Goal: Feedback & Contribution: Submit feedback/report problem

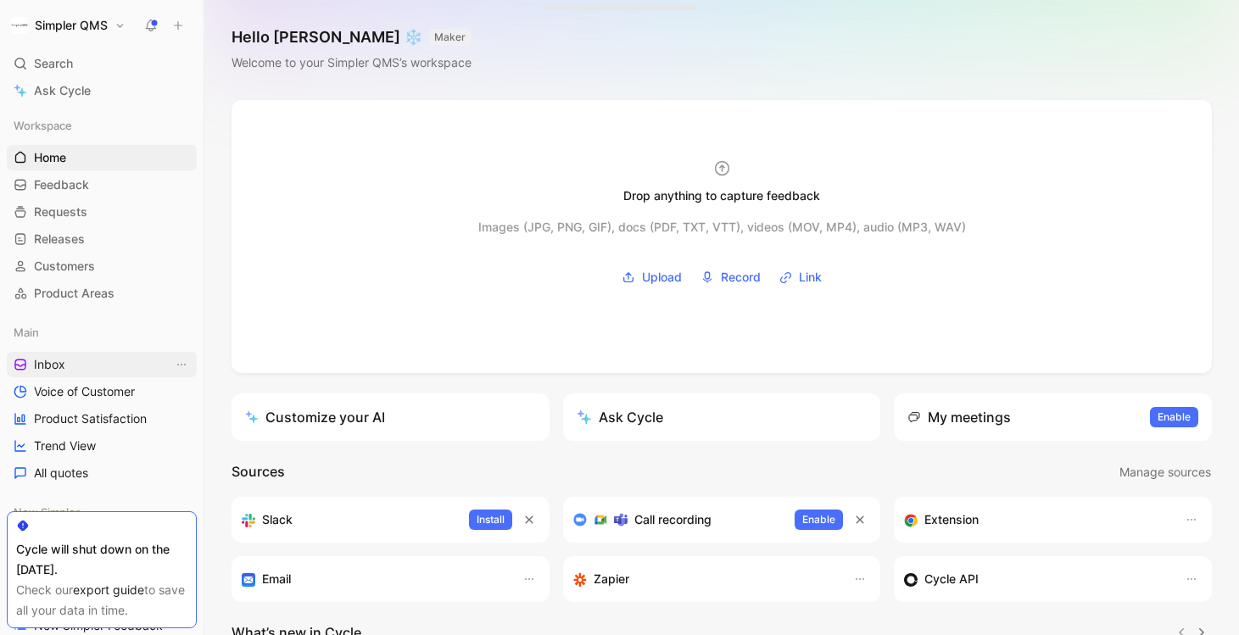
click at [61, 358] on span "Inbox" at bounding box center [49, 364] width 31 height 17
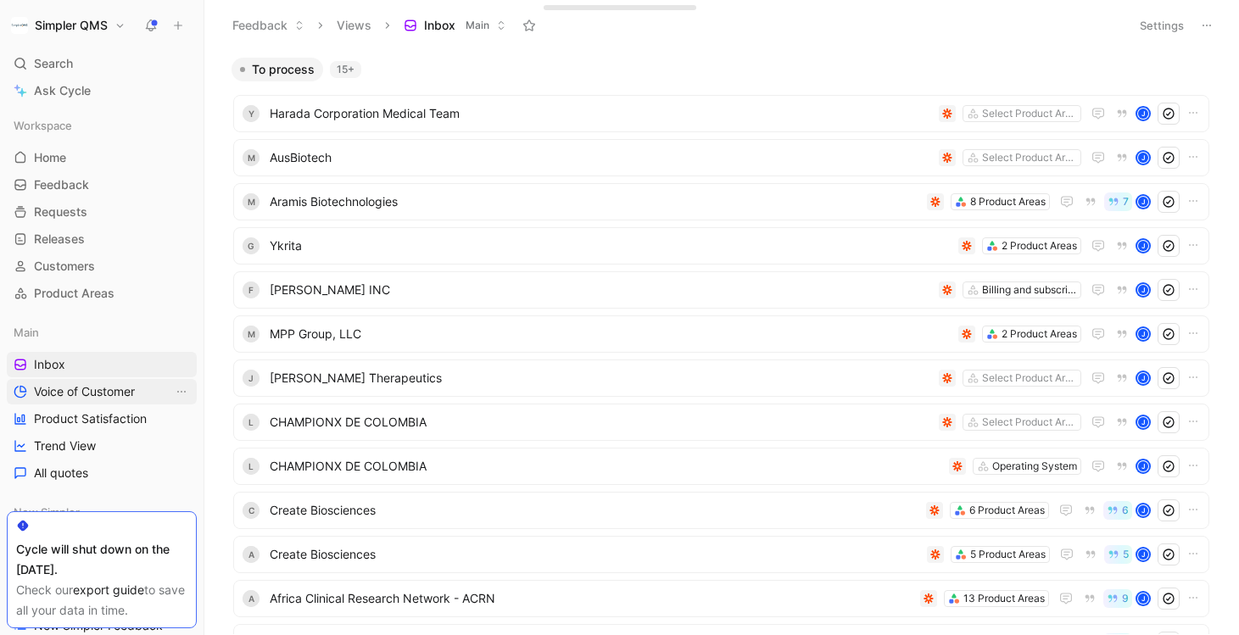
click at [81, 394] on span "Voice of Customer" at bounding box center [84, 391] width 101 height 17
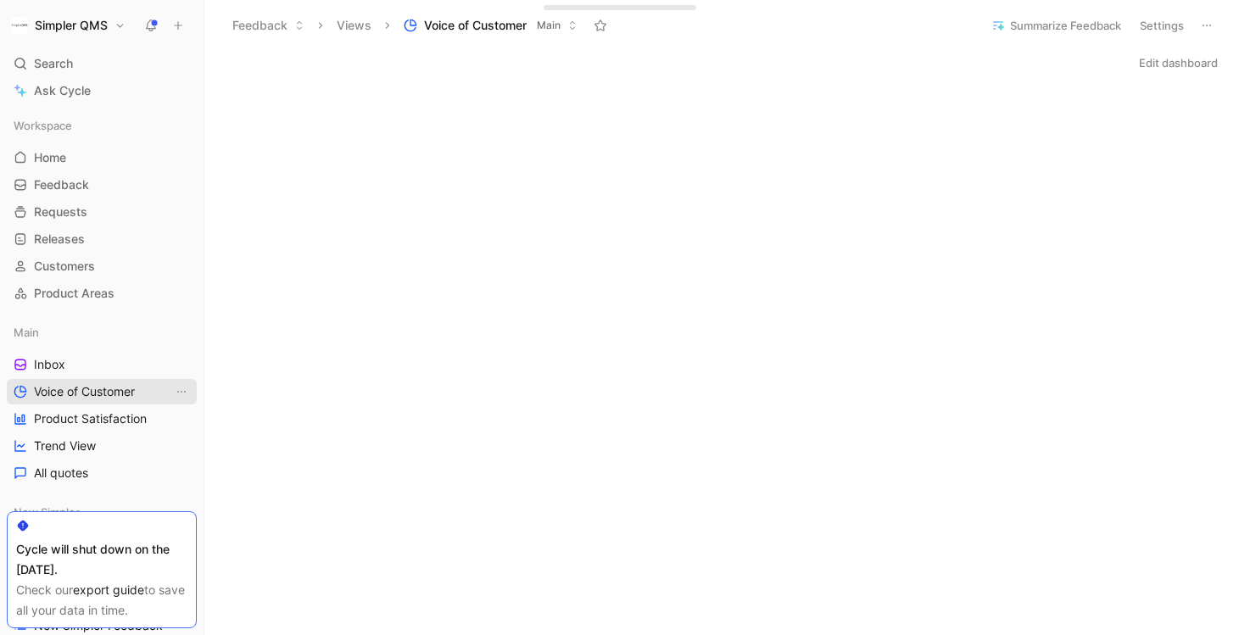
scroll to position [254, 0]
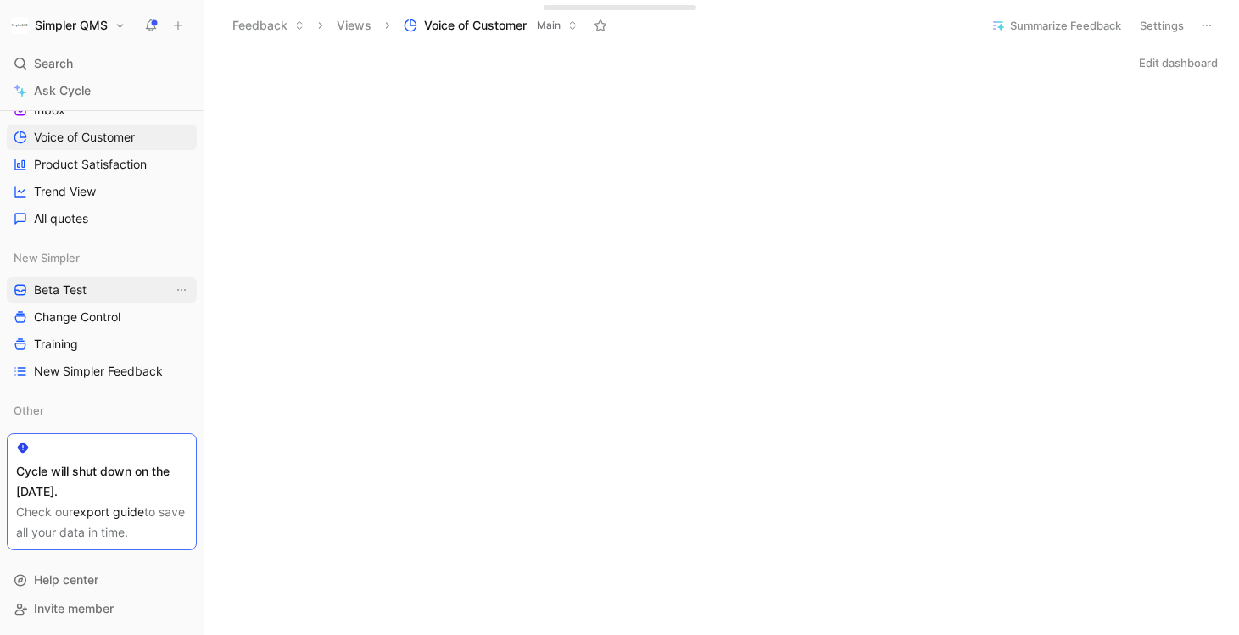
click at [52, 284] on span "Beta Test" at bounding box center [60, 290] width 53 height 17
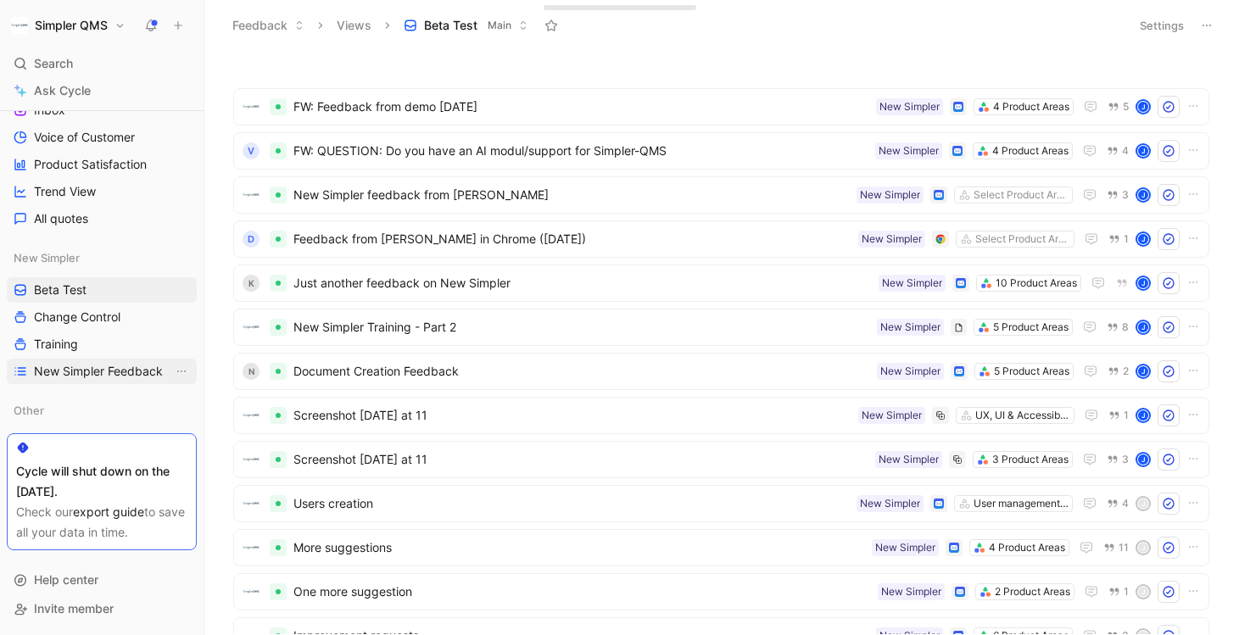
click at [92, 372] on span "New Simpler Feedback" at bounding box center [98, 371] width 129 height 17
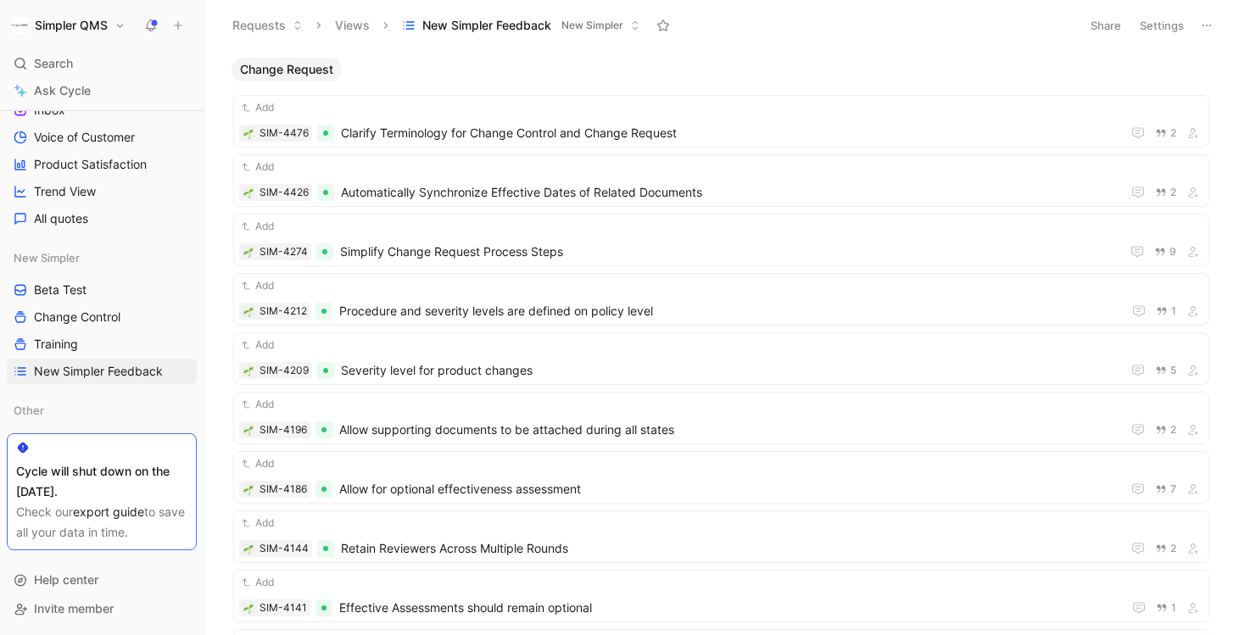
click at [1156, 32] on button "Settings" at bounding box center [1161, 26] width 59 height 24
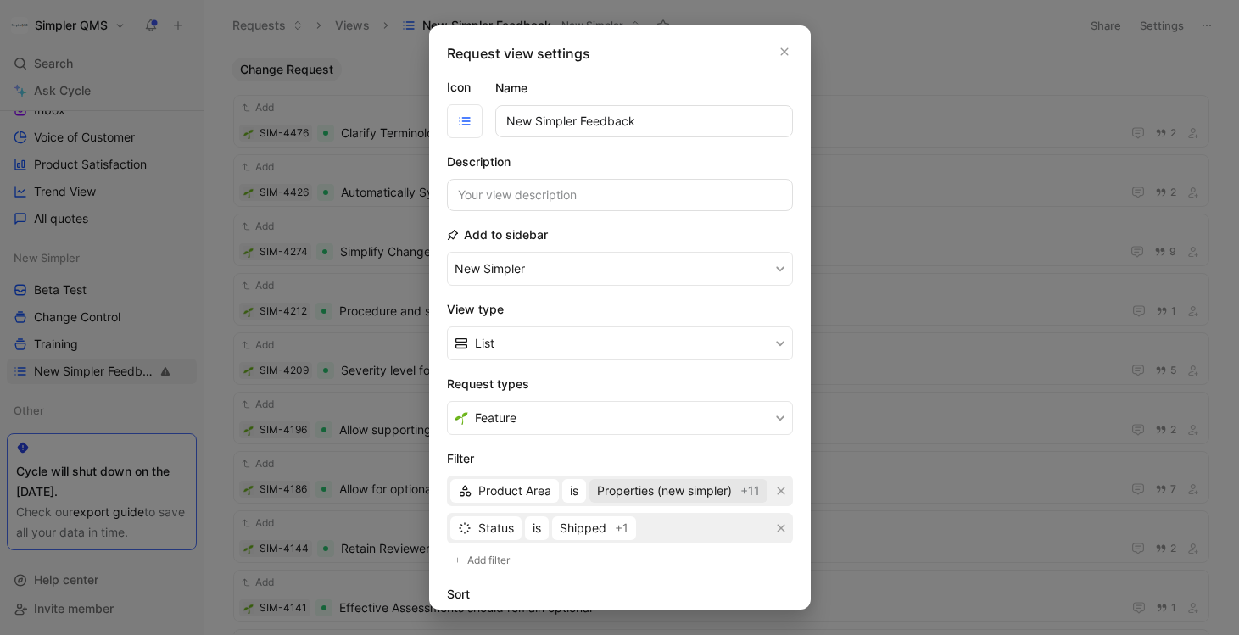
click at [717, 491] on span "Properties (new simpler)" at bounding box center [664, 491] width 135 height 20
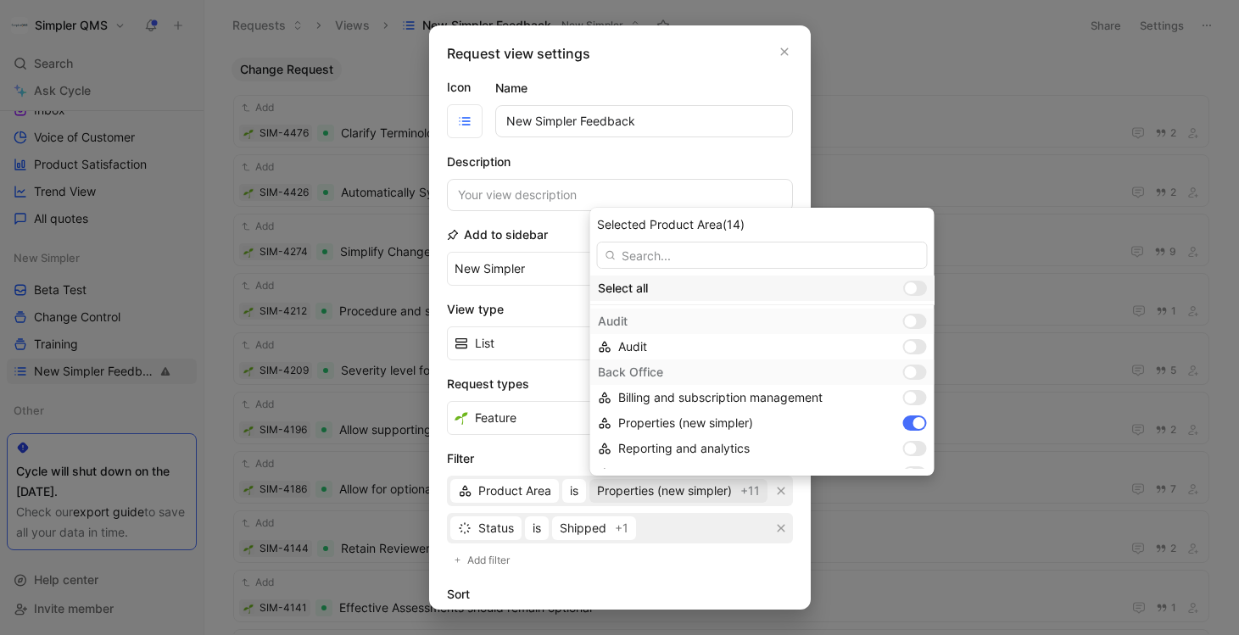
click at [915, 296] on div at bounding box center [915, 288] width 24 height 15
click at [0, 0] on input "checkbox" at bounding box center [0, 0] width 0 height 0
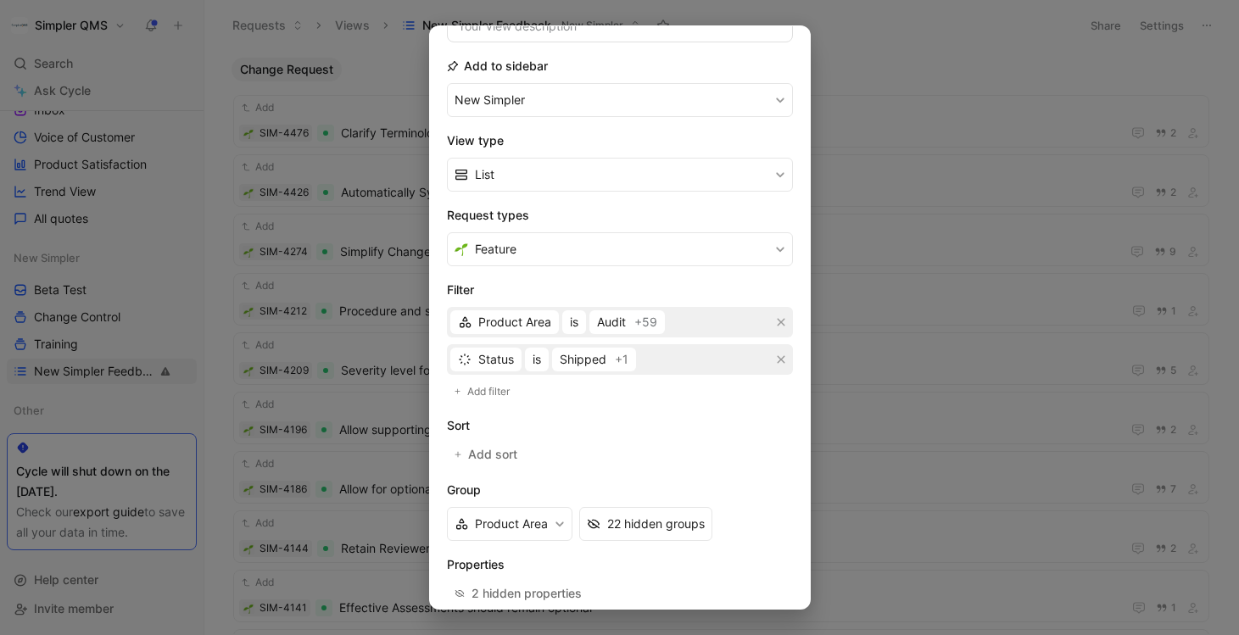
scroll to position [254, 0]
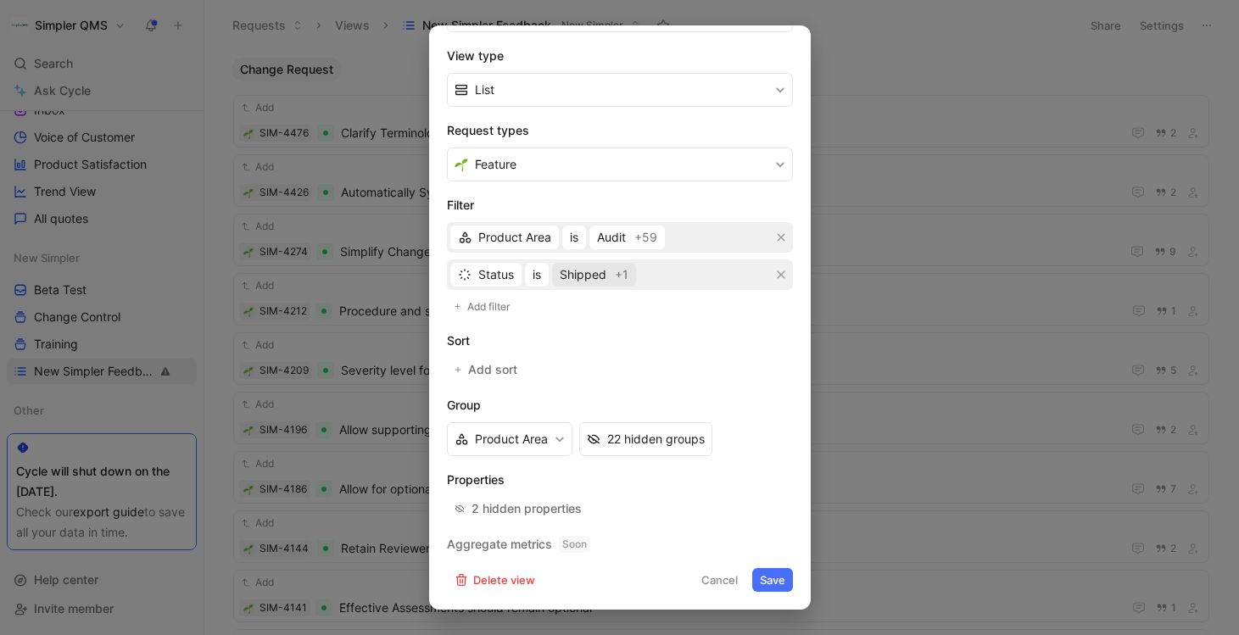
click at [607, 277] on span "Shipped +1" at bounding box center [594, 275] width 69 height 20
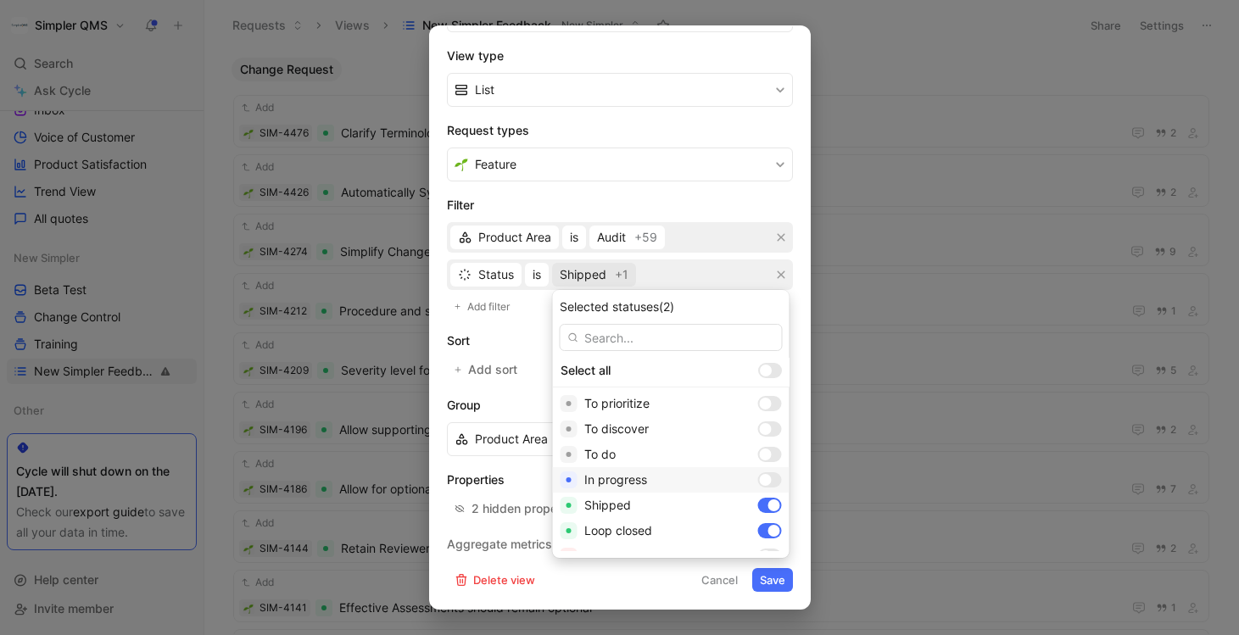
click at [760, 481] on div at bounding box center [766, 480] width 12 height 12
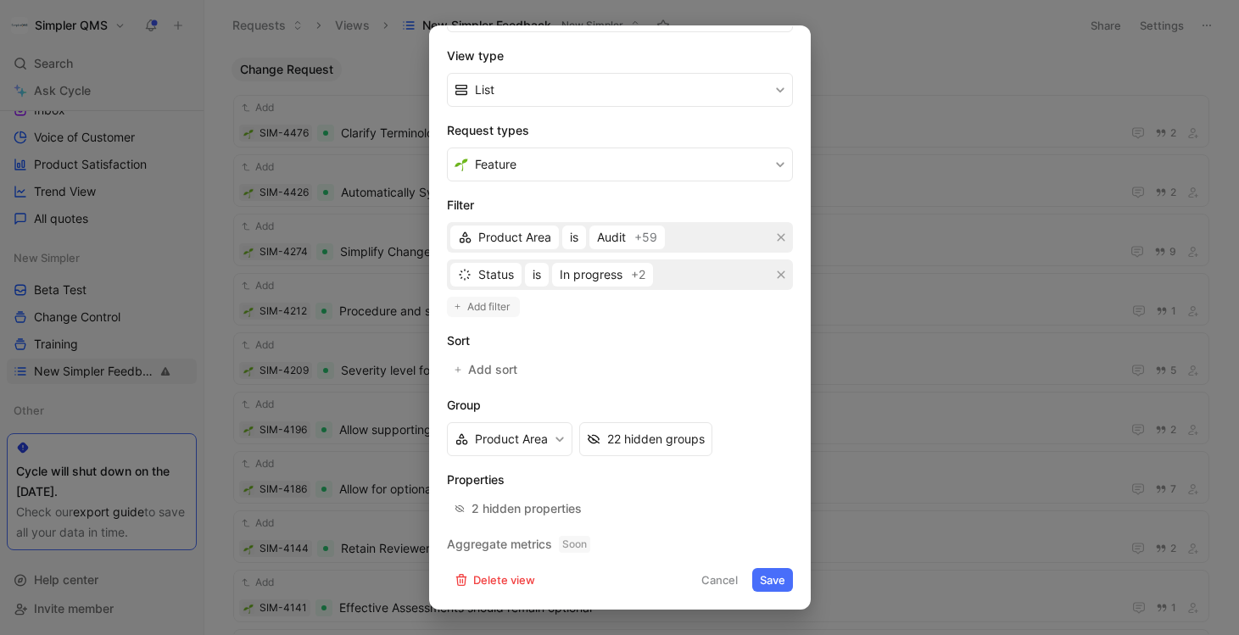
click at [464, 307] on button "Add filter" at bounding box center [483, 307] width 73 height 20
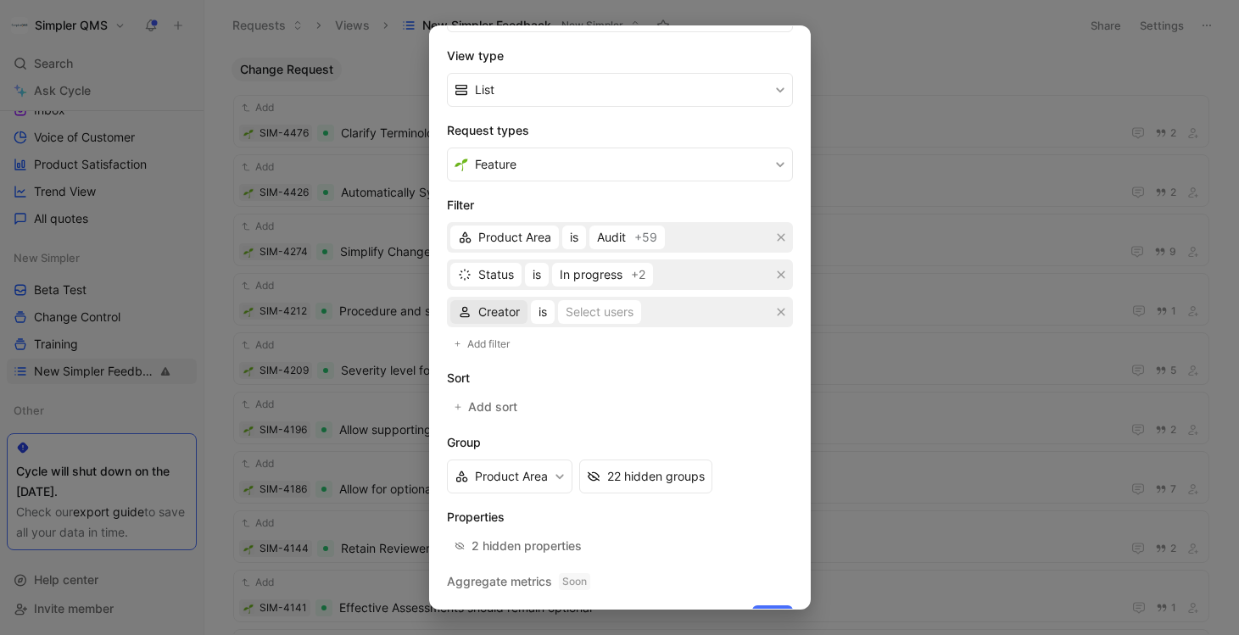
click at [501, 308] on span "Creator" at bounding box center [499, 312] width 42 height 20
click at [504, 427] on span "New Simpler" at bounding box center [513, 423] width 70 height 14
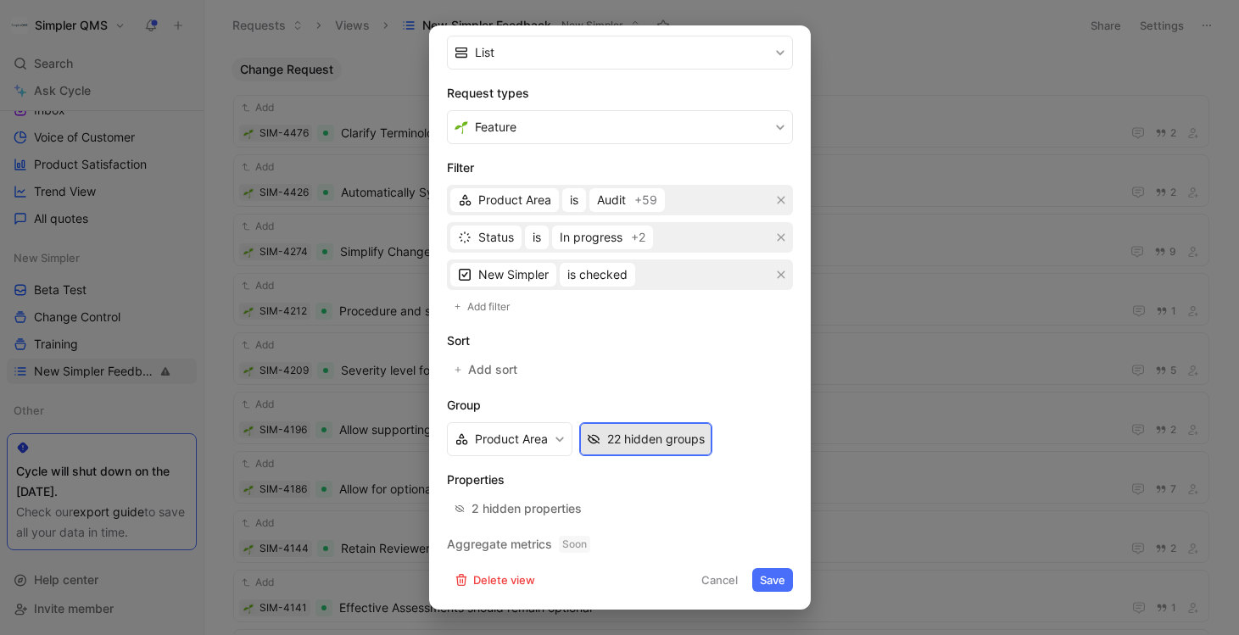
click at [674, 429] on div "22 hidden groups" at bounding box center [656, 439] width 98 height 20
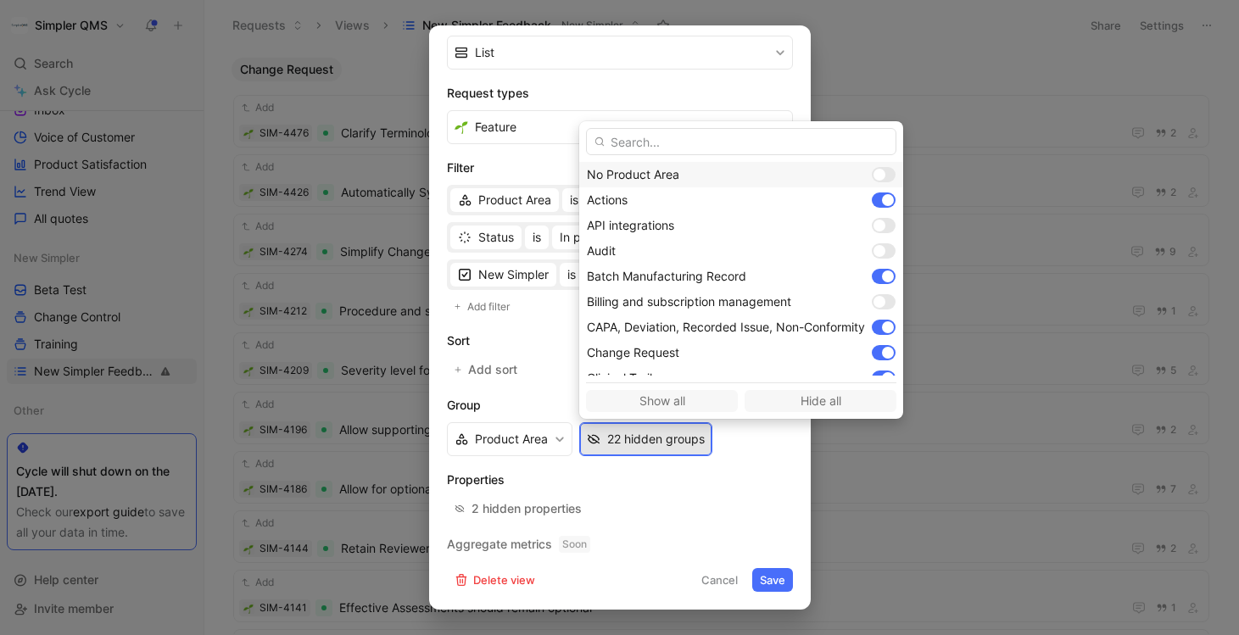
click at [884, 178] on div at bounding box center [880, 175] width 12 height 12
click at [896, 171] on div at bounding box center [884, 174] width 24 height 15
click at [886, 228] on div at bounding box center [880, 226] width 12 height 12
click at [885, 254] on div at bounding box center [880, 251] width 12 height 12
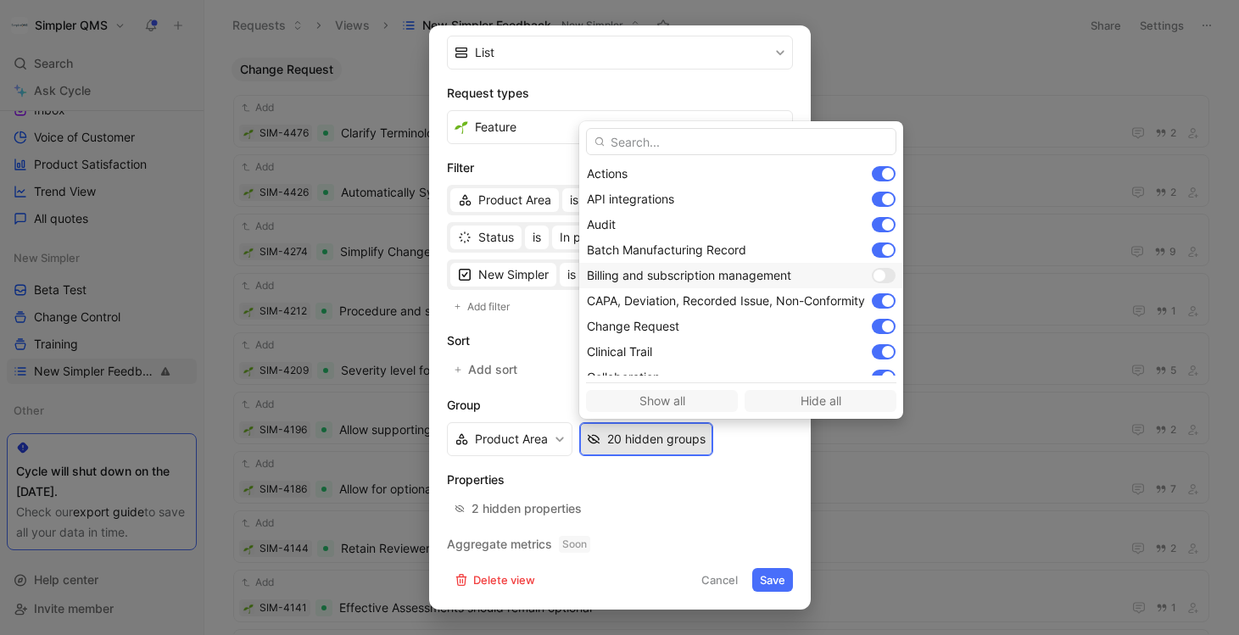
scroll to position [0, 0]
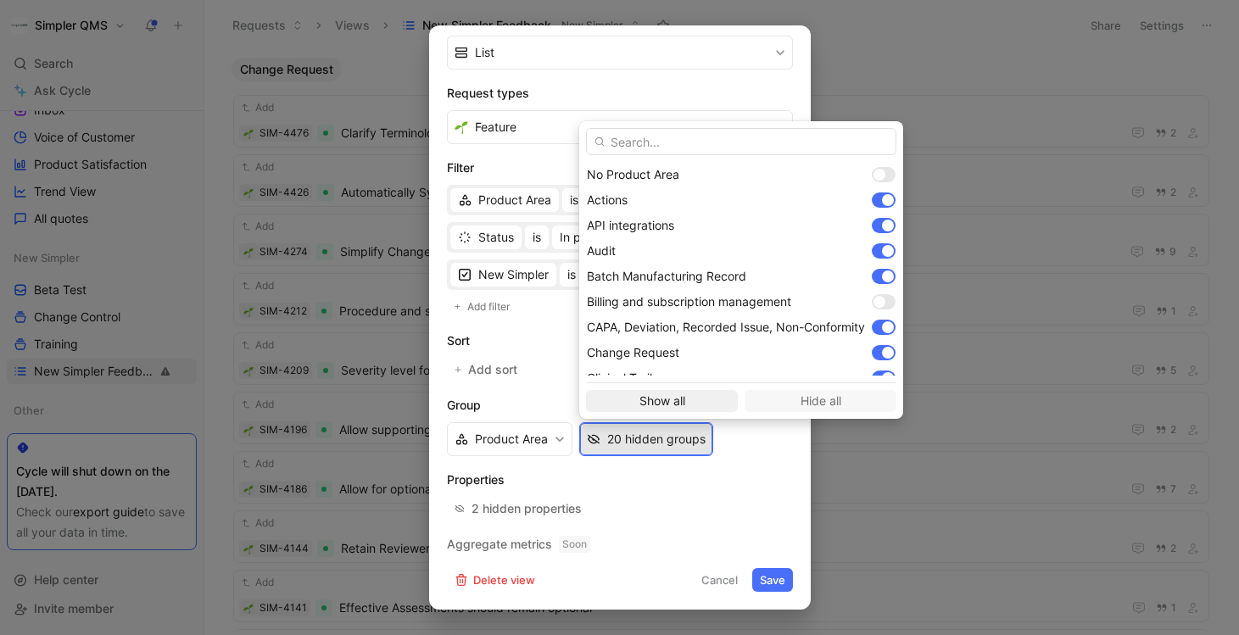
click at [686, 403] on span "Show all" at bounding box center [662, 401] width 137 height 20
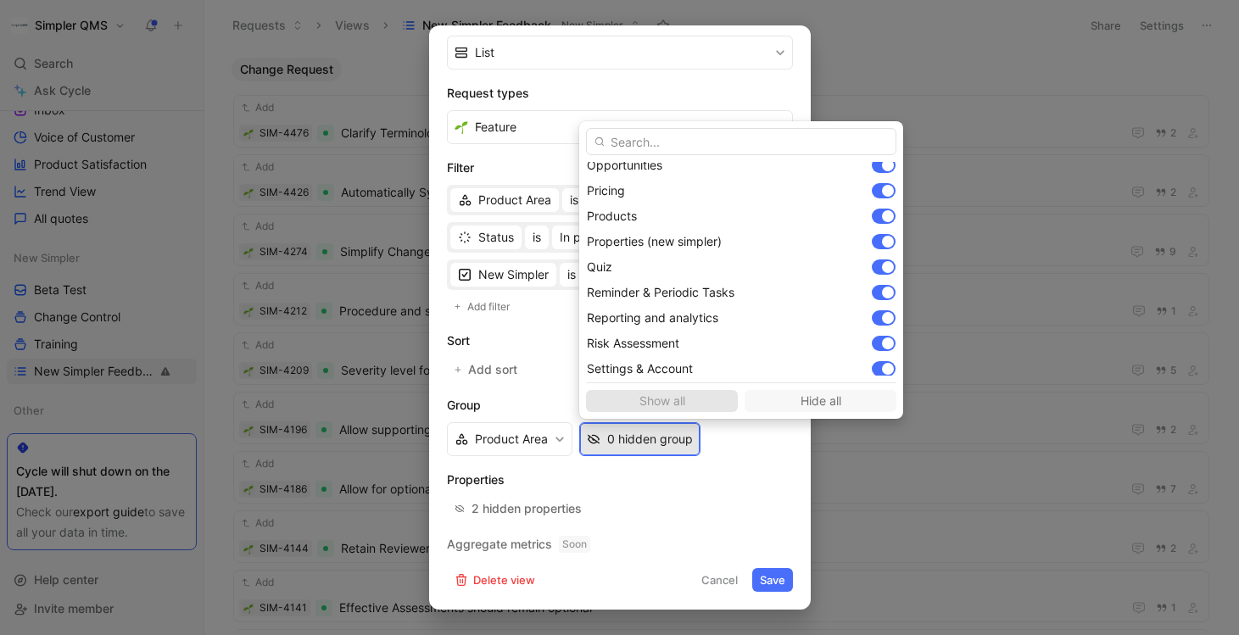
scroll to position [775, 0]
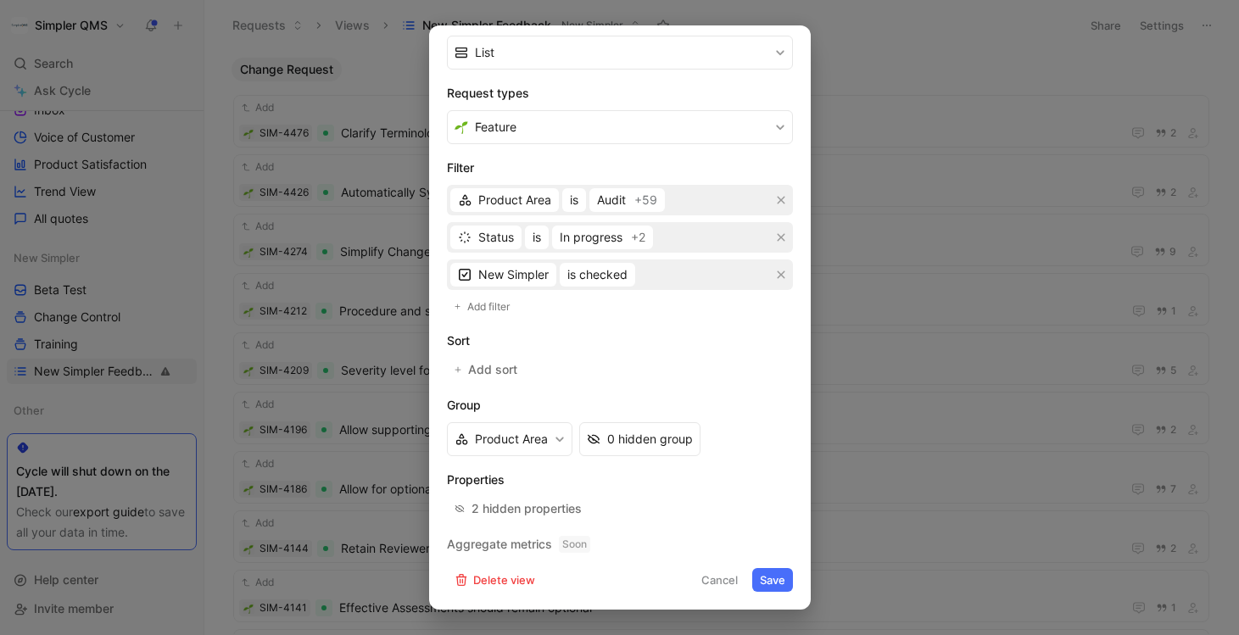
click at [778, 583] on button "Save" at bounding box center [772, 580] width 41 height 24
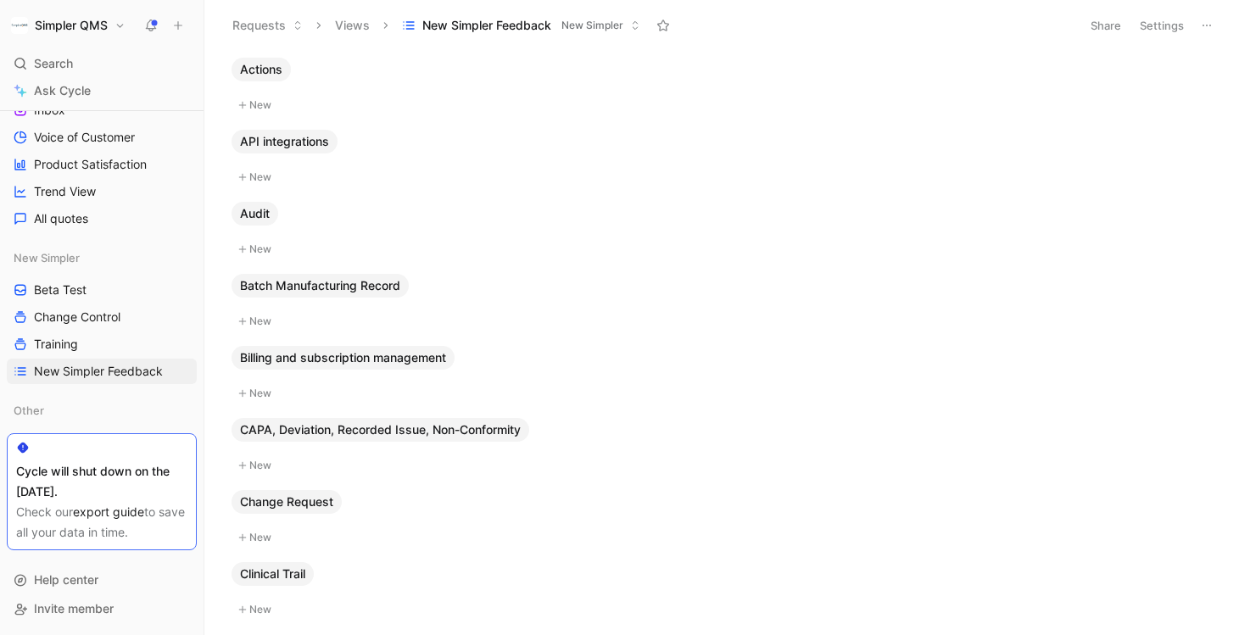
scroll to position [249, 0]
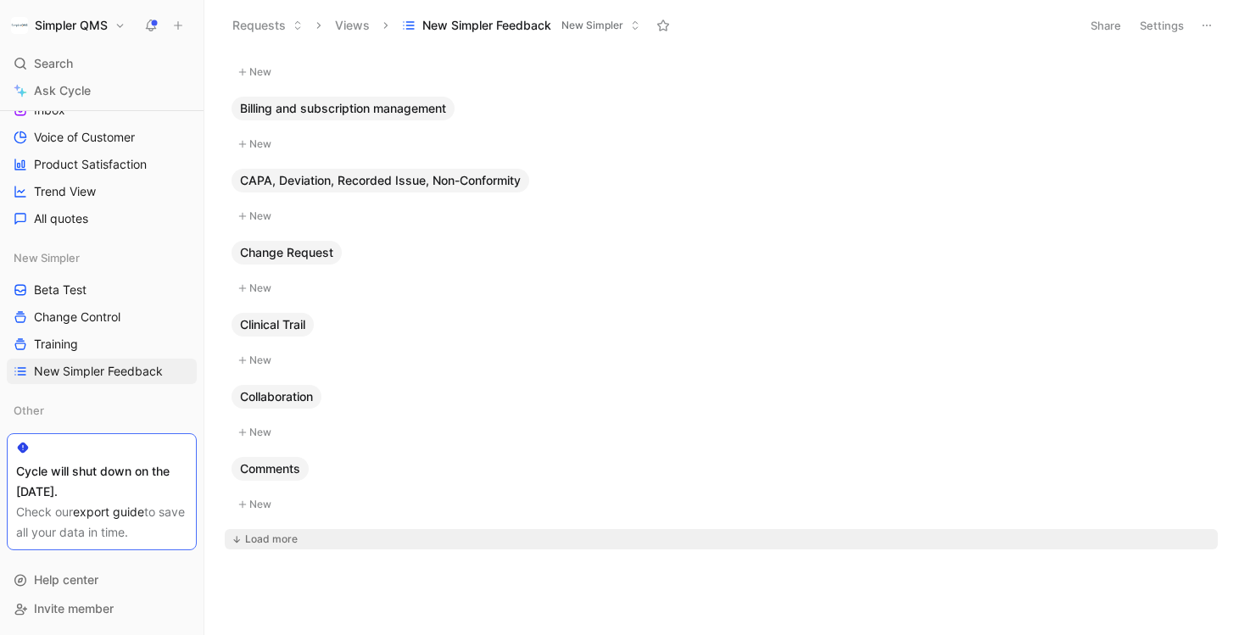
click at [250, 538] on div "Load more" at bounding box center [271, 539] width 53 height 17
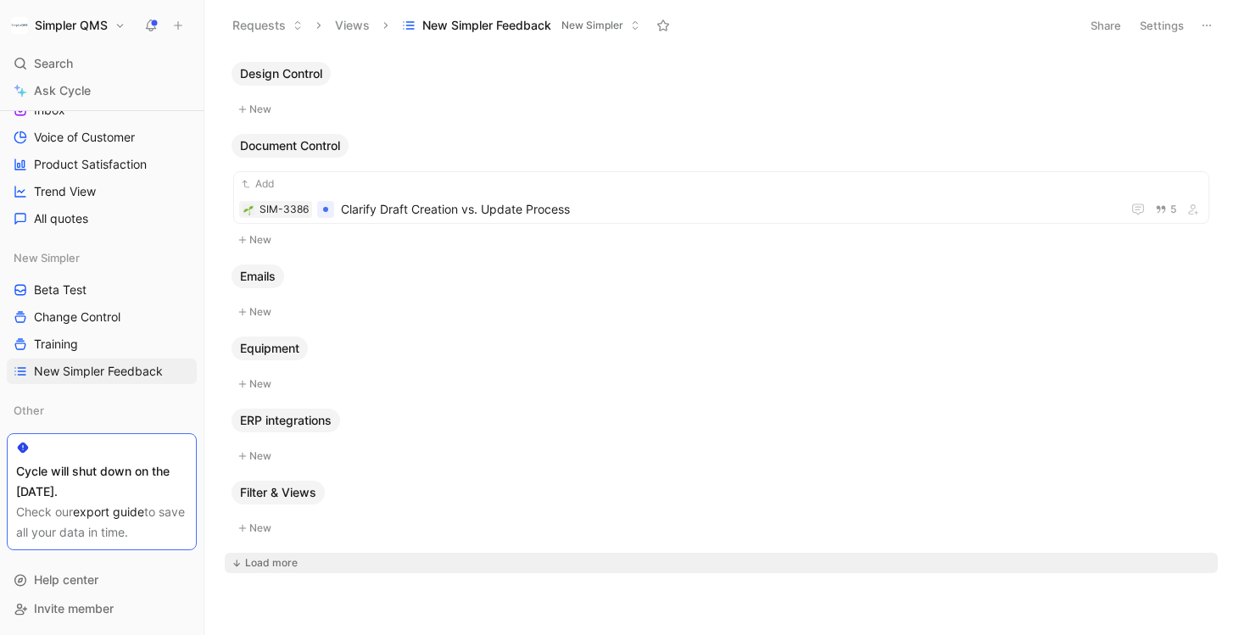
scroll to position [1029, 0]
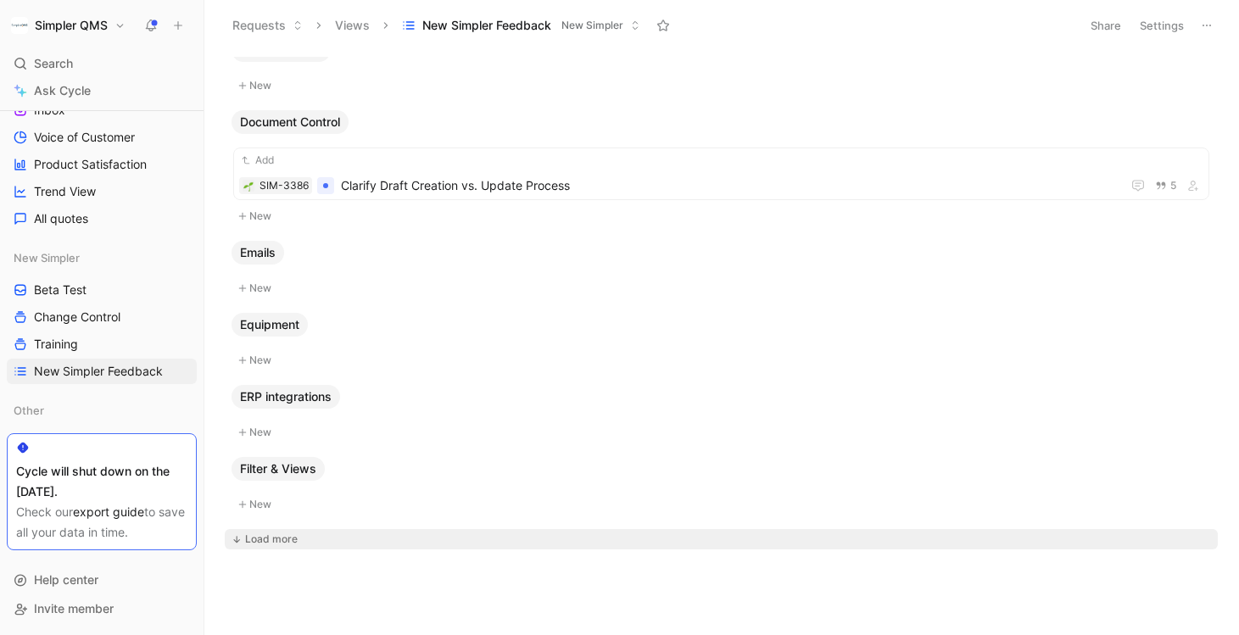
click at [274, 537] on div "Load more" at bounding box center [271, 539] width 53 height 17
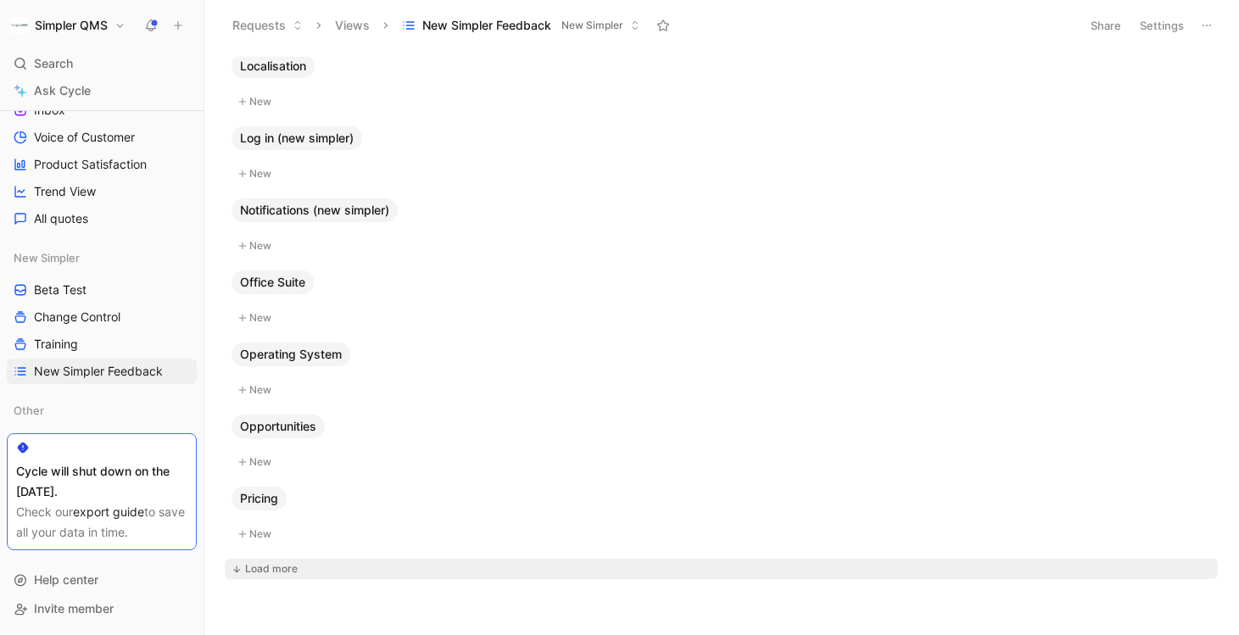
scroll to position [1750, 0]
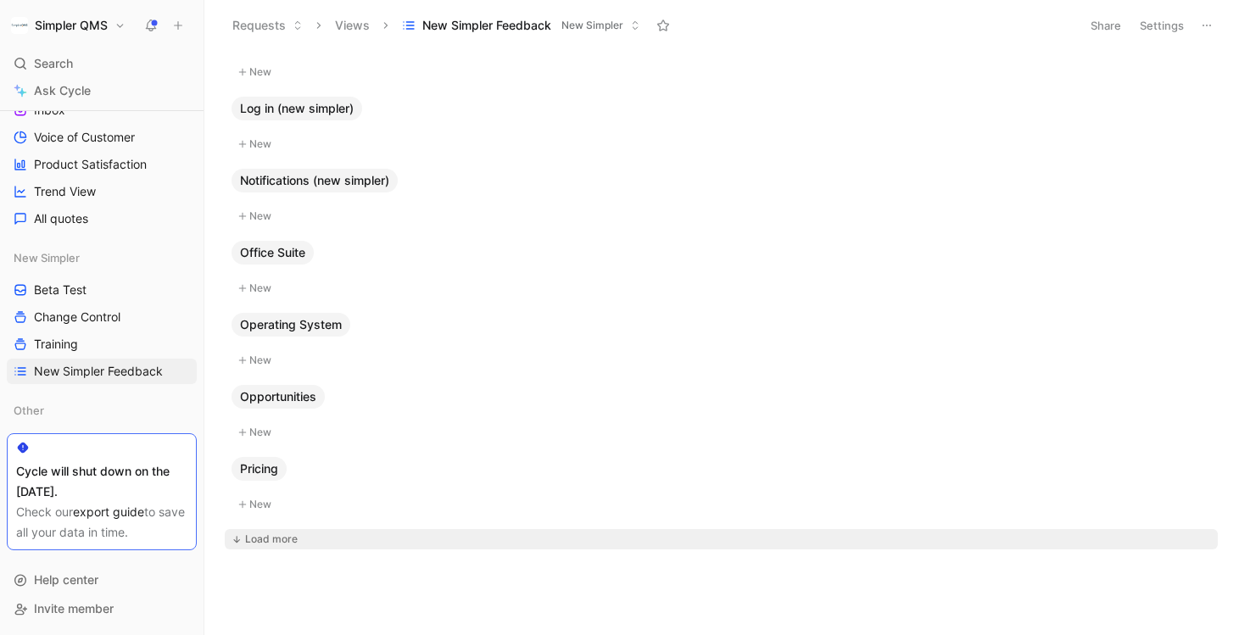
click at [274, 538] on div "Load more" at bounding box center [271, 539] width 53 height 17
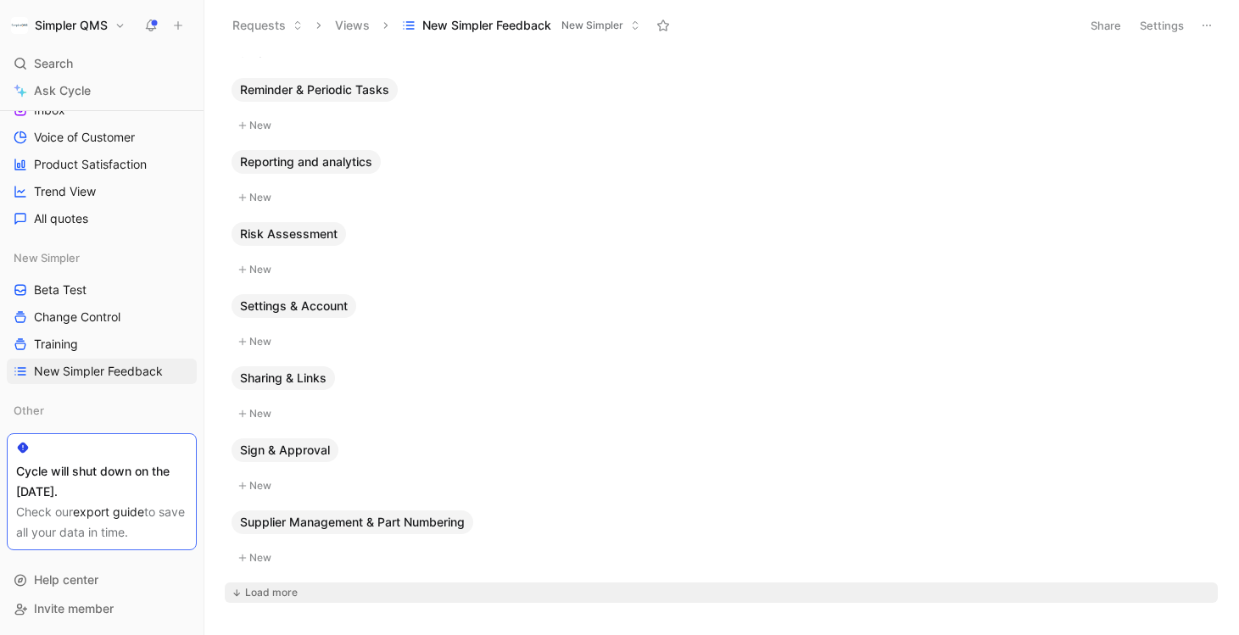
scroll to position [2471, 0]
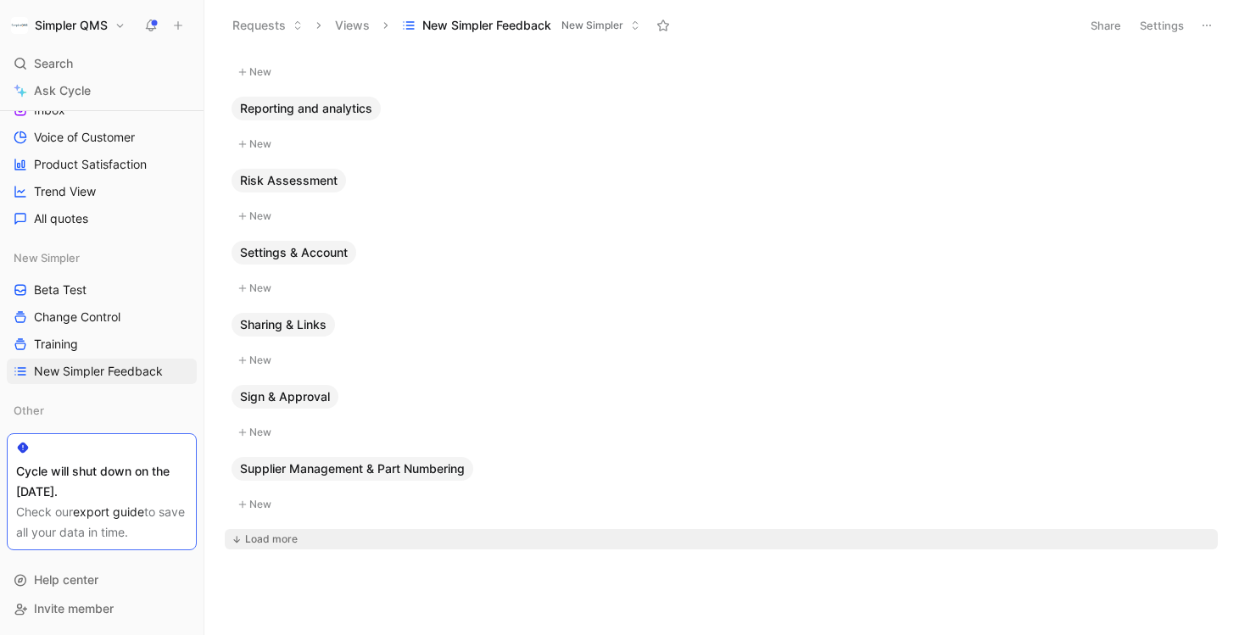
click at [276, 539] on div "Load more" at bounding box center [271, 539] width 53 height 17
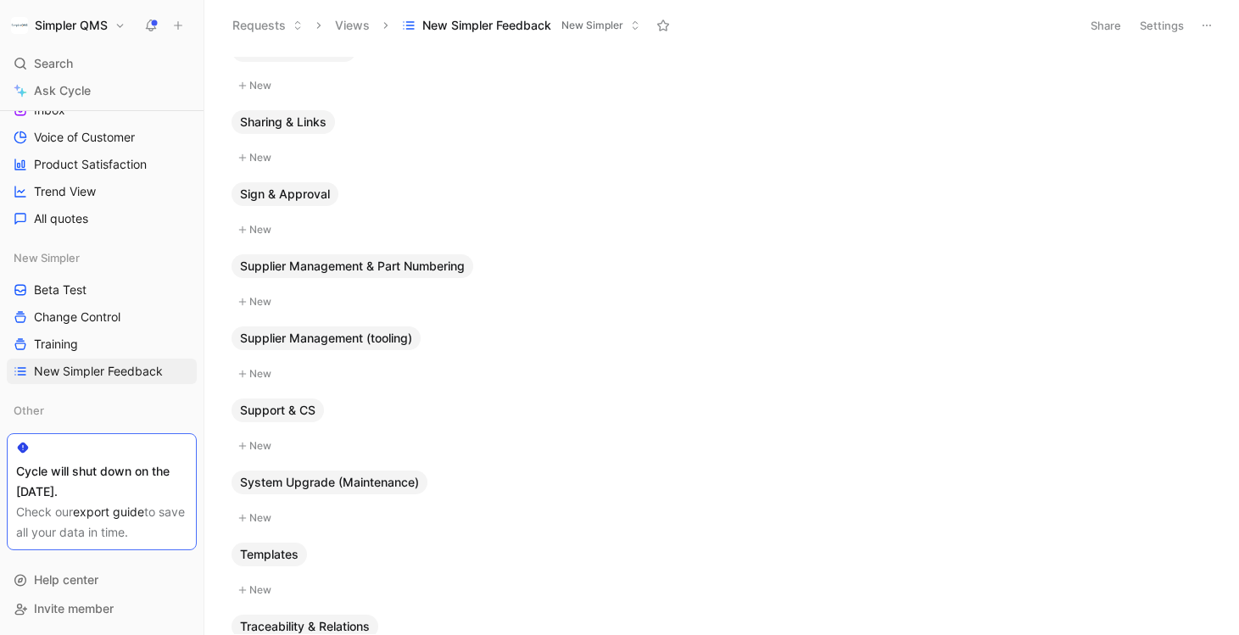
scroll to position [3192, 0]
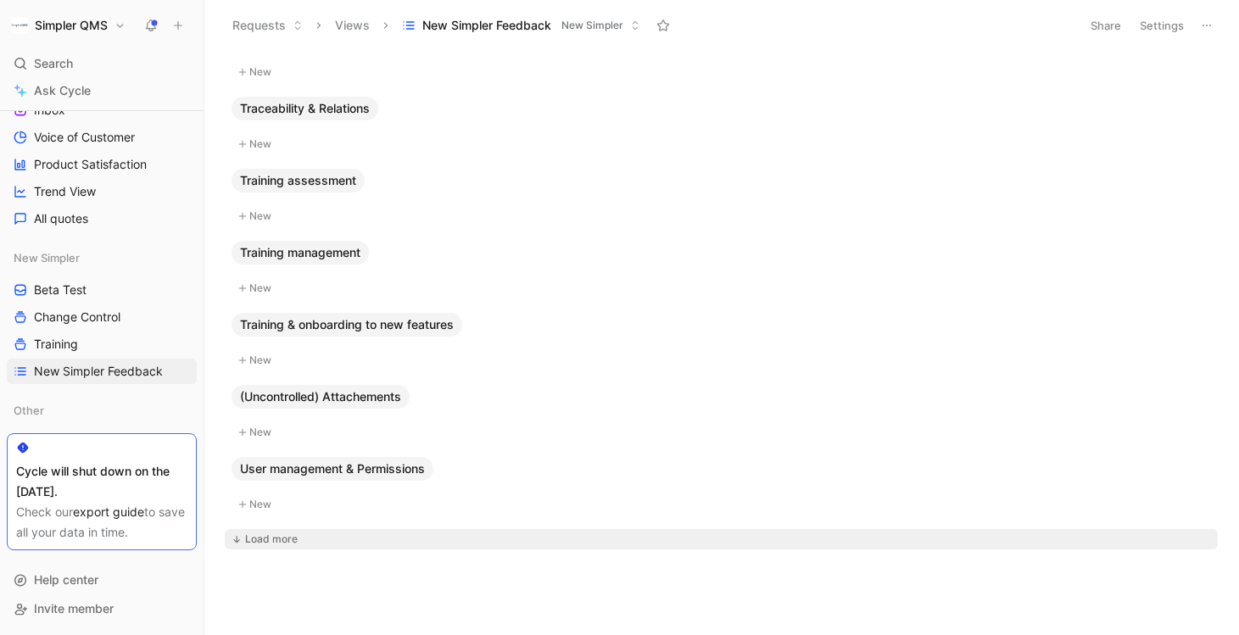
click at [249, 534] on div "Load more" at bounding box center [271, 539] width 53 height 17
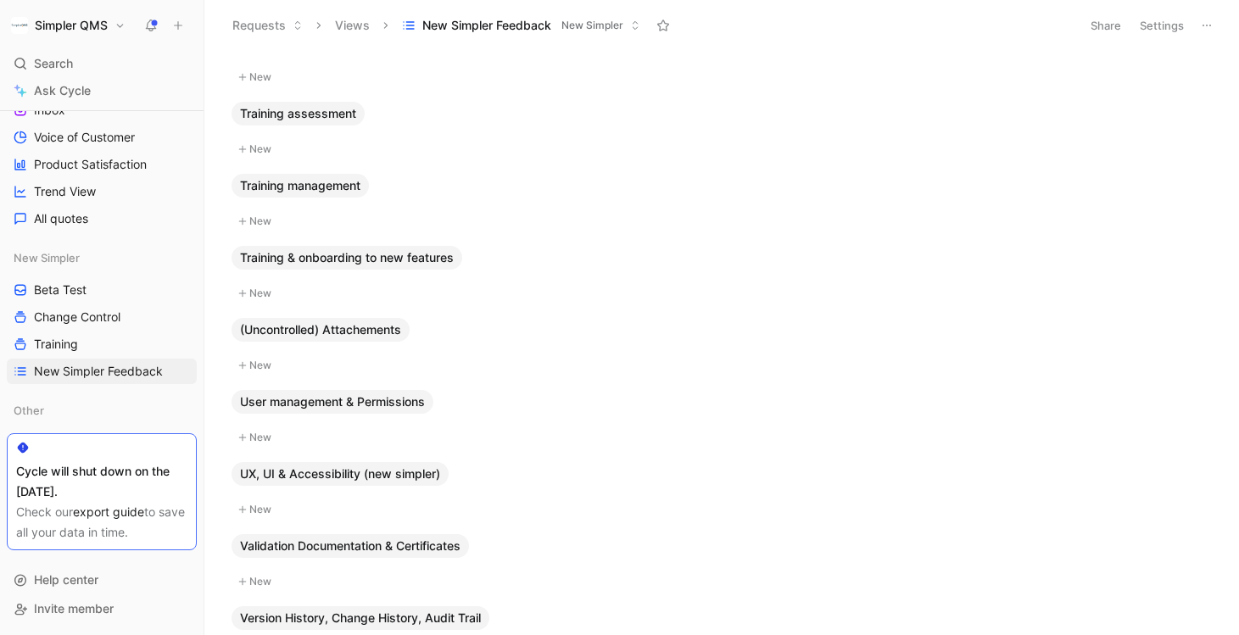
scroll to position [3480, 0]
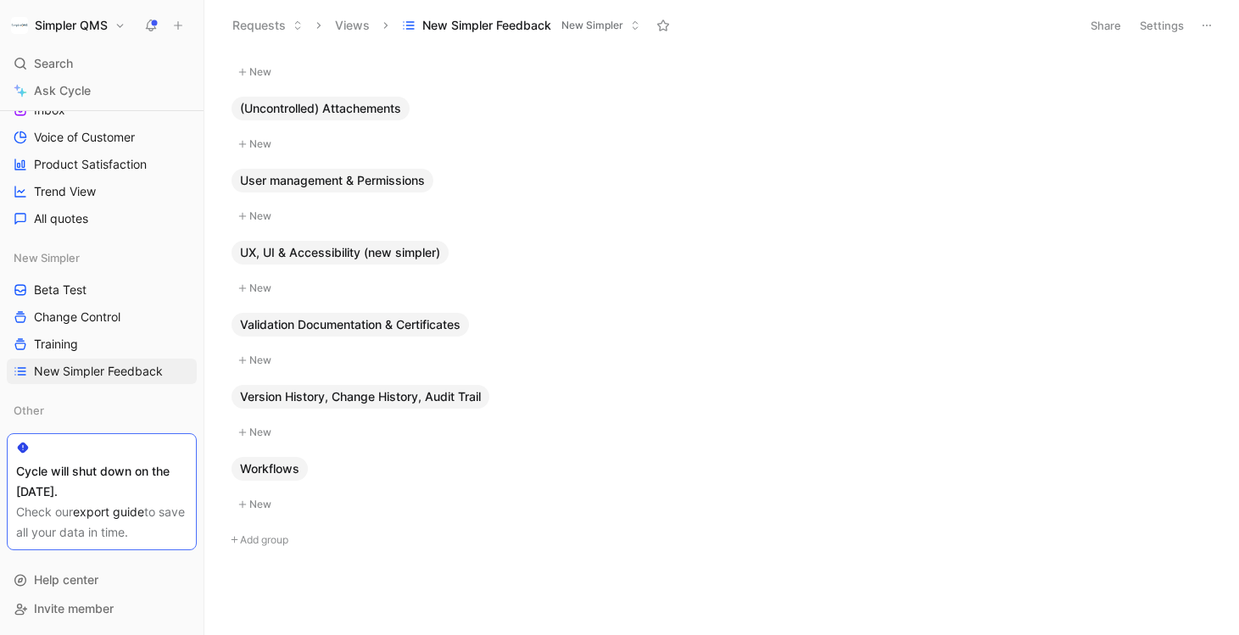
click at [271, 537] on button "Add group" at bounding box center [721, 540] width 993 height 20
click at [386, 593] on div "Actions New API integrations New Audit New Batch Manufacturing Record New Billi…" at bounding box center [720, 346] width 1012 height 578
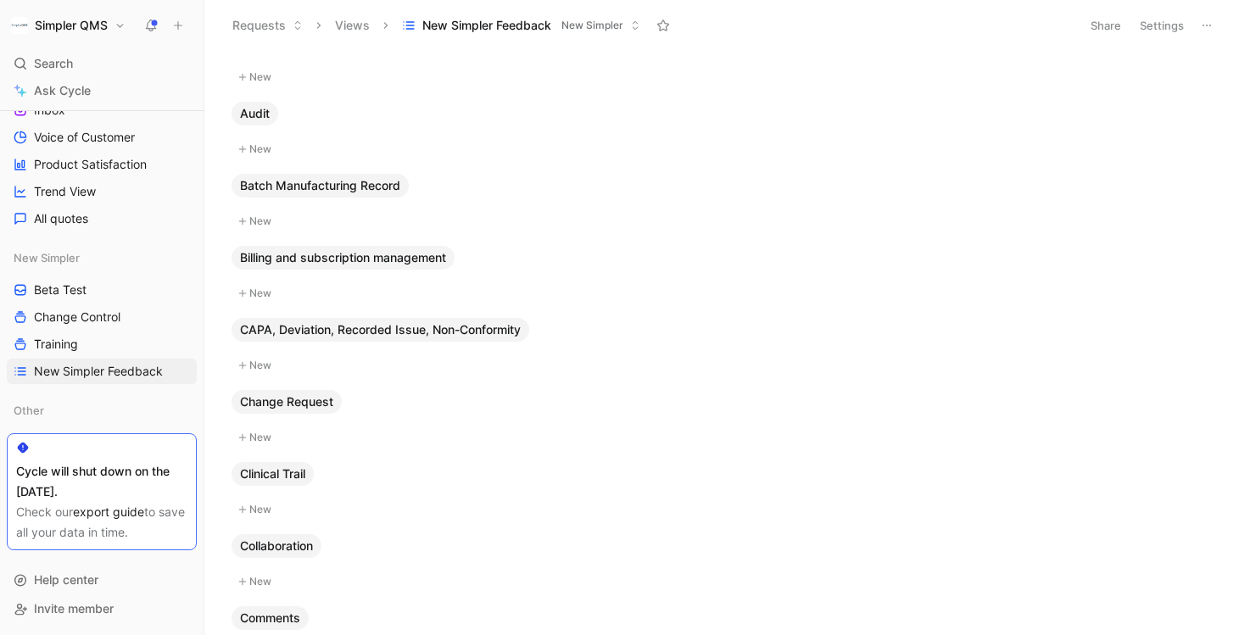
scroll to position [0, 0]
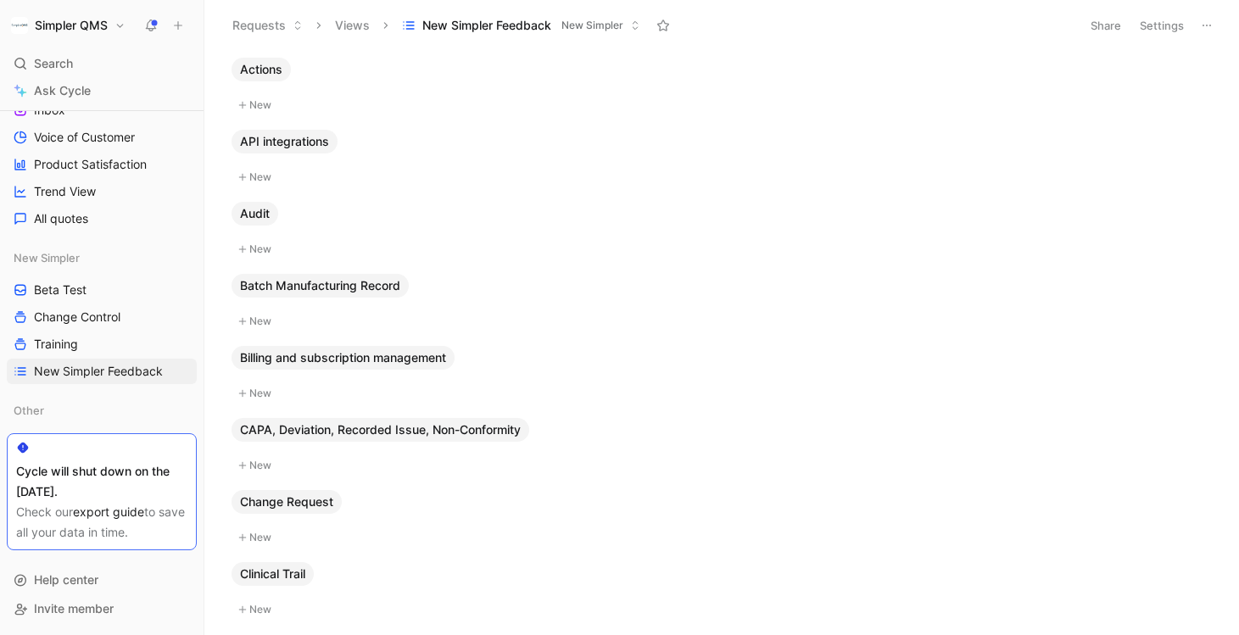
click at [588, 21] on span "New Simpler" at bounding box center [593, 25] width 62 height 17
click at [1170, 25] on button "Settings" at bounding box center [1161, 26] width 59 height 24
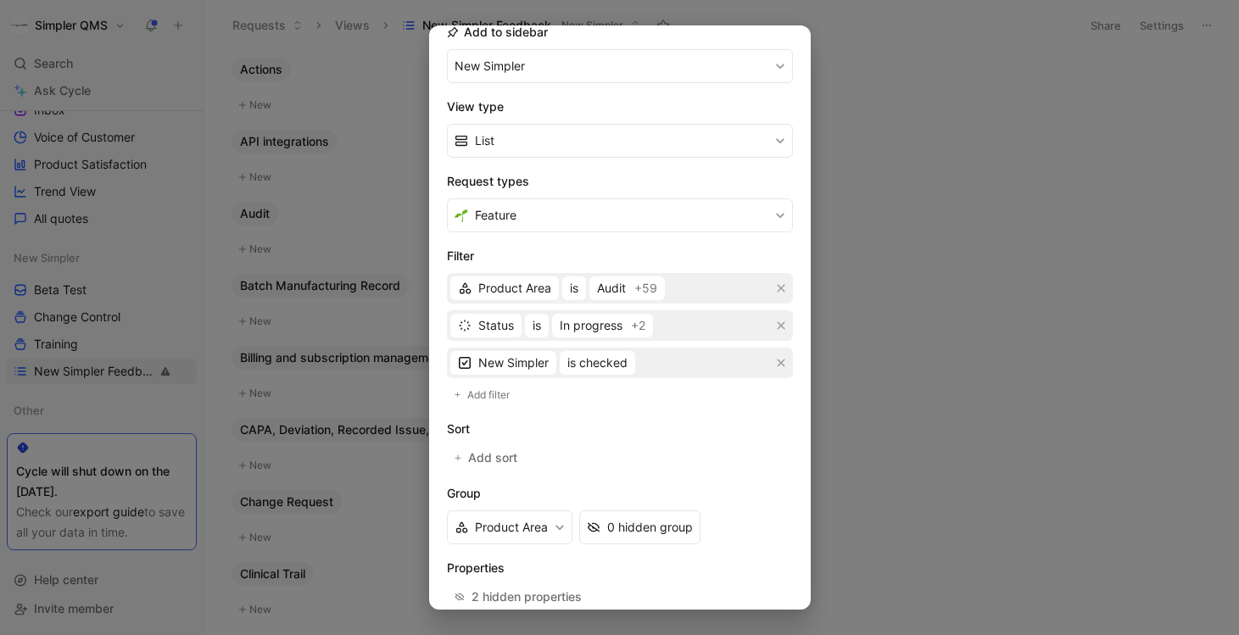
scroll to position [208, 0]
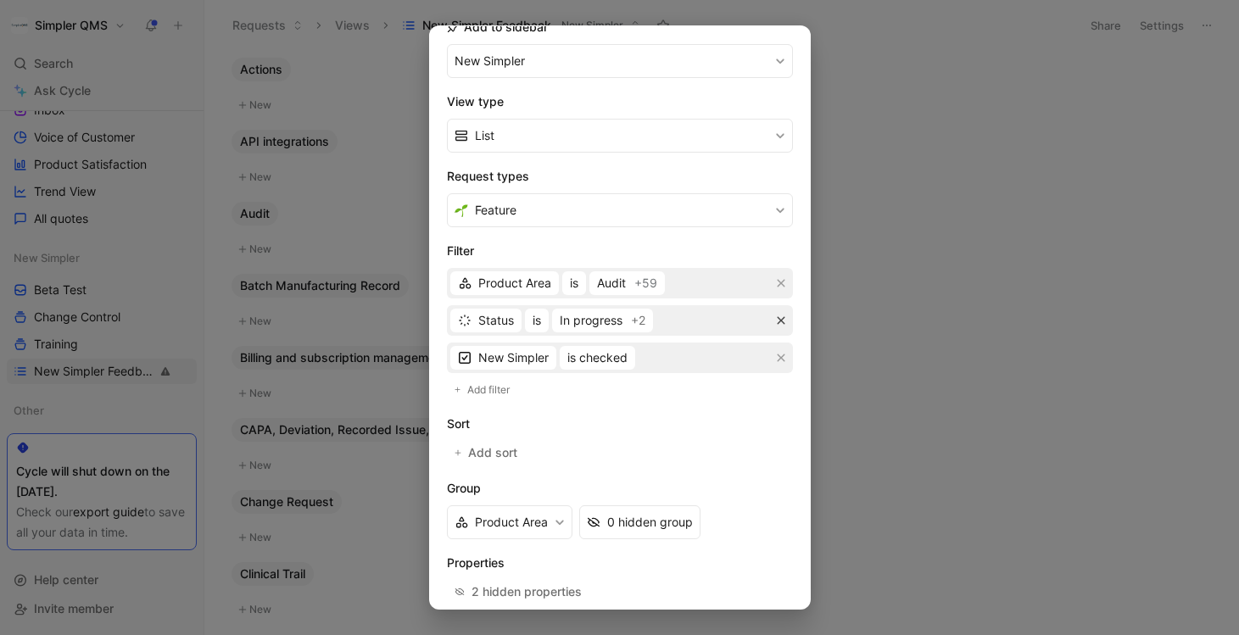
click at [778, 323] on icon "button" at bounding box center [781, 321] width 8 height 8
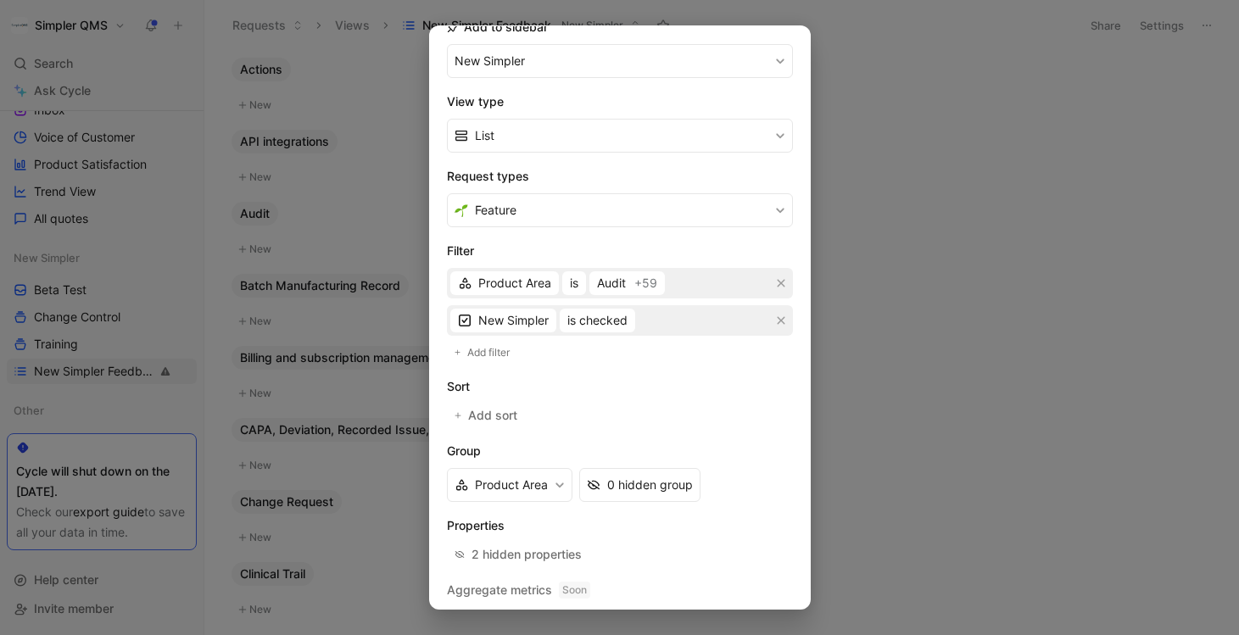
scroll to position [254, 0]
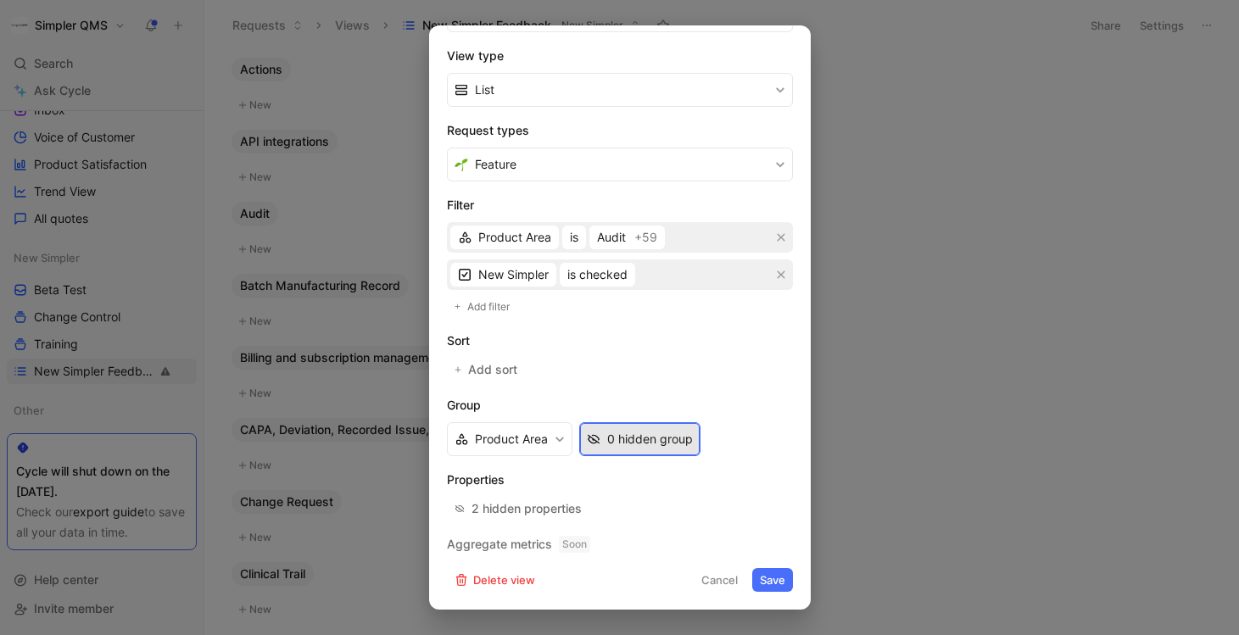
click at [660, 442] on div "0 hidden group" at bounding box center [650, 439] width 86 height 20
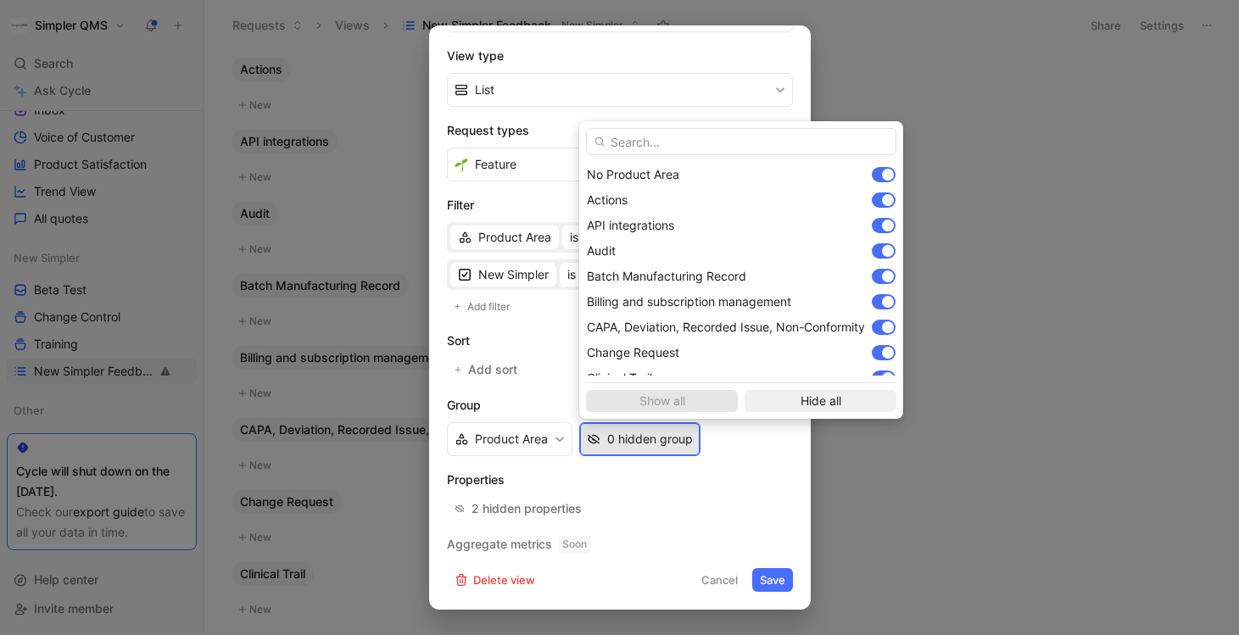
click at [830, 404] on span "Hide all" at bounding box center [820, 401] width 137 height 20
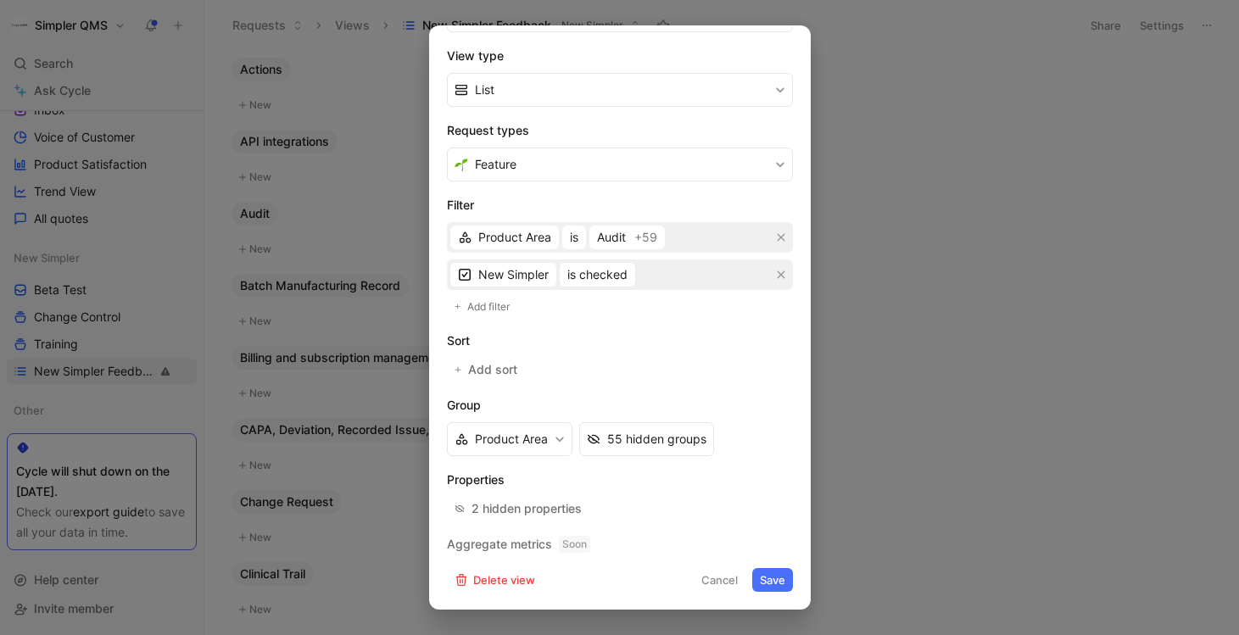
click at [771, 584] on button "Save" at bounding box center [772, 580] width 41 height 24
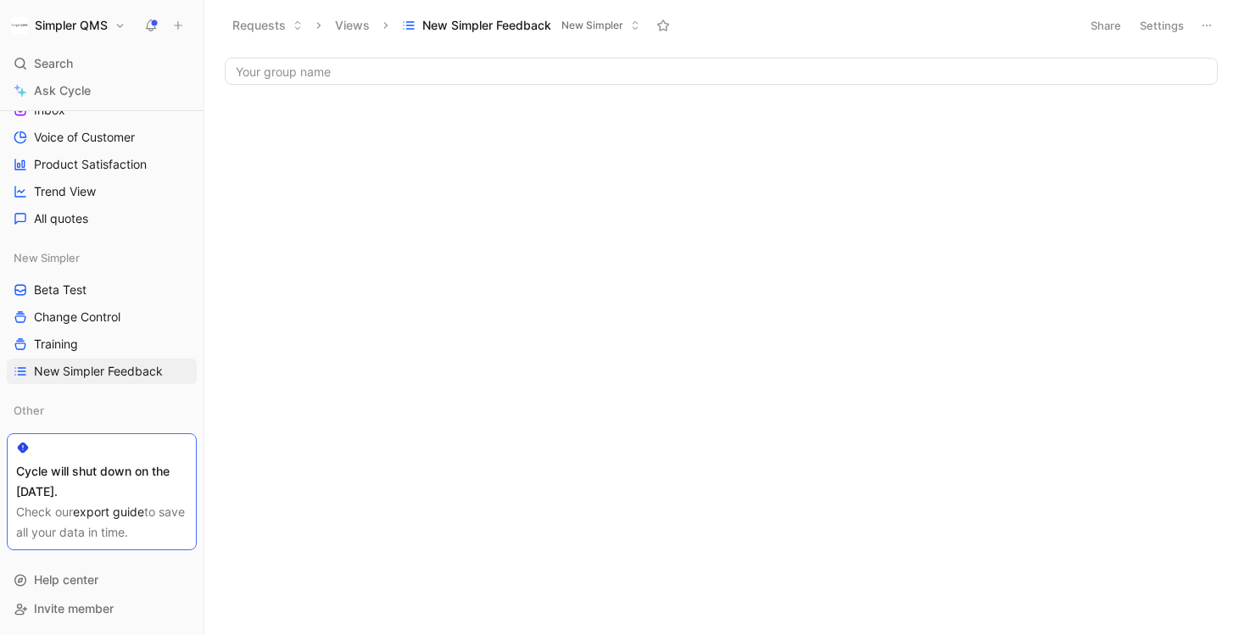
click at [571, 27] on span "New Simpler" at bounding box center [593, 25] width 62 height 17
click at [1169, 27] on button "Settings" at bounding box center [1161, 26] width 59 height 24
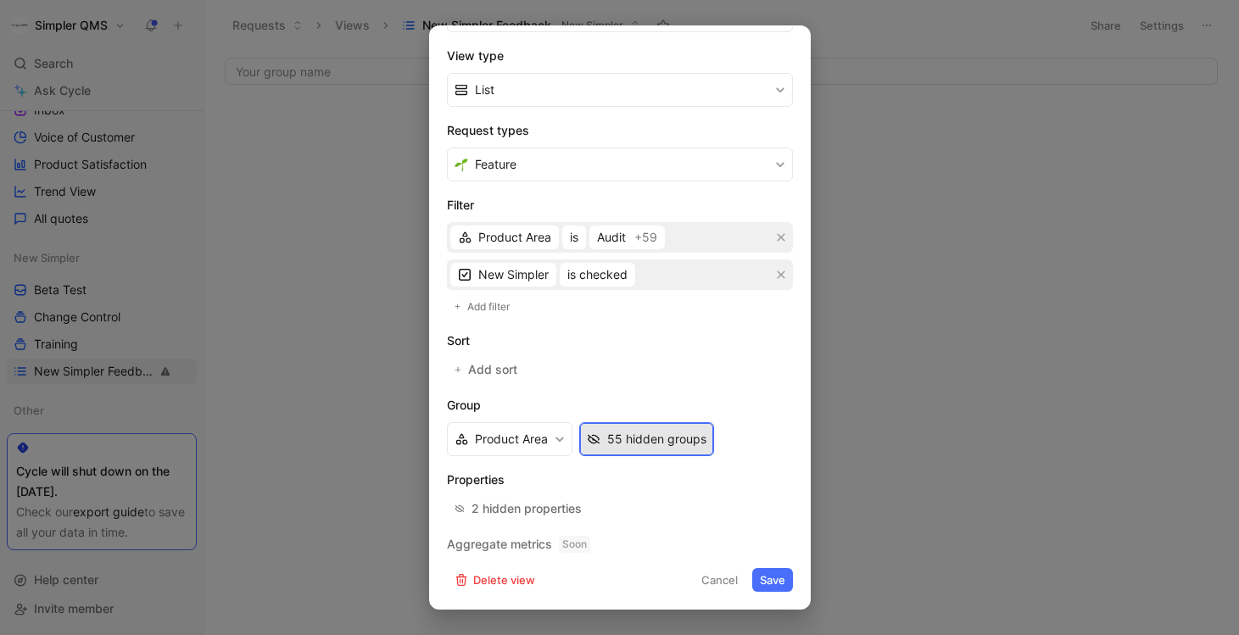
click at [657, 434] on div "55 hidden groups" at bounding box center [656, 439] width 99 height 20
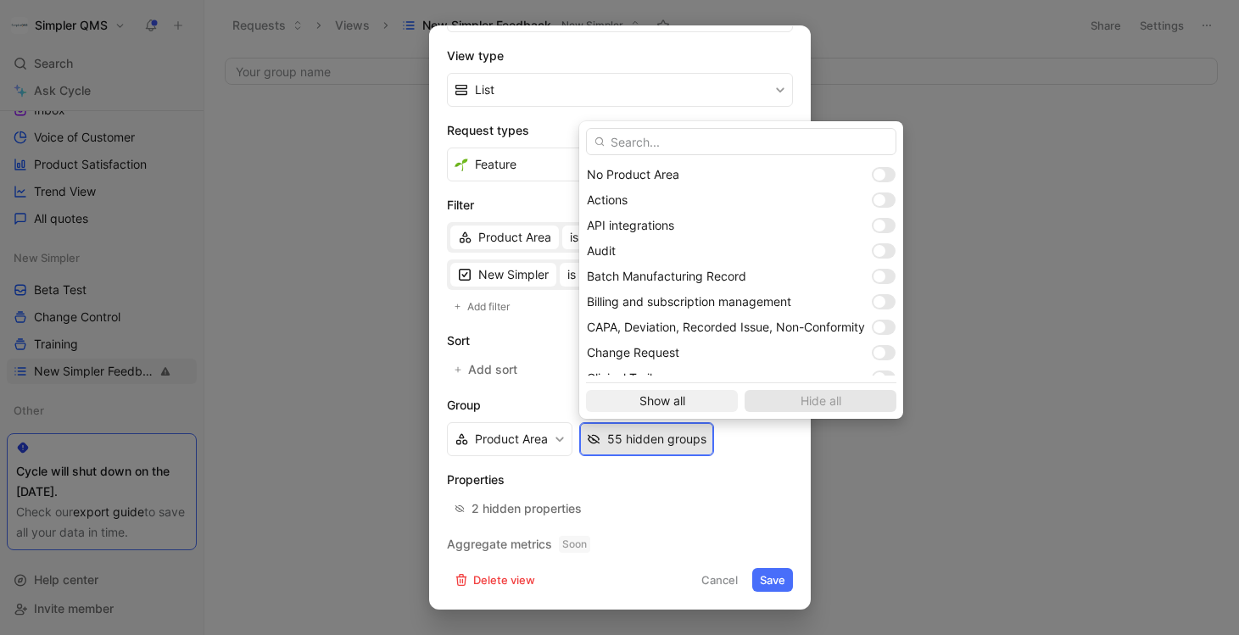
click at [688, 398] on span "Show all" at bounding box center [662, 401] width 137 height 20
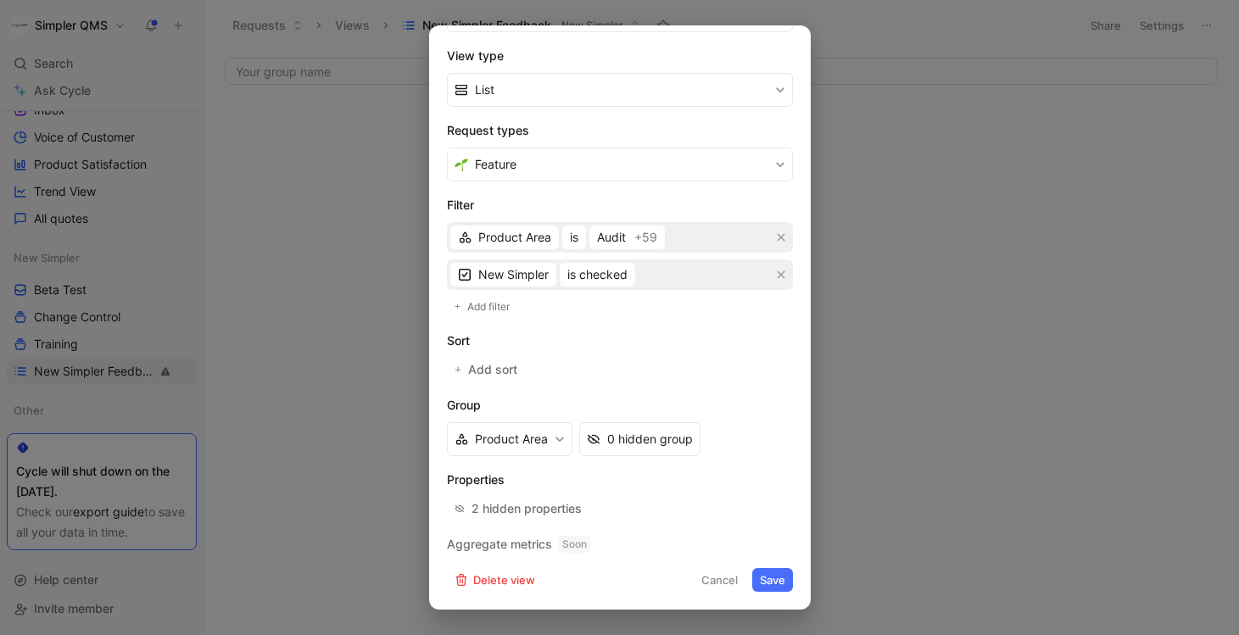
click at [774, 576] on button "Save" at bounding box center [772, 580] width 41 height 24
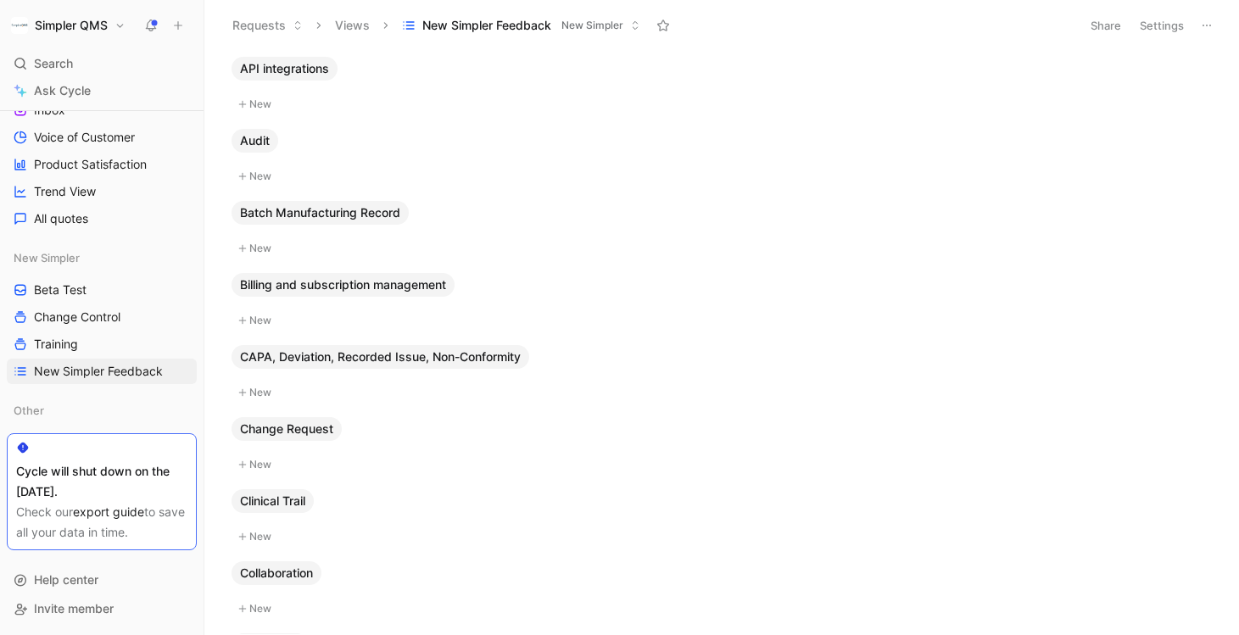
scroll to position [249, 0]
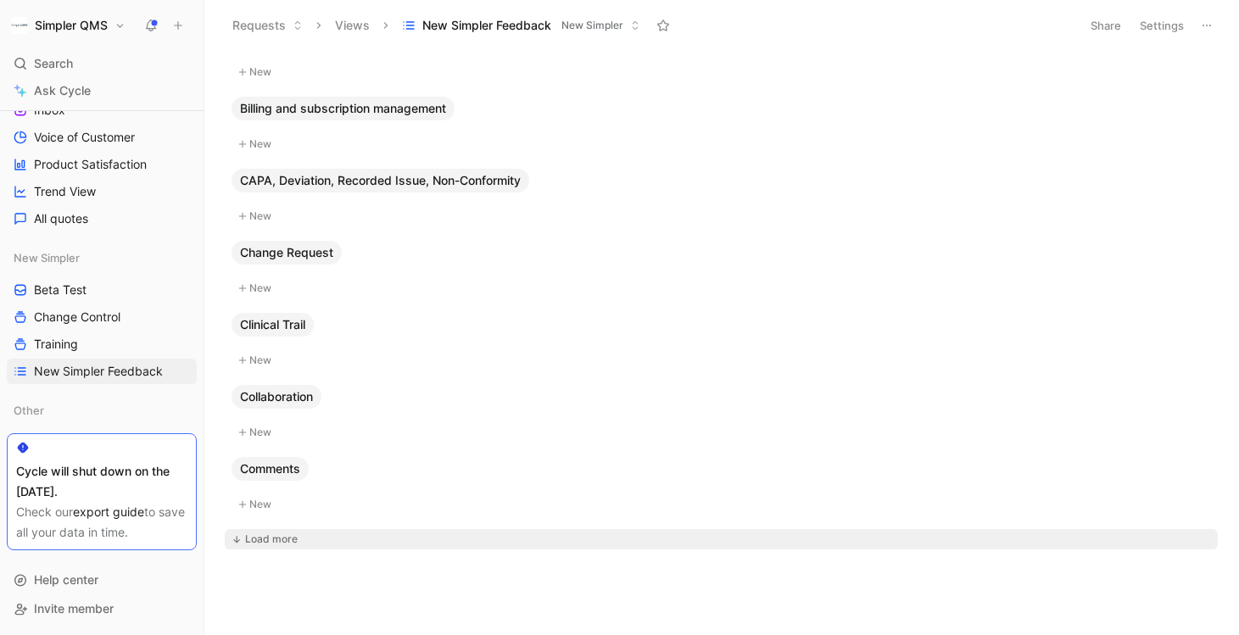
click at [268, 538] on div "Load more" at bounding box center [271, 539] width 53 height 17
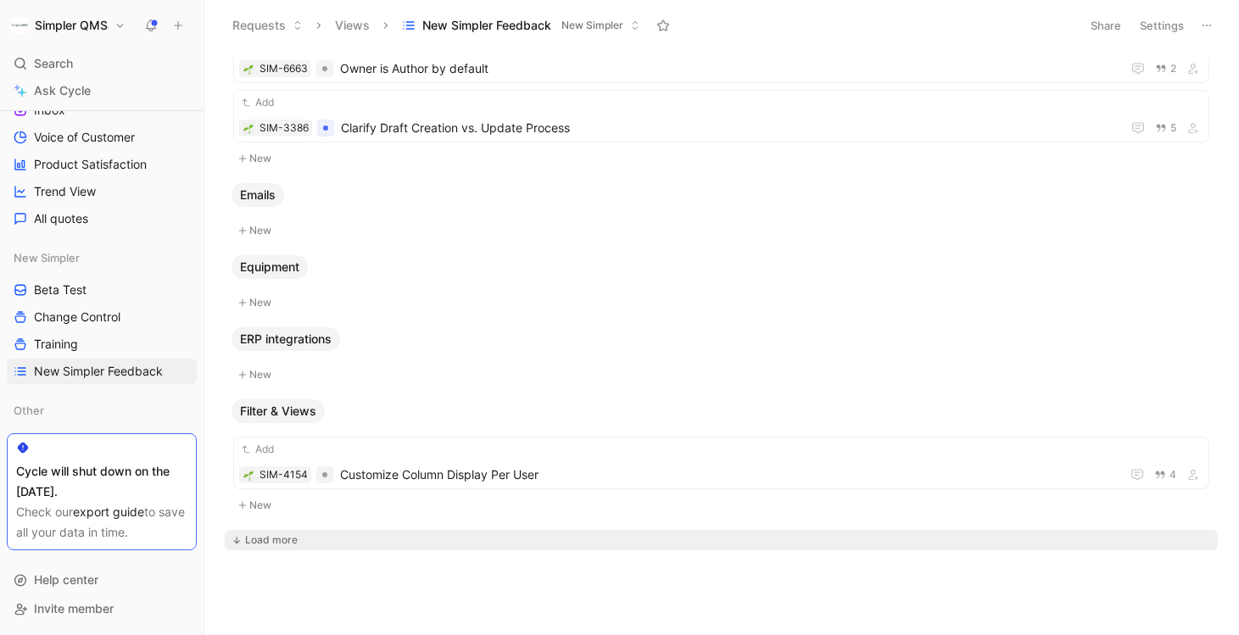
scroll to position [1147, 0]
click at [297, 539] on button "Load more" at bounding box center [721, 539] width 993 height 20
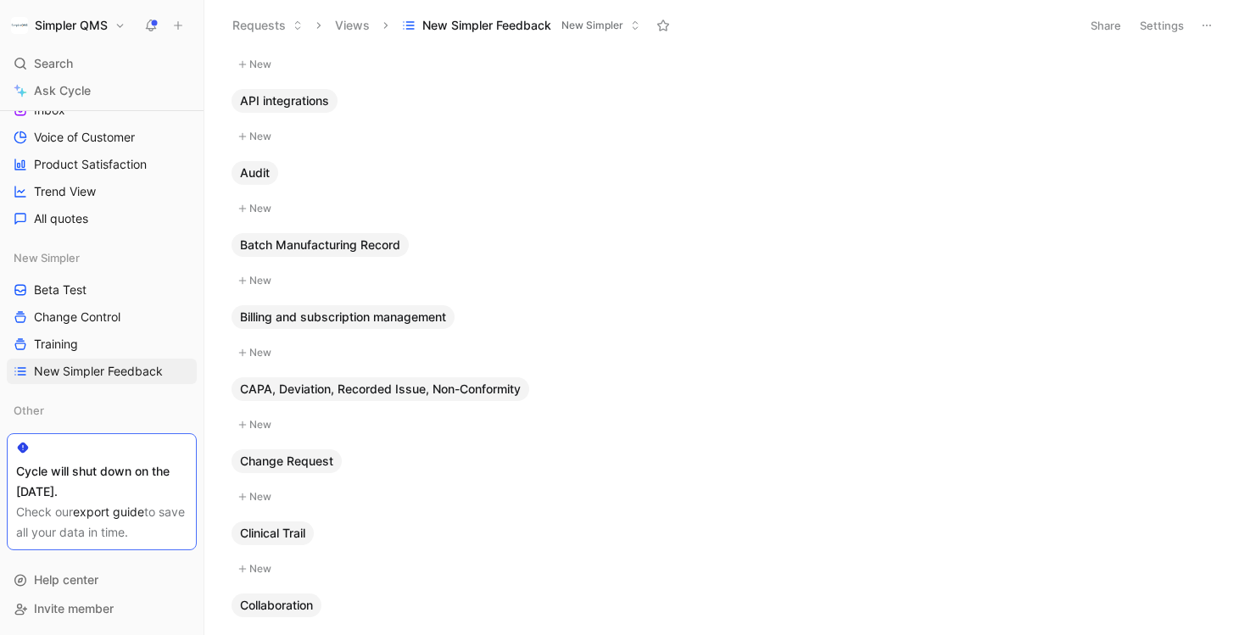
scroll to position [0, 0]
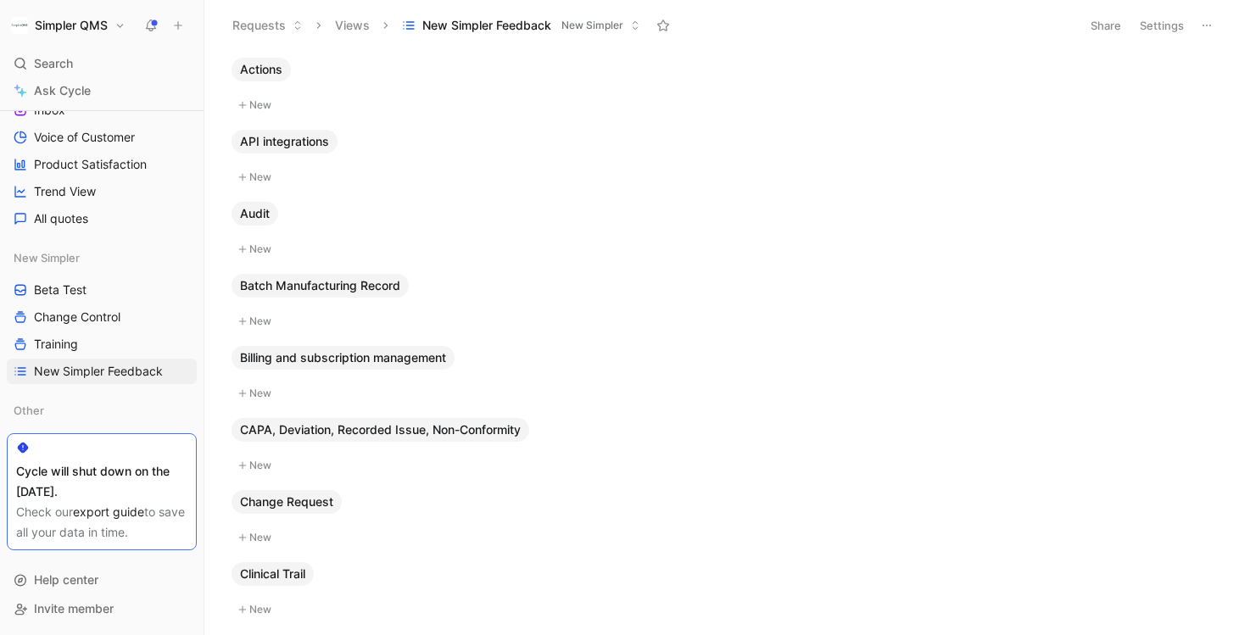
click at [615, 21] on span "New Simpler" at bounding box center [593, 25] width 62 height 17
click at [1160, 25] on button "Settings" at bounding box center [1161, 26] width 59 height 24
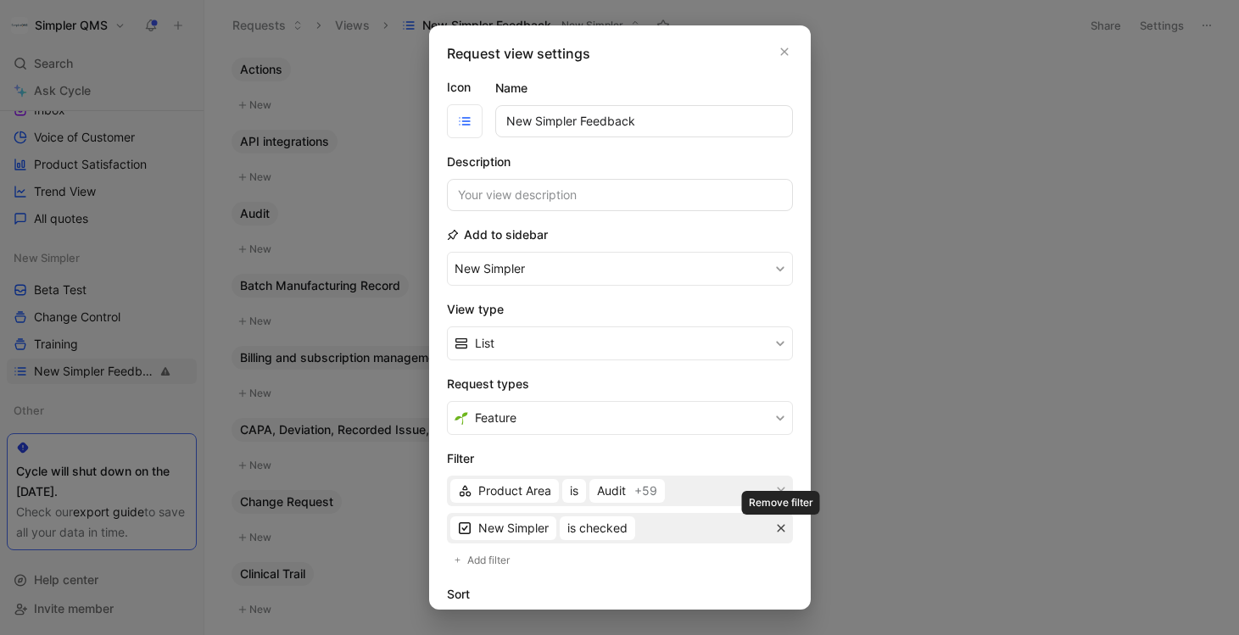
click at [781, 526] on icon "button" at bounding box center [781, 528] width 10 height 10
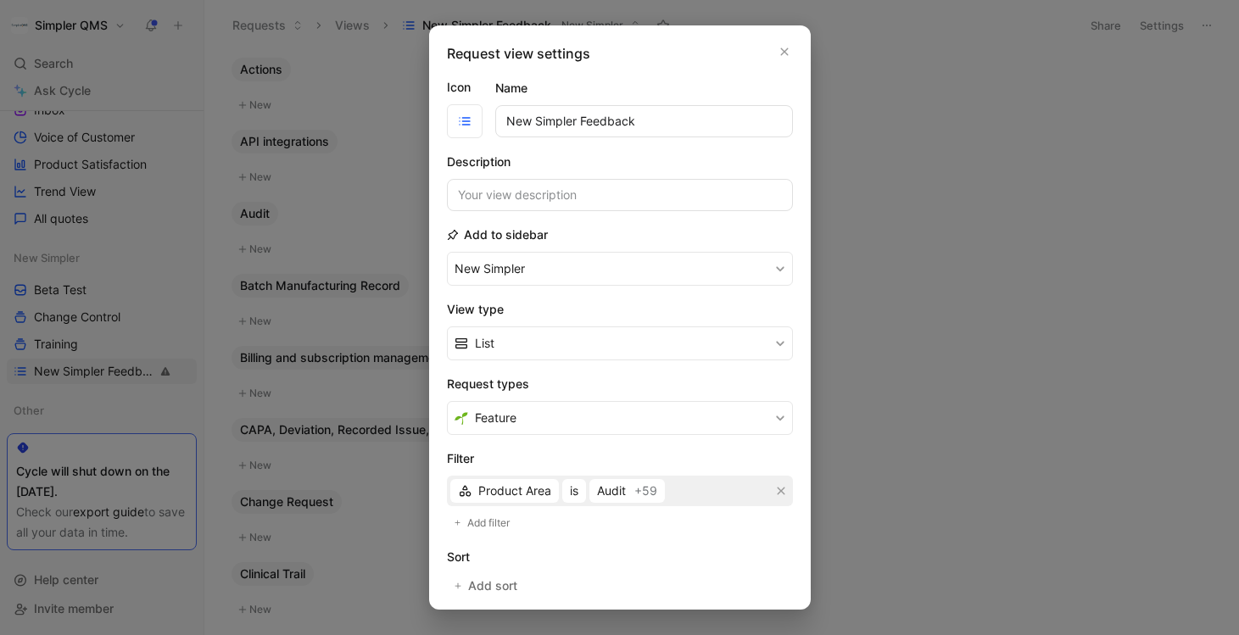
scroll to position [216, 0]
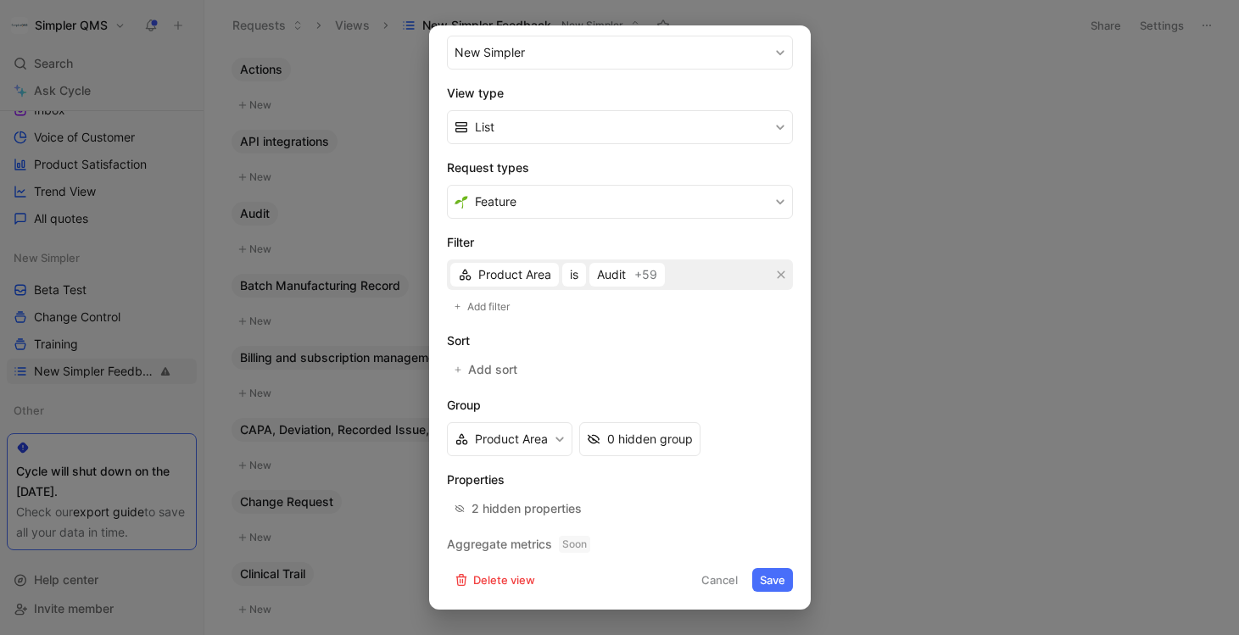
click at [776, 585] on button "Save" at bounding box center [772, 580] width 41 height 24
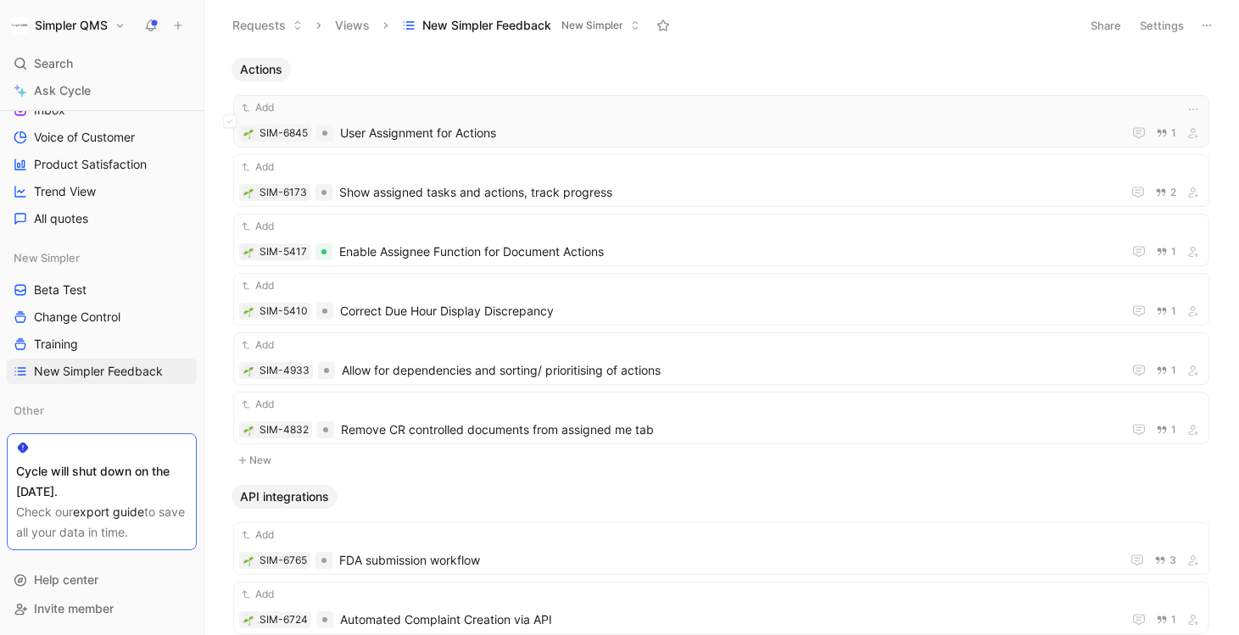
click at [529, 131] on span "User Assignment for Actions" at bounding box center [727, 133] width 775 height 20
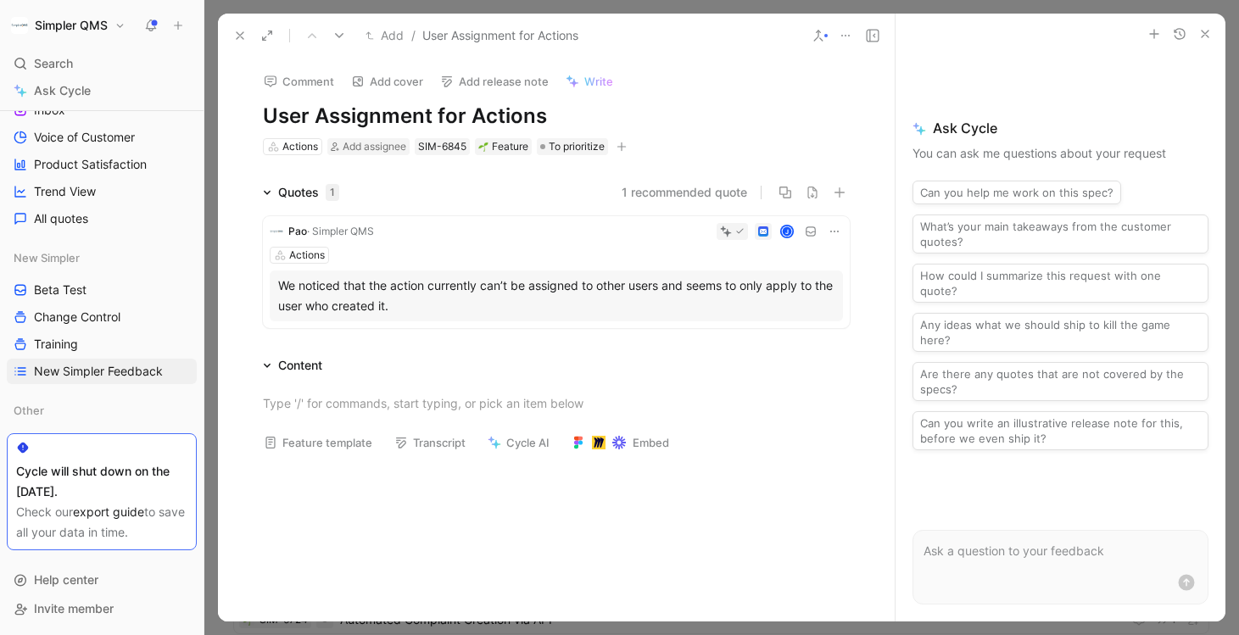
click at [243, 39] on icon at bounding box center [240, 36] width 14 height 14
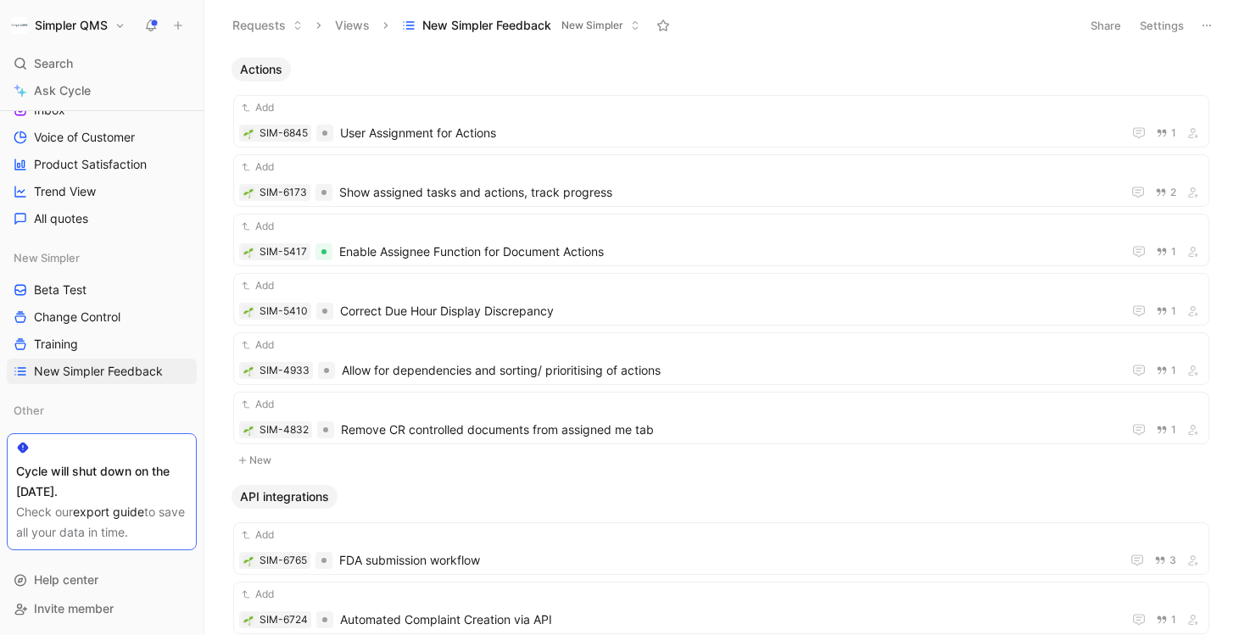
click at [1166, 26] on button "Settings" at bounding box center [1161, 26] width 59 height 24
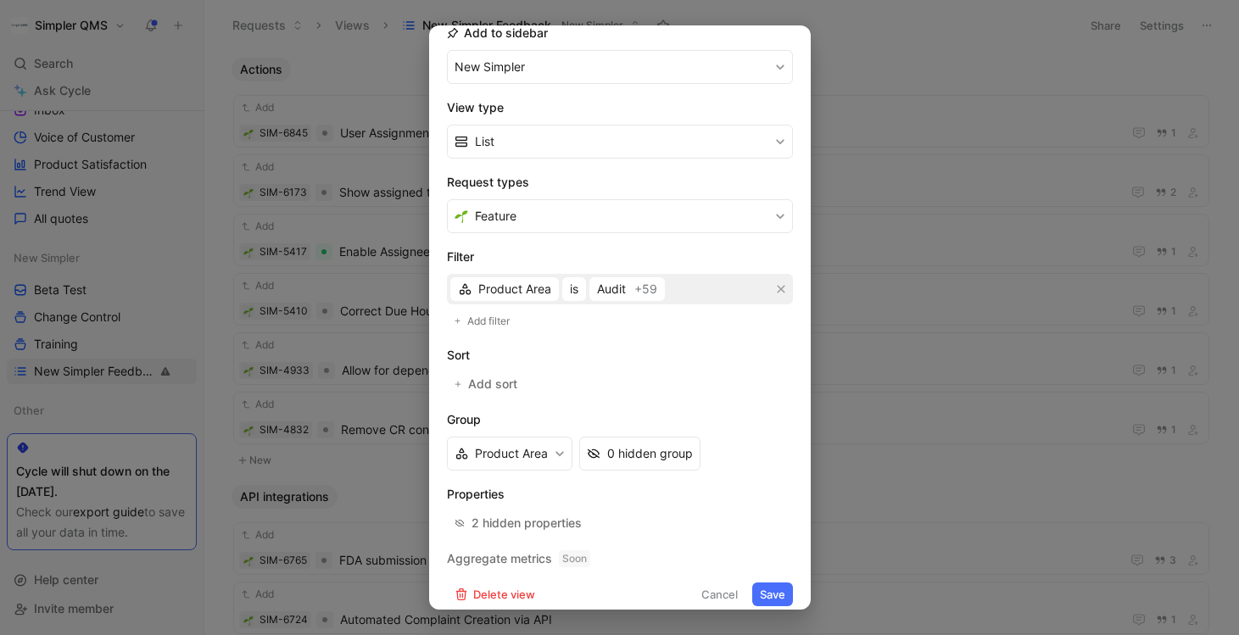
scroll to position [195, 0]
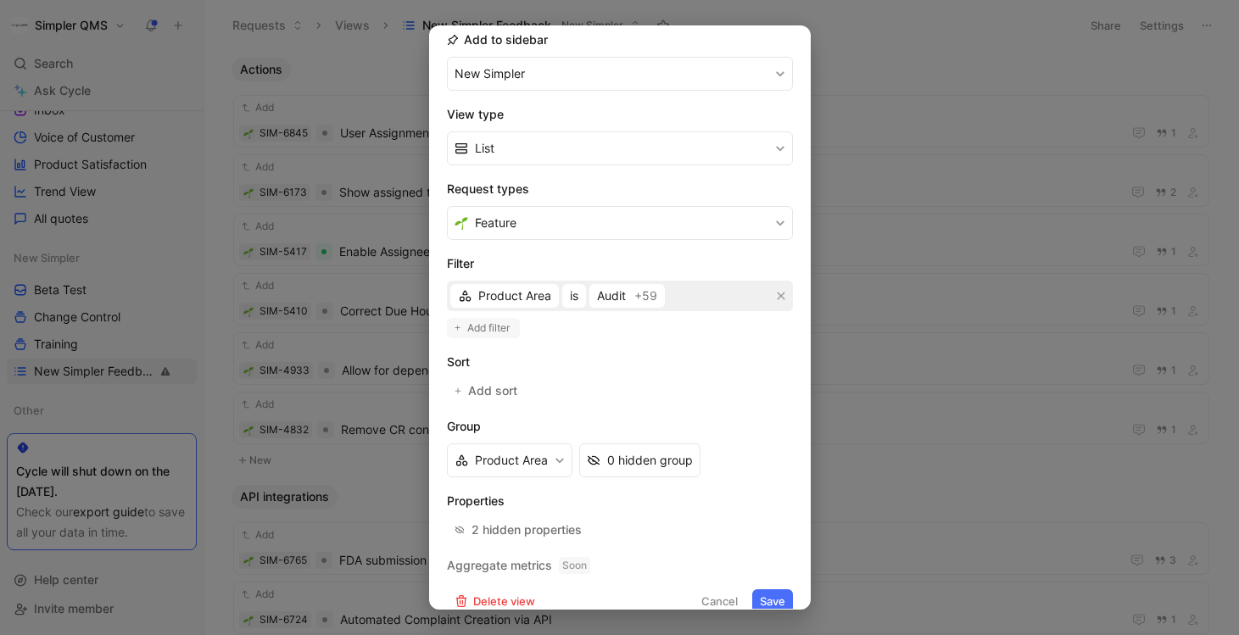
click at [472, 332] on span "Add filter" at bounding box center [489, 328] width 44 height 17
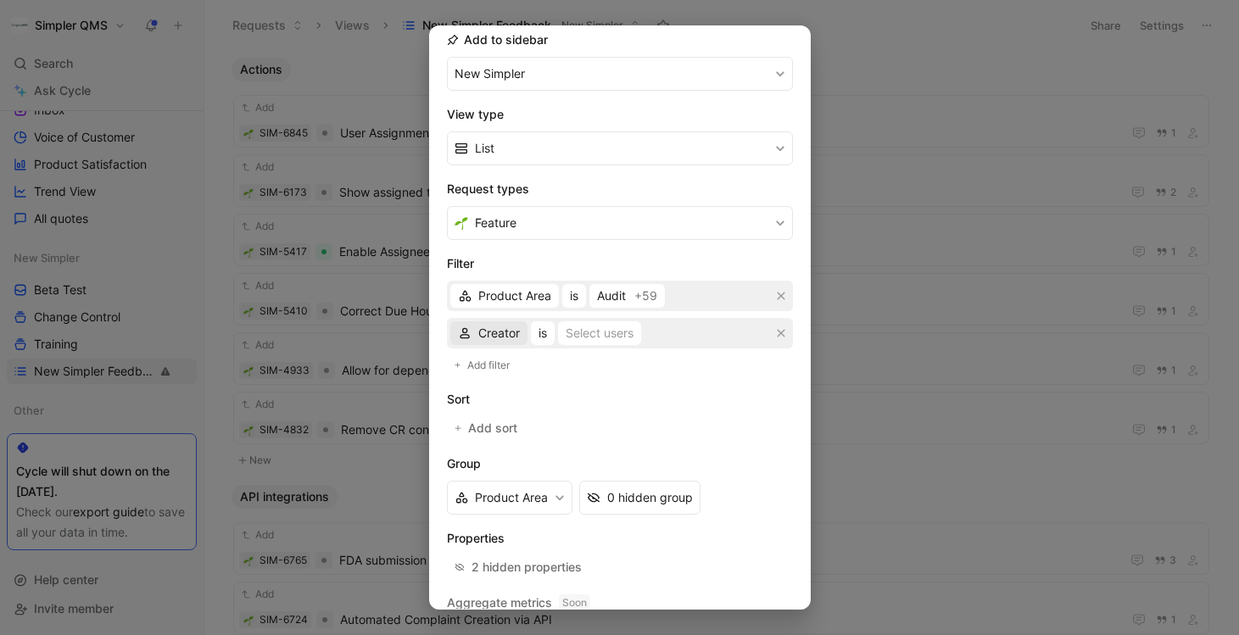
click at [509, 330] on span "Creator" at bounding box center [499, 333] width 42 height 20
click at [517, 446] on div "Status" at bounding box center [518, 444] width 80 height 20
click at [616, 330] on div "Select statuses" at bounding box center [602, 333] width 85 height 20
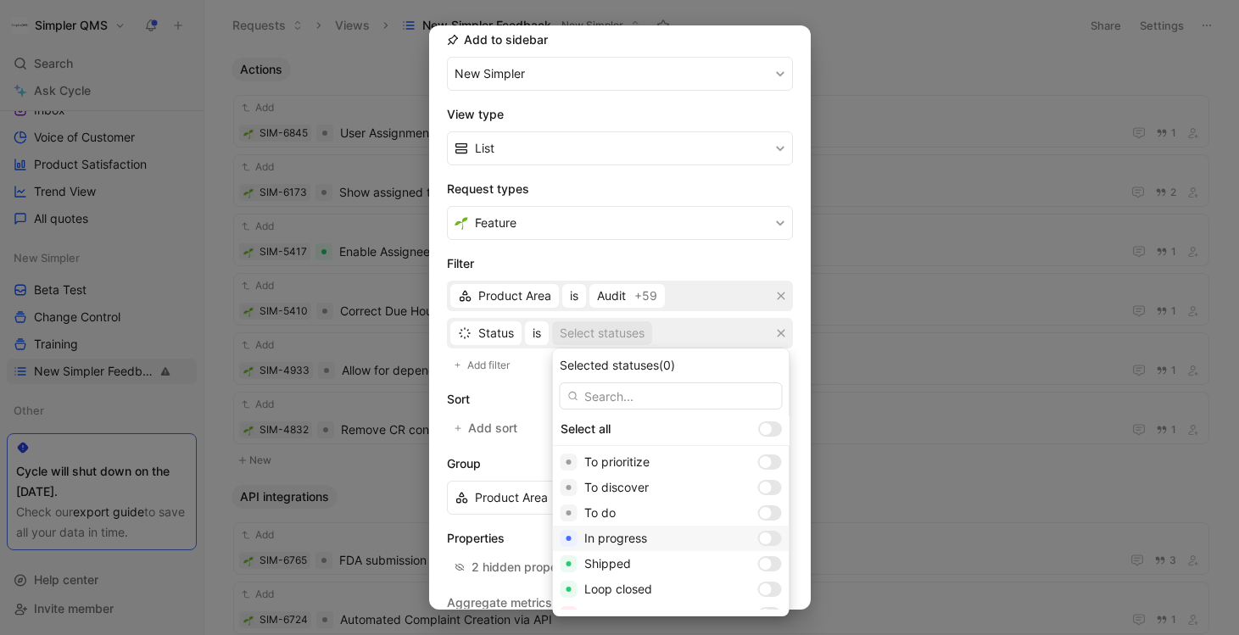
click at [758, 539] on div at bounding box center [770, 538] width 24 height 15
click at [758, 567] on div at bounding box center [770, 563] width 24 height 15
click at [760, 588] on div at bounding box center [766, 590] width 12 height 12
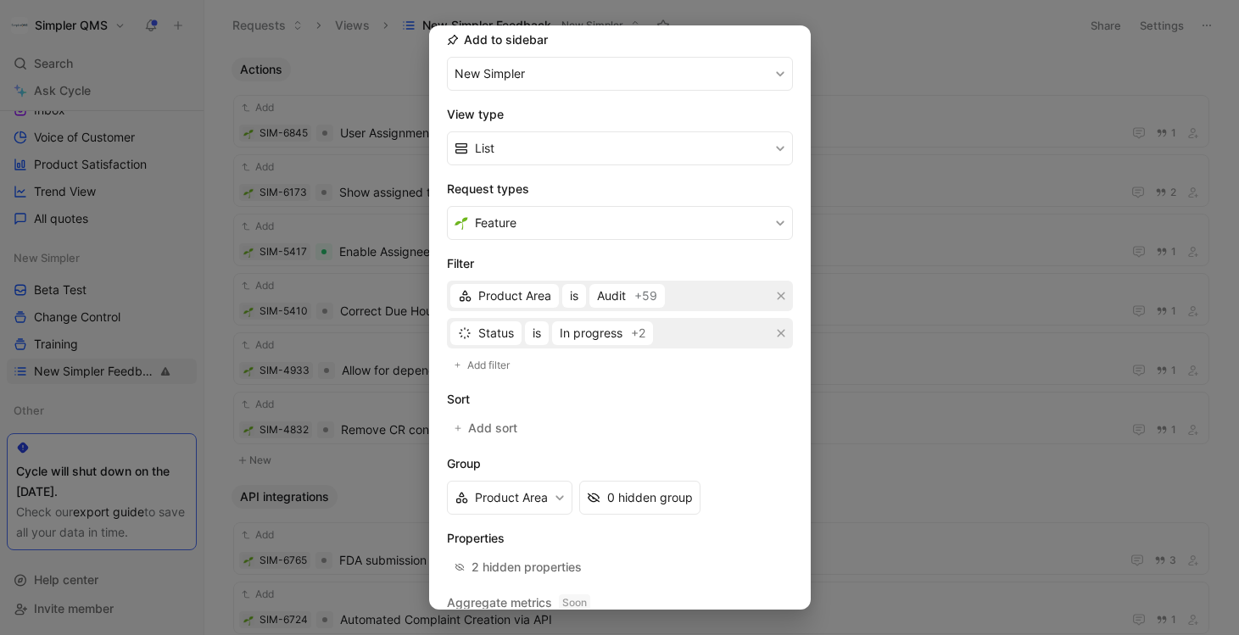
scroll to position [254, 0]
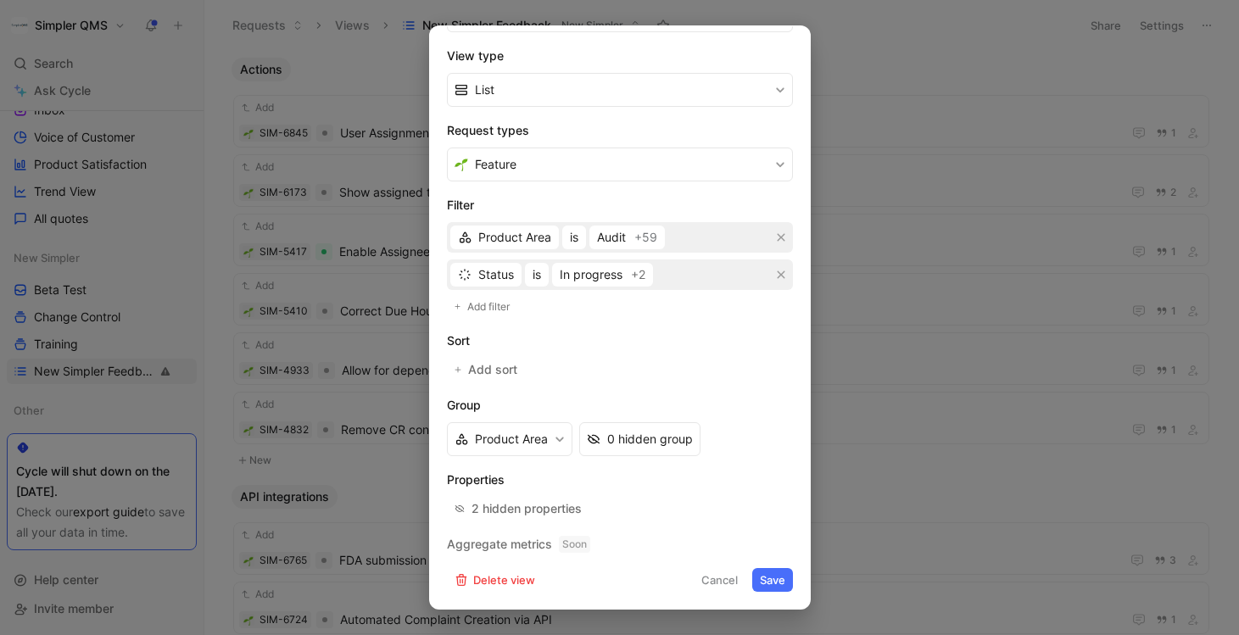
click at [770, 573] on button "Save" at bounding box center [772, 580] width 41 height 24
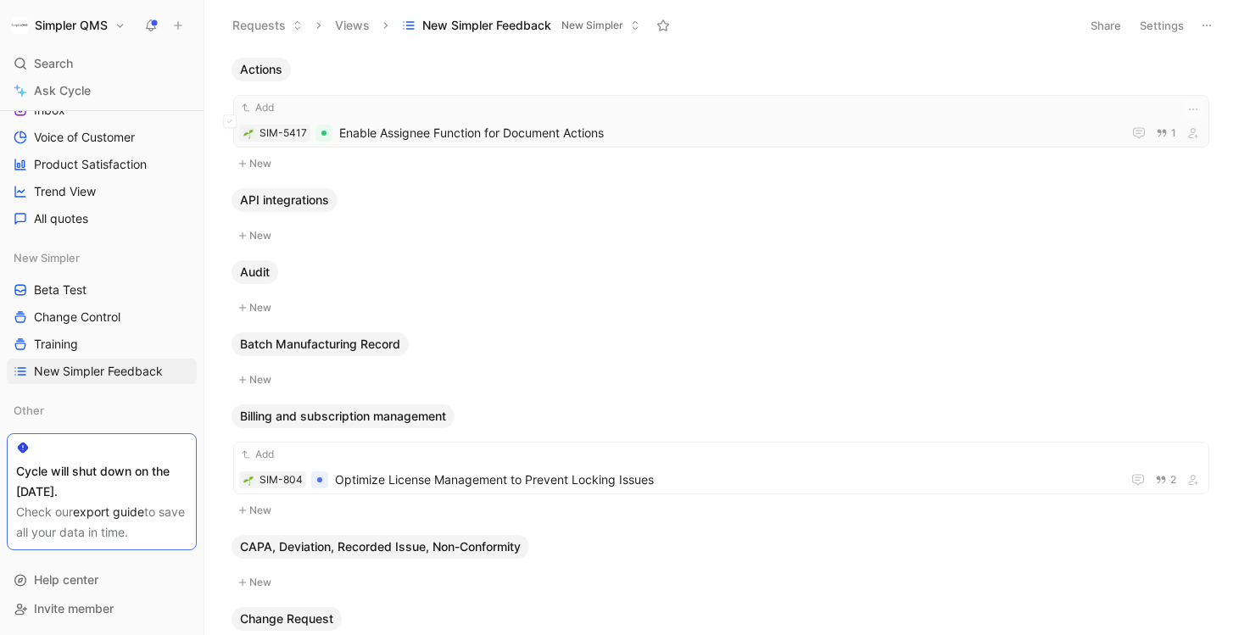
click at [577, 119] on div "Add SIM-5417 Enable Assignee Function for Document Actions 1" at bounding box center [721, 121] width 964 height 44
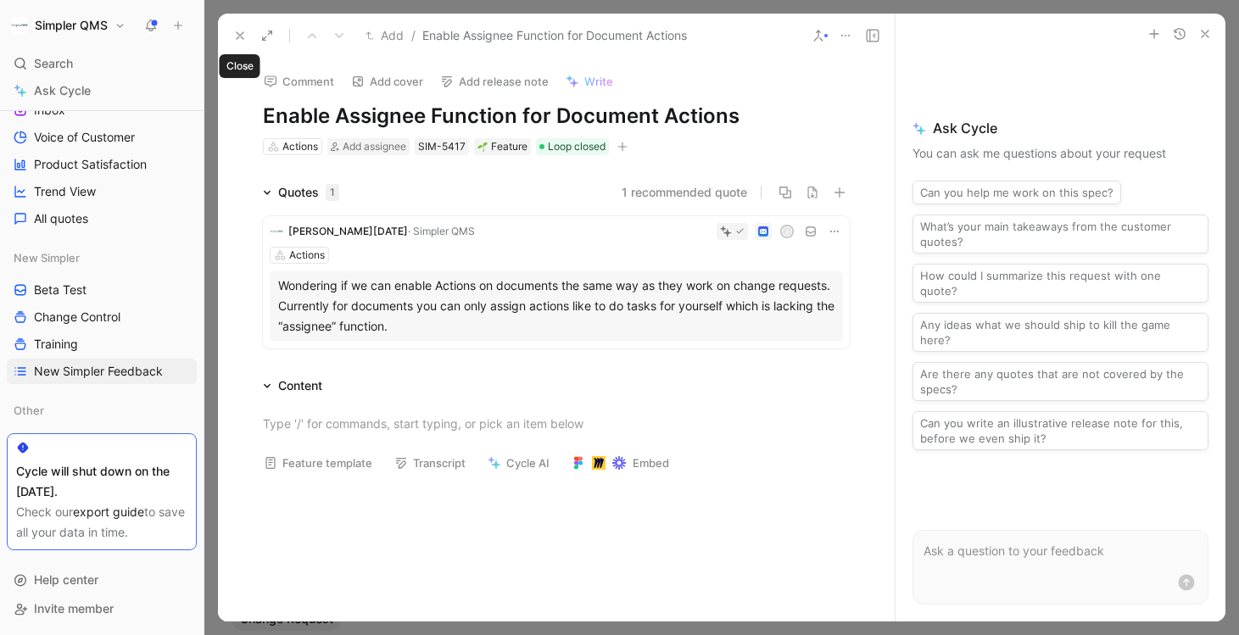
click at [232, 40] on button at bounding box center [240, 36] width 24 height 24
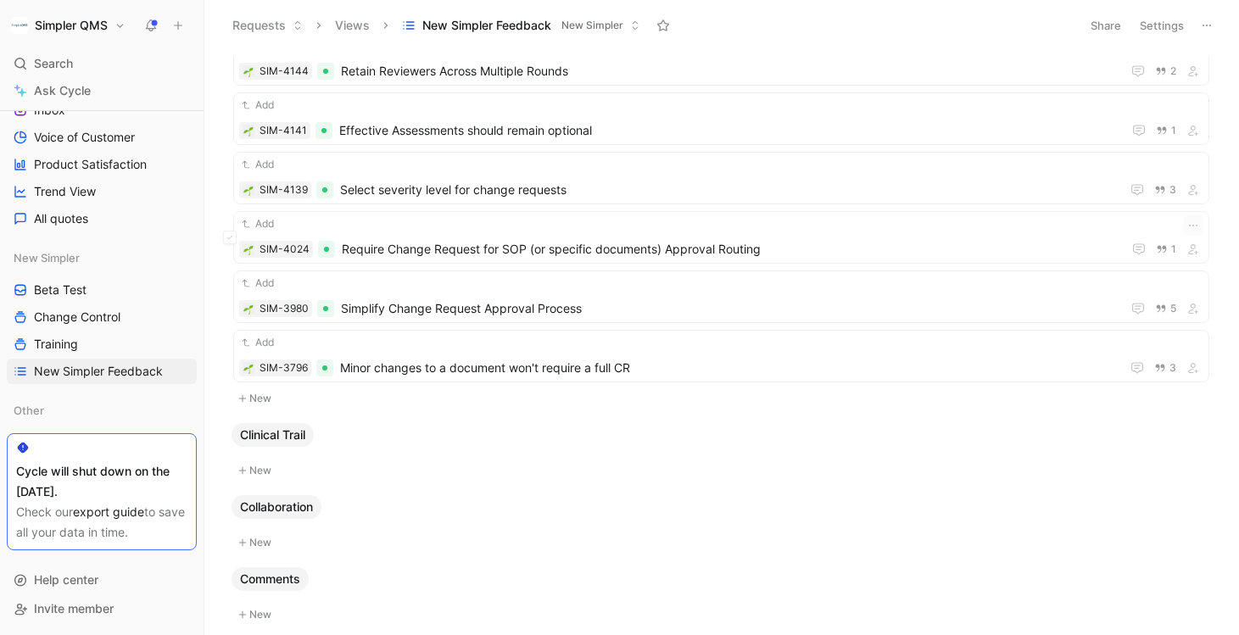
scroll to position [1256, 0]
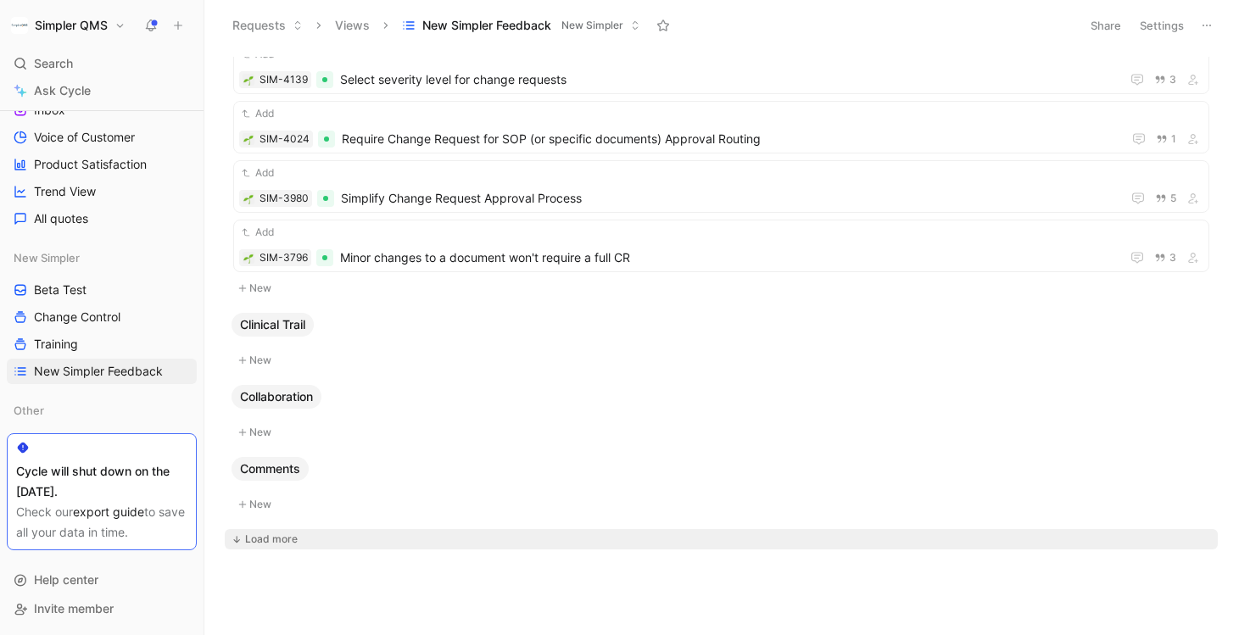
click at [253, 539] on div "Load more" at bounding box center [271, 539] width 53 height 17
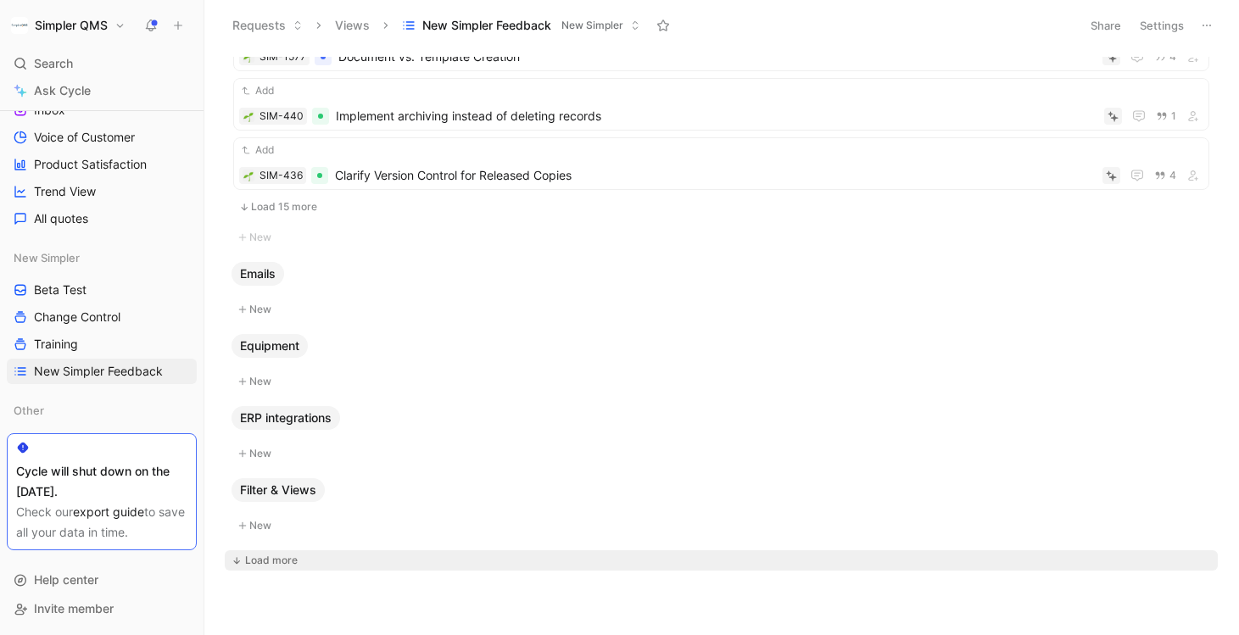
scroll to position [2957, 0]
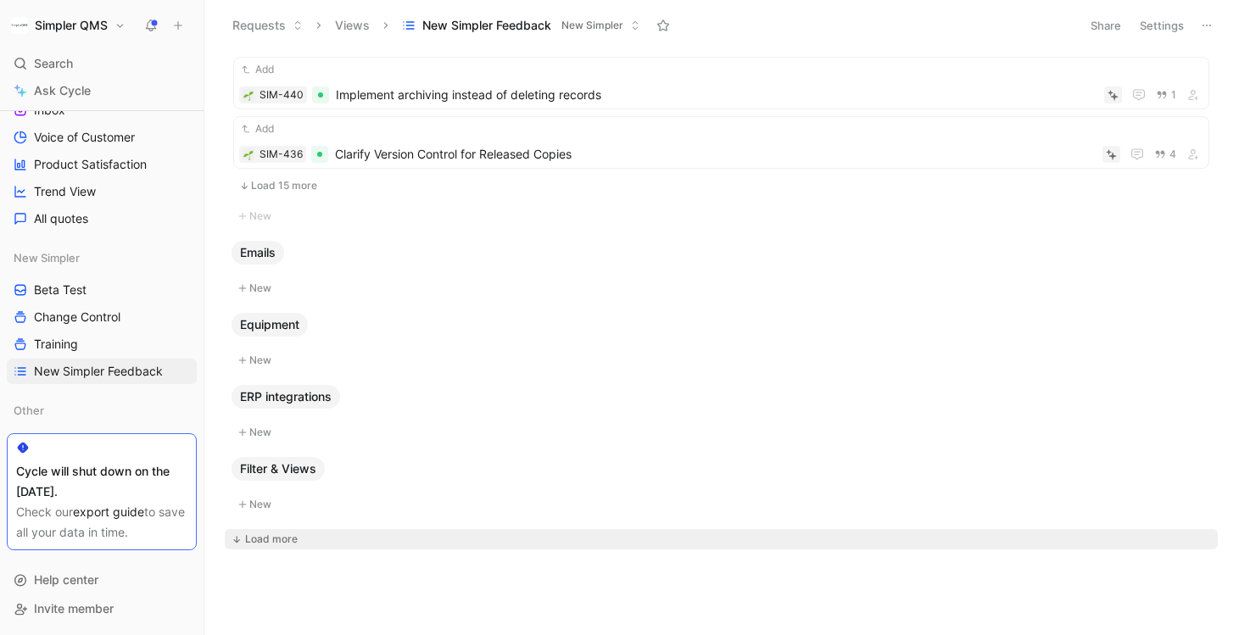
click at [291, 533] on div "Load more" at bounding box center [271, 539] width 53 height 17
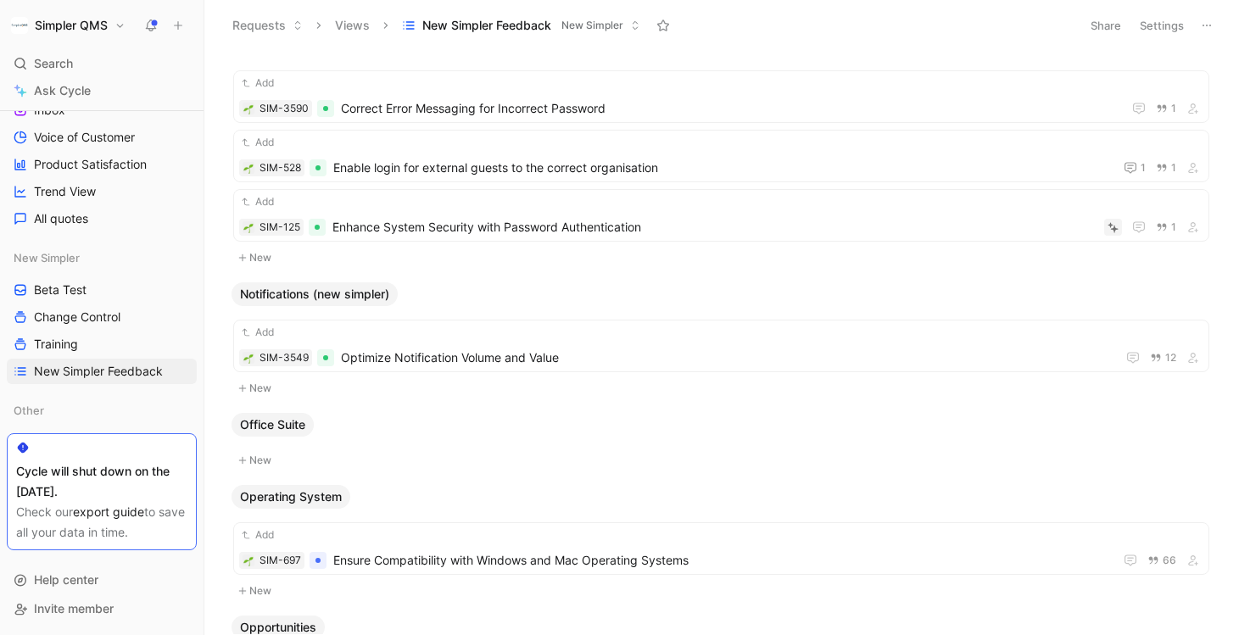
scroll to position [4031, 0]
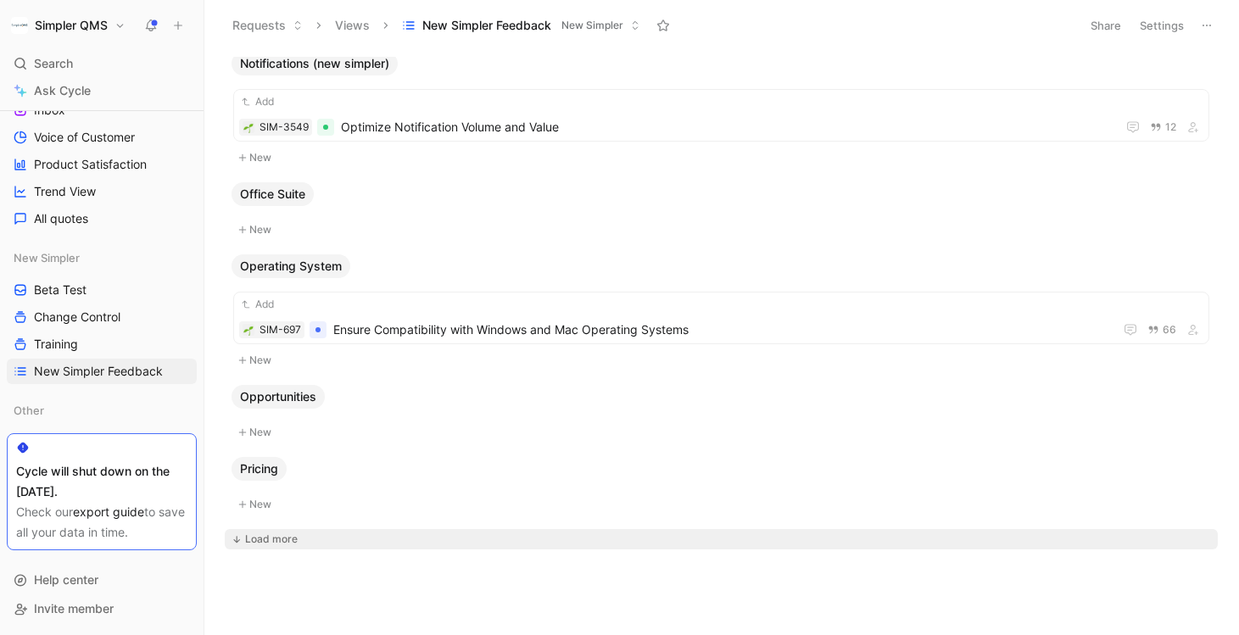
click at [274, 536] on div "Load more" at bounding box center [271, 539] width 53 height 17
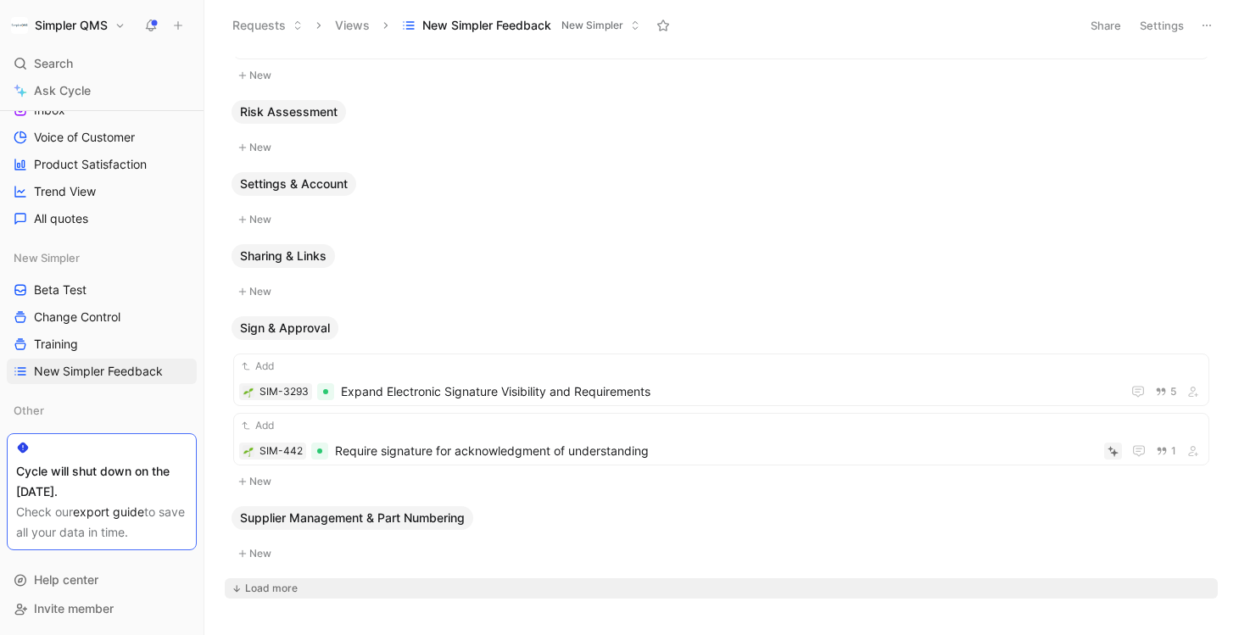
scroll to position [5639, 0]
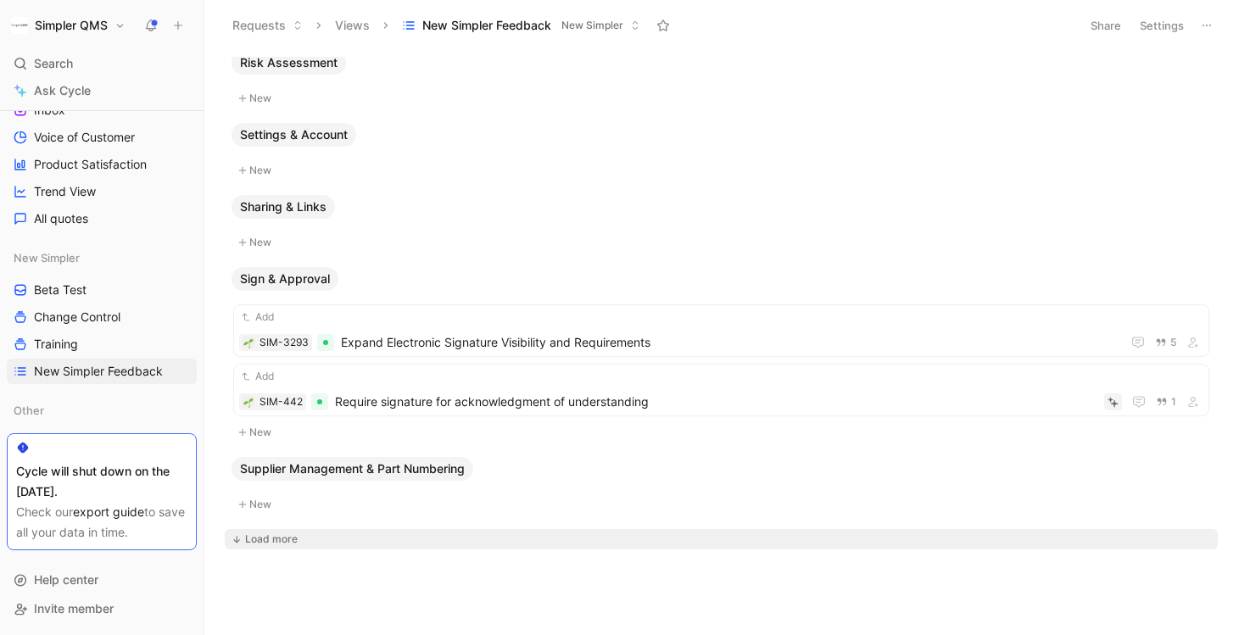
click at [276, 541] on div "Load more" at bounding box center [271, 539] width 53 height 17
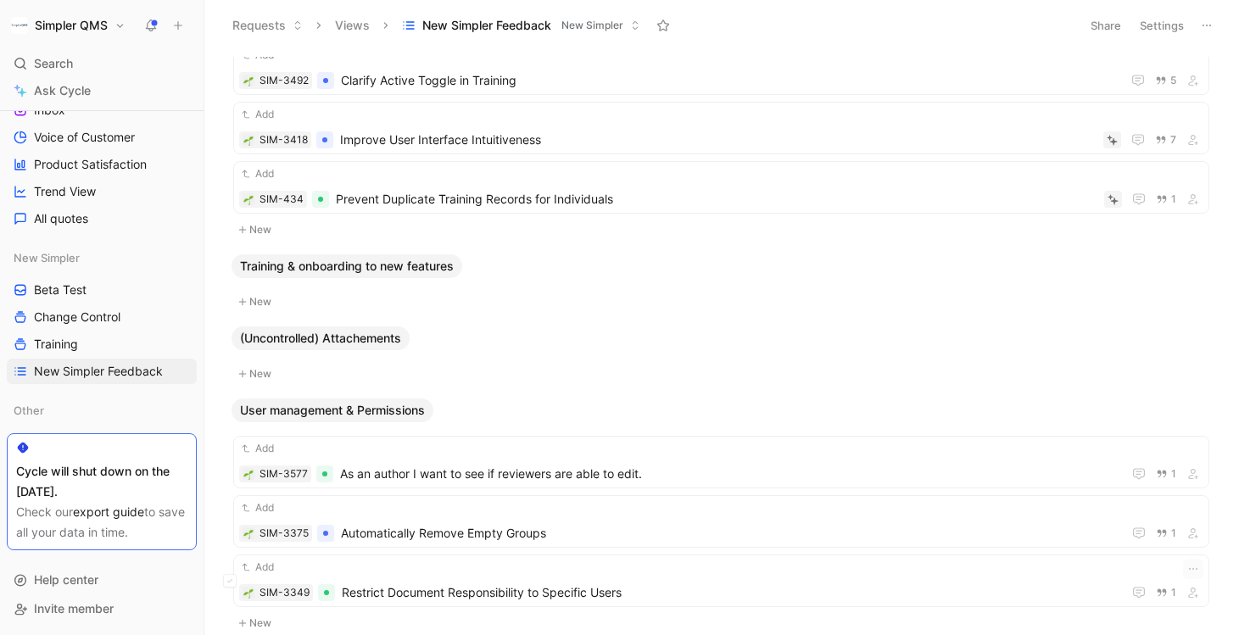
scroll to position [7010, 0]
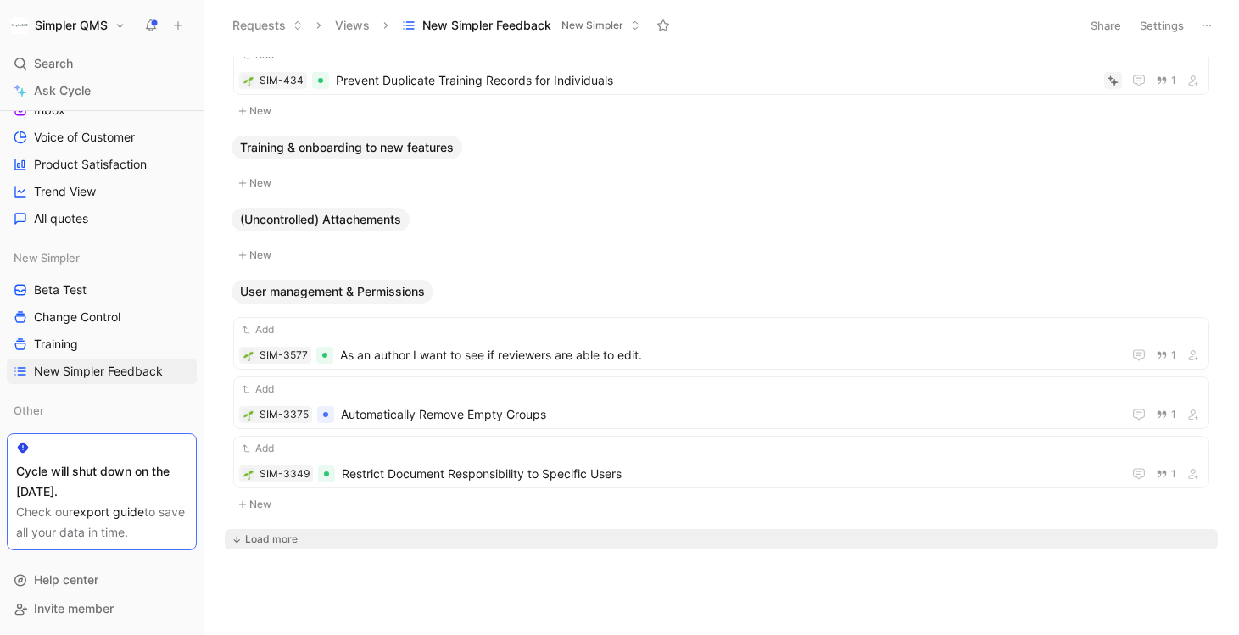
click at [287, 538] on div "Load more" at bounding box center [271, 539] width 53 height 17
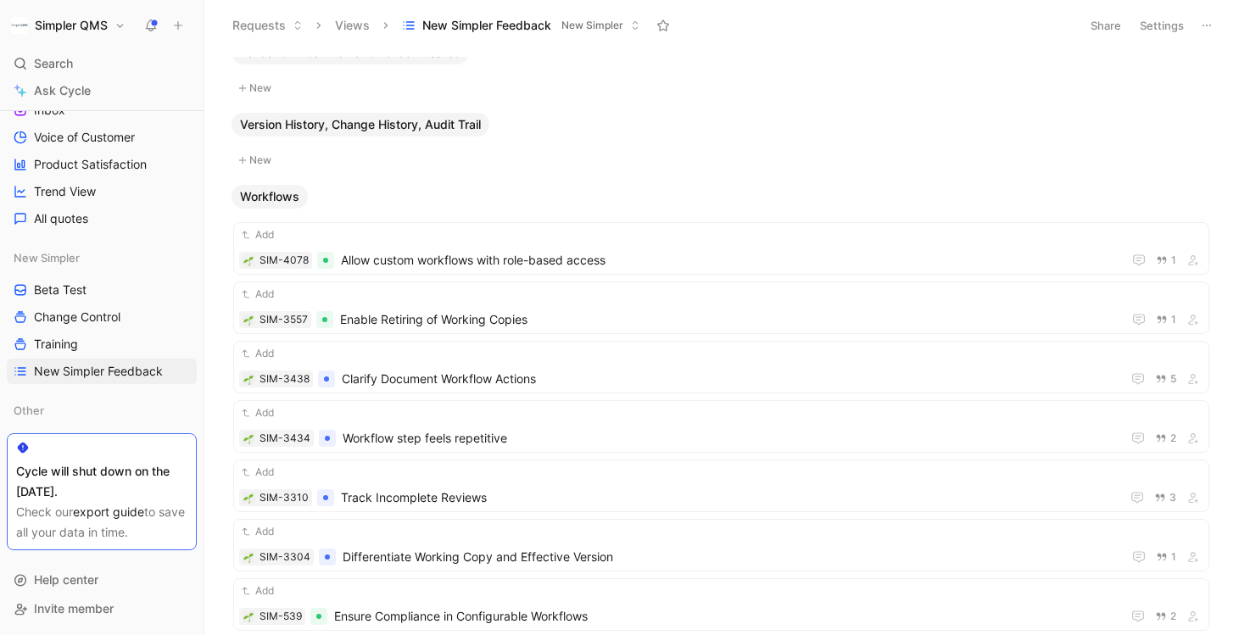
scroll to position [8069, 0]
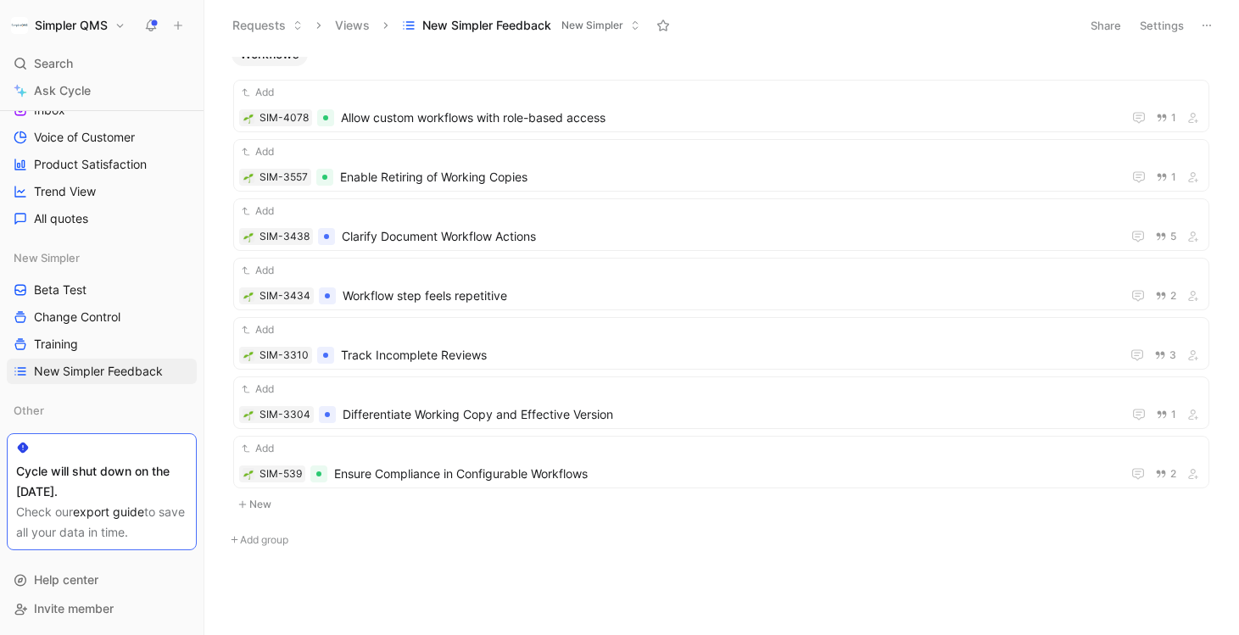
click at [274, 539] on button "Add group" at bounding box center [721, 540] width 993 height 20
click at [568, 499] on button "New" at bounding box center [722, 505] width 980 height 20
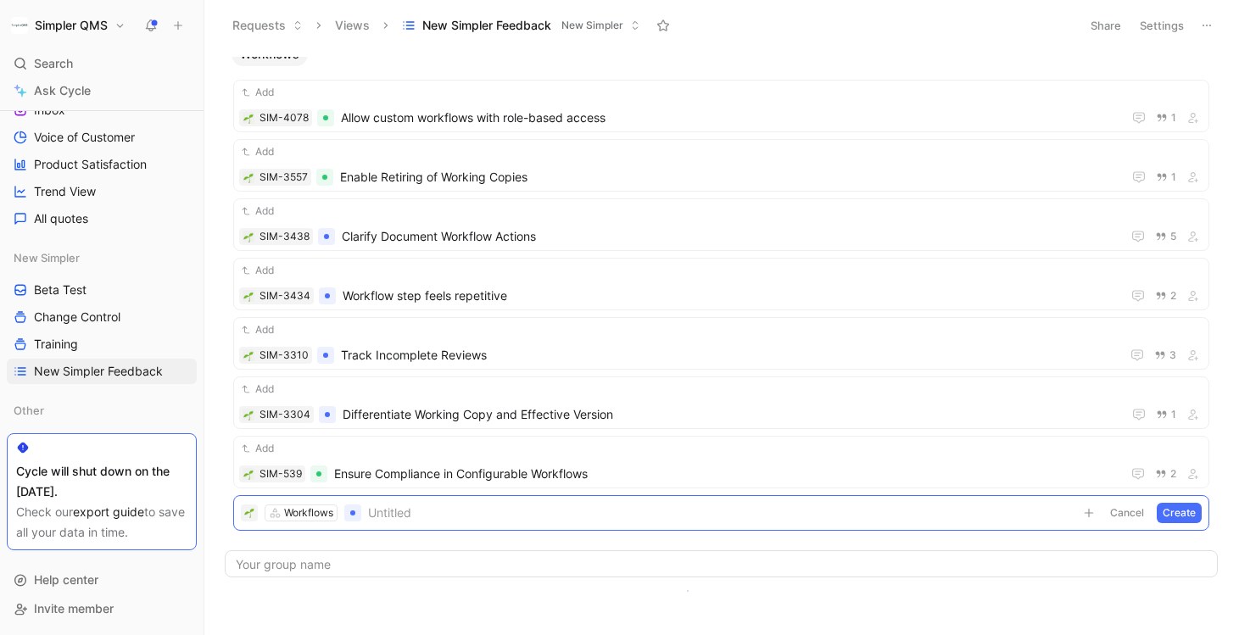
click at [687, 590] on body "Simpler QMS Search ⌘ K Ask Cycle Workspace Home G then H Feedback G then F Requ…" at bounding box center [619, 317] width 1239 height 635
click at [1126, 518] on button "Cancel" at bounding box center [1127, 513] width 46 height 20
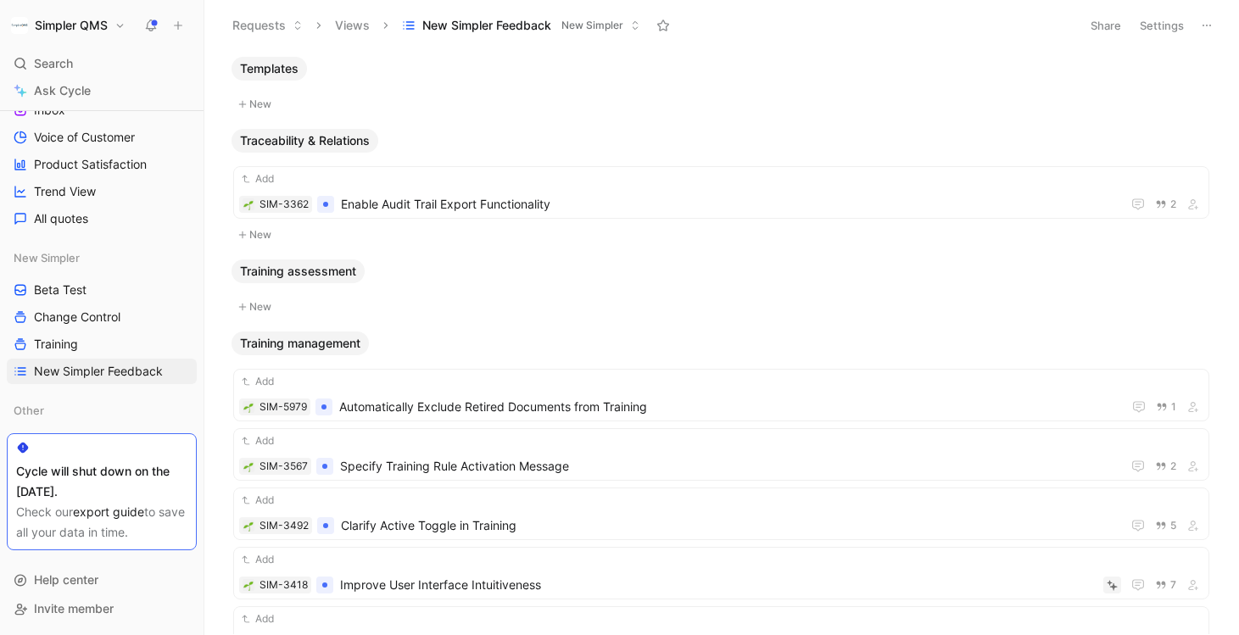
scroll to position [6388, 0]
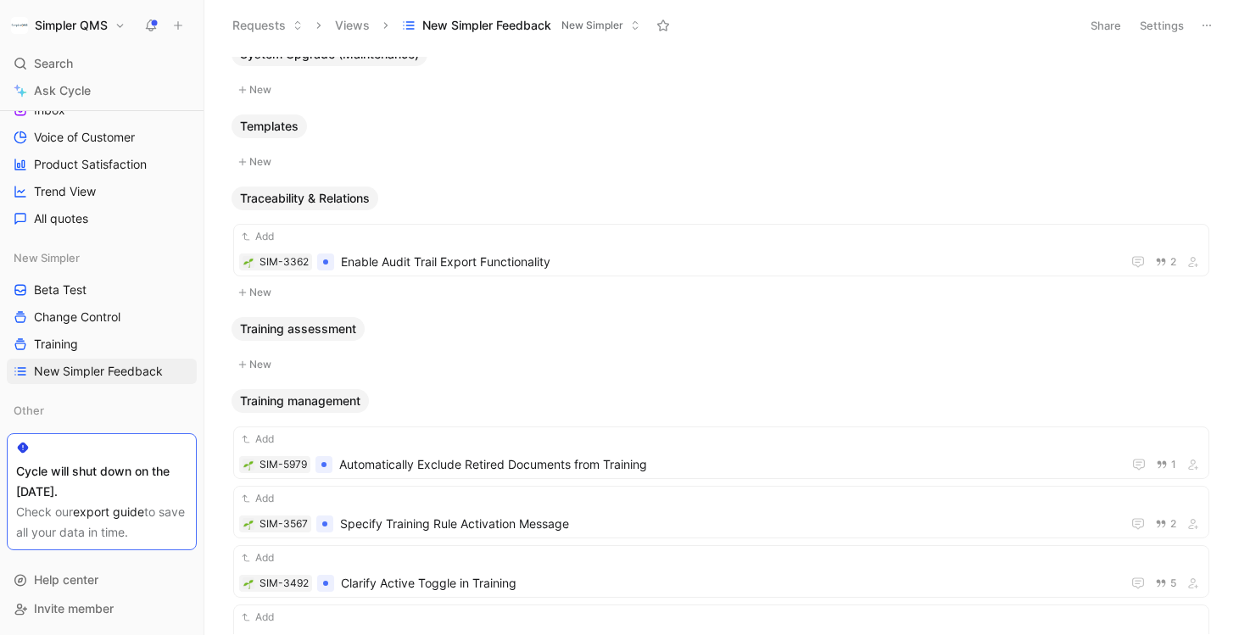
click at [1210, 22] on icon at bounding box center [1207, 26] width 14 height 14
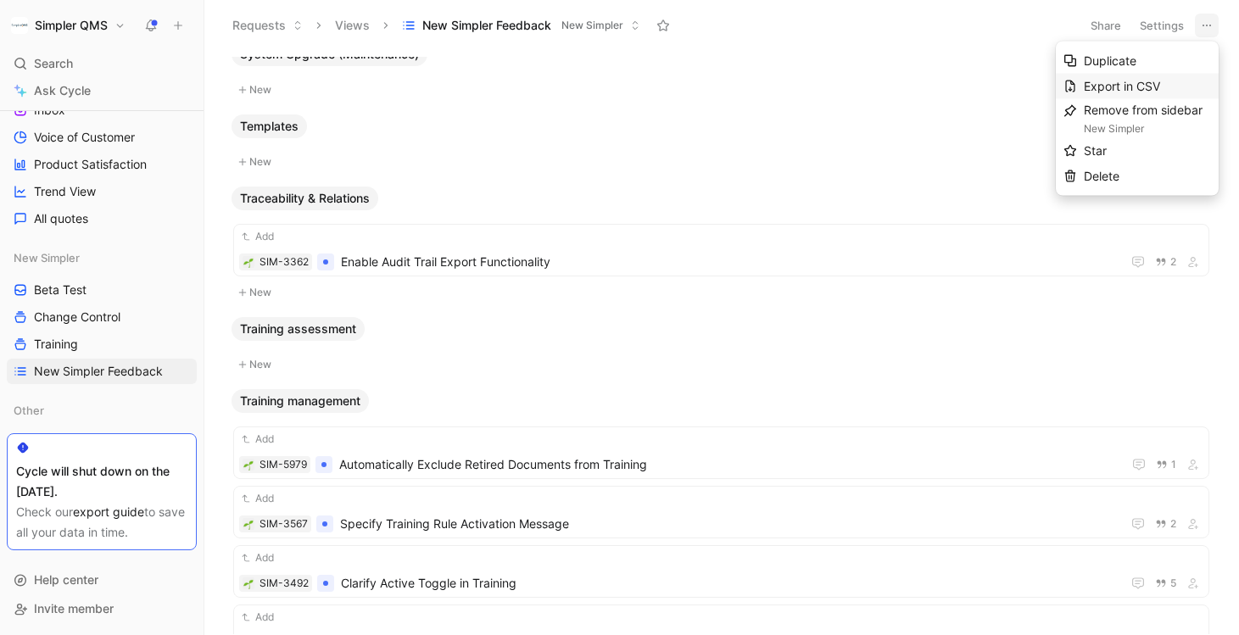
click at [1143, 81] on span "Export in CSV" at bounding box center [1122, 86] width 76 height 14
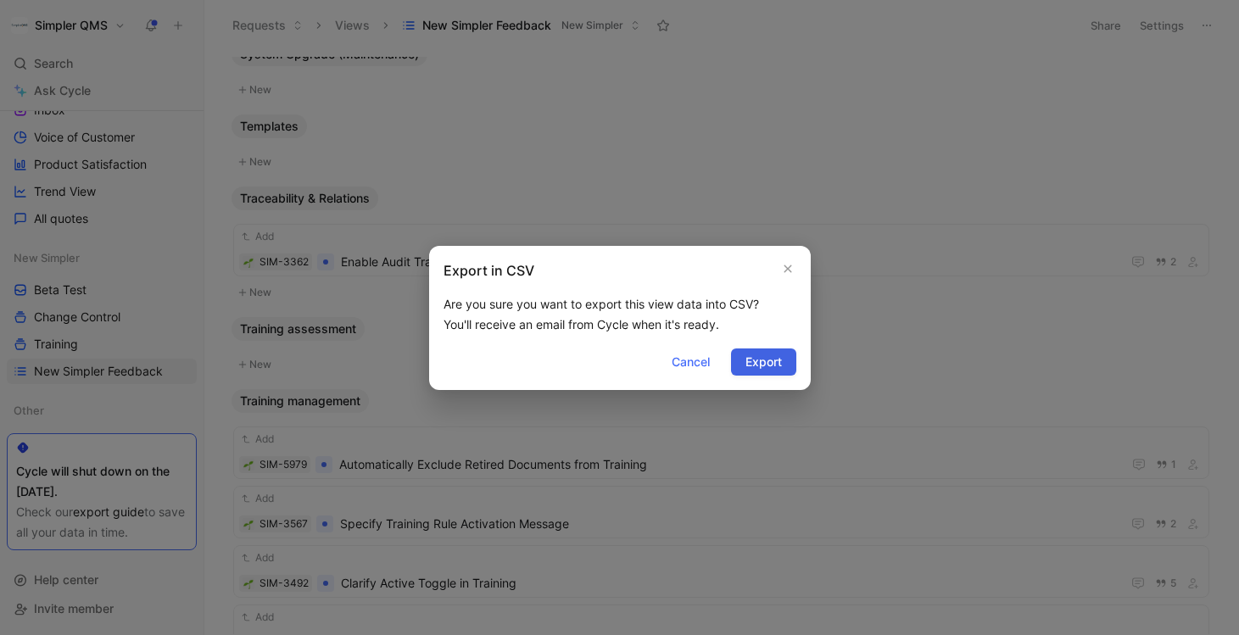
click at [760, 355] on span "Export" at bounding box center [764, 362] width 36 height 20
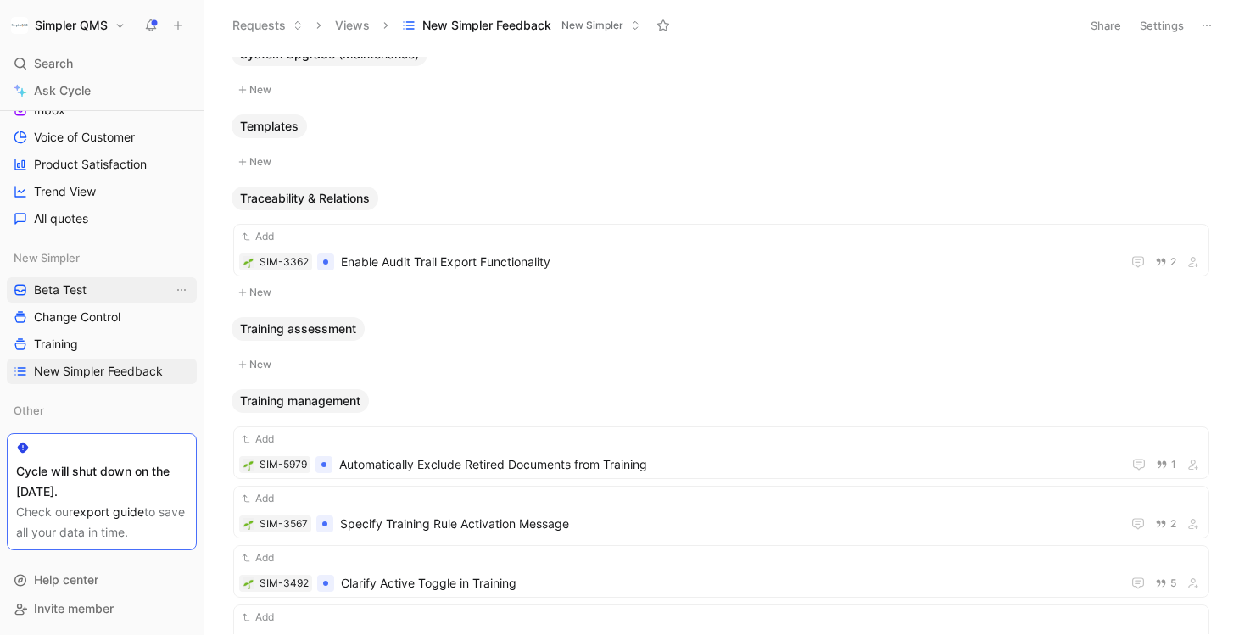
click at [134, 290] on link "Beta Test" at bounding box center [102, 289] width 190 height 25
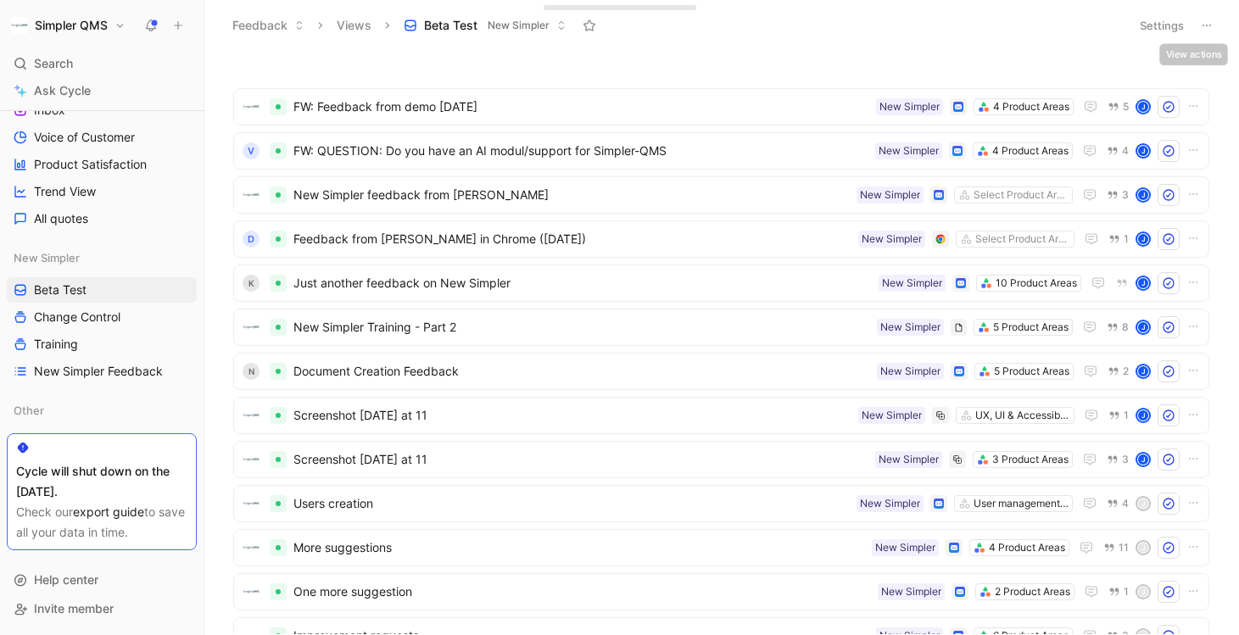
click at [1206, 21] on icon at bounding box center [1207, 26] width 14 height 14
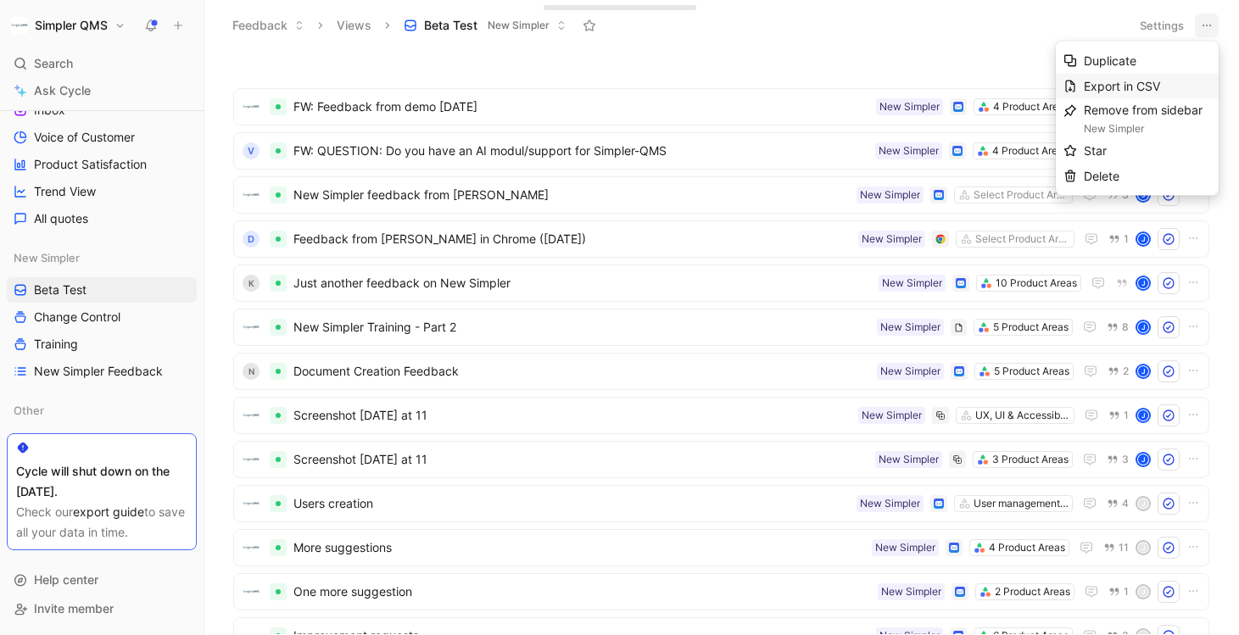
click at [1105, 87] on span "Export in CSV" at bounding box center [1122, 86] width 76 height 14
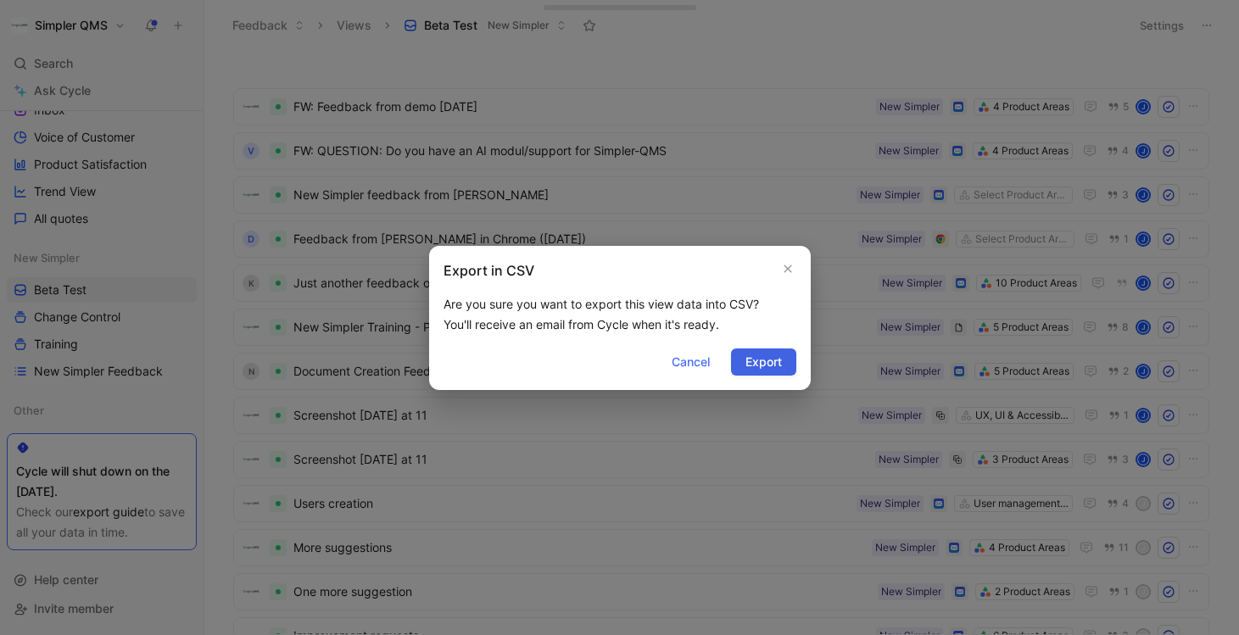
click at [758, 361] on span "Export" at bounding box center [764, 362] width 36 height 20
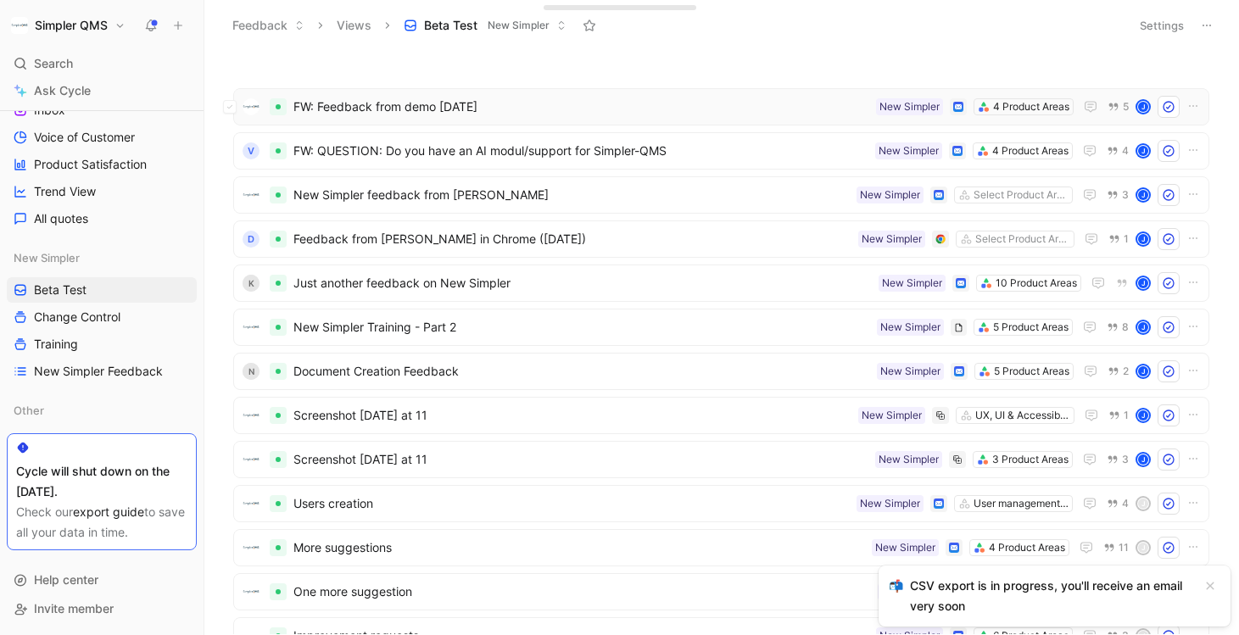
click at [629, 111] on span "FW: Feedback from demo today" at bounding box center [582, 107] width 576 height 20
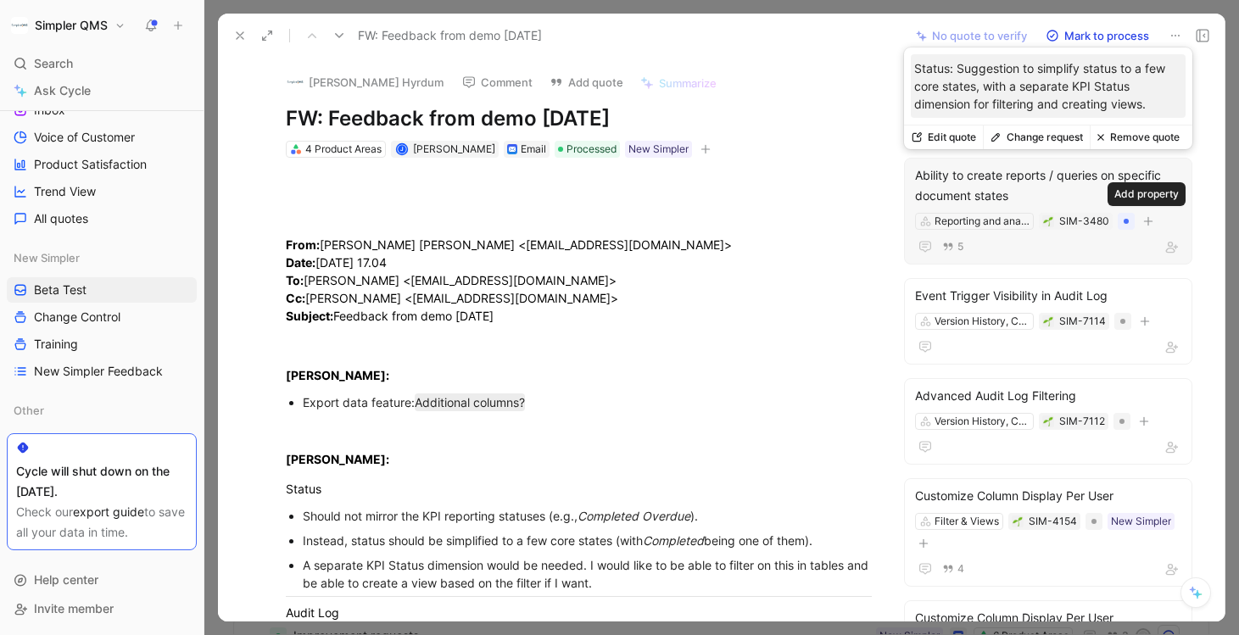
click at [1148, 219] on icon "button" at bounding box center [1148, 221] width 10 height 10
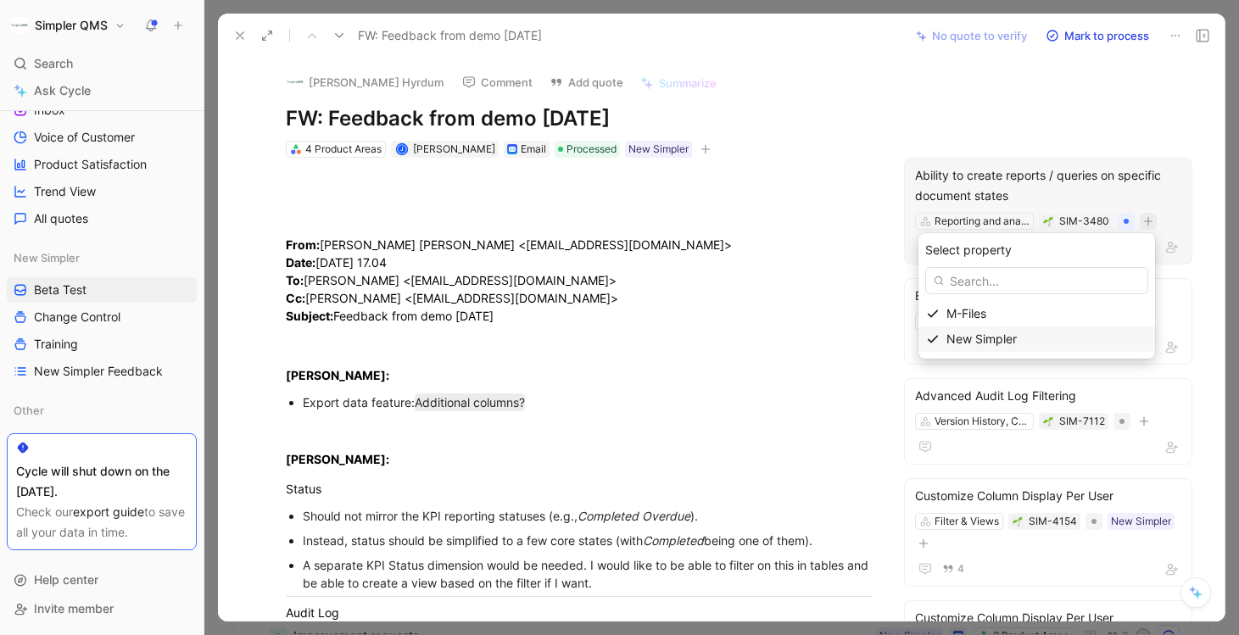
click at [974, 345] on span "New Simpler" at bounding box center [982, 339] width 70 height 14
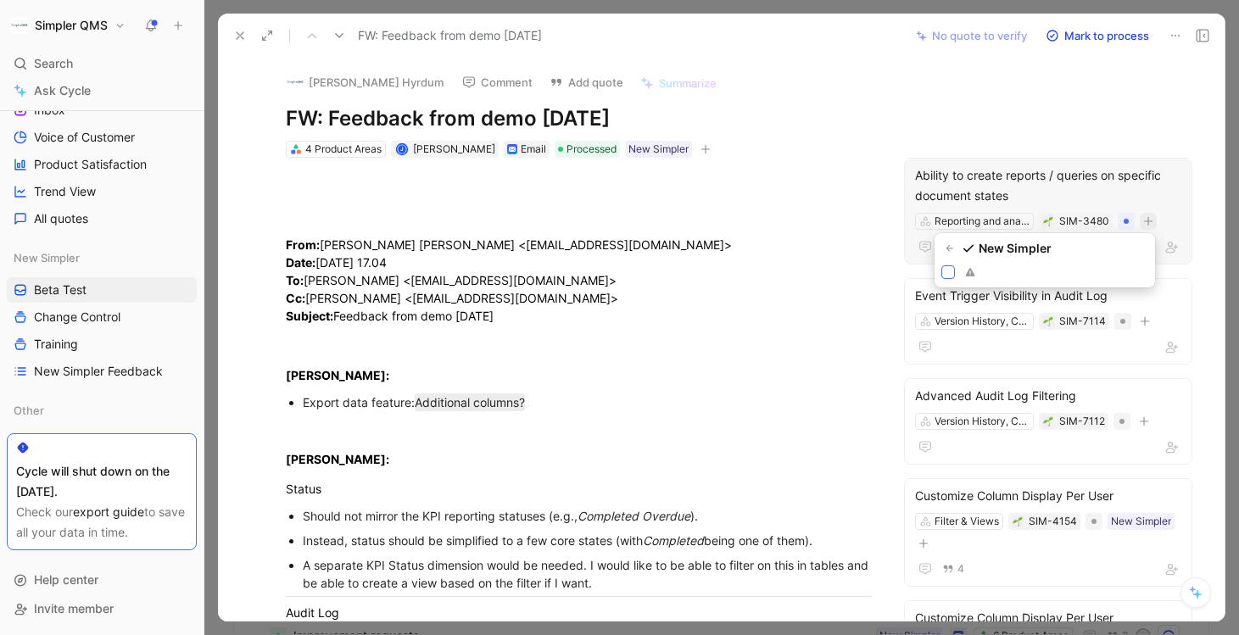
click at [947, 271] on icon at bounding box center [948, 272] width 10 height 10
click at [942, 266] on input "checkbox" at bounding box center [942, 266] width 0 height 0
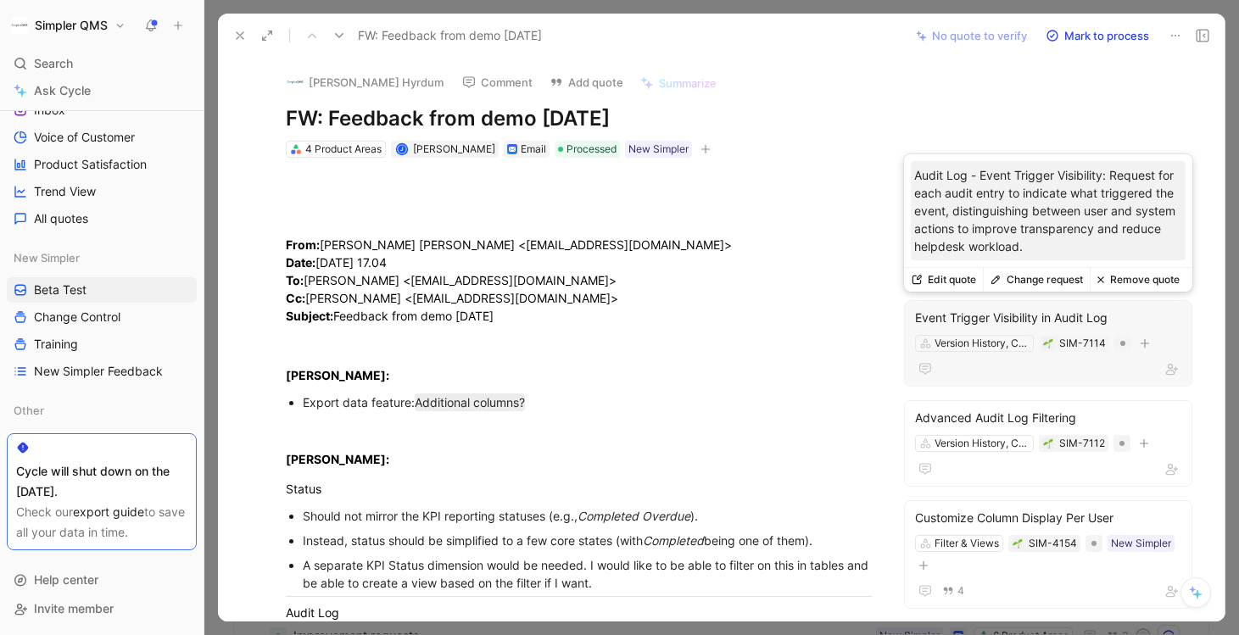
click at [1155, 342] on div "Version History, Change History, Audit Trail SIM-7114" at bounding box center [1049, 343] width 270 height 20
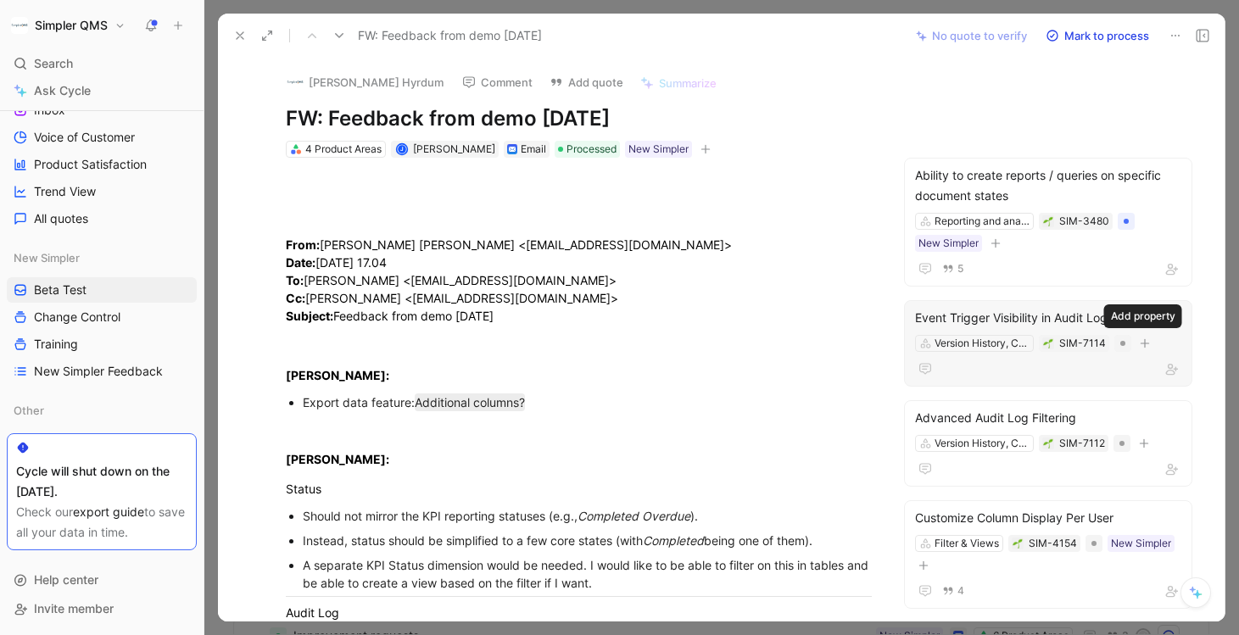
click at [1144, 340] on icon "button" at bounding box center [1144, 343] width 1 height 9
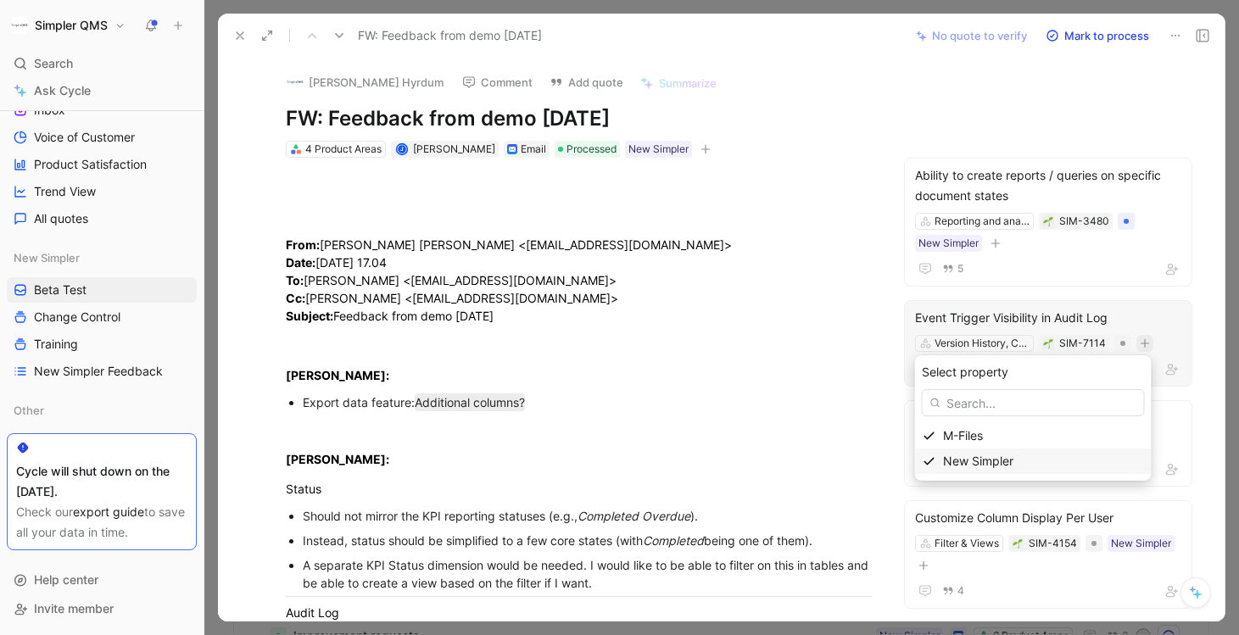
click at [953, 464] on div "New Simpler" at bounding box center [1033, 461] width 237 height 25
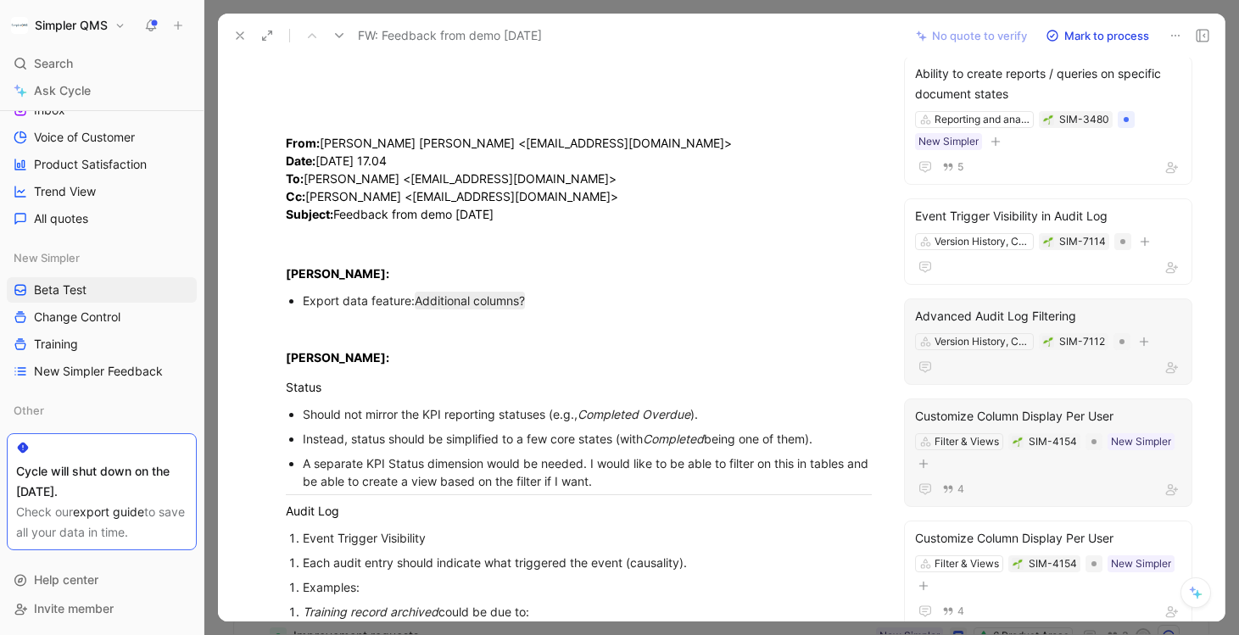
scroll to position [137, 0]
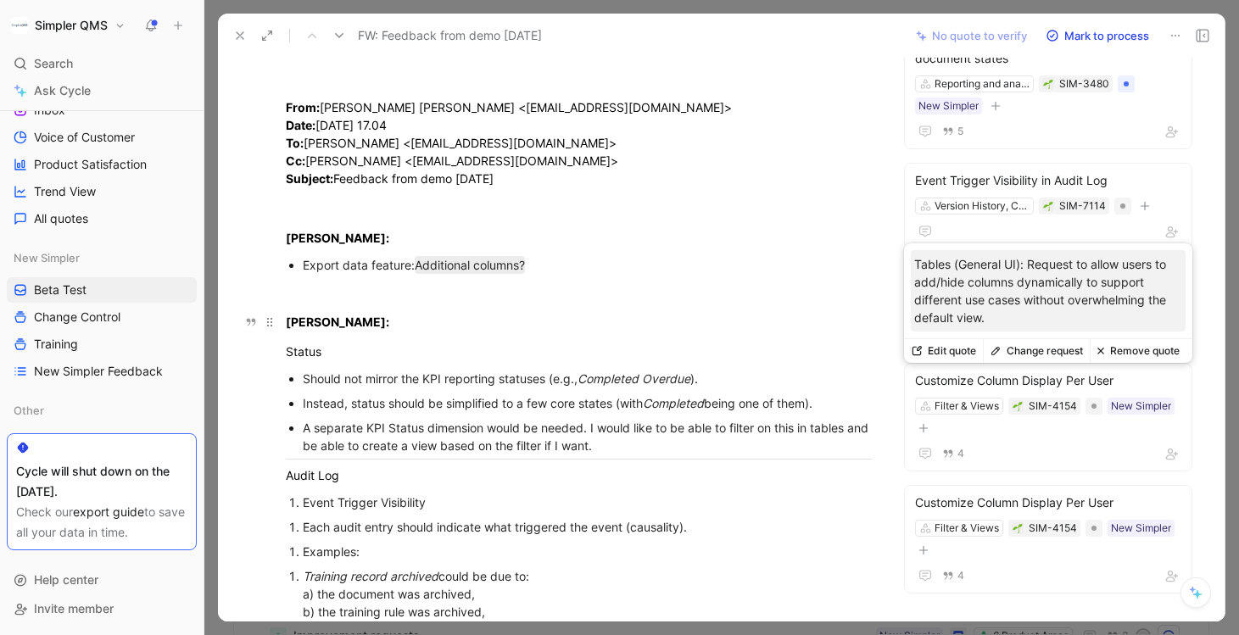
click at [830, 317] on div "Marc:" at bounding box center [579, 322] width 586 height 18
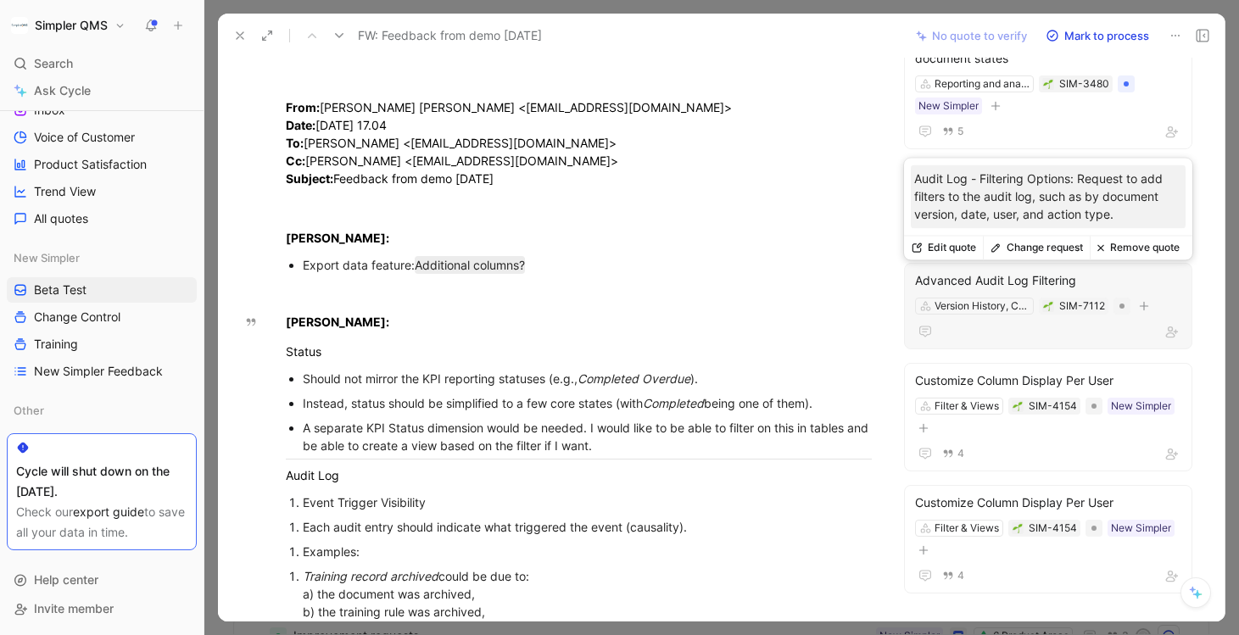
click at [1141, 309] on icon "button" at bounding box center [1144, 306] width 10 height 10
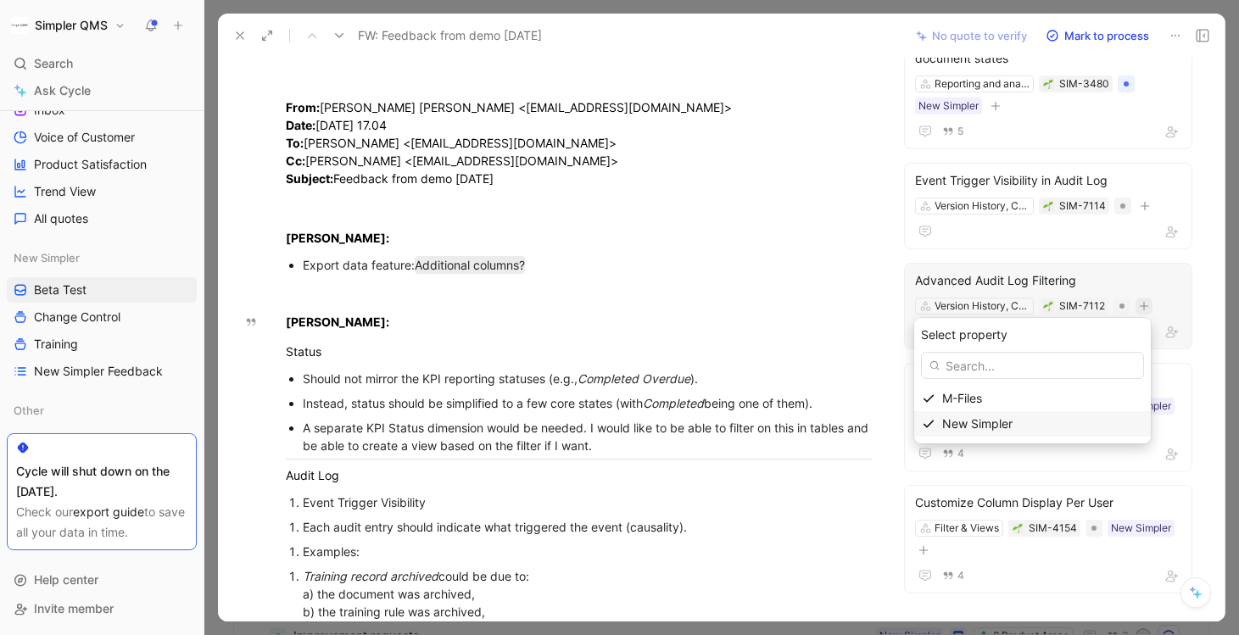
click at [969, 428] on span "New Simpler" at bounding box center [977, 424] width 70 height 14
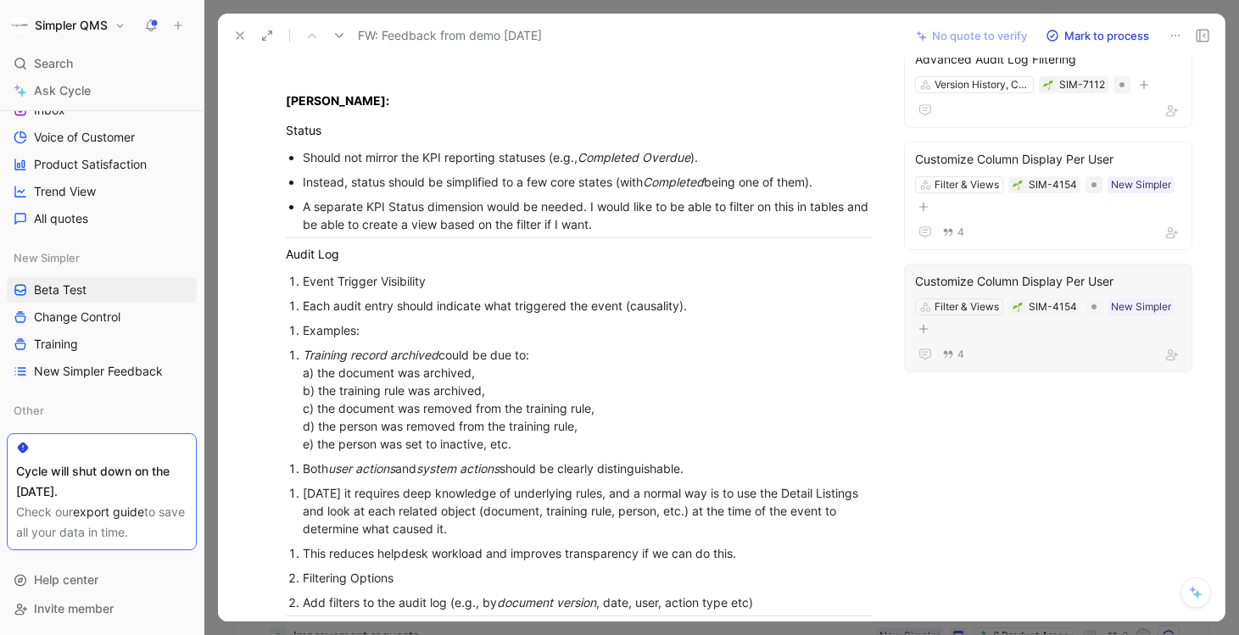
scroll to position [0, 0]
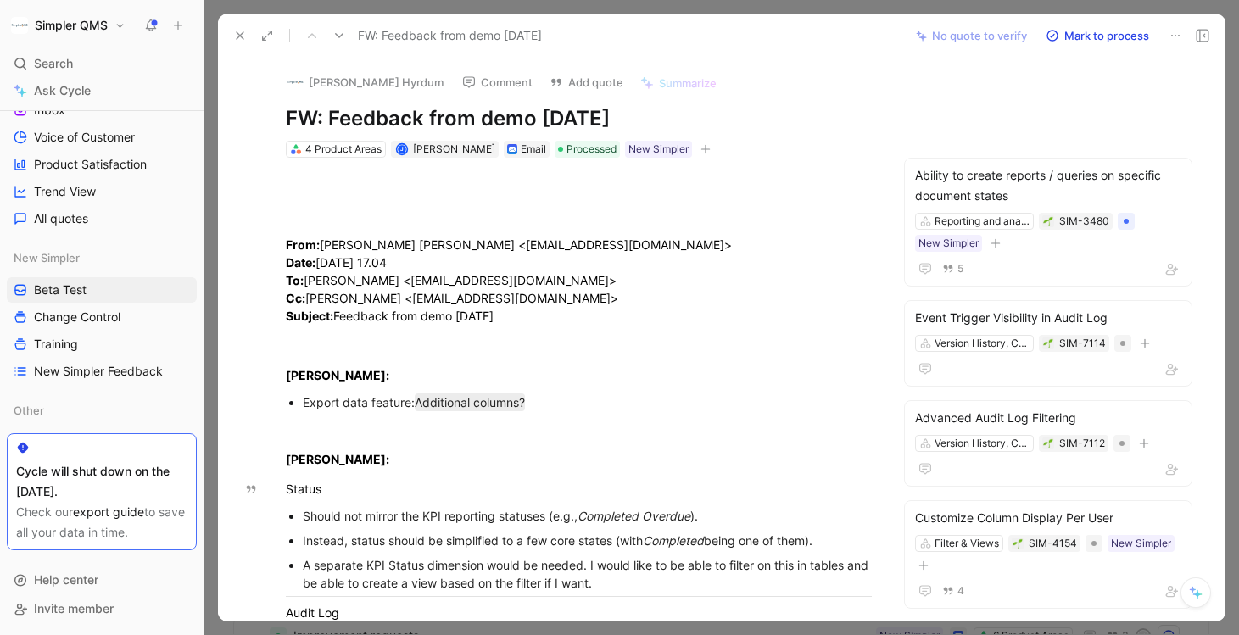
click at [239, 37] on icon at bounding box center [240, 36] width 14 height 14
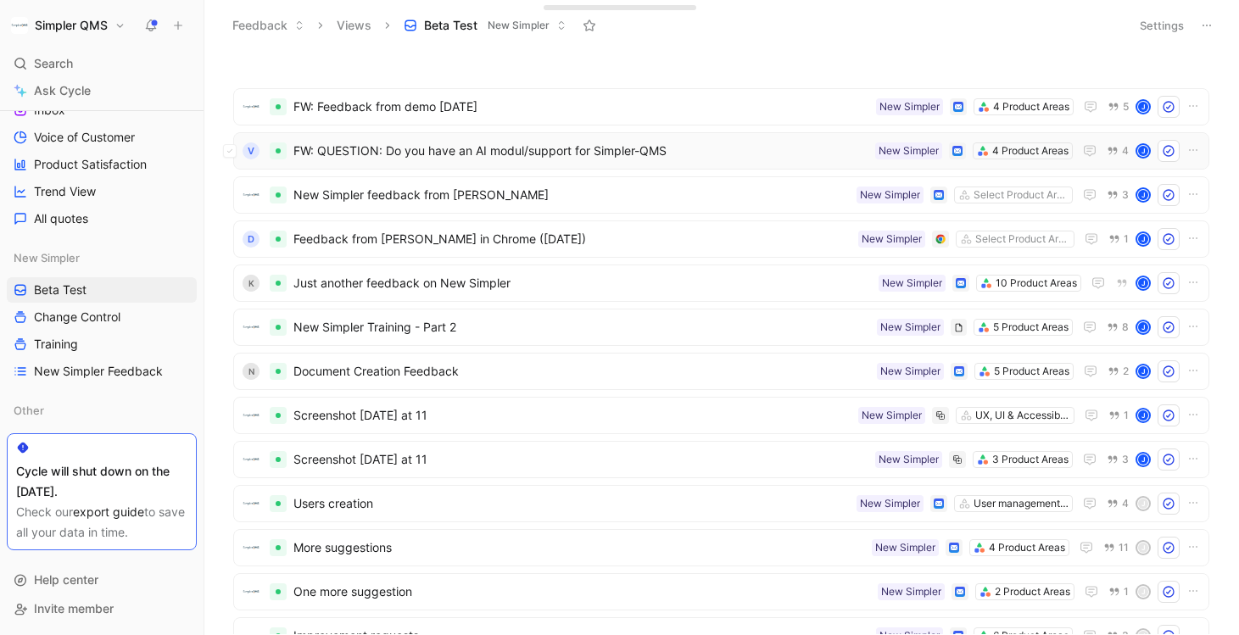
click at [482, 142] on span "FW: QUESTION: Do you have an AI modul/support for Simpler-QMS" at bounding box center [581, 151] width 575 height 20
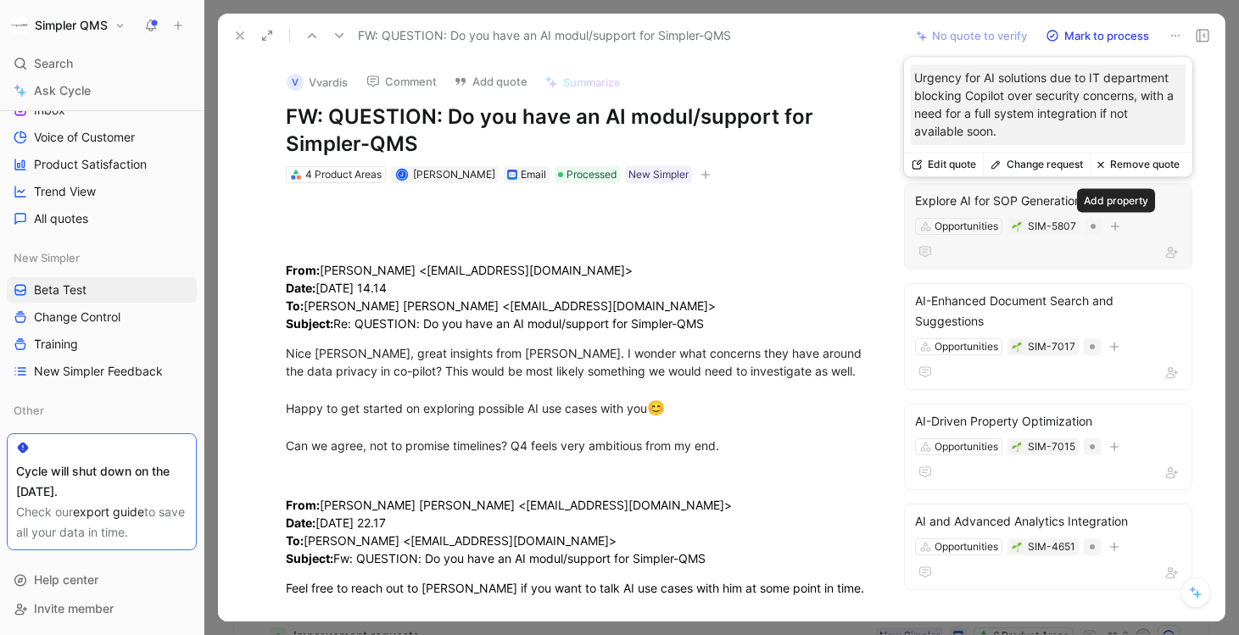
click at [1120, 225] on icon "button" at bounding box center [1115, 226] width 10 height 10
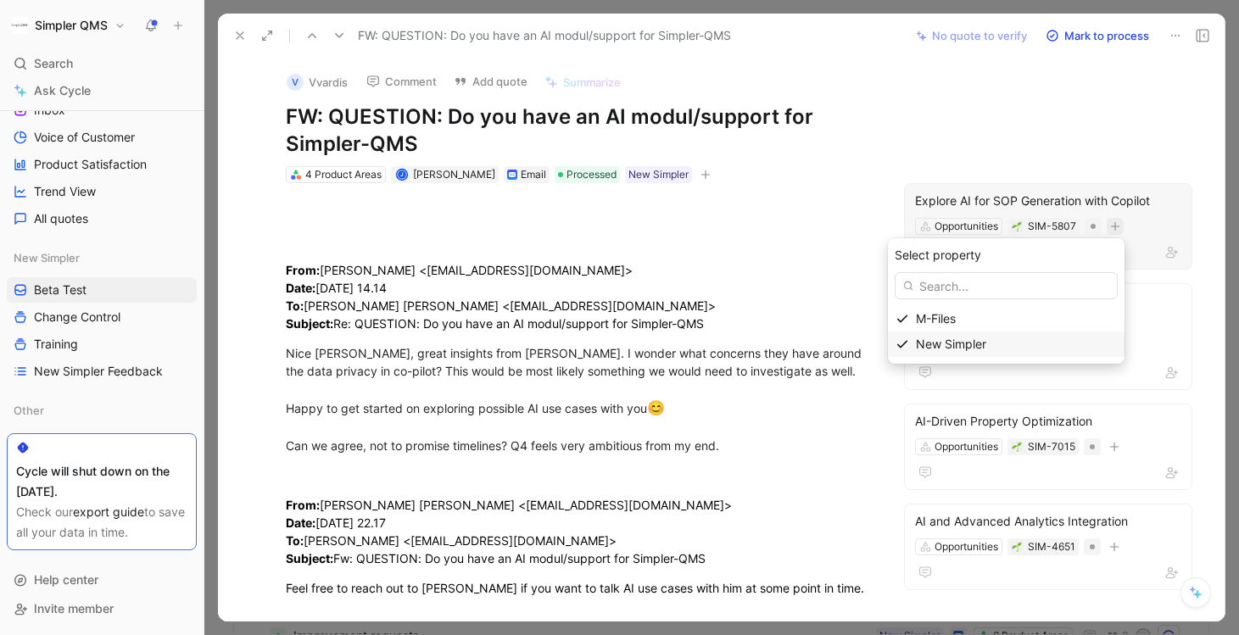
click at [949, 341] on span "New Simpler" at bounding box center [951, 344] width 70 height 14
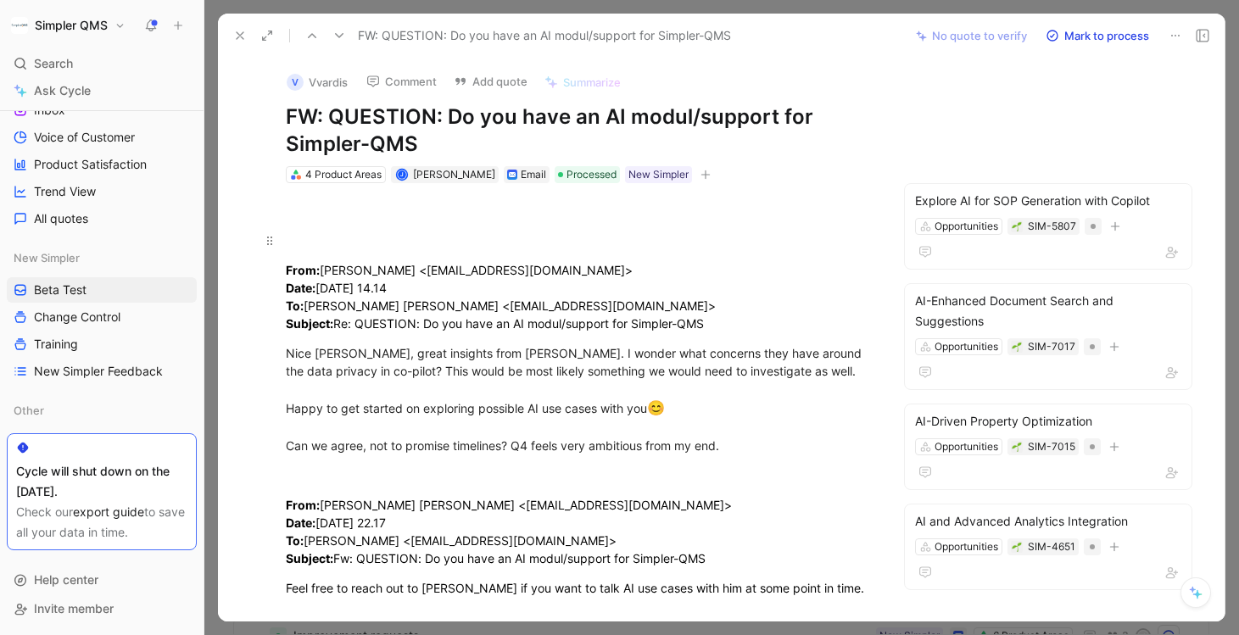
click at [826, 253] on p at bounding box center [579, 240] width 651 height 28
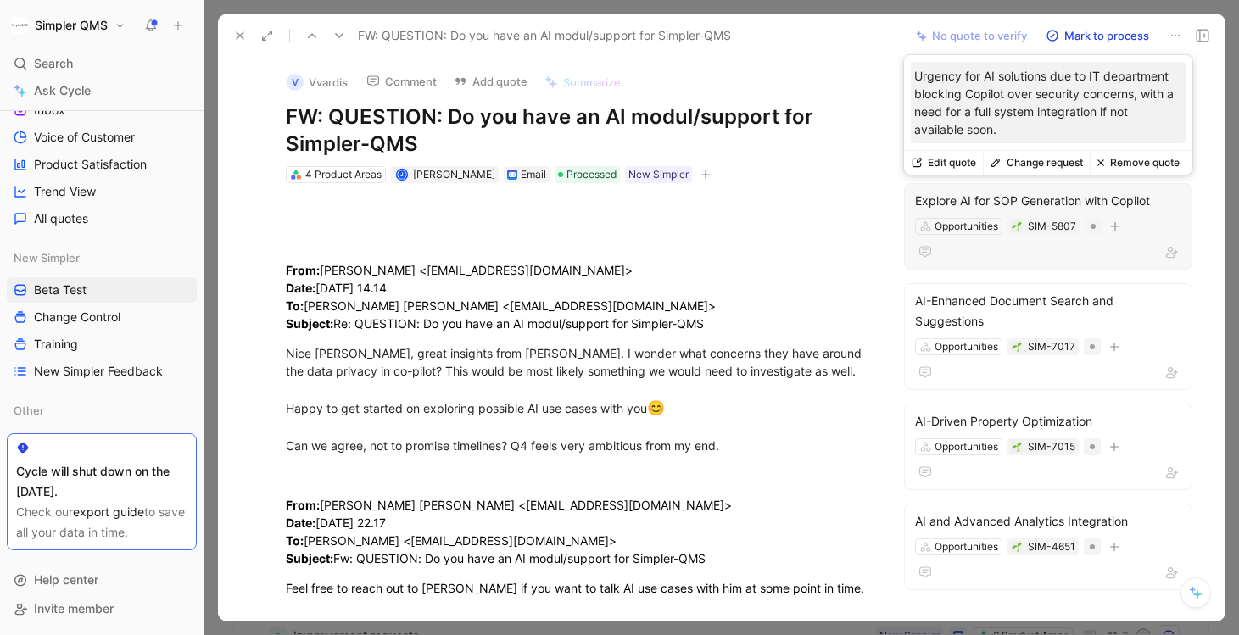
click at [1112, 229] on icon "button" at bounding box center [1115, 226] width 10 height 10
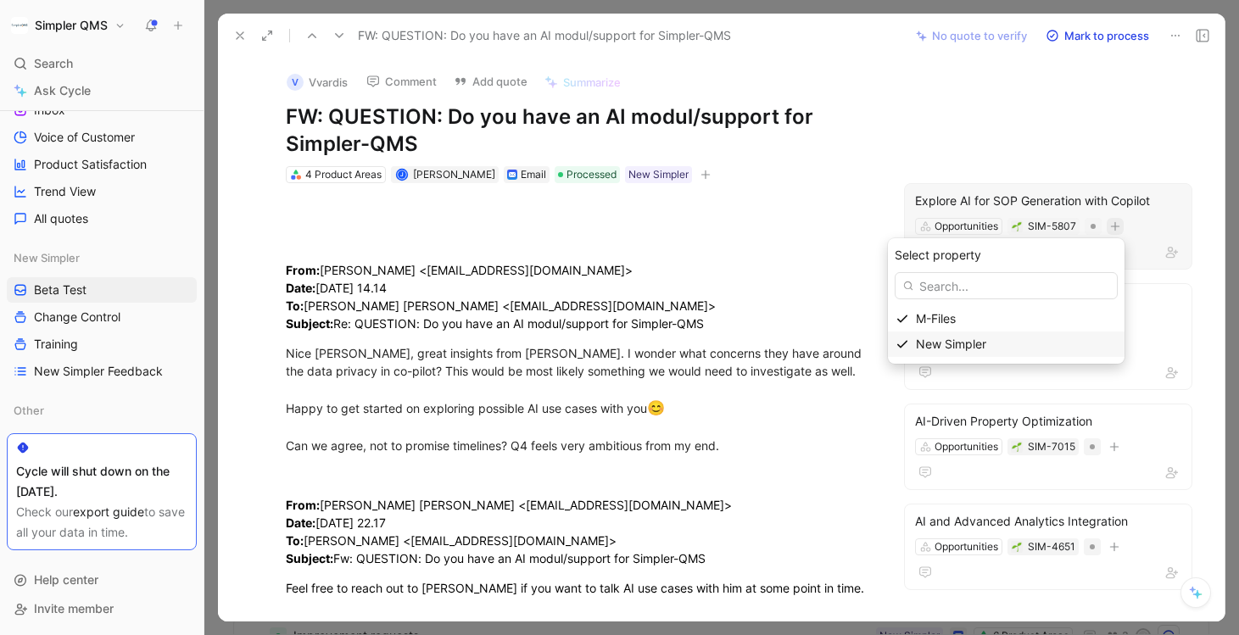
click at [909, 349] on icon at bounding box center [903, 345] width 14 height 14
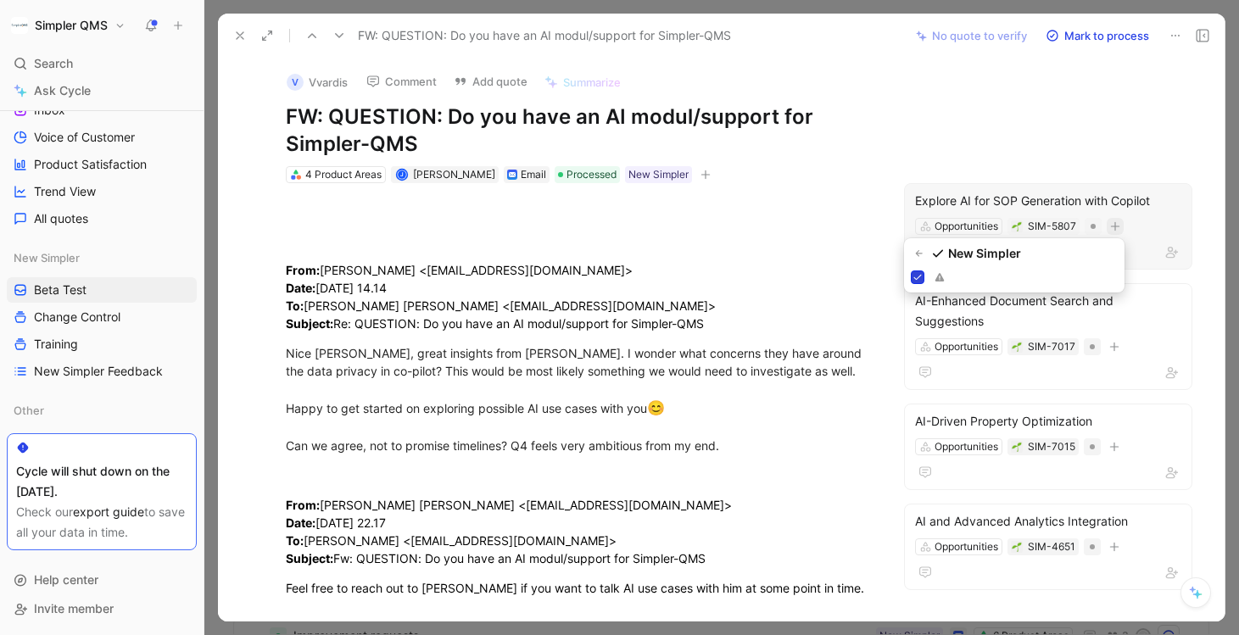
click at [913, 278] on icon at bounding box center [918, 277] width 10 height 10
click at [911, 271] on input "checkbox" at bounding box center [911, 271] width 0 height 0
click at [913, 278] on icon at bounding box center [918, 277] width 10 height 10
click at [911, 271] on input "checkbox" at bounding box center [911, 271] width 0 height 0
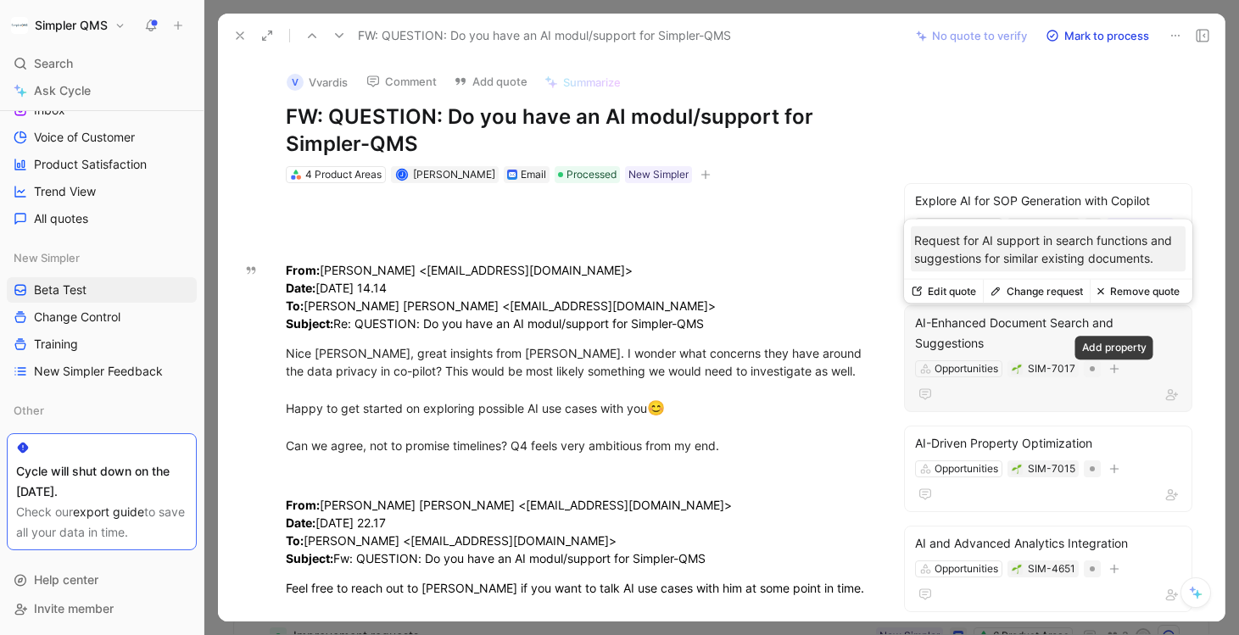
click at [1119, 369] on icon "button" at bounding box center [1115, 369] width 10 height 10
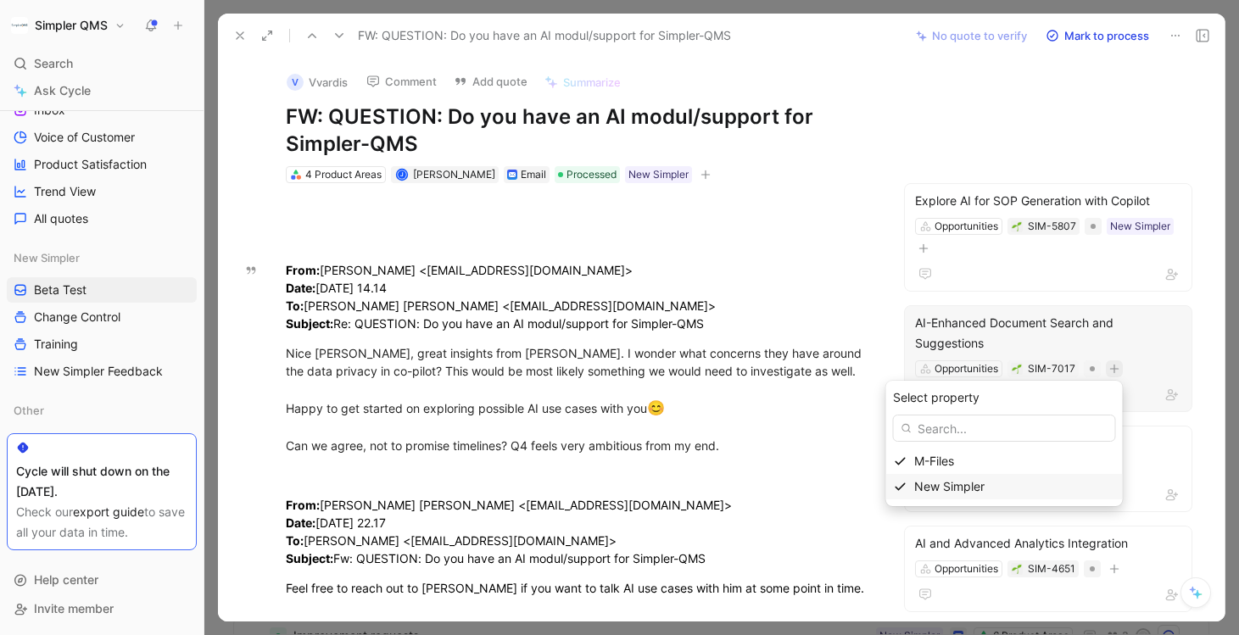
click at [933, 488] on span "New Simpler" at bounding box center [949, 486] width 70 height 14
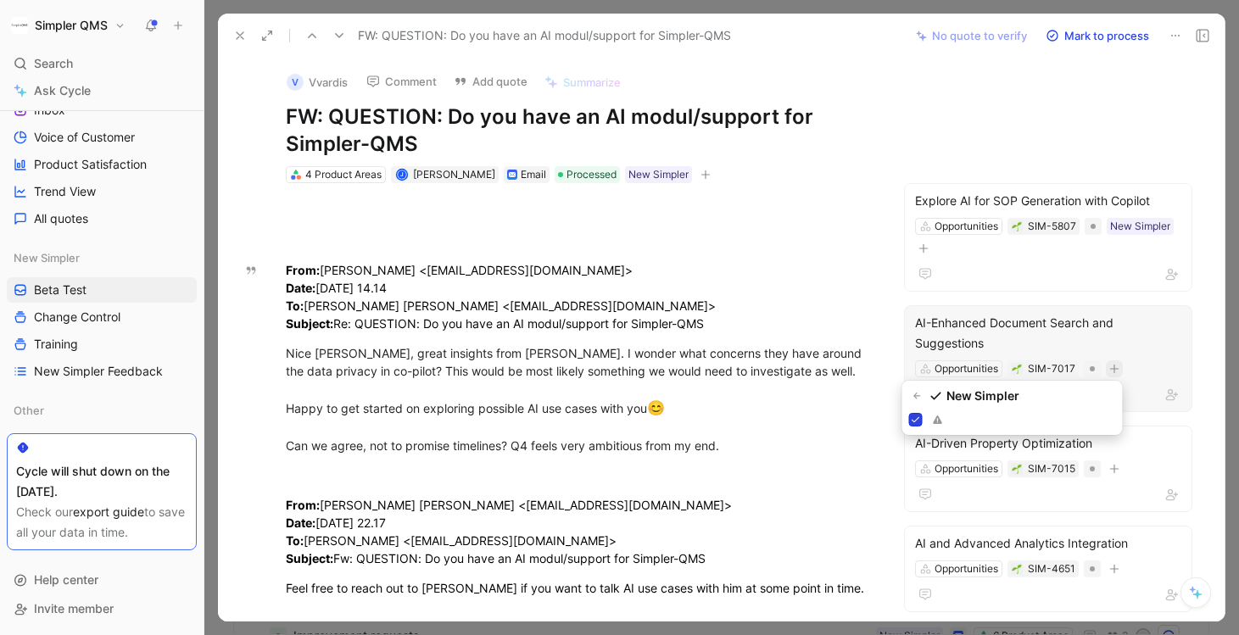
click at [914, 417] on icon at bounding box center [916, 420] width 10 height 10
click at [909, 413] on input "checkbox" at bounding box center [909, 413] width 0 height 0
click at [914, 417] on icon at bounding box center [916, 420] width 10 height 10
click at [909, 413] on input "checkbox" at bounding box center [909, 413] width 0 height 0
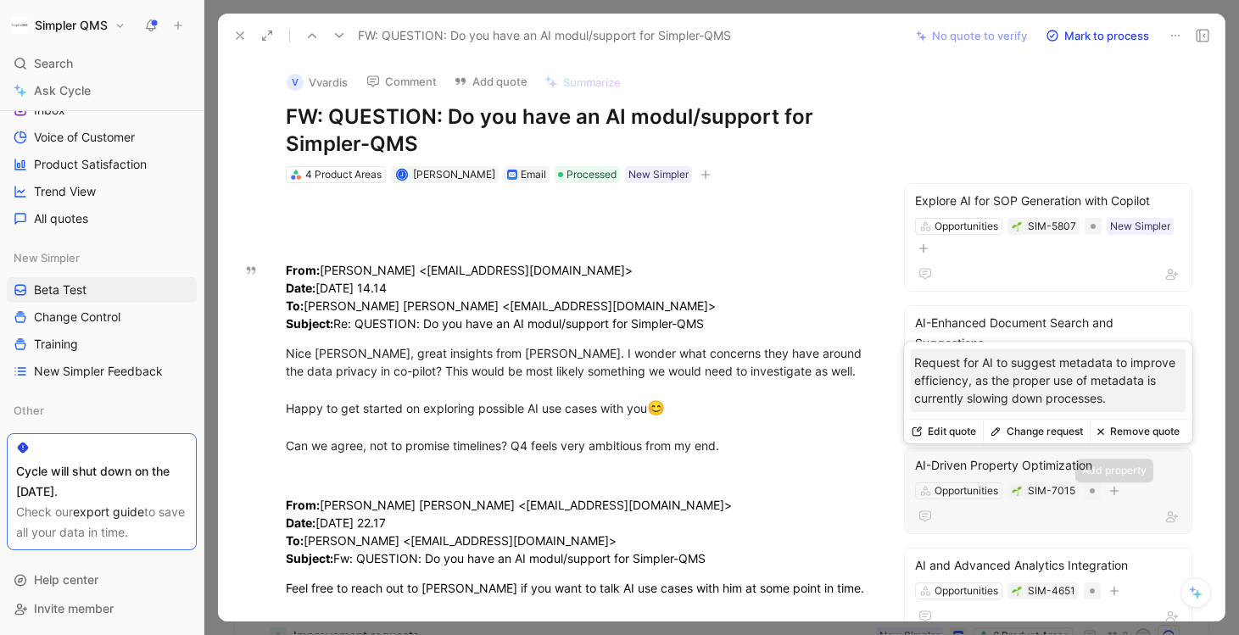
click at [1117, 492] on icon "button" at bounding box center [1115, 491] width 10 height 10
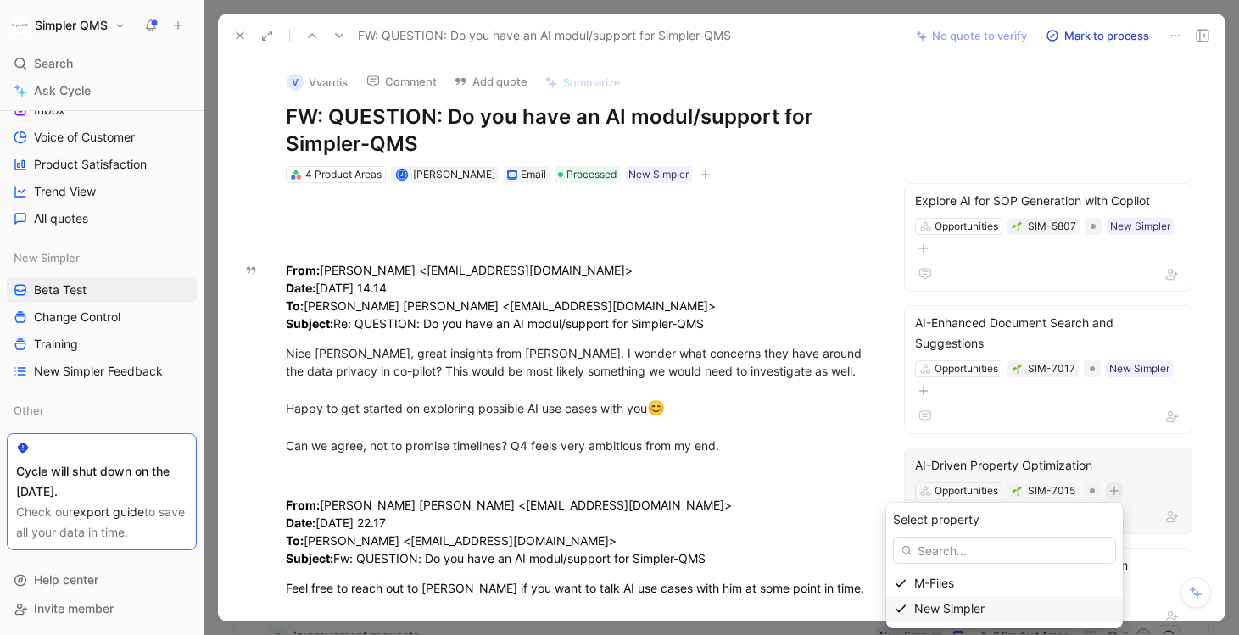
click at [908, 605] on icon at bounding box center [901, 609] width 14 height 14
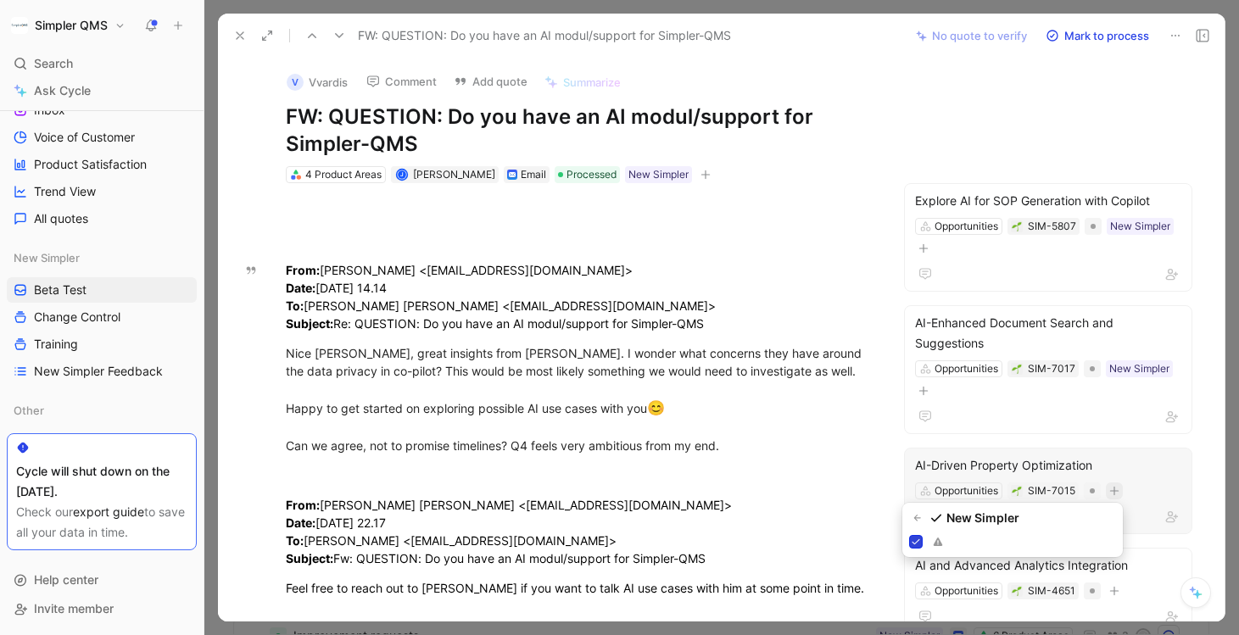
click at [913, 542] on icon at bounding box center [917, 542] width 8 height 6
click at [909, 535] on input "checkbox" at bounding box center [909, 535] width 0 height 0
click at [913, 542] on icon at bounding box center [917, 542] width 8 height 6
click at [909, 535] on input "checkbox" at bounding box center [909, 535] width 0 height 0
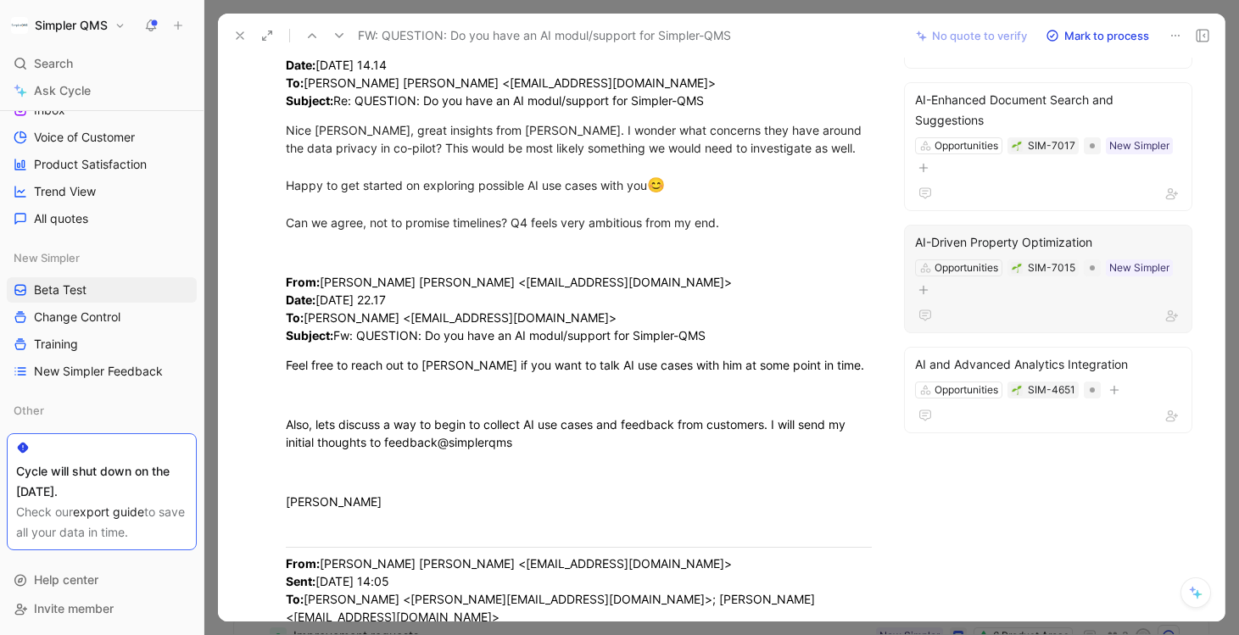
scroll to position [216, 0]
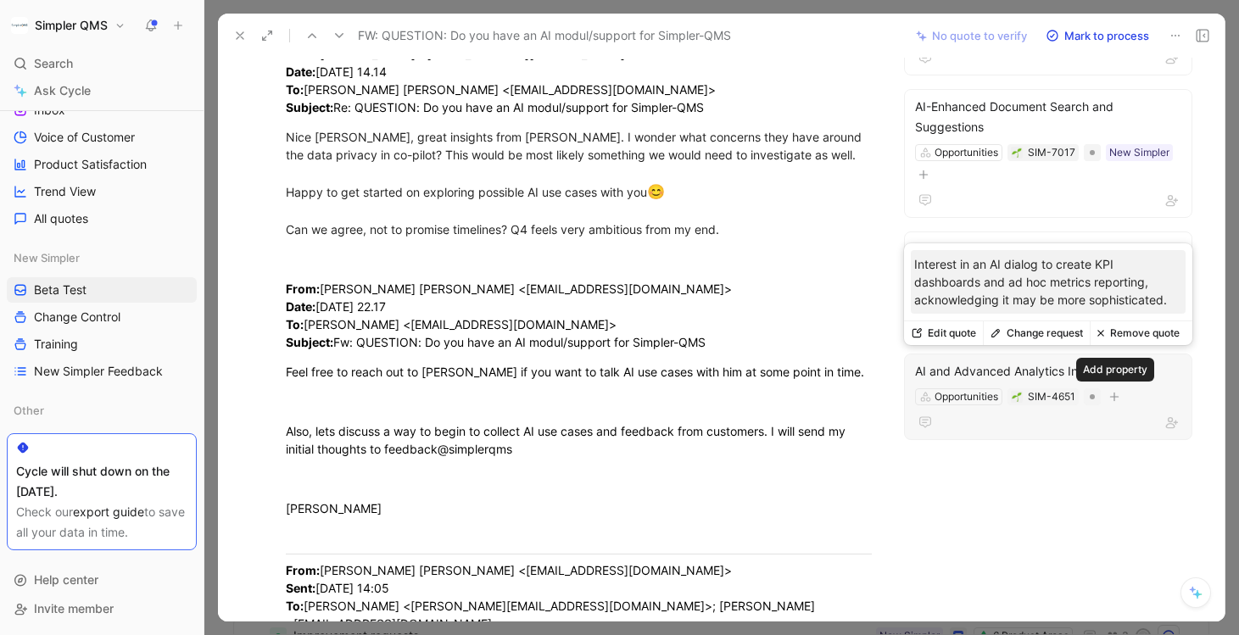
click at [1115, 395] on icon "button" at bounding box center [1114, 397] width 1 height 9
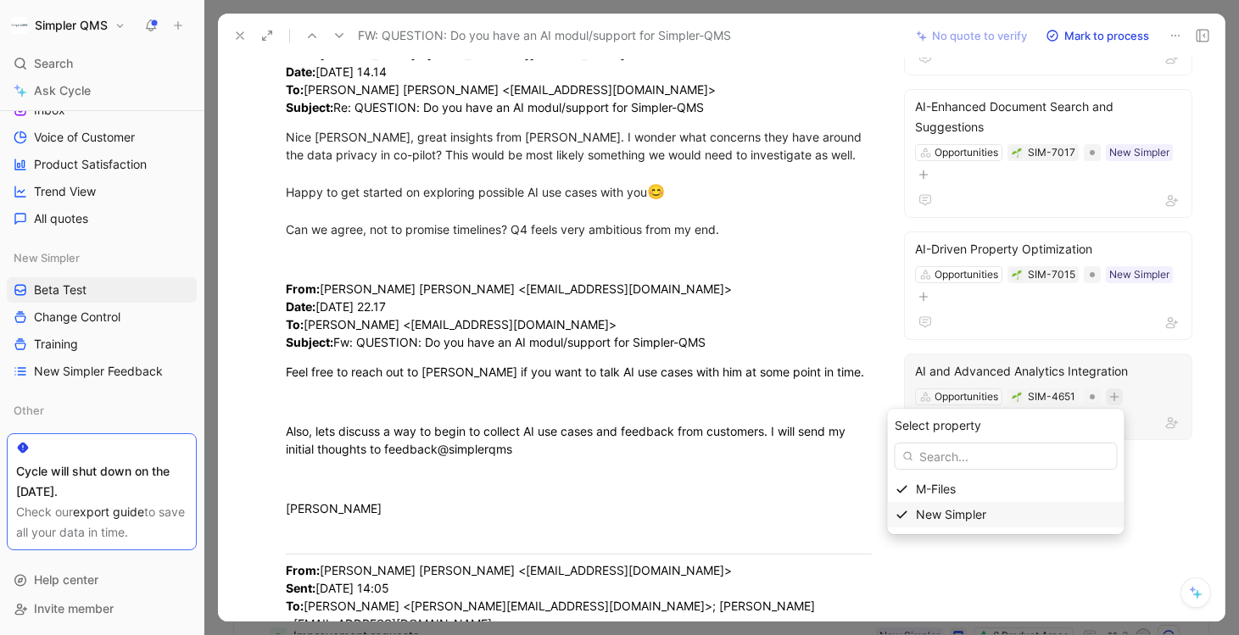
click at [909, 518] on icon at bounding box center [903, 515] width 14 height 14
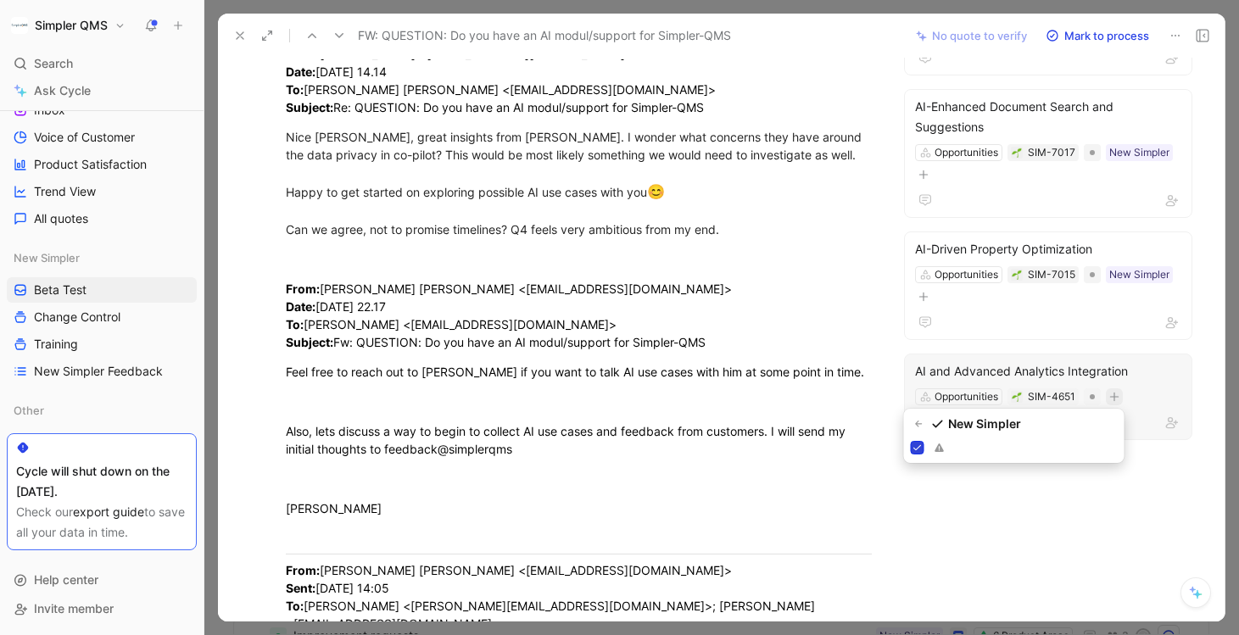
click at [916, 445] on icon at bounding box center [918, 448] width 10 height 10
click at [911, 441] on input "checkbox" at bounding box center [911, 441] width 0 height 0
click at [916, 445] on icon at bounding box center [918, 448] width 10 height 10
click at [911, 441] on input "checkbox" at bounding box center [911, 441] width 0 height 0
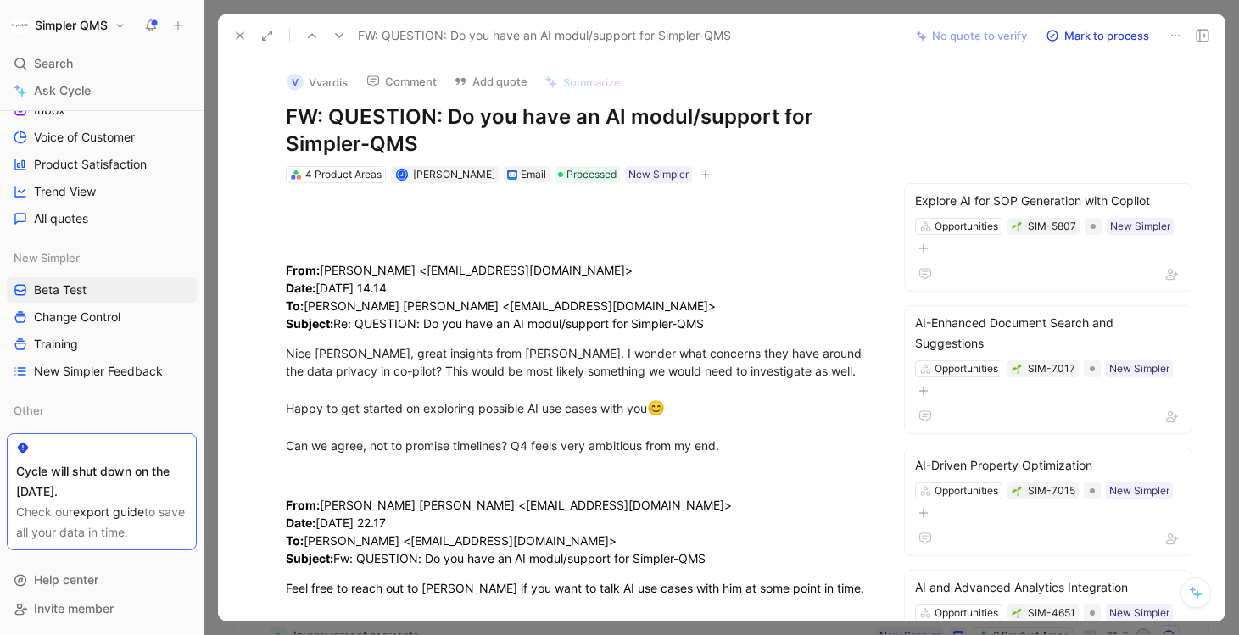
click at [238, 42] on icon at bounding box center [240, 36] width 14 height 14
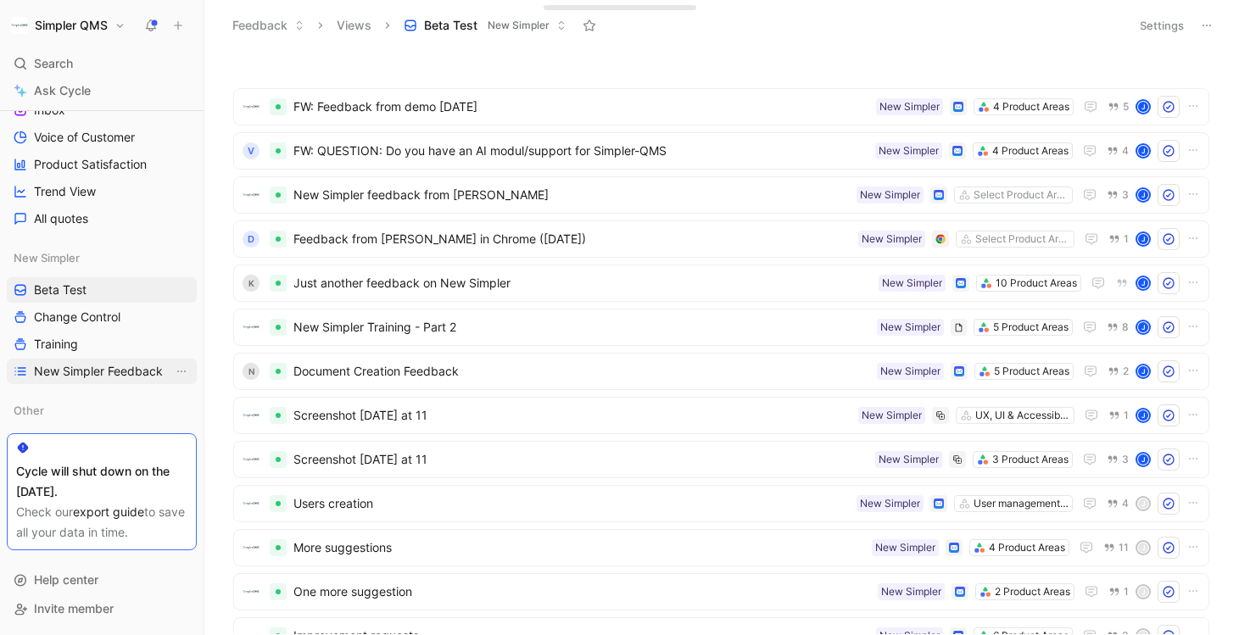
click at [96, 371] on span "New Simpler Feedback" at bounding box center [98, 371] width 129 height 17
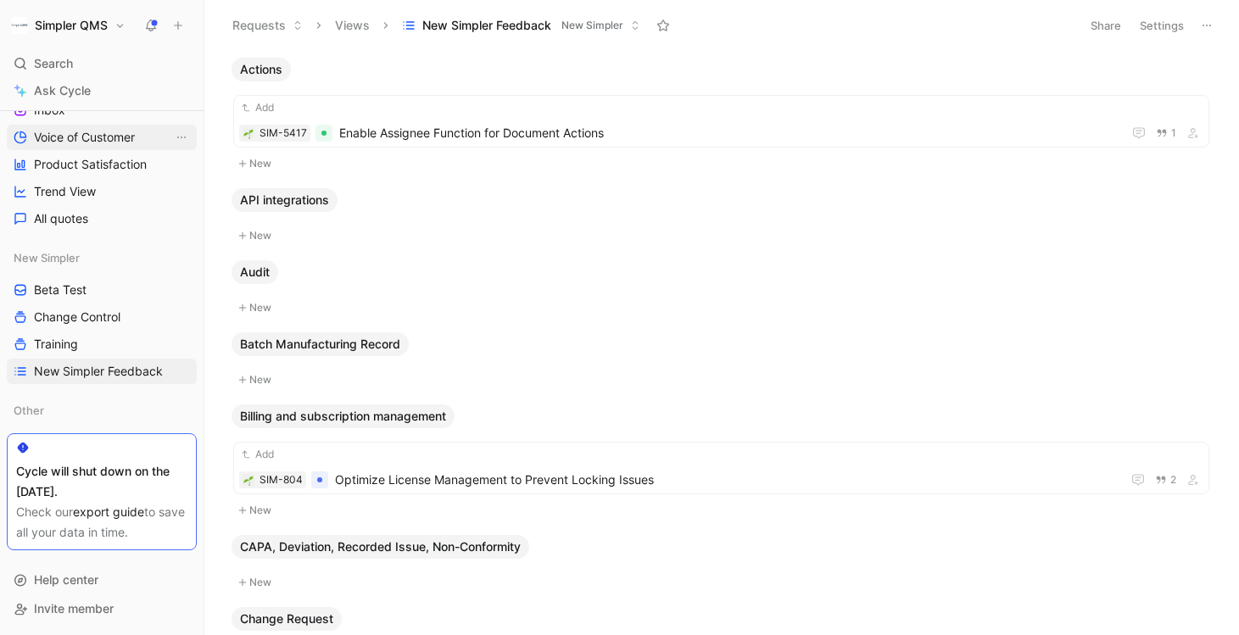
click at [98, 136] on span "Voice of Customer" at bounding box center [84, 137] width 101 height 17
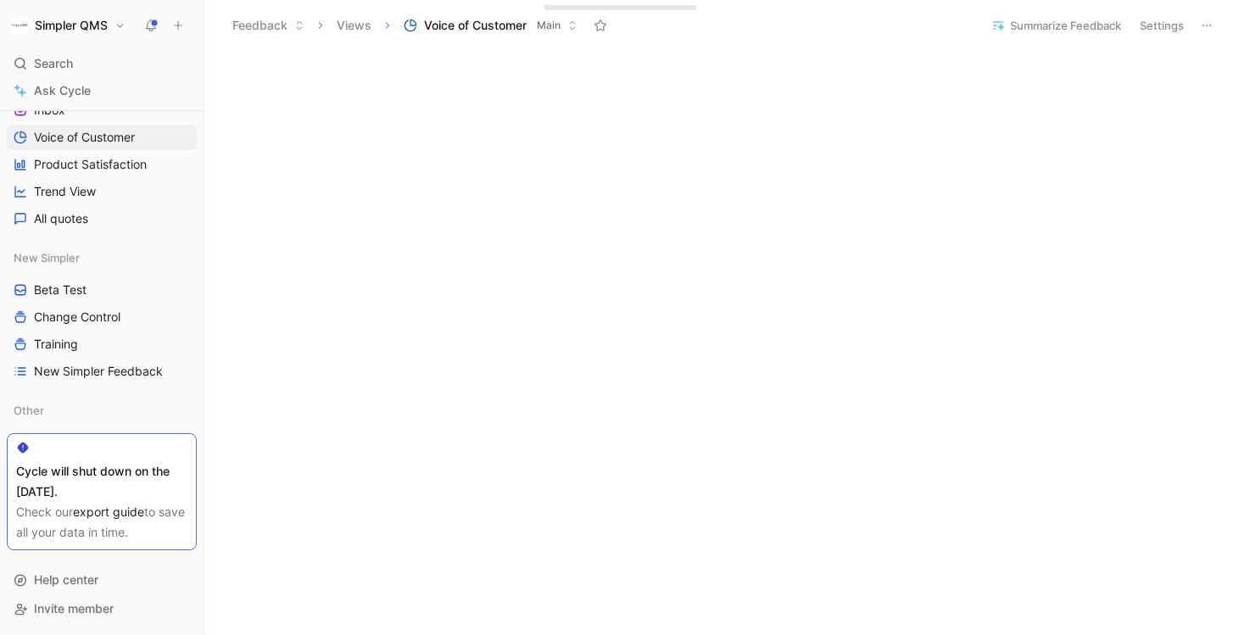
scroll to position [589, 0]
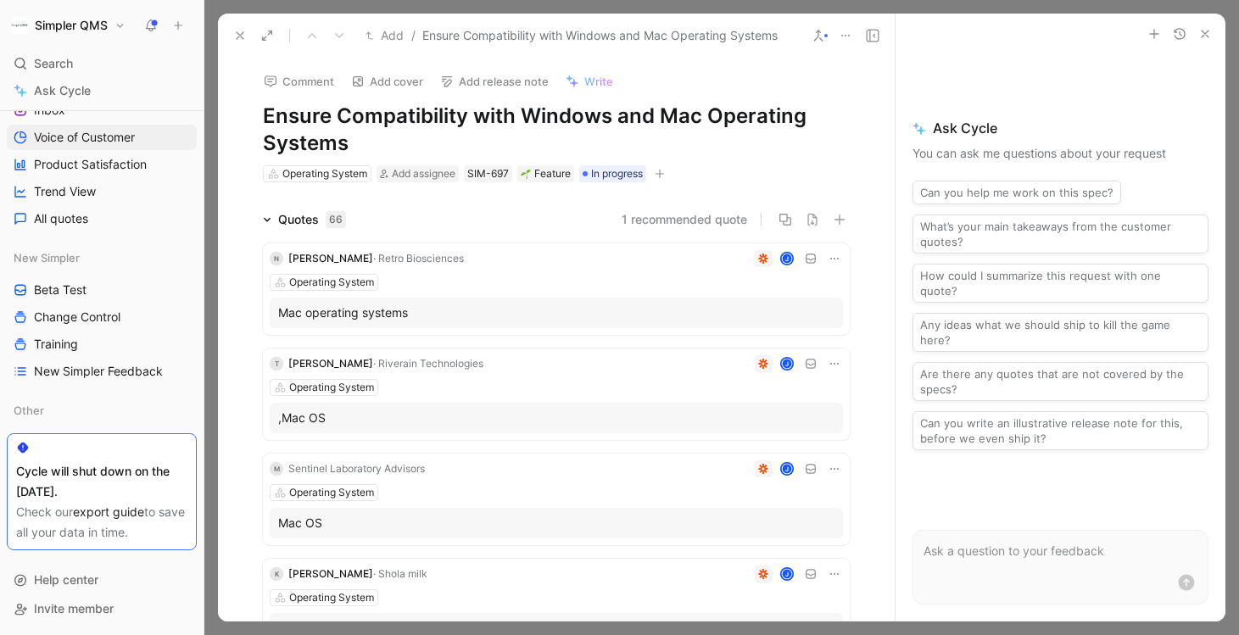
click at [846, 36] on icon at bounding box center [846, 36] width 14 height 14
click at [238, 35] on icon at bounding box center [240, 36] width 14 height 14
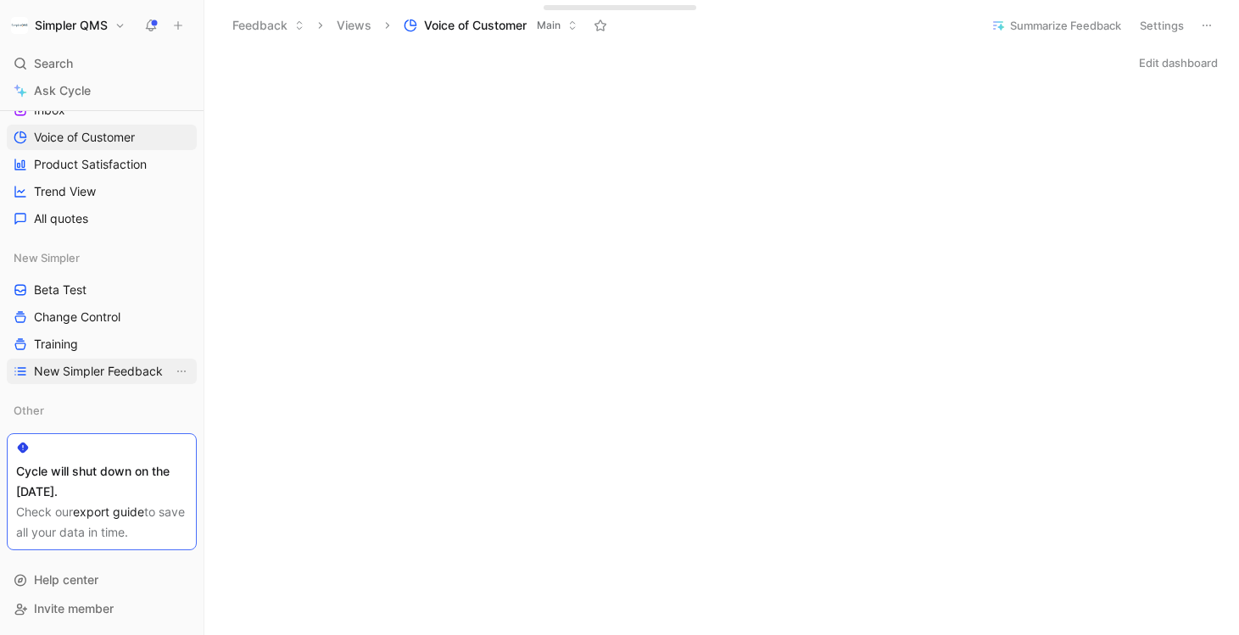
click at [95, 372] on span "New Simpler Feedback" at bounding box center [98, 371] width 129 height 17
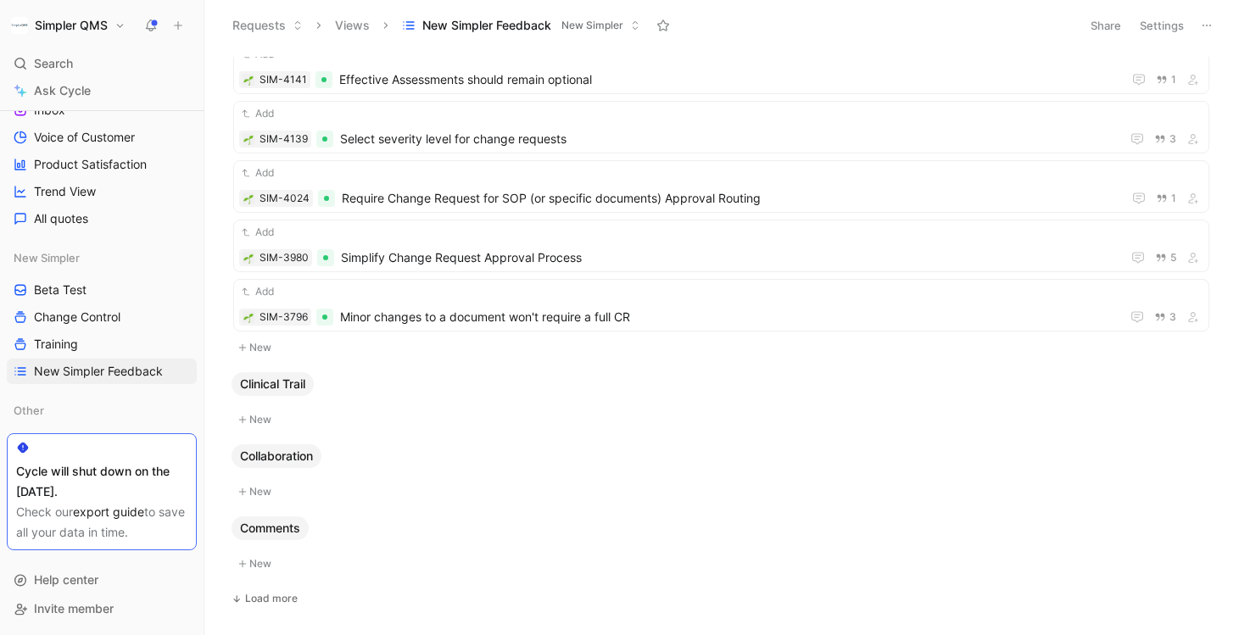
scroll to position [1193, 0]
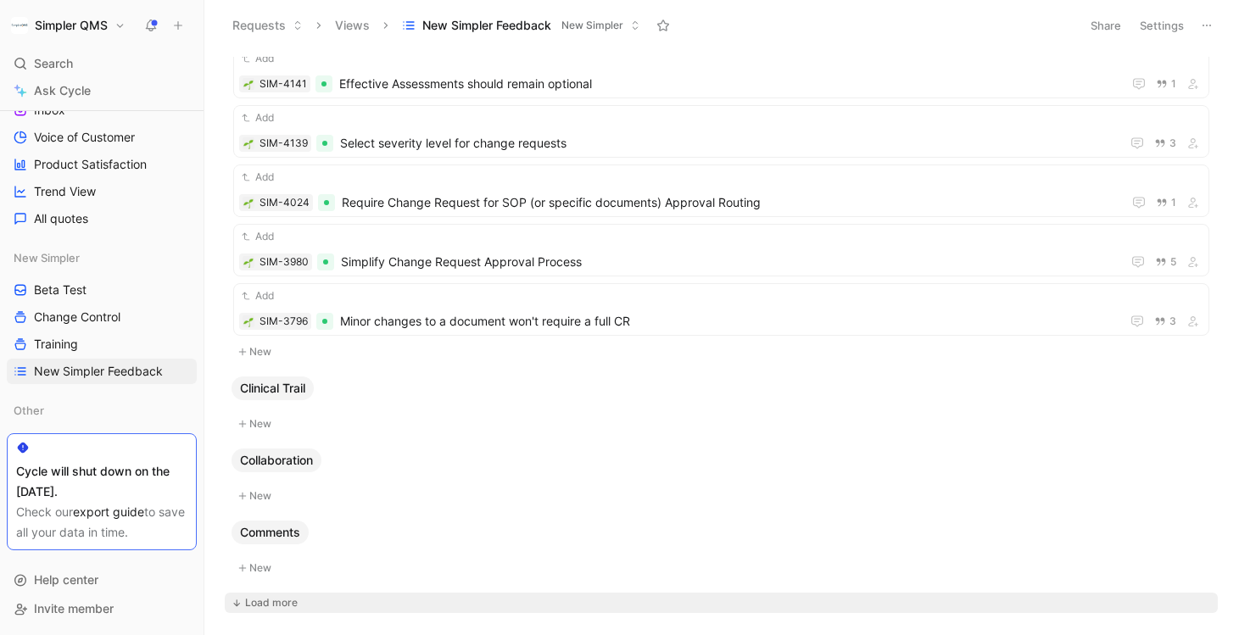
click at [270, 601] on div "Load more" at bounding box center [271, 603] width 53 height 17
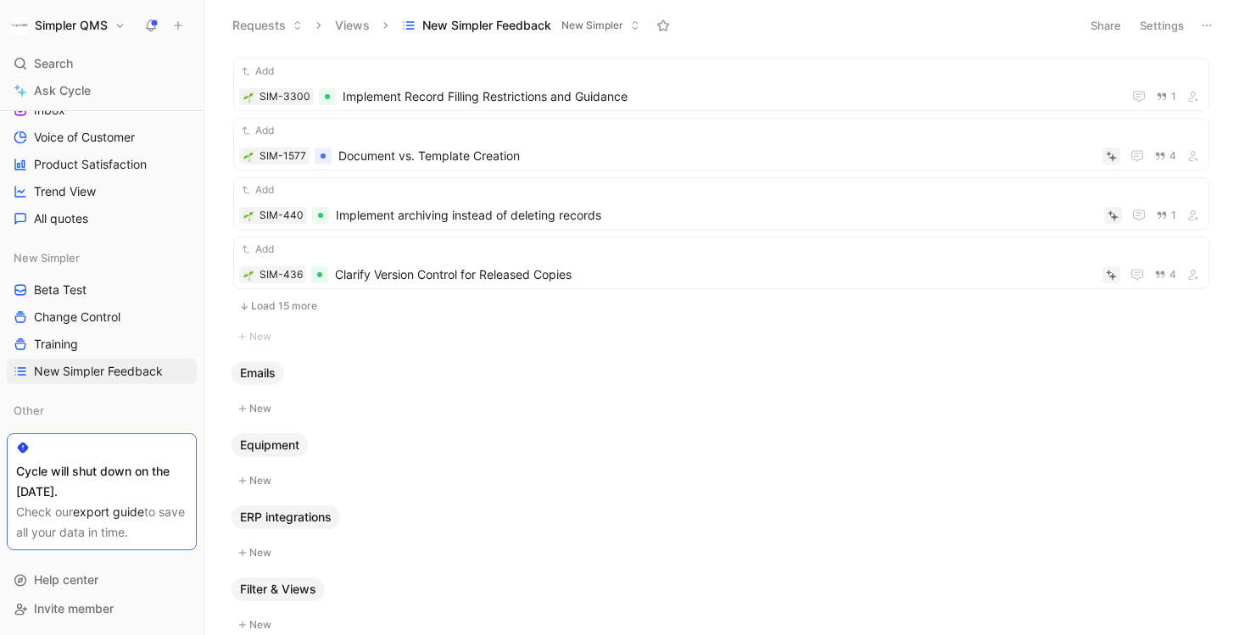
scroll to position [2957, 0]
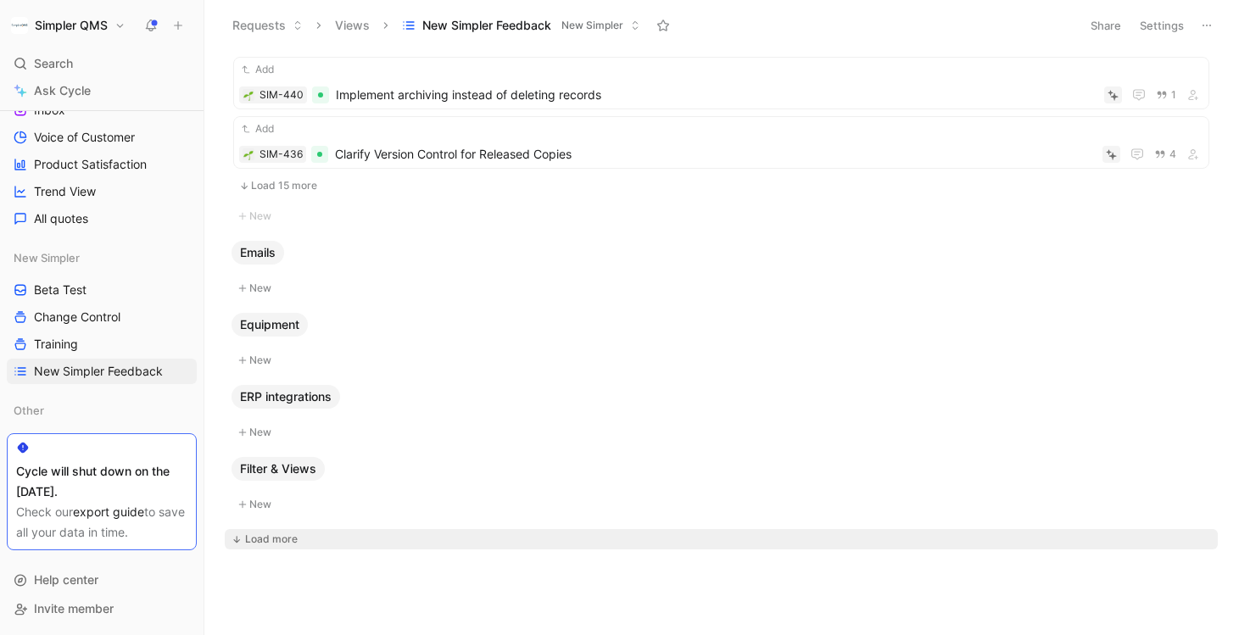
click at [258, 540] on div "Load more" at bounding box center [271, 539] width 53 height 17
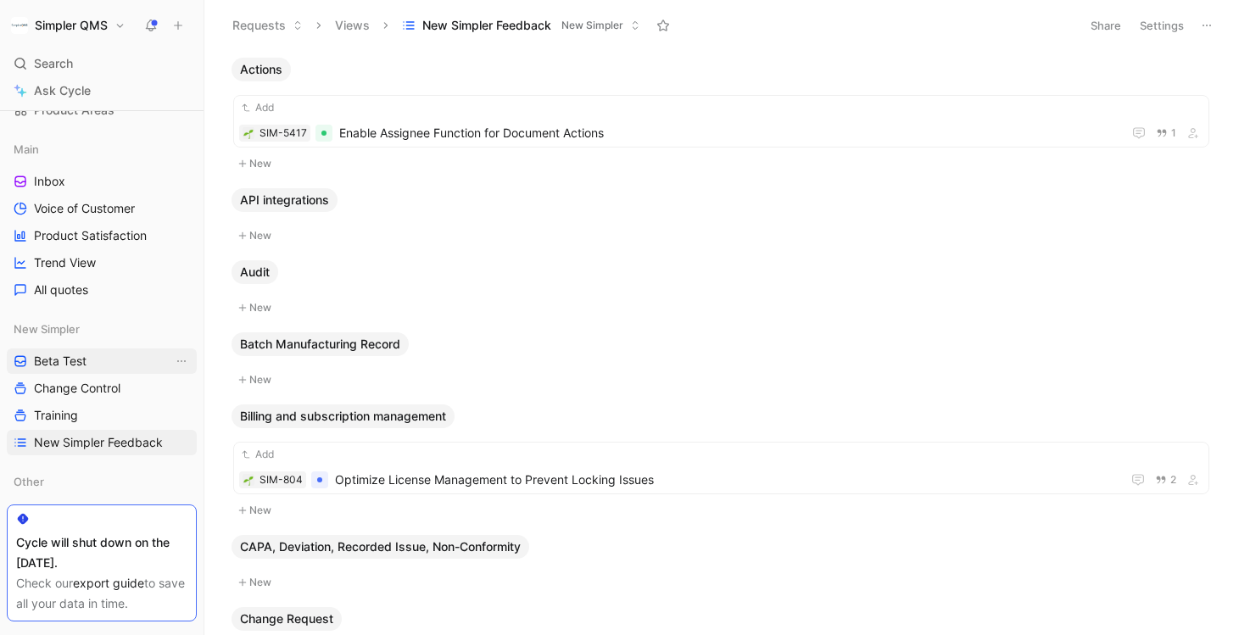
scroll to position [172, 0]
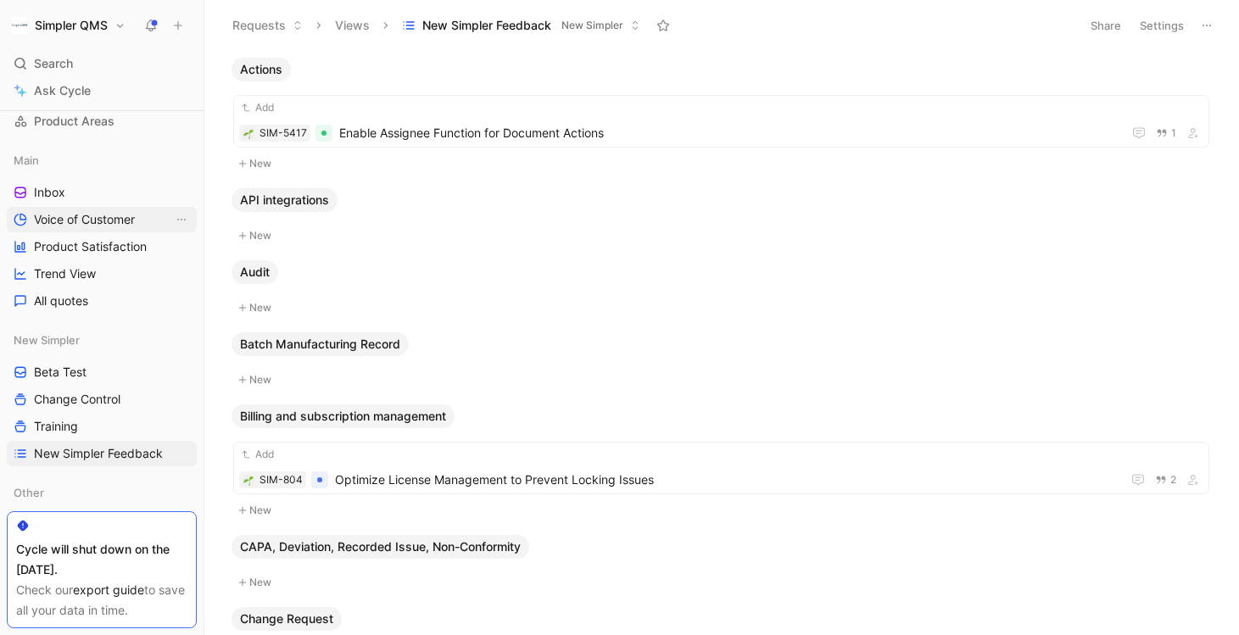
click at [98, 216] on span "Voice of Customer" at bounding box center [84, 219] width 101 height 17
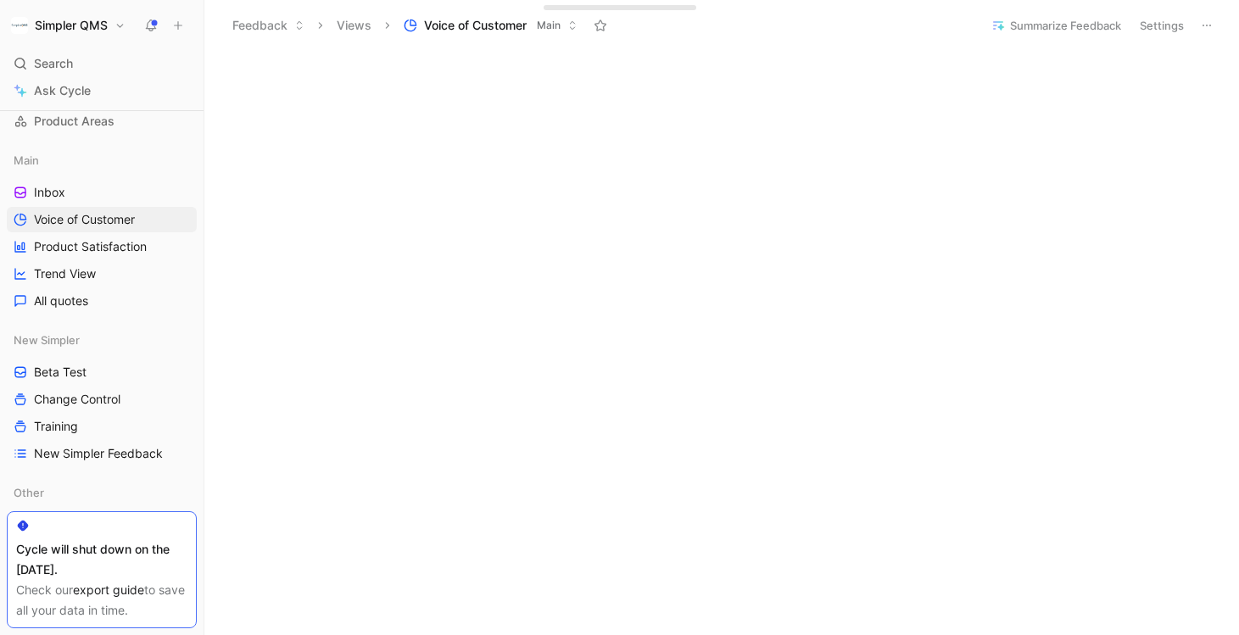
scroll to position [690, 0]
click at [119, 438] on link "Training" at bounding box center [102, 426] width 190 height 25
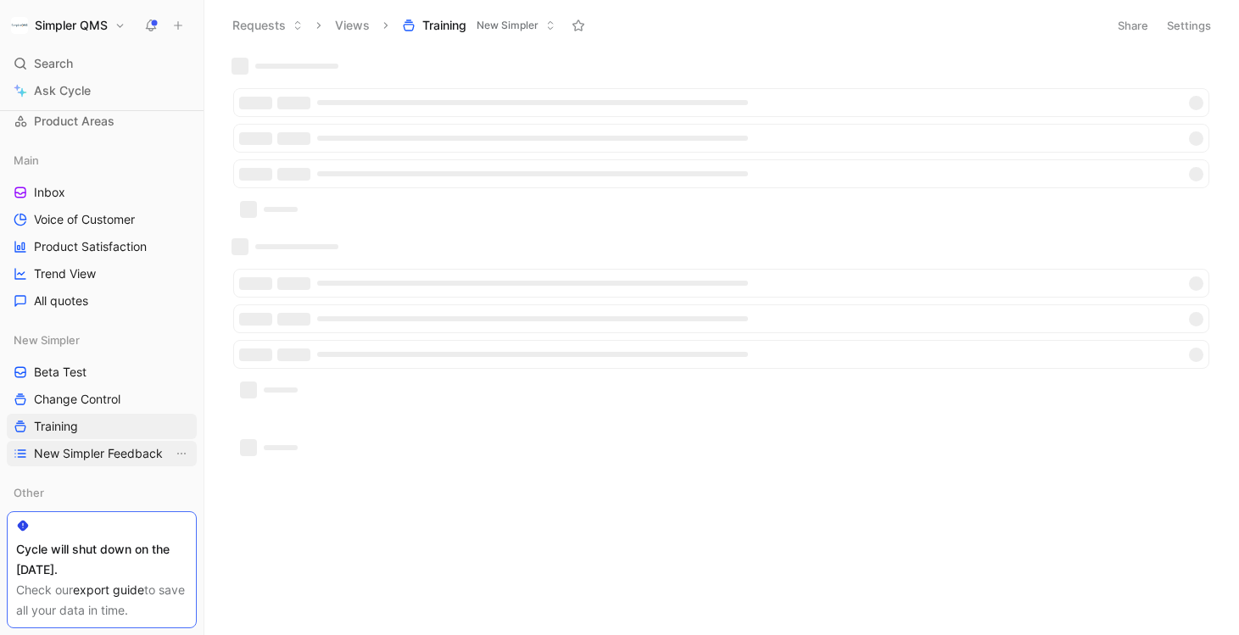
click at [109, 459] on span "New Simpler Feedback" at bounding box center [98, 453] width 129 height 17
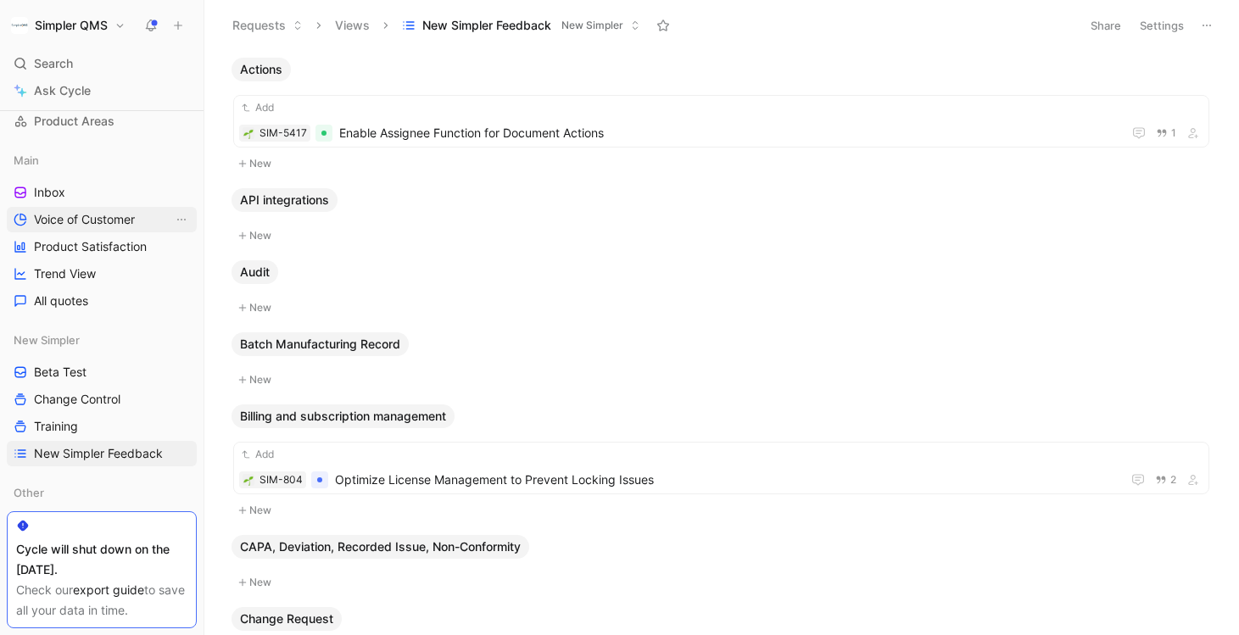
click at [83, 219] on span "Voice of Customer" at bounding box center [84, 219] width 101 height 17
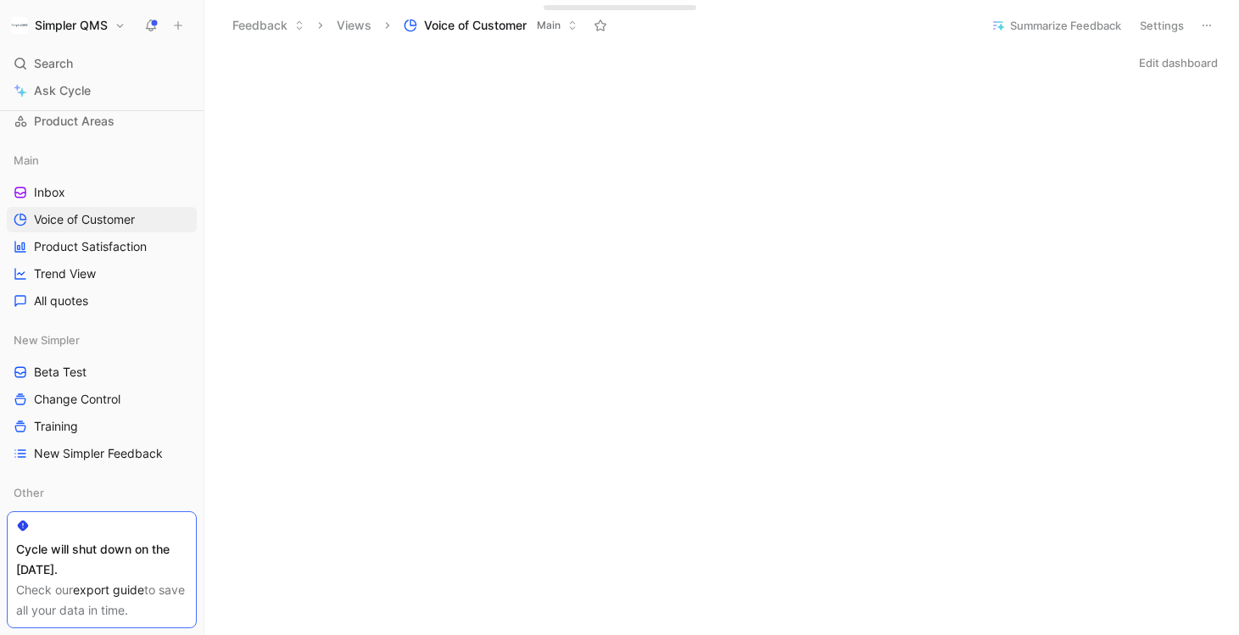
click at [1161, 64] on button "Edit dashboard" at bounding box center [1179, 63] width 94 height 24
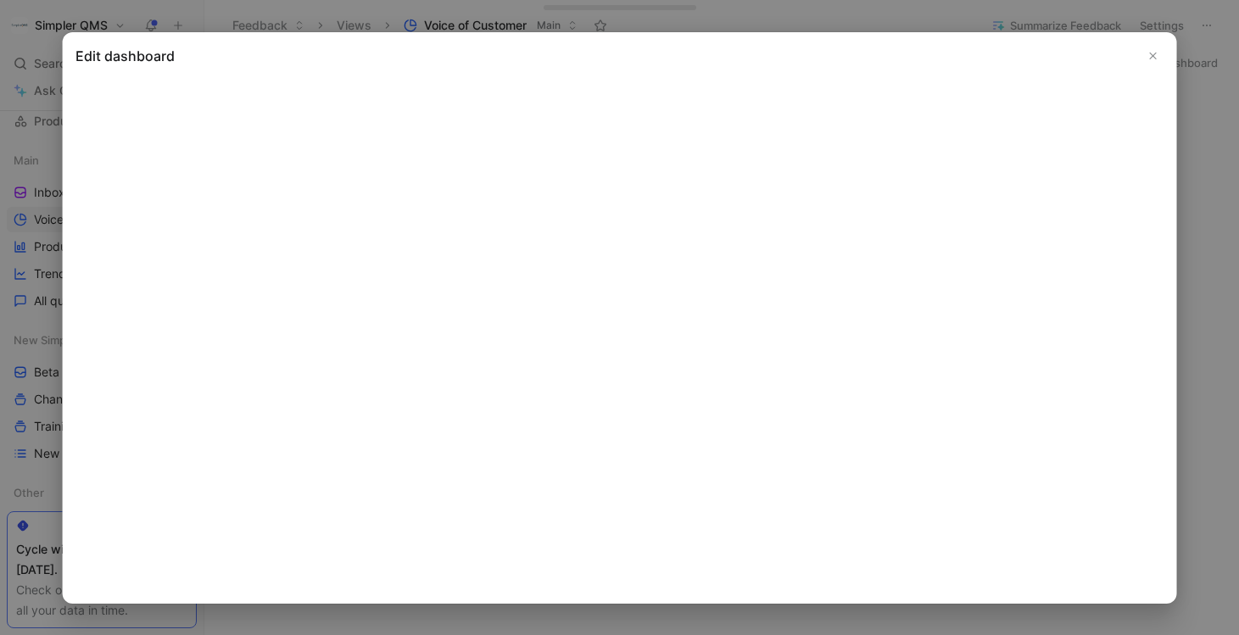
click at [1155, 51] on icon "Close" at bounding box center [1154, 55] width 12 height 12
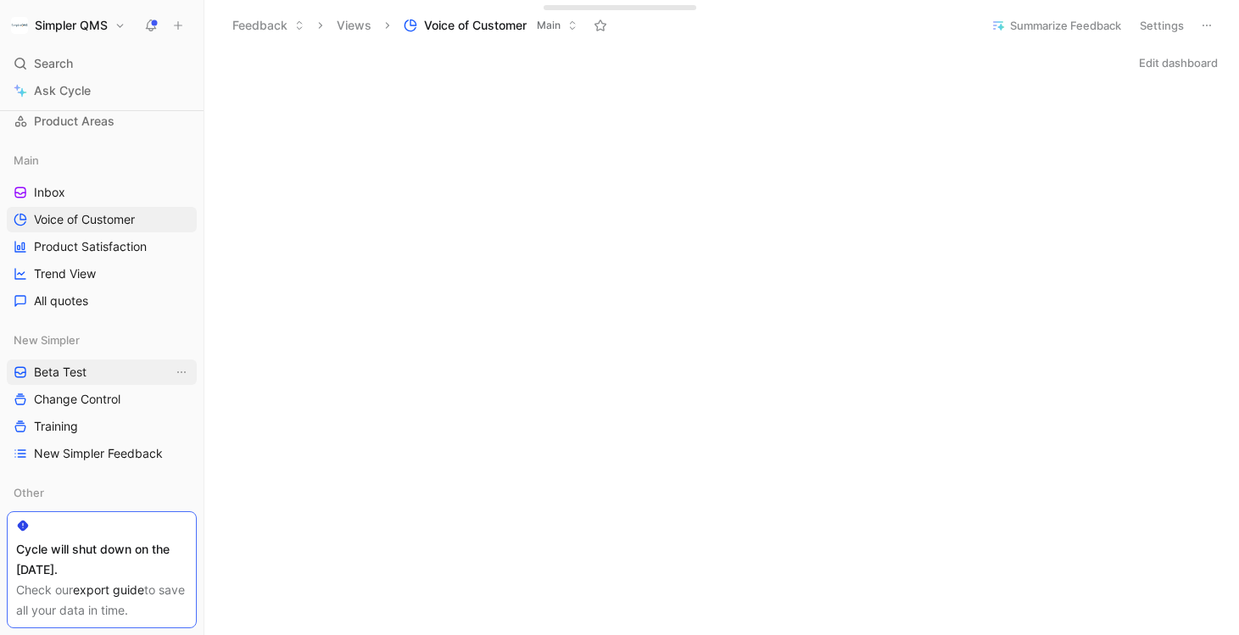
click at [75, 374] on span "Beta Test" at bounding box center [60, 372] width 53 height 17
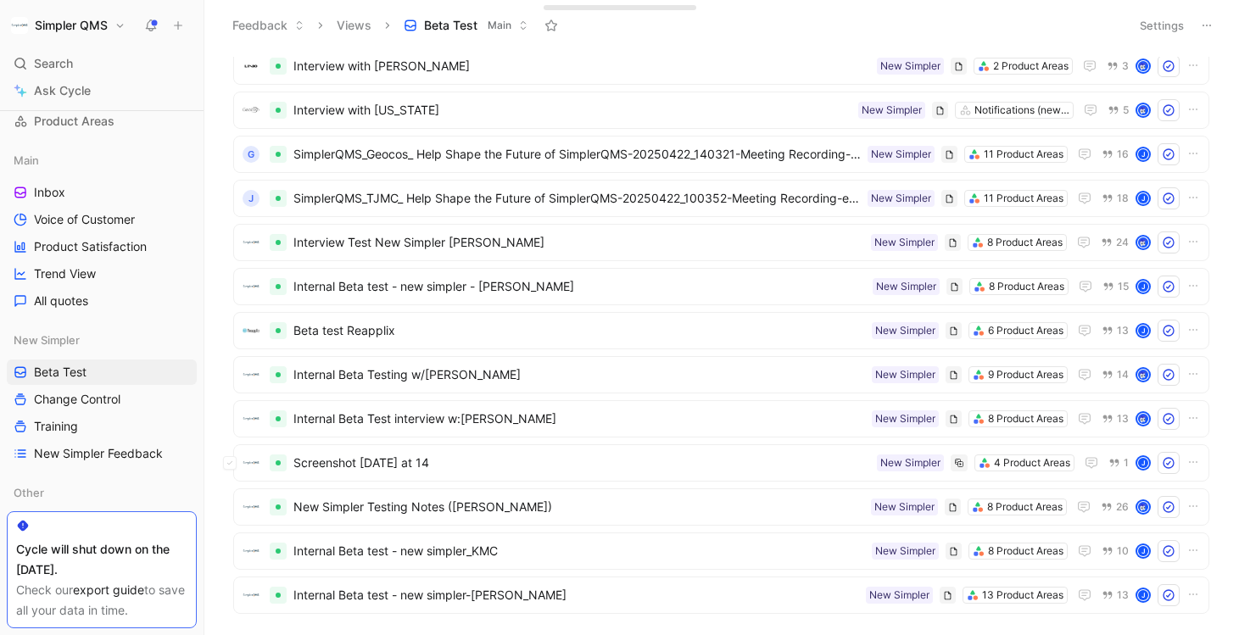
scroll to position [1645, 0]
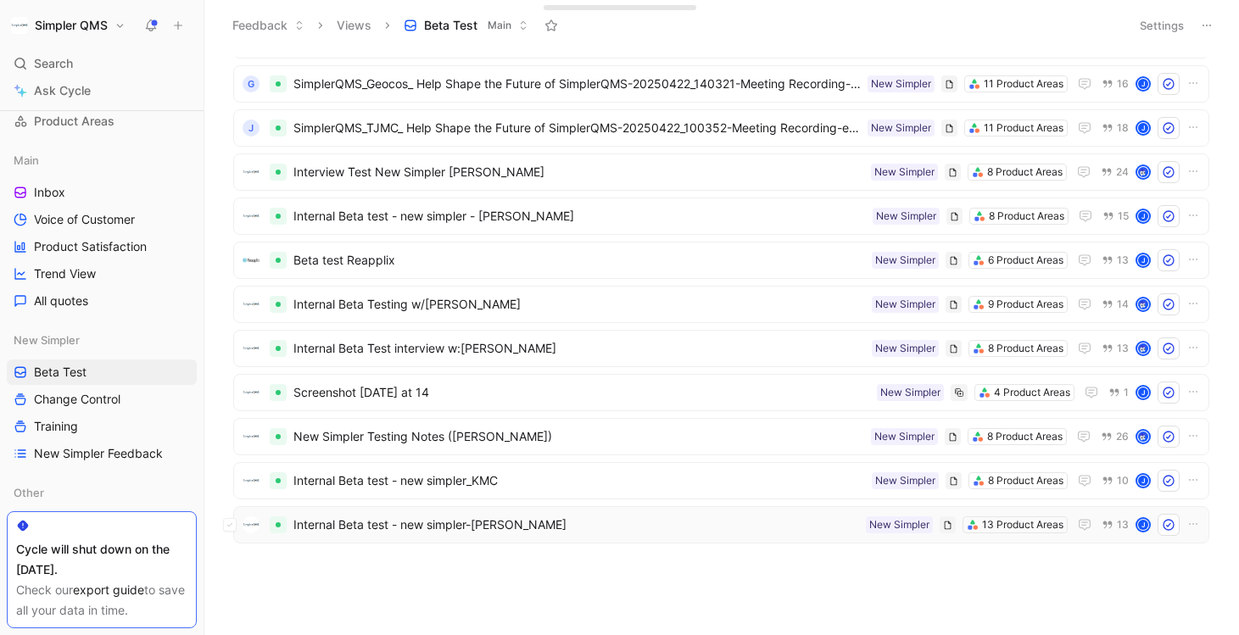
click at [540, 528] on span "Internal Beta test - new simpler-Jacob" at bounding box center [577, 525] width 566 height 20
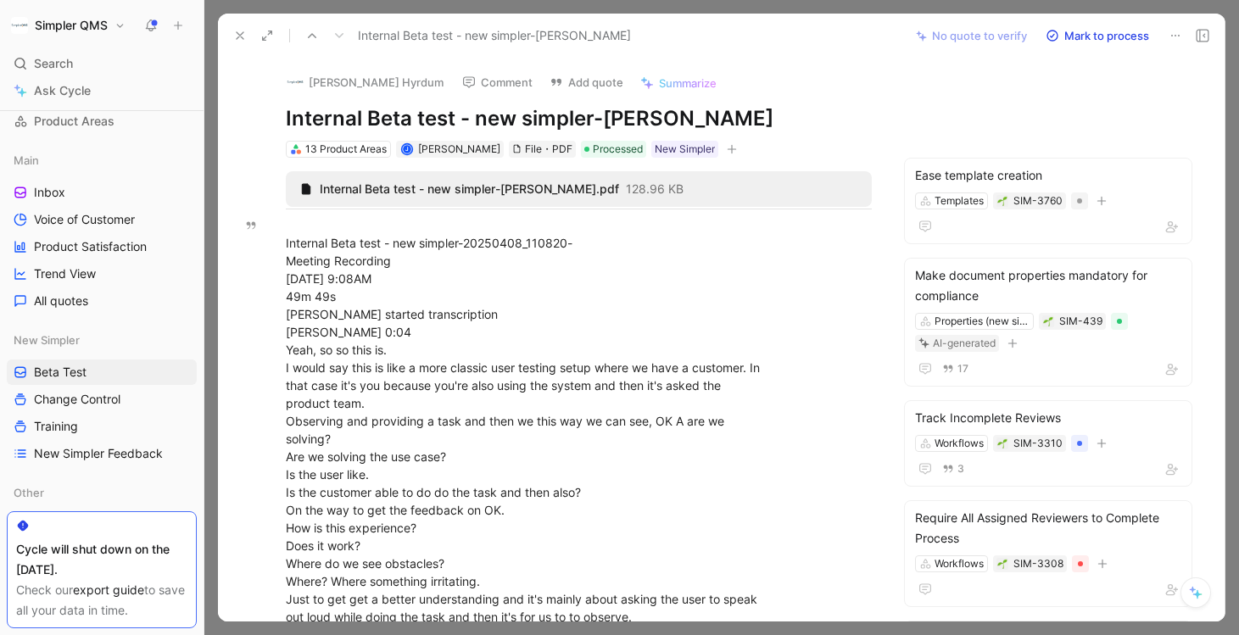
click at [237, 36] on icon at bounding box center [240, 36] width 14 height 14
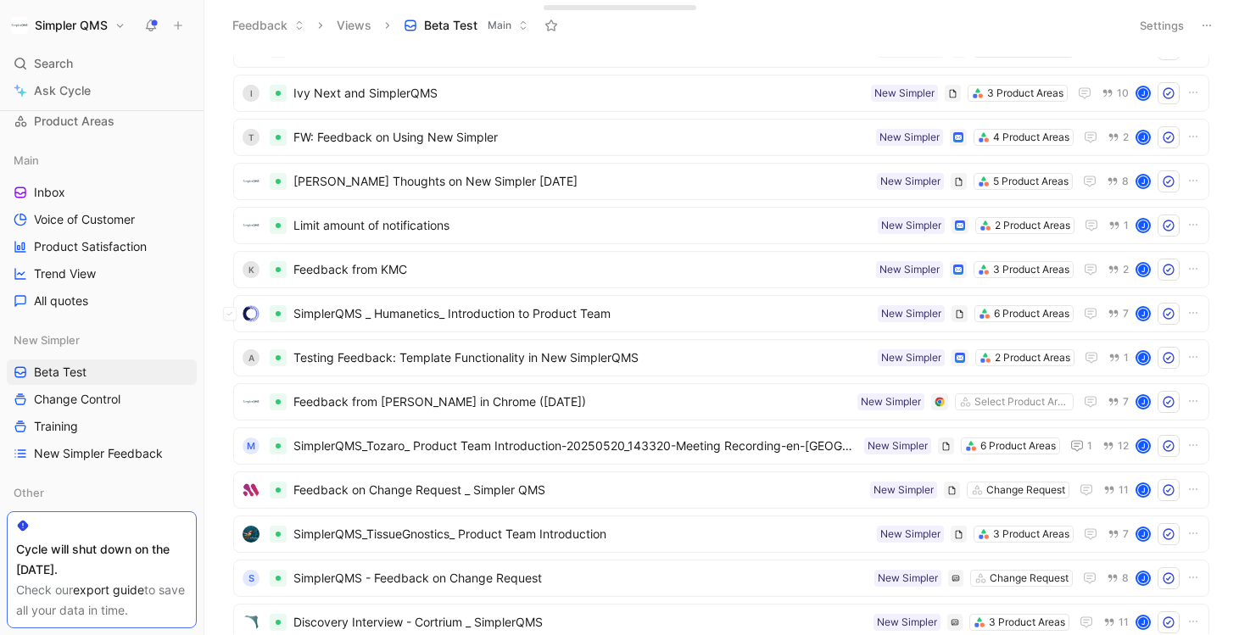
scroll to position [626, 0]
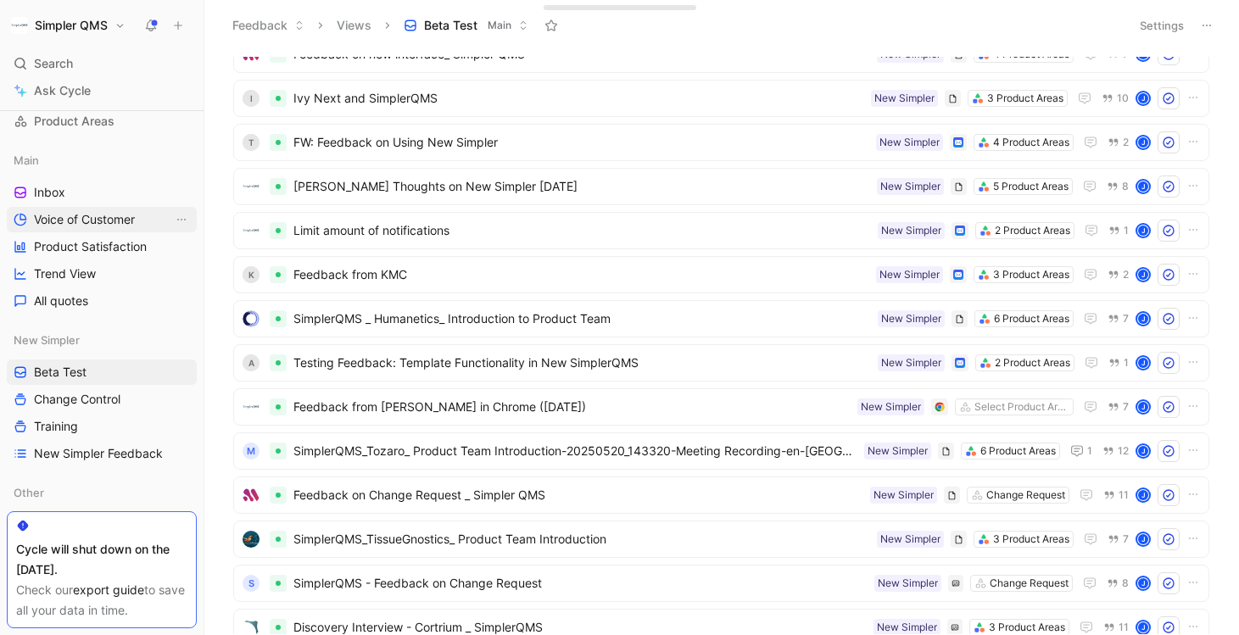
click at [89, 226] on span "Voice of Customer" at bounding box center [84, 219] width 101 height 17
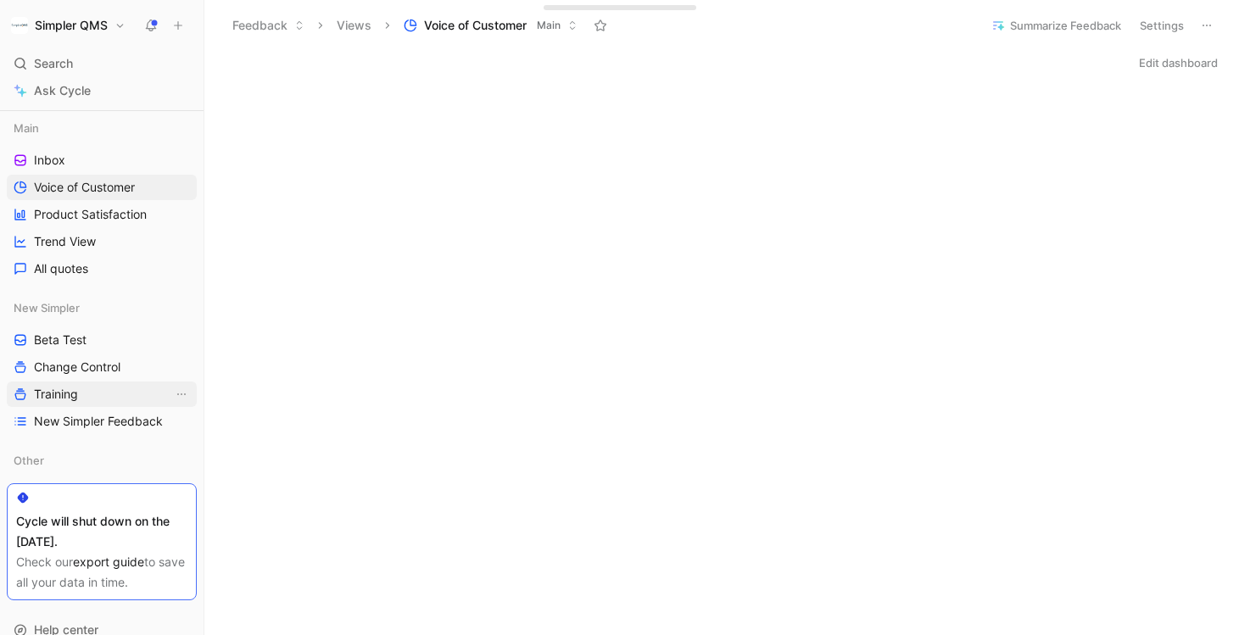
scroll to position [206, 0]
click at [66, 269] on span "All quotes" at bounding box center [61, 267] width 54 height 17
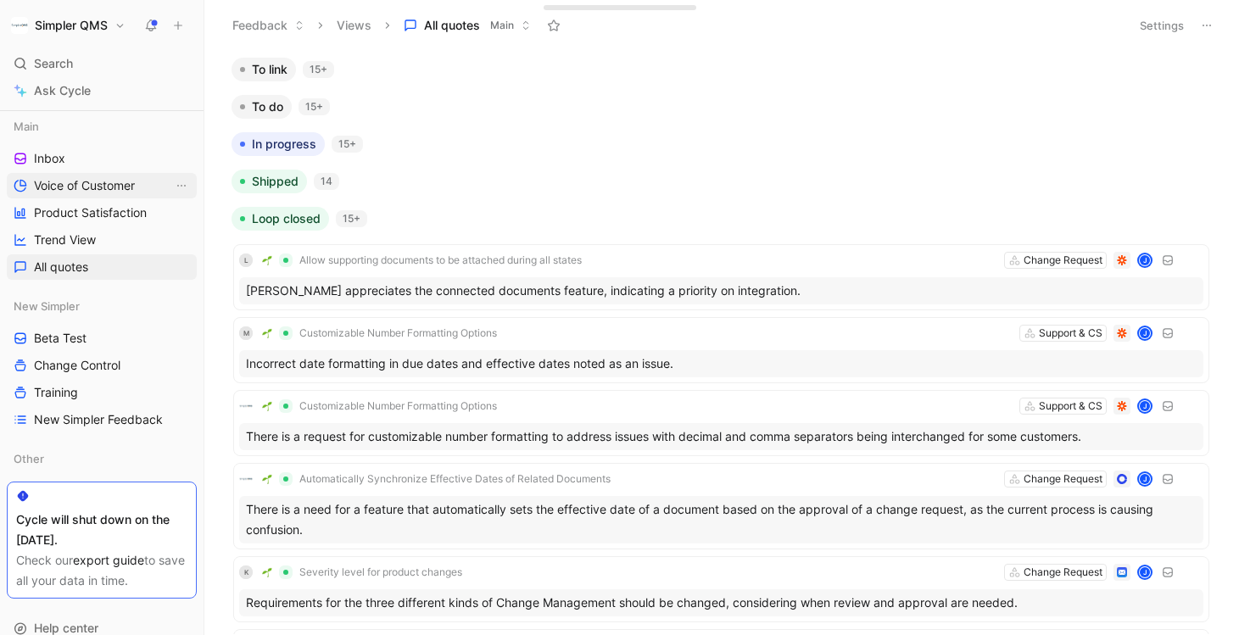
click at [73, 196] on link "Voice of Customer" at bounding box center [102, 185] width 190 height 25
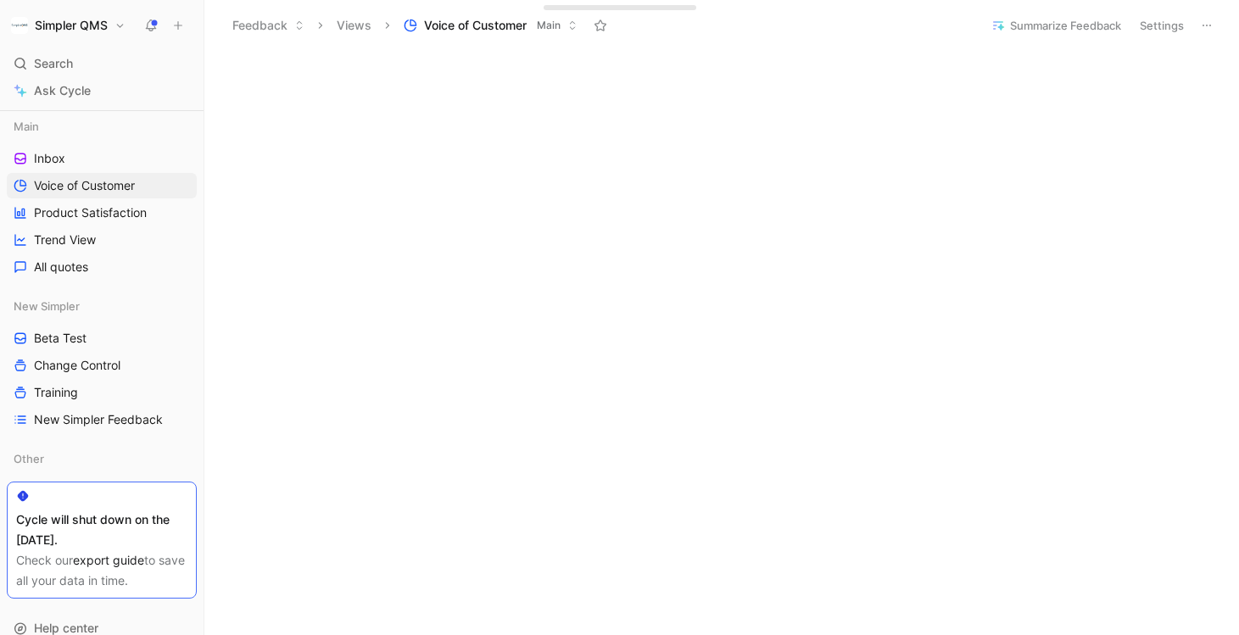
scroll to position [805, 0]
click at [1014, 24] on button "Summarize Feedback" at bounding box center [1056, 26] width 145 height 24
click at [1039, 26] on button "Summarize Feedback" at bounding box center [1056, 26] width 145 height 24
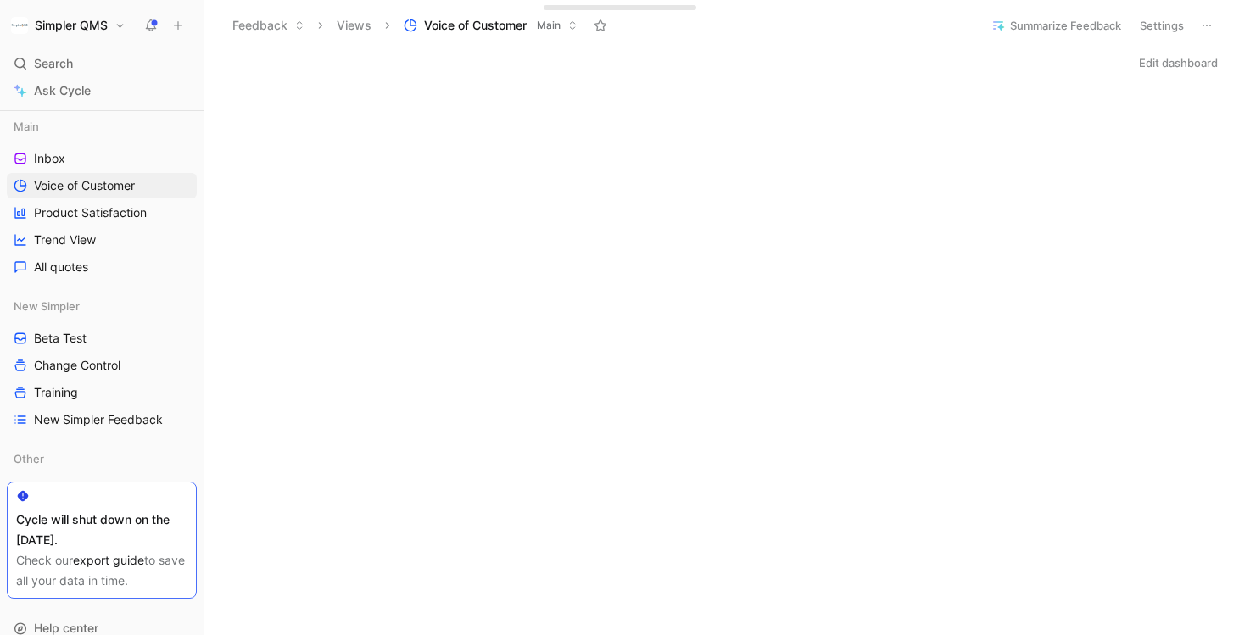
click at [1043, 21] on button "Summarize Feedback" at bounding box center [1056, 26] width 145 height 24
click at [1033, 17] on button "Summarize Feedback" at bounding box center [1056, 26] width 145 height 24
click at [77, 266] on span "All quotes" at bounding box center [61, 267] width 54 height 17
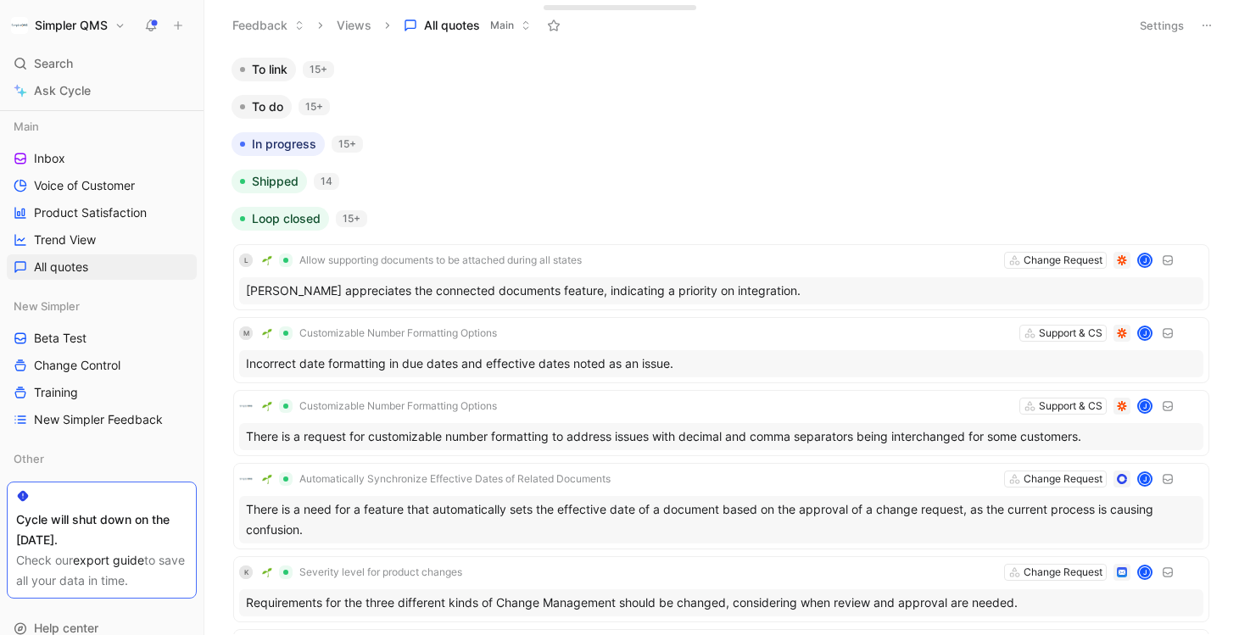
click at [1148, 25] on button "Settings" at bounding box center [1161, 26] width 59 height 24
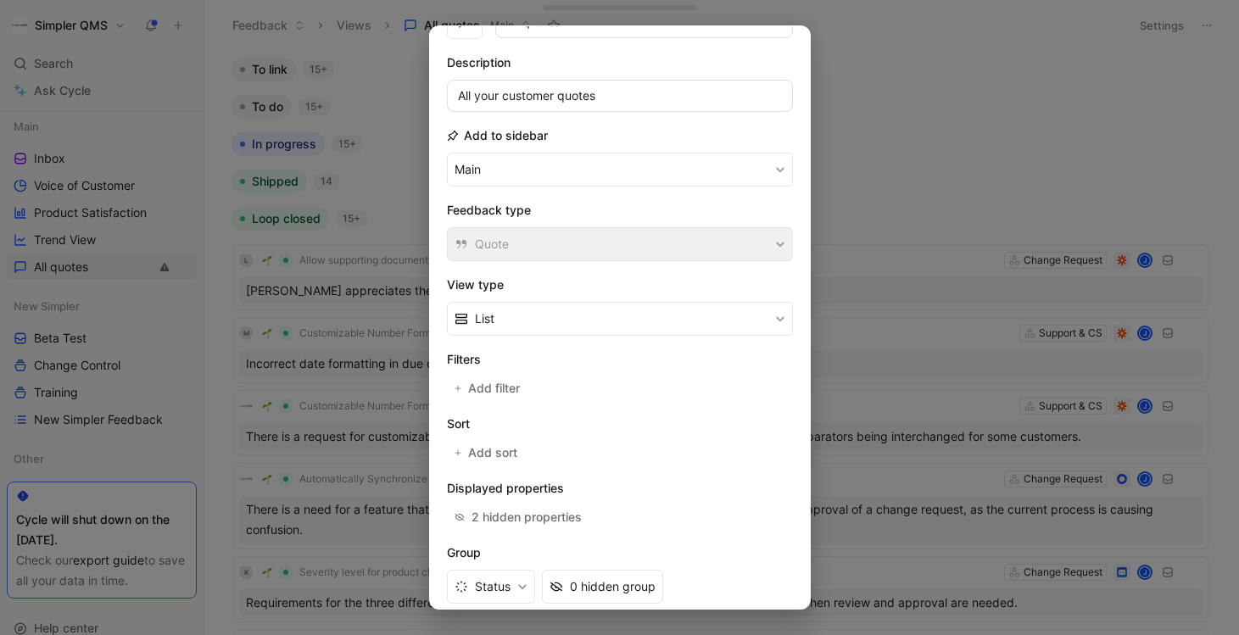
scroll to position [107, 0]
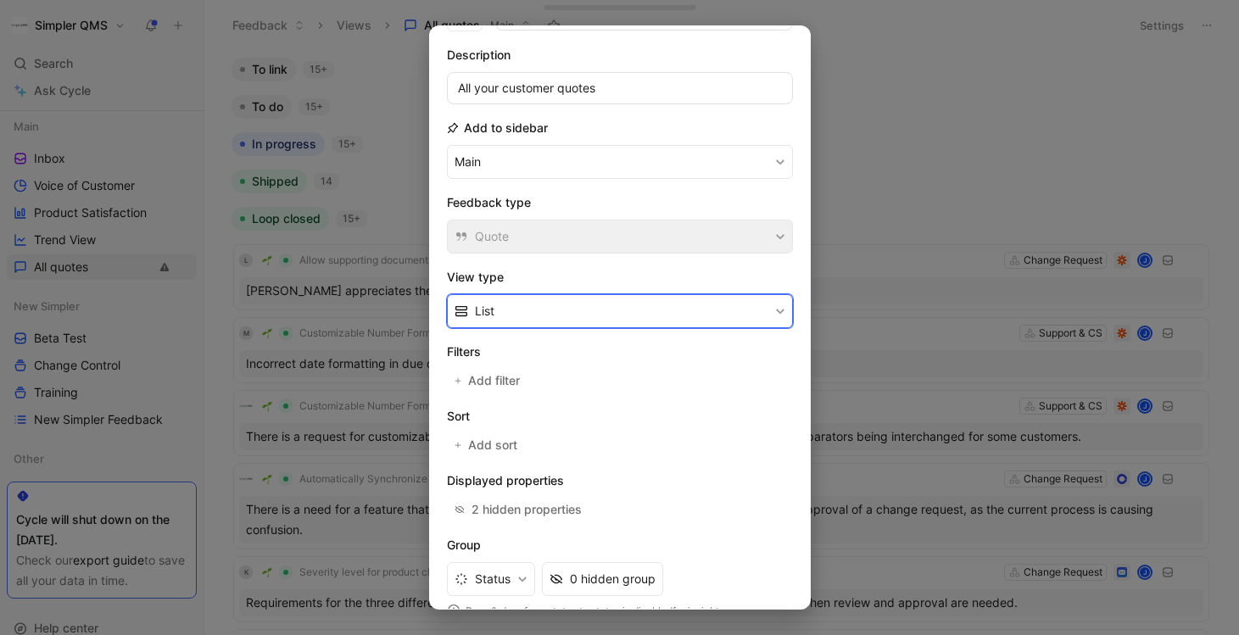
click at [644, 306] on button "List" at bounding box center [620, 311] width 346 height 34
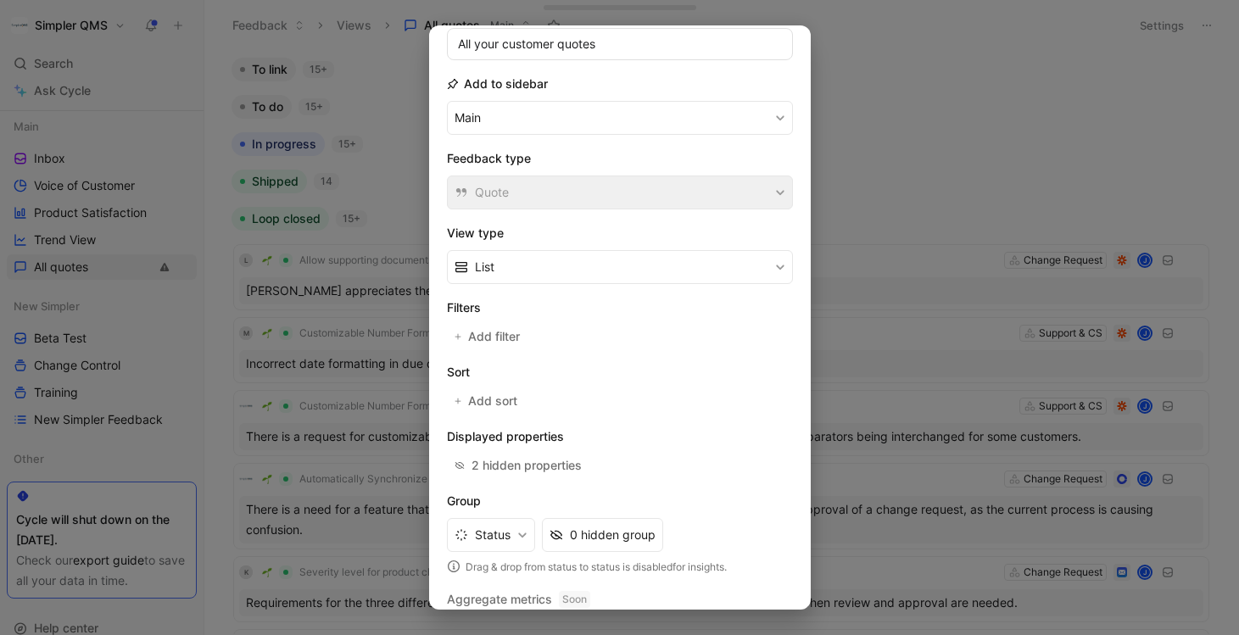
scroll to position [157, 0]
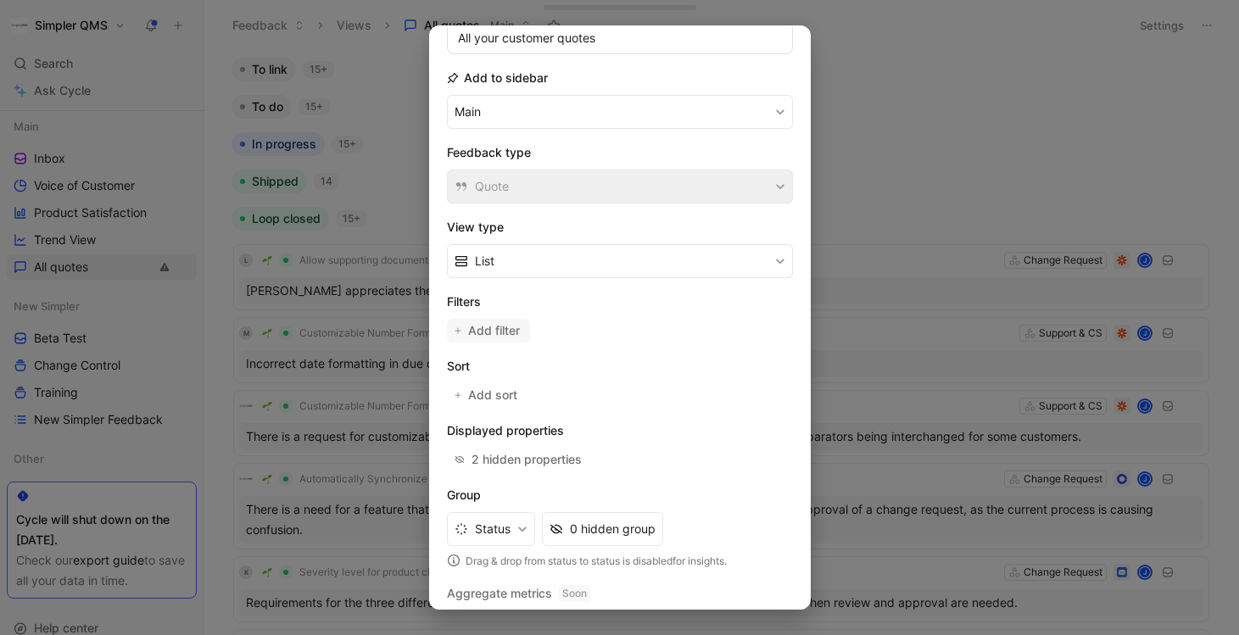
click at [496, 329] on span "Add filter" at bounding box center [494, 331] width 53 height 20
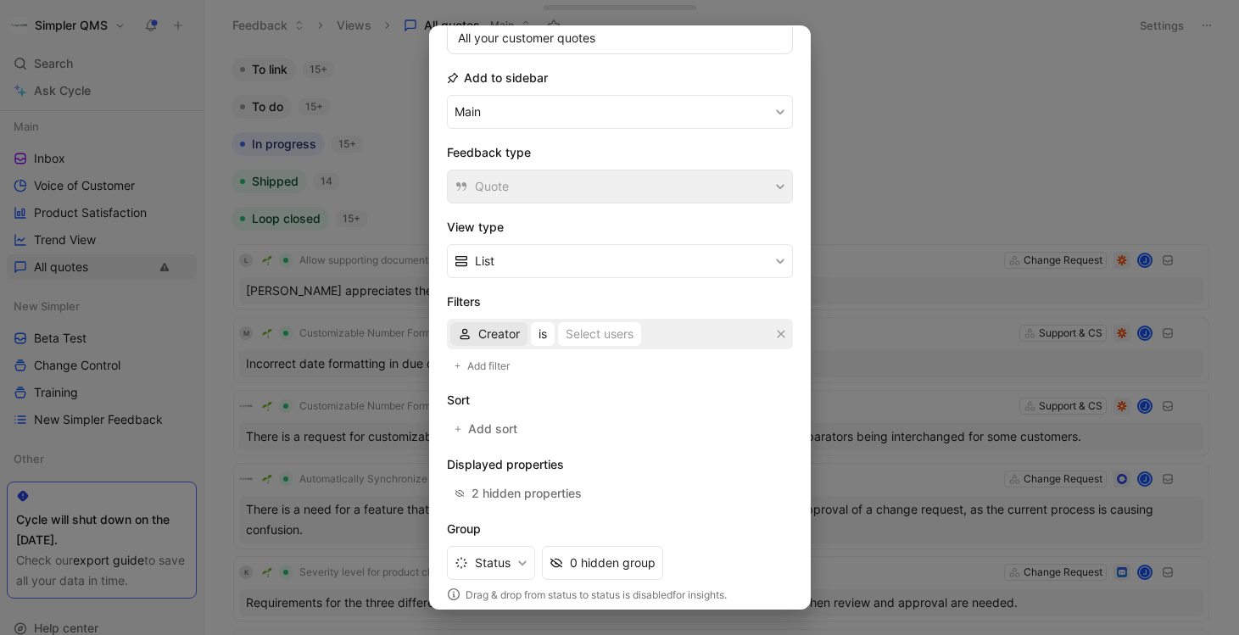
click at [486, 337] on span "Creator" at bounding box center [499, 334] width 42 height 20
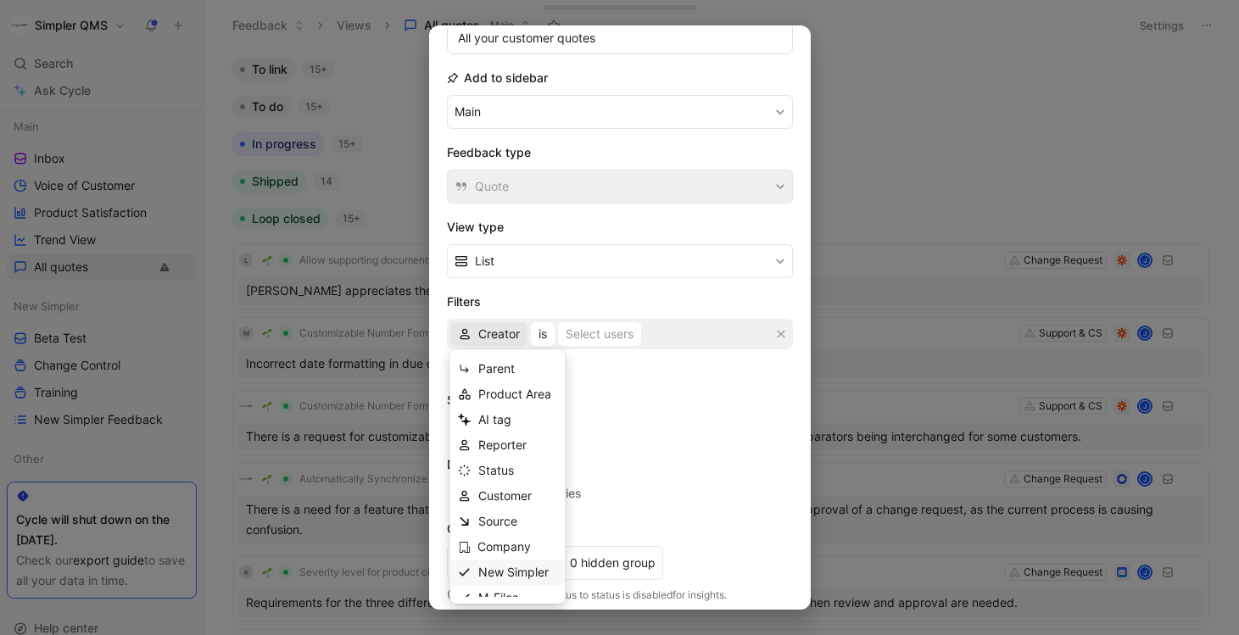
scroll to position [14, 0]
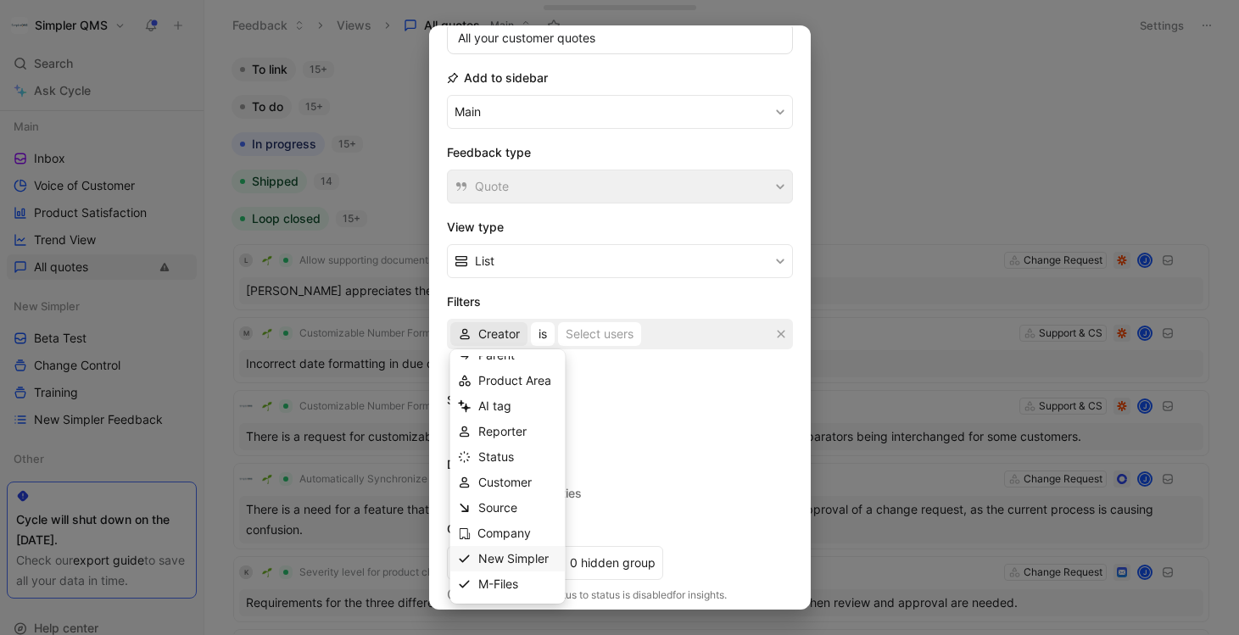
click at [490, 559] on span "New Simpler" at bounding box center [513, 558] width 70 height 14
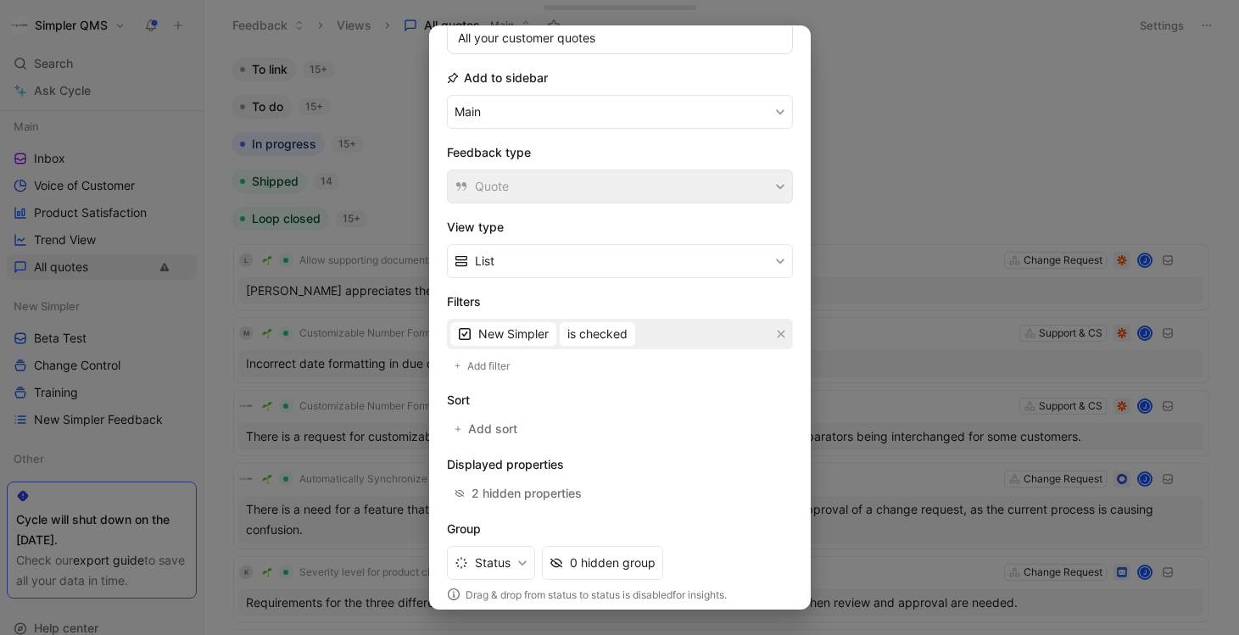
scroll to position [240, 0]
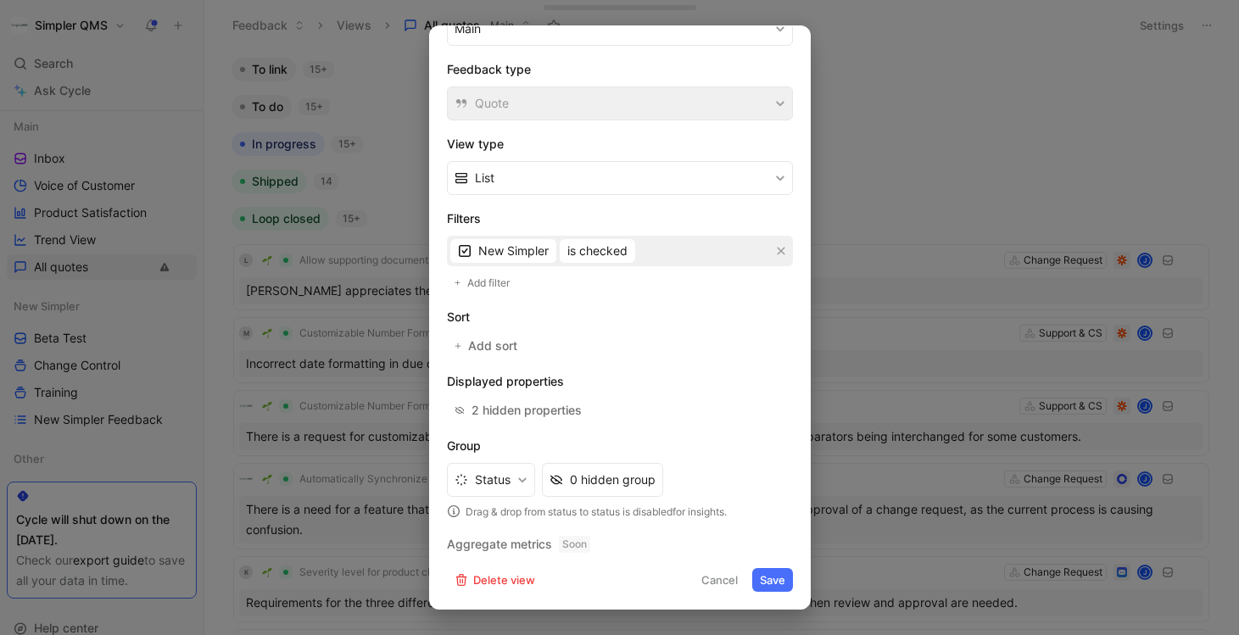
click at [779, 580] on button "Save" at bounding box center [772, 580] width 41 height 24
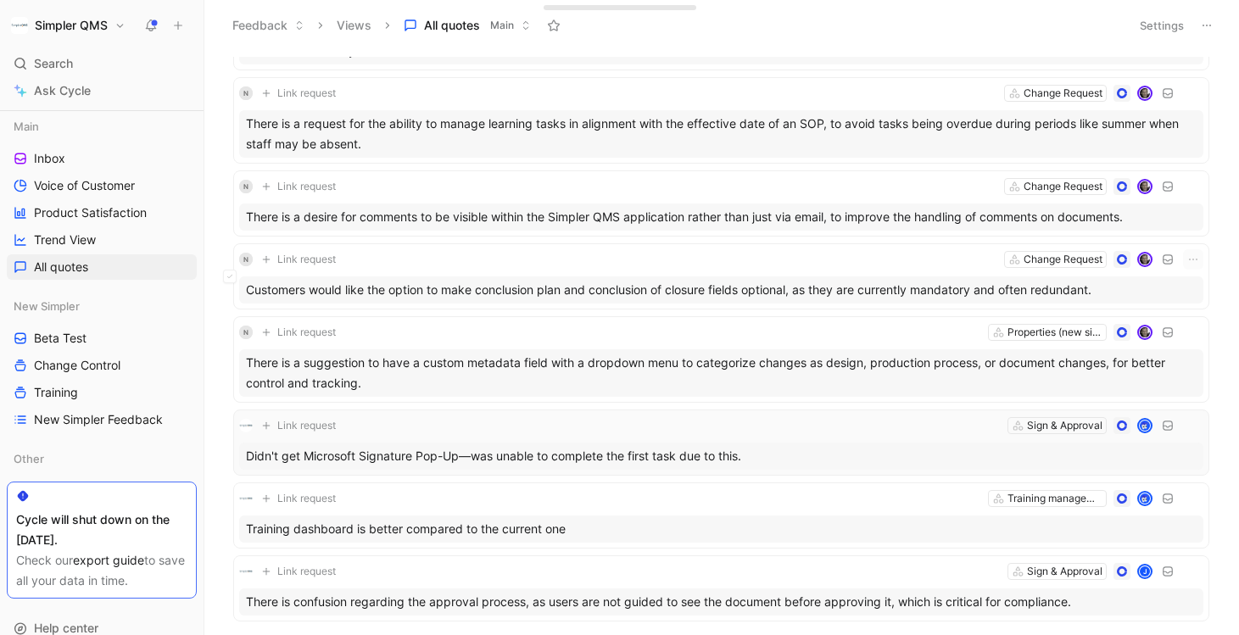
scroll to position [0, 0]
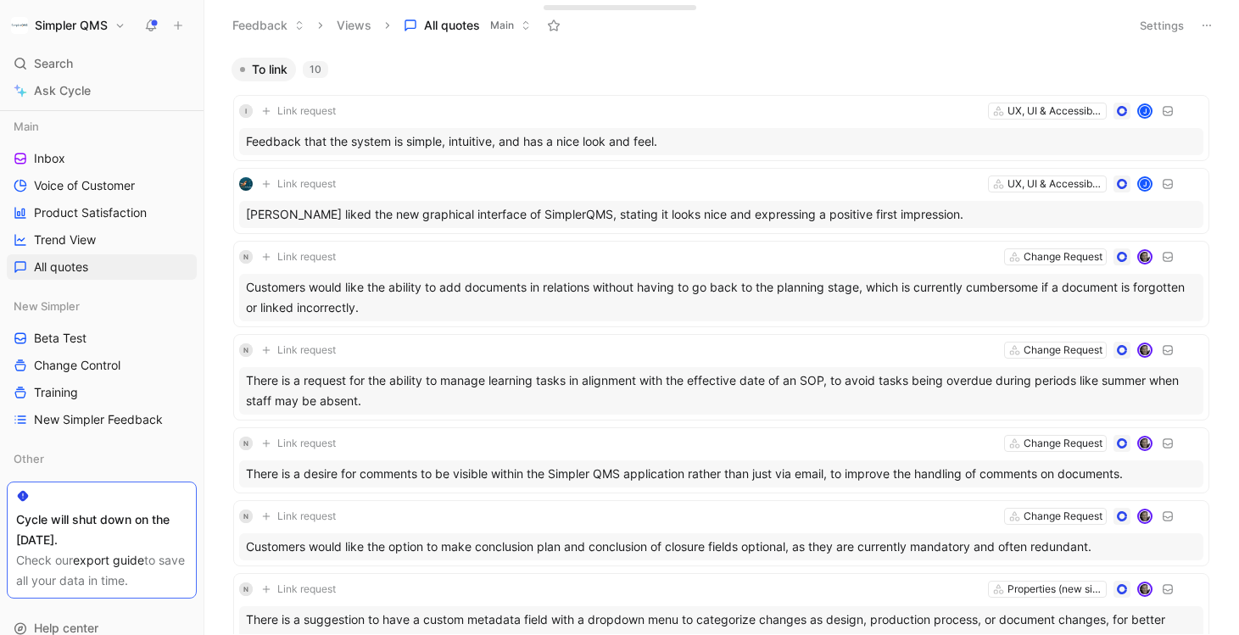
click at [1216, 25] on button at bounding box center [1207, 26] width 24 height 24
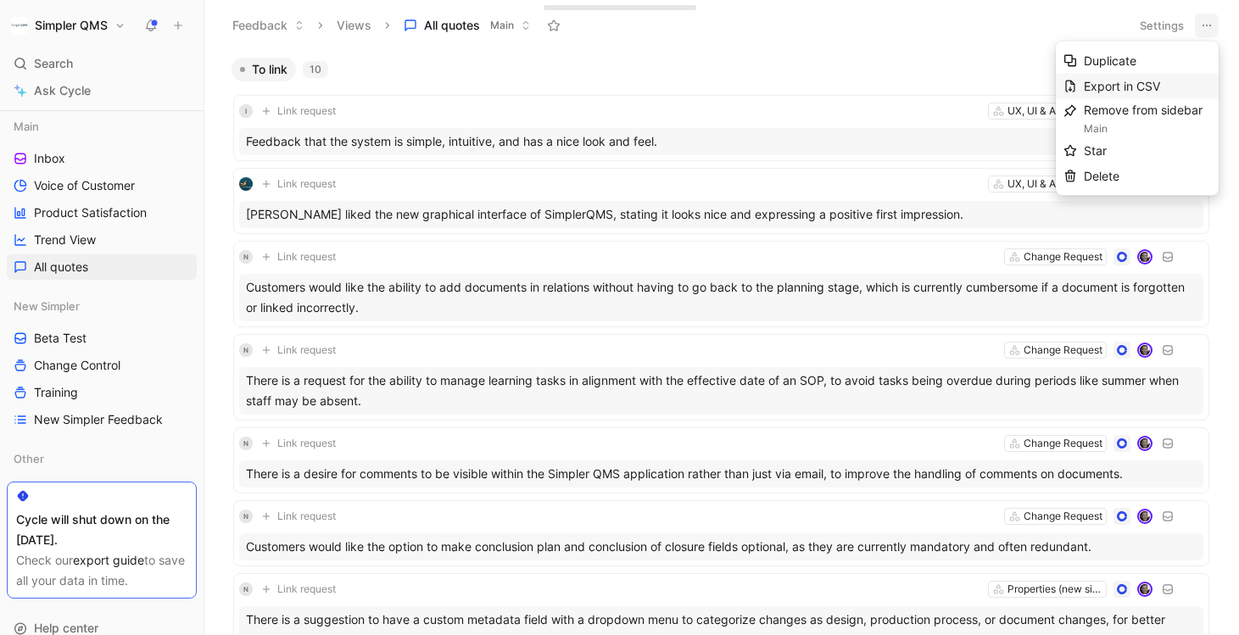
click at [1122, 87] on span "Export in CSV" at bounding box center [1122, 86] width 76 height 14
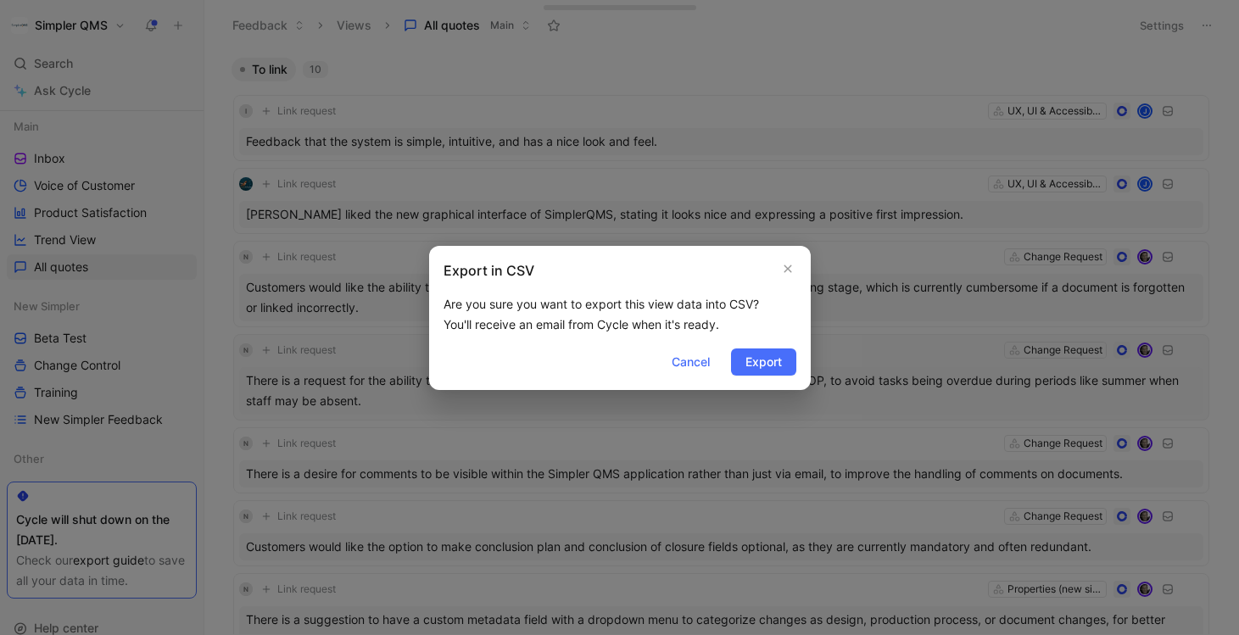
click at [764, 369] on span "Export" at bounding box center [764, 362] width 36 height 20
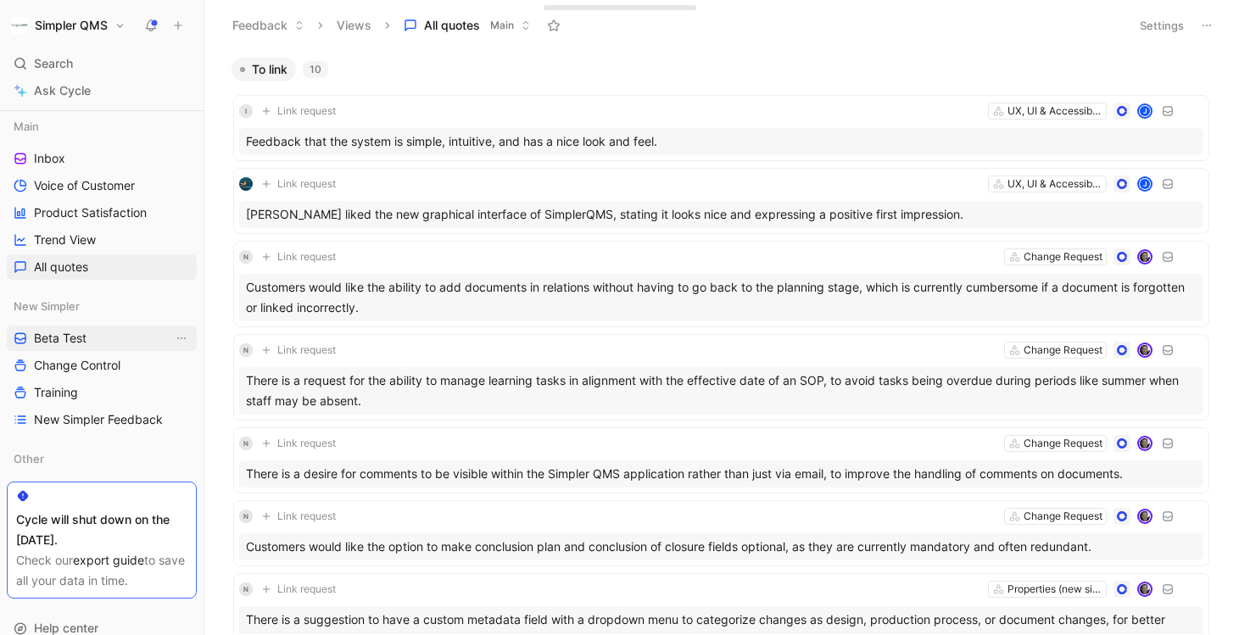
click at [83, 342] on span "Beta Test" at bounding box center [60, 338] width 53 height 17
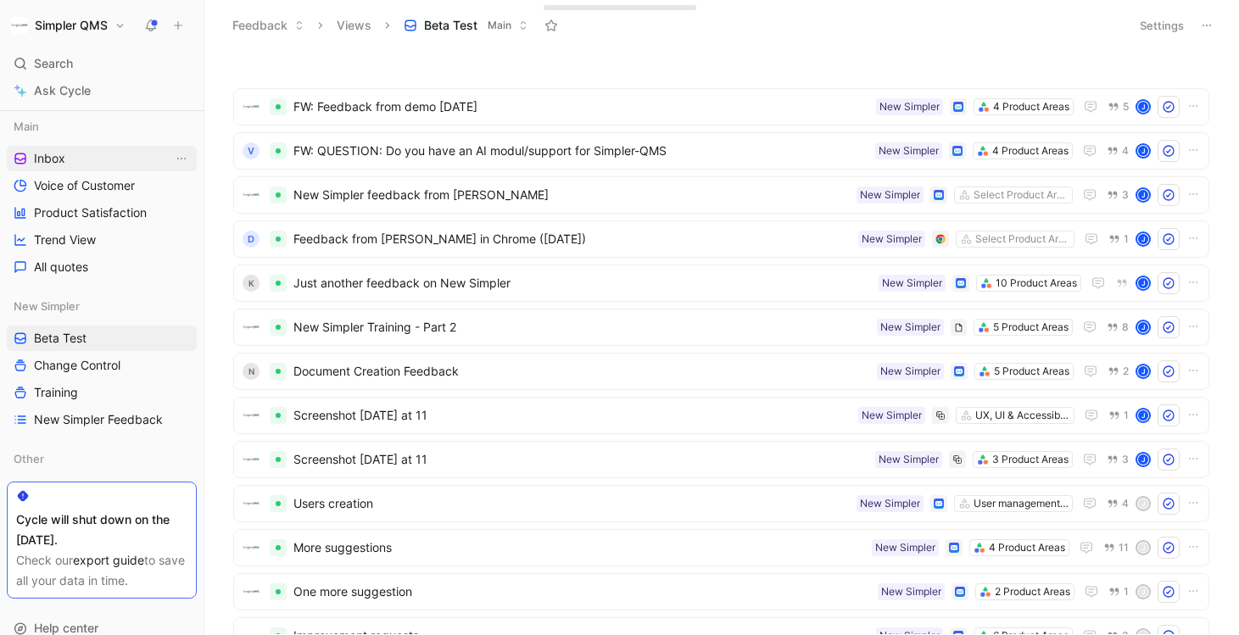
click at [47, 164] on span "Inbox" at bounding box center [49, 158] width 31 height 17
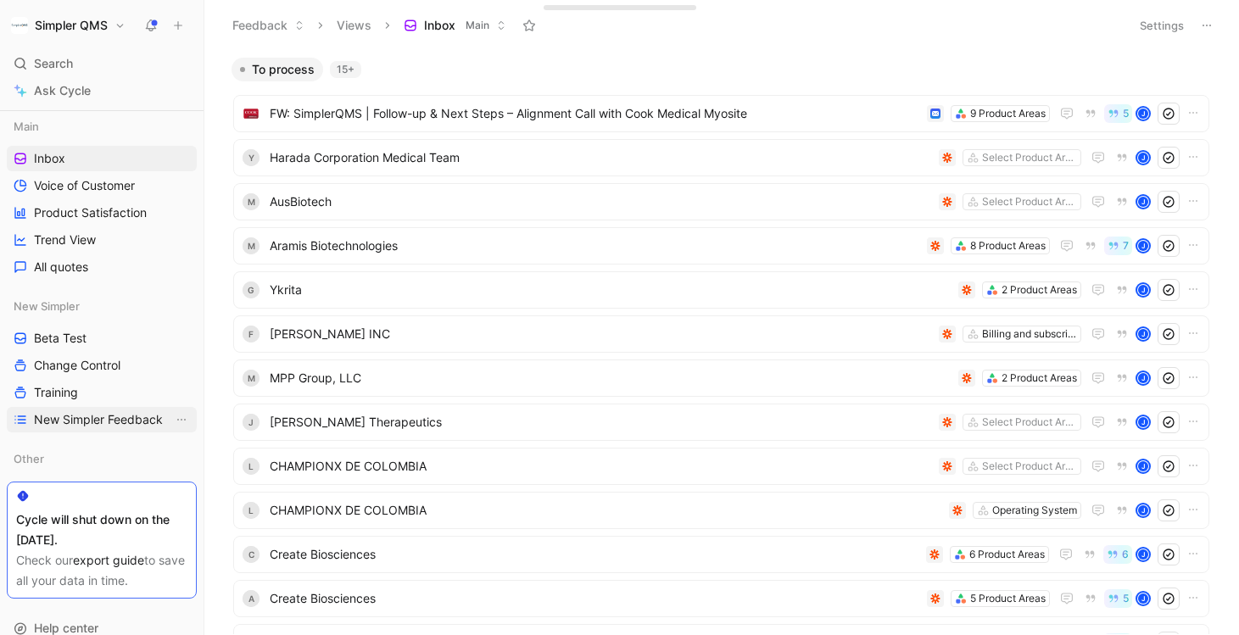
click at [98, 423] on span "New Simpler Feedback" at bounding box center [98, 419] width 129 height 17
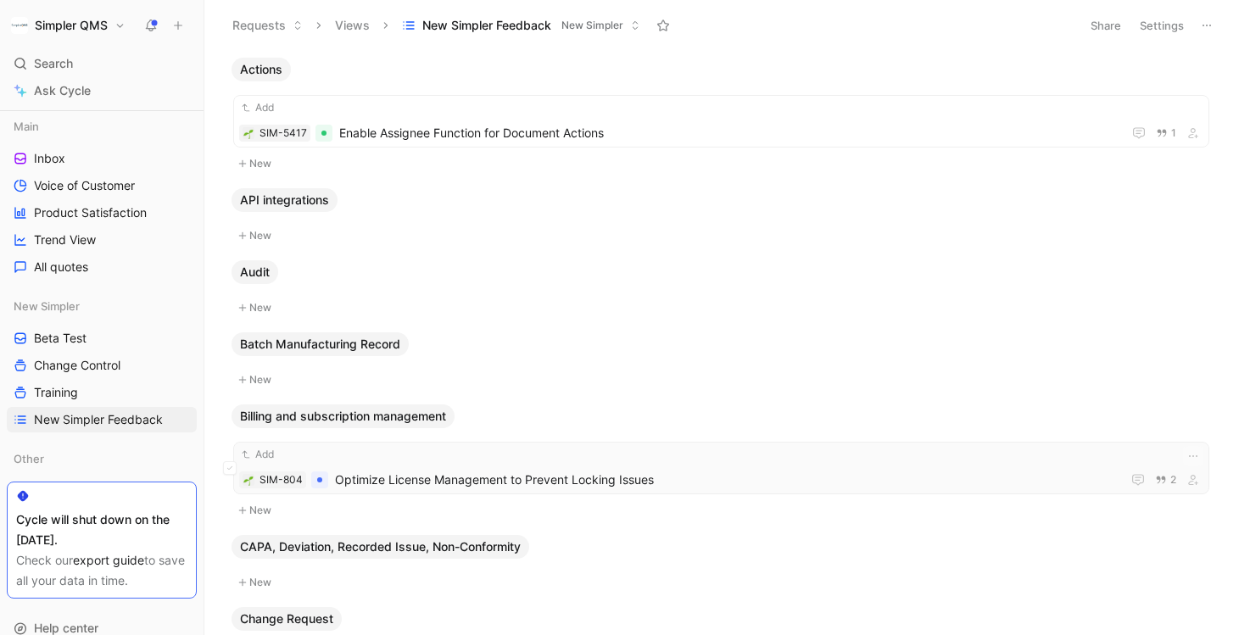
click at [697, 474] on span "Optimize License Management to Prevent Locking Issues" at bounding box center [725, 480] width 780 height 20
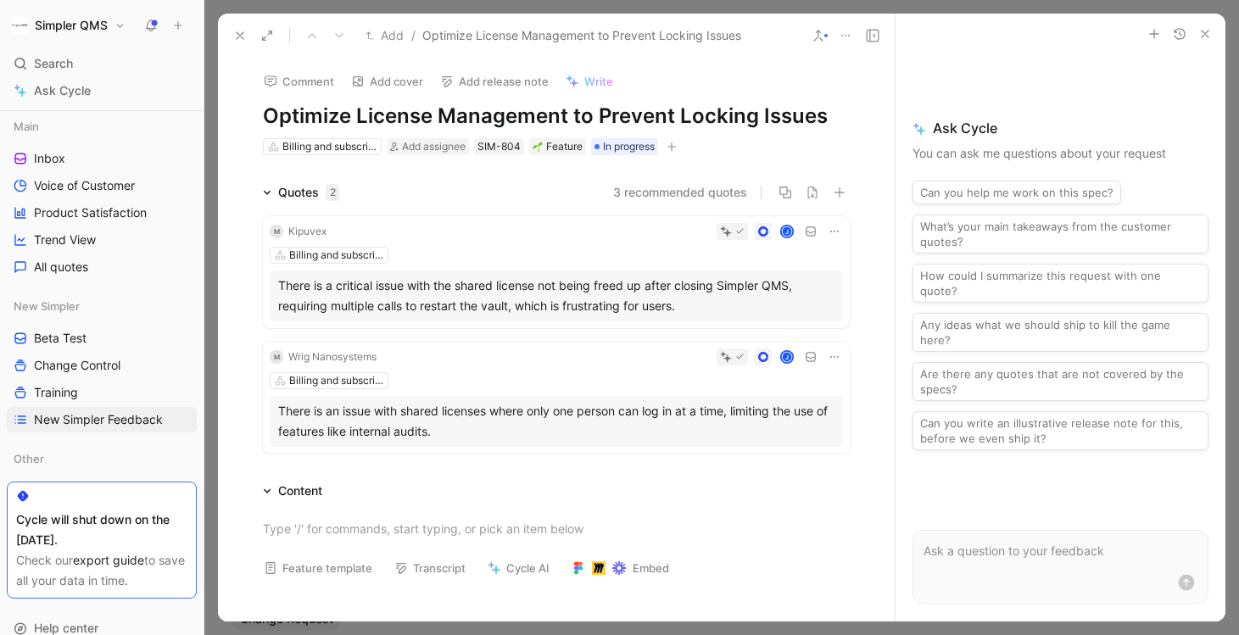
click at [677, 147] on icon "button" at bounding box center [672, 147] width 10 height 10
click at [544, 273] on div "New Simpler" at bounding box center [574, 264] width 201 height 20
click at [473, 198] on icon at bounding box center [476, 196] width 10 height 10
click at [469, 189] on input "checkbox" at bounding box center [469, 189] width 0 height 0
click at [241, 37] on icon at bounding box center [240, 36] width 14 height 14
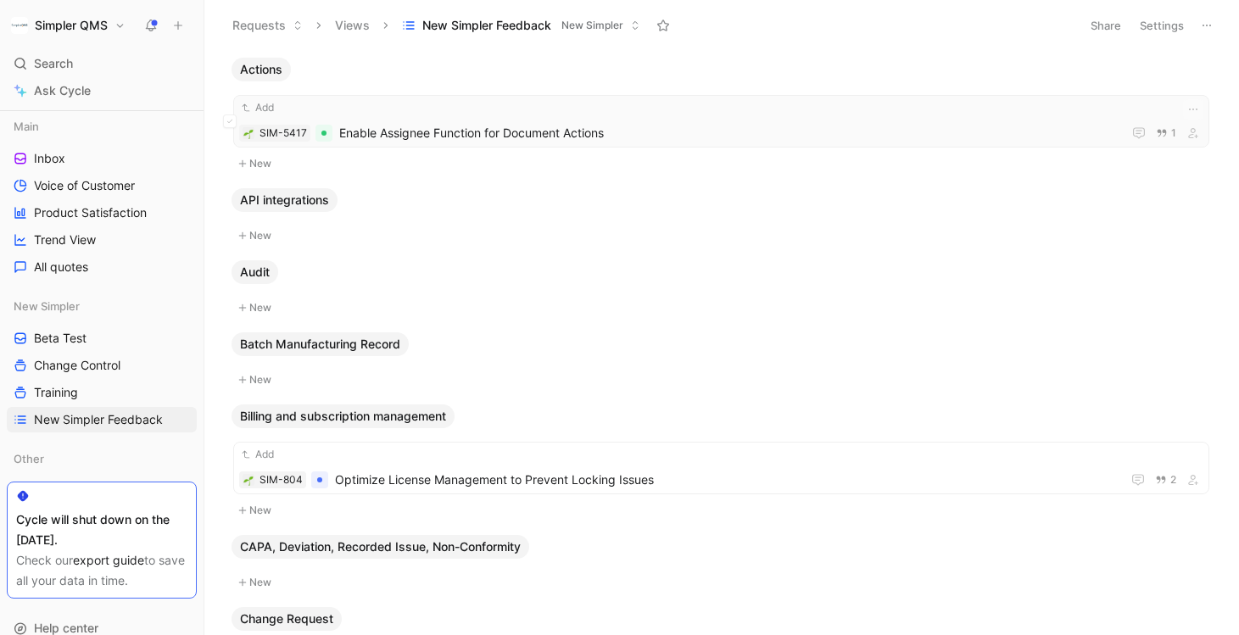
click at [758, 115] on div "Add" at bounding box center [721, 107] width 964 height 17
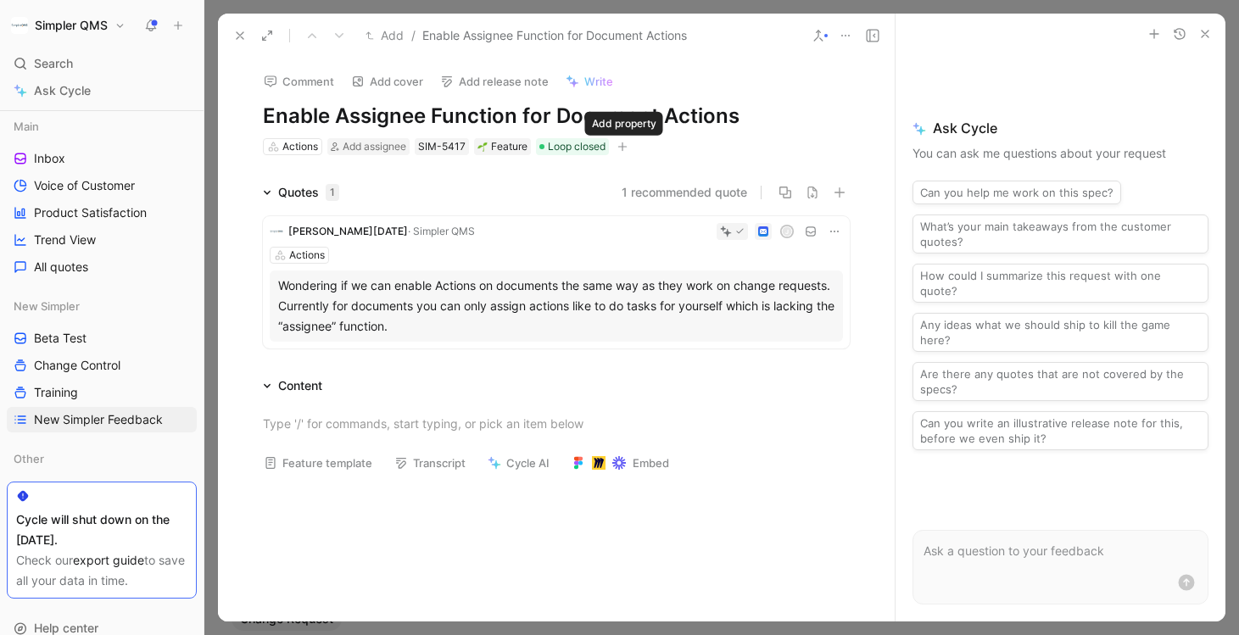
click at [625, 148] on icon "button" at bounding box center [623, 147] width 10 height 10
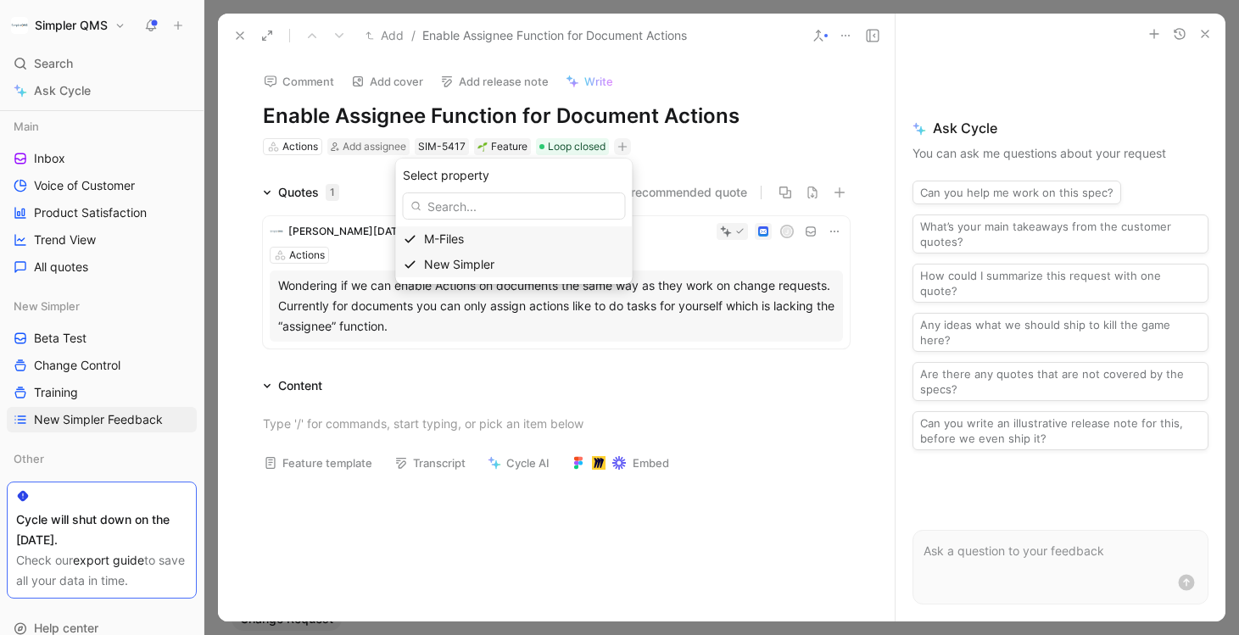
click at [562, 265] on div "New Simpler" at bounding box center [524, 264] width 201 height 20
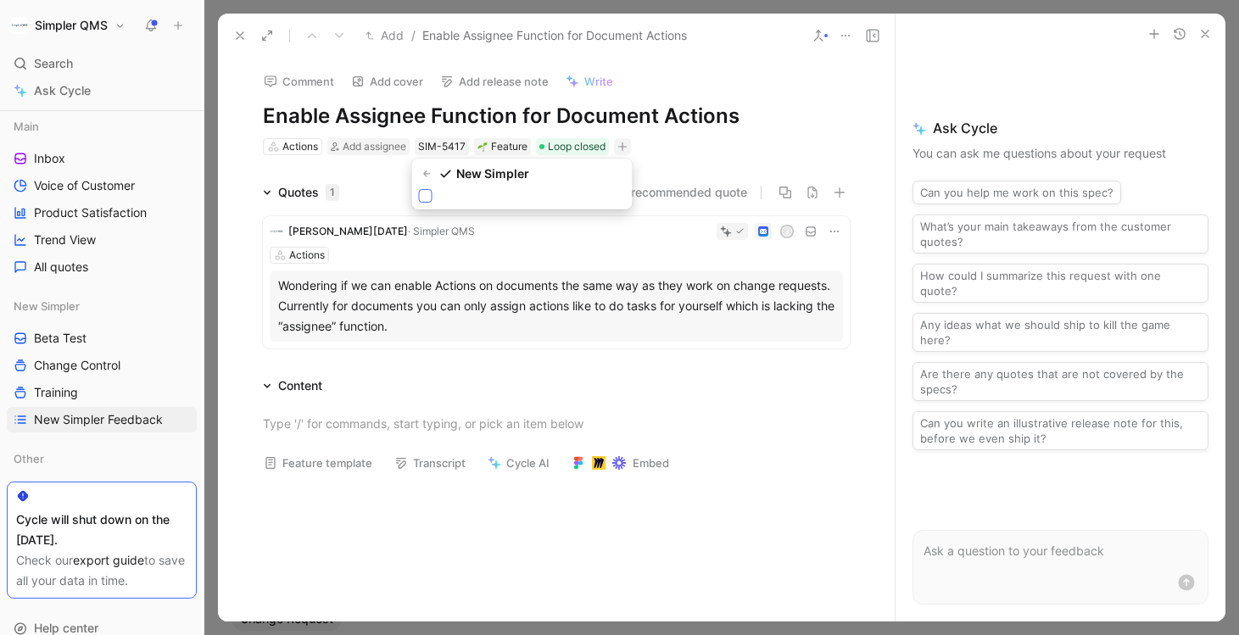
click at [419, 202] on label at bounding box center [426, 196] width 14 height 14
click at [419, 189] on input "checkbox" at bounding box center [419, 189] width 0 height 0
click at [241, 30] on icon at bounding box center [240, 36] width 14 height 14
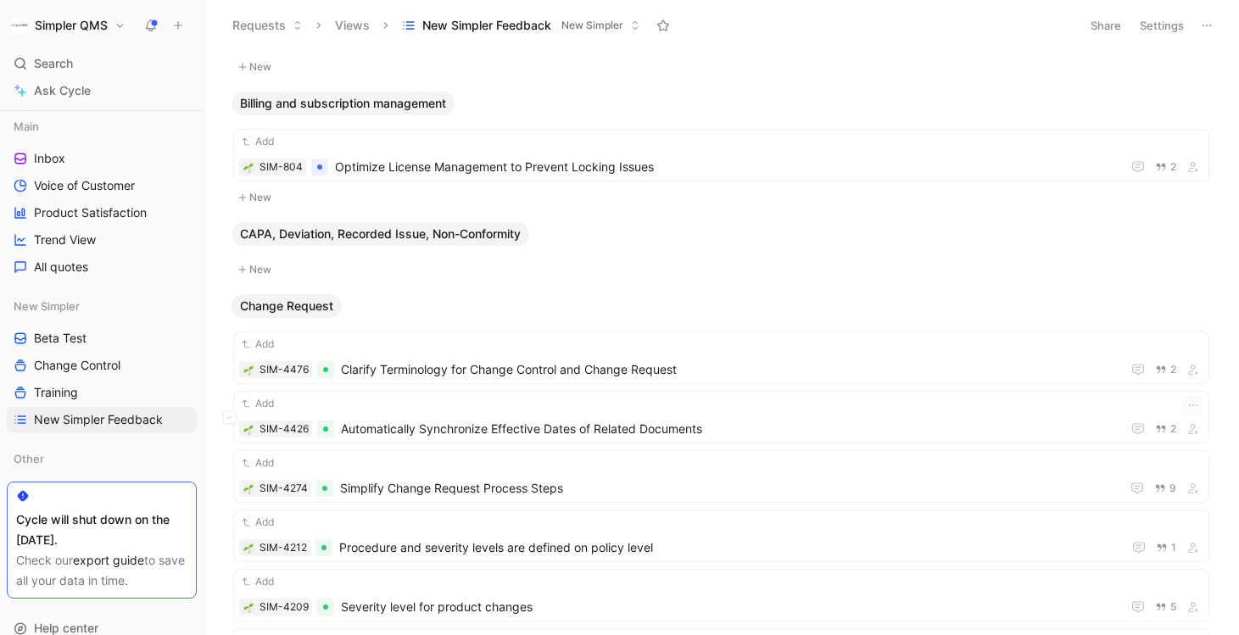
scroll to position [341, 0]
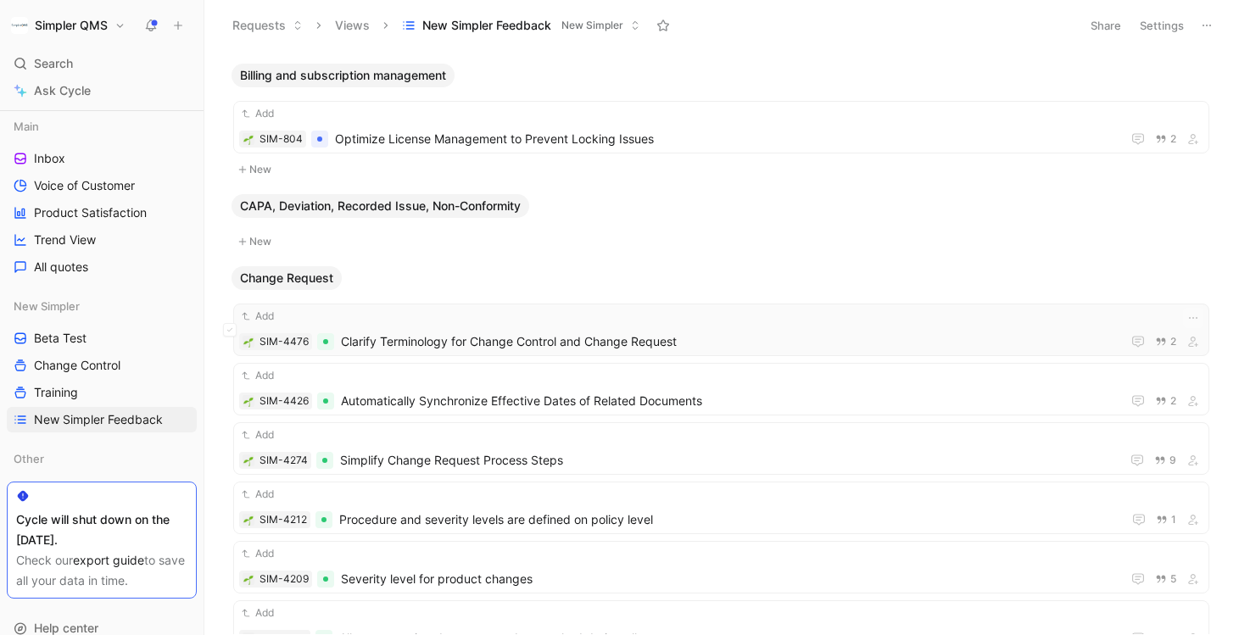
click at [766, 338] on span "Clarify Terminology for Change Control and Change Request" at bounding box center [728, 342] width 774 height 20
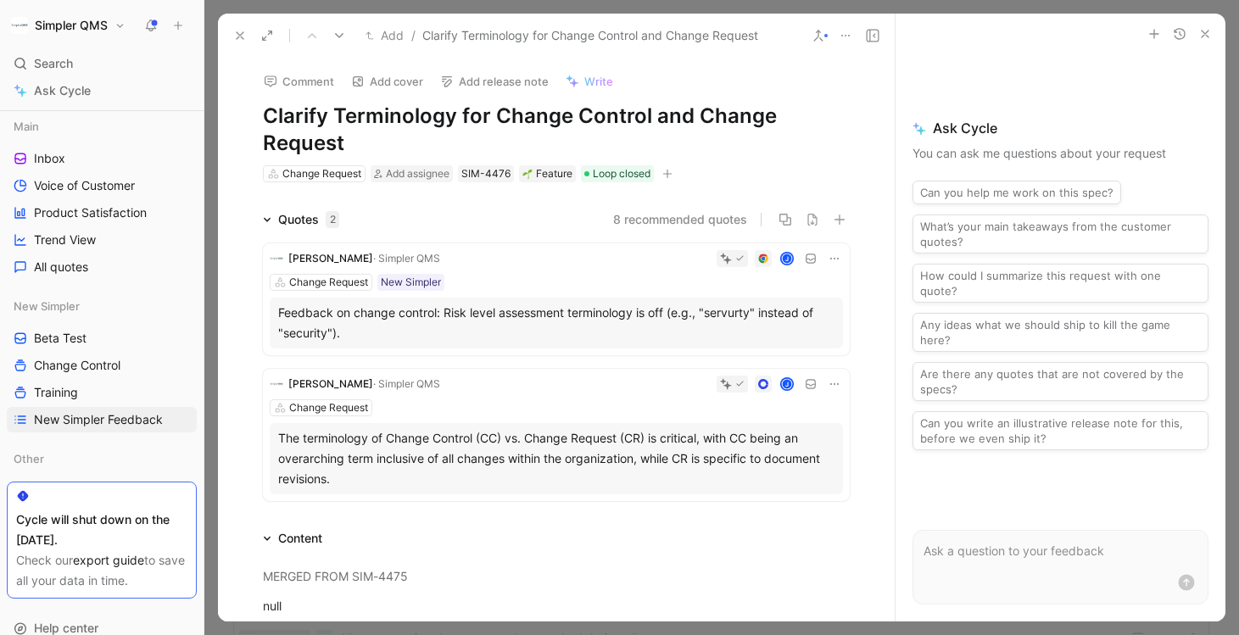
click at [674, 177] on button "button" at bounding box center [667, 173] width 17 height 17
click at [579, 288] on div "New Simpler" at bounding box center [569, 292] width 201 height 20
click at [465, 228] on div at bounding box center [471, 223] width 14 height 14
click at [464, 216] on input "checkbox" at bounding box center [464, 216] width 0 height 0
click at [243, 38] on use at bounding box center [240, 35] width 7 height 7
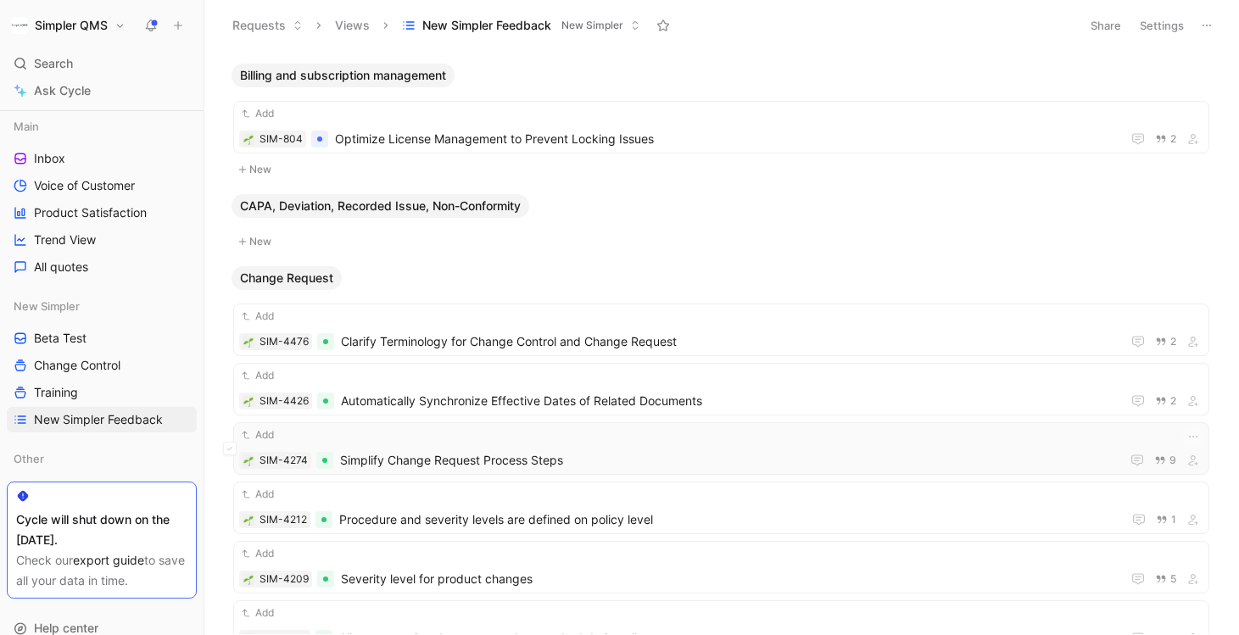
click at [739, 444] on div "Add SIM-4274 Simplify Change Request Process Steps 9" at bounding box center [721, 449] width 964 height 44
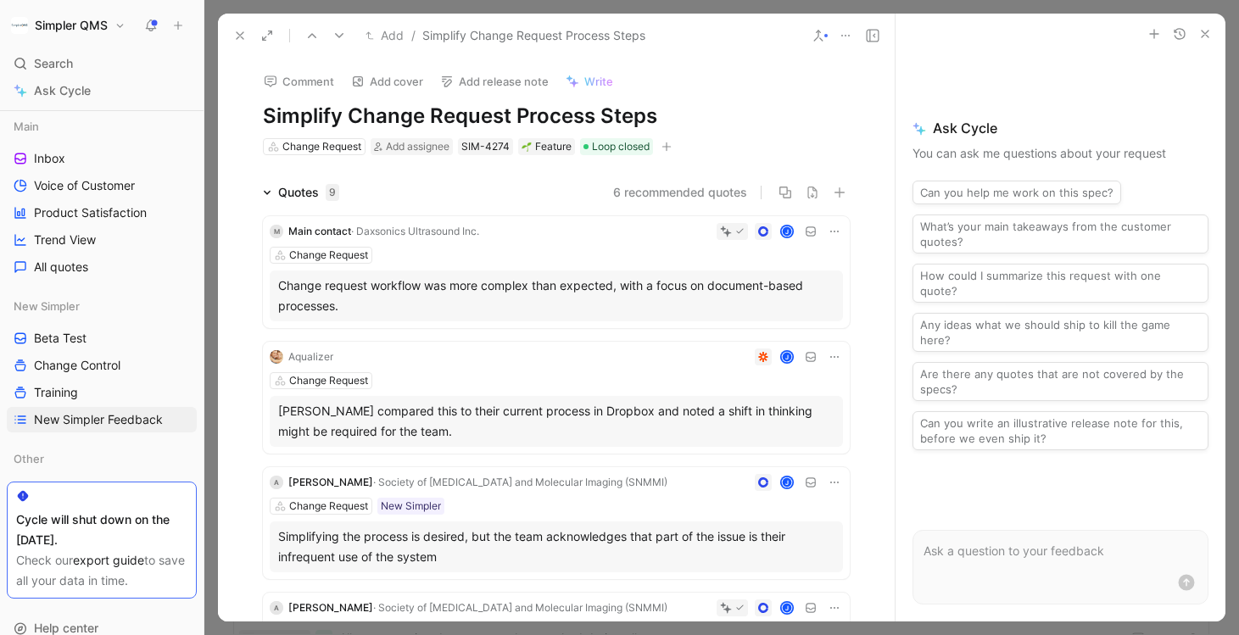
click at [671, 151] on icon "button" at bounding box center [667, 147] width 10 height 10
click at [480, 267] on div "New Simpler" at bounding box center [559, 264] width 237 height 25
click at [472, 198] on icon at bounding box center [471, 196] width 10 height 10
click at [464, 189] on input "checkbox" at bounding box center [464, 189] width 0 height 0
click at [242, 32] on icon at bounding box center [240, 36] width 14 height 14
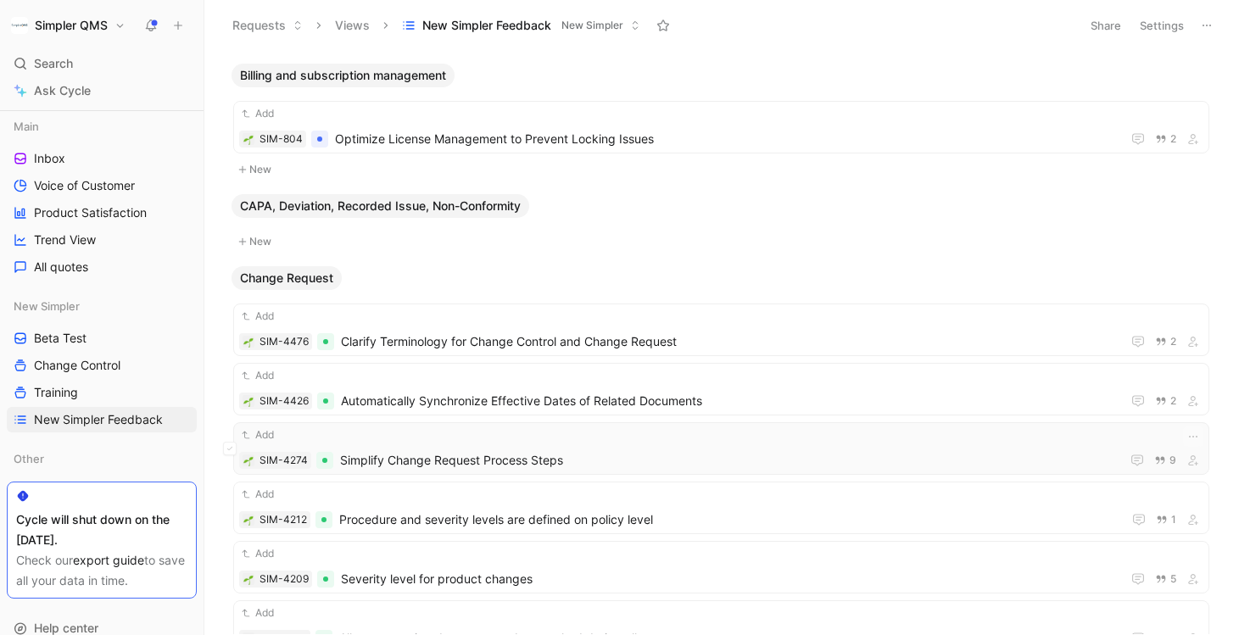
scroll to position [385, 0]
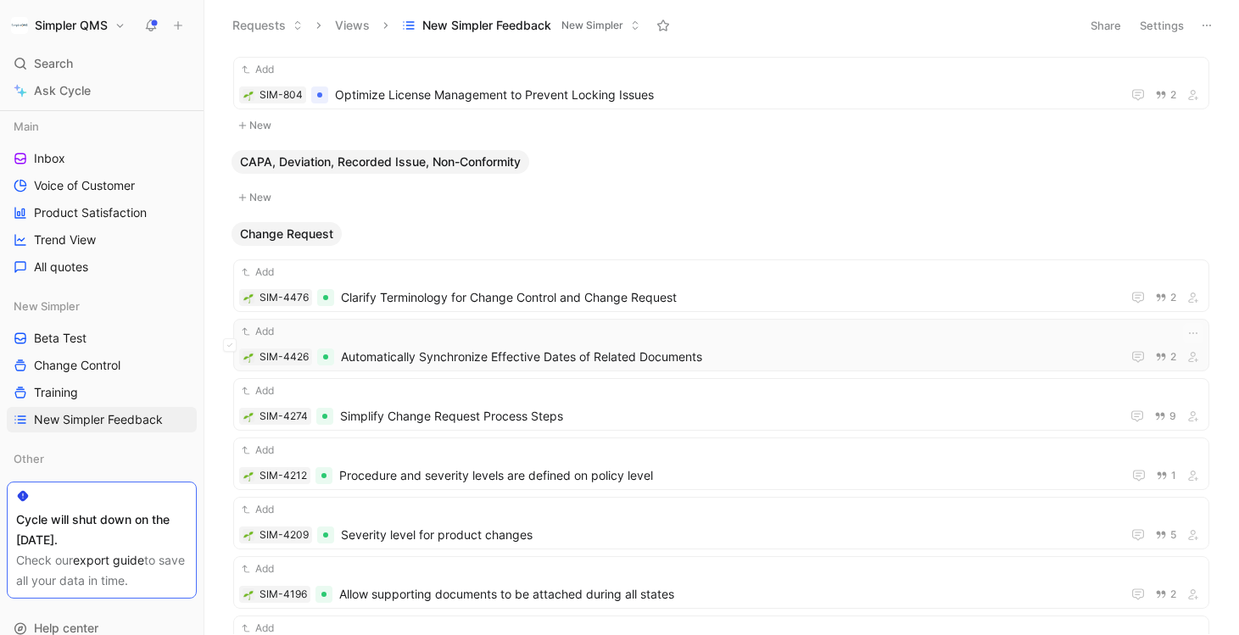
click at [702, 351] on span "Automatically Synchronize Effective Dates of Related Documents" at bounding box center [728, 357] width 774 height 20
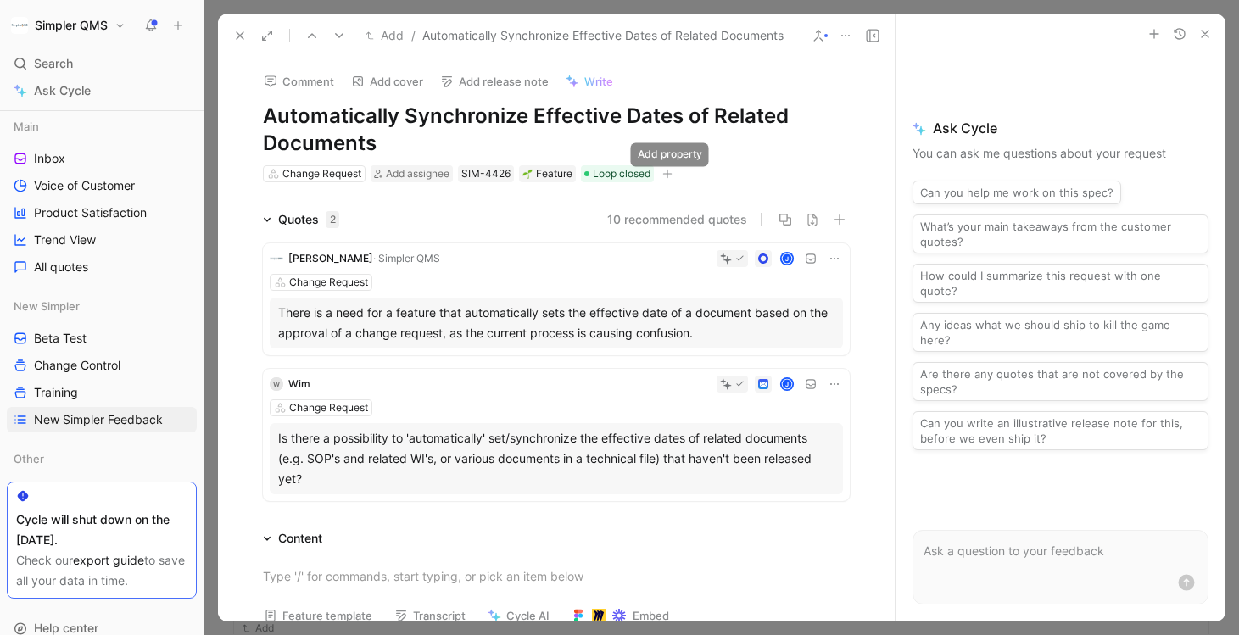
click at [672, 175] on icon "button" at bounding box center [667, 174] width 10 height 10
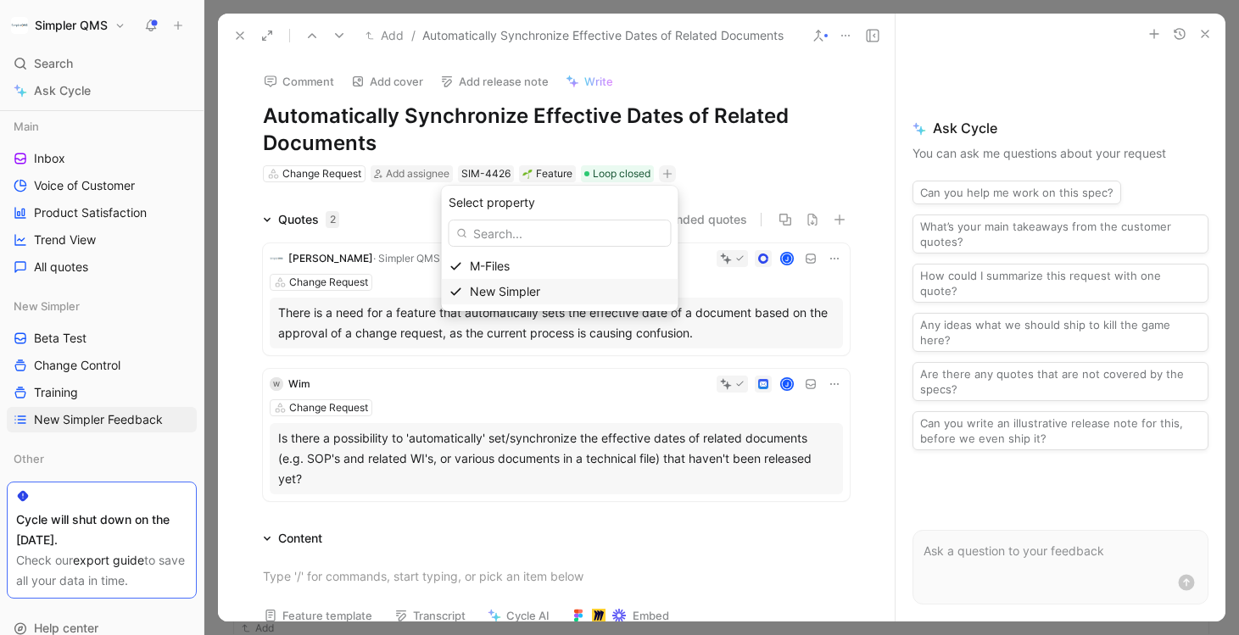
click at [515, 298] on span "New Simpler" at bounding box center [505, 291] width 70 height 14
click at [469, 222] on icon at bounding box center [472, 223] width 10 height 10
click at [465, 216] on input "checkbox" at bounding box center [465, 216] width 0 height 0
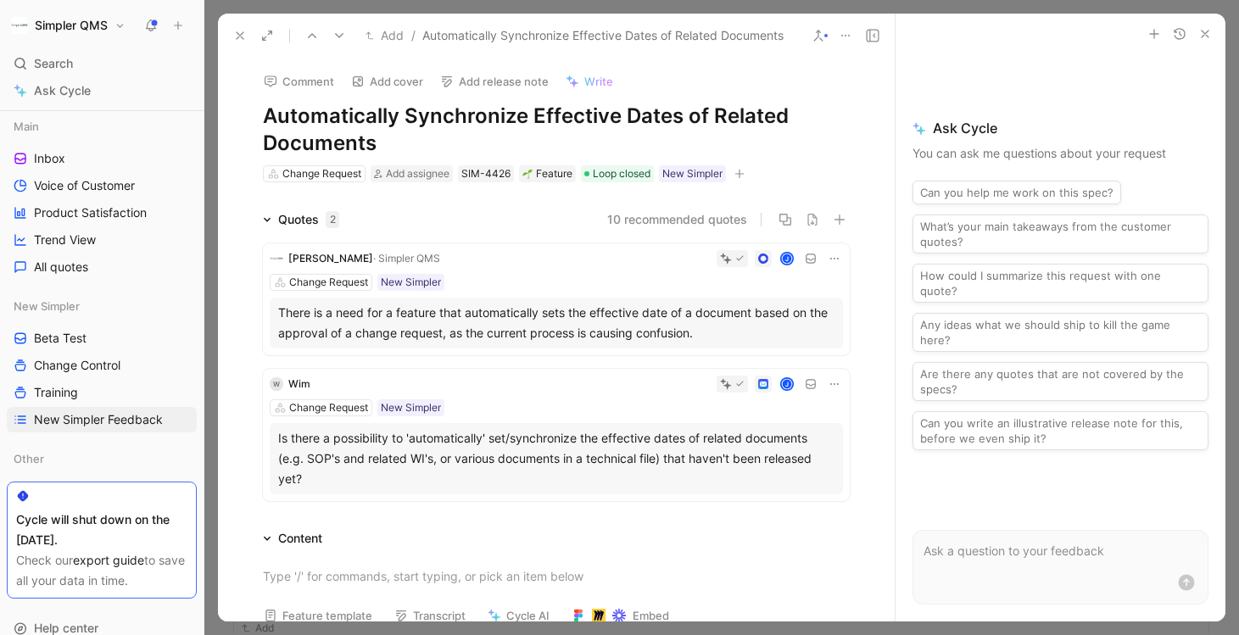
click at [241, 32] on icon at bounding box center [240, 36] width 14 height 14
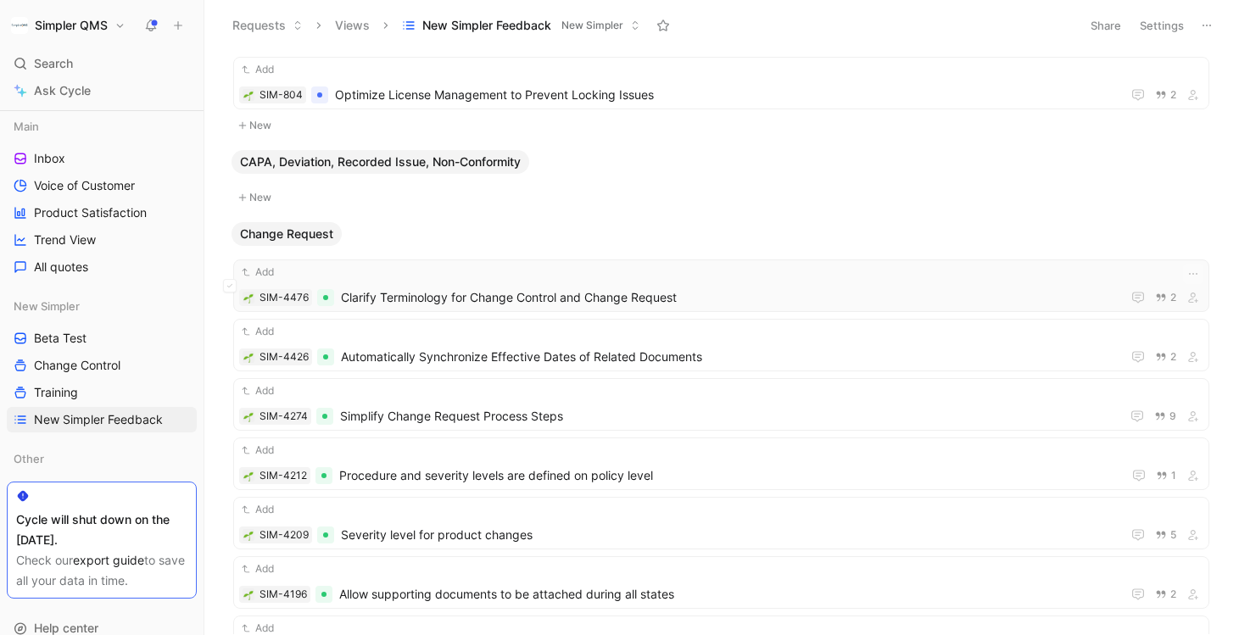
click at [846, 301] on span "Clarify Terminology for Change Control and Change Request" at bounding box center [728, 298] width 774 height 20
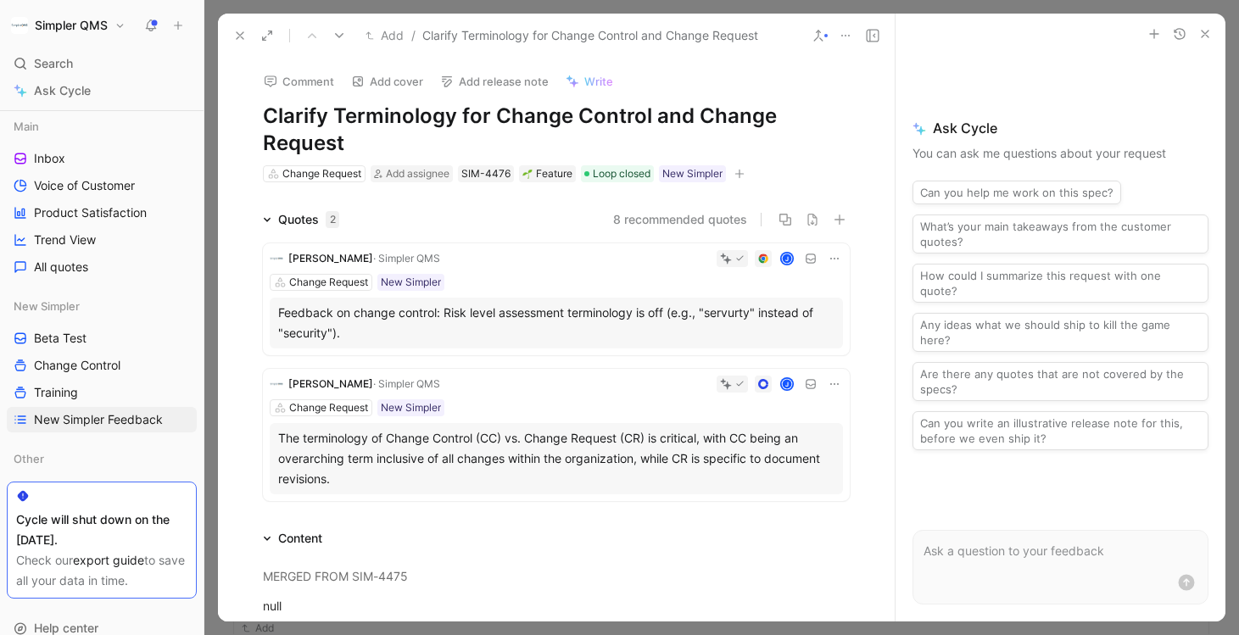
click at [238, 35] on use at bounding box center [240, 35] width 7 height 7
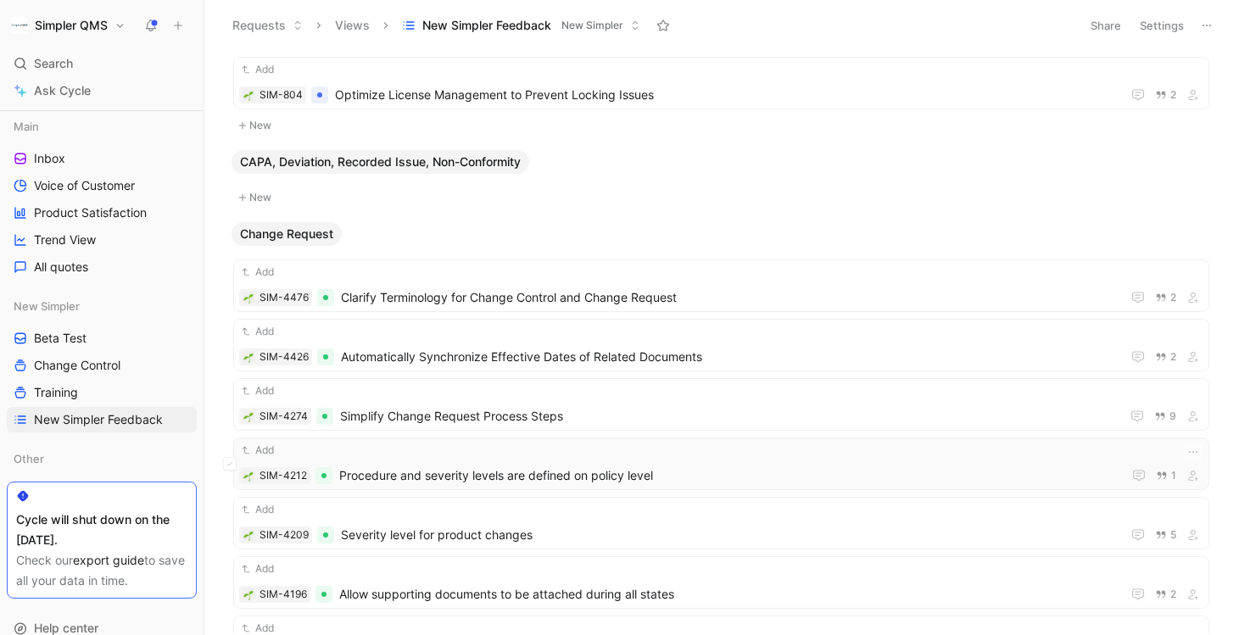
click at [798, 466] on span "Procedure and severity levels are defined on policy level" at bounding box center [727, 476] width 776 height 20
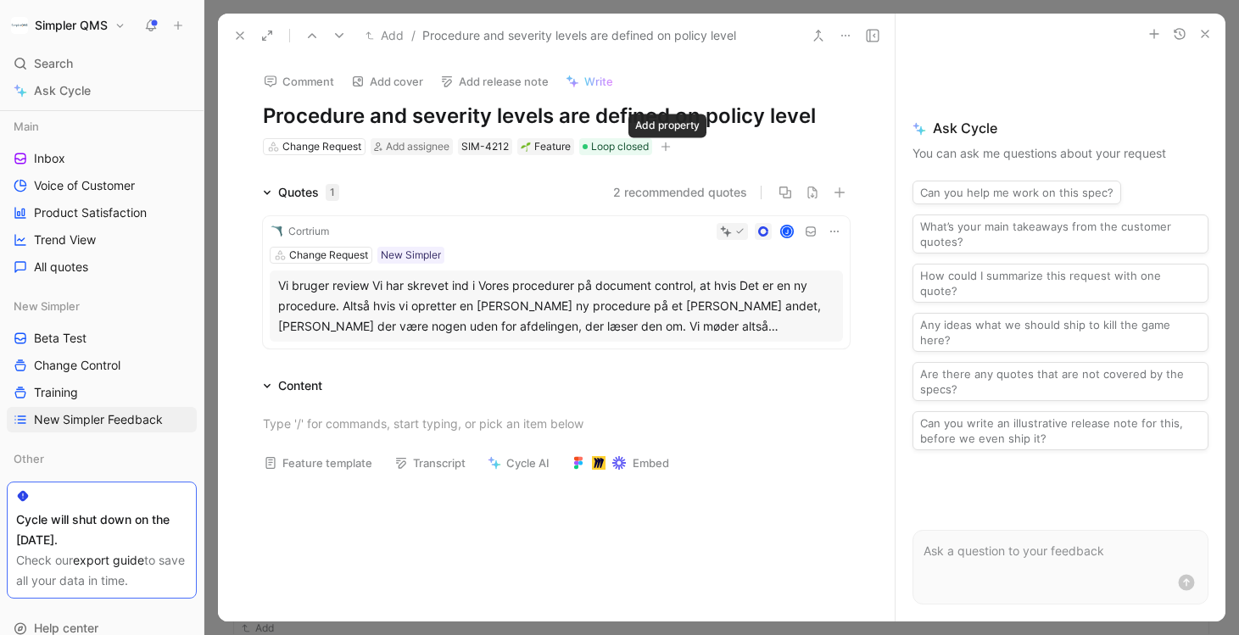
click at [668, 141] on button "button" at bounding box center [665, 146] width 17 height 17
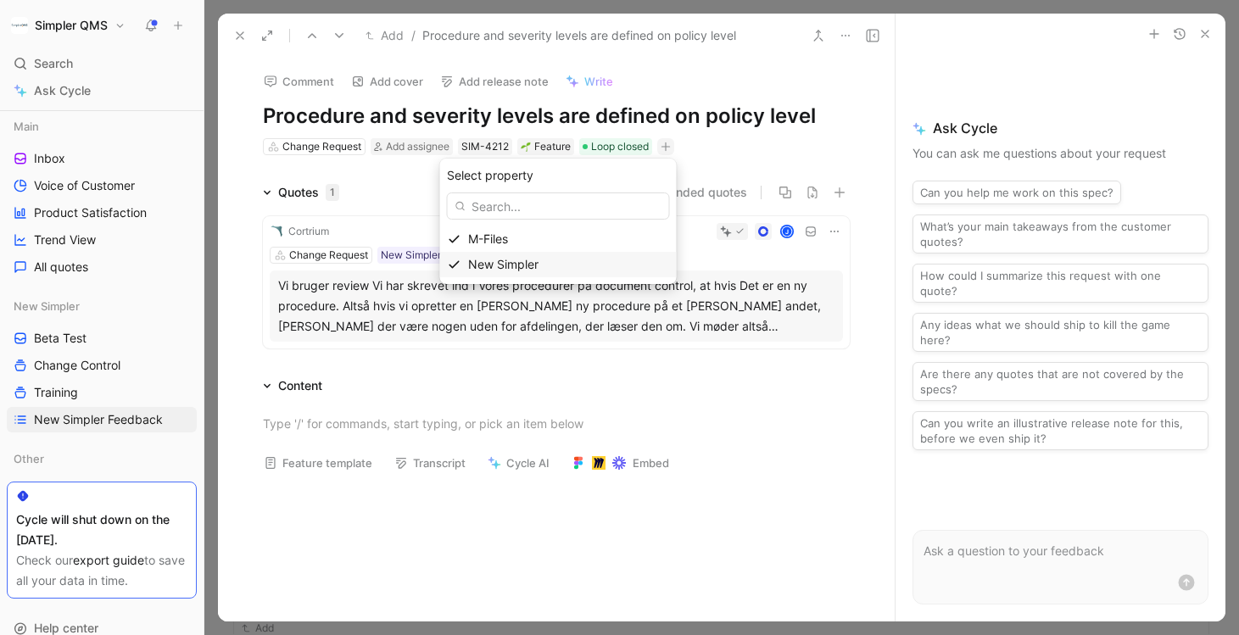
click at [567, 267] on div "New Simpler" at bounding box center [568, 264] width 201 height 20
click at [463, 193] on div at bounding box center [470, 196] width 14 height 14
click at [463, 189] on input "checkbox" at bounding box center [463, 189] width 0 height 0
click at [239, 36] on use at bounding box center [240, 35] width 7 height 7
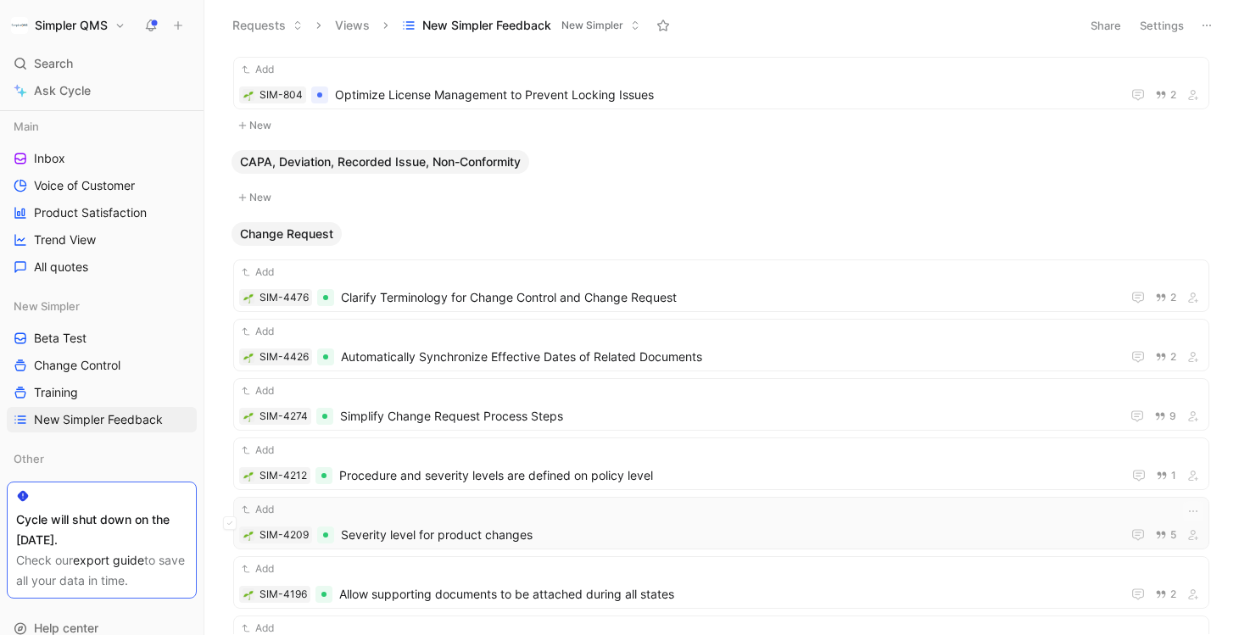
click at [707, 524] on div "Add SIM-4209 Severity level for product changes 5" at bounding box center [721, 523] width 964 height 44
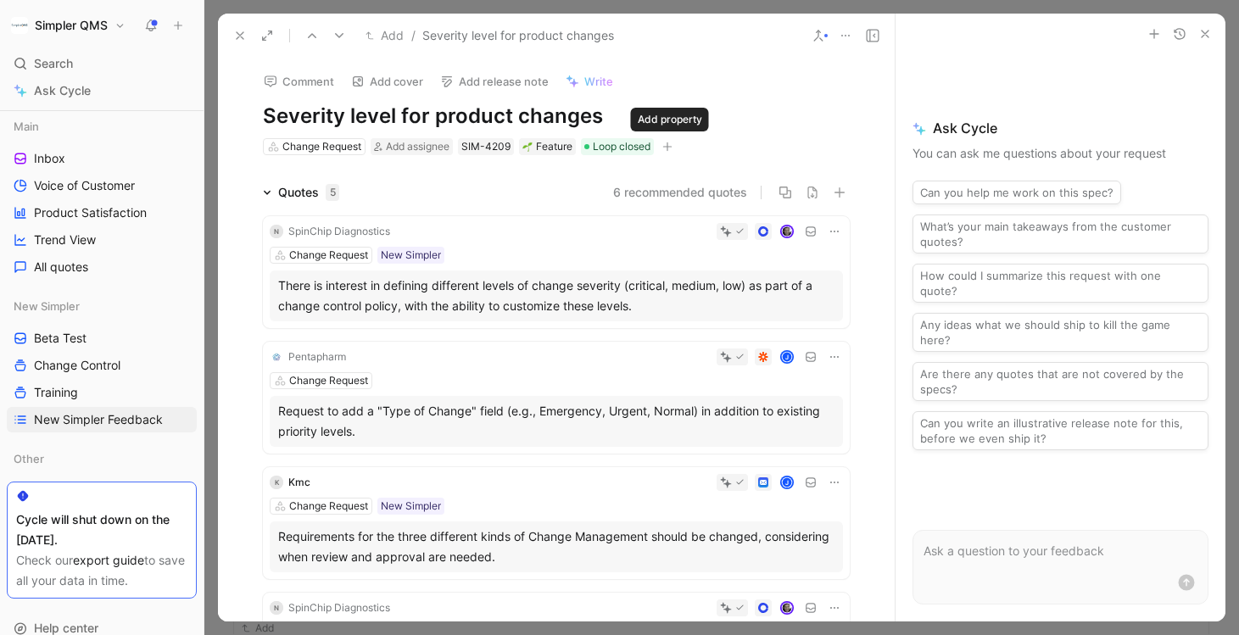
click at [668, 144] on icon "button" at bounding box center [667, 147] width 10 height 10
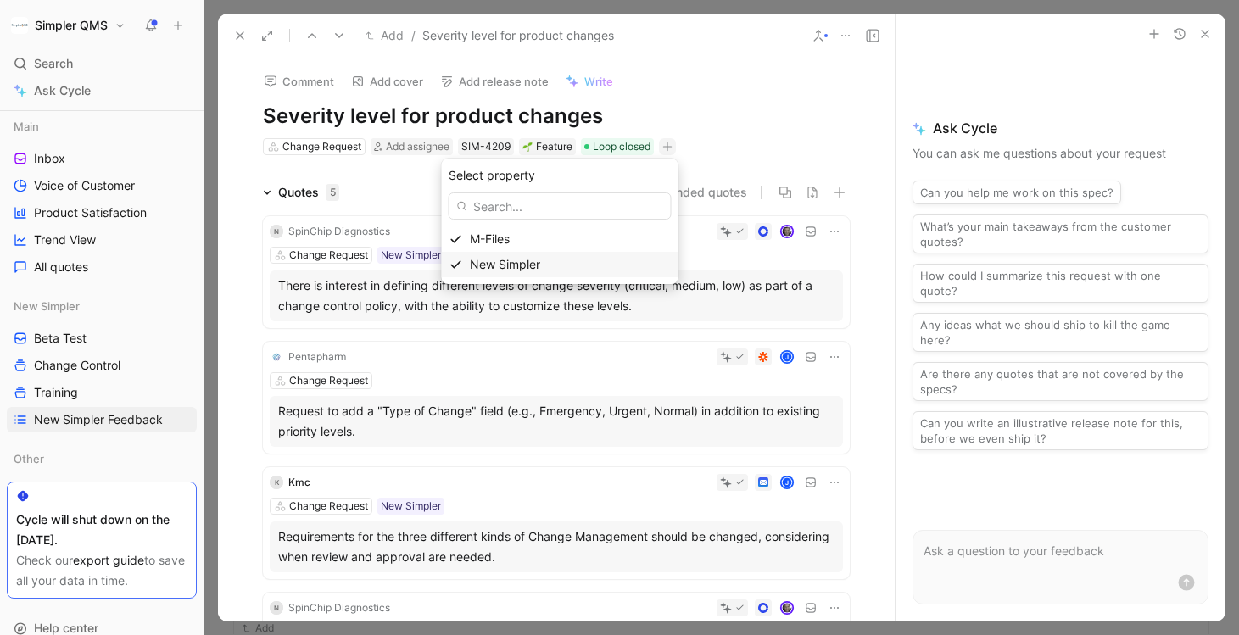
click at [517, 265] on span "New Simpler" at bounding box center [505, 264] width 70 height 14
click at [471, 194] on icon at bounding box center [472, 196] width 10 height 10
click at [465, 189] on input "checkbox" at bounding box center [465, 189] width 0 height 0
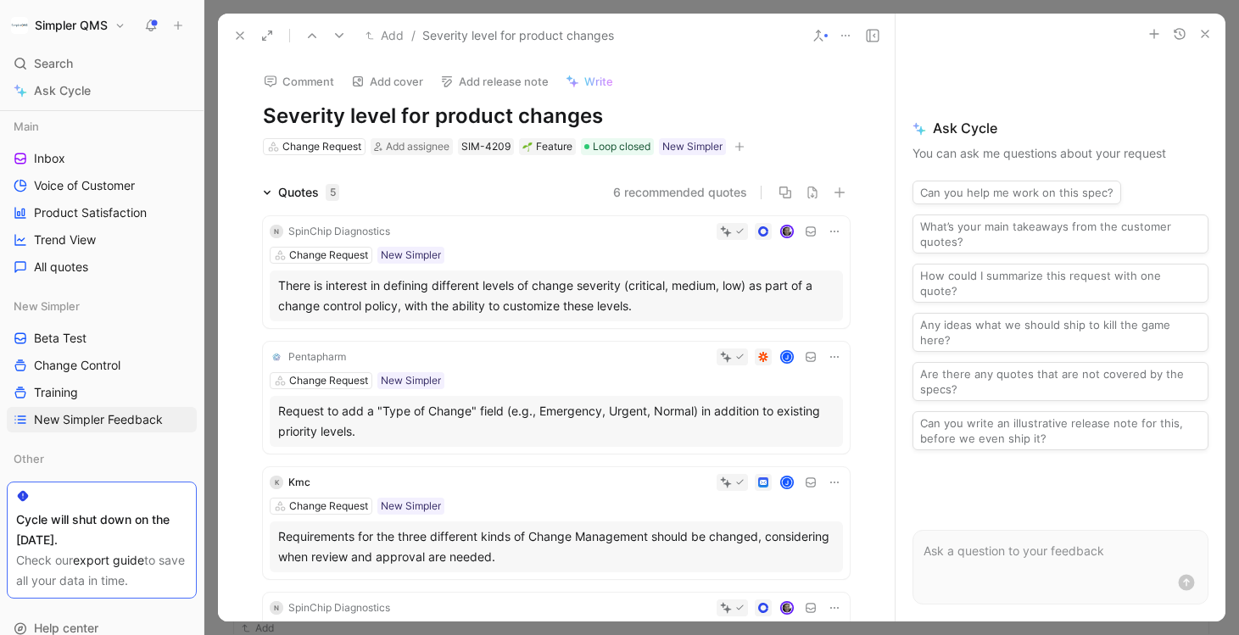
click at [238, 36] on icon at bounding box center [240, 36] width 14 height 14
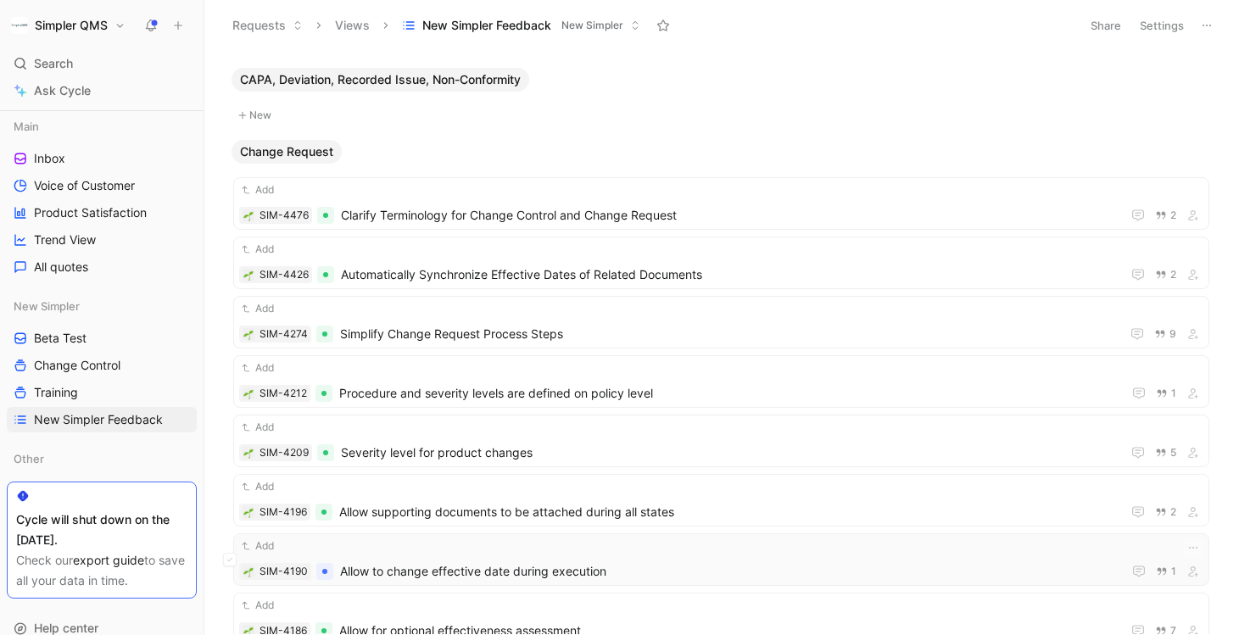
scroll to position [479, 0]
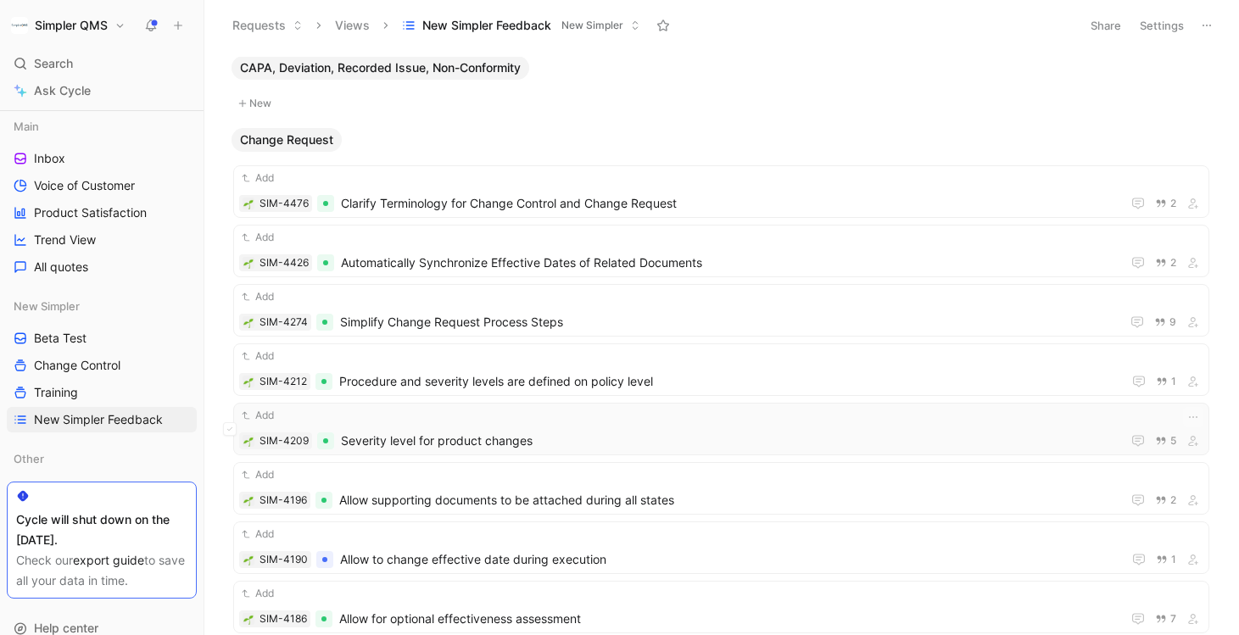
click at [788, 433] on span "Severity level for product changes" at bounding box center [728, 441] width 774 height 20
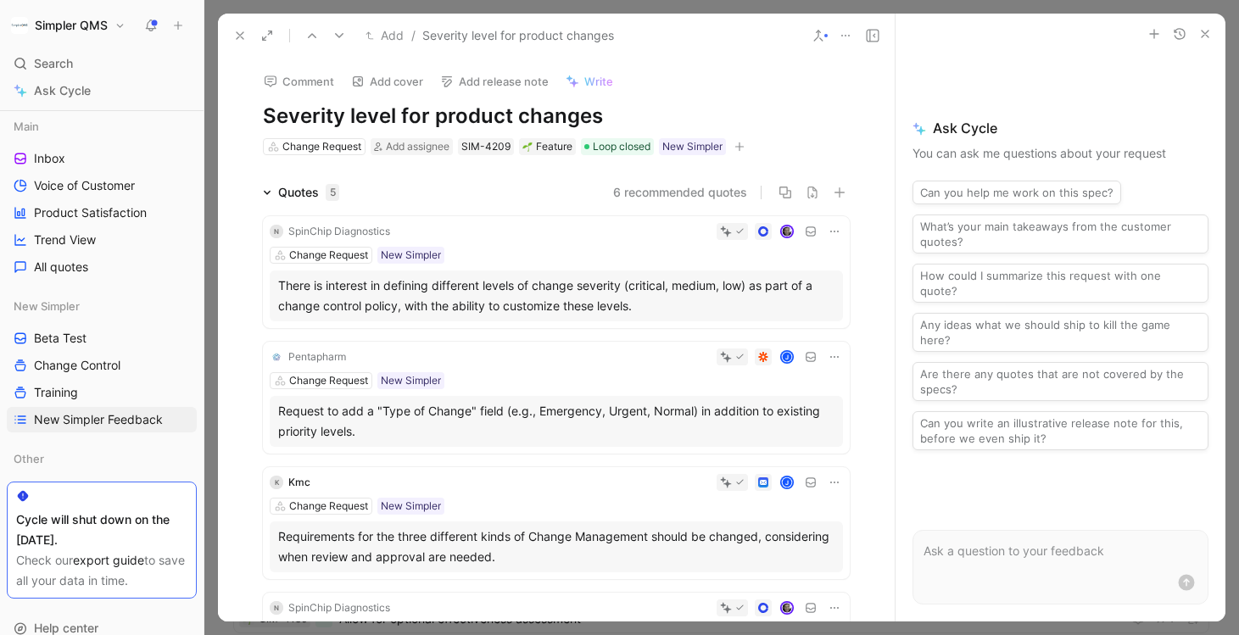
click at [240, 32] on icon at bounding box center [240, 36] width 14 height 14
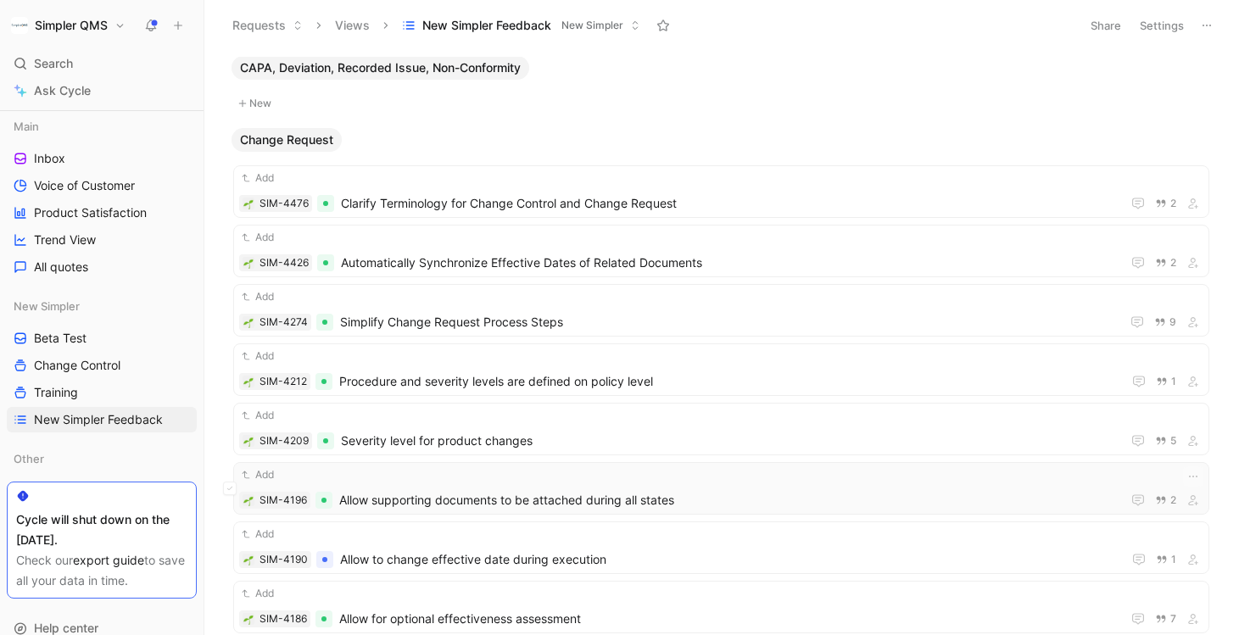
click at [777, 491] on span "Allow supporting documents to be attached during all states" at bounding box center [726, 500] width 775 height 20
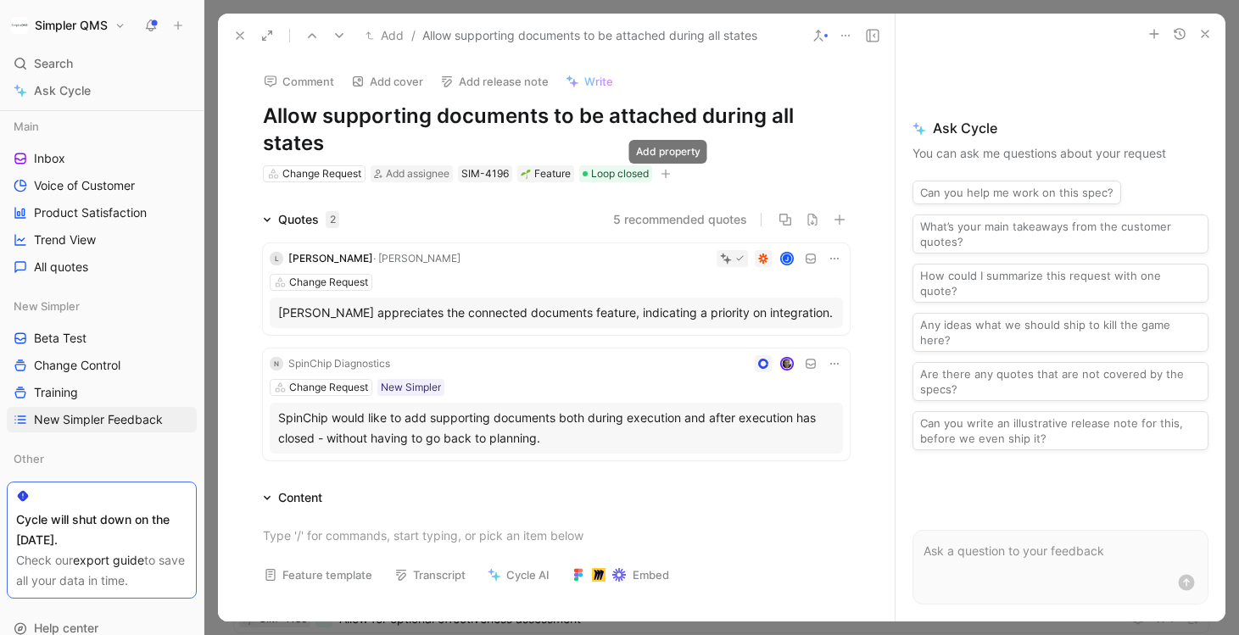
click at [671, 178] on icon "button" at bounding box center [666, 174] width 10 height 10
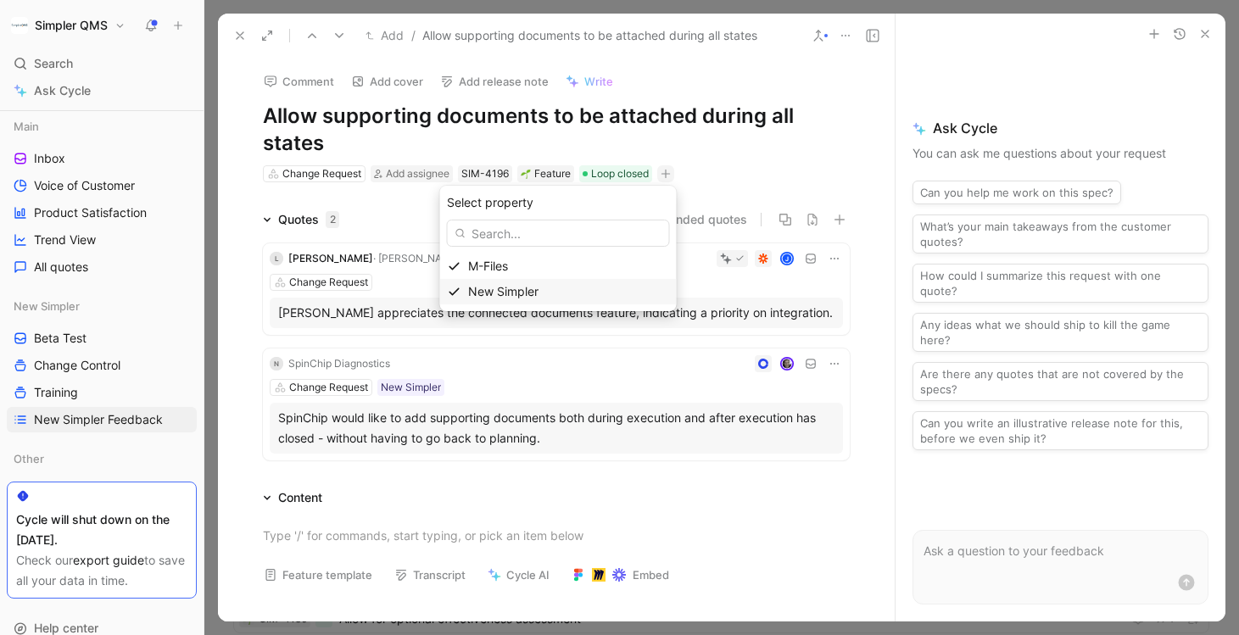
click at [513, 294] on span "New Simpler" at bounding box center [503, 291] width 70 height 14
click at [469, 225] on icon at bounding box center [470, 224] width 8 height 6
click at [463, 216] on input "checkbox" at bounding box center [463, 216] width 0 height 0
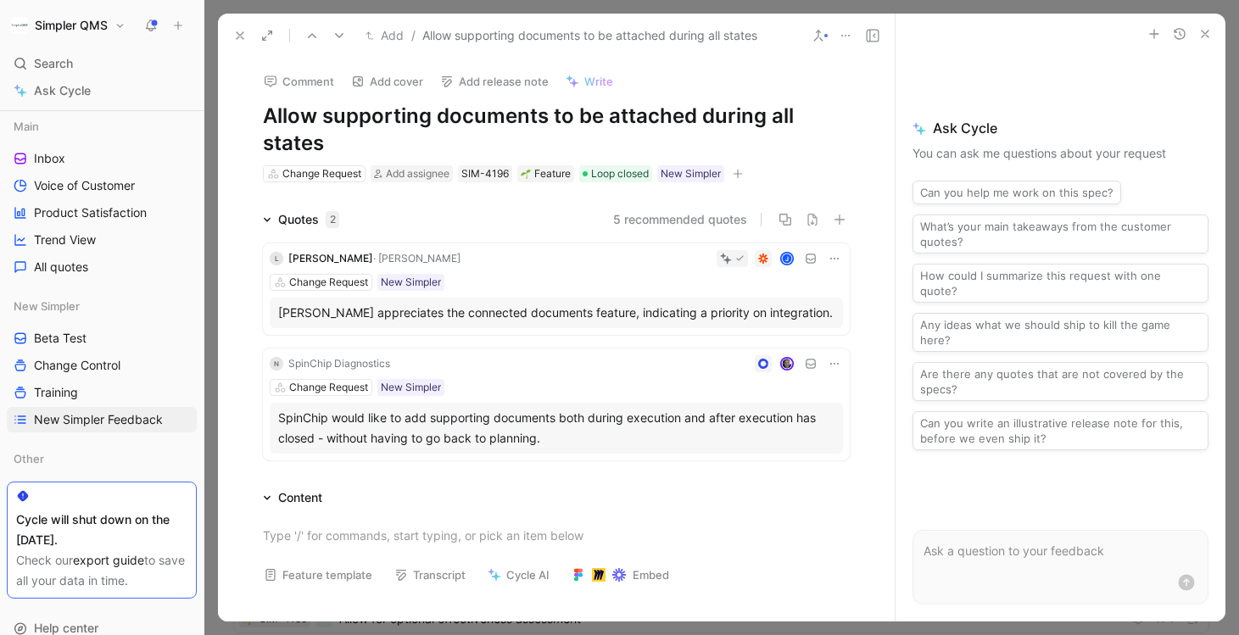
click at [243, 35] on icon at bounding box center [240, 36] width 14 height 14
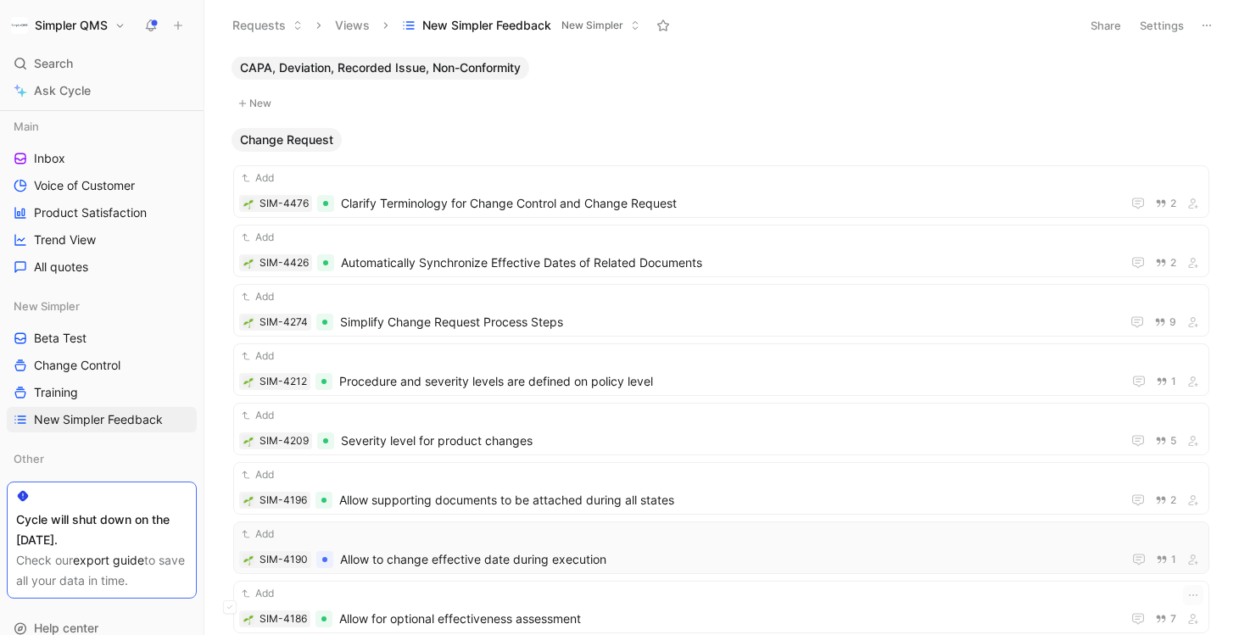
scroll to position [567, 0]
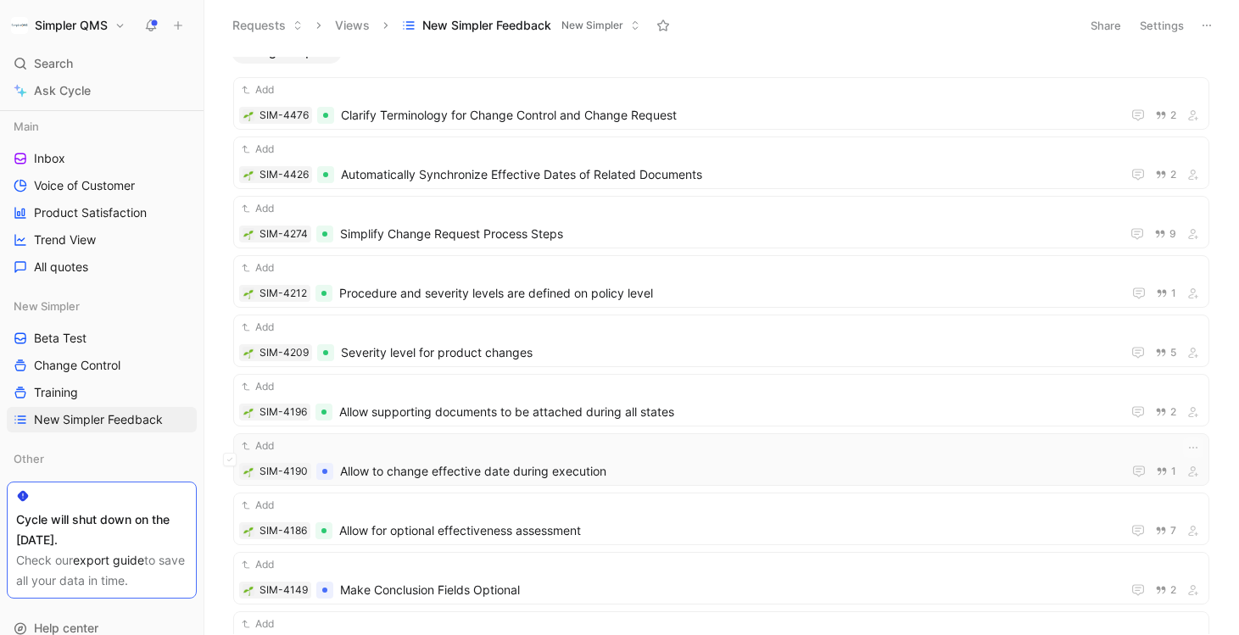
click at [785, 465] on span "Allow to change effective date during execution" at bounding box center [727, 471] width 775 height 20
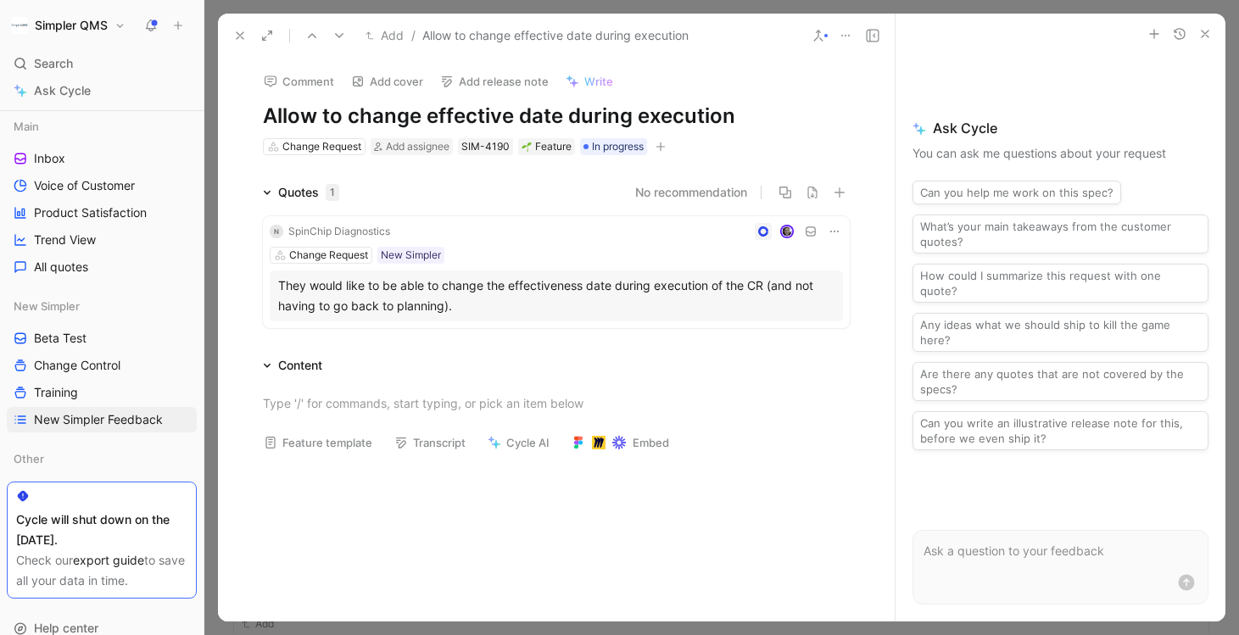
click at [666, 149] on icon "button" at bounding box center [661, 147] width 10 height 10
click at [534, 265] on span "New Simpler" at bounding box center [498, 264] width 70 height 14
click at [461, 197] on icon at bounding box center [465, 196] width 10 height 10
click at [458, 189] on input "checkbox" at bounding box center [458, 189] width 0 height 0
click at [241, 38] on icon at bounding box center [240, 36] width 14 height 14
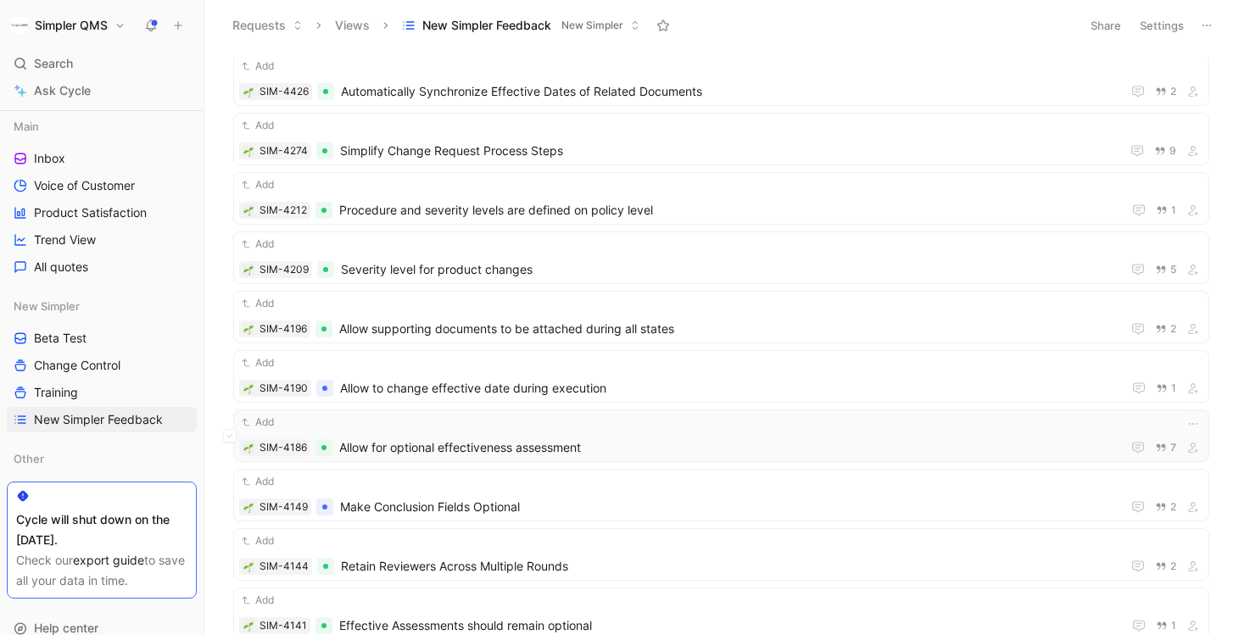
scroll to position [693, 0]
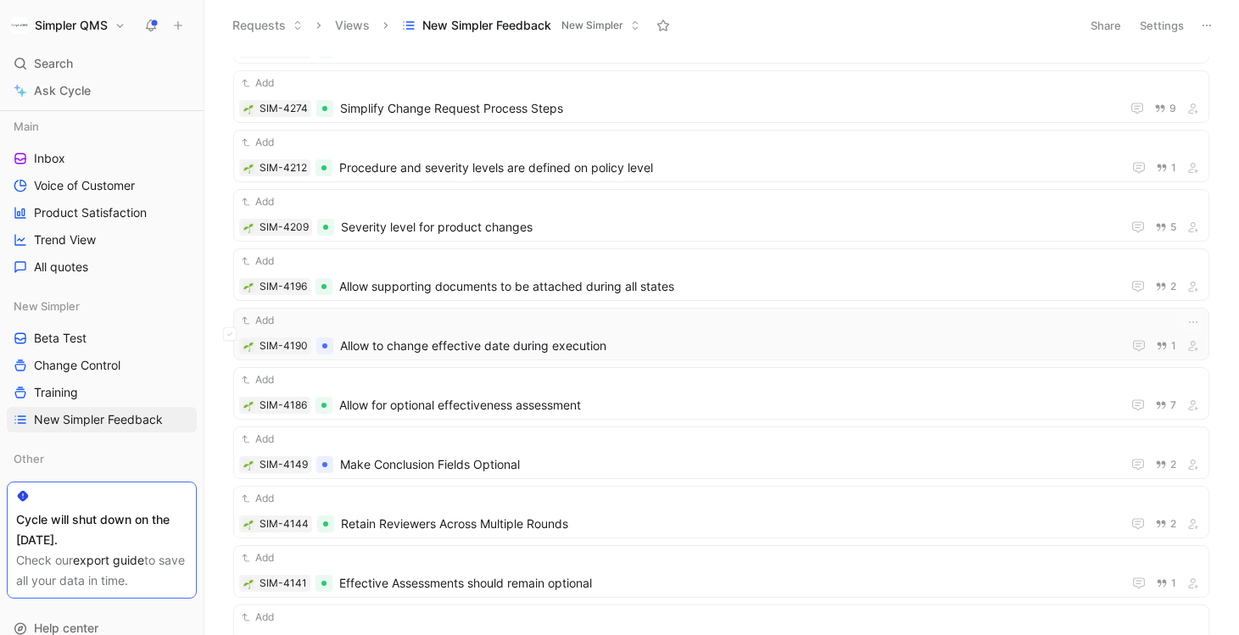
click at [761, 355] on span "Allow to change effective date during execution" at bounding box center [727, 346] width 775 height 20
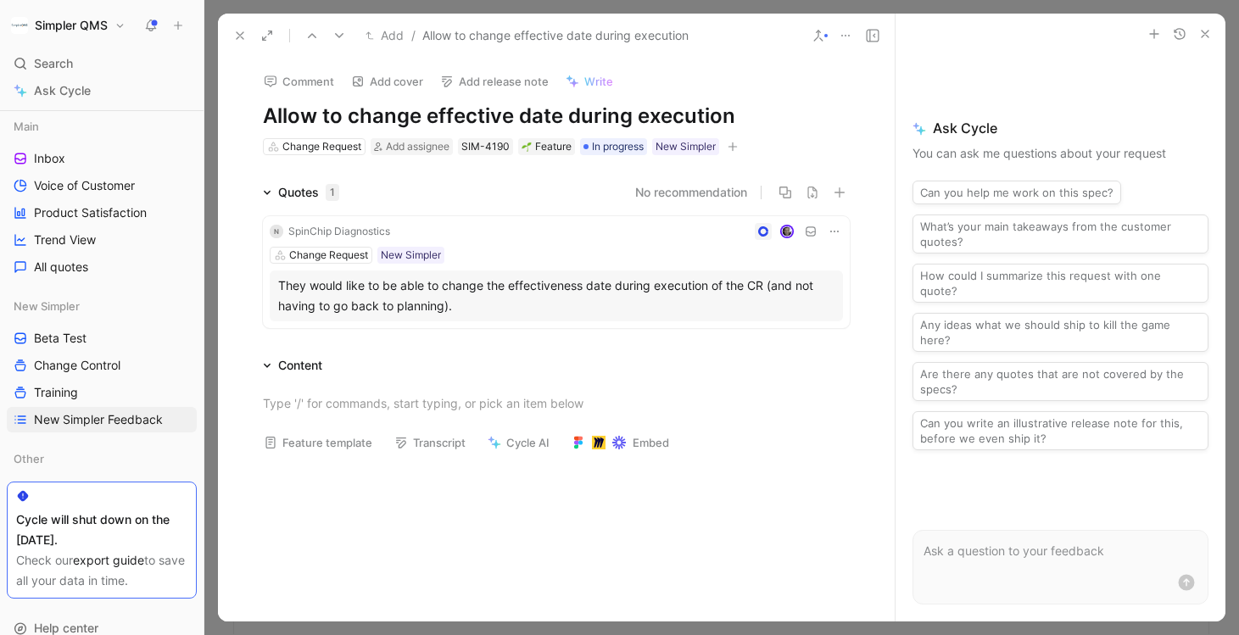
click at [239, 35] on use at bounding box center [240, 35] width 7 height 7
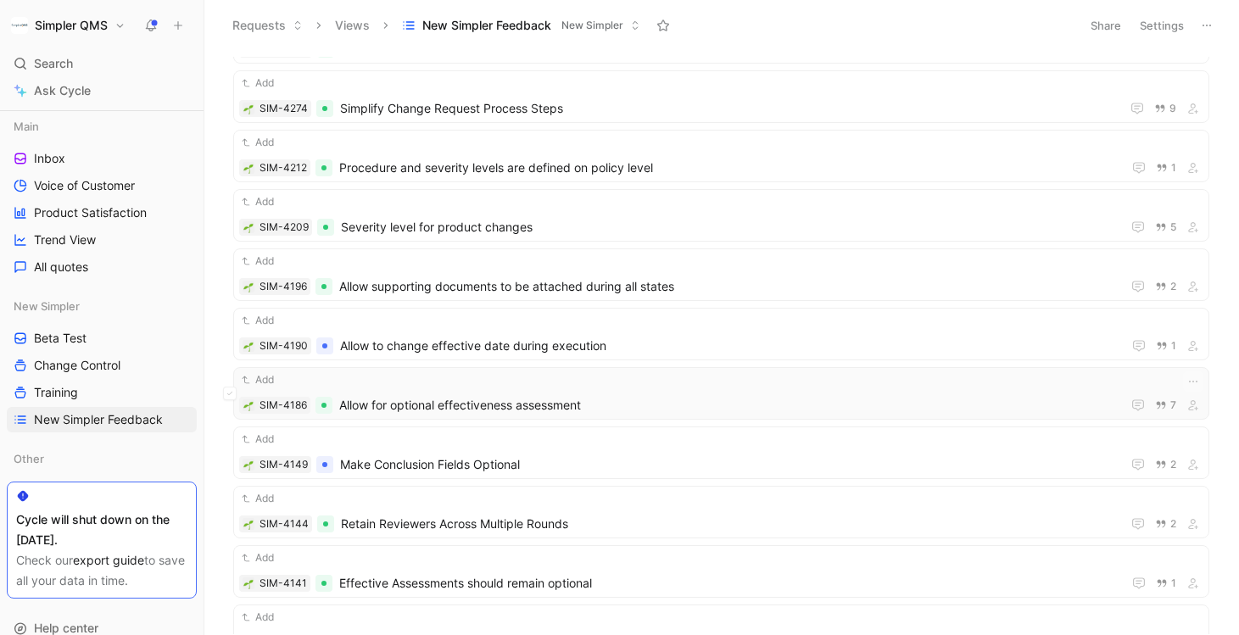
click at [726, 394] on div "Add SIM-4186 Allow for optional effectiveness assessment 7" at bounding box center [721, 394] width 964 height 44
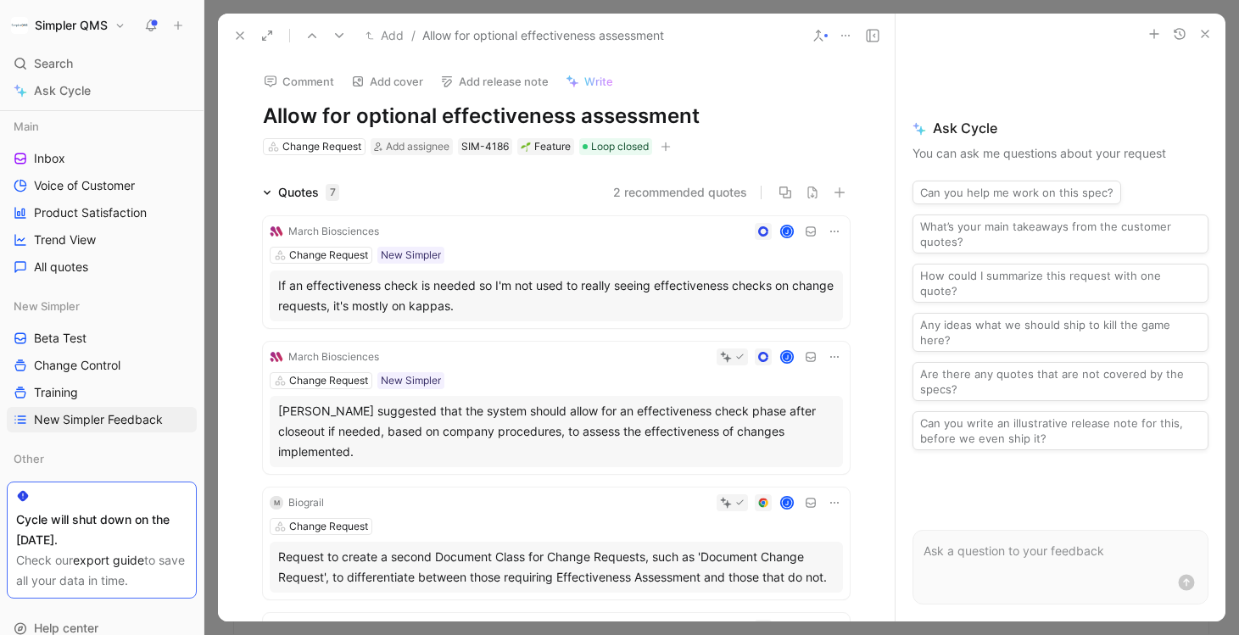
click at [666, 144] on icon "button" at bounding box center [665, 147] width 1 height 9
click at [532, 266] on span "New Simpler" at bounding box center [503, 264] width 70 height 14
click at [466, 196] on icon at bounding box center [470, 196] width 8 height 6
click at [463, 189] on input "checkbox" at bounding box center [463, 189] width 0 height 0
click at [242, 39] on icon at bounding box center [240, 36] width 14 height 14
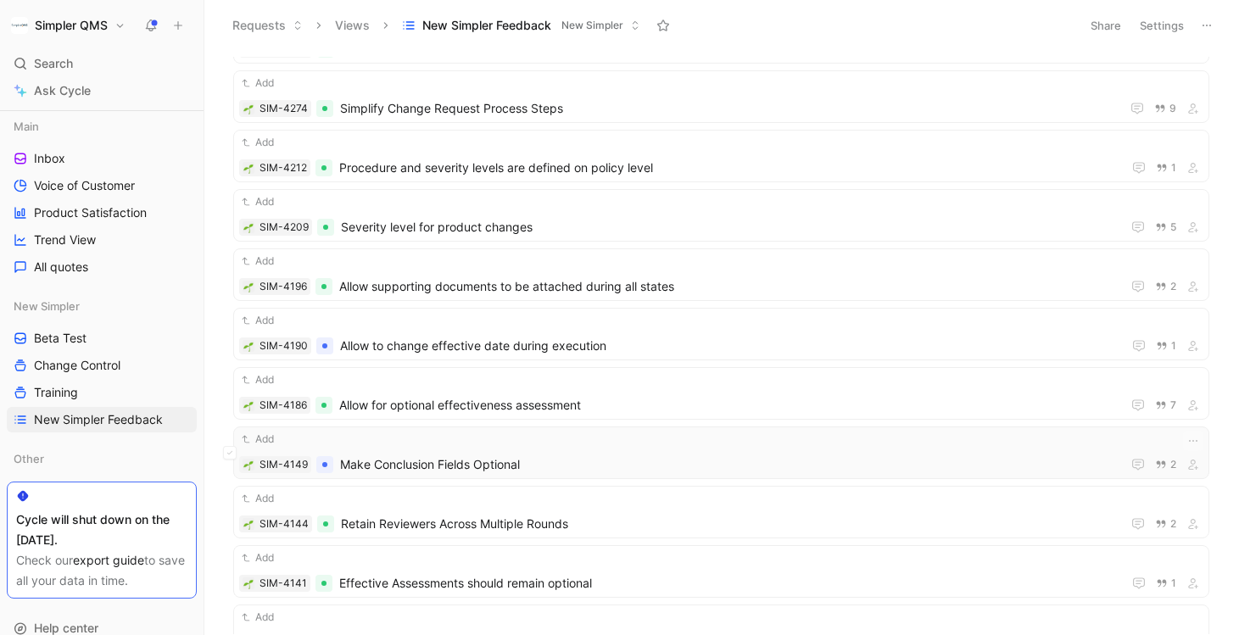
click at [702, 462] on span "Make Conclusion Fields Optional" at bounding box center [727, 465] width 774 height 20
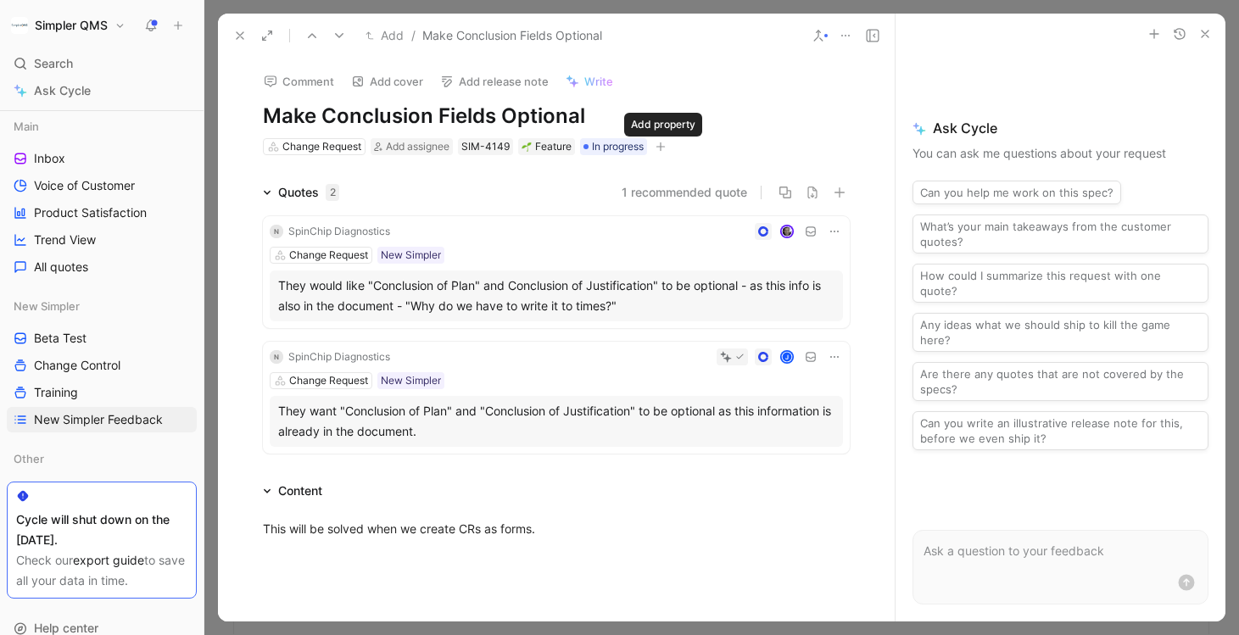
click at [664, 143] on icon "button" at bounding box center [661, 147] width 10 height 10
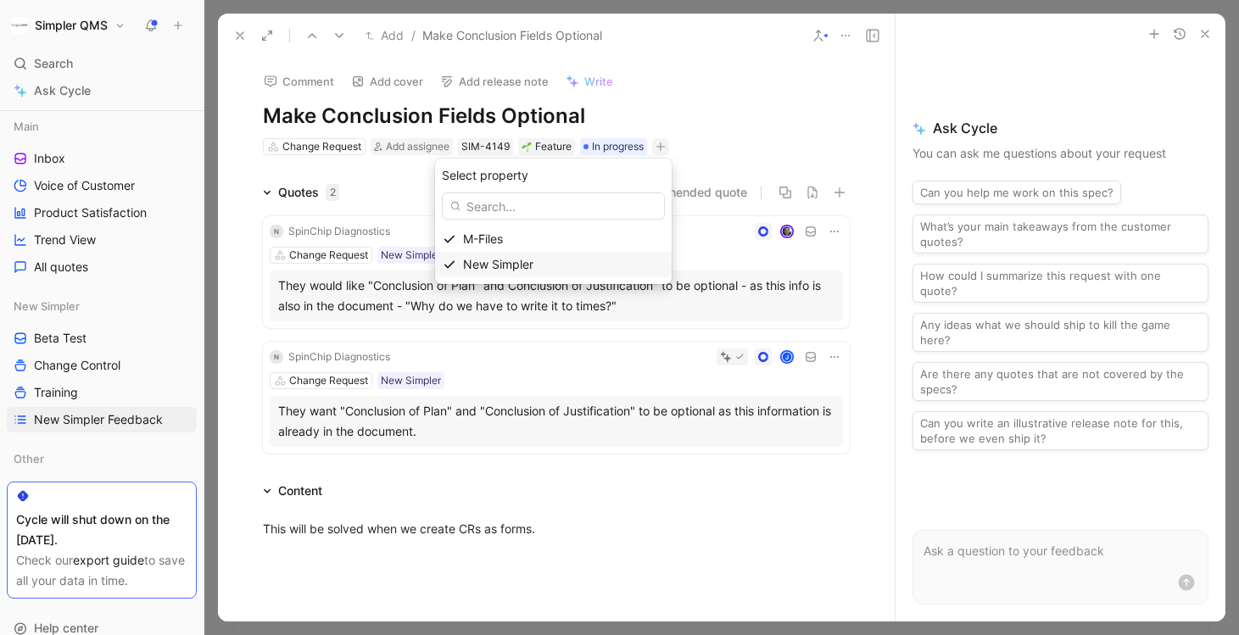
click at [501, 267] on span "New Simpler" at bounding box center [498, 264] width 70 height 14
click at [461, 195] on icon at bounding box center [465, 196] width 10 height 10
click at [458, 189] on input "checkbox" at bounding box center [458, 189] width 0 height 0
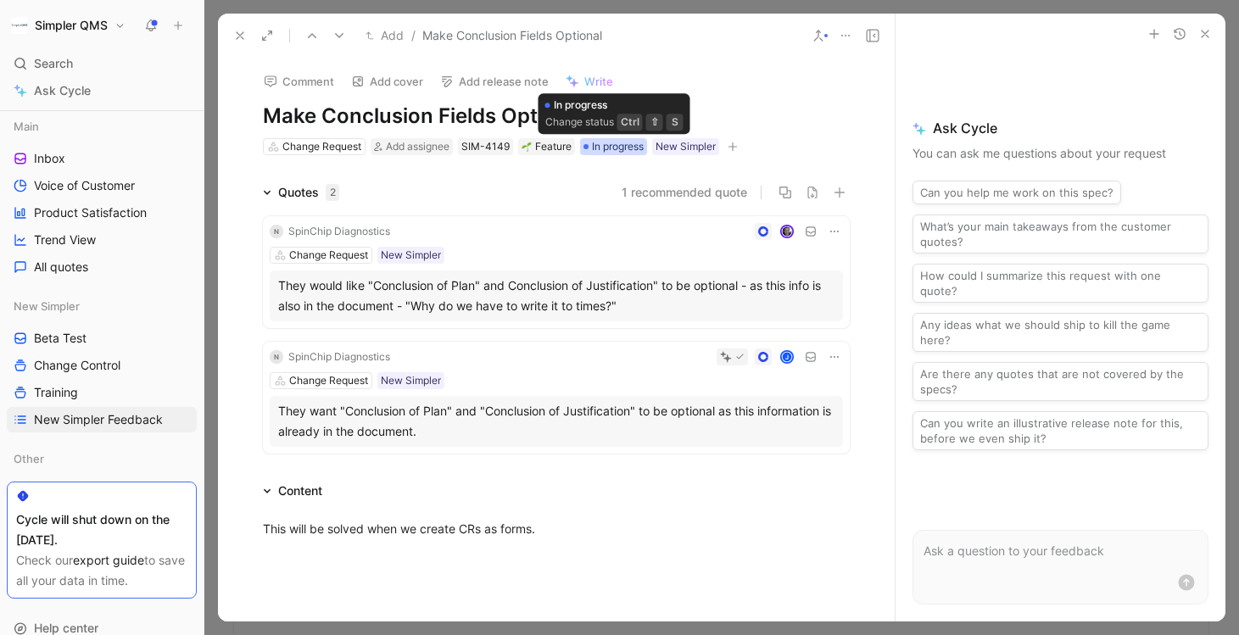
click at [602, 143] on span "In progress" at bounding box center [618, 146] width 52 height 17
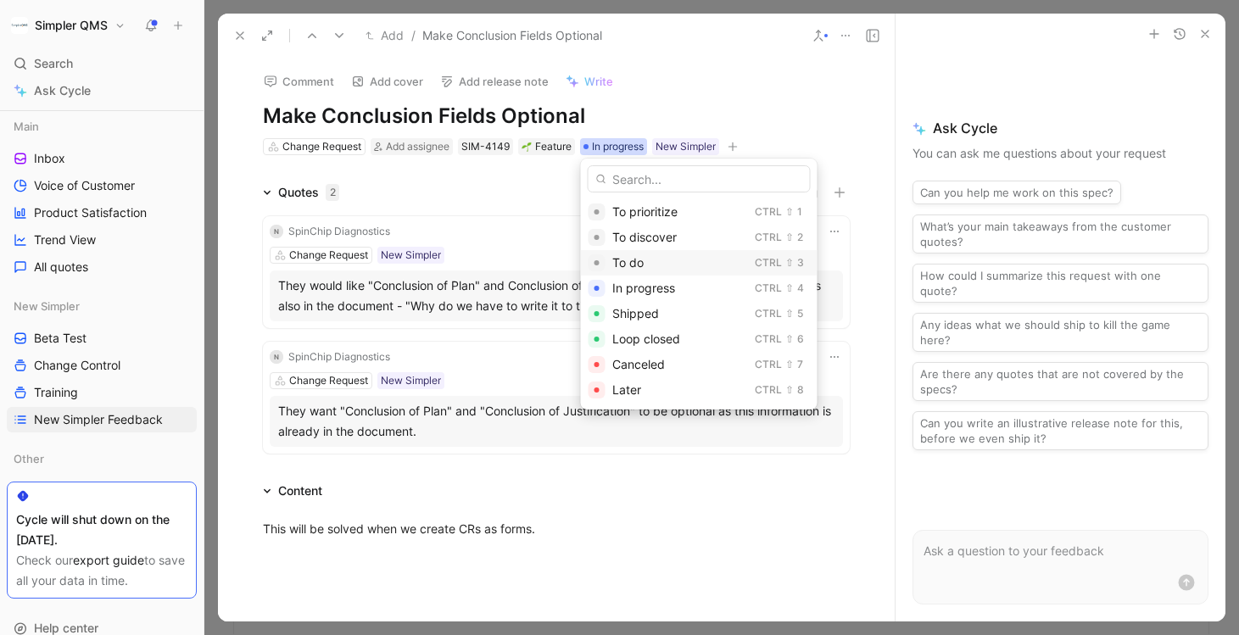
click at [628, 265] on span "To do" at bounding box center [627, 262] width 31 height 14
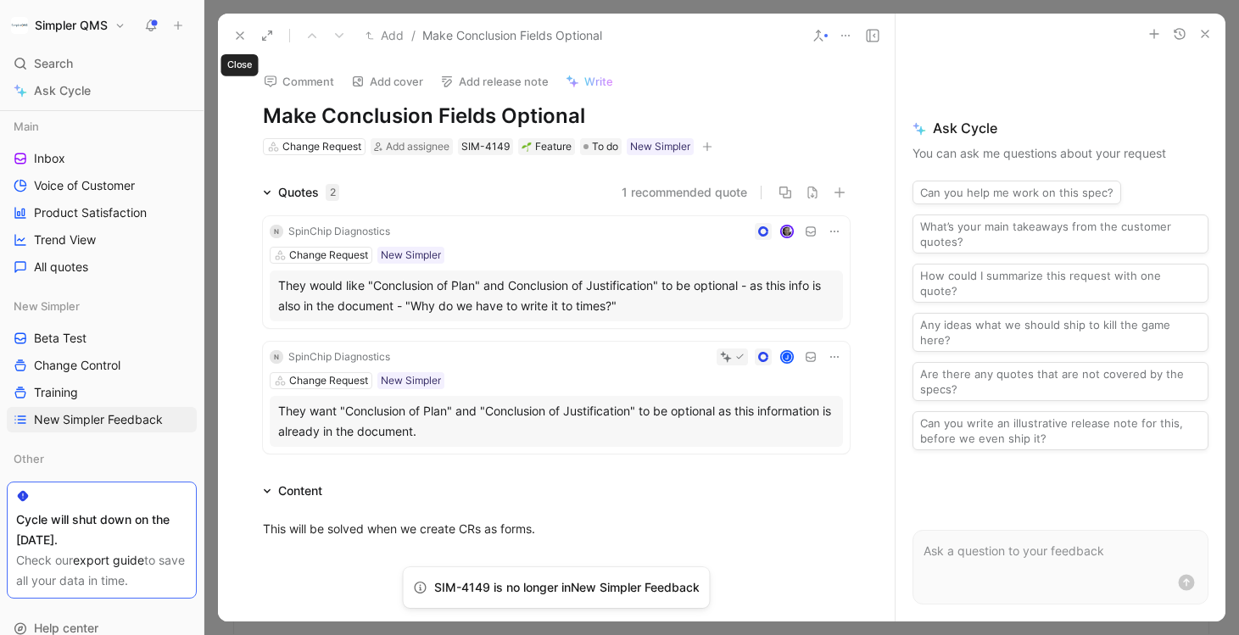
click at [243, 37] on icon at bounding box center [240, 36] width 14 height 14
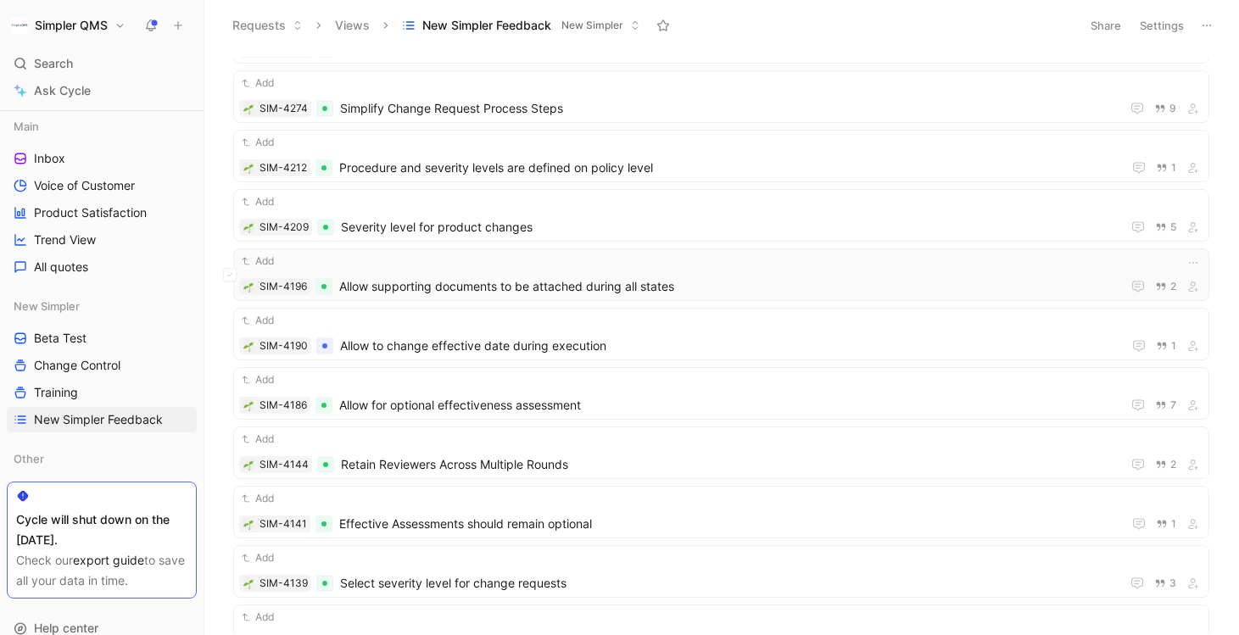
click at [735, 284] on span "Allow supporting documents to be attached during all states" at bounding box center [726, 287] width 775 height 20
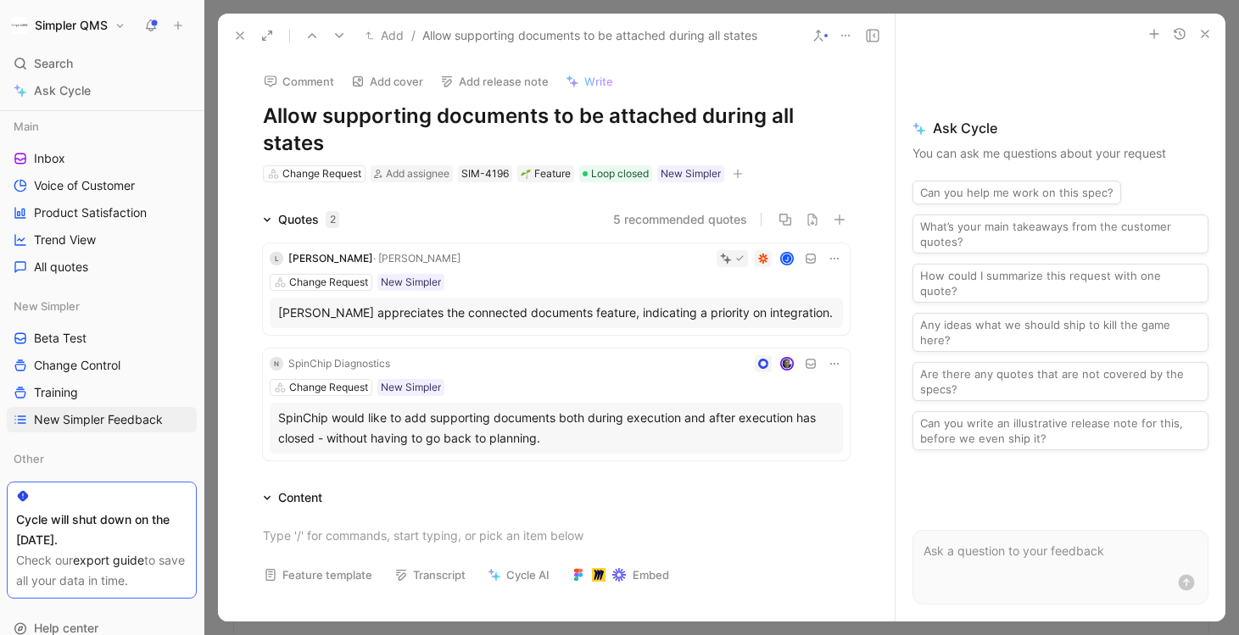
click at [242, 30] on icon at bounding box center [240, 36] width 14 height 14
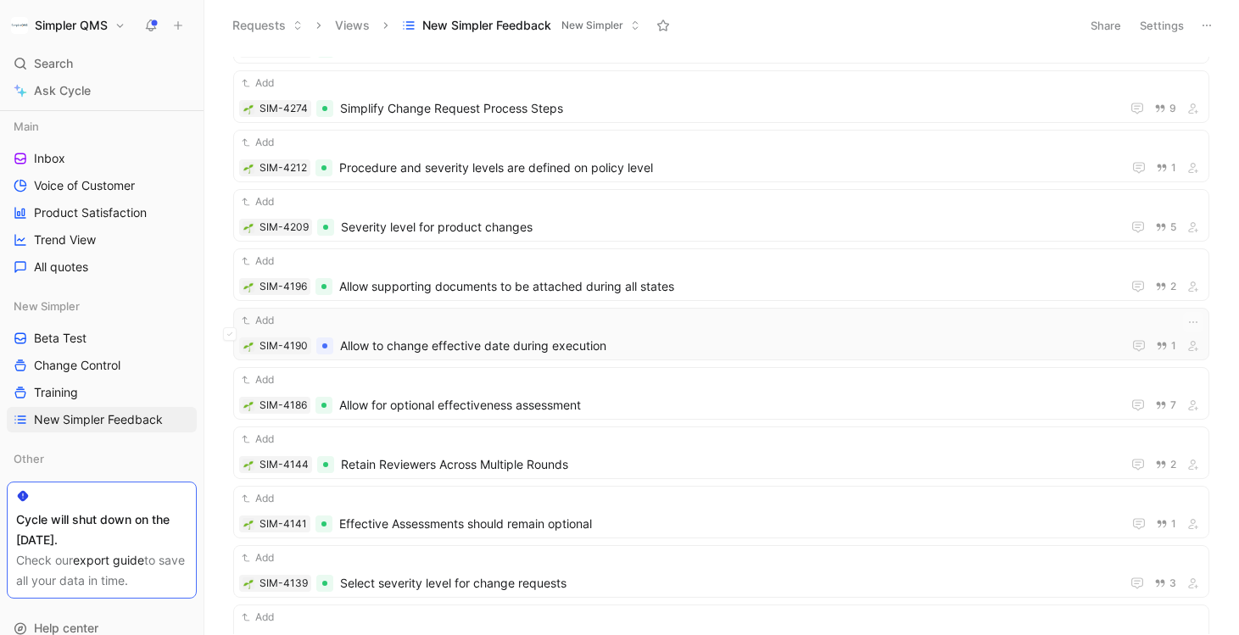
click at [677, 333] on div "Add SIM-4190 Allow to change effective date during execution 1" at bounding box center [721, 334] width 964 height 44
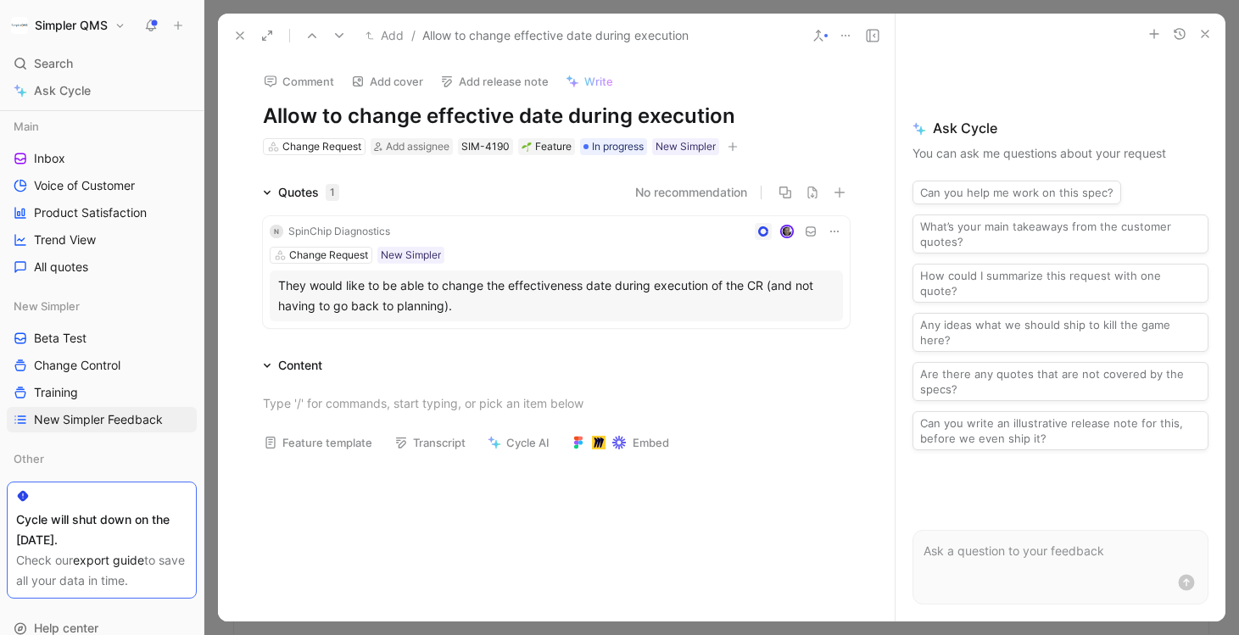
click at [241, 42] on button at bounding box center [240, 36] width 24 height 24
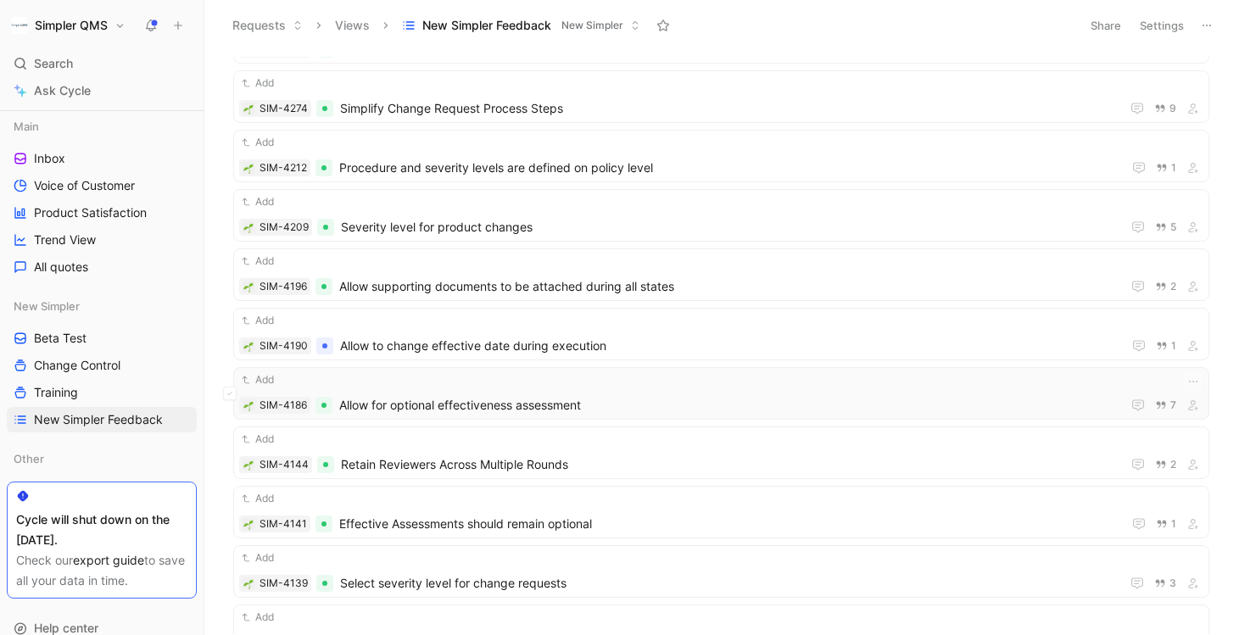
click at [734, 386] on div "Add" at bounding box center [721, 380] width 964 height 17
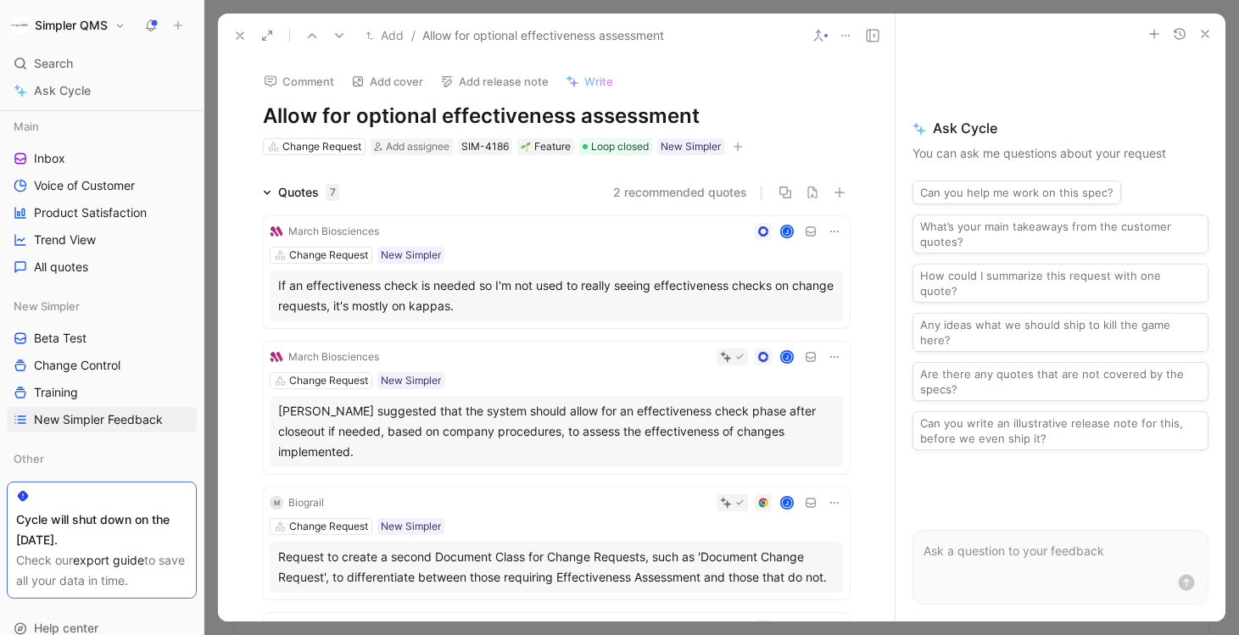
click at [235, 32] on icon at bounding box center [240, 36] width 14 height 14
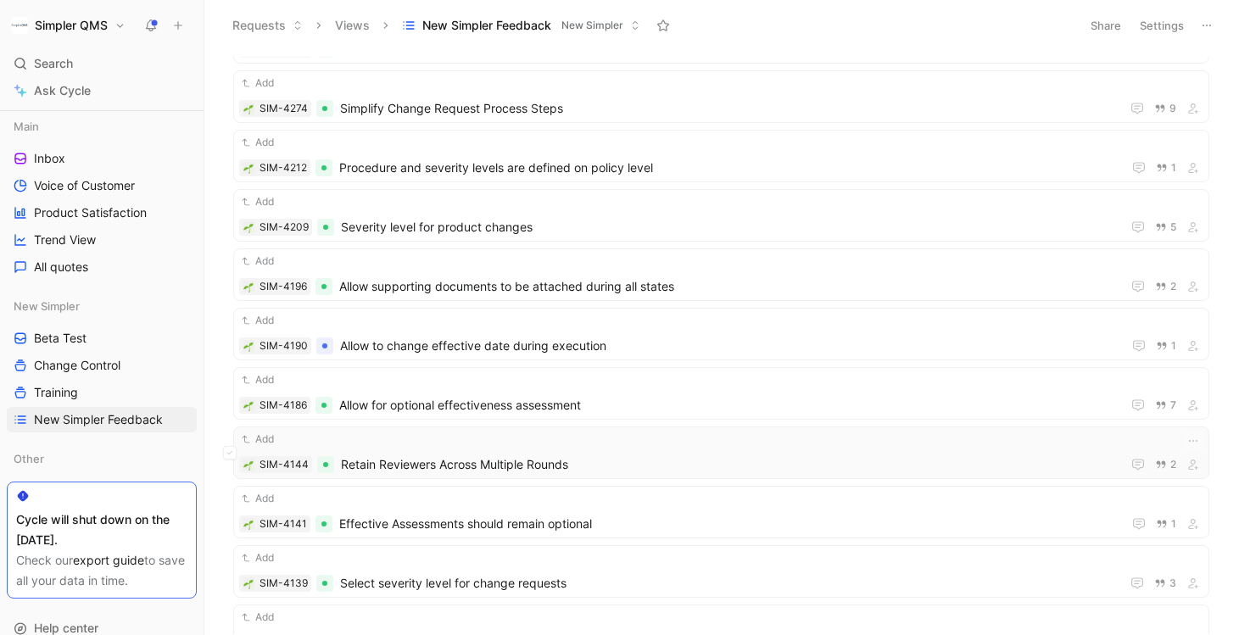
click at [691, 468] on span "Retain Reviewers Across Multiple Rounds" at bounding box center [728, 465] width 774 height 20
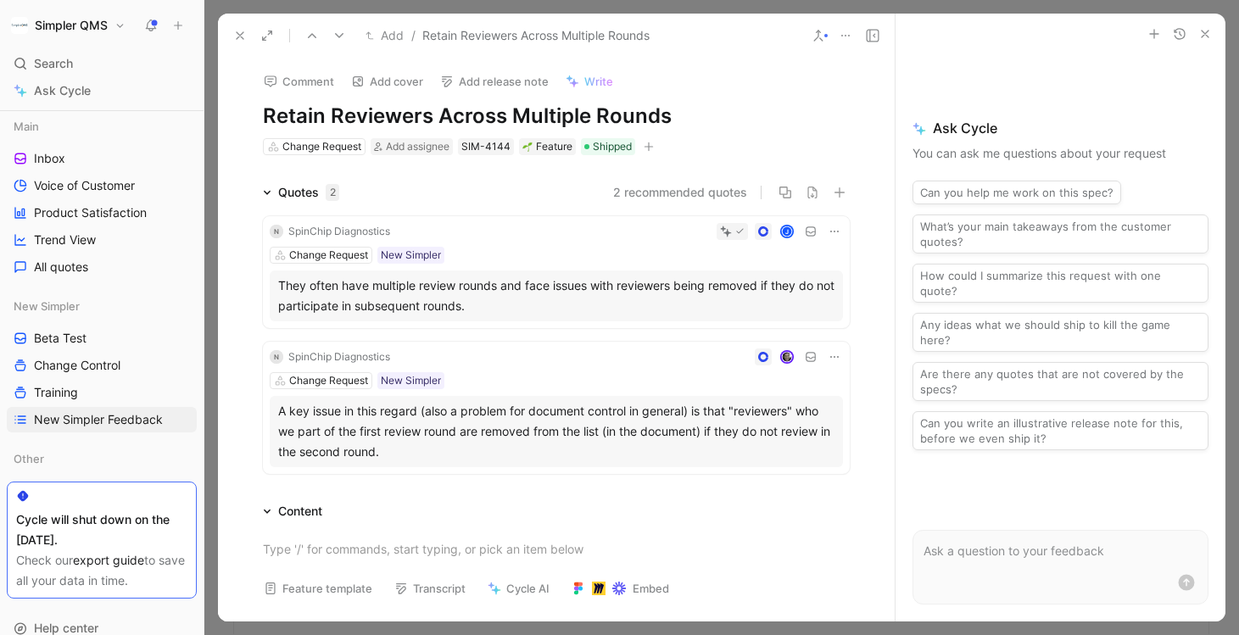
click at [639, 147] on div "Change Request Add assignee SIM-4144 Feature Shipped" at bounding box center [556, 147] width 590 height 20
click at [635, 149] on div "Shipped" at bounding box center [608, 146] width 54 height 17
click at [649, 144] on icon "button" at bounding box center [648, 147] width 1 height 9
click at [523, 273] on div "New Simpler" at bounding box center [550, 264] width 201 height 20
click at [448, 200] on icon at bounding box center [451, 196] width 10 height 10
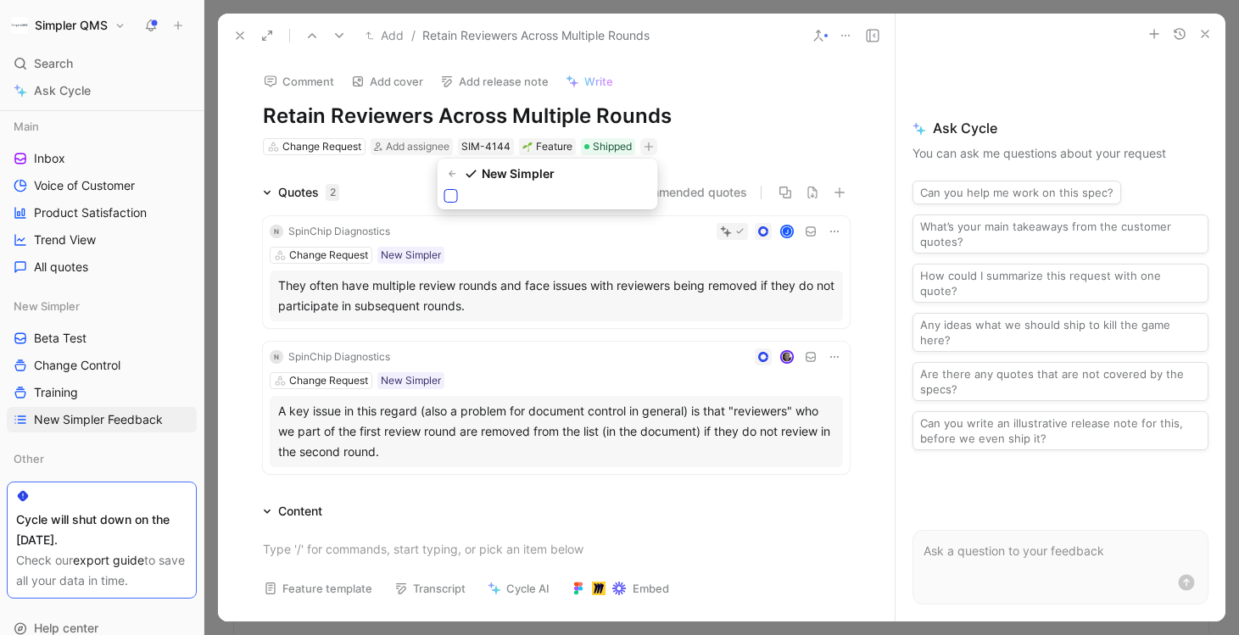
click at [444, 189] on input "checkbox" at bounding box center [444, 189] width 0 height 0
click at [238, 33] on use at bounding box center [240, 35] width 7 height 7
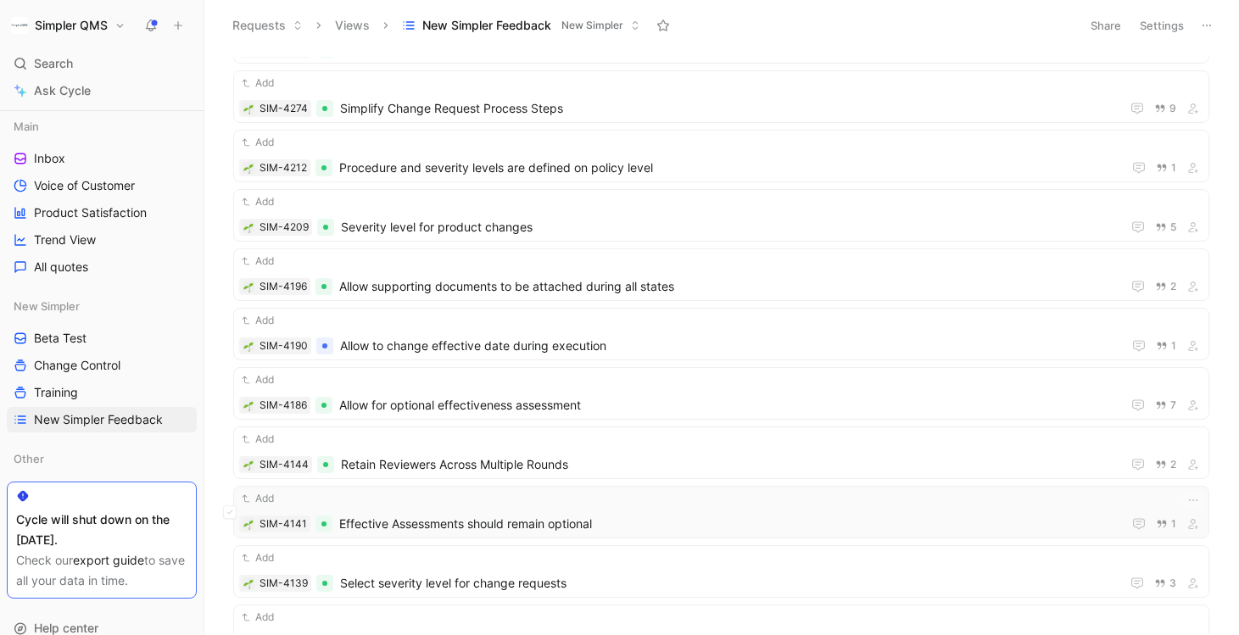
click at [676, 515] on span "Effective Assessments should remain optional" at bounding box center [727, 524] width 776 height 20
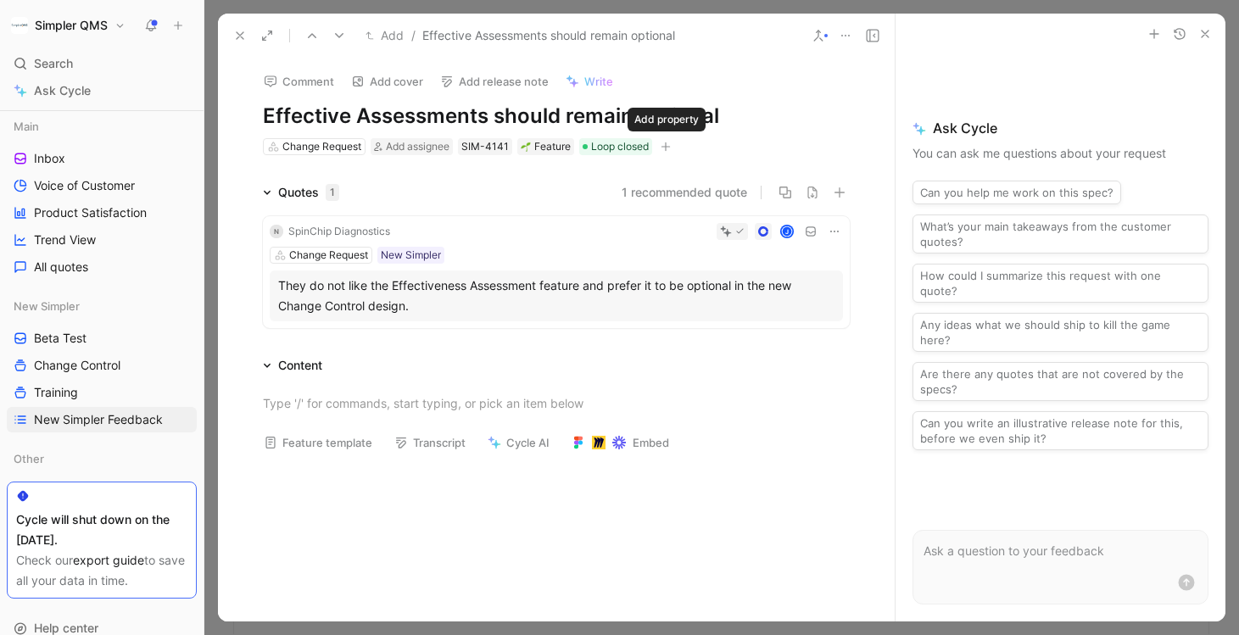
click at [669, 142] on icon "button" at bounding box center [666, 147] width 10 height 10
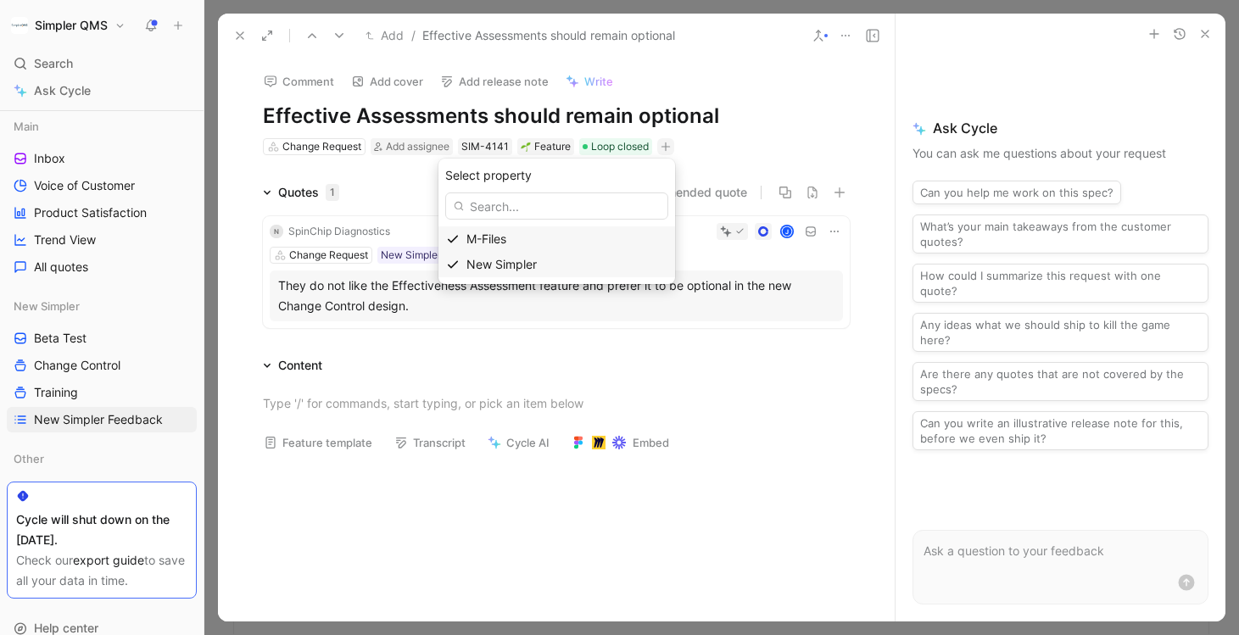
click at [537, 265] on span "New Simpler" at bounding box center [502, 264] width 70 height 14
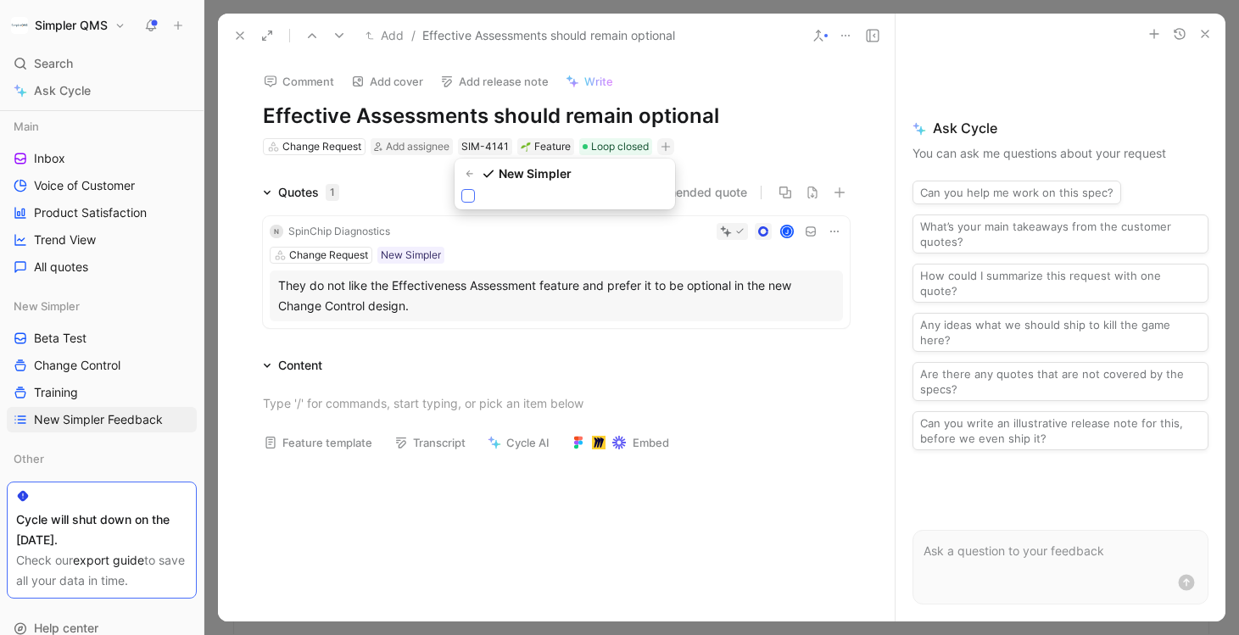
click at [467, 194] on icon at bounding box center [468, 196] width 10 height 10
click at [461, 189] on input "checkbox" at bounding box center [461, 189] width 0 height 0
click at [240, 37] on icon at bounding box center [240, 36] width 14 height 14
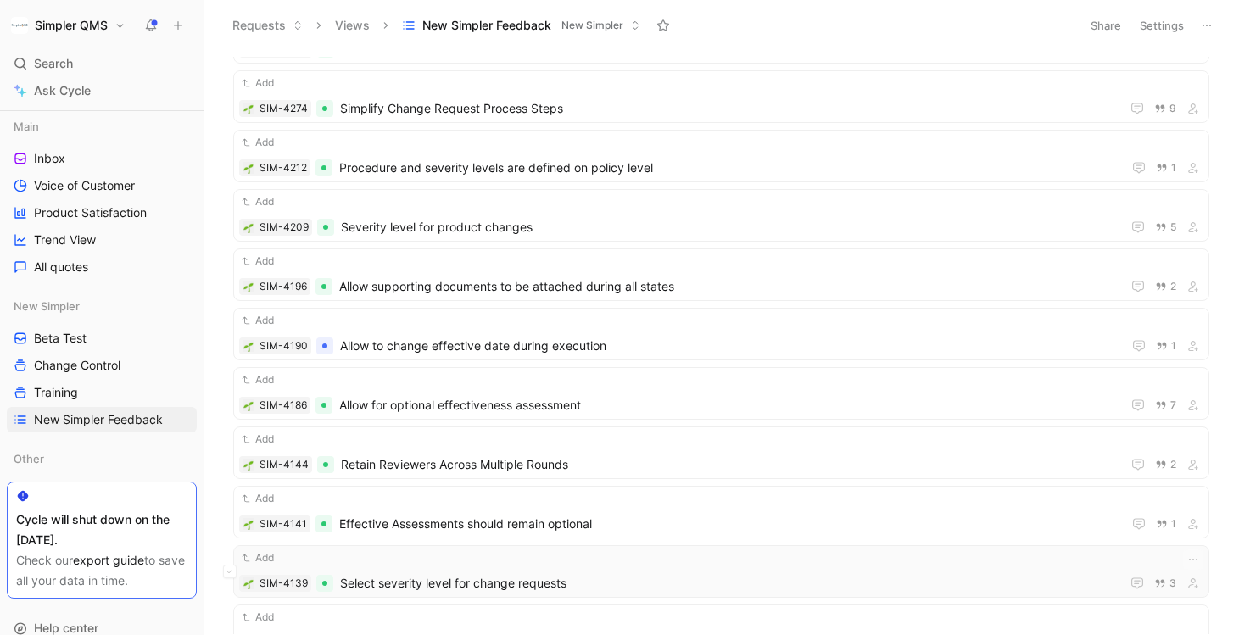
click at [661, 570] on div "Add SIM-4139 Select severity level for change requests 3" at bounding box center [721, 572] width 964 height 44
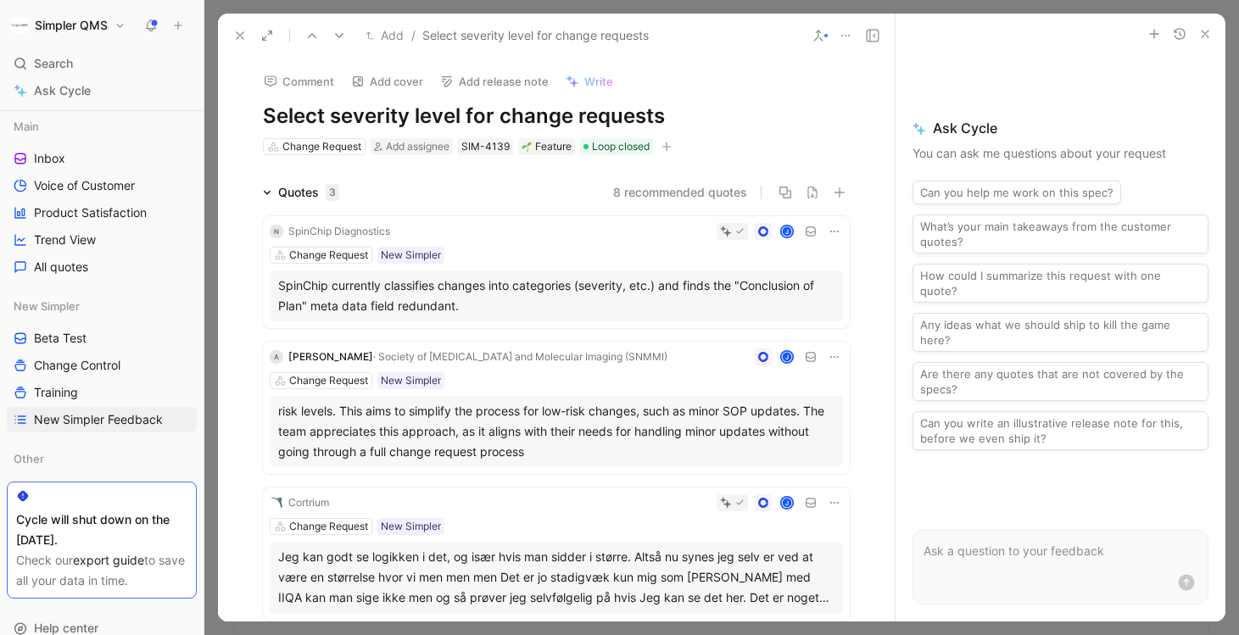
click at [670, 147] on icon "button" at bounding box center [667, 147] width 10 height 10
click at [567, 264] on div "New Simpler" at bounding box center [568, 264] width 201 height 20
click at [473, 201] on div at bounding box center [470, 196] width 14 height 14
click at [463, 189] on input "checkbox" at bounding box center [463, 189] width 0 height 0
click at [241, 38] on icon at bounding box center [240, 36] width 14 height 14
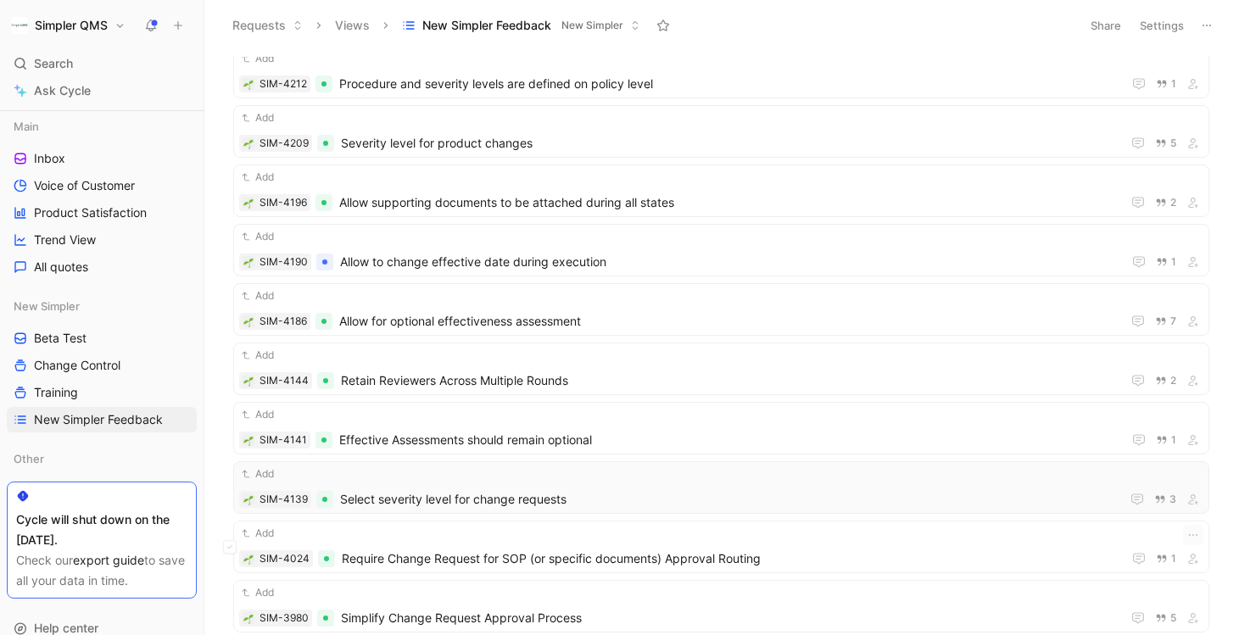
scroll to position [780, 0]
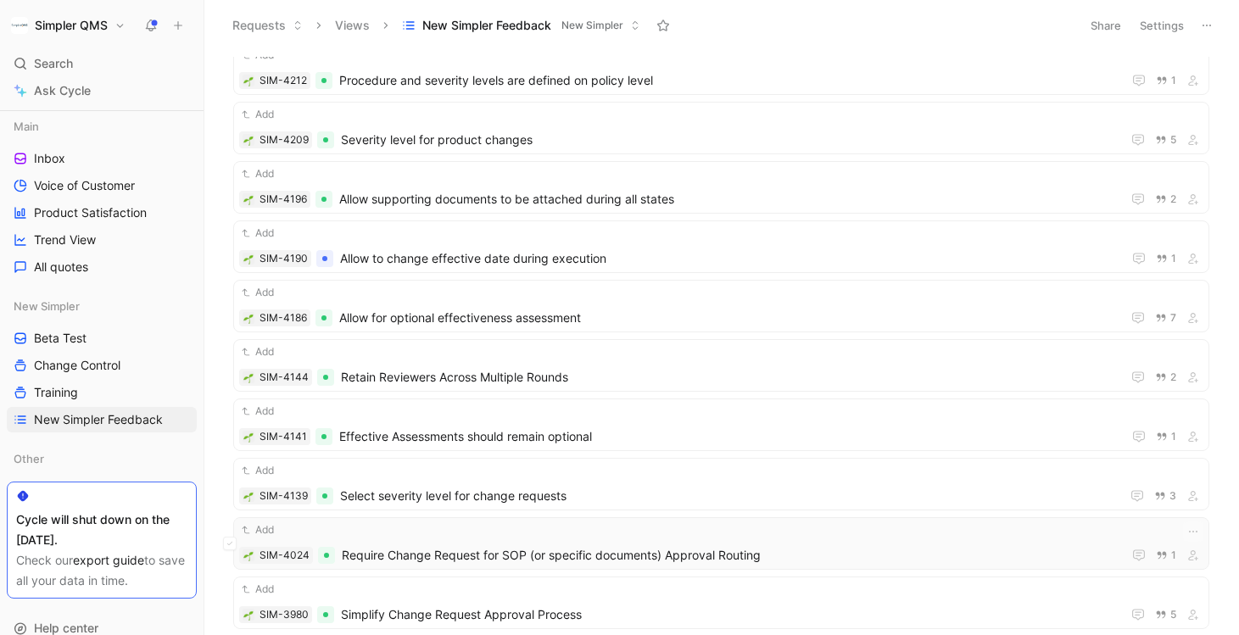
click at [753, 551] on span "Require Change Request for SOP (or specific documents) Approval Routing" at bounding box center [729, 555] width 774 height 20
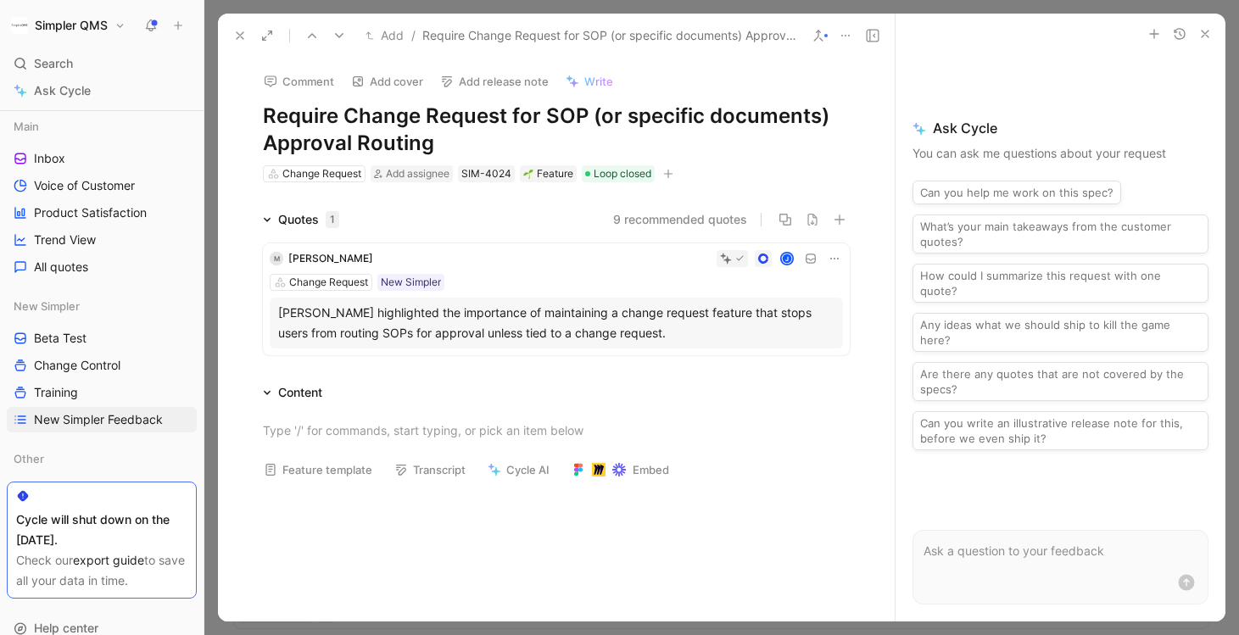
click at [669, 173] on icon "button" at bounding box center [668, 173] width 9 height 1
click at [524, 289] on span "New Simpler" at bounding box center [505, 291] width 70 height 14
click at [469, 224] on icon at bounding box center [472, 223] width 10 height 10
click at [465, 216] on input "checkbox" at bounding box center [465, 216] width 0 height 0
click at [237, 30] on icon at bounding box center [240, 36] width 14 height 14
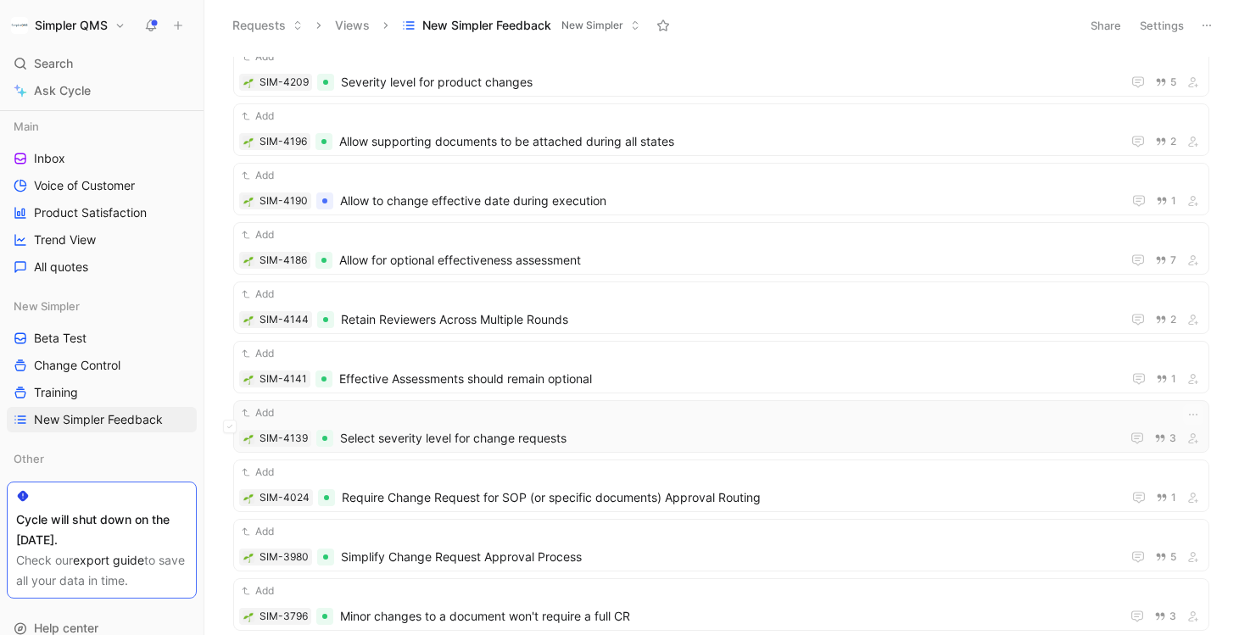
scroll to position [840, 0]
click at [748, 542] on div "Add SIM-3980 Simplify Change Request Approval Process 5" at bounding box center [721, 544] width 964 height 44
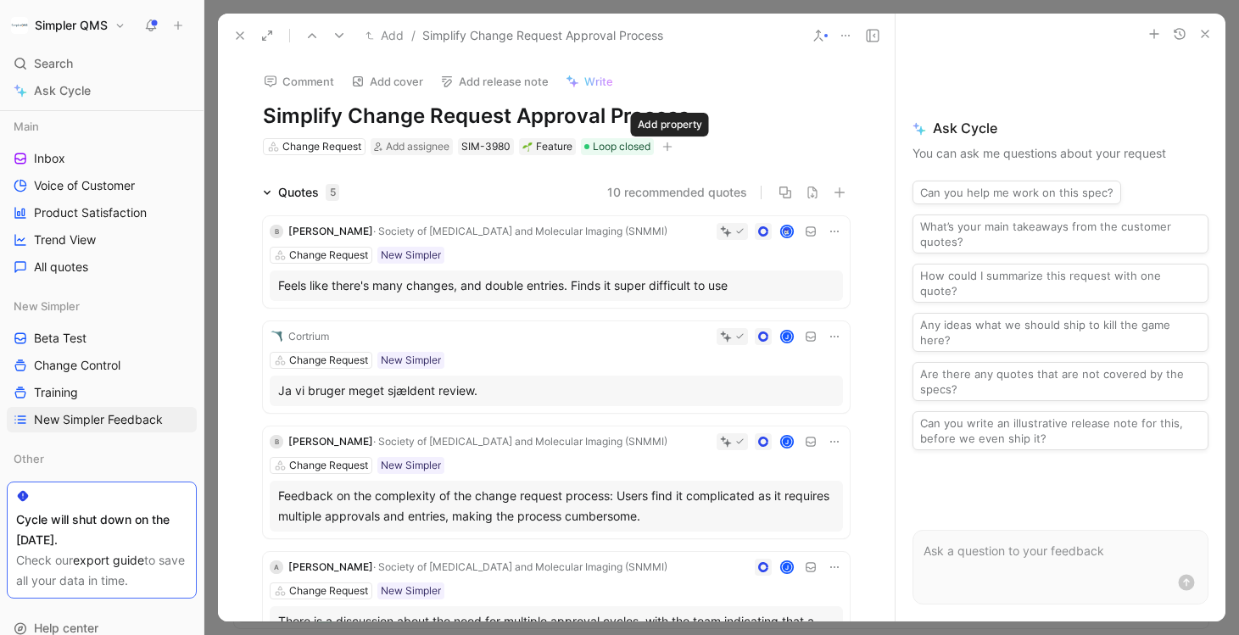
click at [667, 142] on icon "button" at bounding box center [667, 147] width 10 height 10
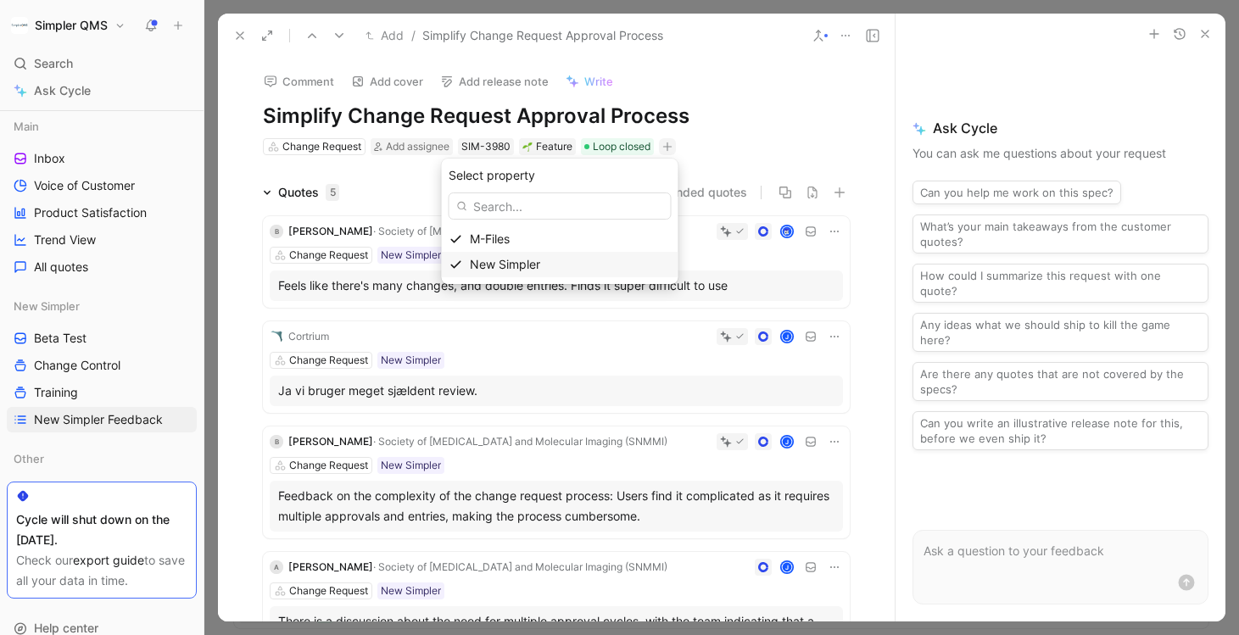
click at [559, 266] on div "New Simpler" at bounding box center [570, 264] width 201 height 20
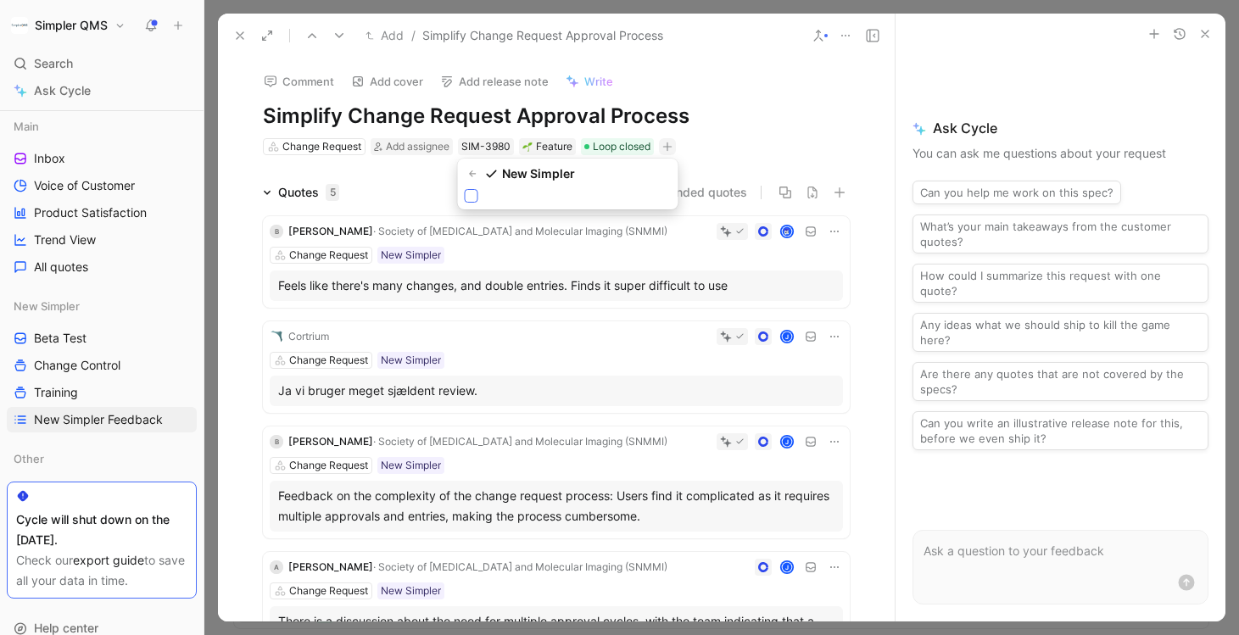
click at [467, 194] on icon at bounding box center [472, 196] width 10 height 10
click at [465, 189] on input "checkbox" at bounding box center [465, 189] width 0 height 0
click at [240, 32] on icon at bounding box center [240, 36] width 14 height 14
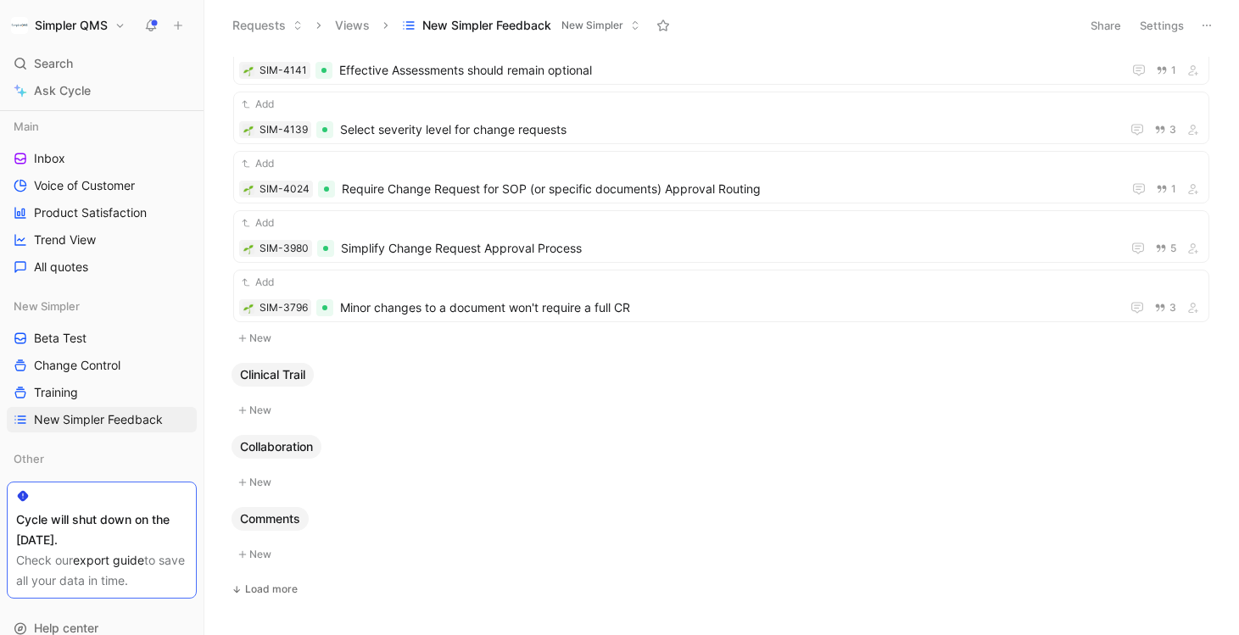
scroll to position [1149, 0]
click at [761, 301] on span "Minor changes to a document won't require a full CR" at bounding box center [727, 305] width 774 height 20
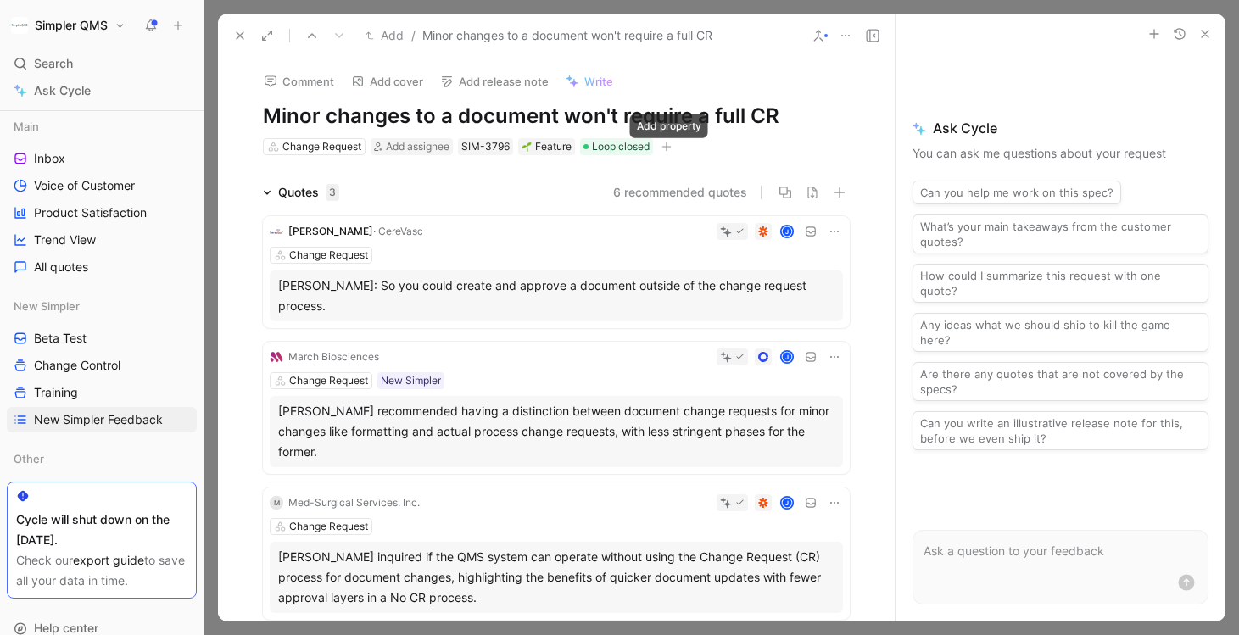
click at [662, 146] on button "button" at bounding box center [666, 146] width 17 height 17
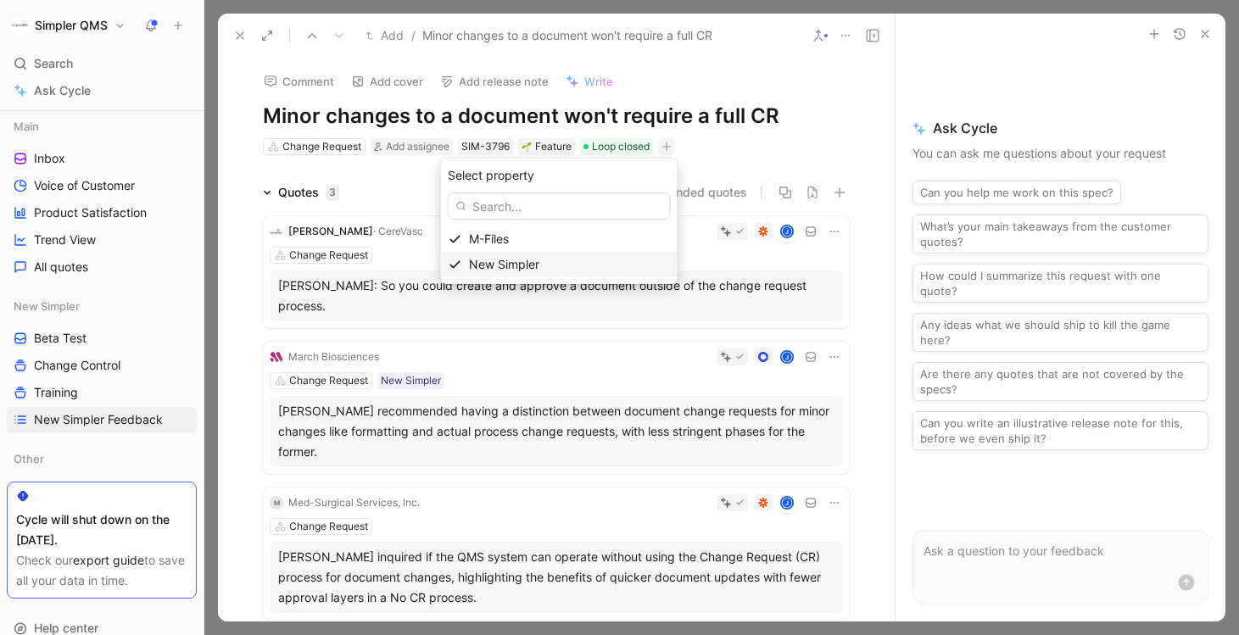
click at [536, 266] on span "New Simpler" at bounding box center [504, 264] width 70 height 14
click at [471, 193] on icon at bounding box center [471, 196] width 10 height 10
click at [464, 189] on input "checkbox" at bounding box center [464, 189] width 0 height 0
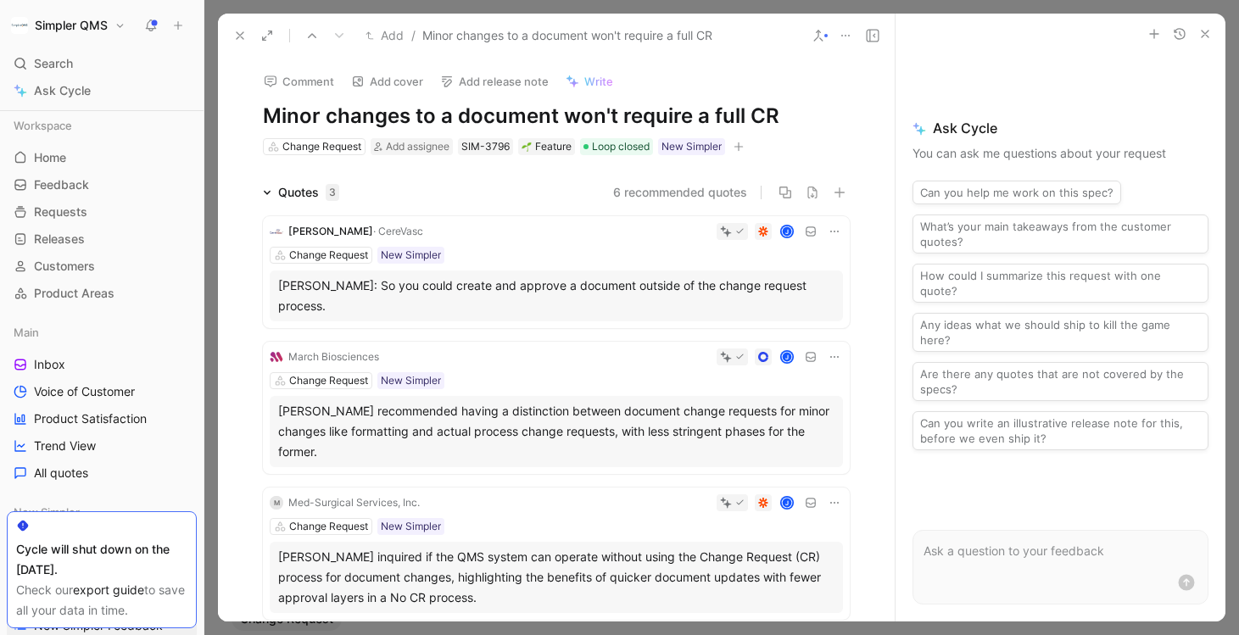
scroll to position [1149, 0]
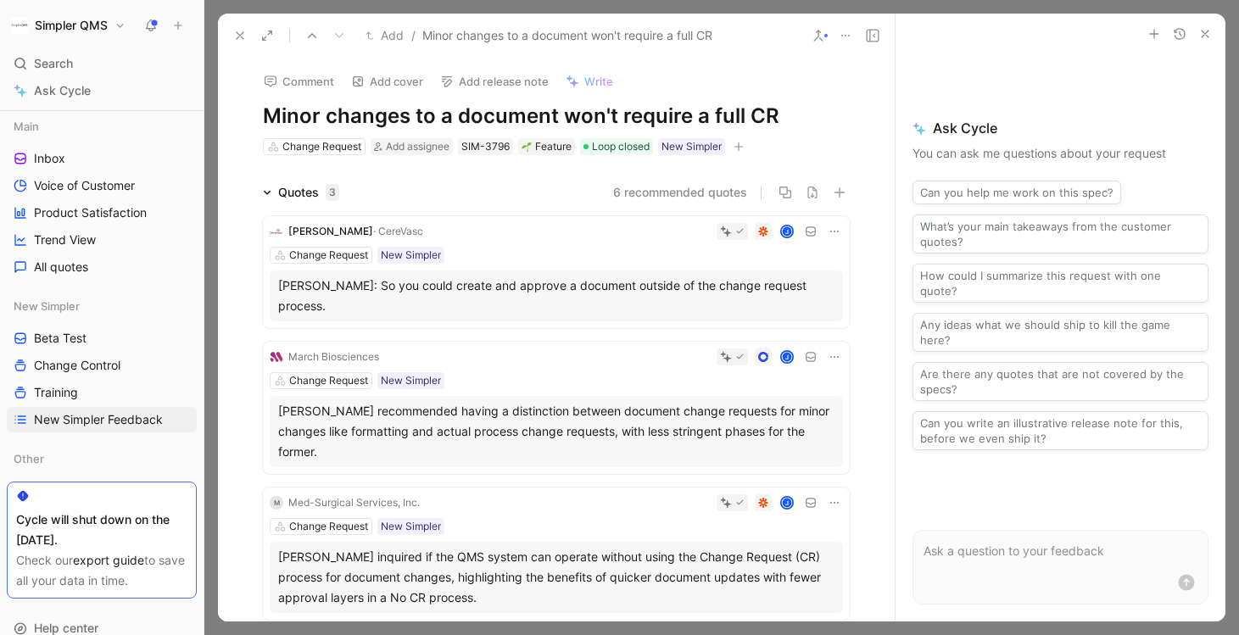
click at [243, 31] on icon at bounding box center [240, 36] width 14 height 14
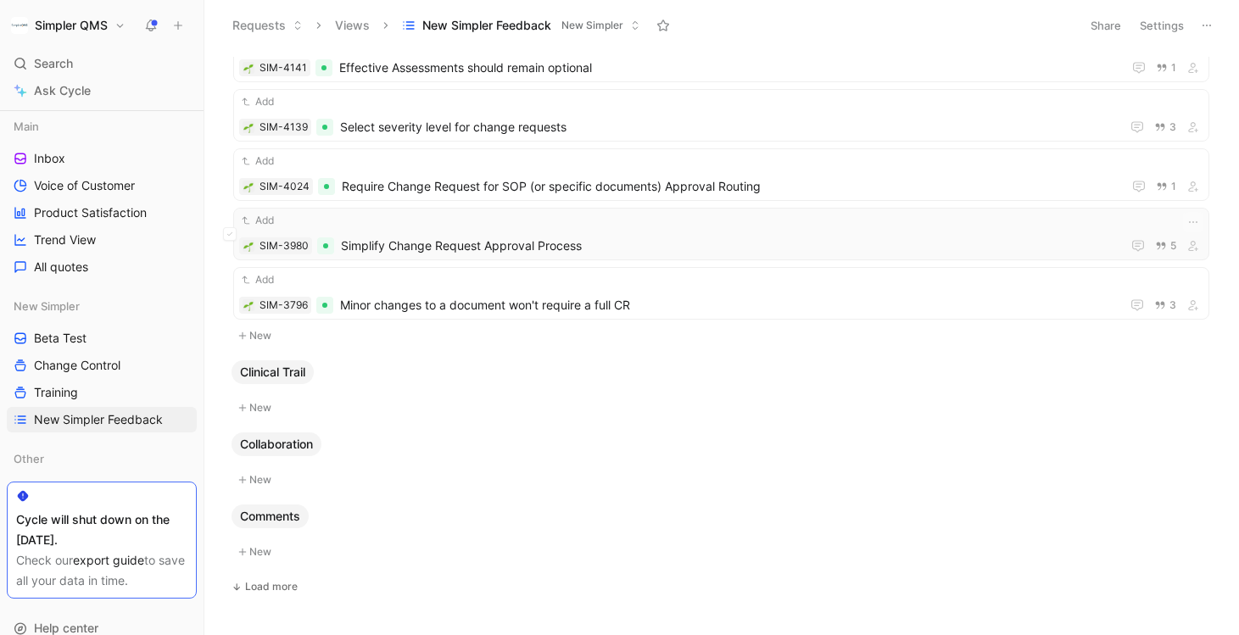
click at [693, 225] on div "Add" at bounding box center [721, 220] width 964 height 17
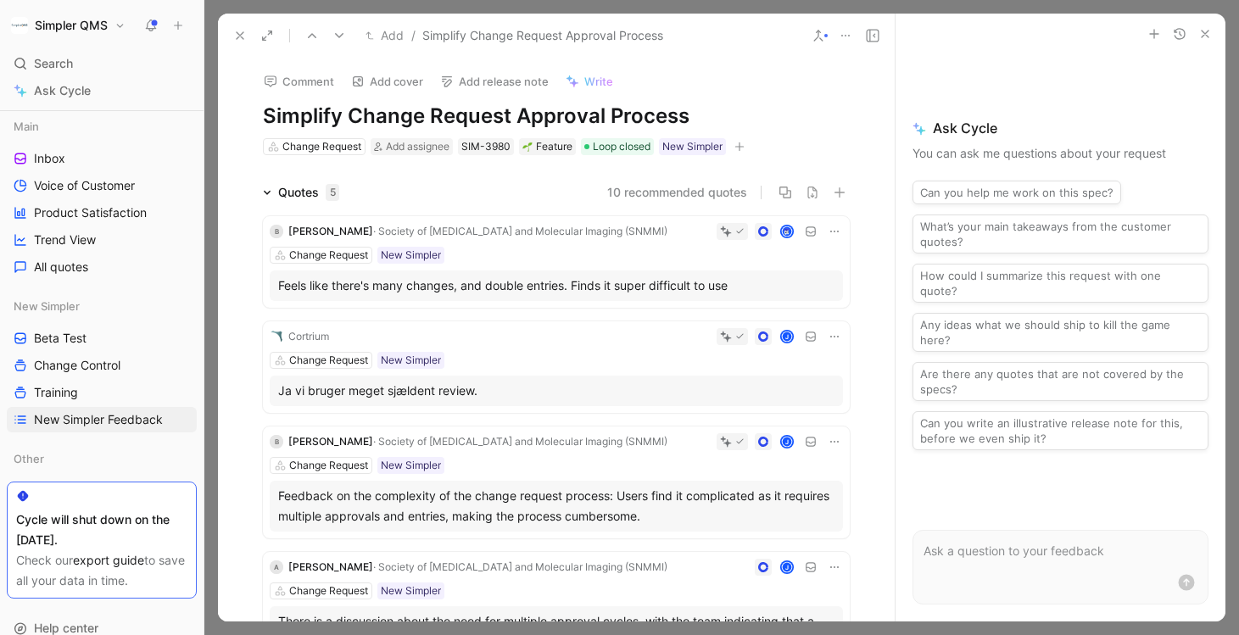
click at [242, 35] on icon at bounding box center [240, 36] width 14 height 14
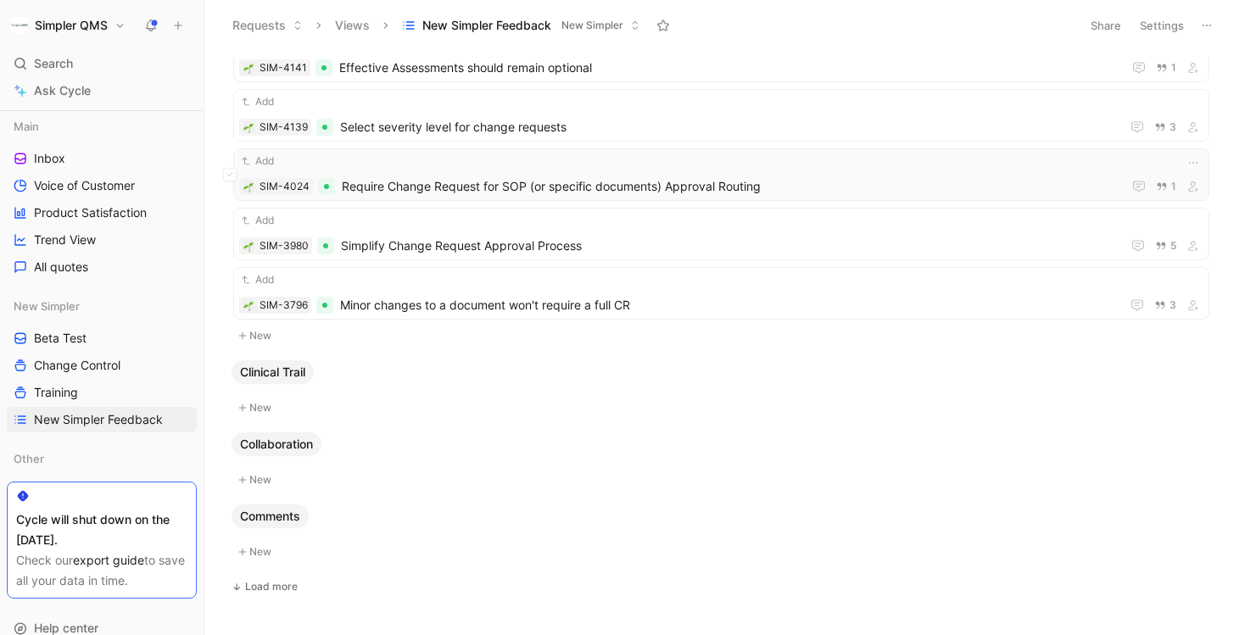
click at [542, 192] on span "Require Change Request for SOP (or specific documents) Approval Routing" at bounding box center [729, 186] width 774 height 20
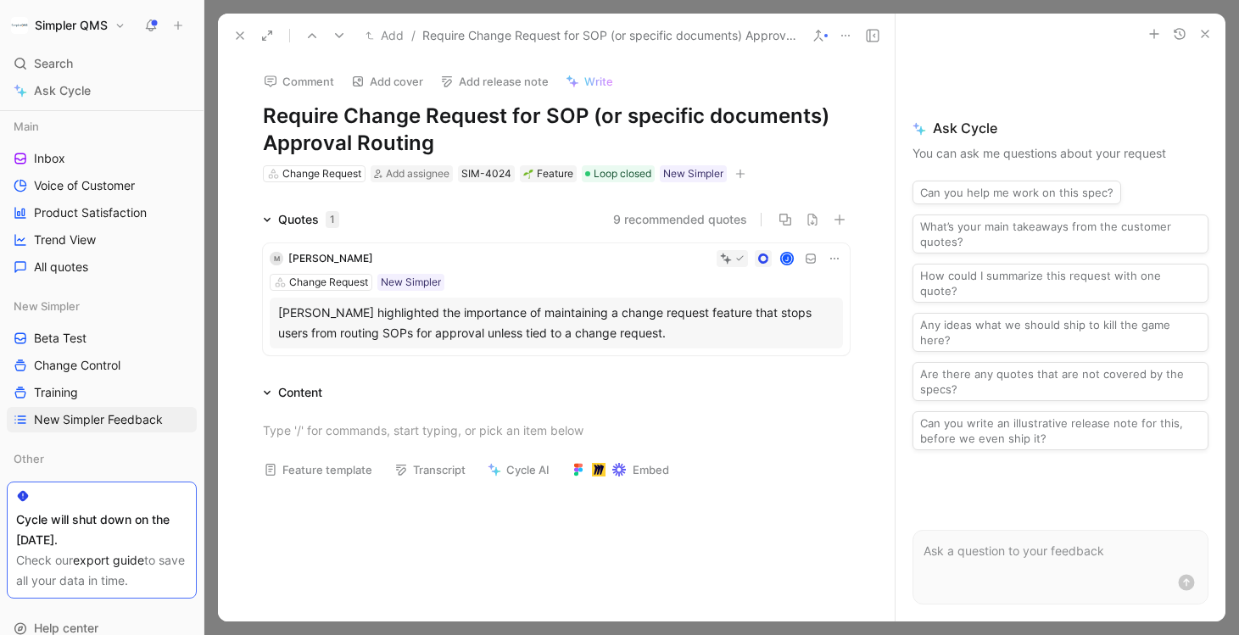
click at [240, 36] on use at bounding box center [240, 35] width 7 height 7
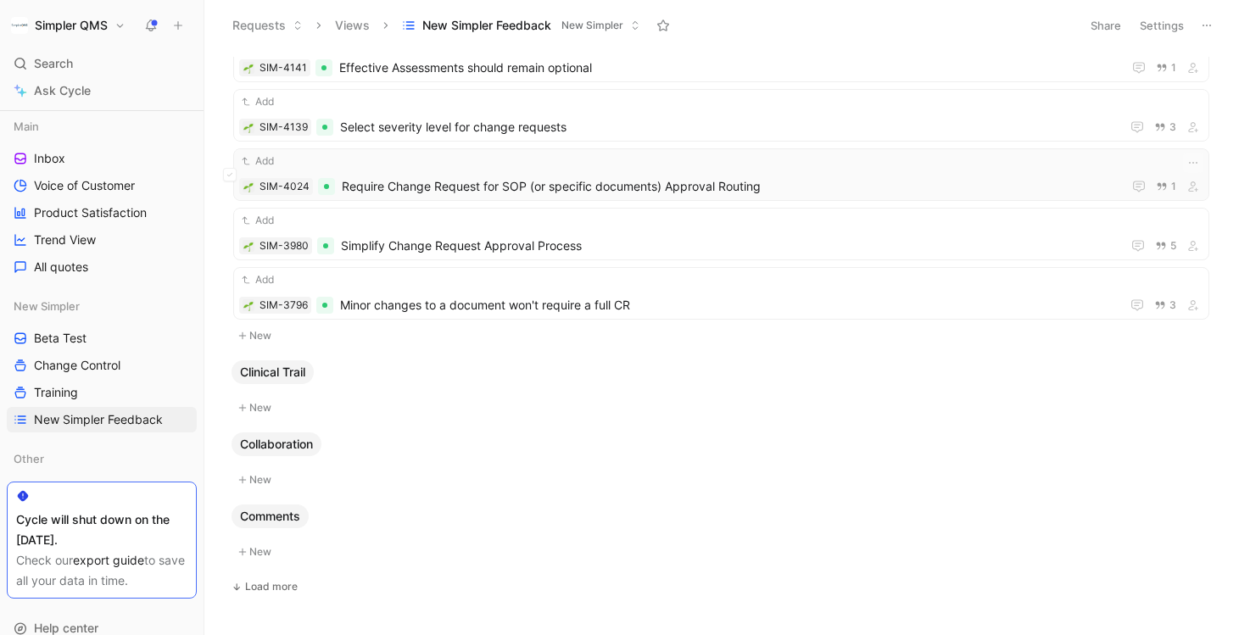
click at [650, 176] on div "Add SIM-4024 Require Change Request for SOP (or specific documents) Approval Ro…" at bounding box center [721, 175] width 964 height 44
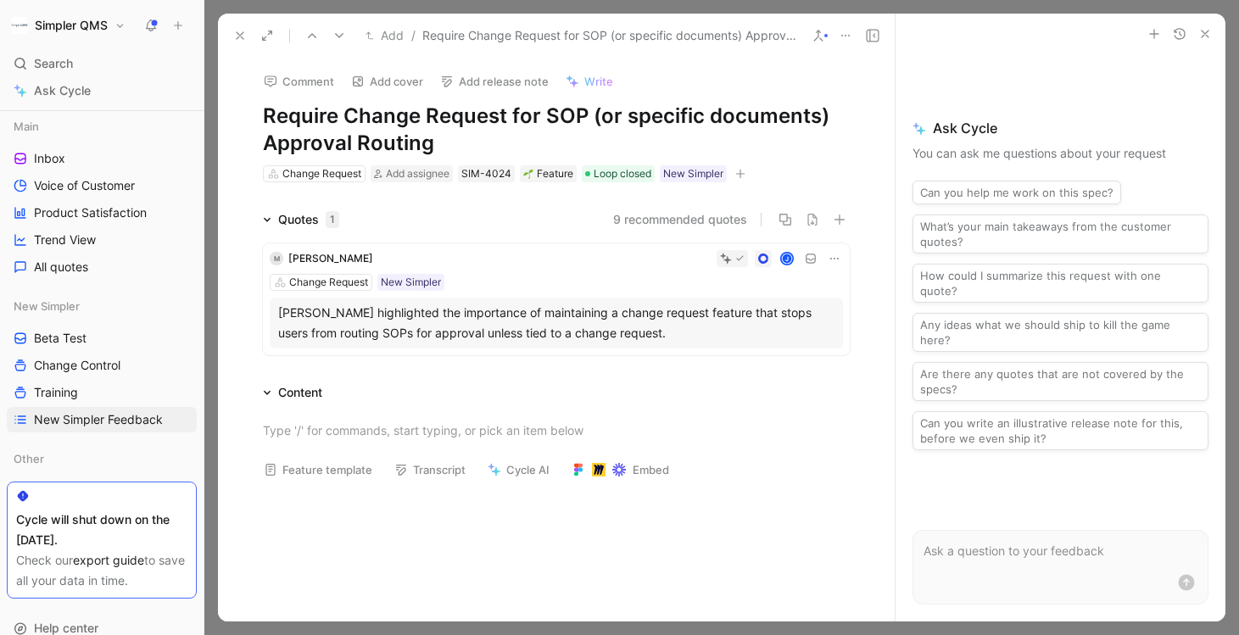
click at [241, 35] on icon at bounding box center [240, 36] width 14 height 14
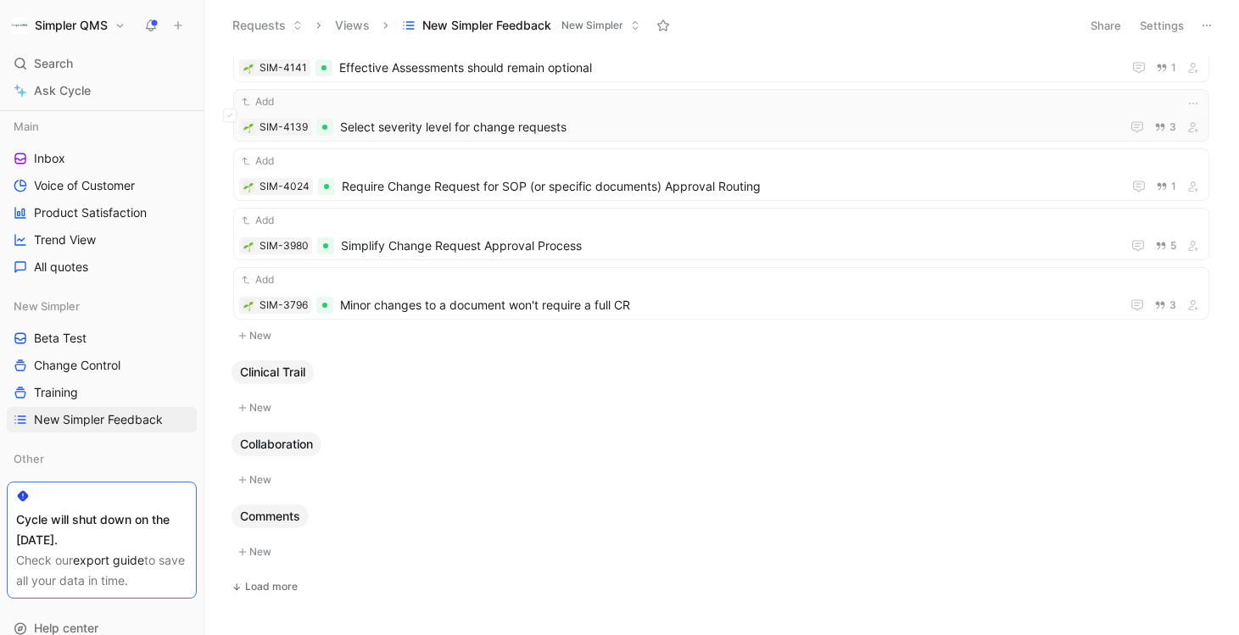
click at [823, 112] on div "Add SIM-4139 Select severity level for change requests 3" at bounding box center [721, 115] width 964 height 44
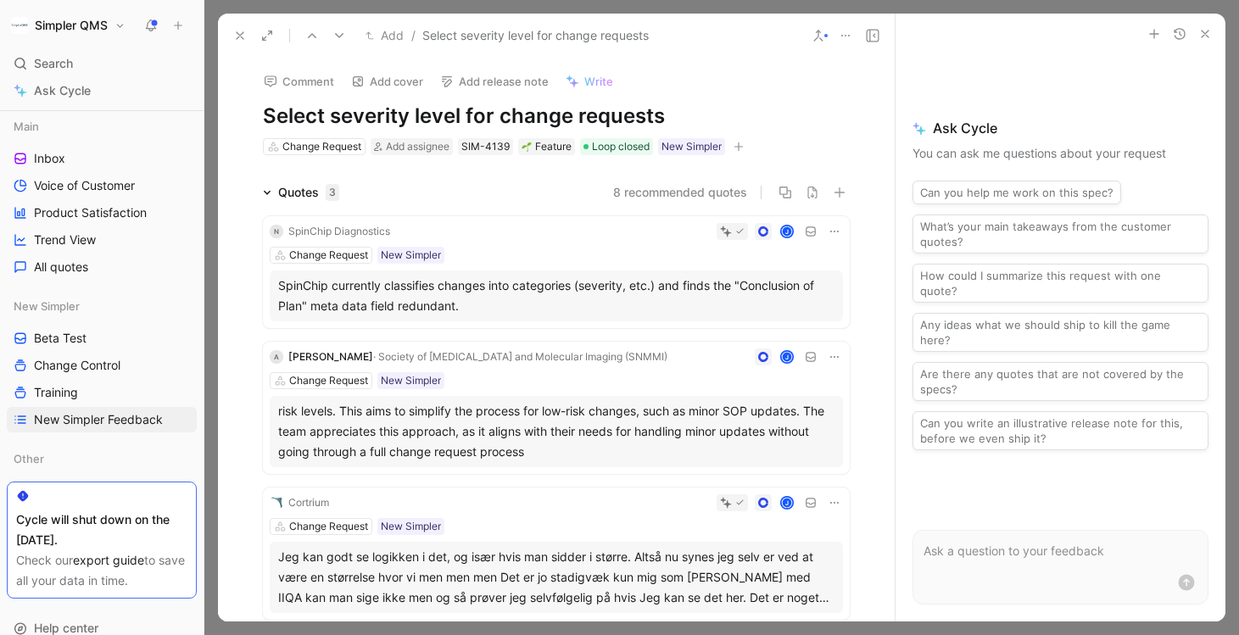
click at [238, 40] on icon at bounding box center [240, 36] width 14 height 14
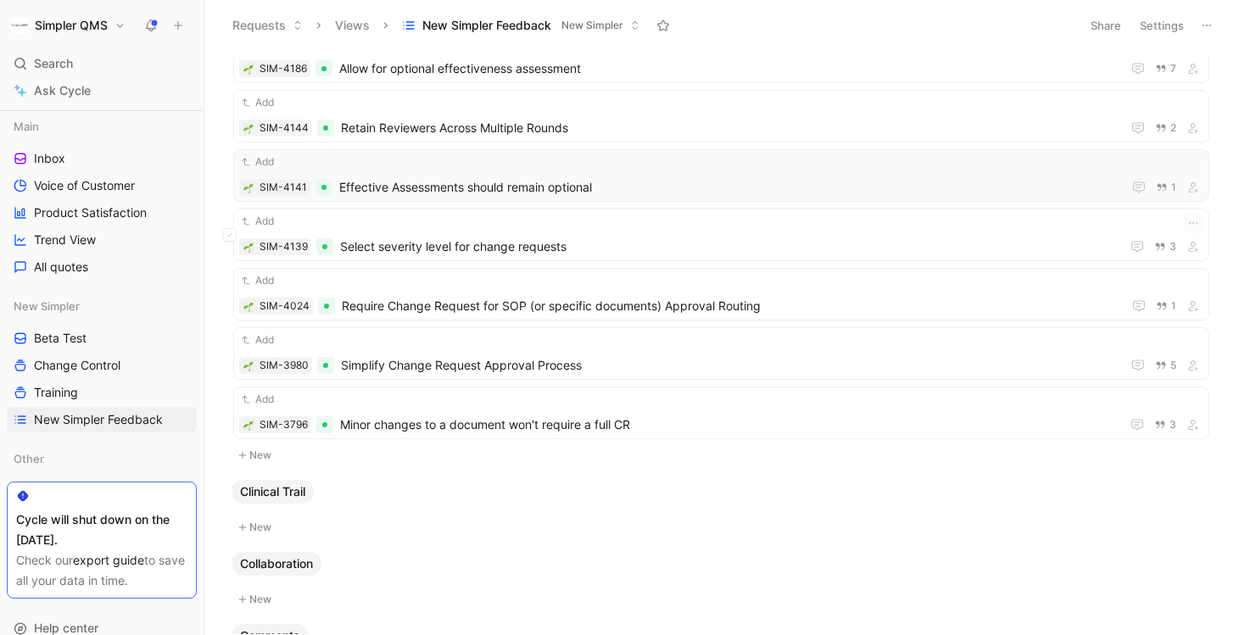
scroll to position [1009, 0]
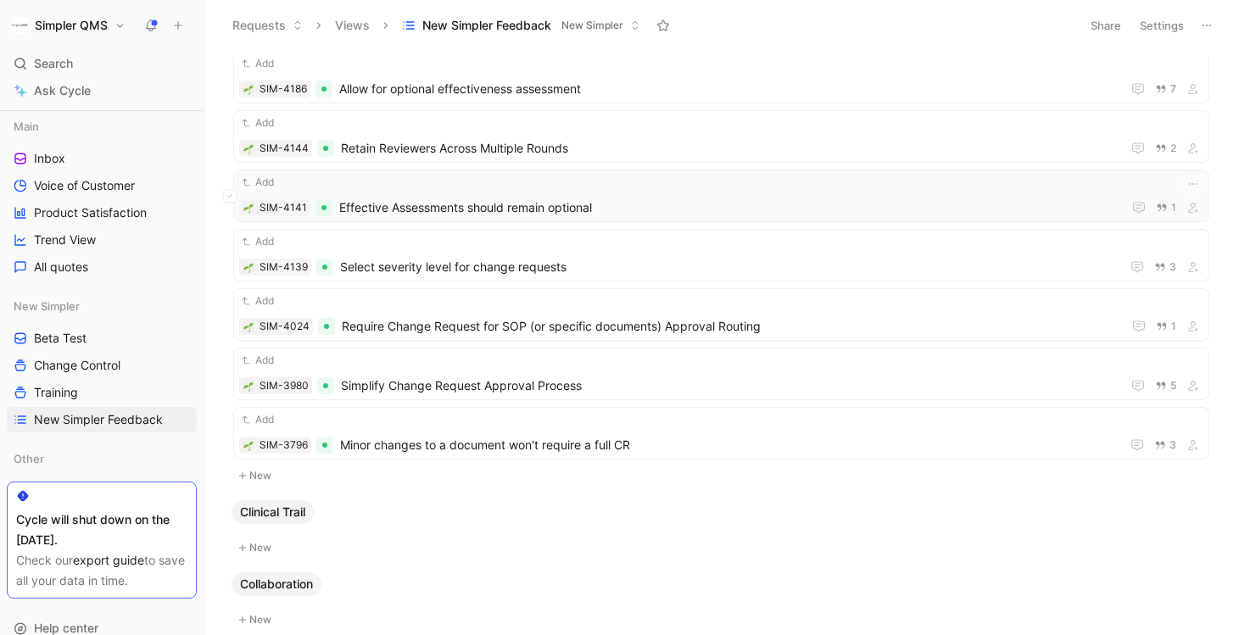
click at [689, 194] on div "Add SIM-4141 Effective Assessments should remain optional 1" at bounding box center [721, 196] width 964 height 44
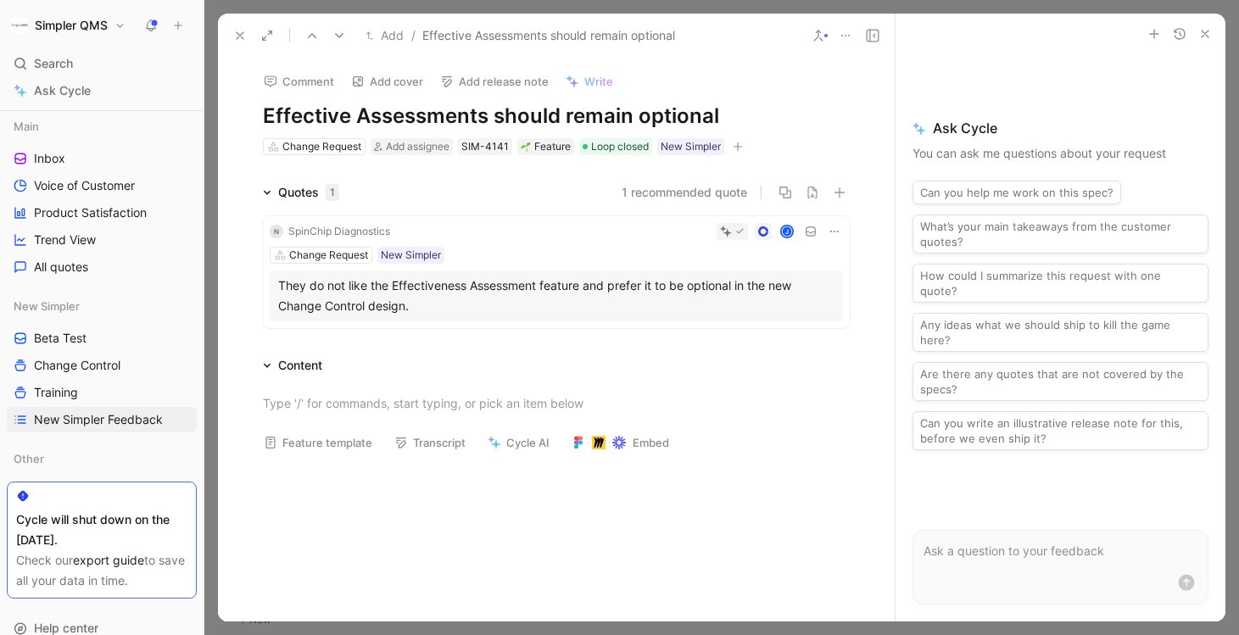
click at [233, 35] on icon at bounding box center [240, 36] width 14 height 14
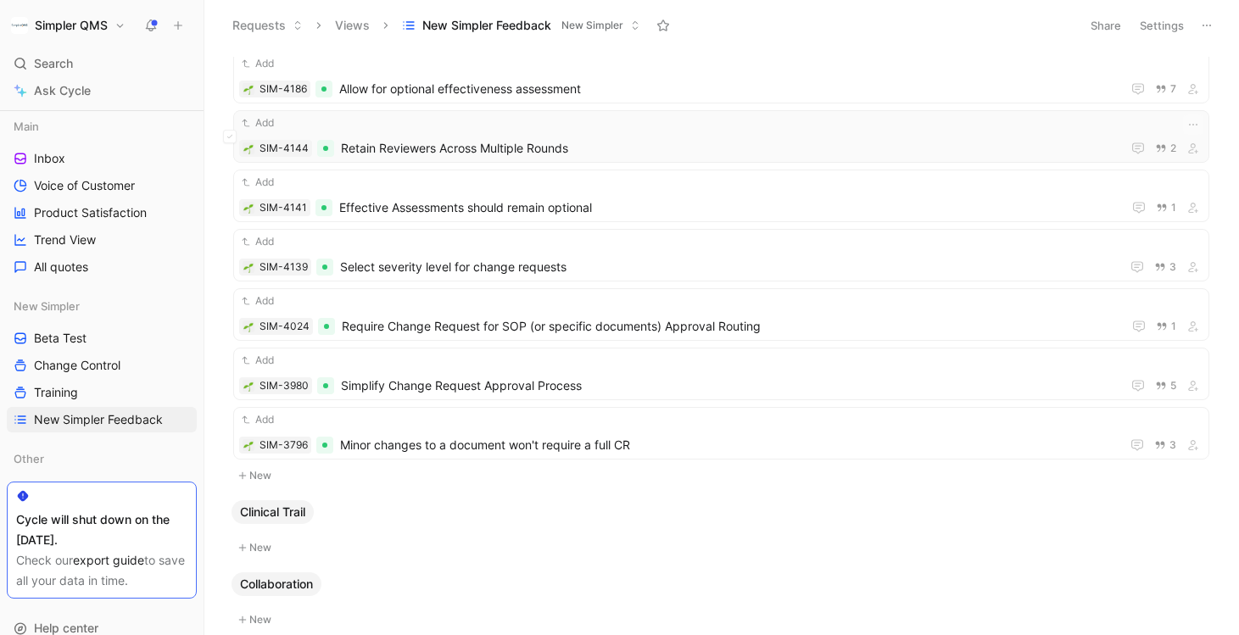
click at [719, 131] on div "Add SIM-4144 Retain Reviewers Across Multiple Rounds 2" at bounding box center [721, 137] width 964 height 44
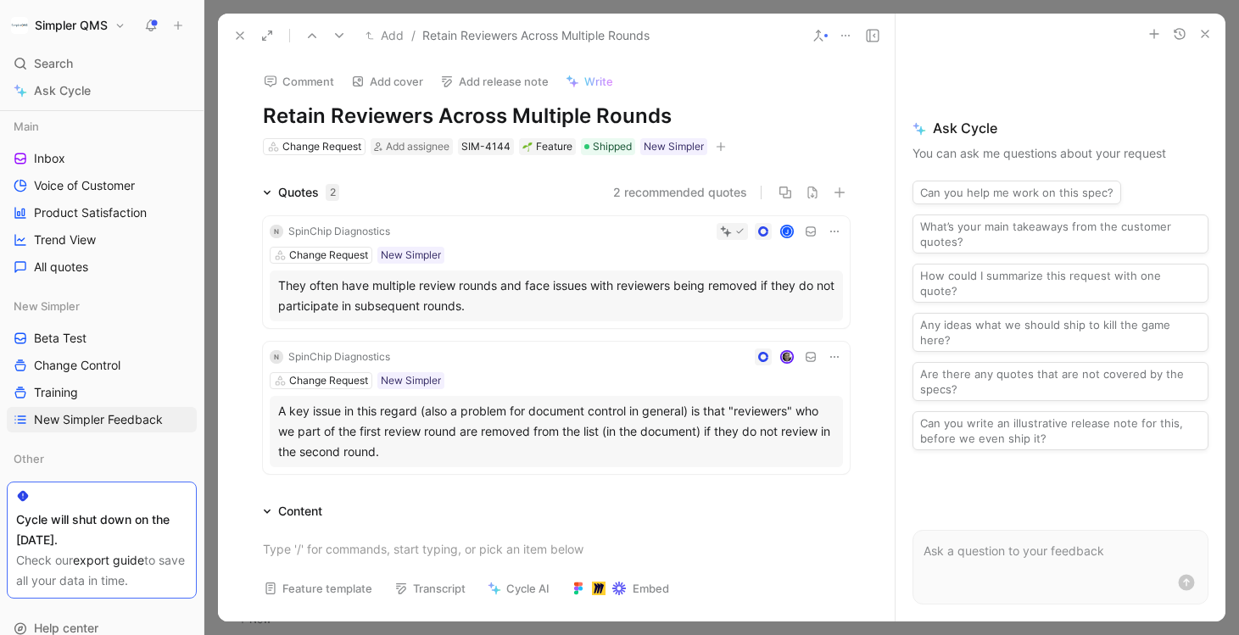
click at [242, 30] on icon at bounding box center [240, 36] width 14 height 14
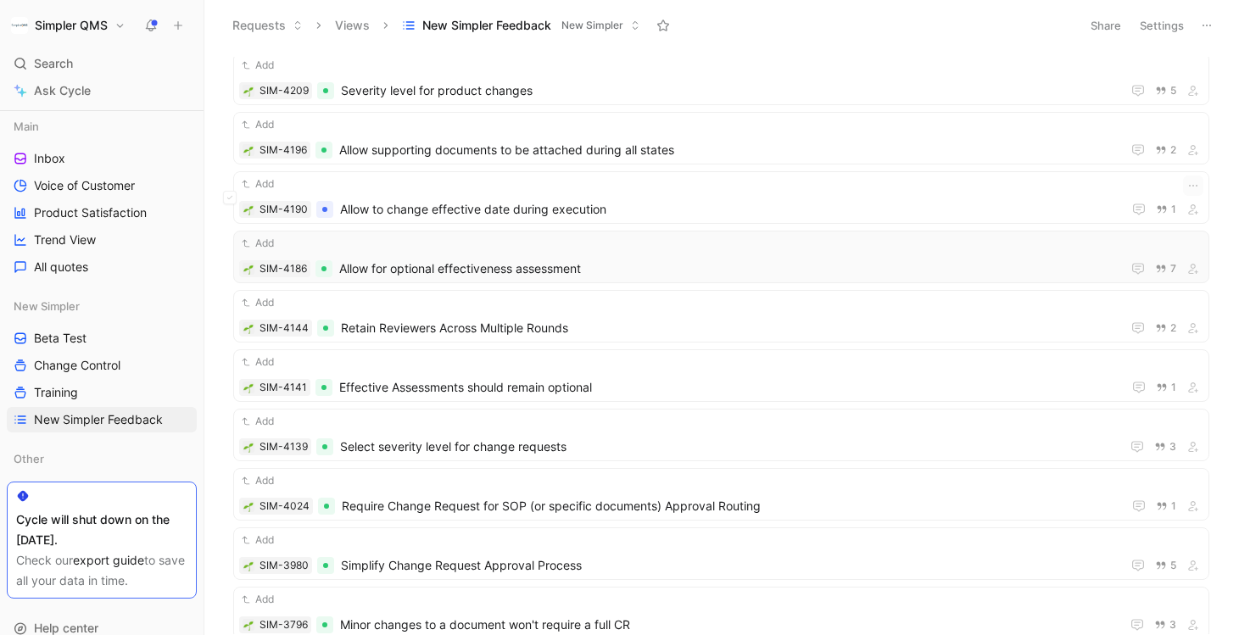
scroll to position [815, 0]
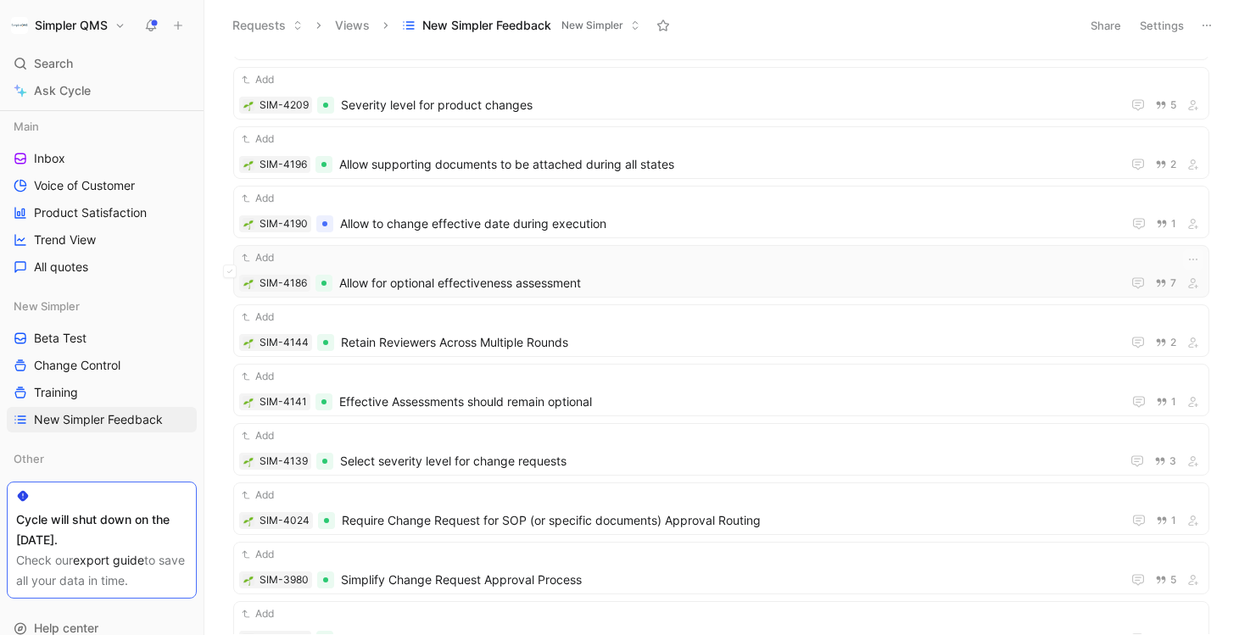
click at [632, 278] on span "Allow for optional effectiveness assessment" at bounding box center [726, 283] width 775 height 20
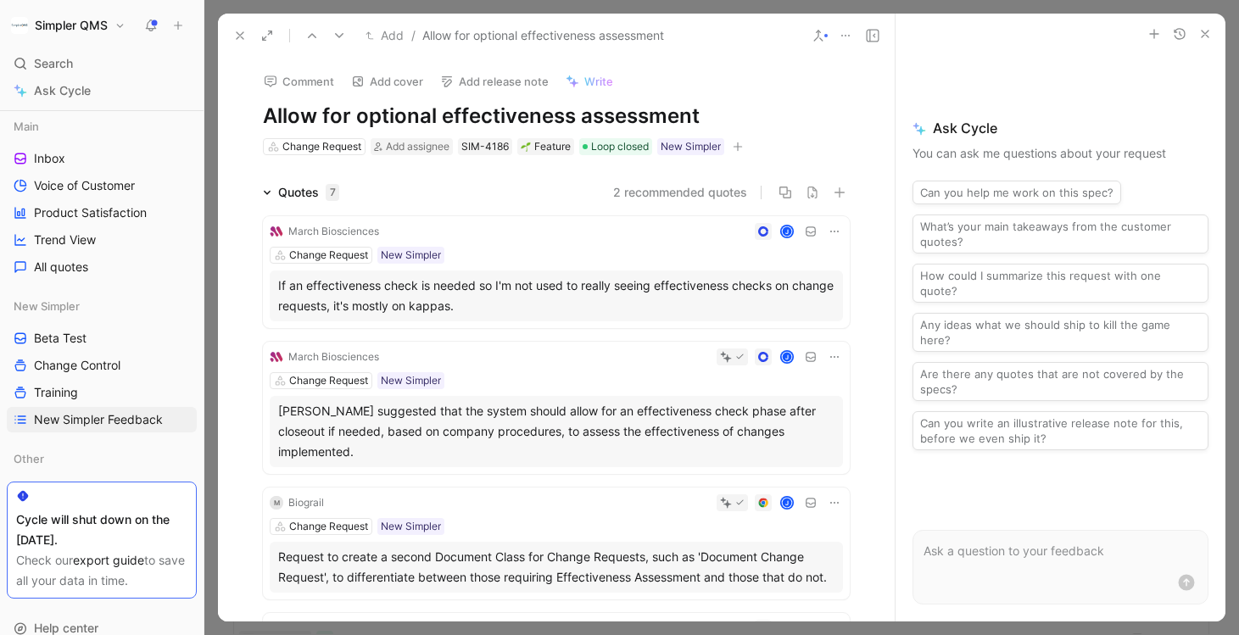
click at [231, 40] on button at bounding box center [240, 36] width 24 height 24
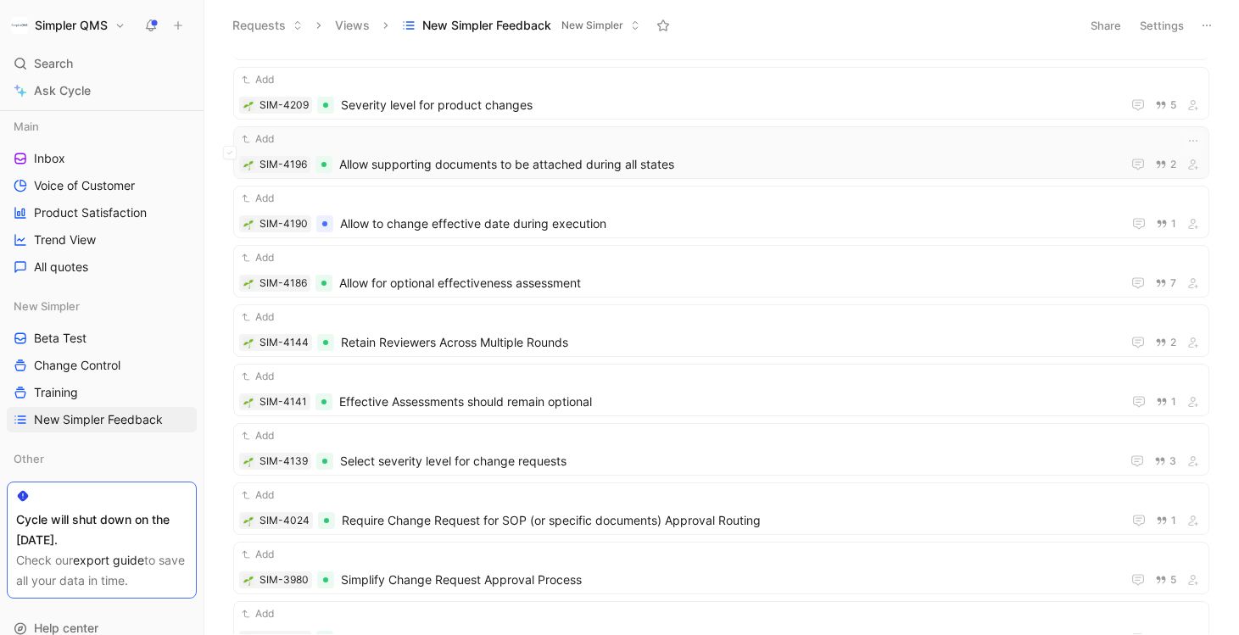
click at [625, 146] on div "Add" at bounding box center [721, 139] width 964 height 17
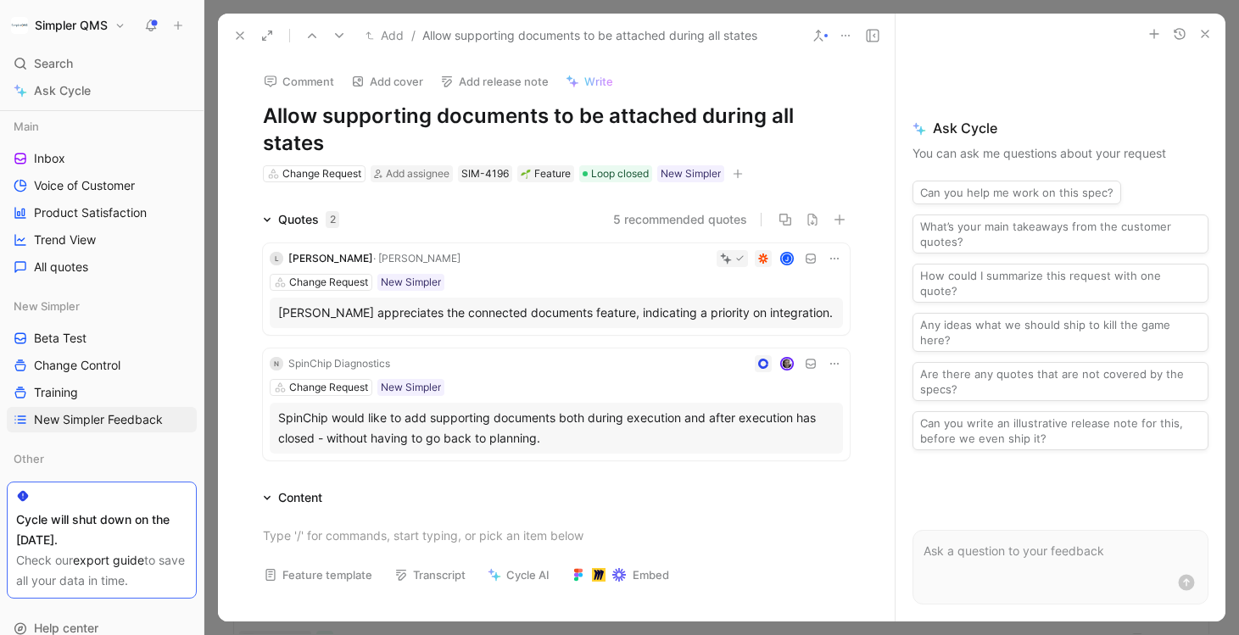
click at [243, 39] on use at bounding box center [240, 35] width 7 height 7
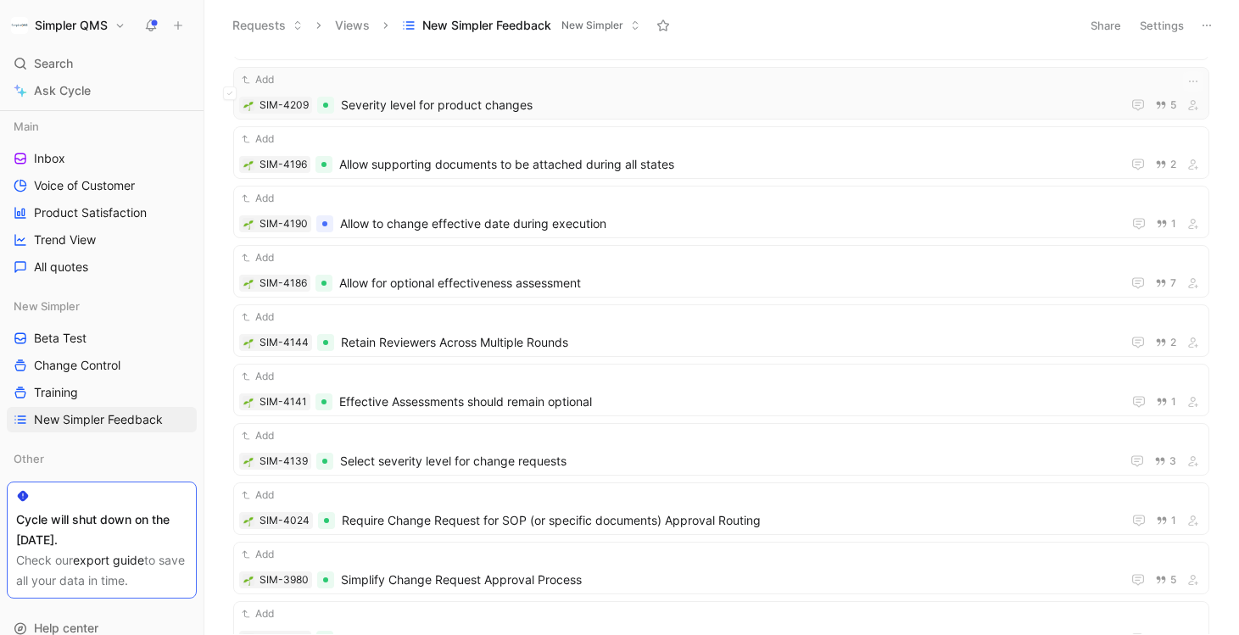
click at [553, 100] on span "Severity level for product changes" at bounding box center [728, 105] width 774 height 20
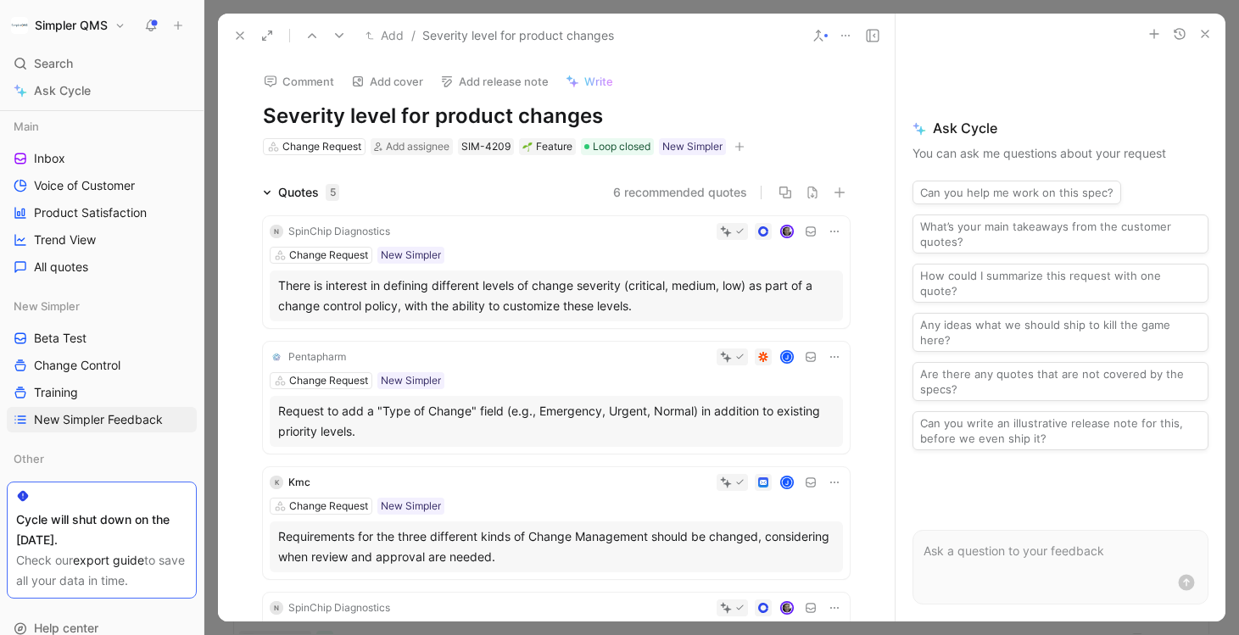
click at [240, 36] on use at bounding box center [240, 35] width 7 height 7
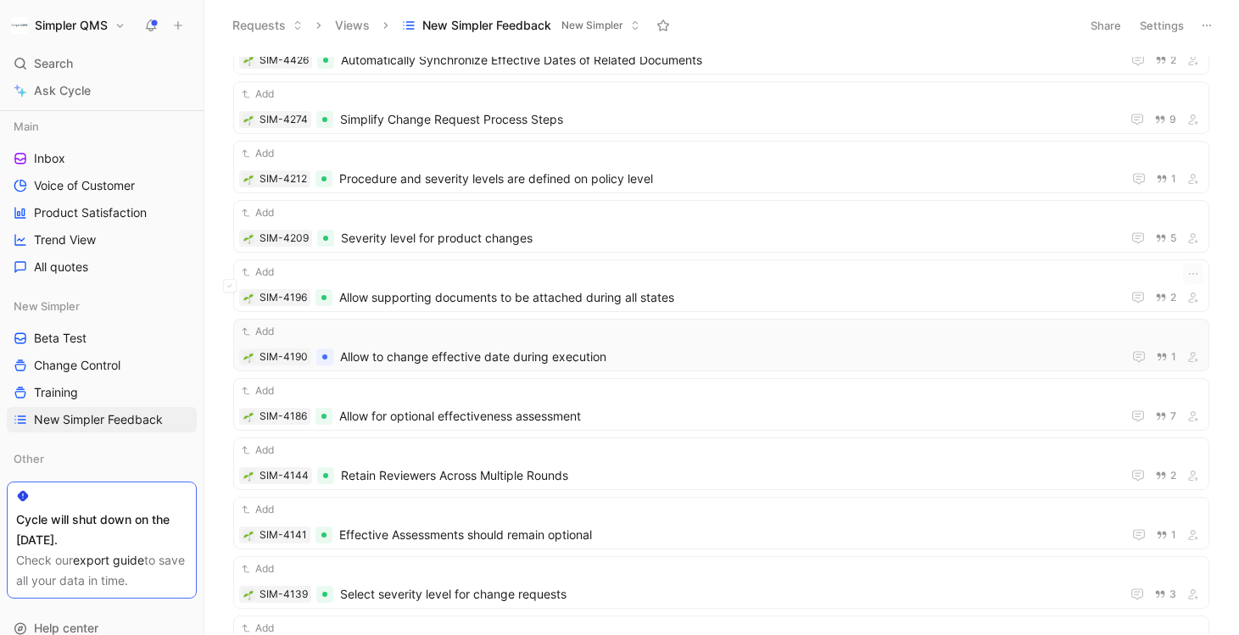
scroll to position [674, 0]
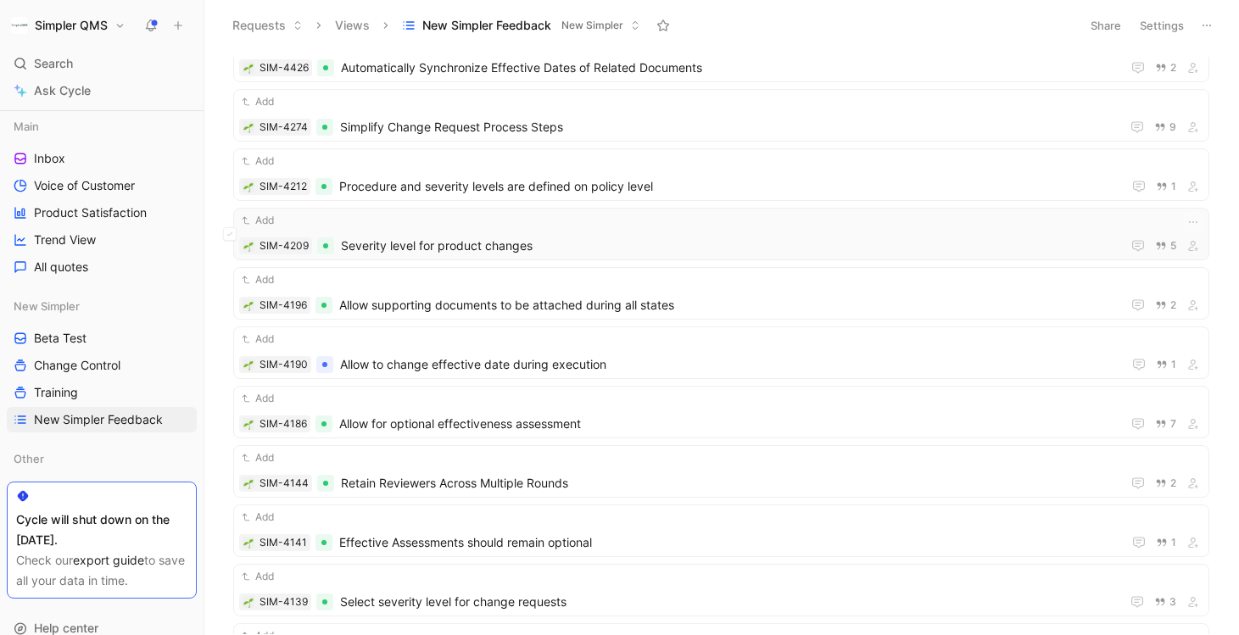
click at [563, 236] on span "Severity level for product changes" at bounding box center [728, 246] width 774 height 20
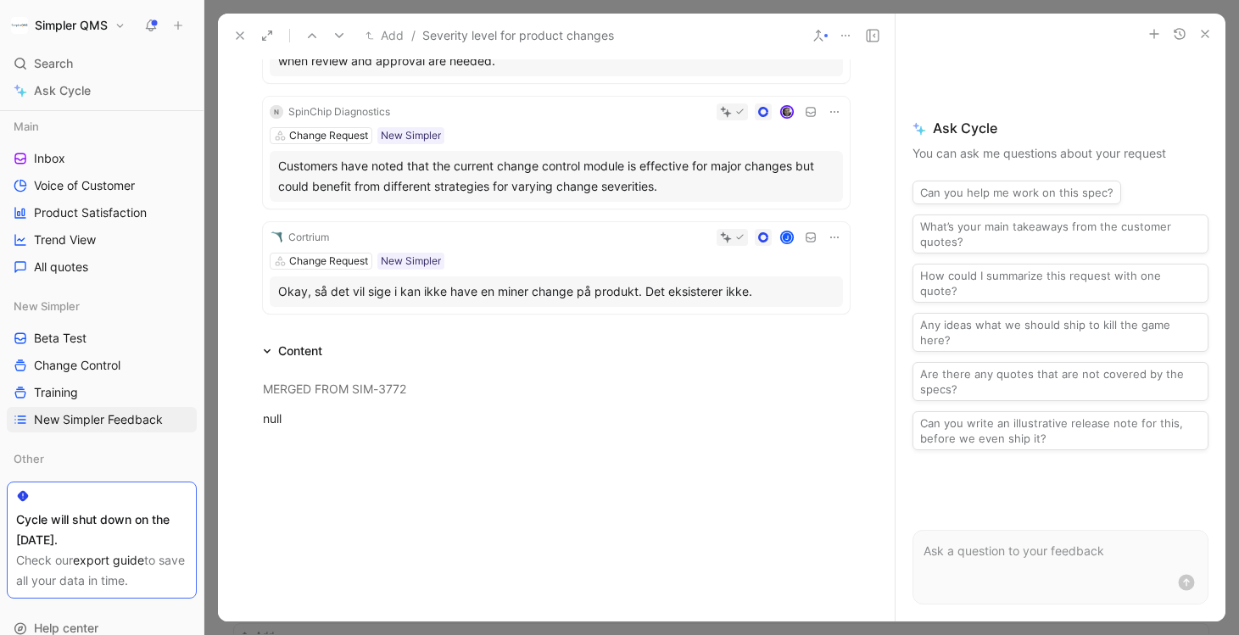
scroll to position [527, 0]
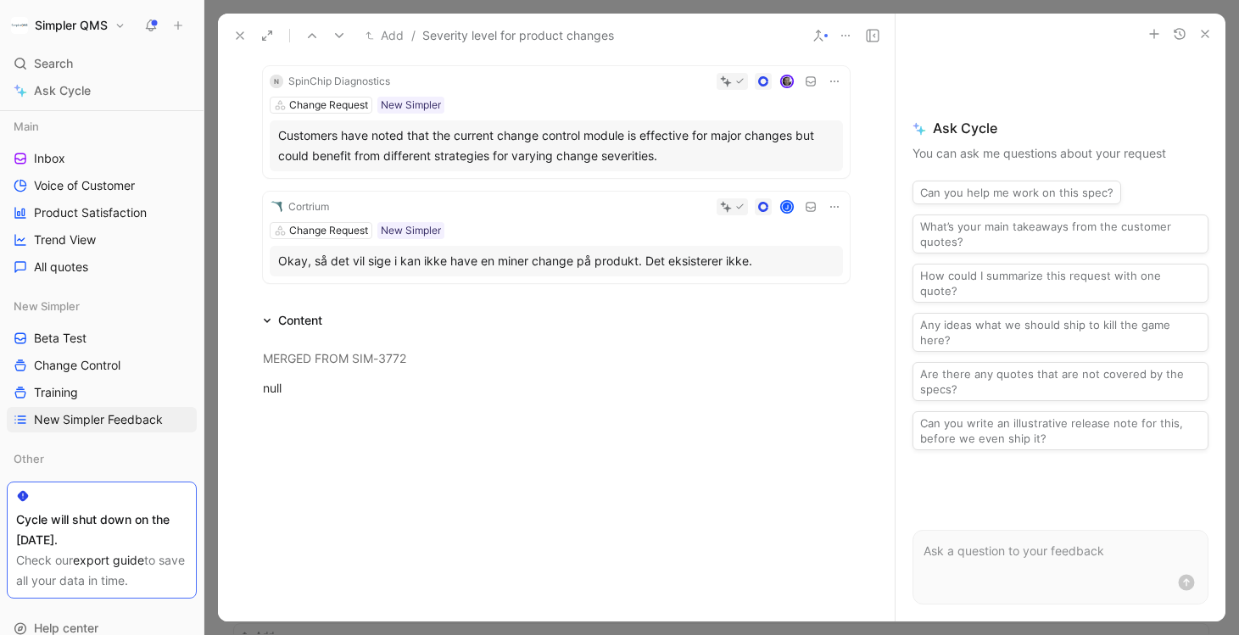
click at [243, 33] on icon at bounding box center [240, 36] width 14 height 14
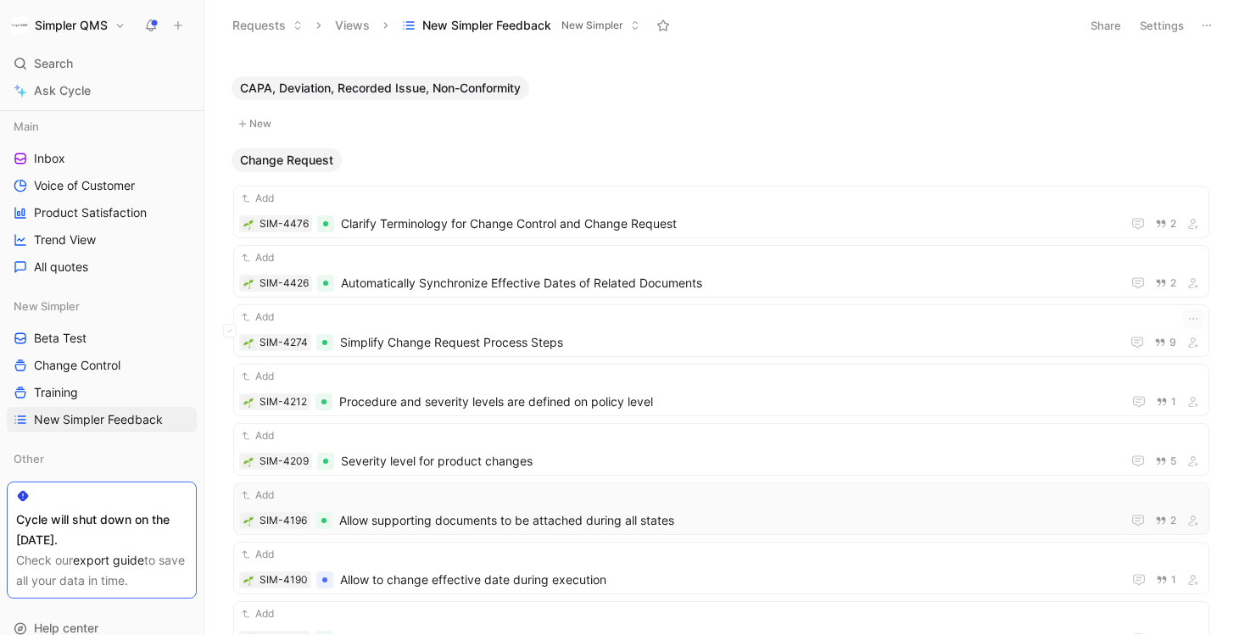
scroll to position [457, 0]
click at [762, 273] on div "Add SIM-4426 Automatically Synchronize Effective Dates of Related Documents 2" at bounding box center [721, 273] width 964 height 44
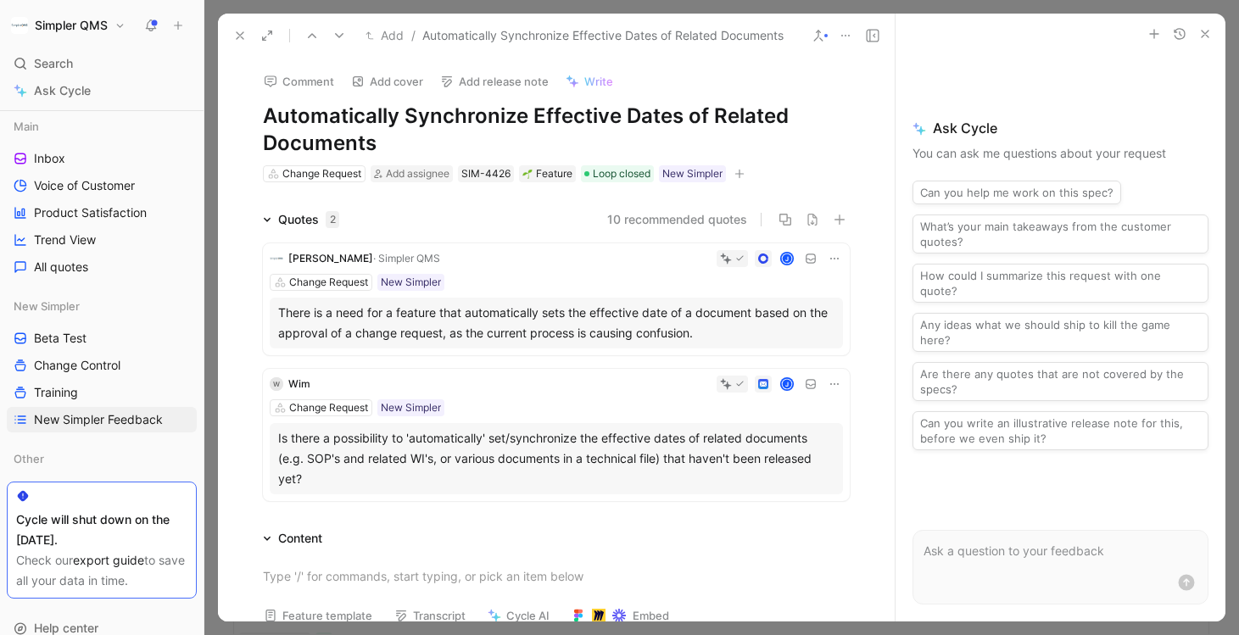
click at [238, 36] on use at bounding box center [240, 35] width 7 height 7
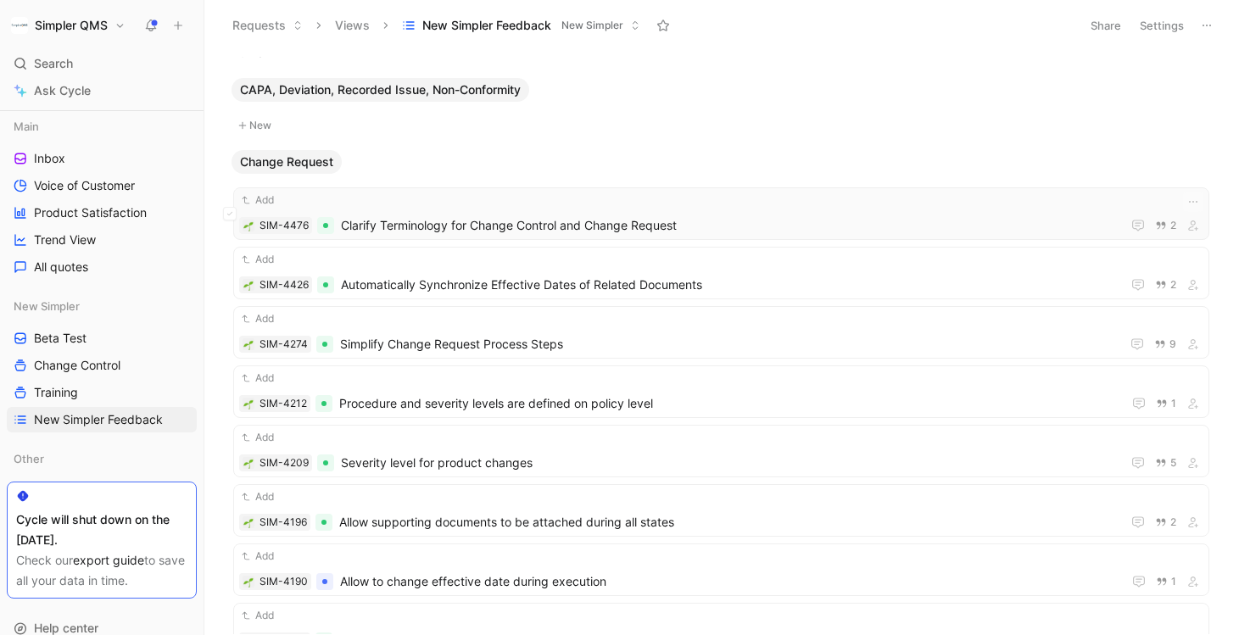
click at [718, 215] on span "Clarify Terminology for Change Control and Change Request" at bounding box center [728, 225] width 774 height 20
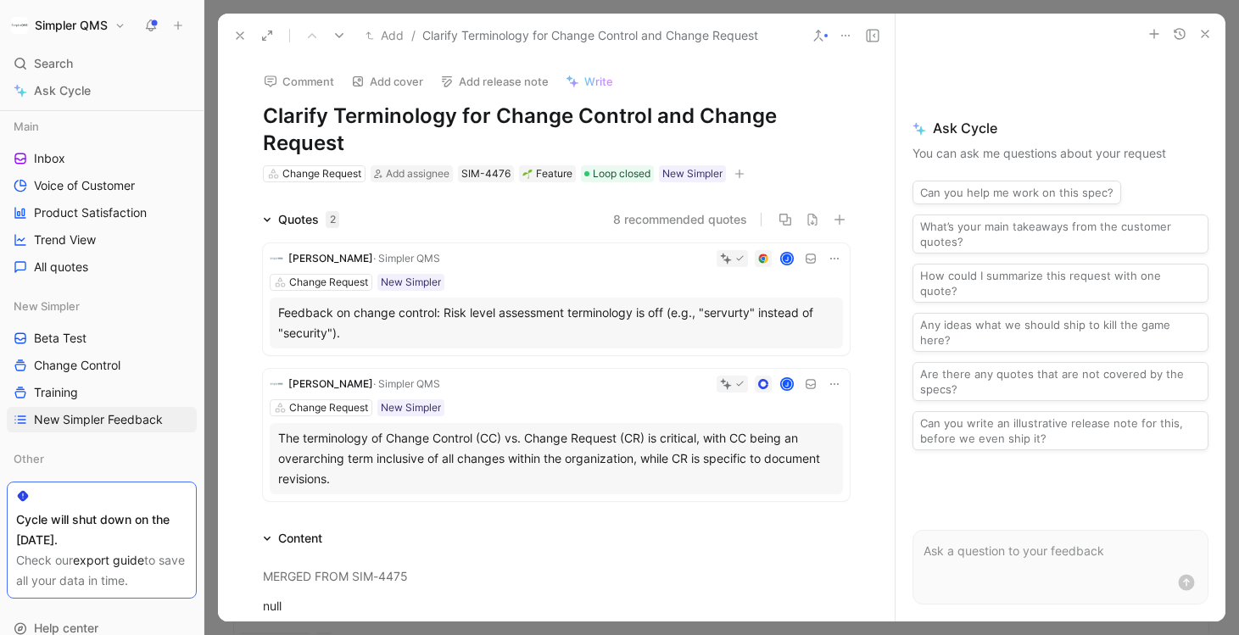
click at [241, 37] on icon at bounding box center [240, 36] width 14 height 14
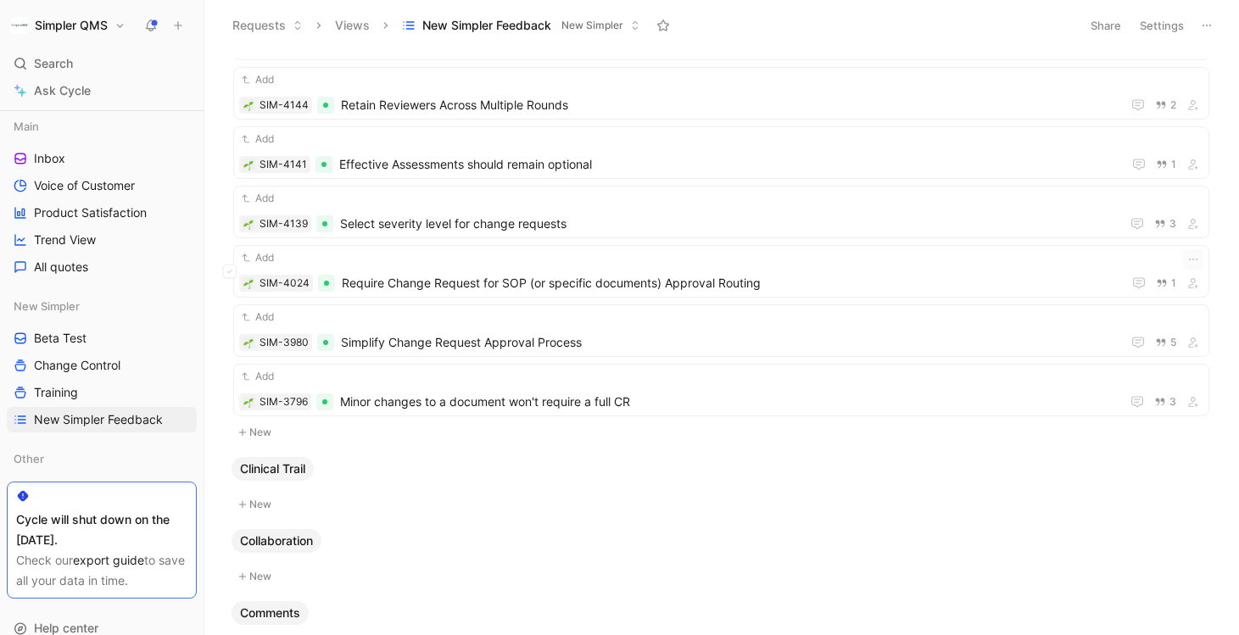
scroll to position [1197, 0]
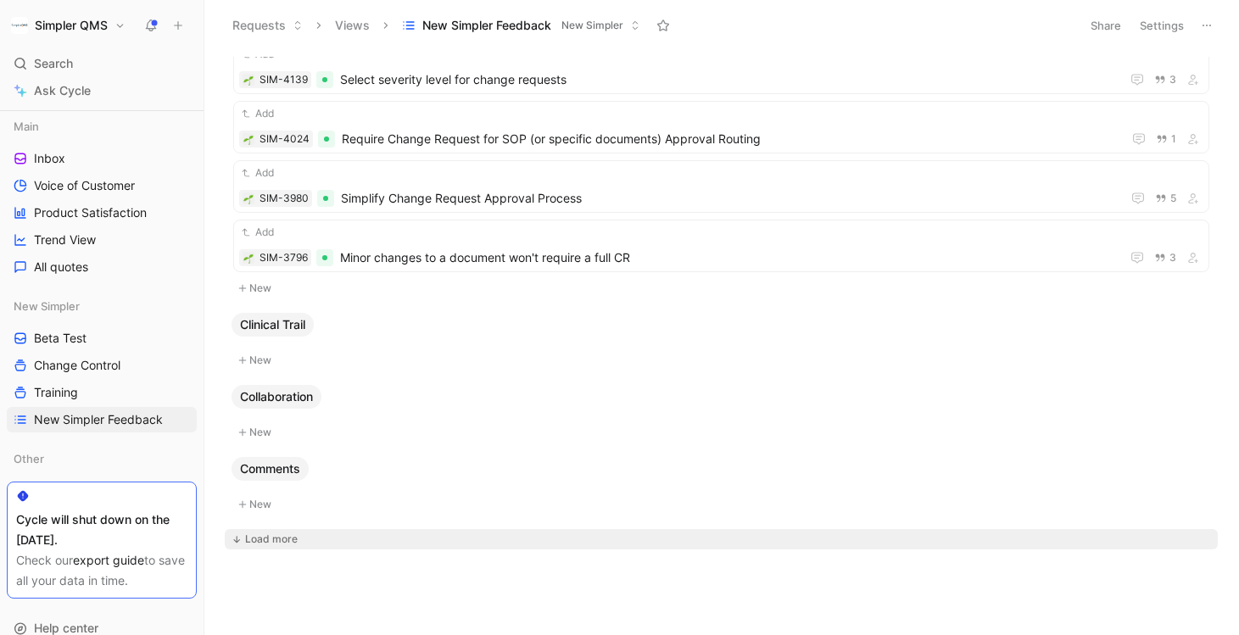
click at [259, 549] on button "Load more" at bounding box center [721, 539] width 993 height 20
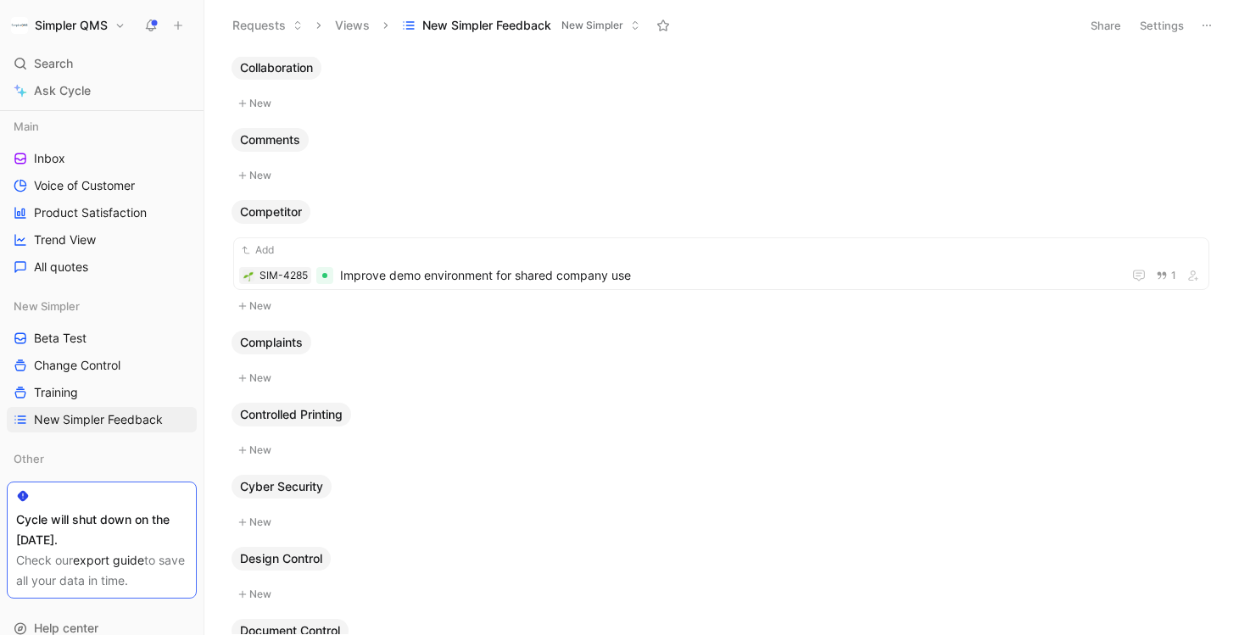
scroll to position [1543, 0]
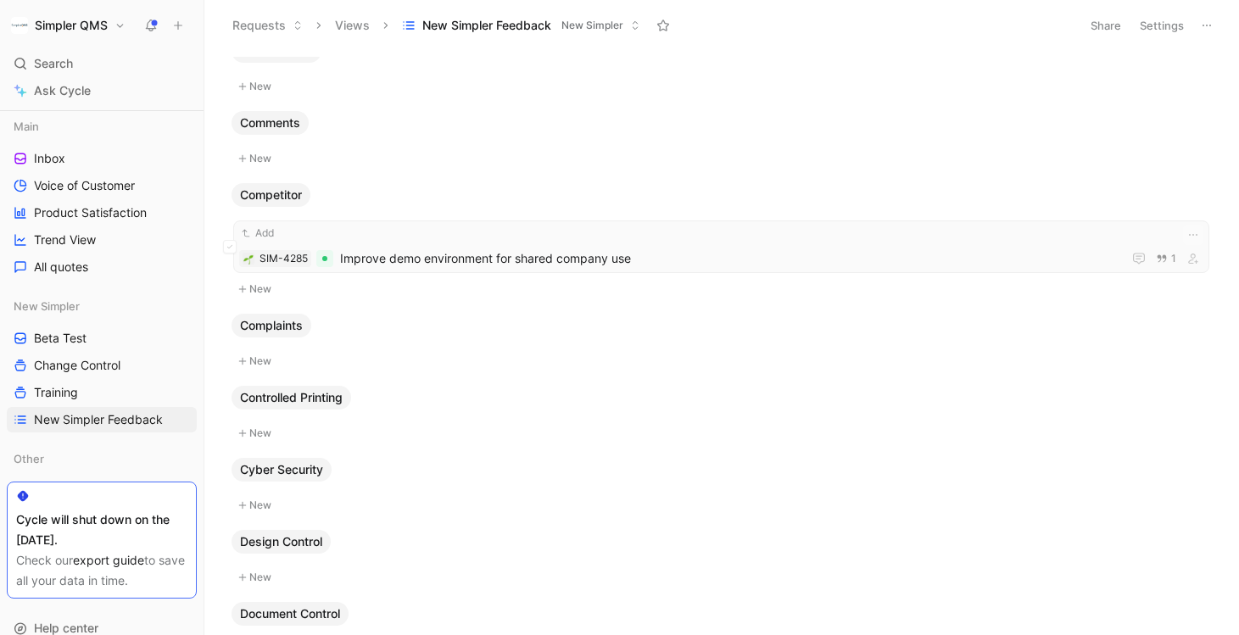
click at [708, 257] on span "Improve demo environment for shared company use" at bounding box center [727, 259] width 775 height 20
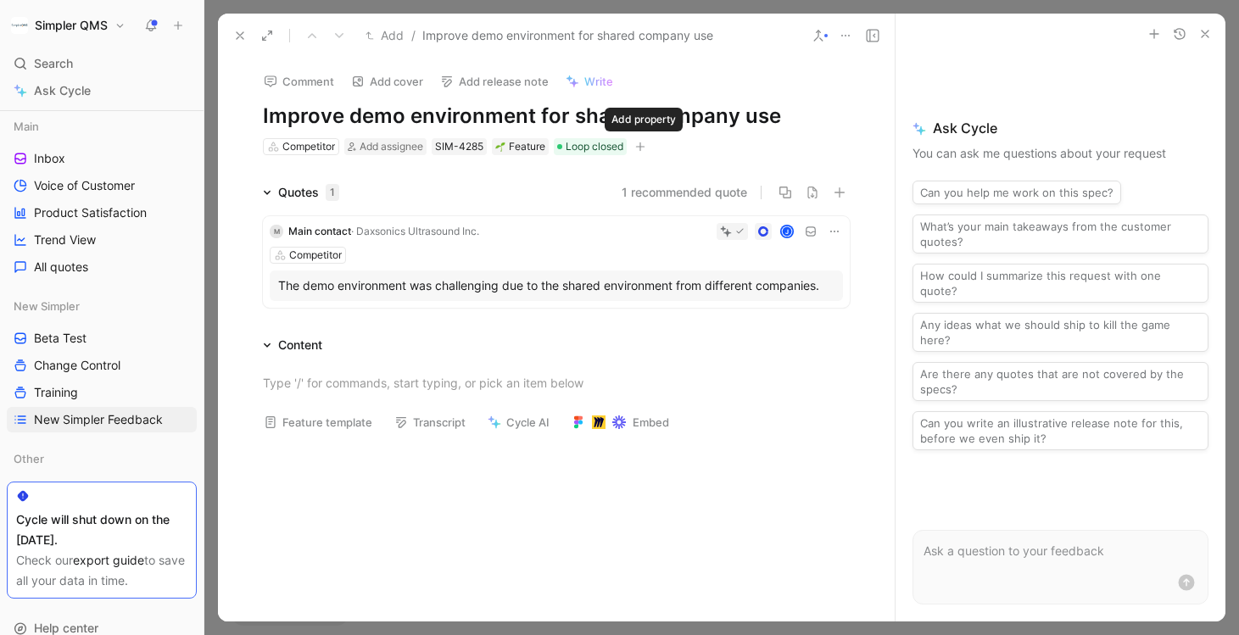
click at [646, 144] on icon "button" at bounding box center [640, 147] width 10 height 10
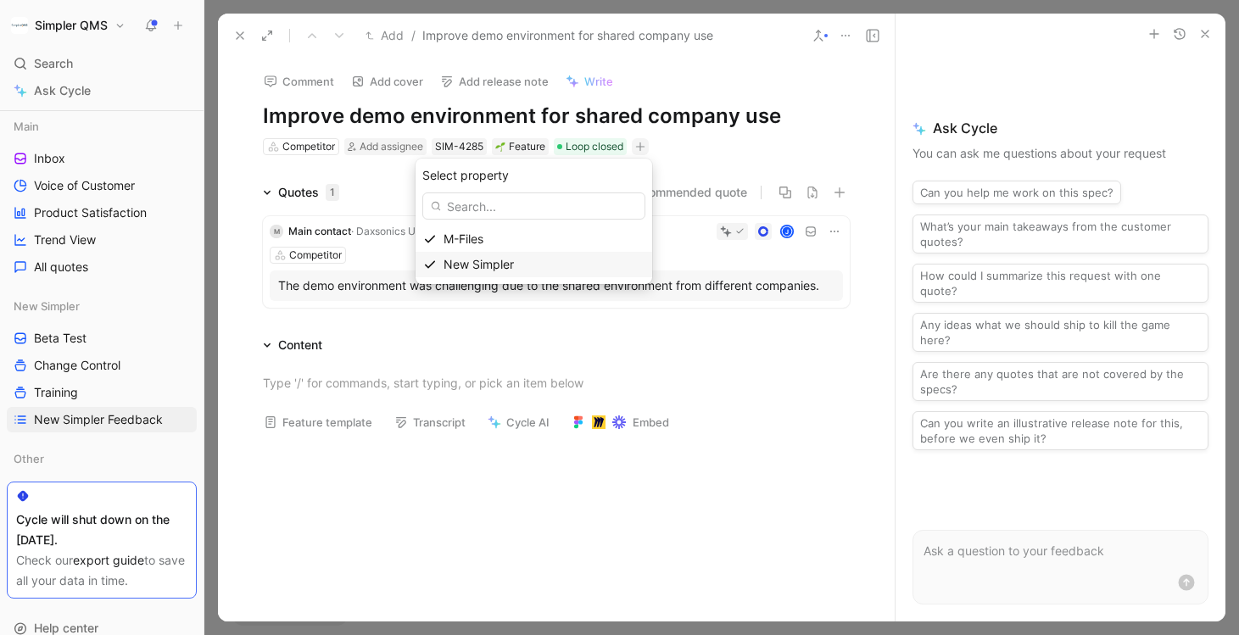
click at [482, 259] on span "New Simpler" at bounding box center [479, 264] width 70 height 14
click at [444, 196] on icon at bounding box center [445, 196] width 10 height 10
click at [439, 189] on input "checkbox" at bounding box center [439, 189] width 0 height 0
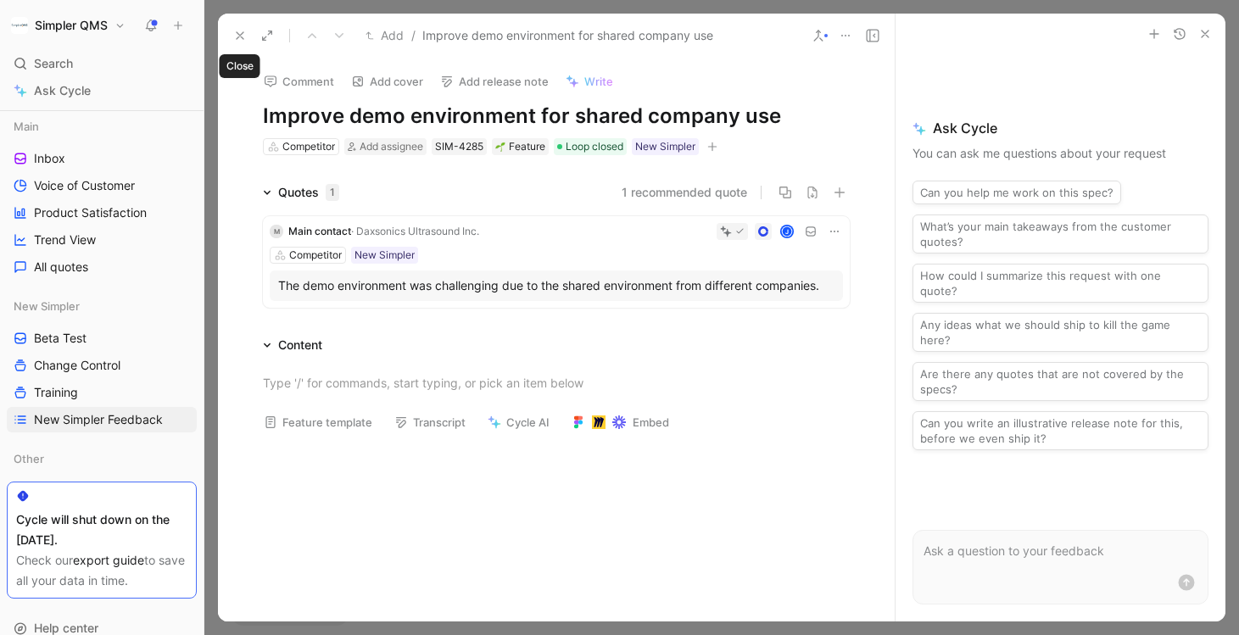
click at [240, 33] on icon at bounding box center [240, 36] width 14 height 14
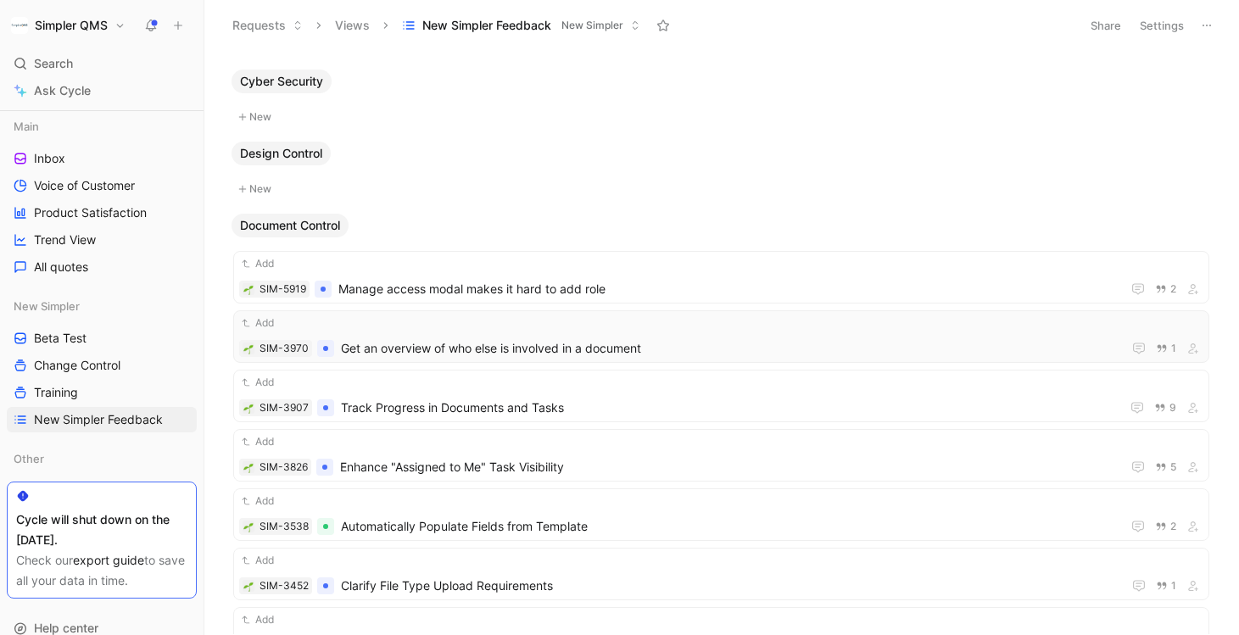
scroll to position [1932, 0]
click at [843, 282] on span "Manage access modal makes it hard to add role" at bounding box center [726, 289] width 776 height 20
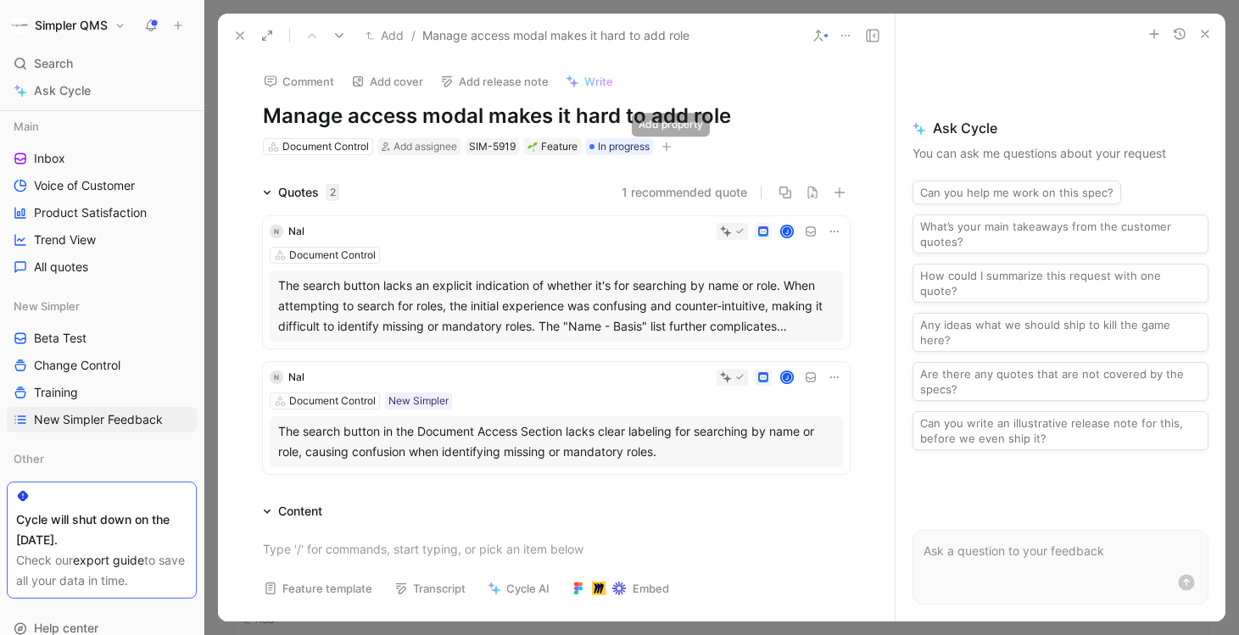
click at [672, 144] on icon "button" at bounding box center [667, 147] width 10 height 10
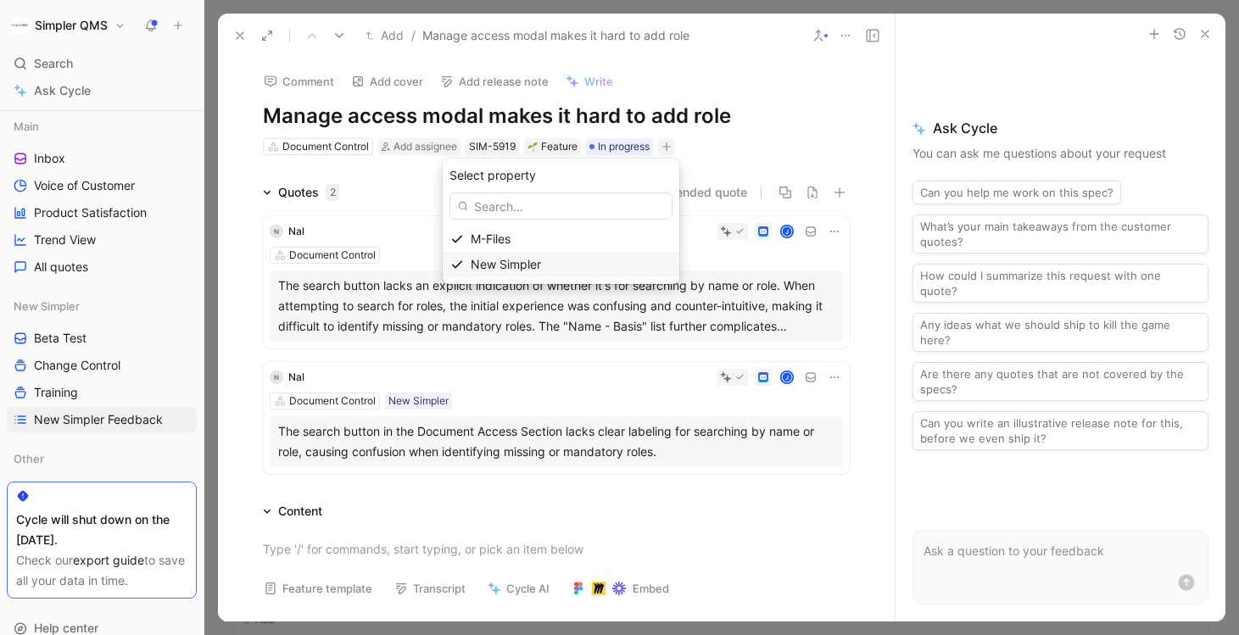
click at [520, 269] on span "New Simpler" at bounding box center [506, 264] width 70 height 14
click at [471, 197] on icon at bounding box center [473, 196] width 8 height 6
click at [466, 189] on input "checkbox" at bounding box center [466, 189] width 0 height 0
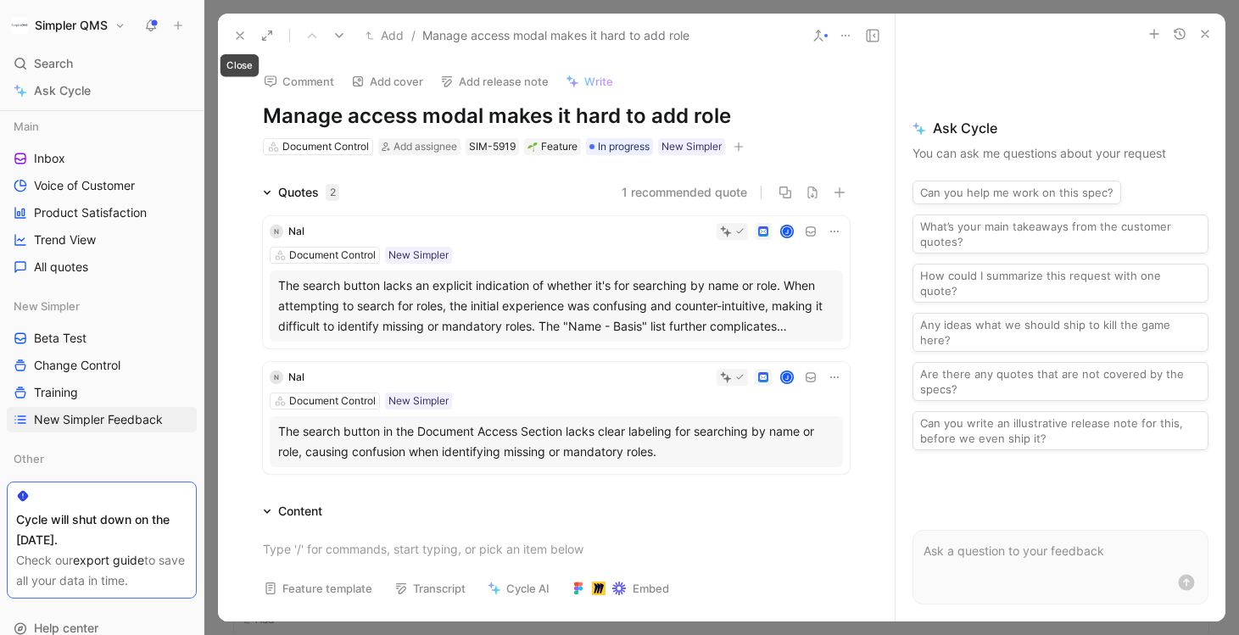
click at [238, 36] on use at bounding box center [240, 35] width 7 height 7
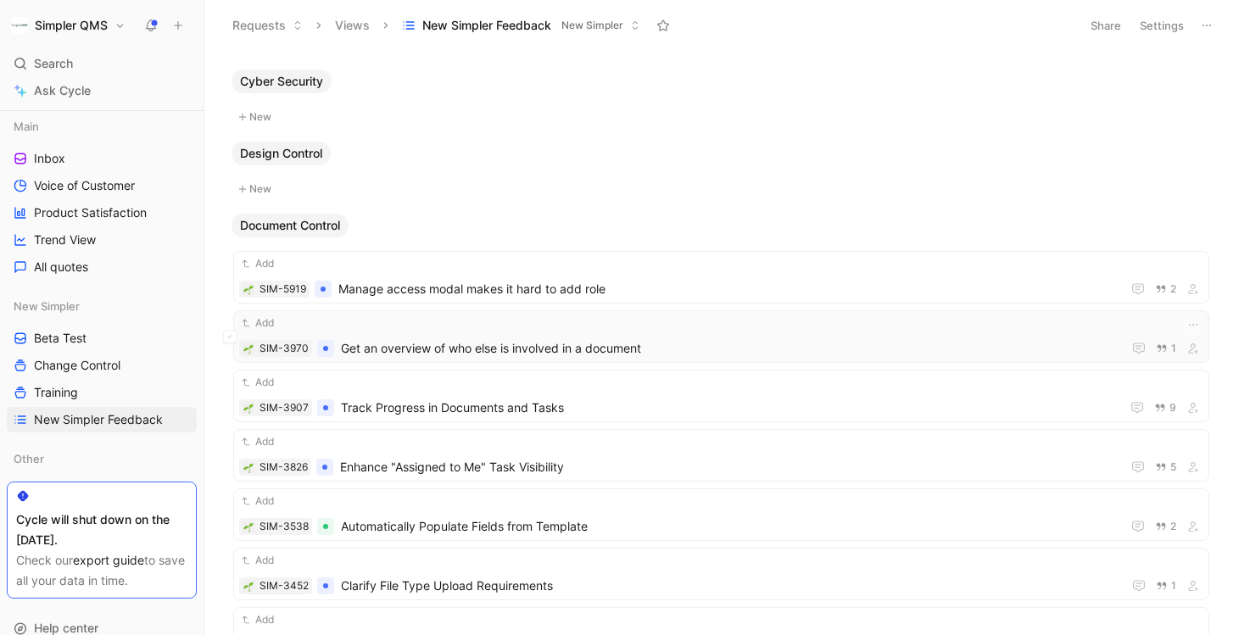
click at [552, 339] on span "Get an overview of who else is involved in a document" at bounding box center [728, 348] width 774 height 20
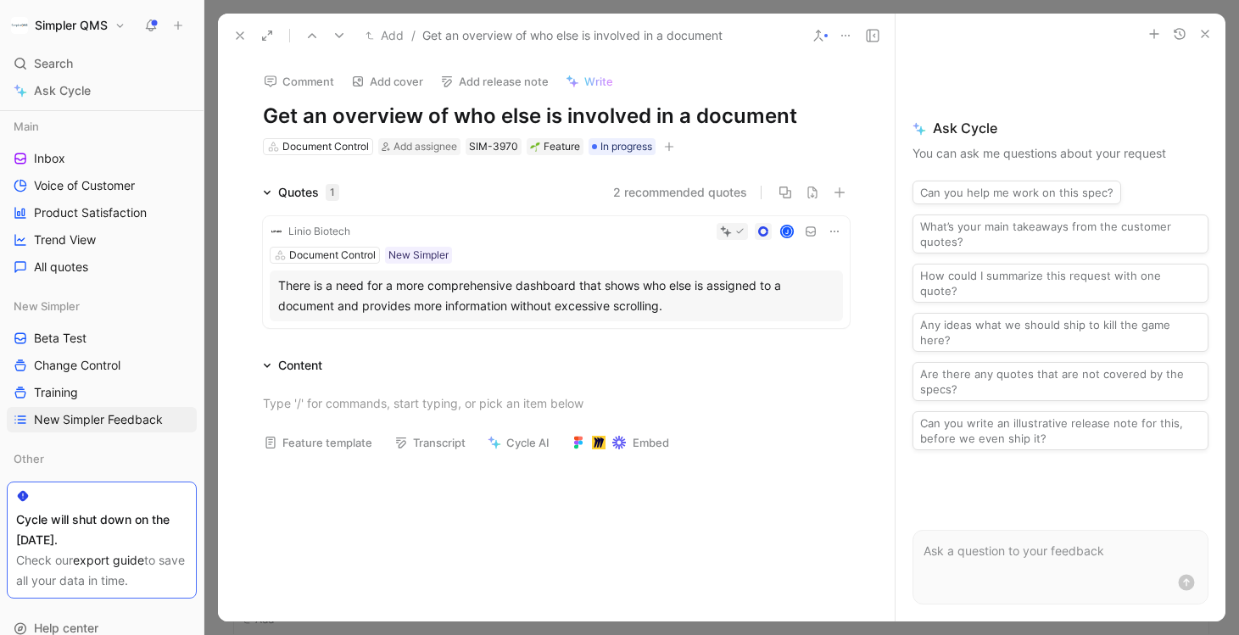
click at [674, 148] on icon "button" at bounding box center [669, 147] width 10 height 10
click at [534, 261] on span "New Simpler" at bounding box center [507, 264] width 70 height 14
click at [474, 194] on icon at bounding box center [473, 196] width 10 height 10
click at [467, 189] on input "checkbox" at bounding box center [467, 189] width 0 height 0
click at [239, 35] on use at bounding box center [240, 35] width 7 height 7
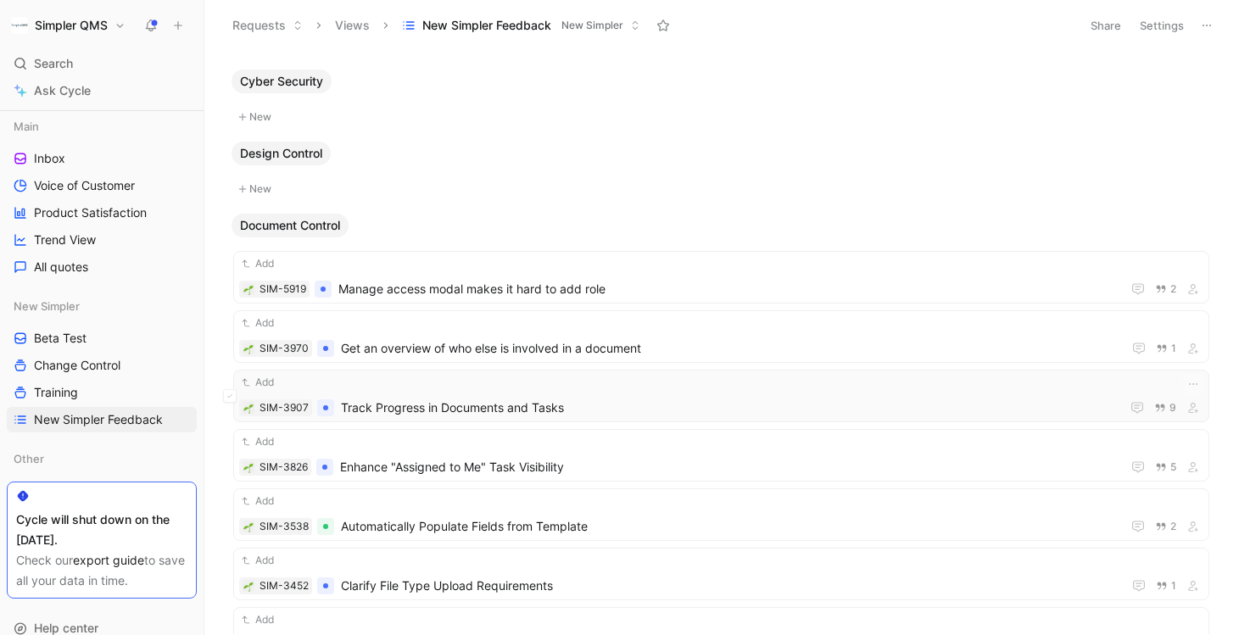
click at [548, 403] on span "Track Progress in Documents and Tasks" at bounding box center [727, 408] width 773 height 20
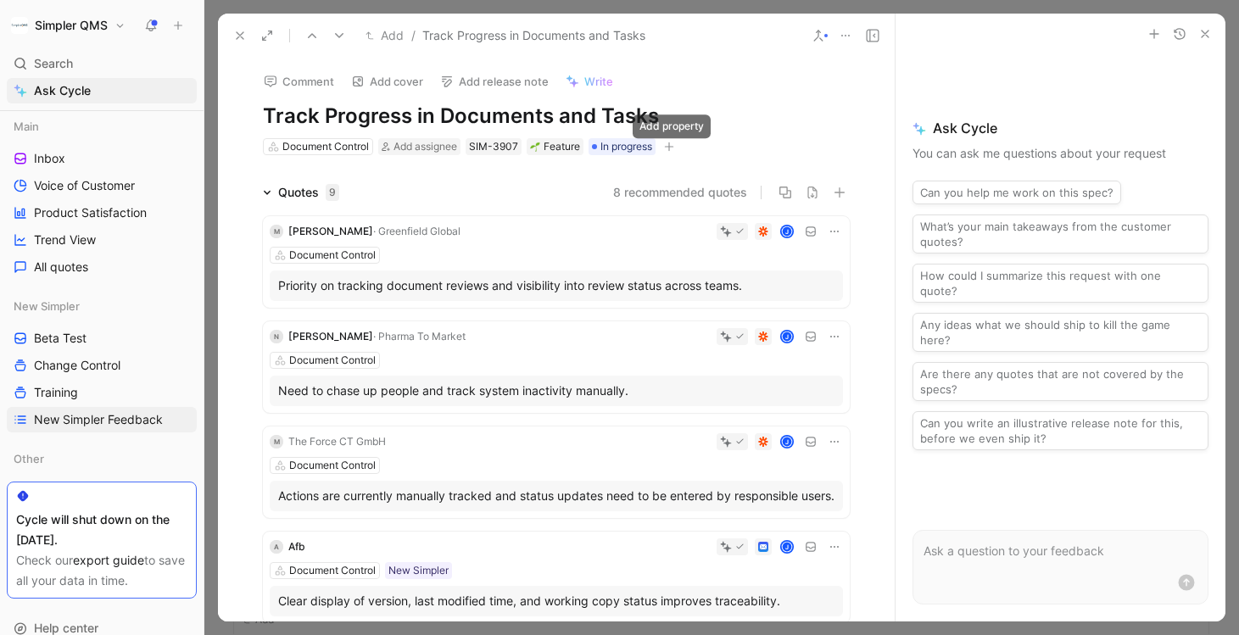
click at [673, 148] on icon "button" at bounding box center [669, 147] width 10 height 10
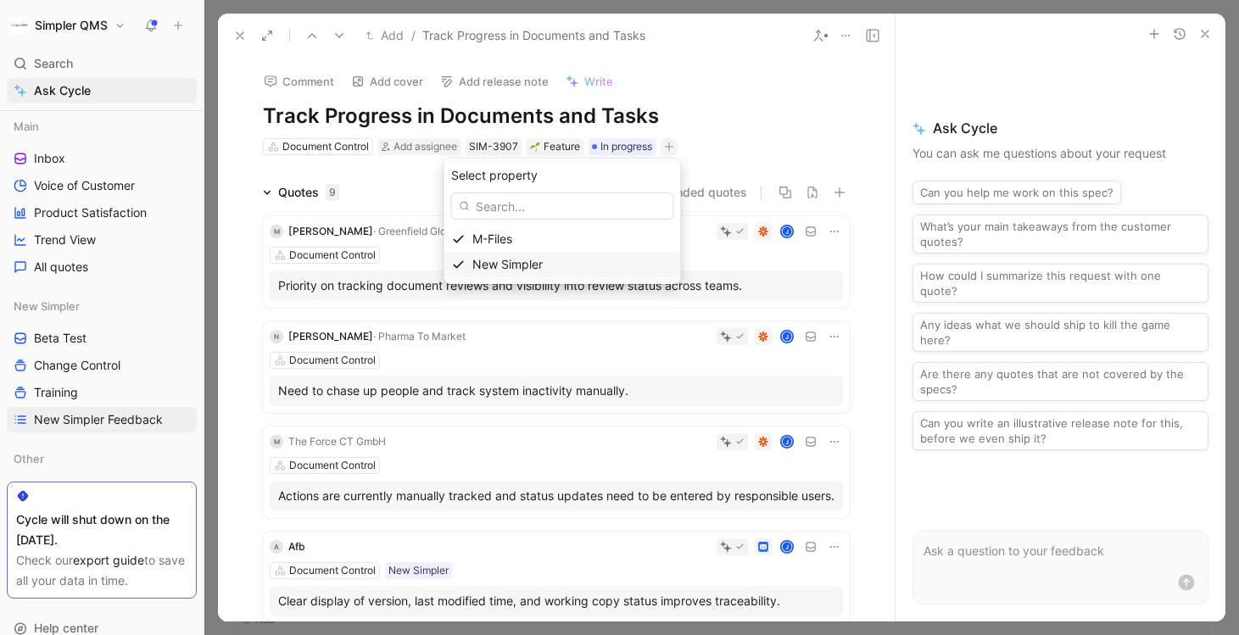
click at [499, 267] on span "New Simpler" at bounding box center [507, 264] width 70 height 14
click at [469, 193] on icon at bounding box center [474, 196] width 10 height 10
click at [467, 189] on input "checkbox" at bounding box center [467, 189] width 0 height 0
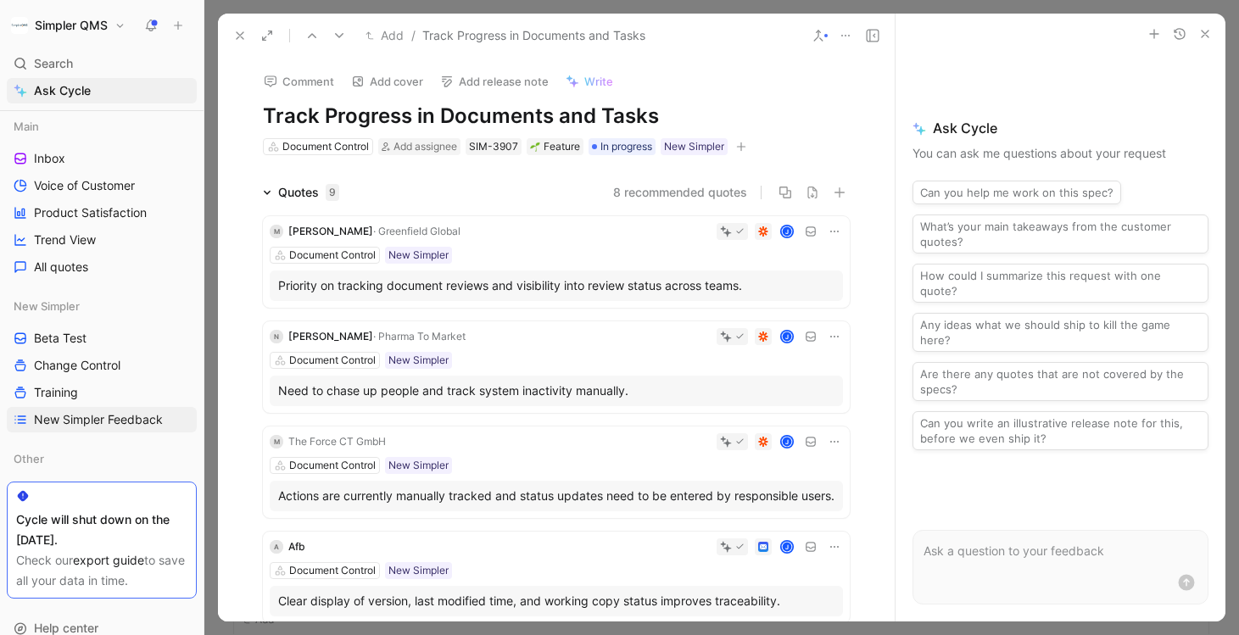
click at [242, 29] on icon at bounding box center [240, 36] width 14 height 14
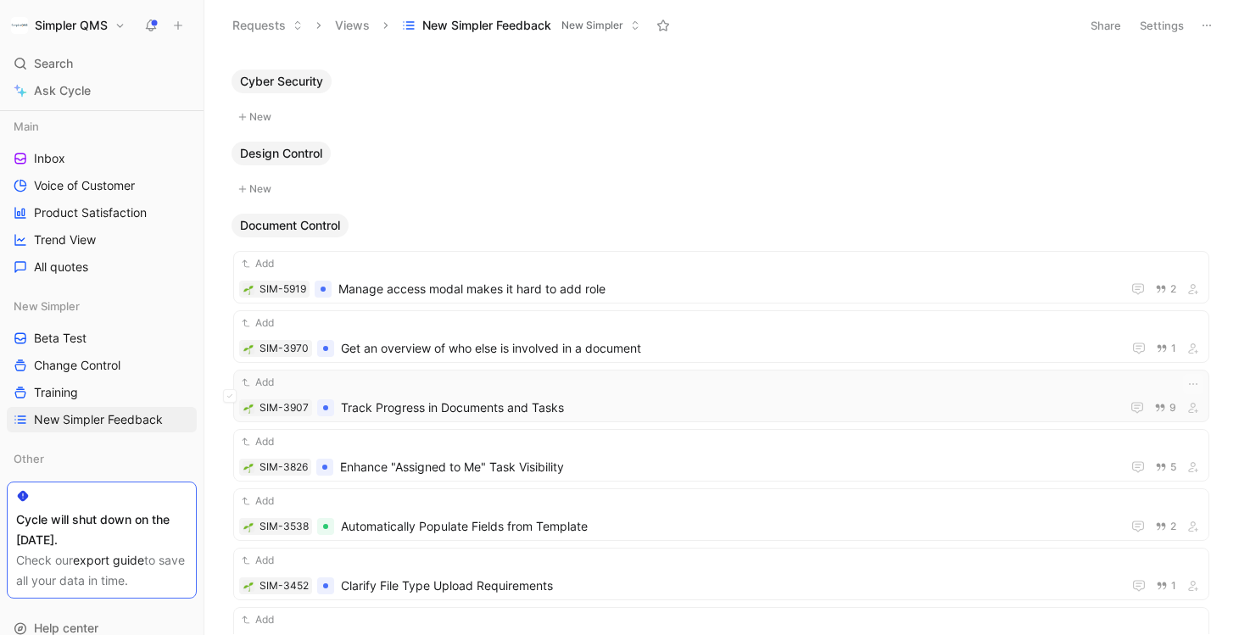
click at [473, 415] on span "Track Progress in Documents and Tasks" at bounding box center [727, 408] width 773 height 20
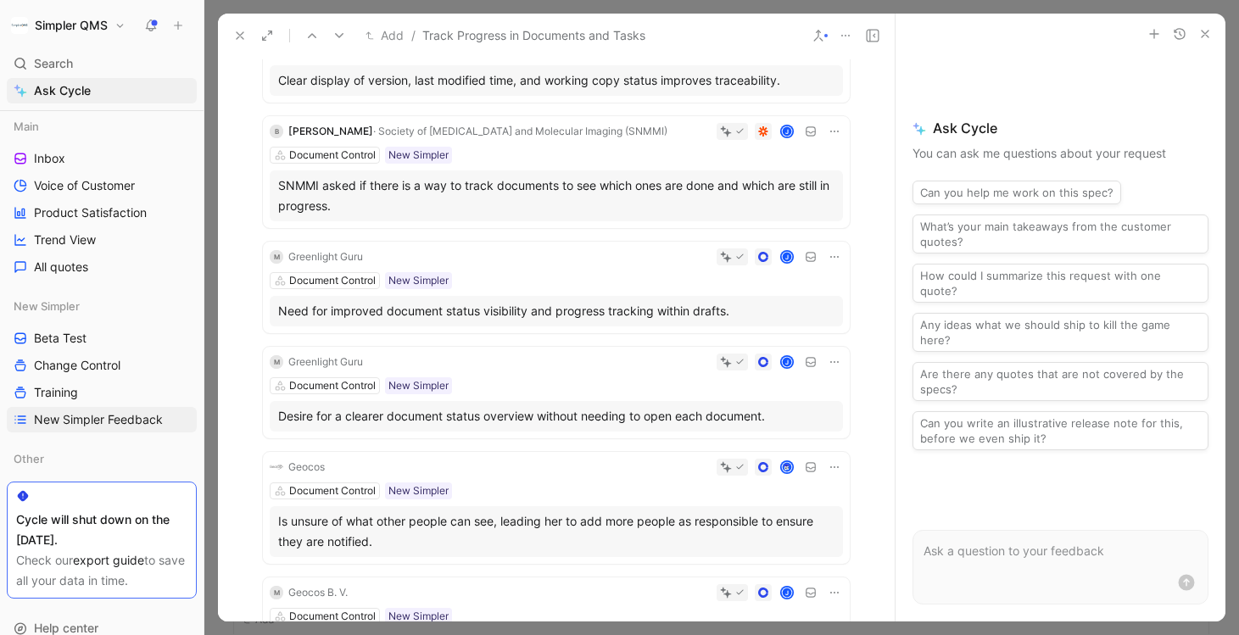
scroll to position [523, 0]
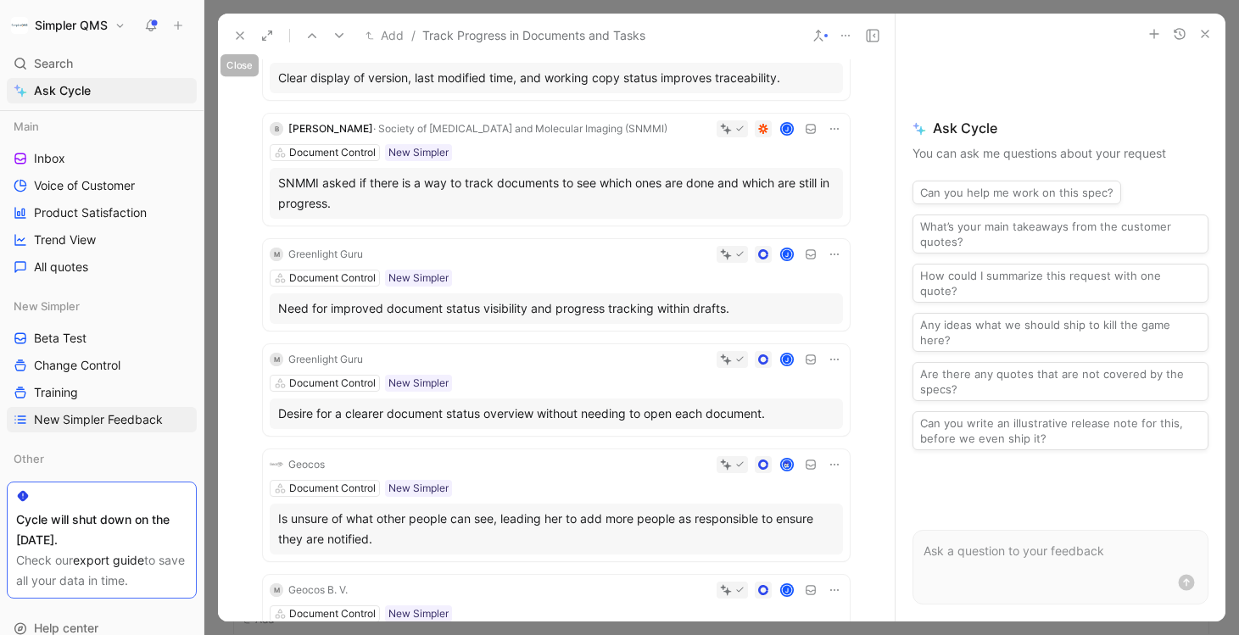
click at [240, 43] on button at bounding box center [240, 36] width 24 height 24
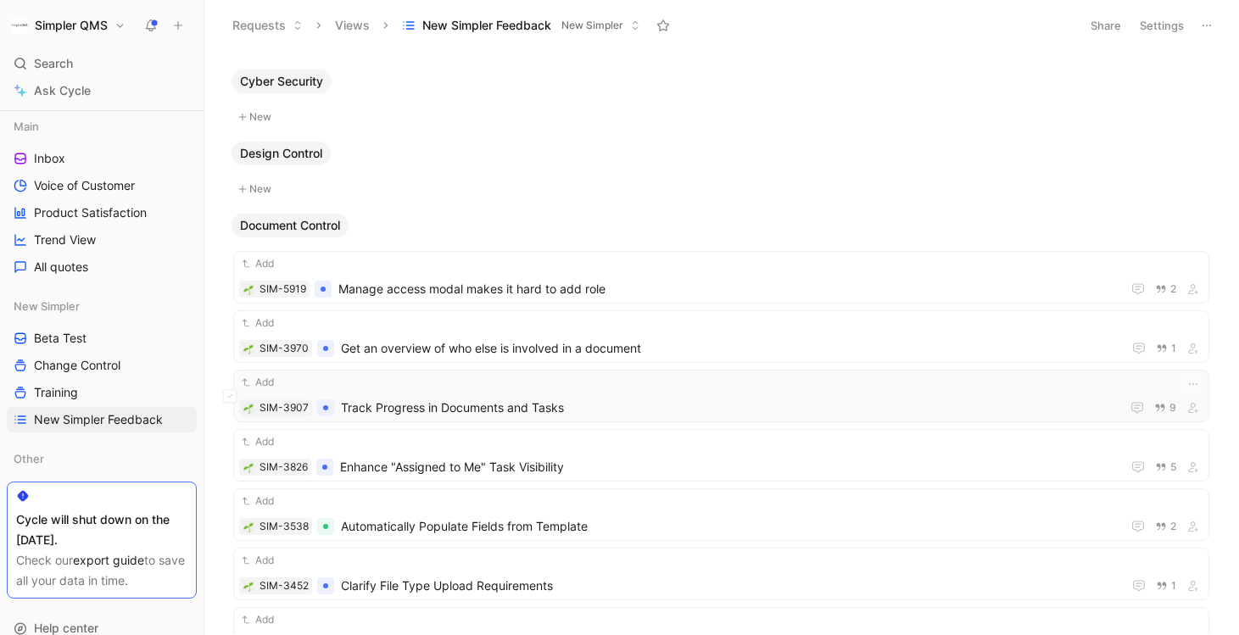
click at [603, 417] on span "Track Progress in Documents and Tasks" at bounding box center [727, 408] width 773 height 20
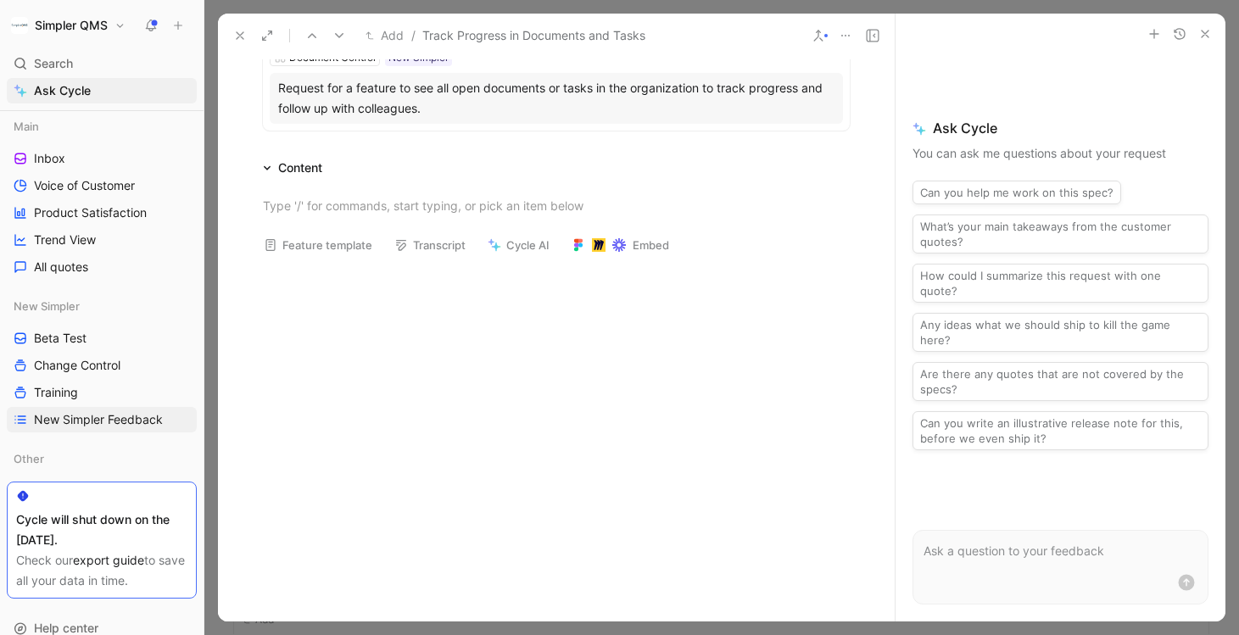
scroll to position [1099, 0]
click at [244, 39] on icon at bounding box center [240, 36] width 14 height 14
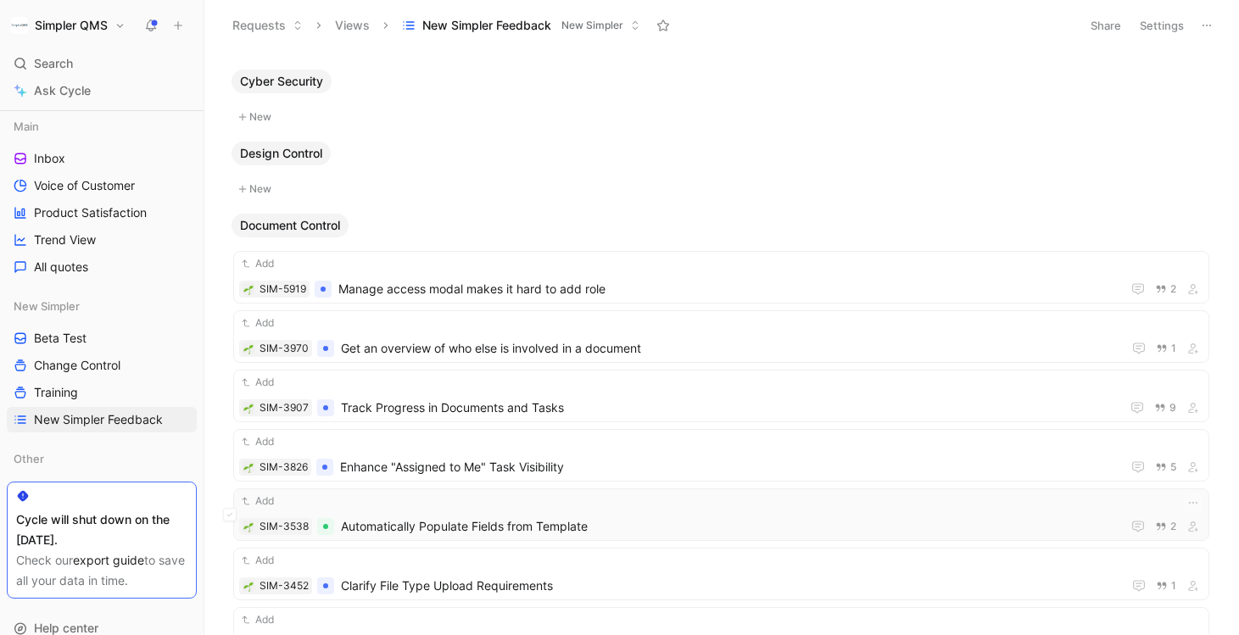
click at [524, 507] on div "Add" at bounding box center [721, 501] width 964 height 17
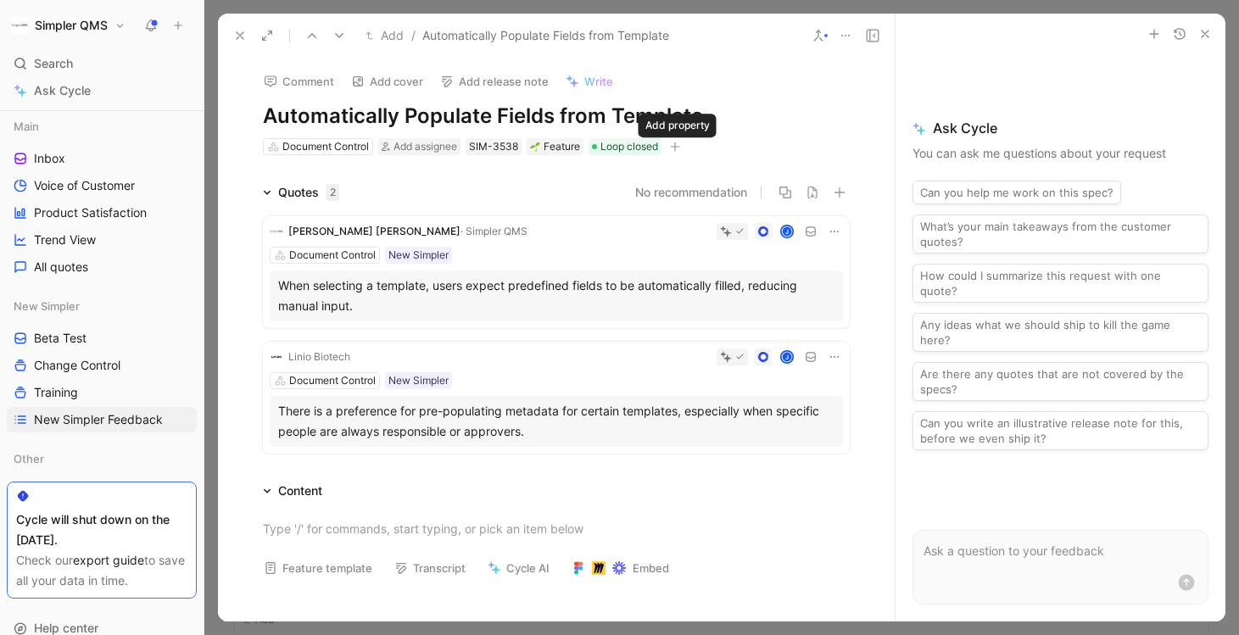
click at [679, 148] on icon "button" at bounding box center [675, 147] width 10 height 10
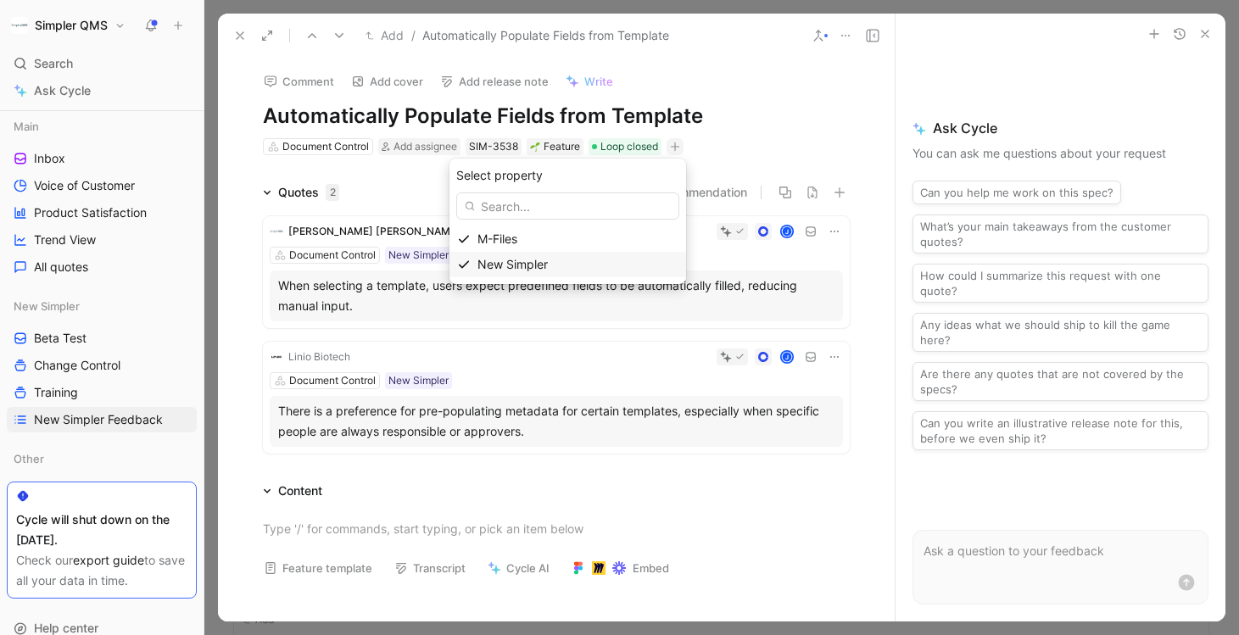
click at [517, 263] on span "New Simpler" at bounding box center [513, 264] width 70 height 14
click at [478, 197] on icon at bounding box center [480, 196] width 8 height 6
click at [472, 189] on input "checkbox" at bounding box center [472, 189] width 0 height 0
click at [237, 37] on use at bounding box center [240, 35] width 7 height 7
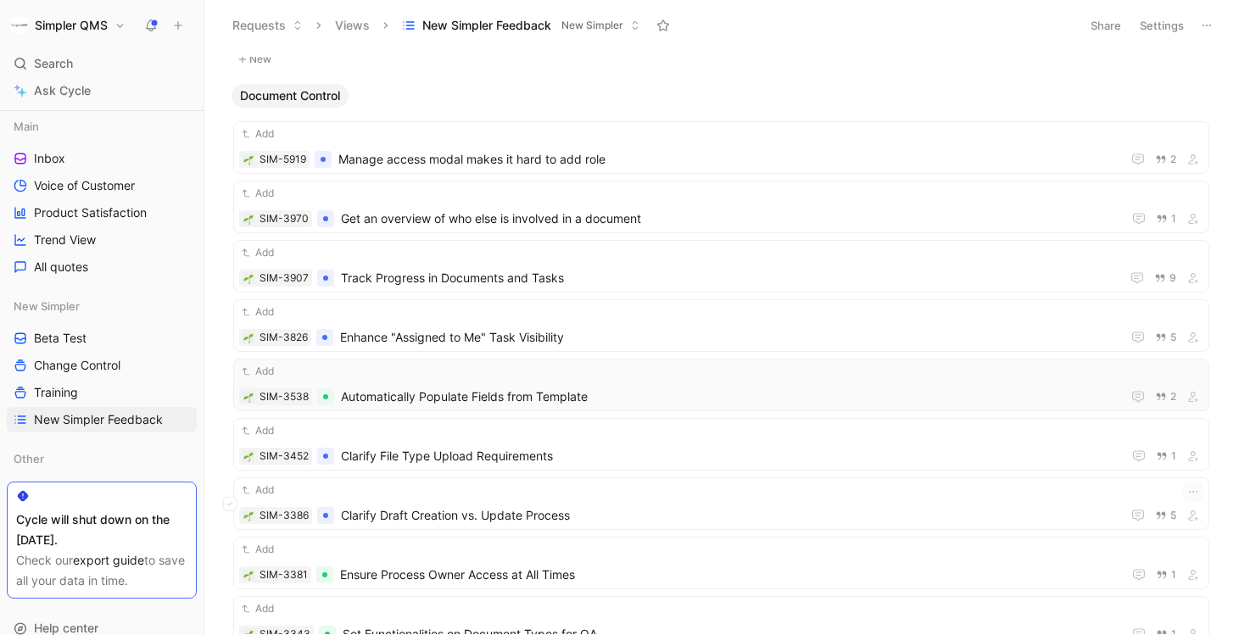
scroll to position [2113, 0]
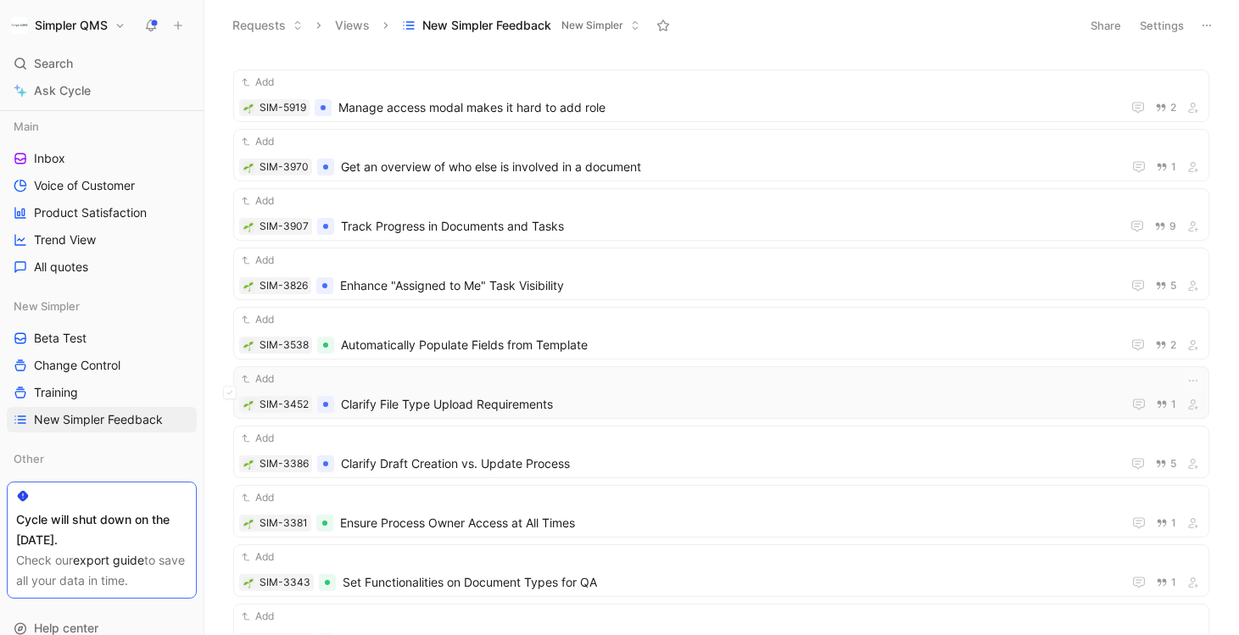
click at [640, 396] on span "Clarify File Type Upload Requirements" at bounding box center [728, 404] width 774 height 20
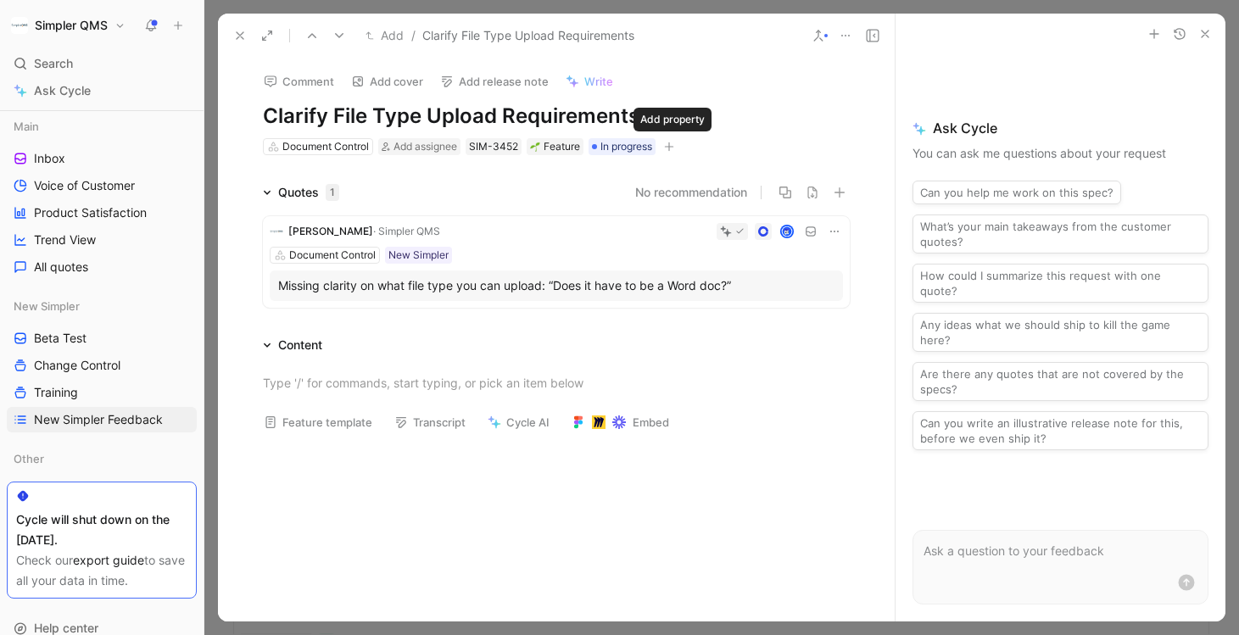
click at [674, 150] on icon "button" at bounding box center [669, 147] width 10 height 10
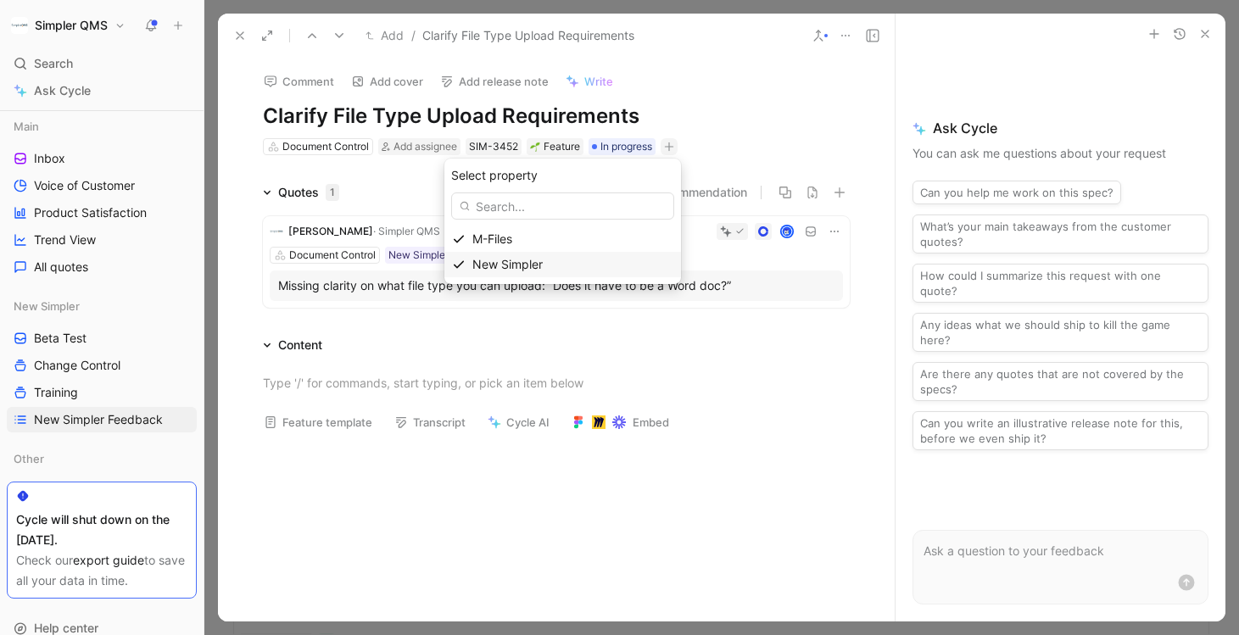
click at [536, 269] on span "New Simpler" at bounding box center [507, 264] width 70 height 14
click at [471, 202] on div at bounding box center [474, 196] width 14 height 14
click at [467, 189] on input "checkbox" at bounding box center [467, 189] width 0 height 0
click at [238, 31] on icon at bounding box center [240, 36] width 14 height 14
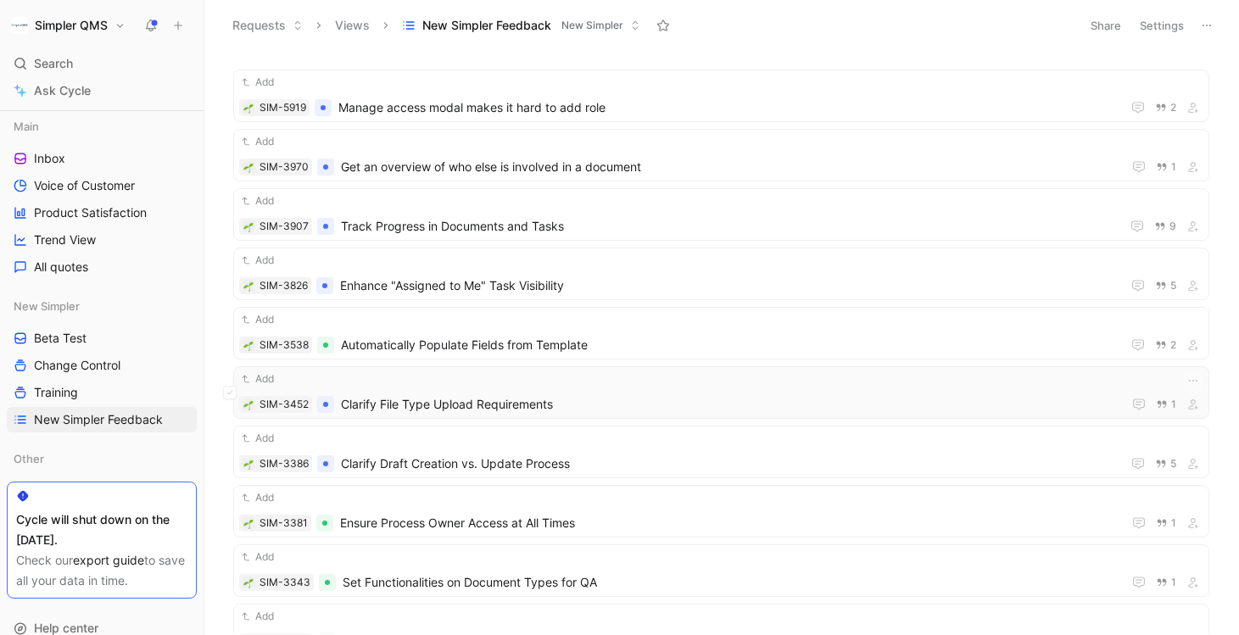
click at [640, 411] on span "Clarify File Type Upload Requirements" at bounding box center [728, 404] width 774 height 20
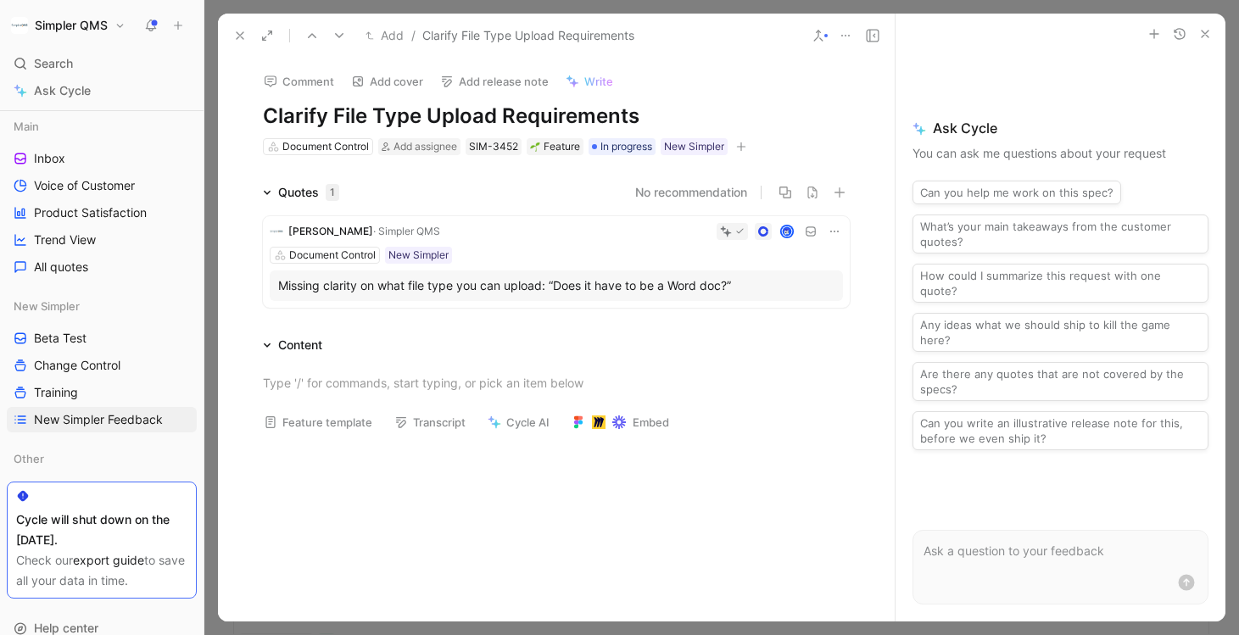
click at [241, 36] on use at bounding box center [240, 35] width 7 height 7
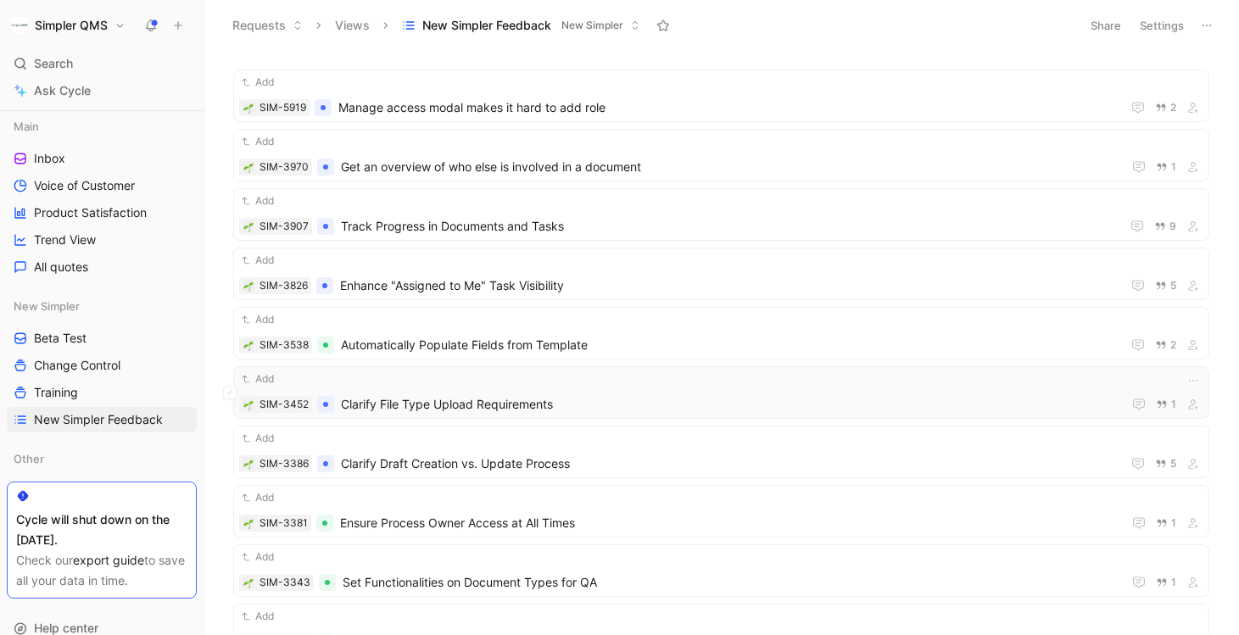
click at [575, 411] on span "Clarify File Type Upload Requirements" at bounding box center [728, 404] width 774 height 20
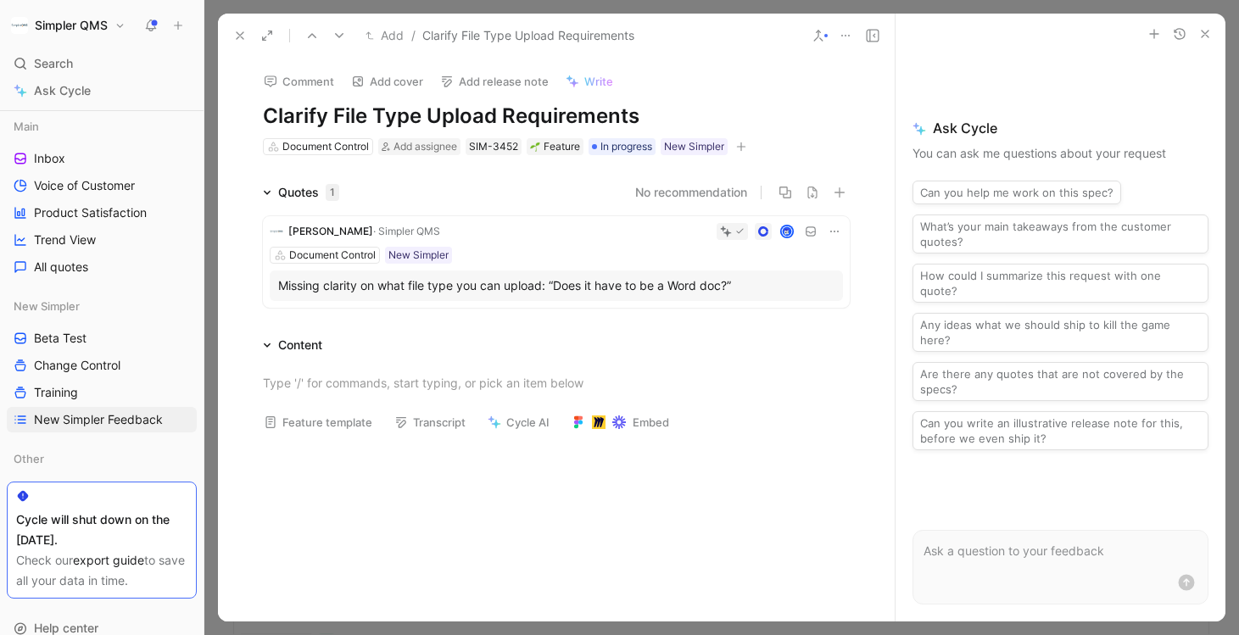
click at [239, 40] on icon at bounding box center [240, 36] width 14 height 14
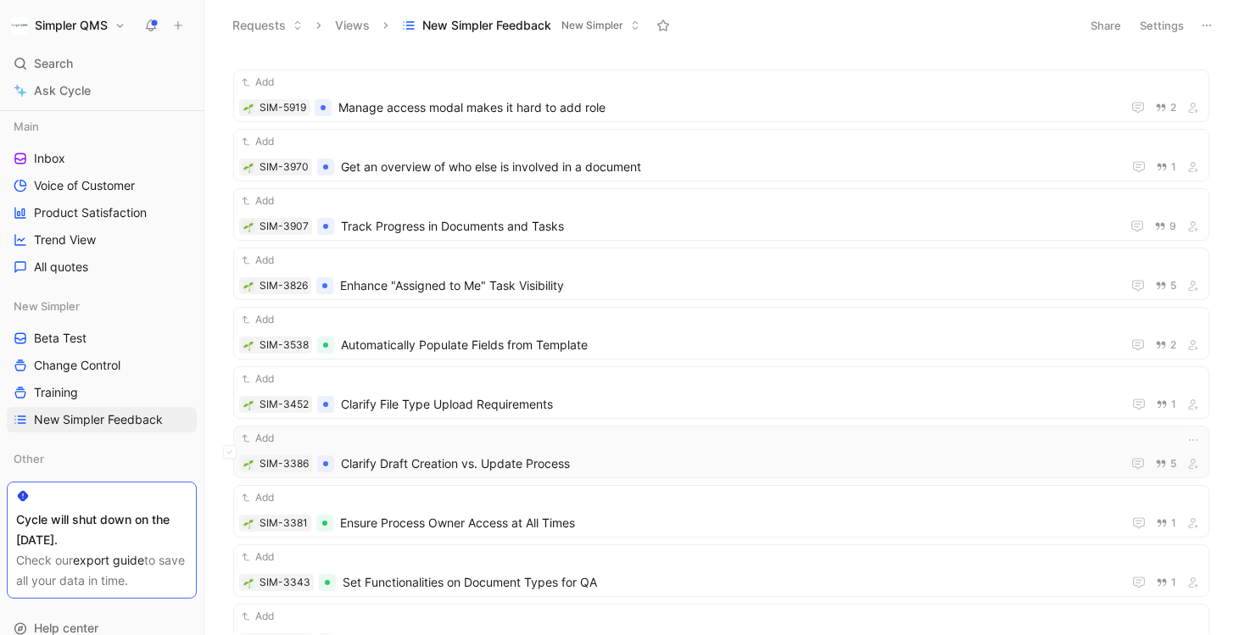
click at [528, 467] on span "Clarify Draft Creation vs. Update Process" at bounding box center [728, 464] width 774 height 20
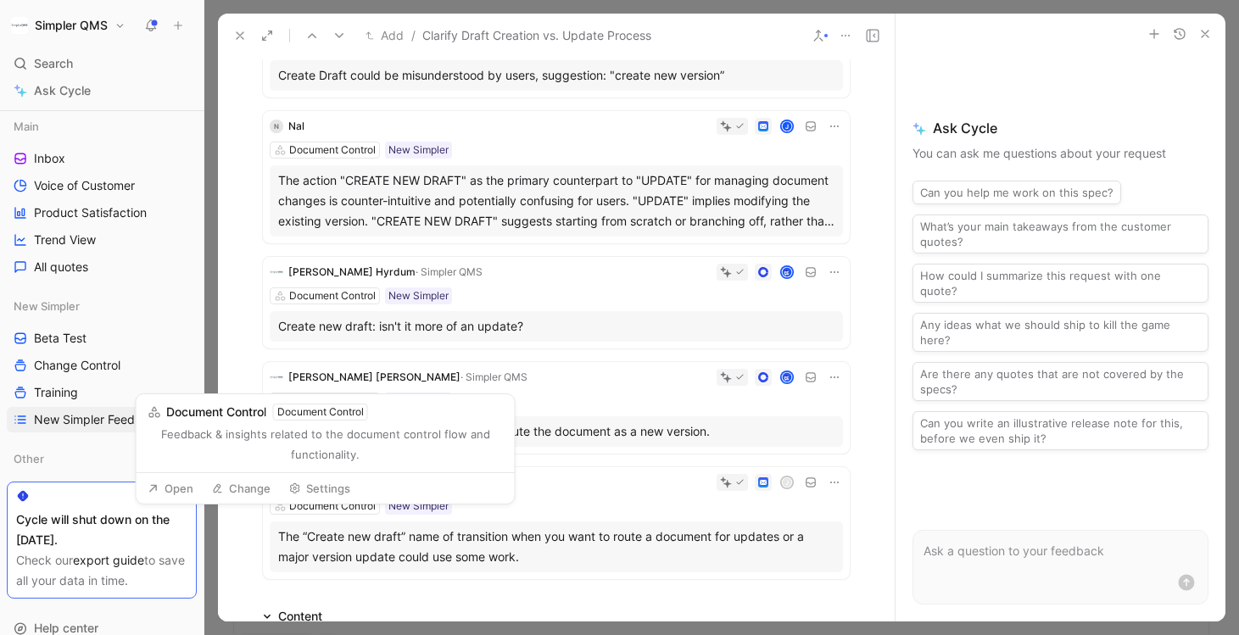
scroll to position [193, 0]
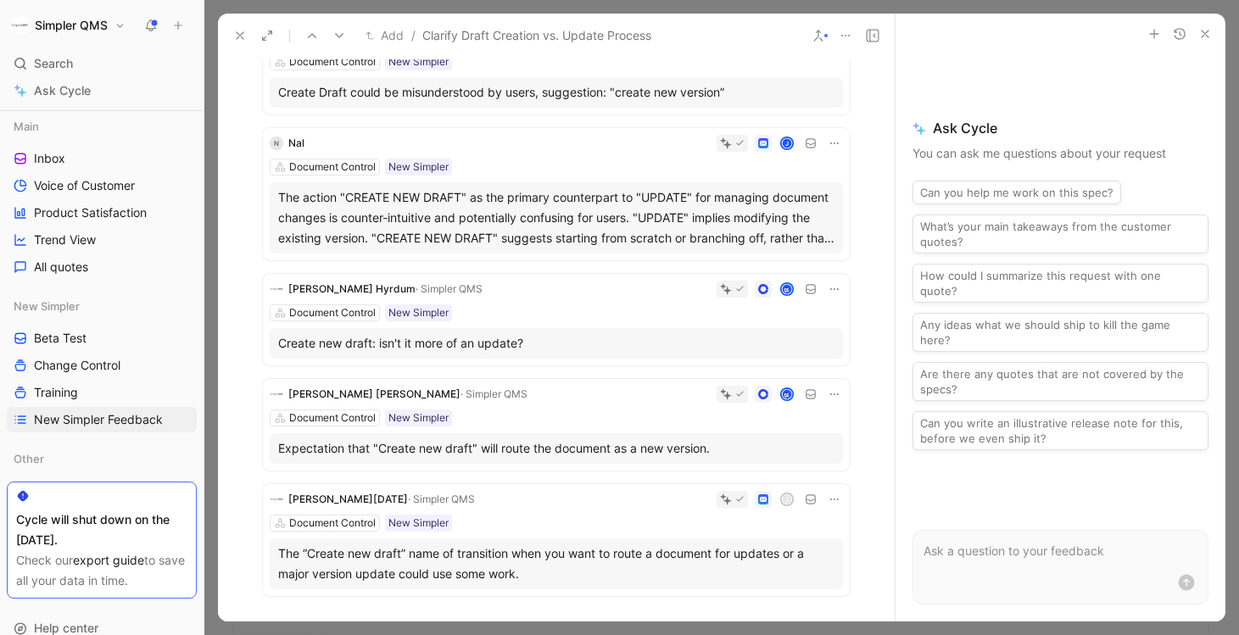
click at [250, 44] on button at bounding box center [240, 36] width 24 height 24
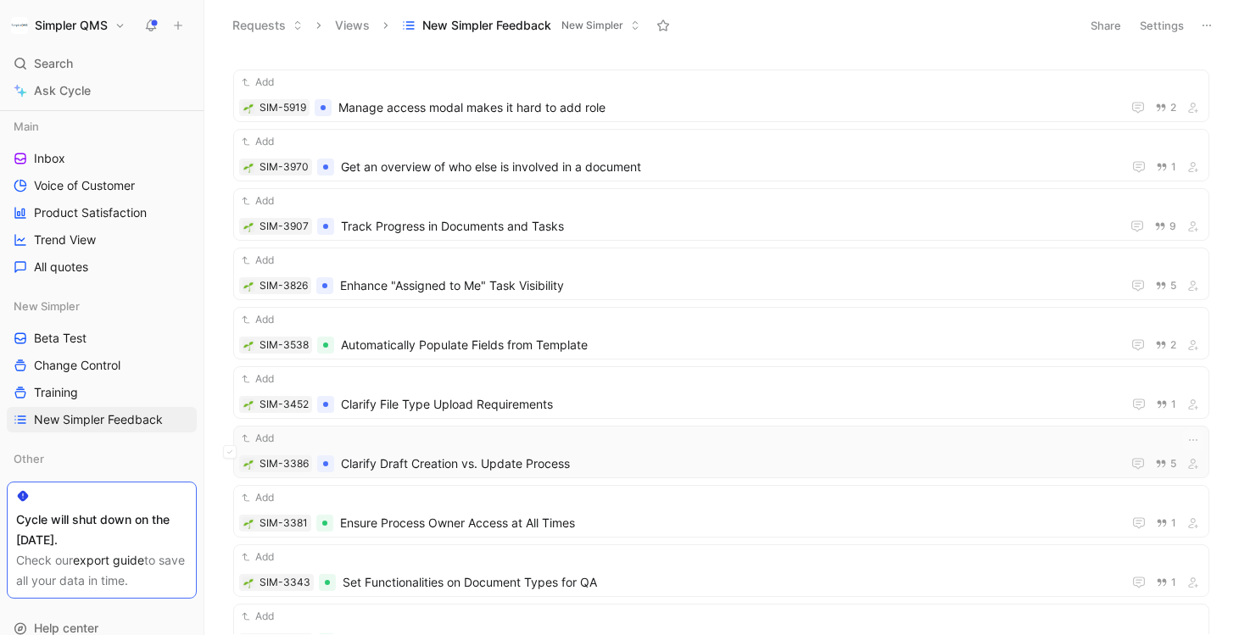
click at [685, 457] on span "Clarify Draft Creation vs. Update Process" at bounding box center [728, 464] width 774 height 20
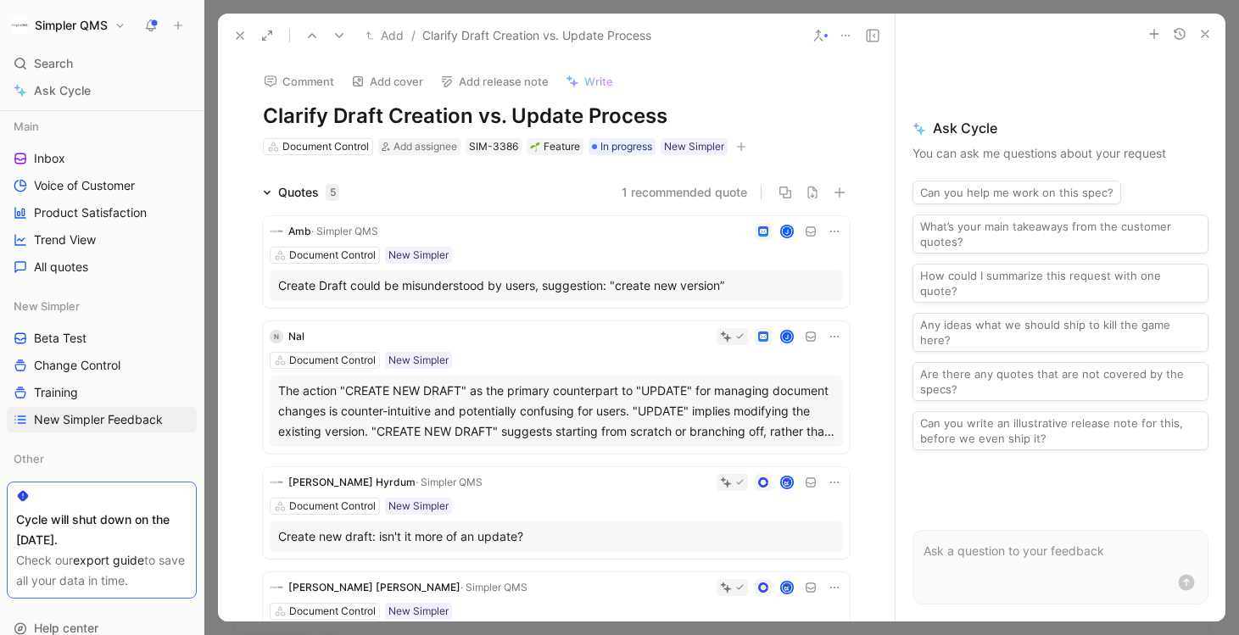
click at [238, 34] on icon at bounding box center [240, 36] width 14 height 14
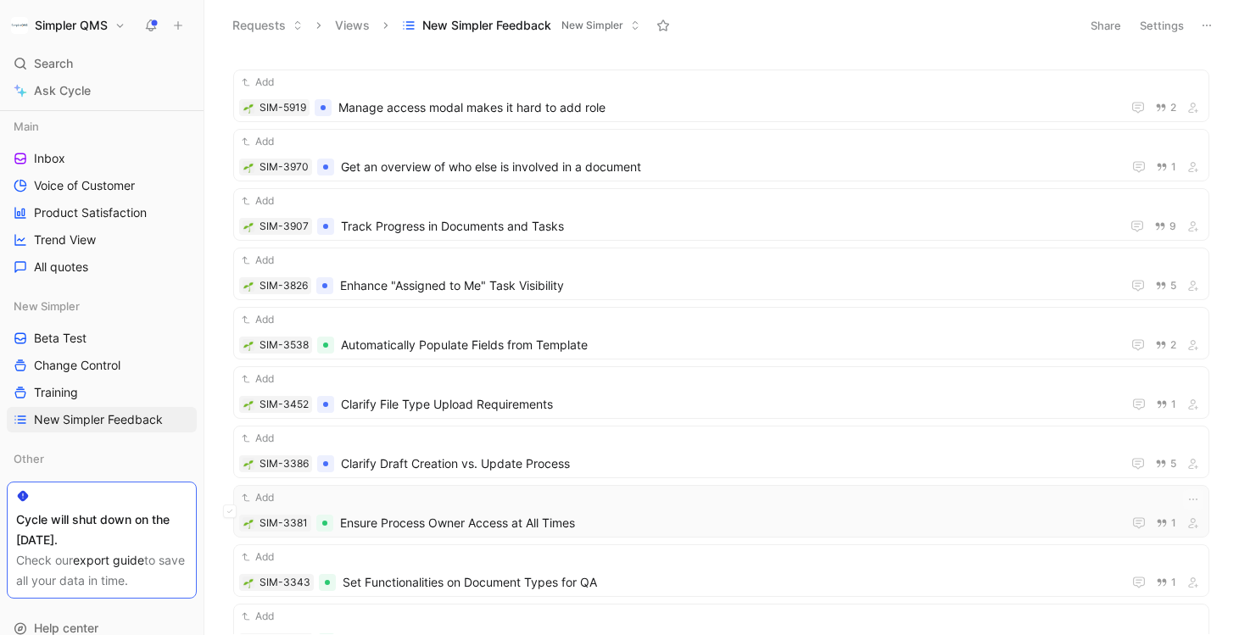
click at [629, 523] on span "Ensure Process Owner Access at All Times" at bounding box center [727, 523] width 775 height 20
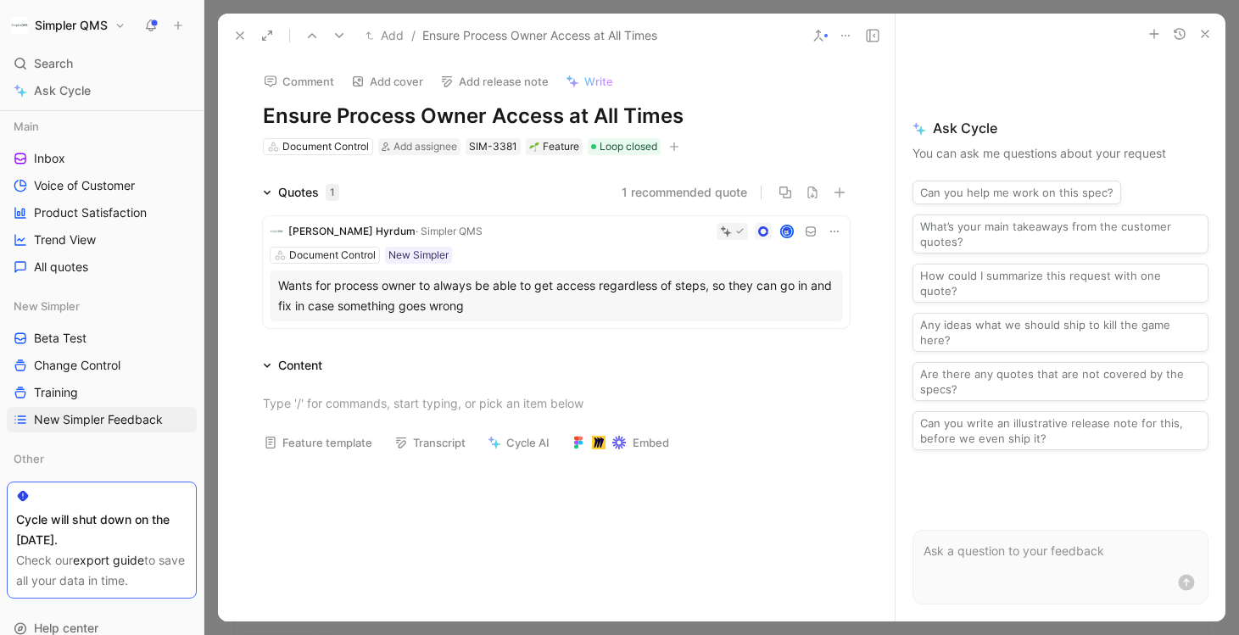
click at [677, 153] on button "button" at bounding box center [674, 146] width 17 height 17
click at [518, 264] on span "New Simpler" at bounding box center [511, 264] width 70 height 14
click at [483, 198] on div at bounding box center [478, 196] width 14 height 14
click at [471, 189] on input "checkbox" at bounding box center [471, 189] width 0 height 0
click at [235, 31] on icon at bounding box center [240, 36] width 14 height 14
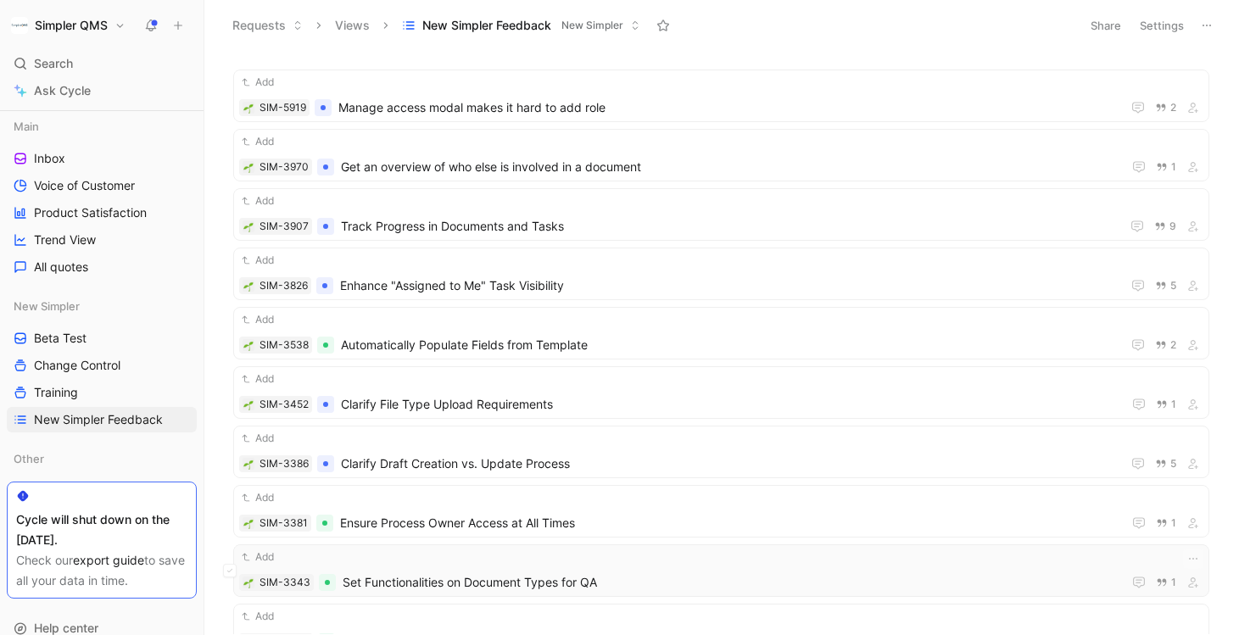
click at [645, 571] on div "Add SIM-3343 Set Functionalities on Document Types for QA 1" at bounding box center [721, 571] width 964 height 44
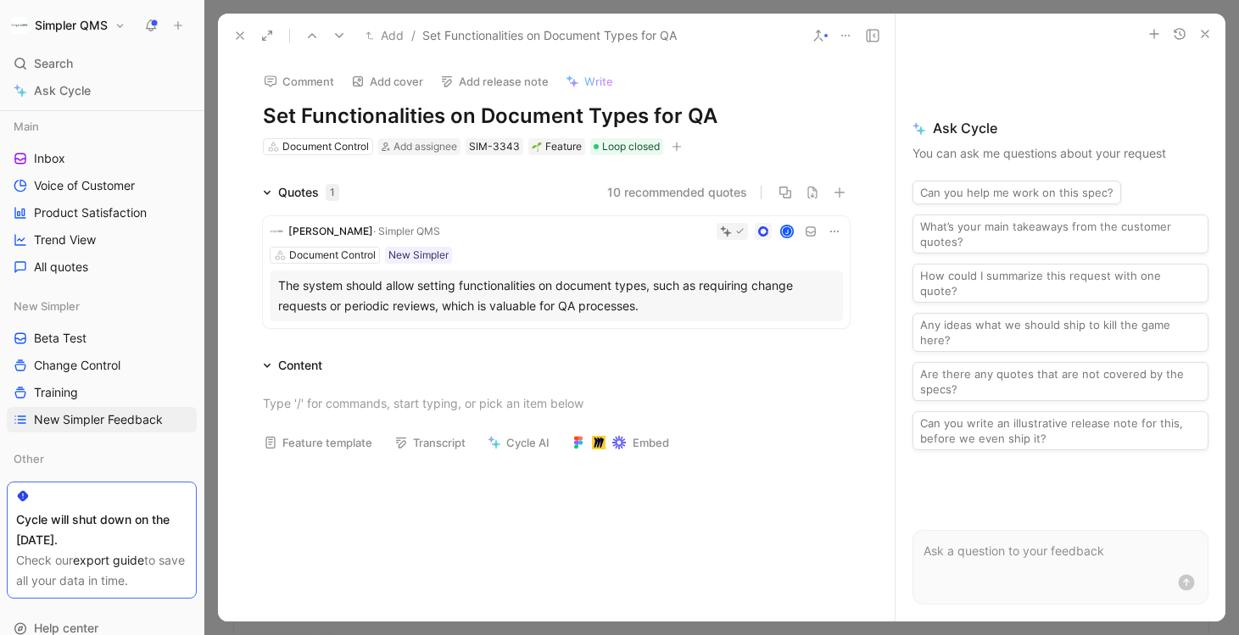
click at [686, 155] on div "Document Control Add assignee SIM-3343 Feature Loop closed" at bounding box center [556, 147] width 590 height 20
click at [679, 145] on icon "button" at bounding box center [677, 147] width 10 height 10
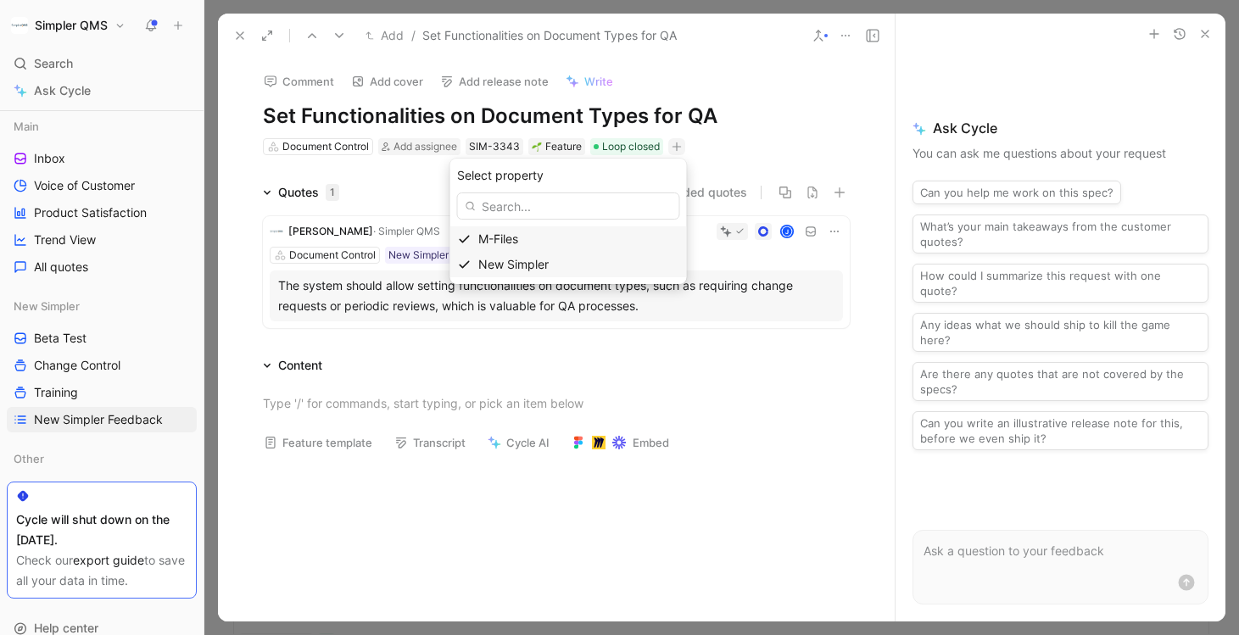
click at [548, 267] on span "New Simpler" at bounding box center [513, 264] width 70 height 14
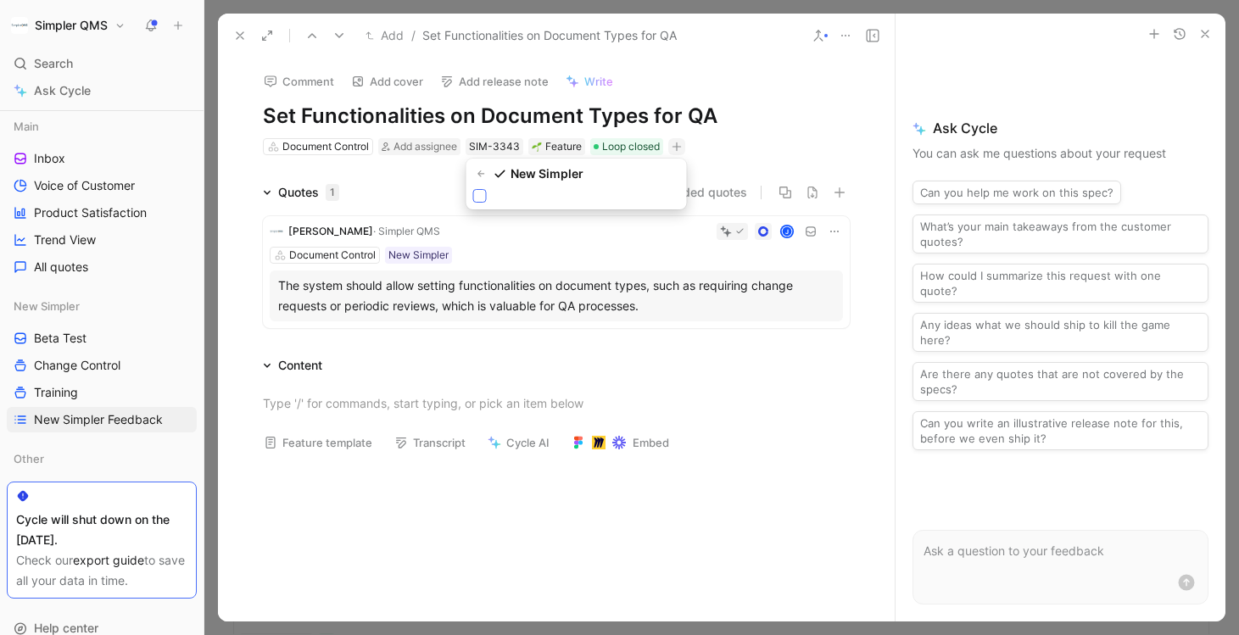
click at [478, 199] on icon at bounding box center [480, 196] width 10 height 10
click at [473, 189] on input "checkbox" at bounding box center [473, 189] width 0 height 0
click at [241, 31] on icon at bounding box center [240, 36] width 14 height 14
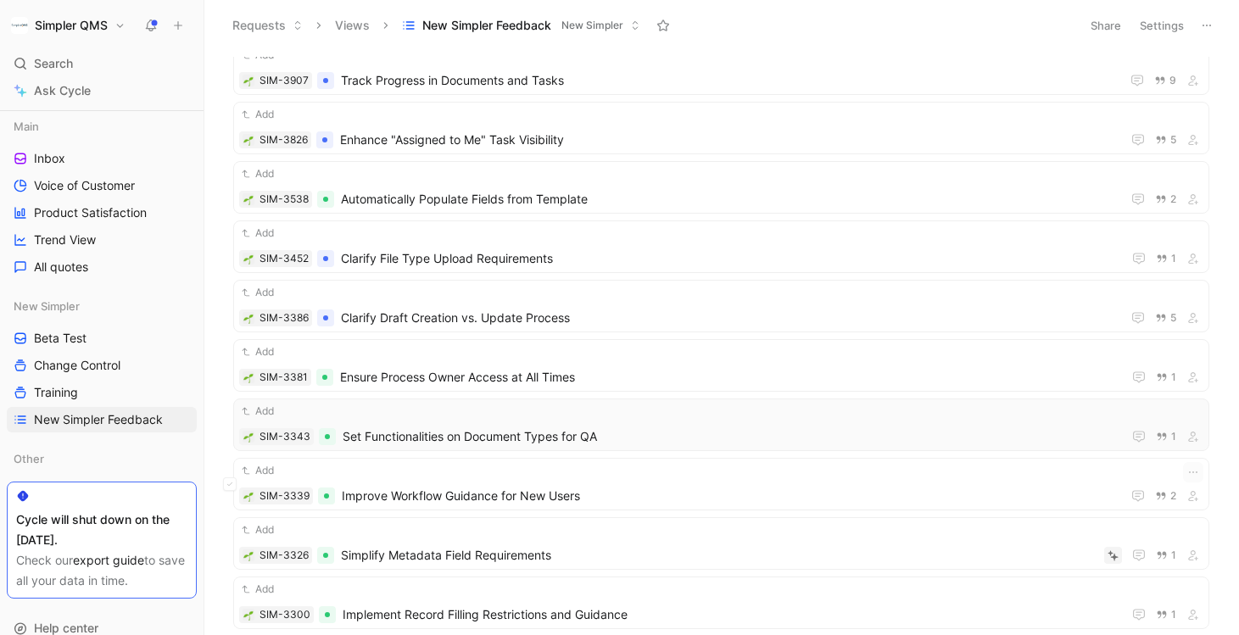
scroll to position [2267, 0]
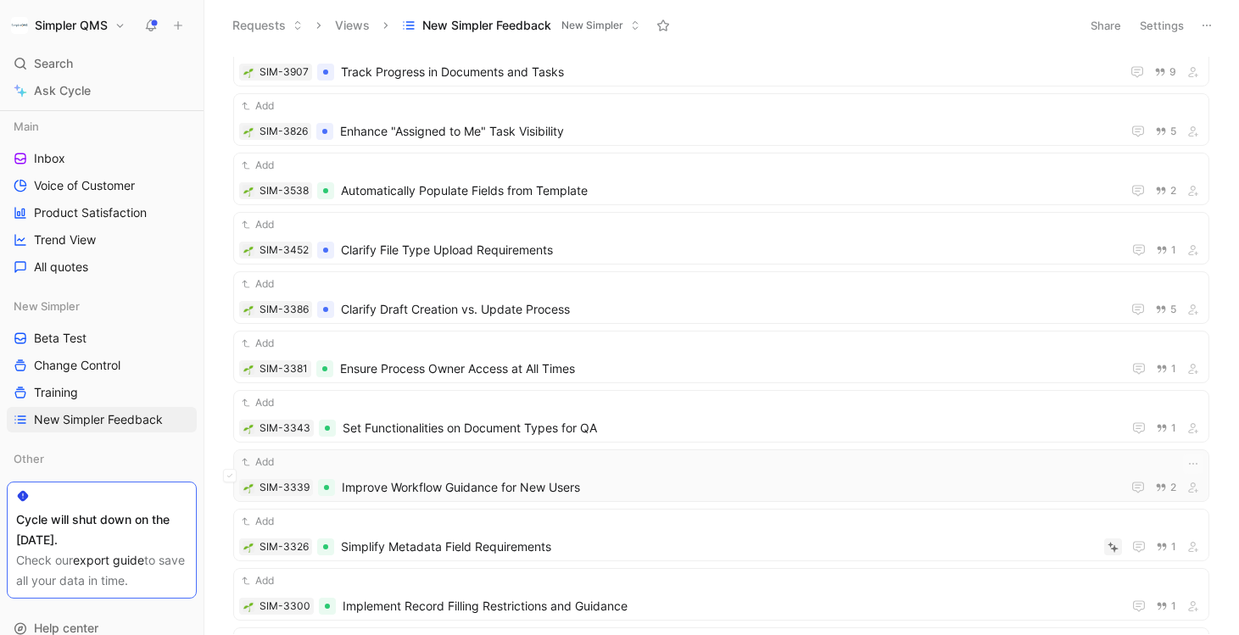
click at [600, 477] on div "Add SIM-3339 Improve Workflow Guidance for New Users 2" at bounding box center [721, 476] width 964 height 44
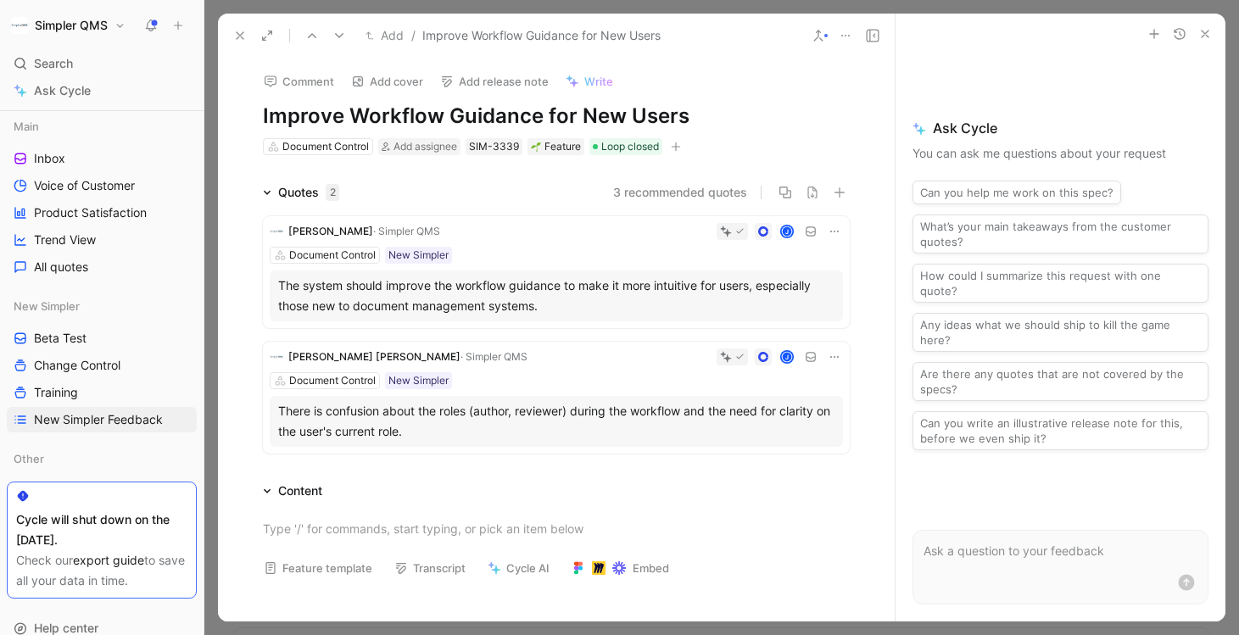
click at [683, 143] on button "button" at bounding box center [676, 146] width 17 height 17
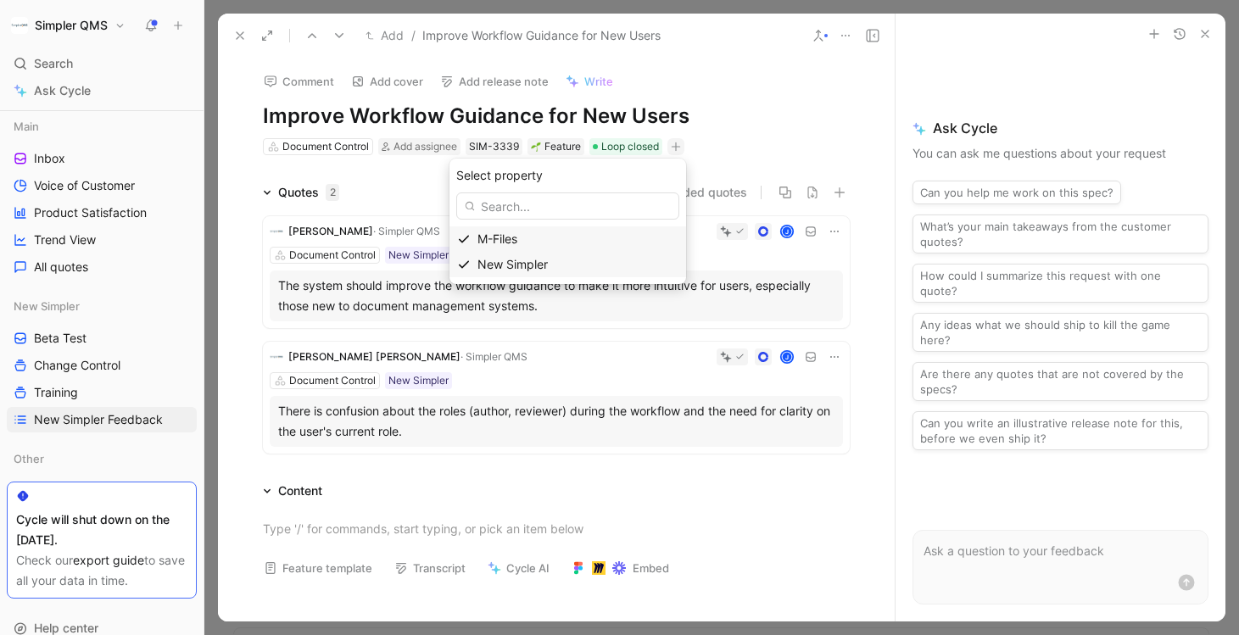
click at [523, 260] on span "New Simpler" at bounding box center [513, 264] width 70 height 14
click at [482, 203] on div "New Simpler" at bounding box center [576, 184] width 221 height 51
click at [475, 194] on icon at bounding box center [479, 196] width 10 height 10
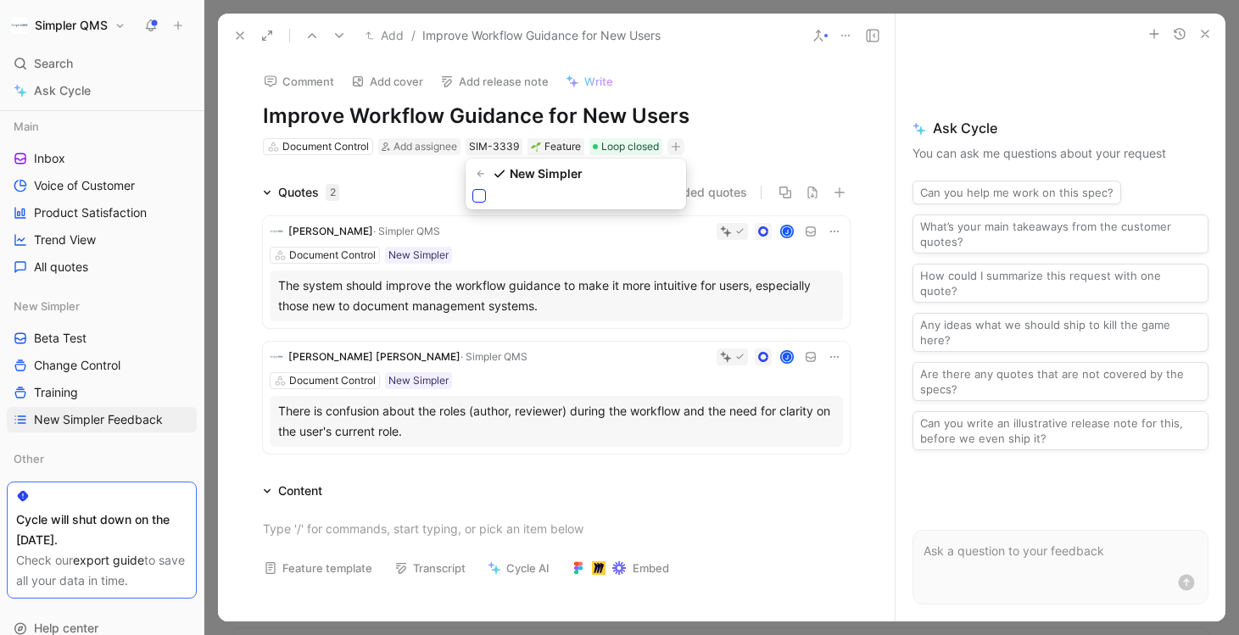
click at [472, 189] on input "checkbox" at bounding box center [472, 189] width 0 height 0
click at [242, 31] on icon at bounding box center [240, 36] width 14 height 14
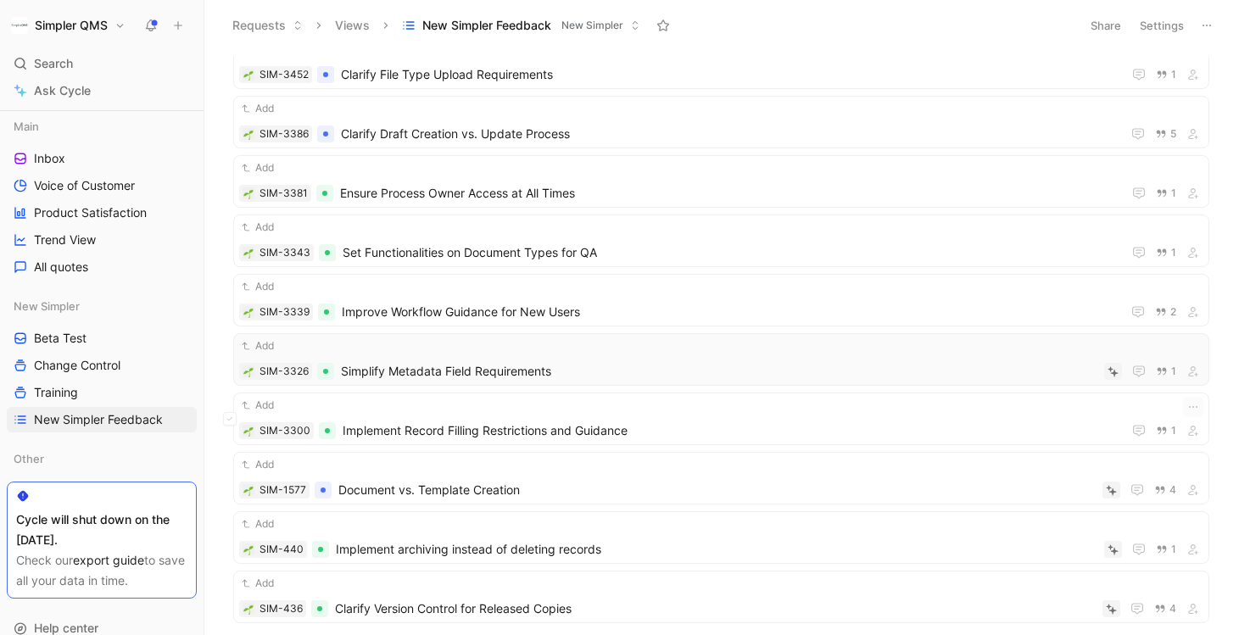
scroll to position [2447, 0]
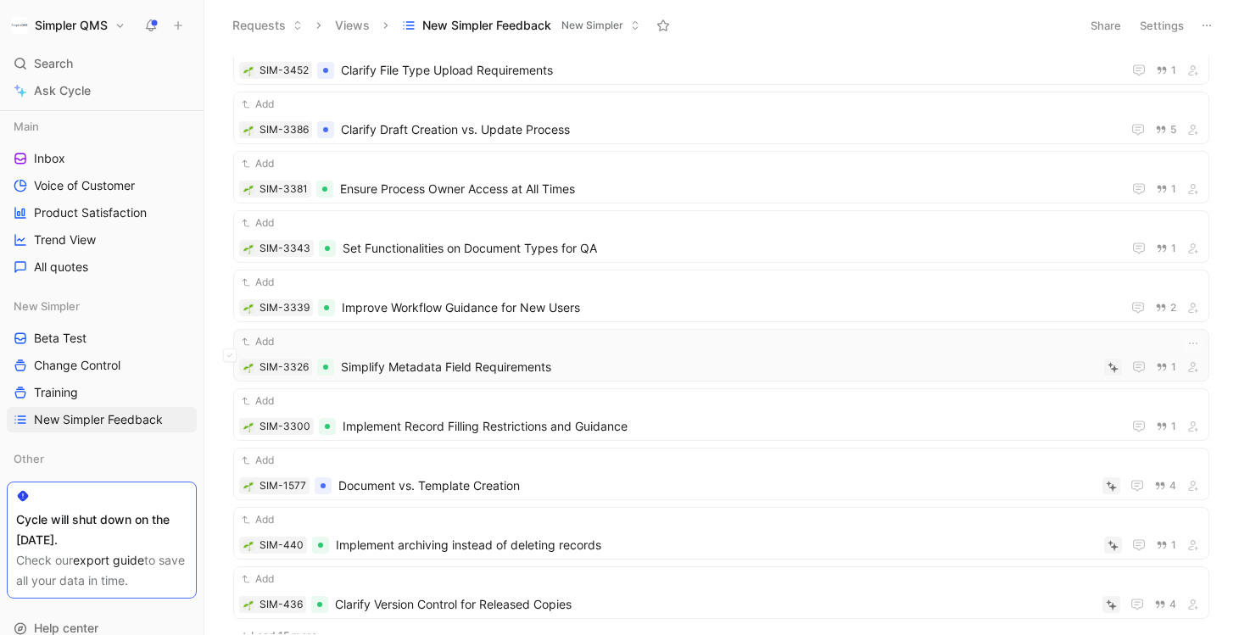
click at [618, 367] on span "Simplify Metadata Field Requirements" at bounding box center [719, 367] width 757 height 20
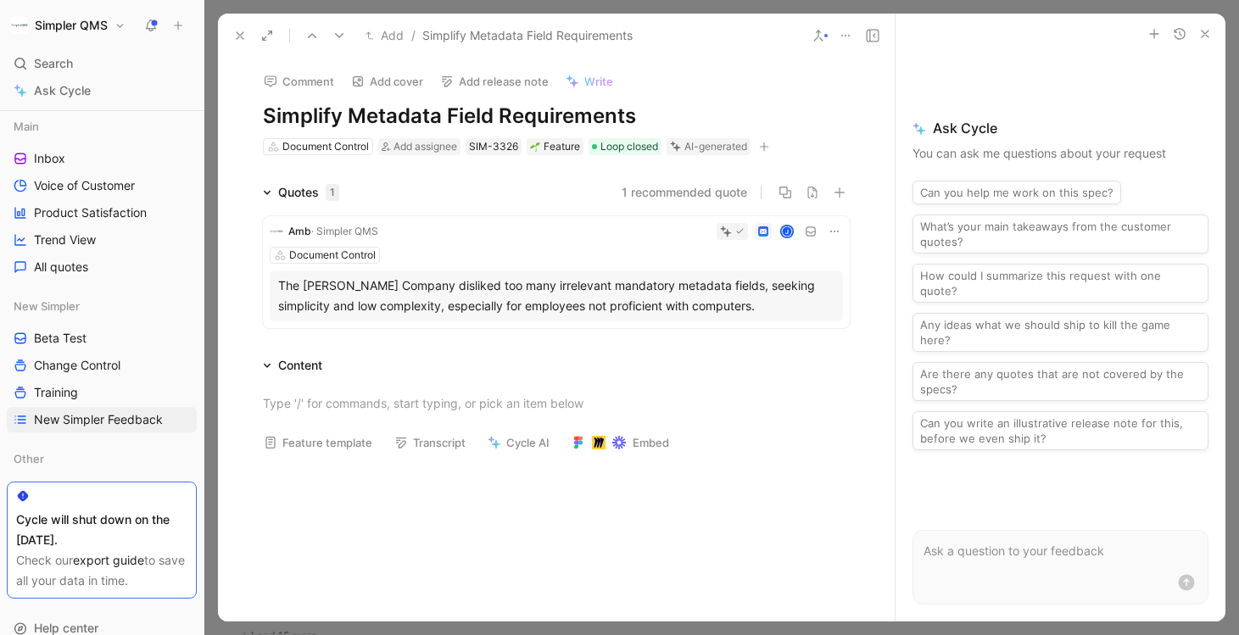
click at [763, 147] on icon "button" at bounding box center [764, 147] width 10 height 10
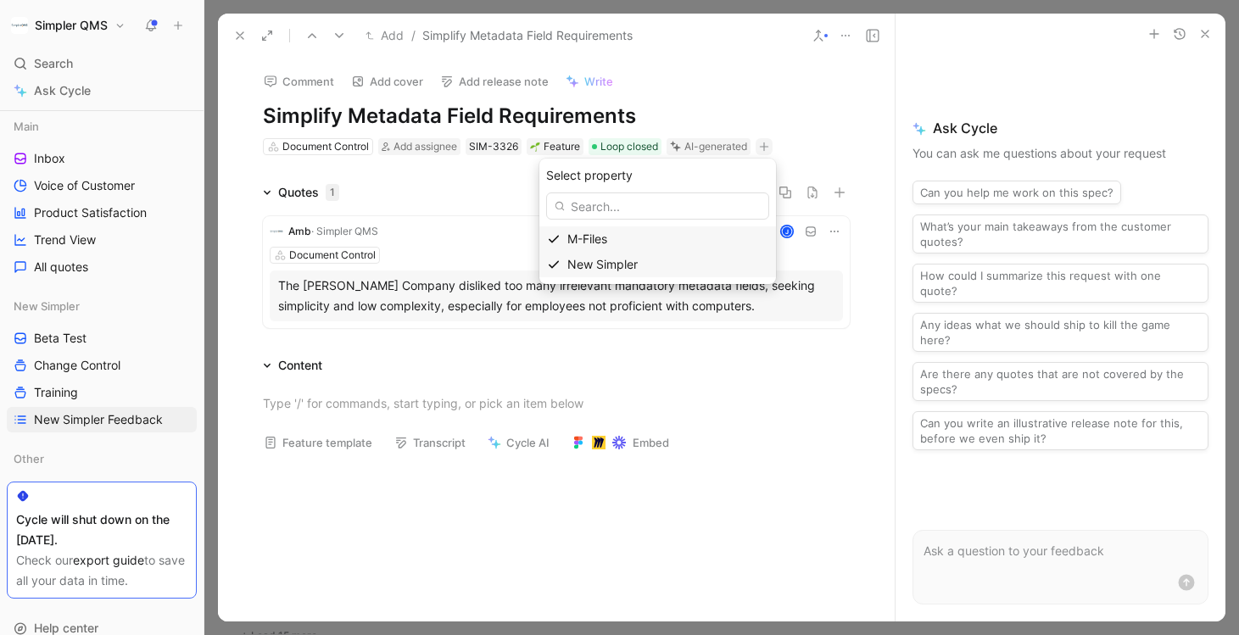
click at [596, 264] on span "New Simpler" at bounding box center [602, 264] width 70 height 14
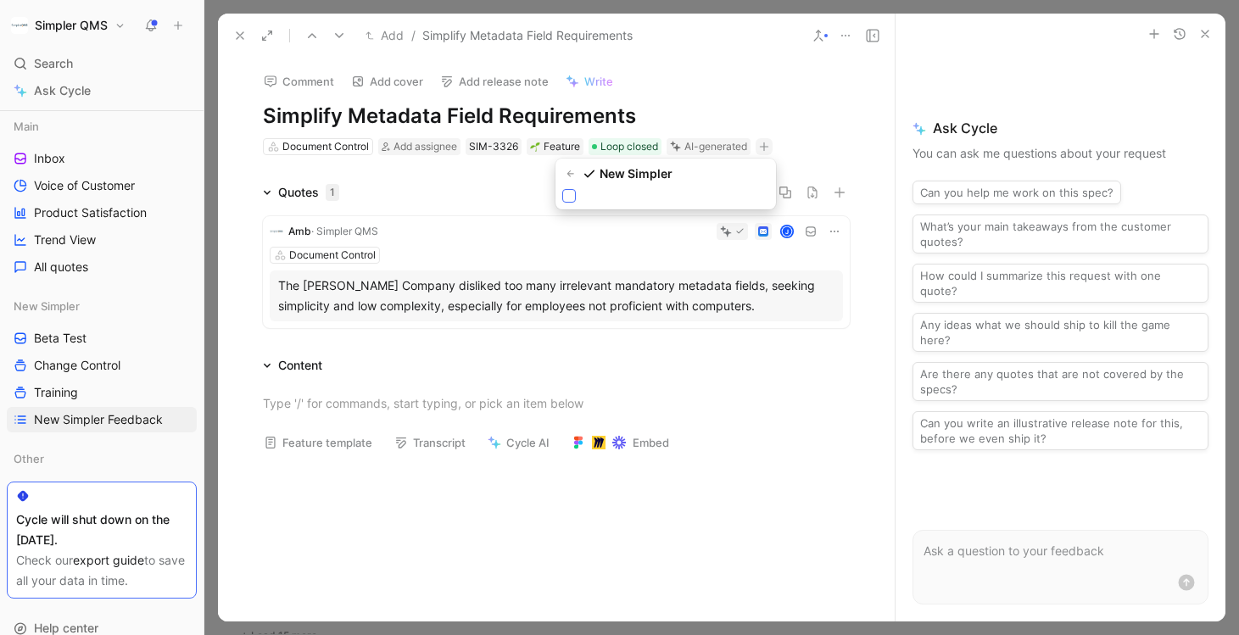
click at [568, 193] on icon at bounding box center [569, 196] width 10 height 10
click at [562, 189] on input "checkbox" at bounding box center [562, 189] width 0 height 0
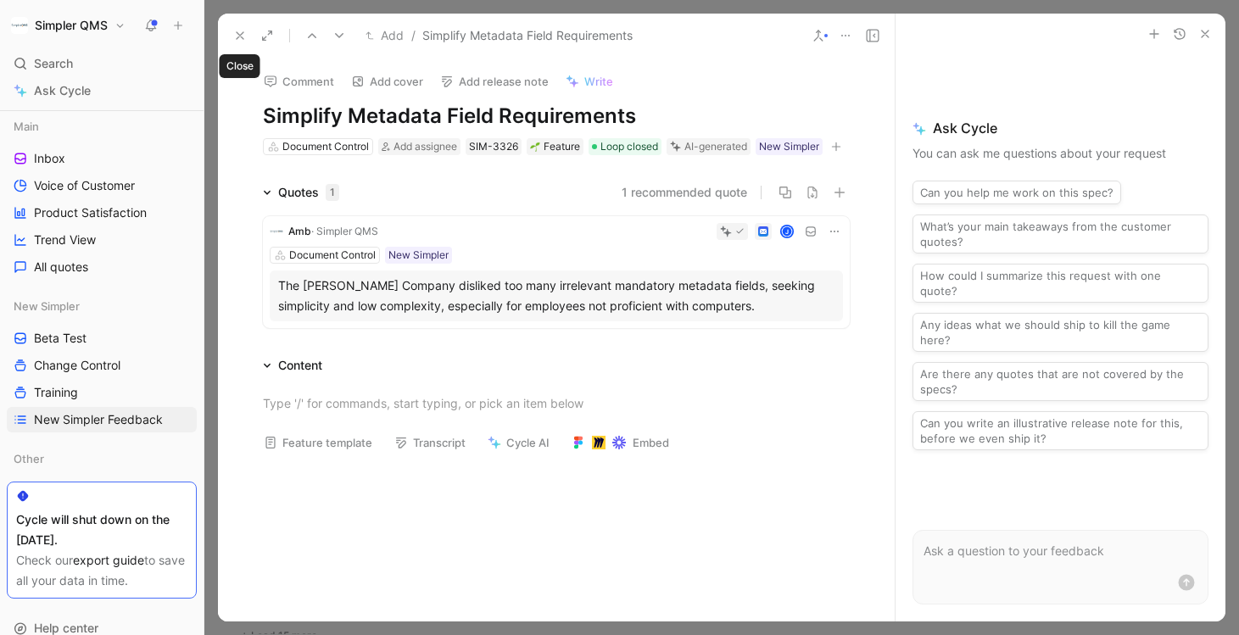
click at [241, 31] on icon at bounding box center [240, 36] width 14 height 14
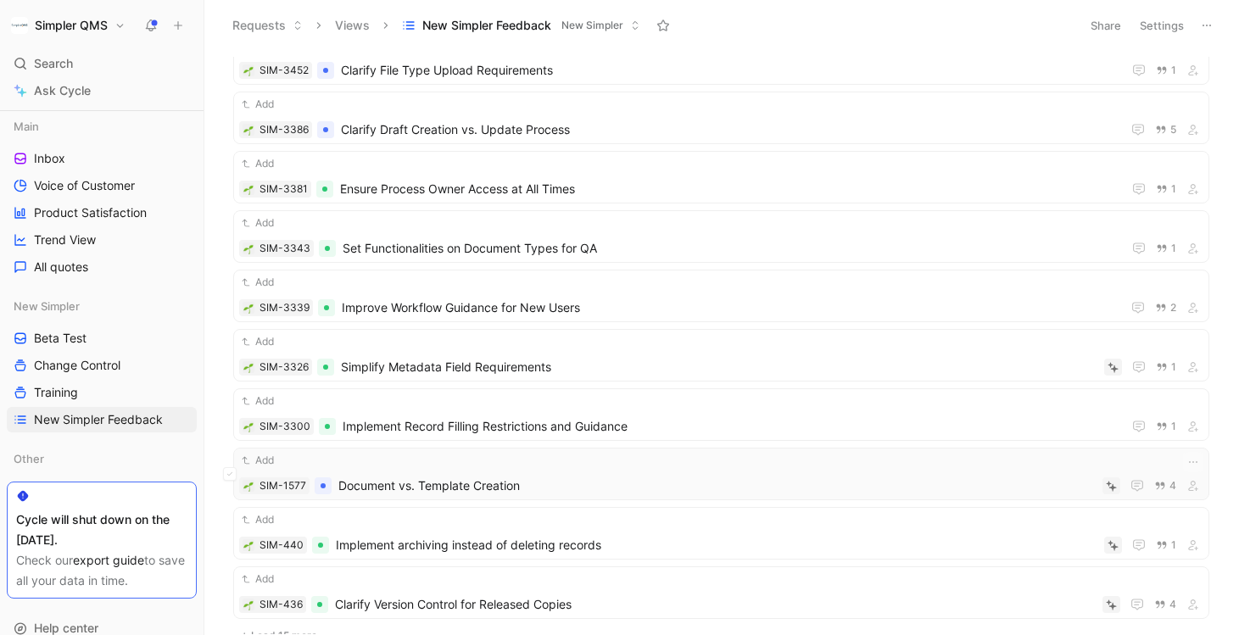
click at [517, 469] on div "Add SIM-1577 Document vs. Template Creation 4" at bounding box center [721, 474] width 964 height 44
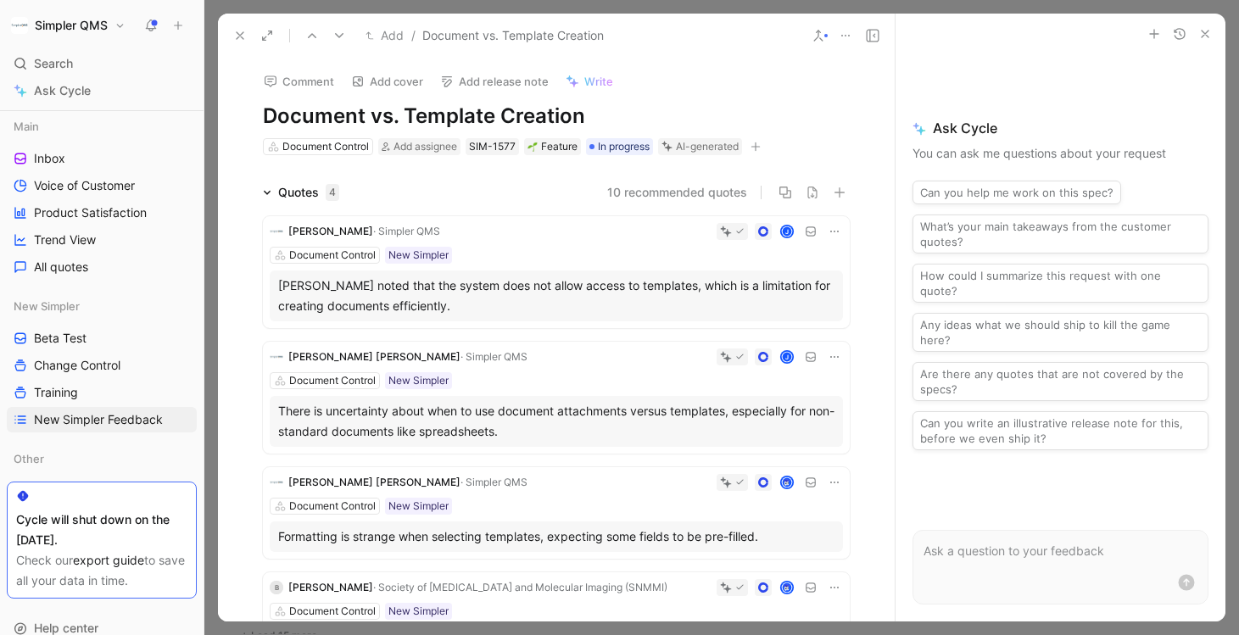
click at [770, 142] on div "Document Control Add assignee SIM-1577 Feature In progress AI-generated" at bounding box center [556, 147] width 590 height 20
click at [761, 147] on icon "button" at bounding box center [756, 146] width 9 height 1
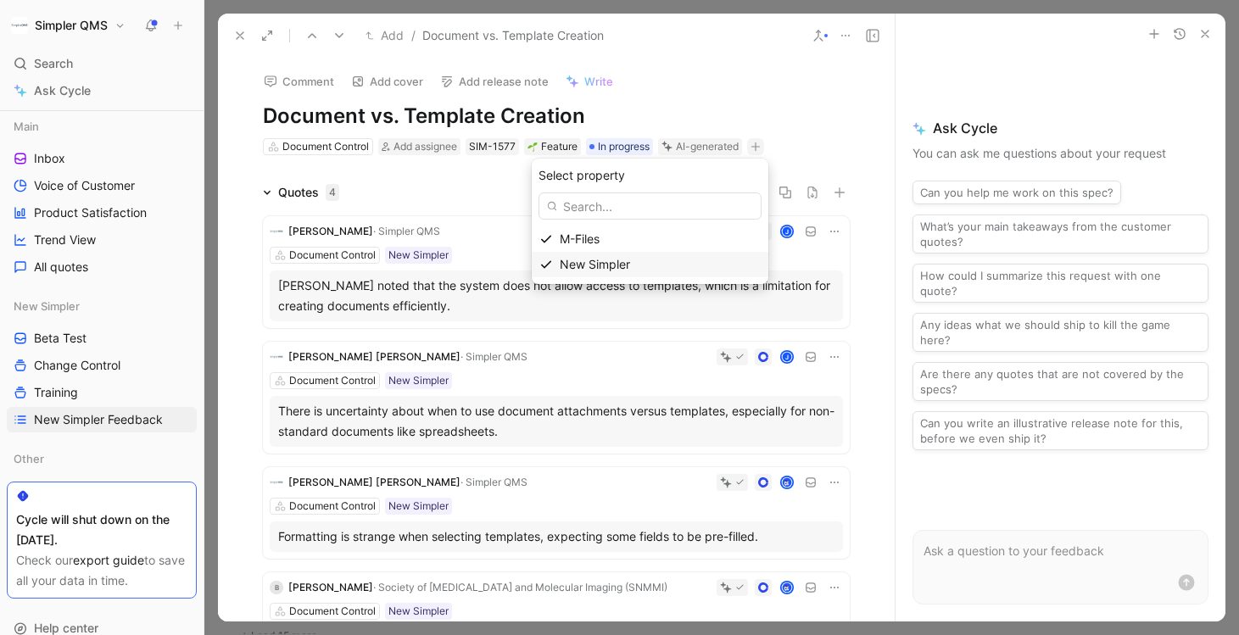
click at [595, 262] on span "New Simpler" at bounding box center [595, 264] width 70 height 14
click at [565, 194] on icon at bounding box center [561, 196] width 10 height 10
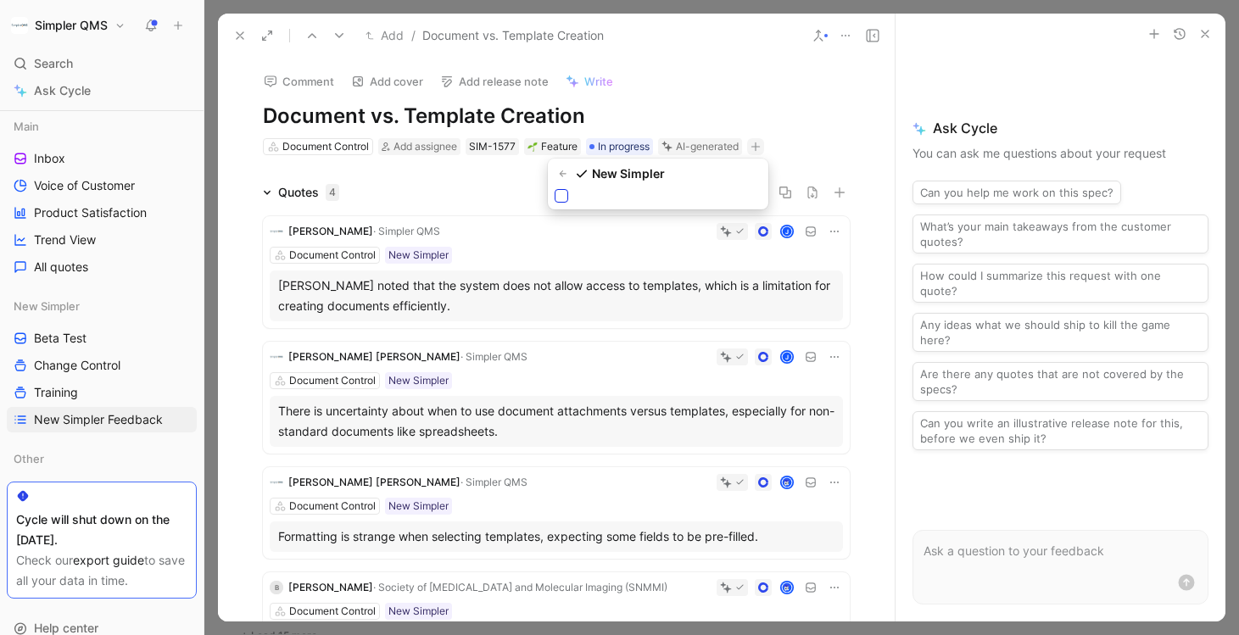
click at [555, 189] on input "checkbox" at bounding box center [555, 189] width 0 height 0
click at [243, 39] on use at bounding box center [240, 35] width 7 height 7
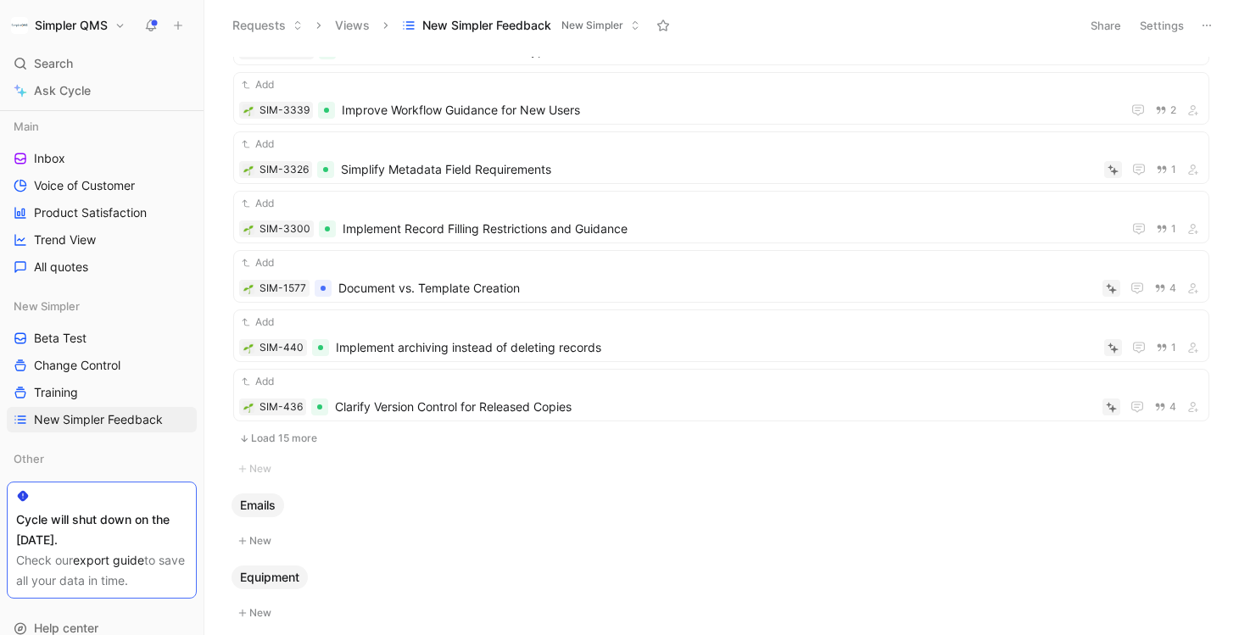
scroll to position [2654, 0]
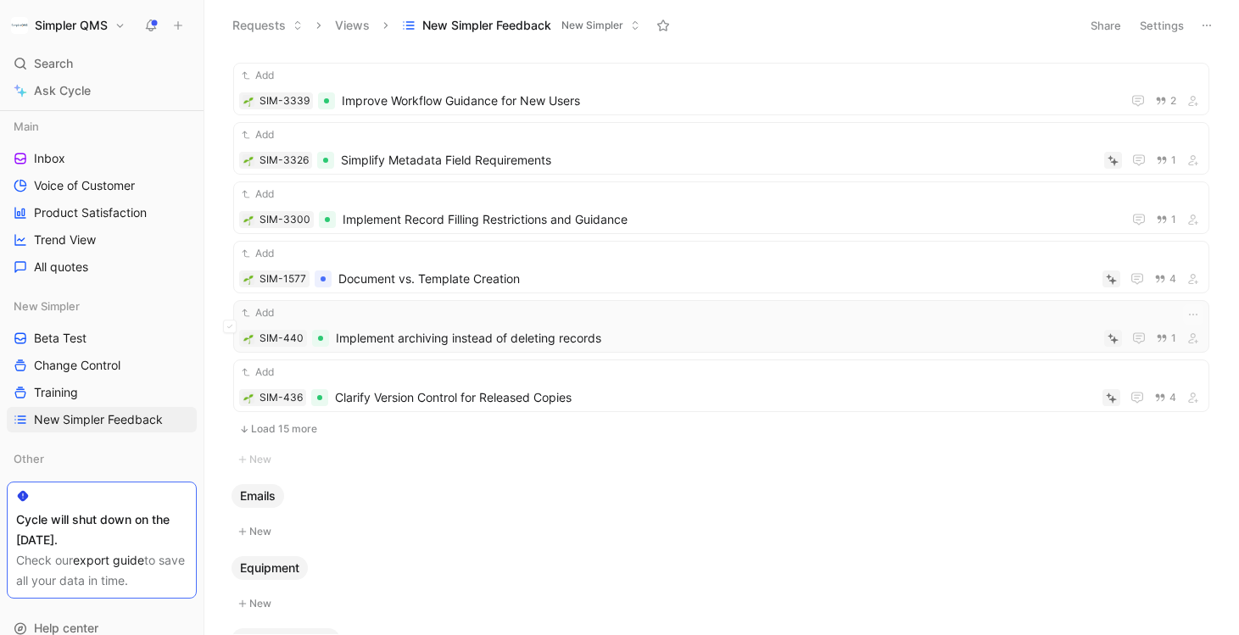
click at [634, 324] on div "Add SIM-440 Implement archiving instead of deleting records 1" at bounding box center [721, 327] width 964 height 44
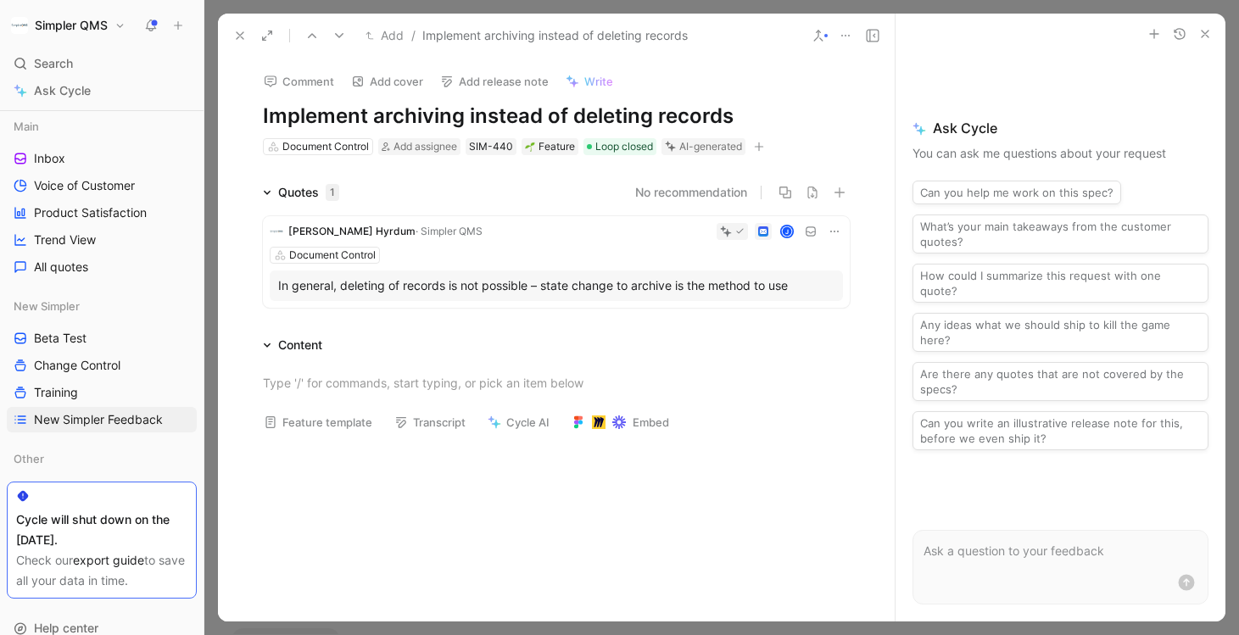
click at [763, 147] on icon "button" at bounding box center [759, 146] width 9 height 1
click at [623, 278] on div "Select property M-Files New Simpler" at bounding box center [652, 222] width 237 height 126
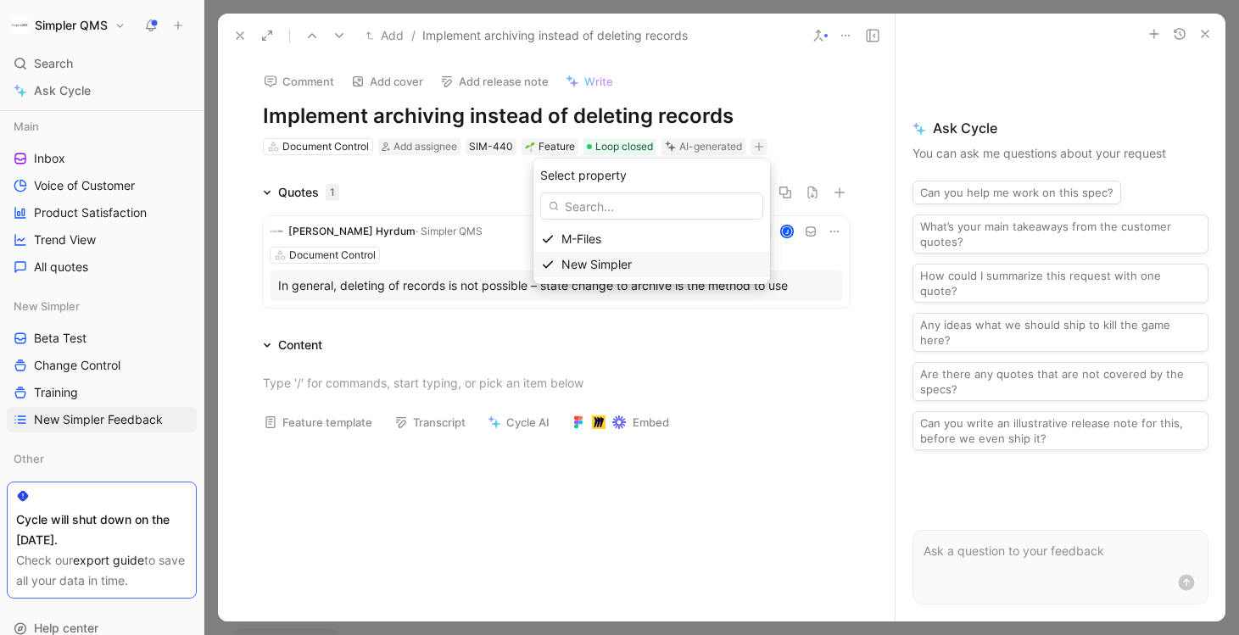
click at [623, 260] on span "New Simpler" at bounding box center [597, 264] width 70 height 14
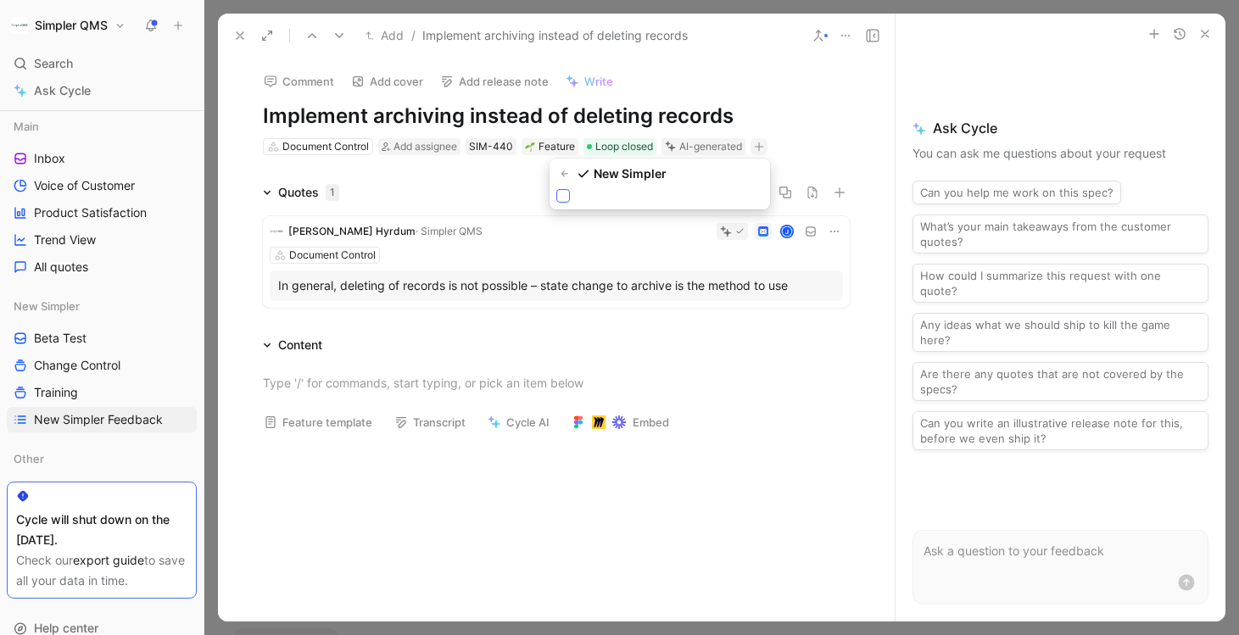
click at [566, 200] on icon at bounding box center [563, 196] width 10 height 10
click at [556, 189] on input "checkbox" at bounding box center [556, 189] width 0 height 0
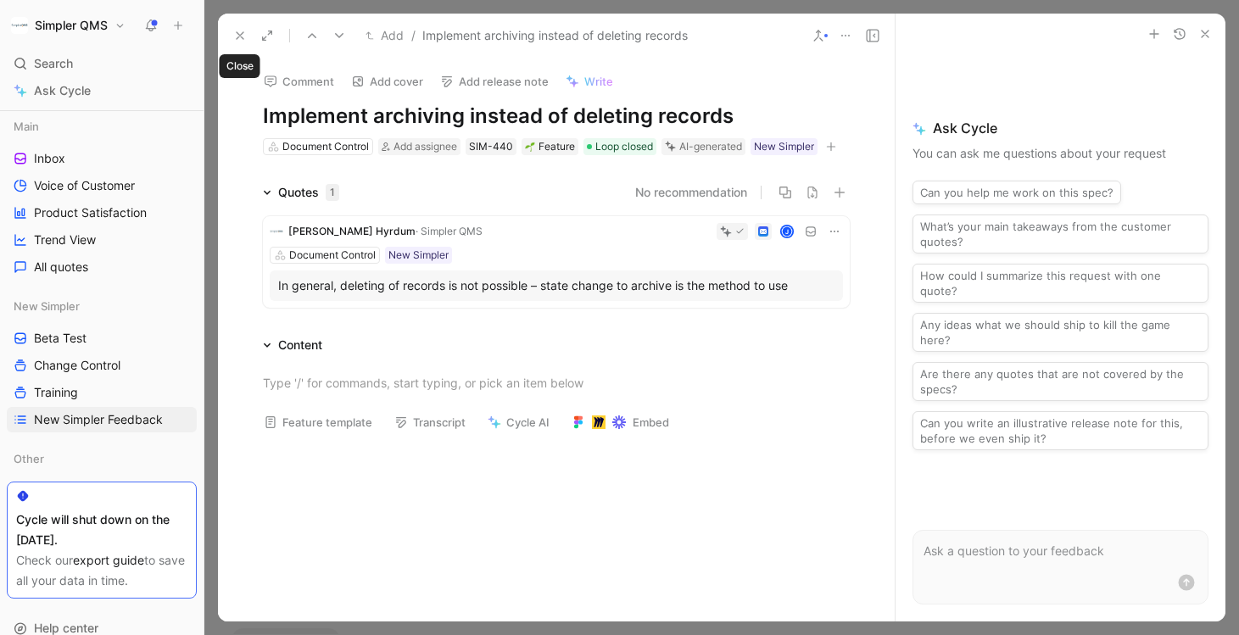
click at [238, 30] on icon at bounding box center [240, 36] width 14 height 14
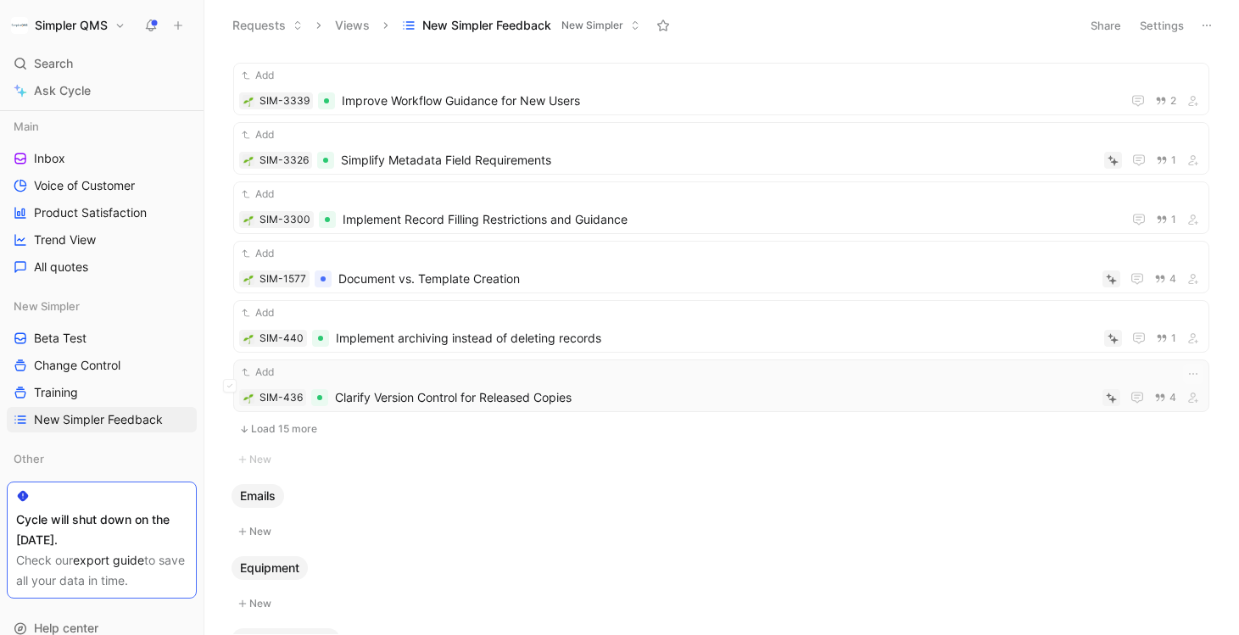
click at [474, 375] on div "Add" at bounding box center [721, 372] width 964 height 17
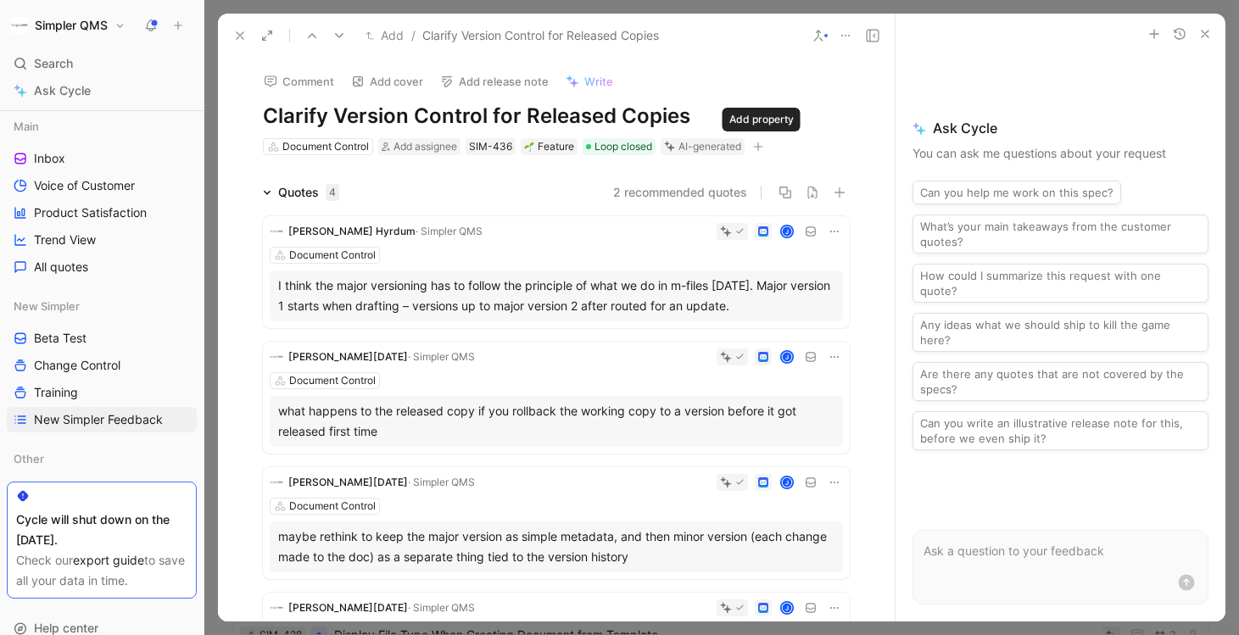
click at [753, 144] on button "button" at bounding box center [758, 146] width 17 height 17
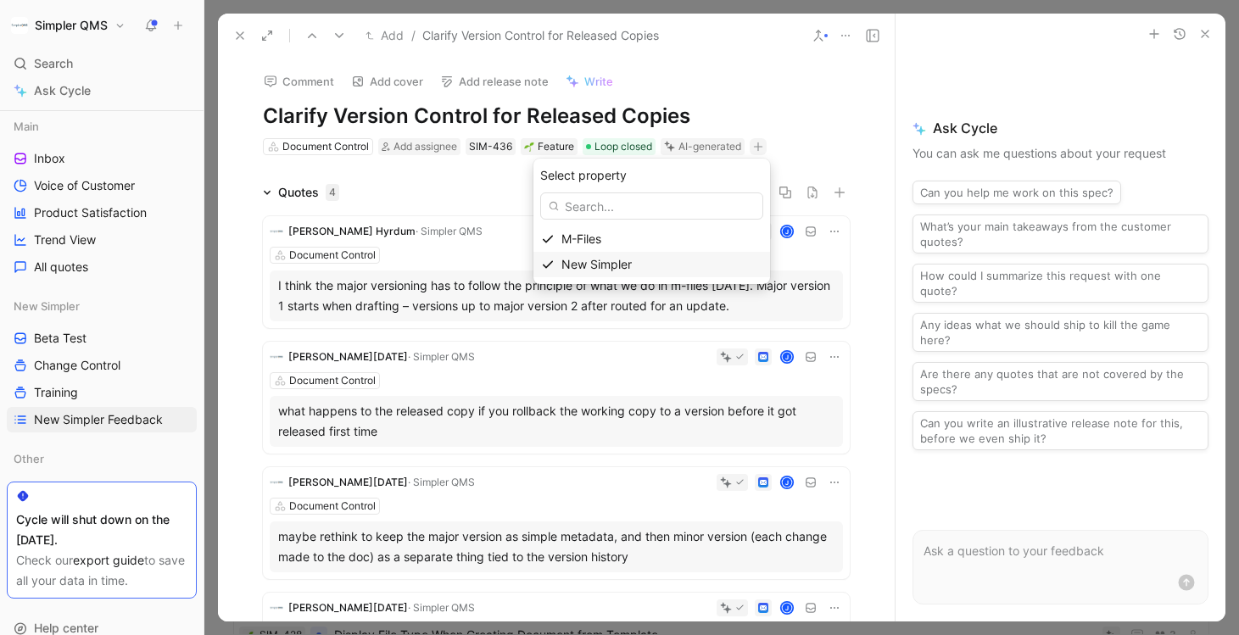
click at [571, 260] on div "New Simpler" at bounding box center [652, 264] width 237 height 25
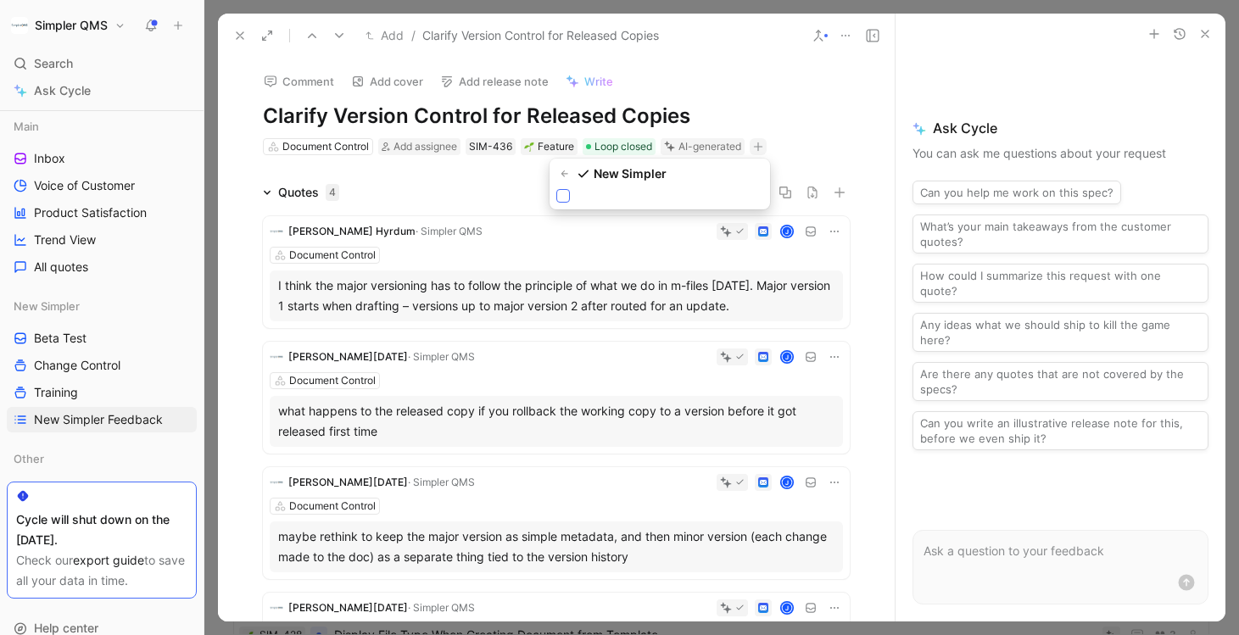
click at [561, 196] on icon at bounding box center [563, 196] width 10 height 10
click at [556, 189] on input "checkbox" at bounding box center [556, 189] width 0 height 0
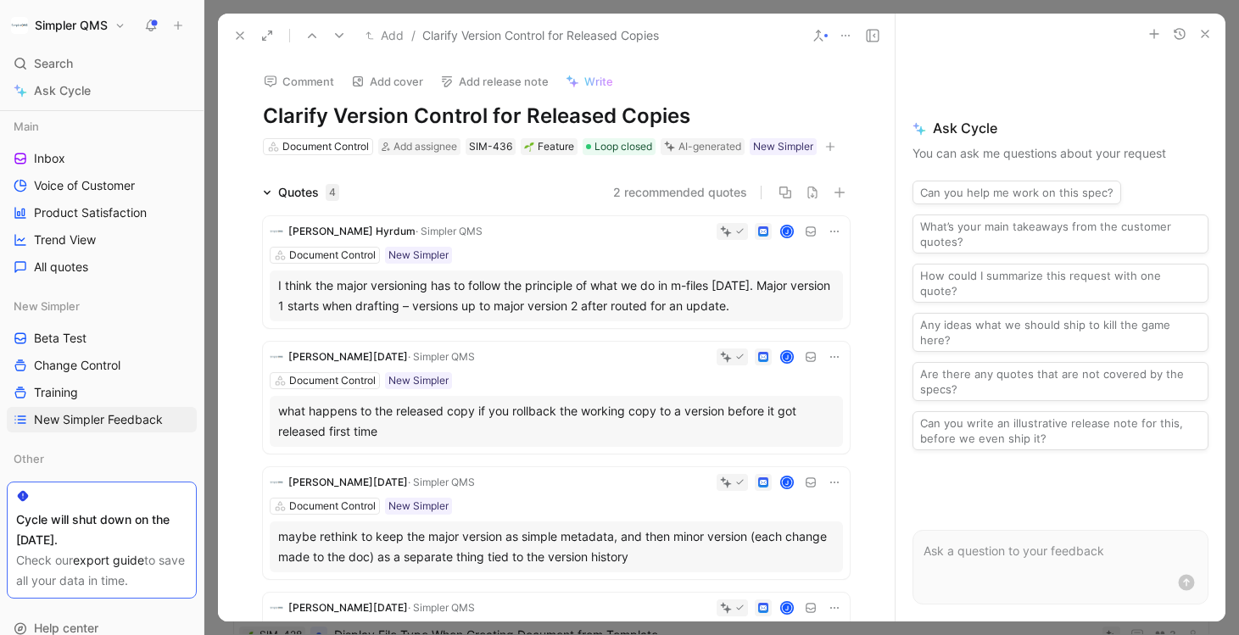
click at [243, 32] on icon at bounding box center [240, 36] width 14 height 14
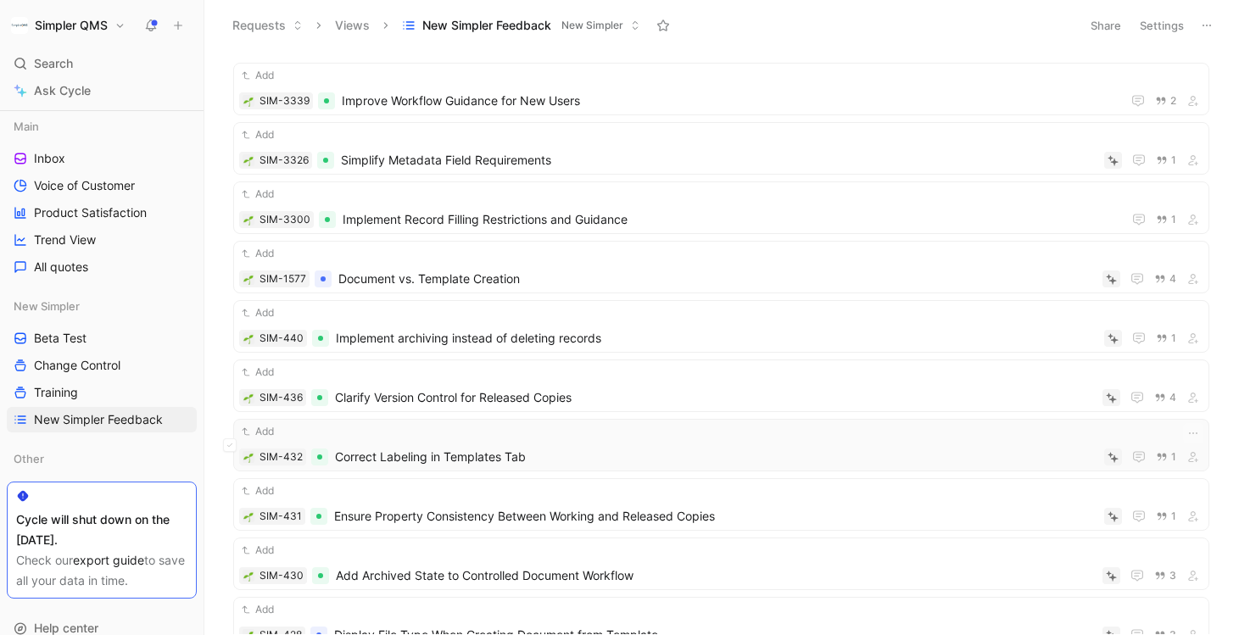
click at [581, 456] on span "Correct Labeling in Templates Tab" at bounding box center [716, 457] width 763 height 20
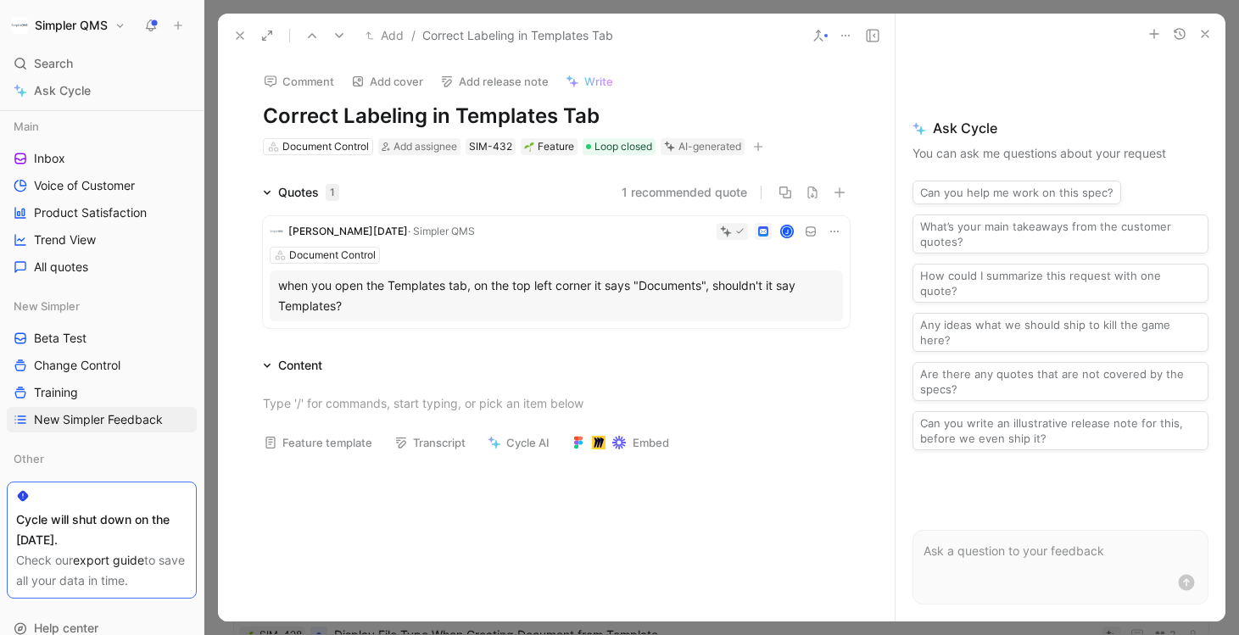
click at [763, 145] on icon "button" at bounding box center [758, 147] width 10 height 10
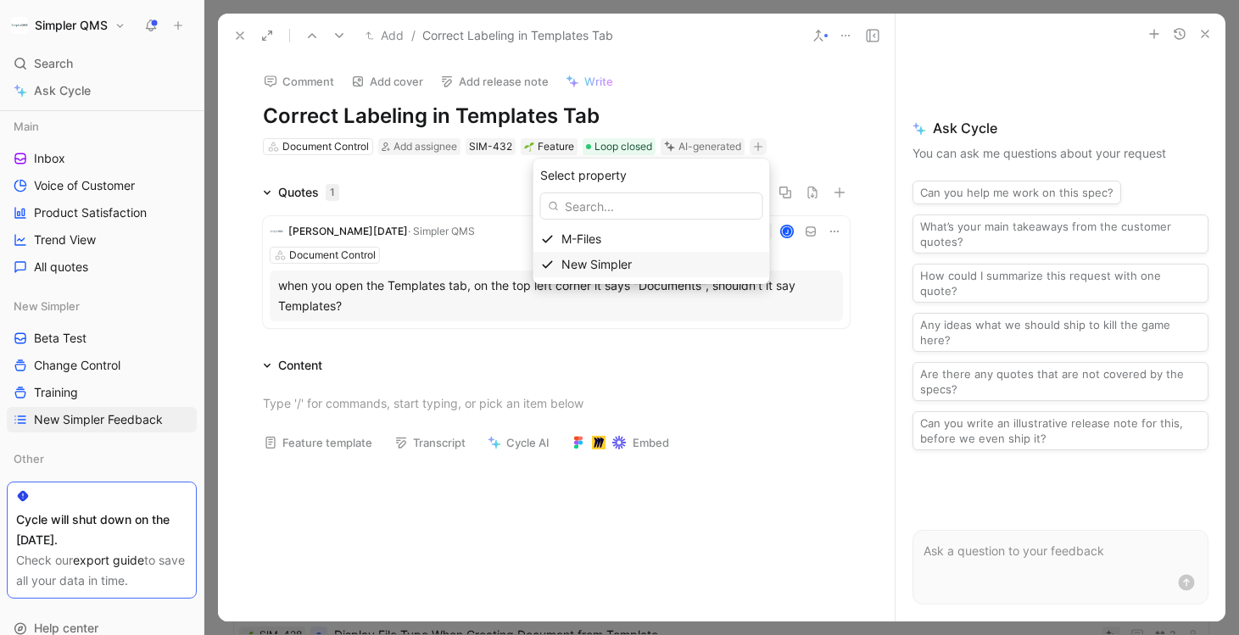
click at [638, 274] on div "New Simpler" at bounding box center [662, 264] width 201 height 20
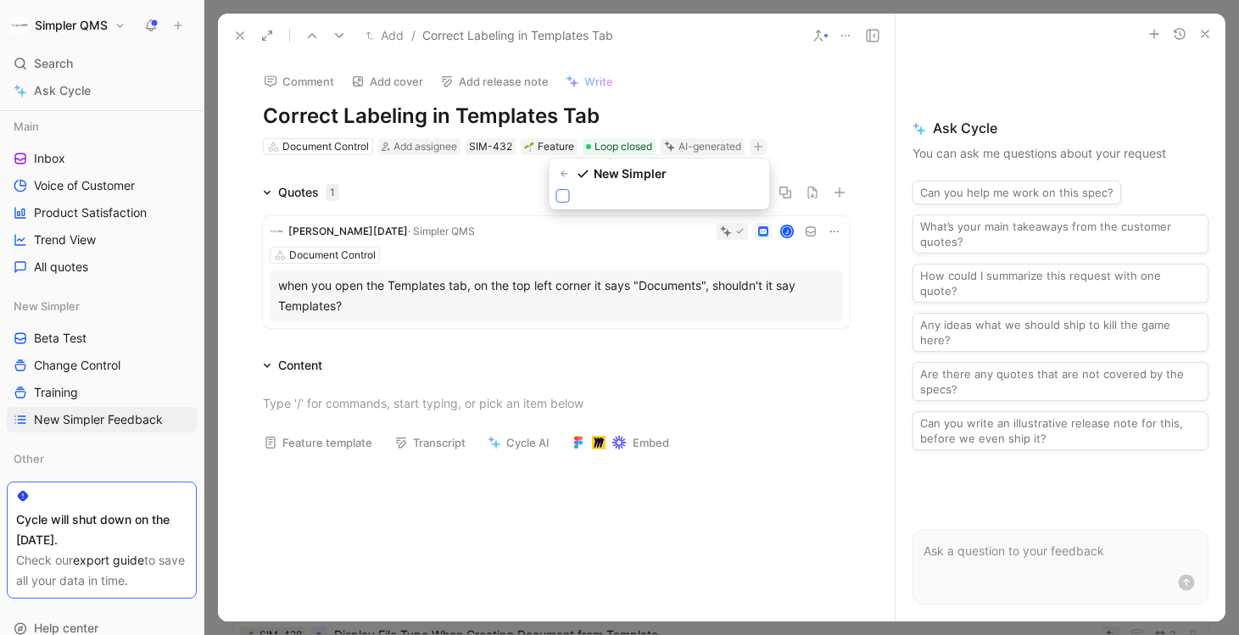
click at [562, 198] on icon at bounding box center [563, 196] width 10 height 10
click at [556, 189] on input "checkbox" at bounding box center [556, 189] width 0 height 0
click at [237, 38] on use at bounding box center [240, 35] width 7 height 7
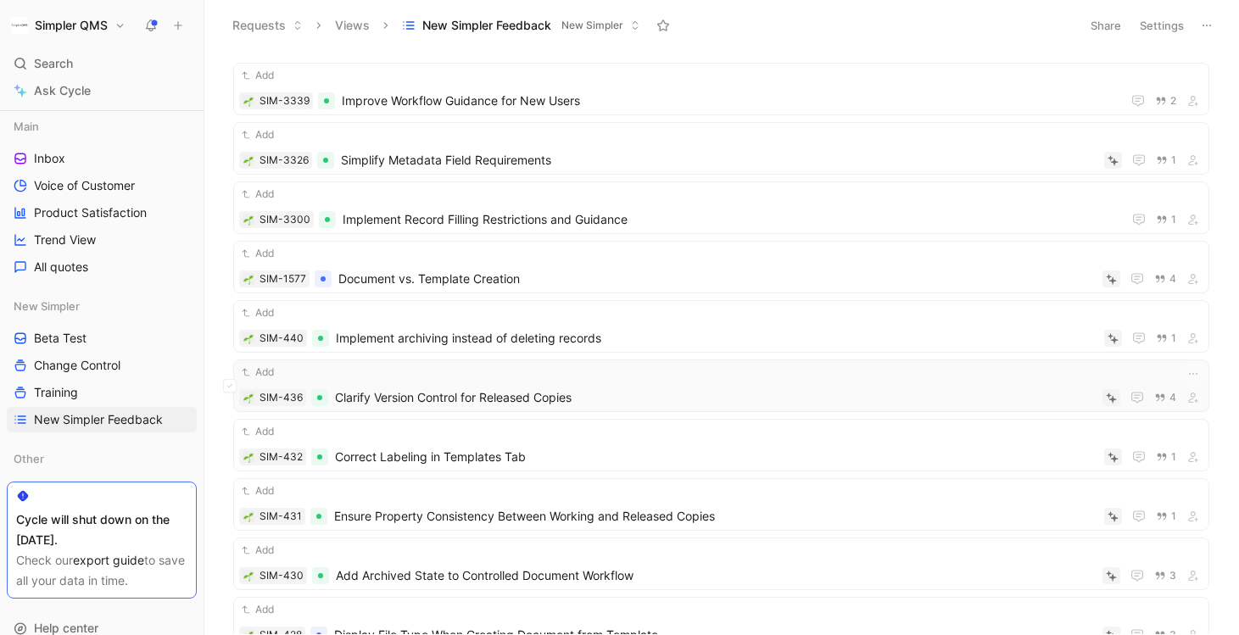
click at [729, 381] on div "Add SIM-436 Clarify Version Control for Released Copies 4" at bounding box center [721, 386] width 964 height 44
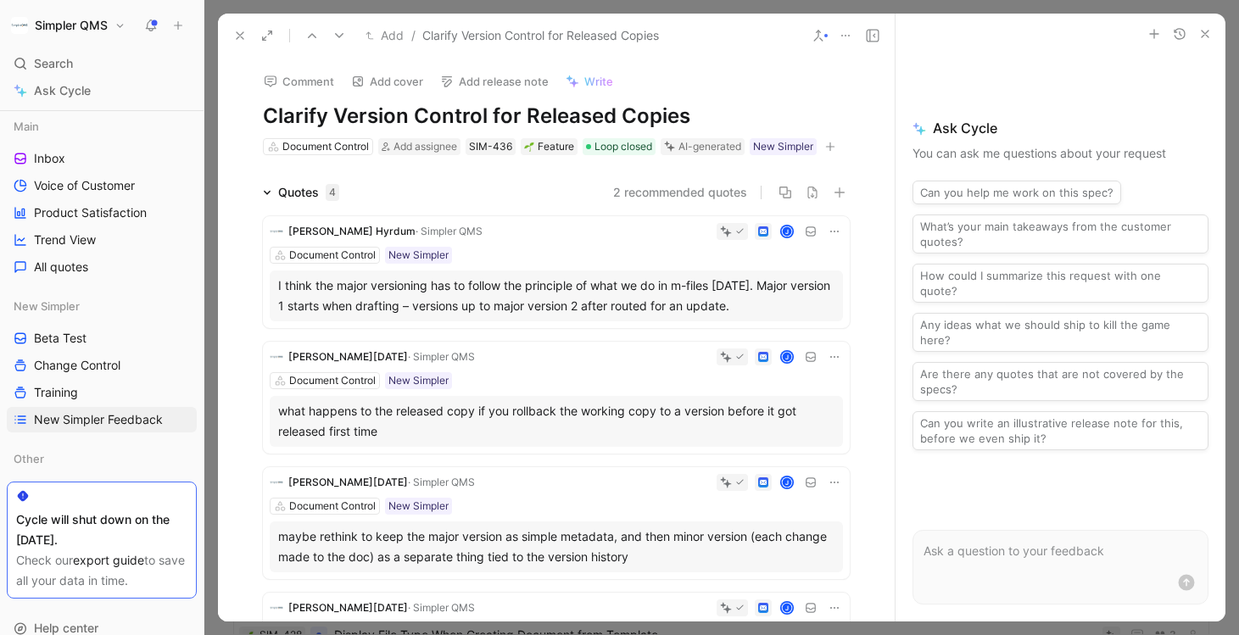
click at [232, 35] on button at bounding box center [240, 36] width 24 height 24
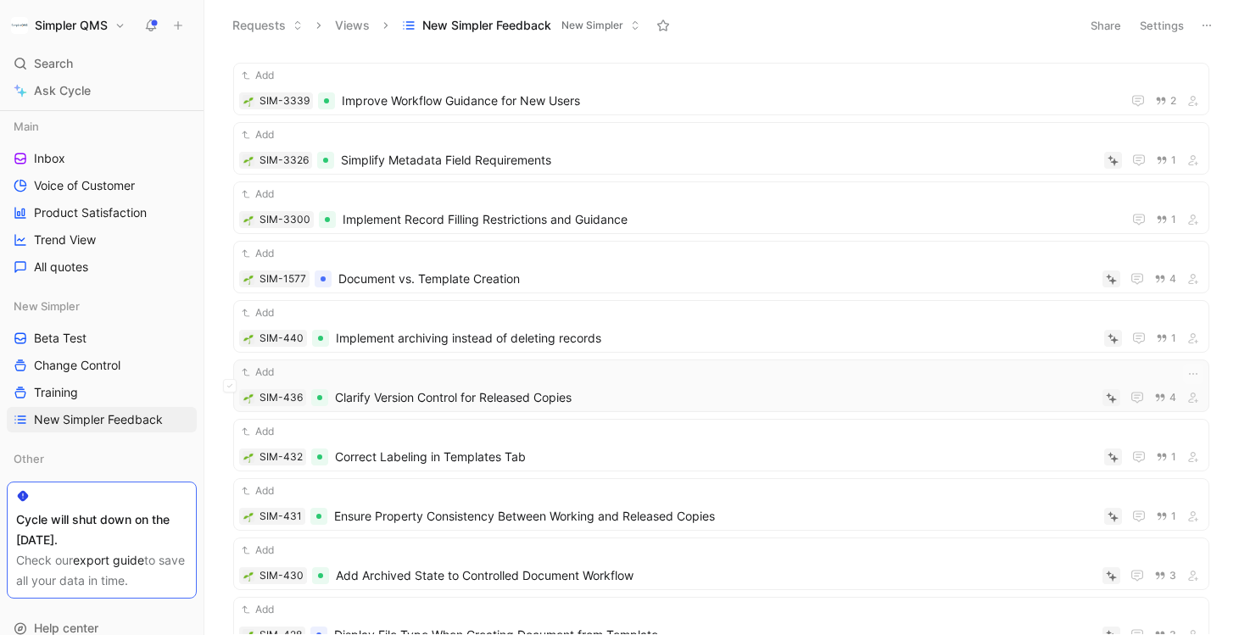
click at [621, 407] on span "Clarify Version Control for Released Copies" at bounding box center [715, 398] width 761 height 20
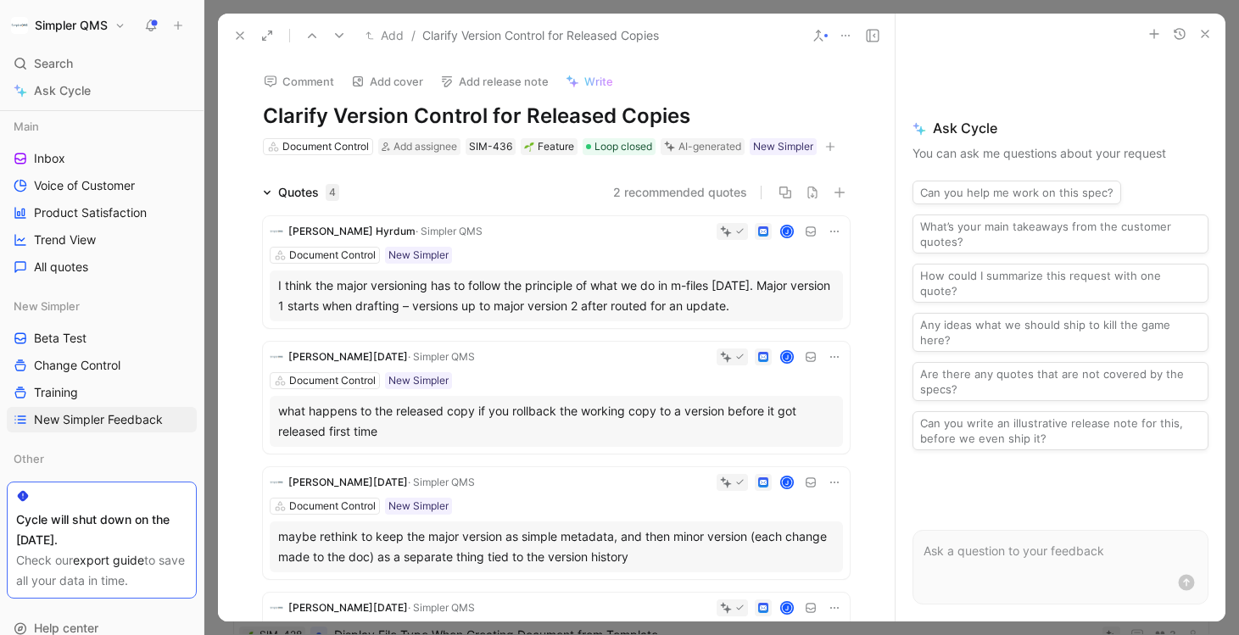
click at [239, 35] on use at bounding box center [240, 35] width 7 height 7
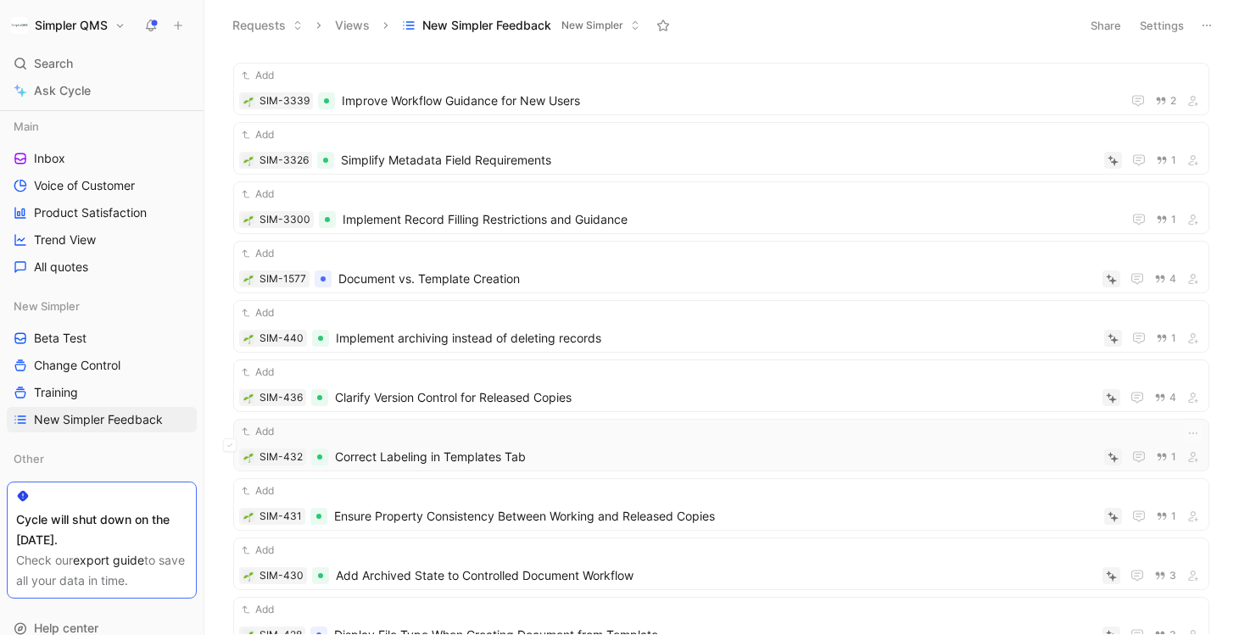
click at [513, 428] on div "Add" at bounding box center [721, 431] width 964 height 17
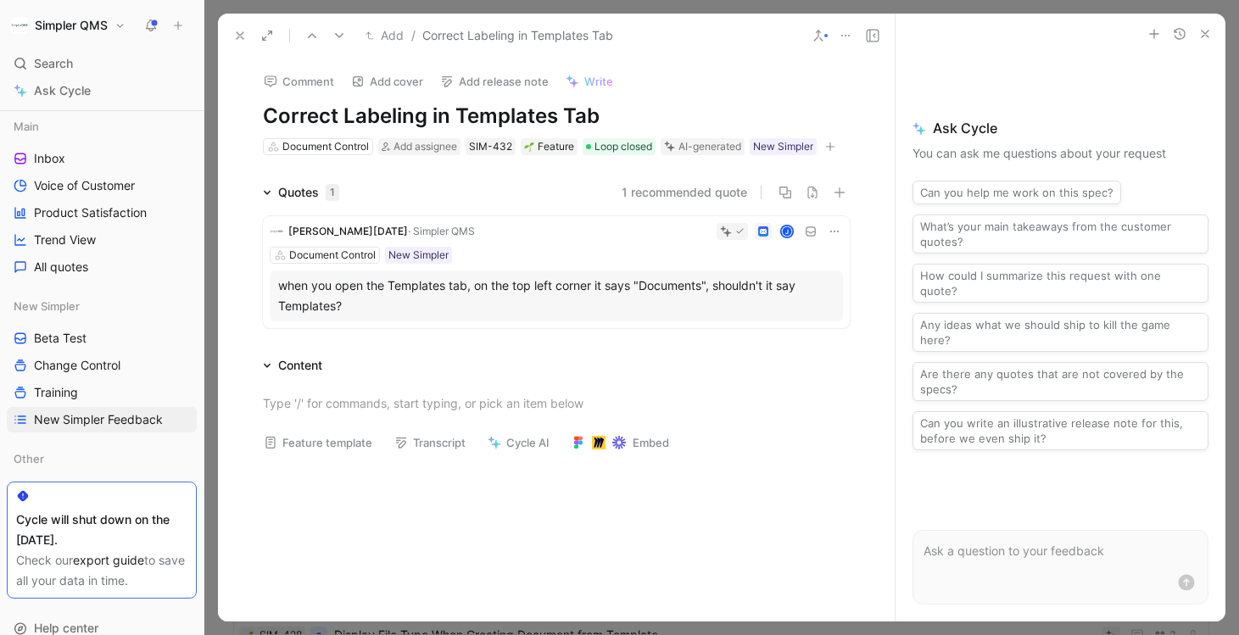
click at [243, 36] on icon at bounding box center [240, 36] width 14 height 14
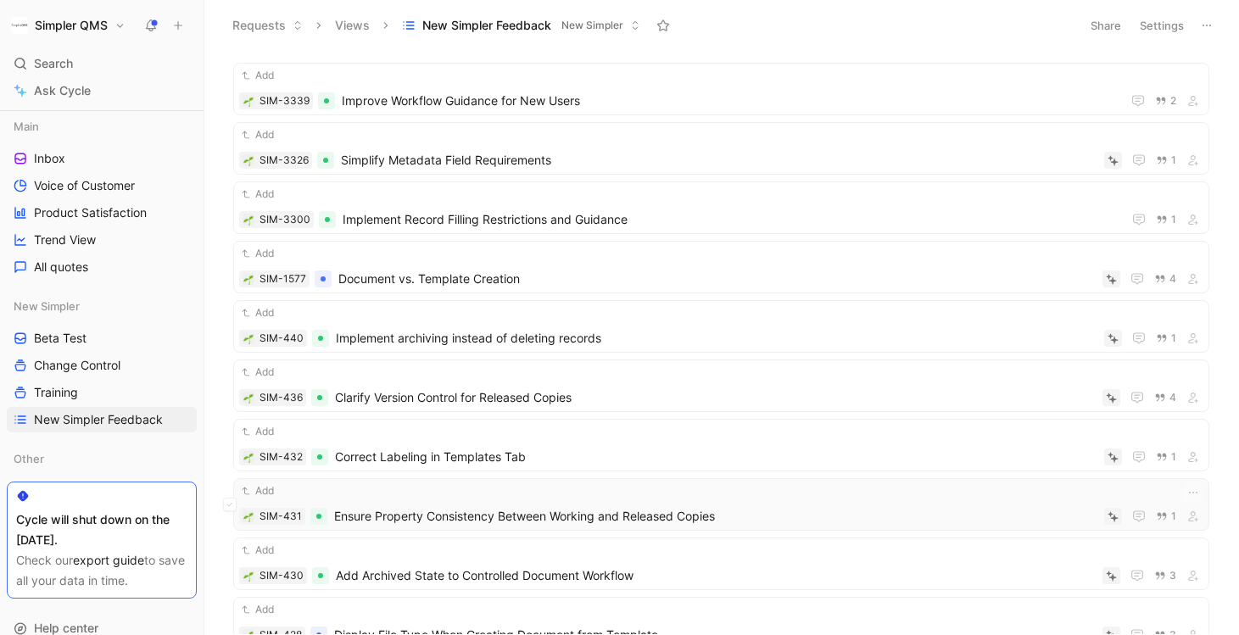
click at [524, 491] on div "Add" at bounding box center [721, 491] width 964 height 17
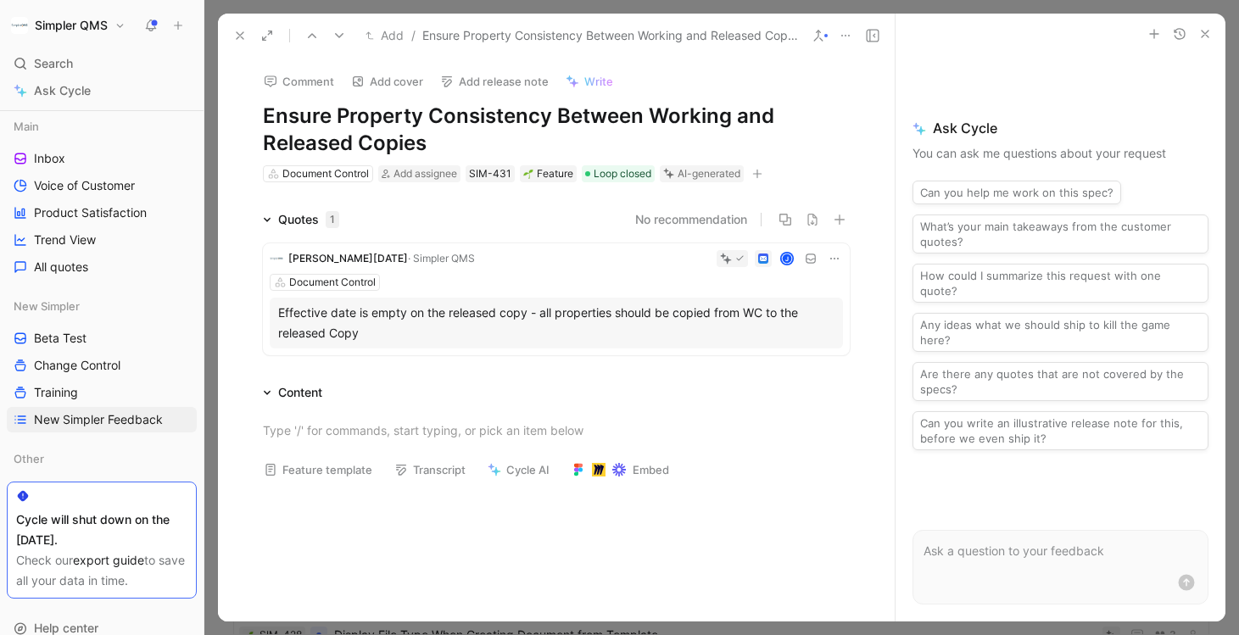
click at [758, 173] on icon "button" at bounding box center [757, 173] width 9 height 1
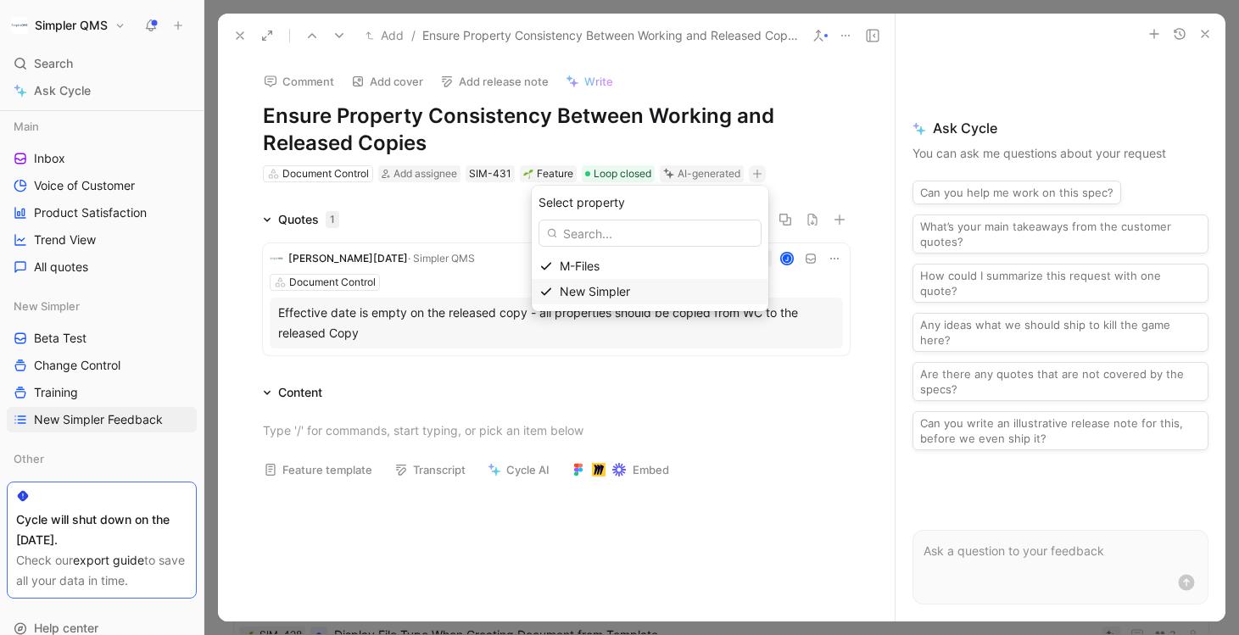
click at [570, 294] on div "New Simpler" at bounding box center [650, 291] width 237 height 25
click at [559, 221] on icon at bounding box center [561, 223] width 10 height 10
click at [555, 216] on input "checkbox" at bounding box center [555, 216] width 0 height 0
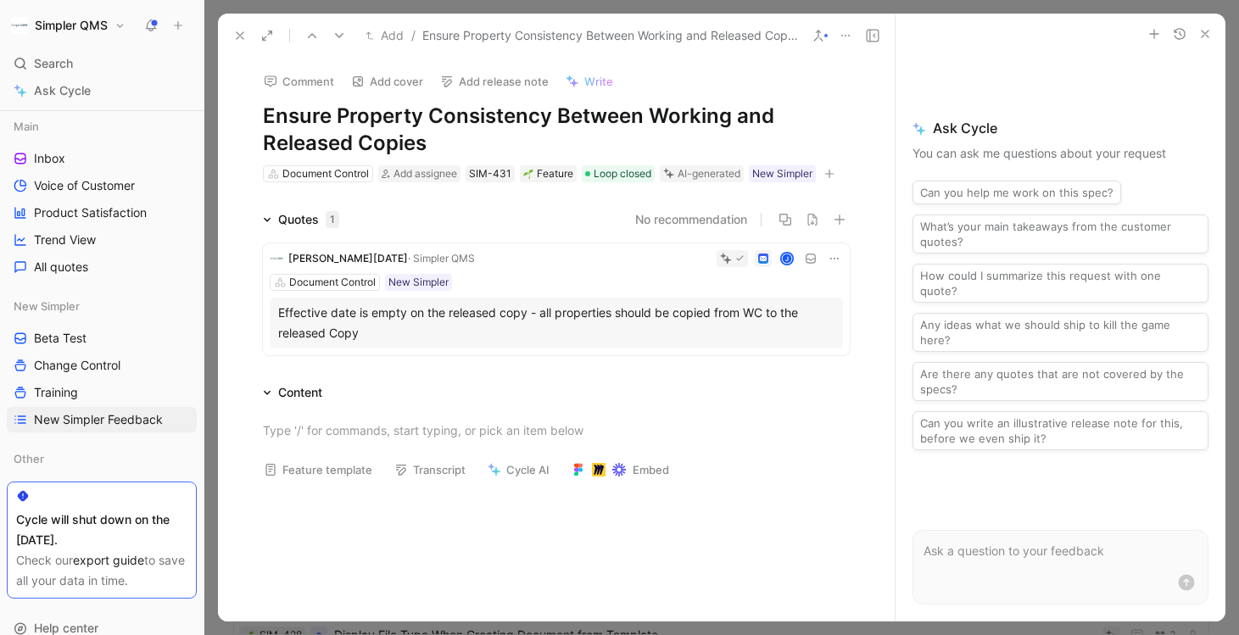
click at [238, 42] on icon at bounding box center [240, 36] width 14 height 14
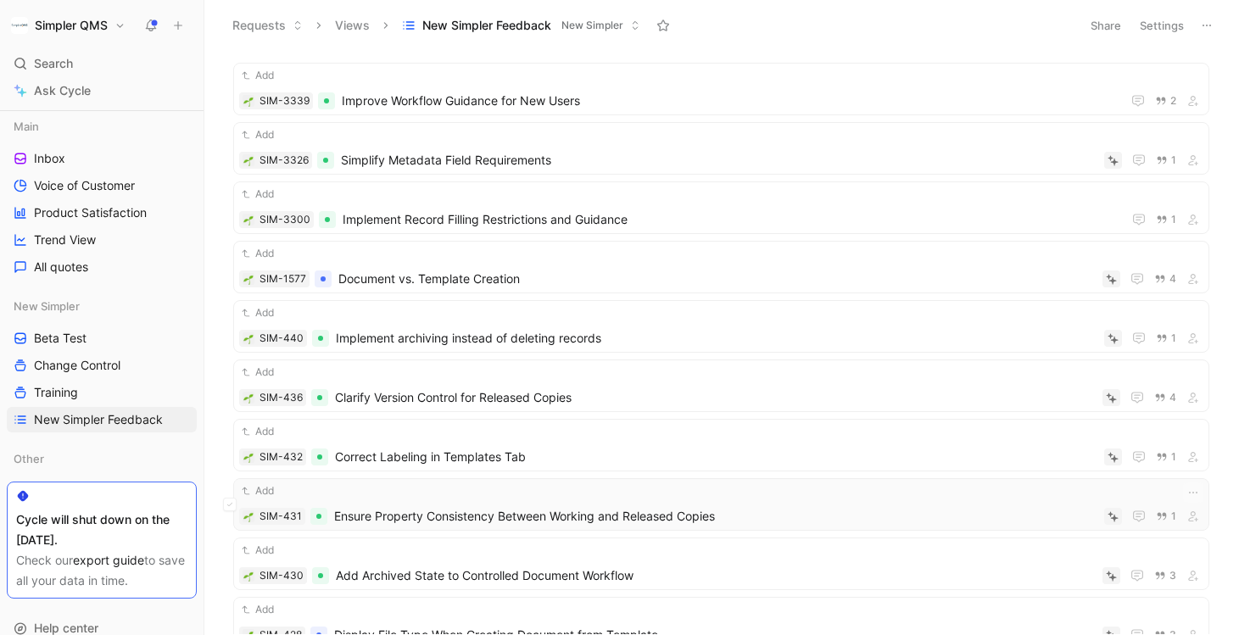
click at [634, 522] on span "Ensure Property Consistency Between Working and Released Copies" at bounding box center [715, 516] width 763 height 20
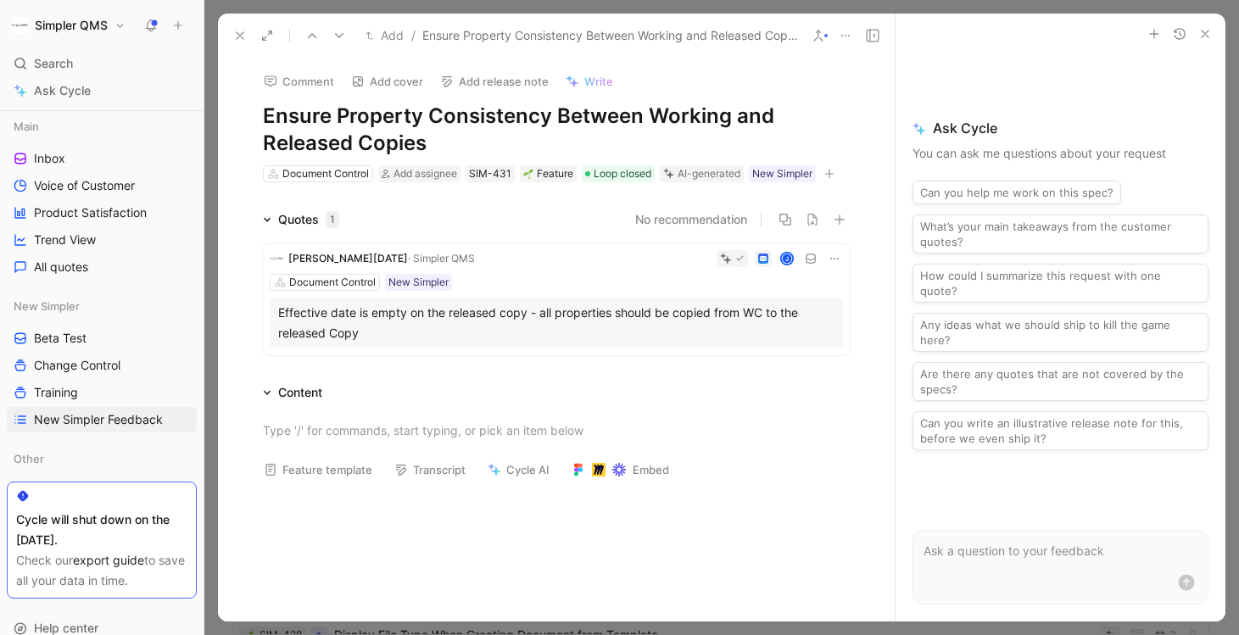
click at [244, 38] on icon at bounding box center [240, 36] width 14 height 14
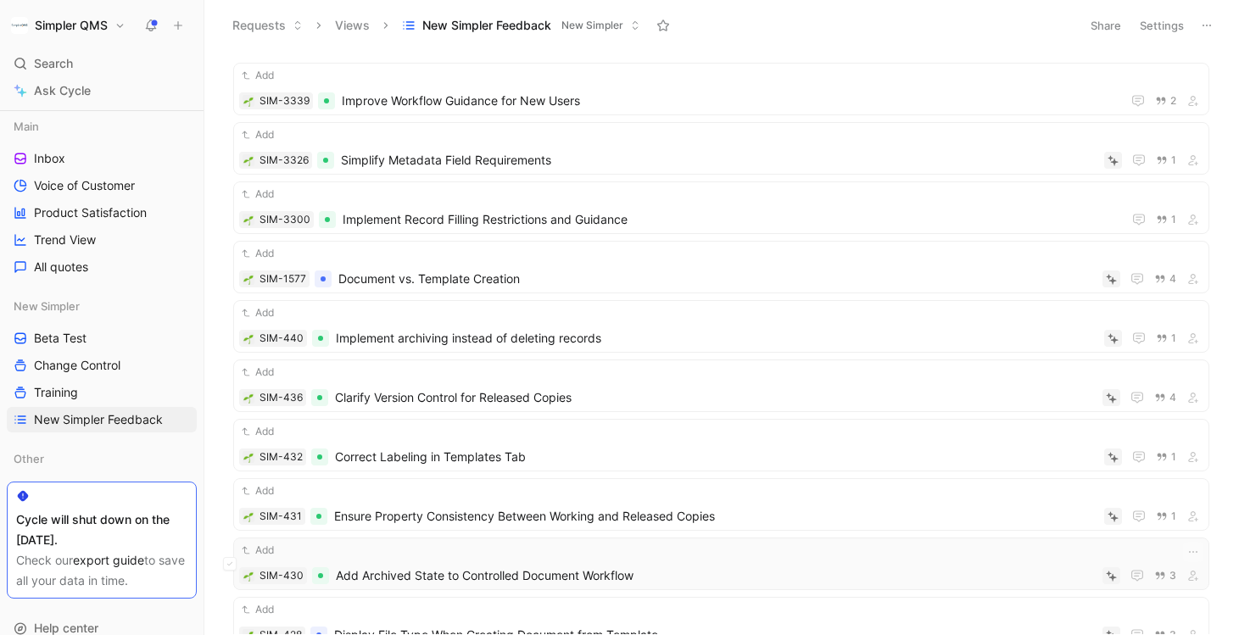
click at [517, 569] on span "Add Archived State to Controlled Document Workflow" at bounding box center [716, 576] width 760 height 20
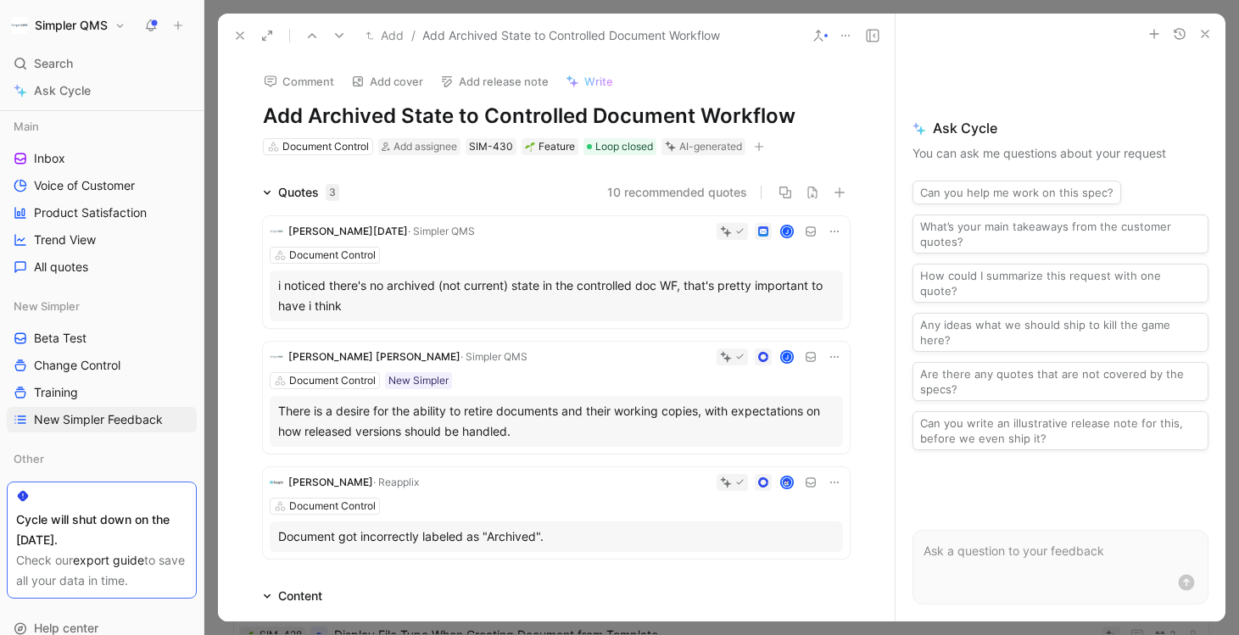
click at [759, 148] on icon "button" at bounding box center [758, 147] width 1 height 9
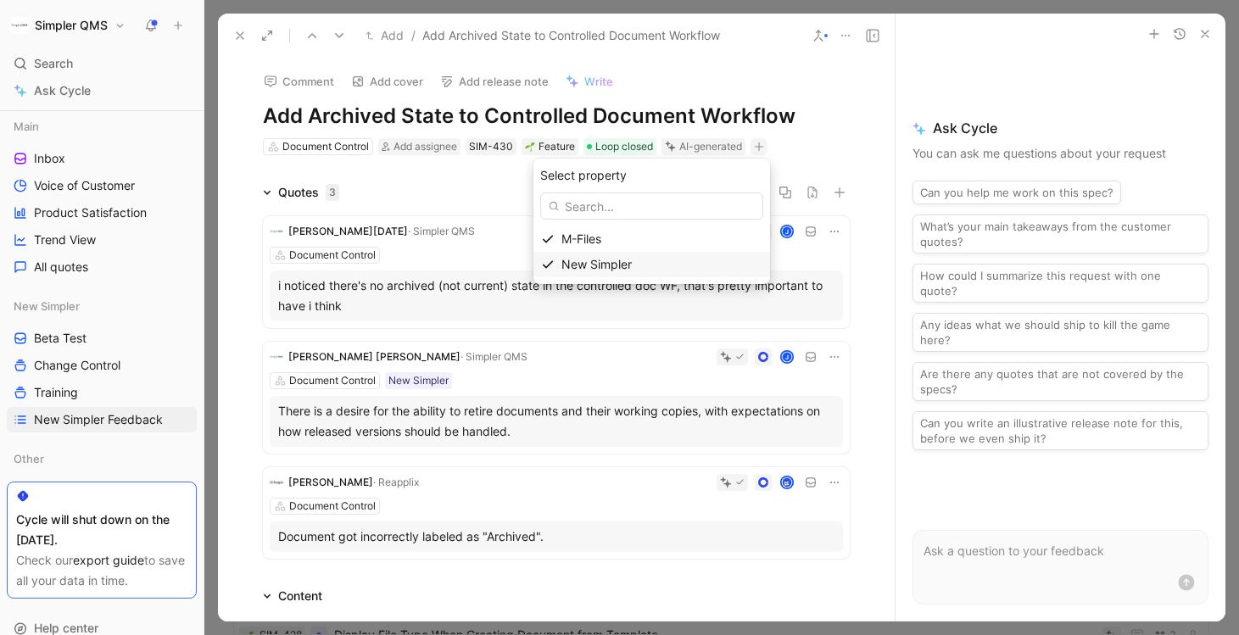
click at [595, 270] on span "New Simpler" at bounding box center [597, 264] width 70 height 14
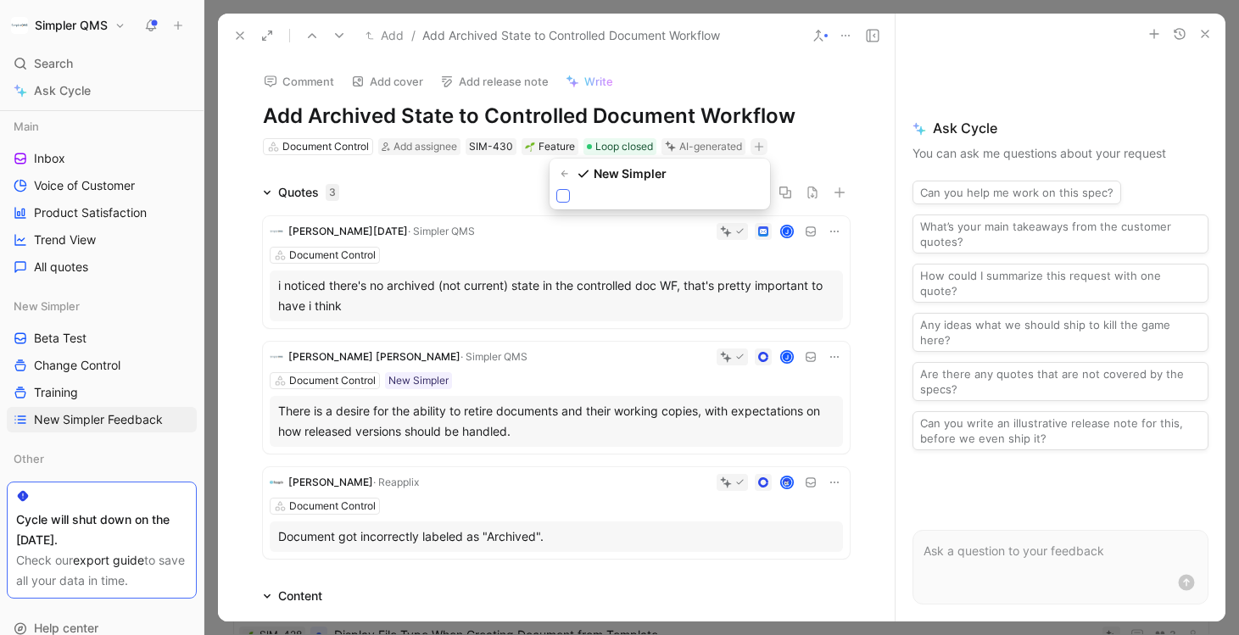
click at [563, 201] on div at bounding box center [563, 196] width 14 height 14
click at [556, 189] on input "checkbox" at bounding box center [556, 189] width 0 height 0
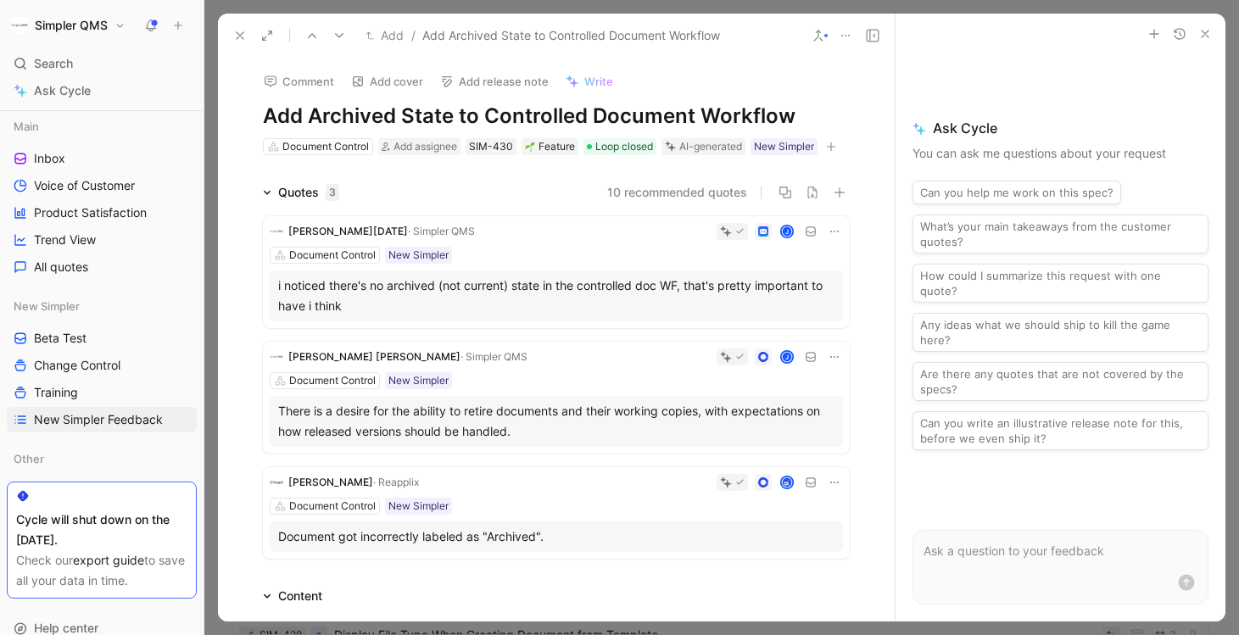
click at [241, 33] on use at bounding box center [240, 35] width 7 height 7
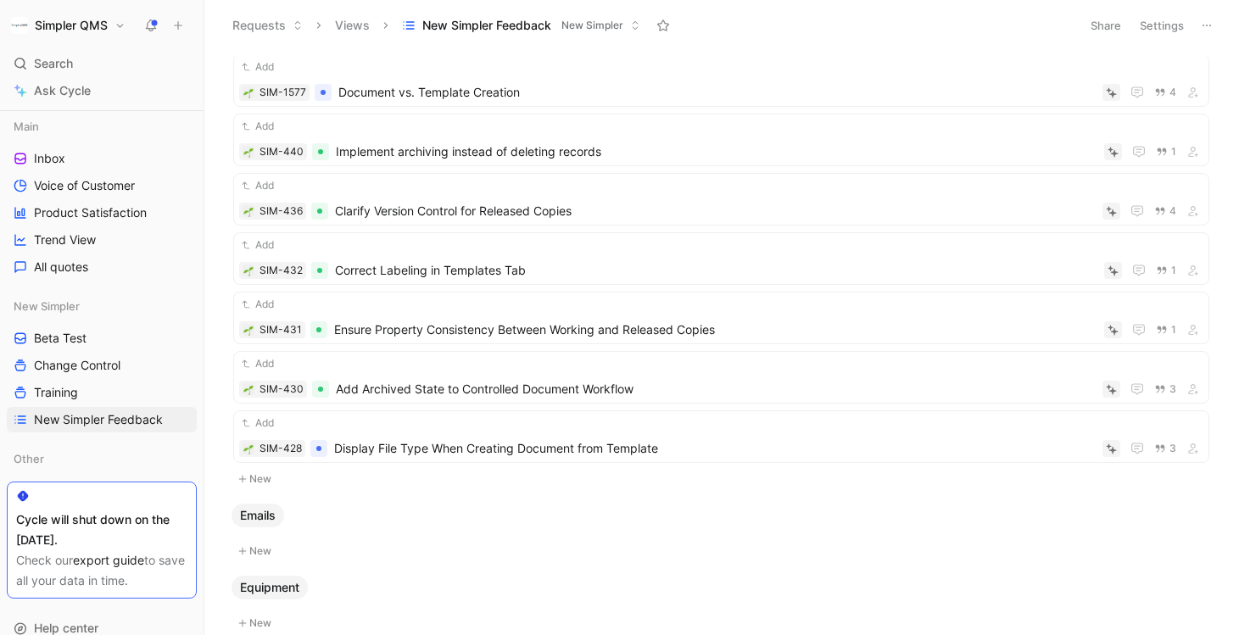
scroll to position [2865, 0]
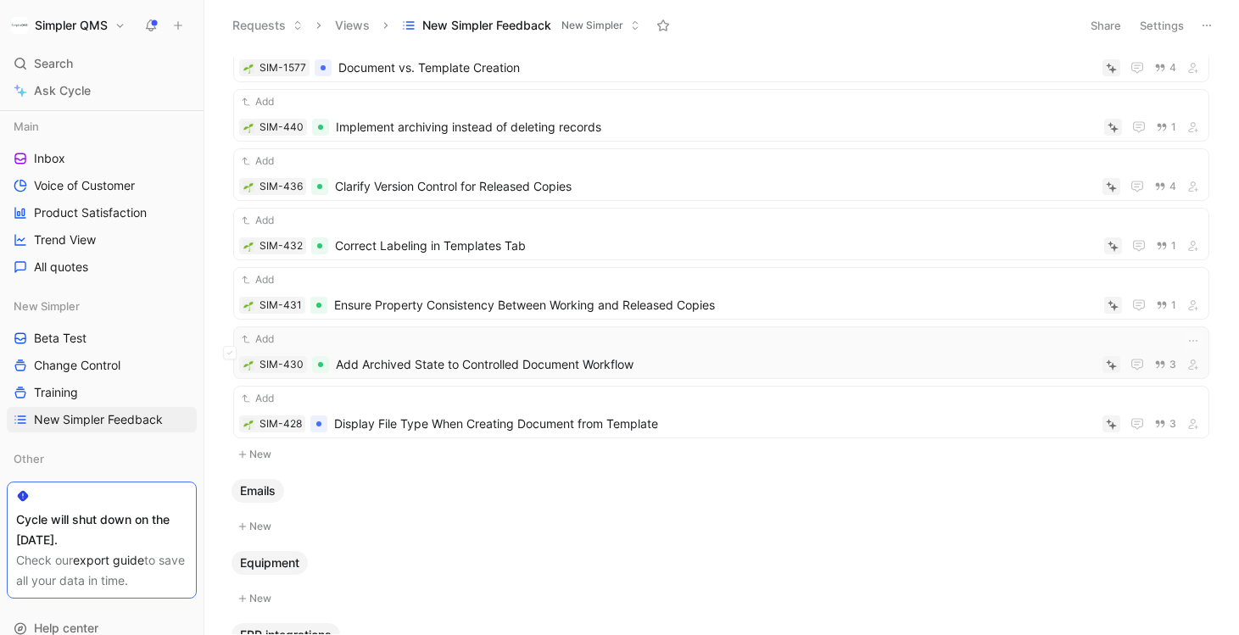
click at [580, 357] on span "Add Archived State to Controlled Document Workflow" at bounding box center [716, 365] width 760 height 20
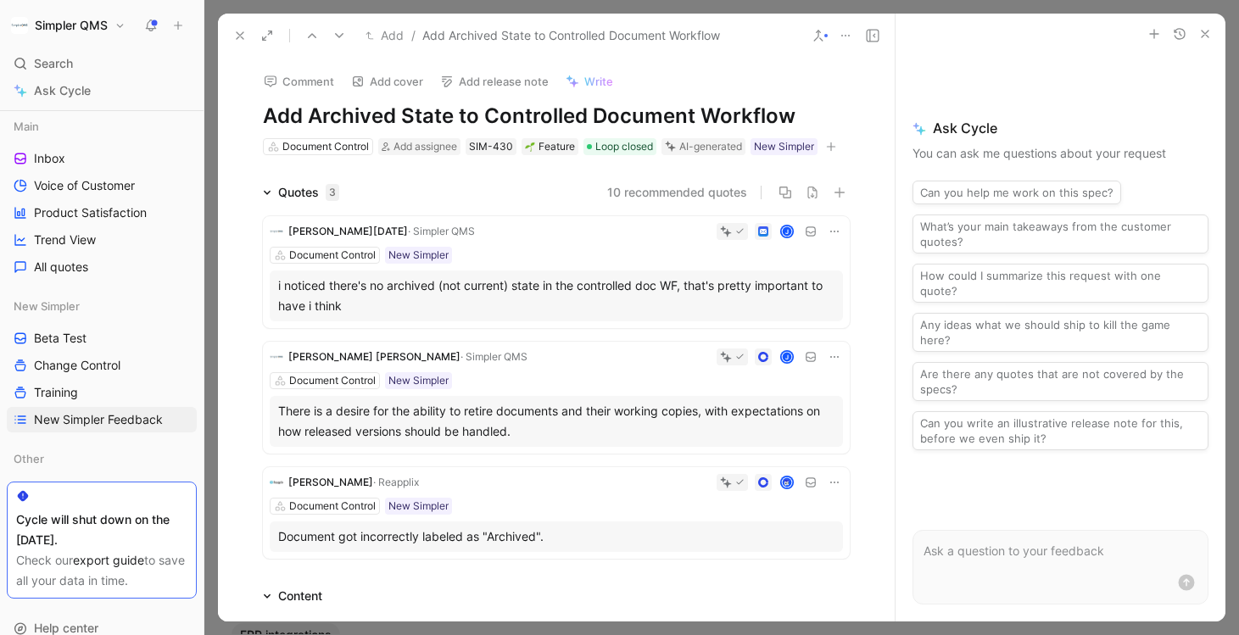
click at [243, 32] on use at bounding box center [240, 35] width 7 height 7
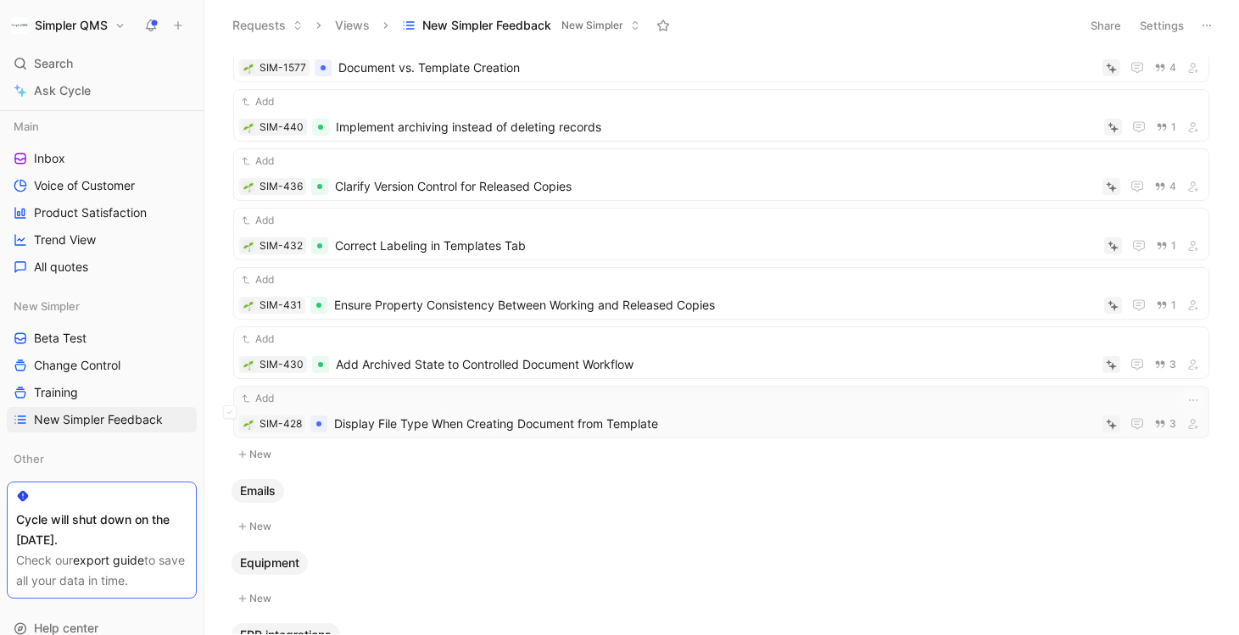
click at [405, 429] on span "Display File Type When Creating Document from Template" at bounding box center [715, 424] width 762 height 20
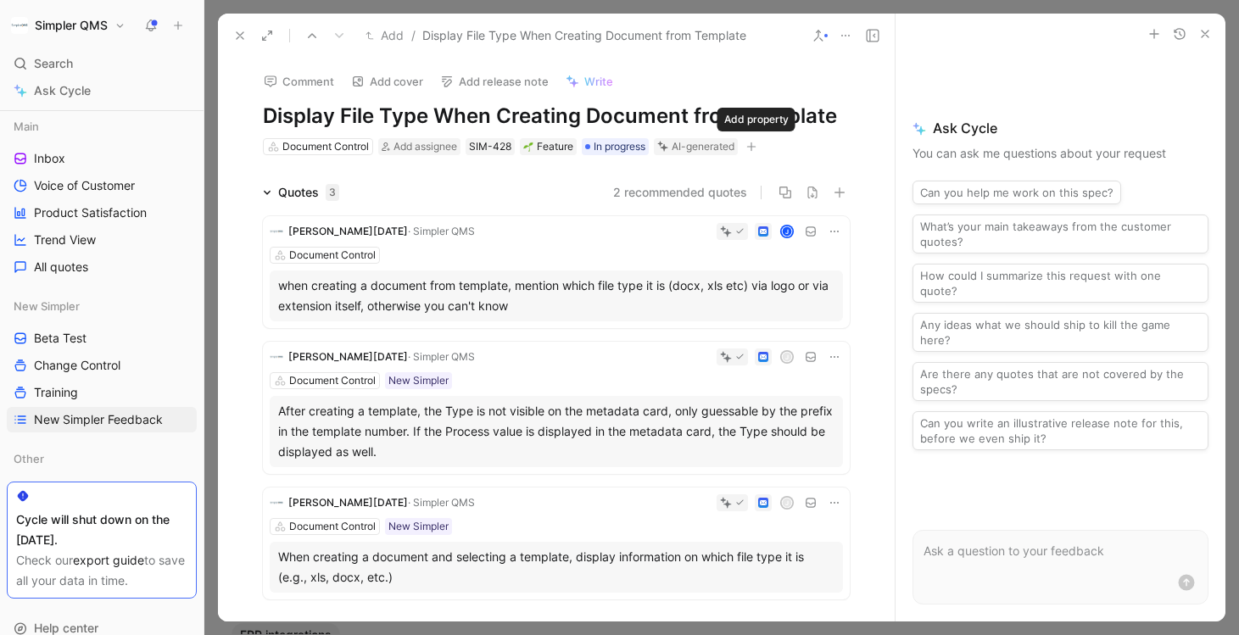
click at [757, 149] on icon "button" at bounding box center [751, 147] width 10 height 10
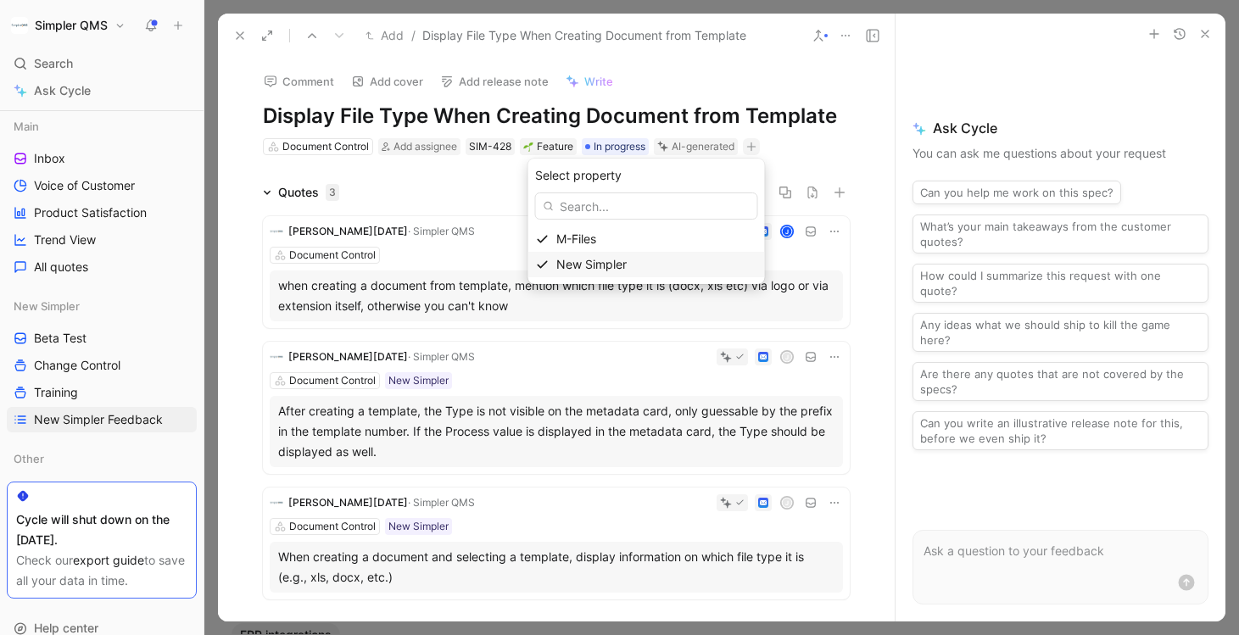
click at [627, 259] on span "New Simpler" at bounding box center [591, 264] width 70 height 14
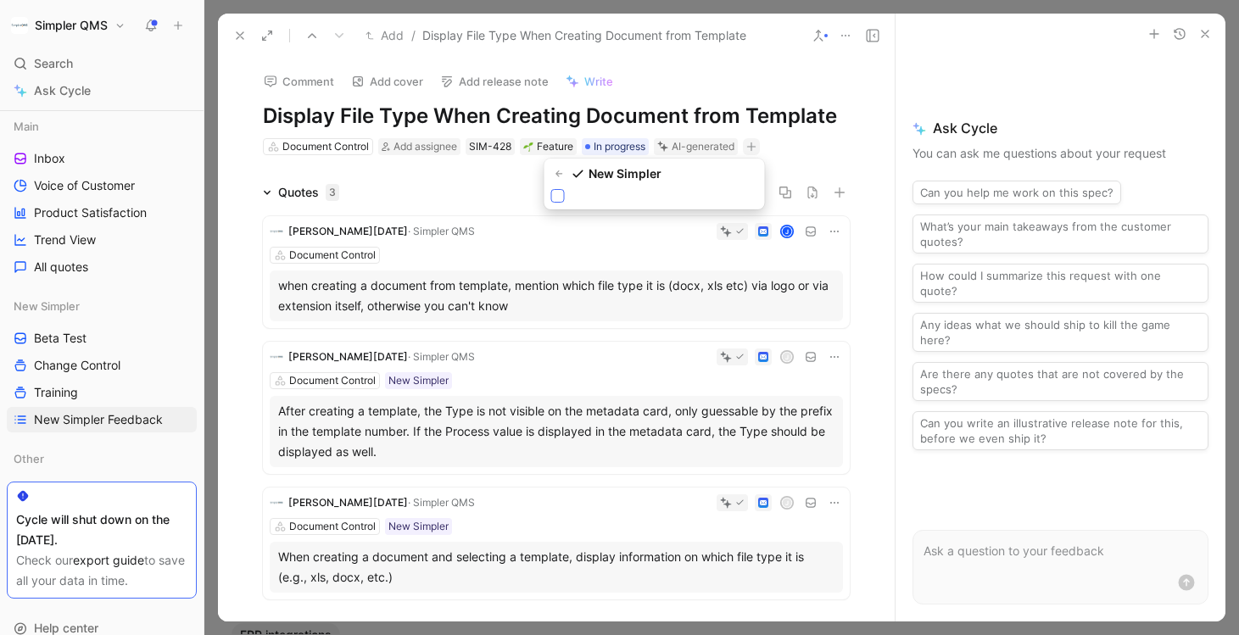
click at [555, 192] on icon at bounding box center [558, 196] width 10 height 10
click at [551, 189] on input "checkbox" at bounding box center [551, 189] width 0 height 0
click at [238, 33] on use at bounding box center [240, 35] width 7 height 7
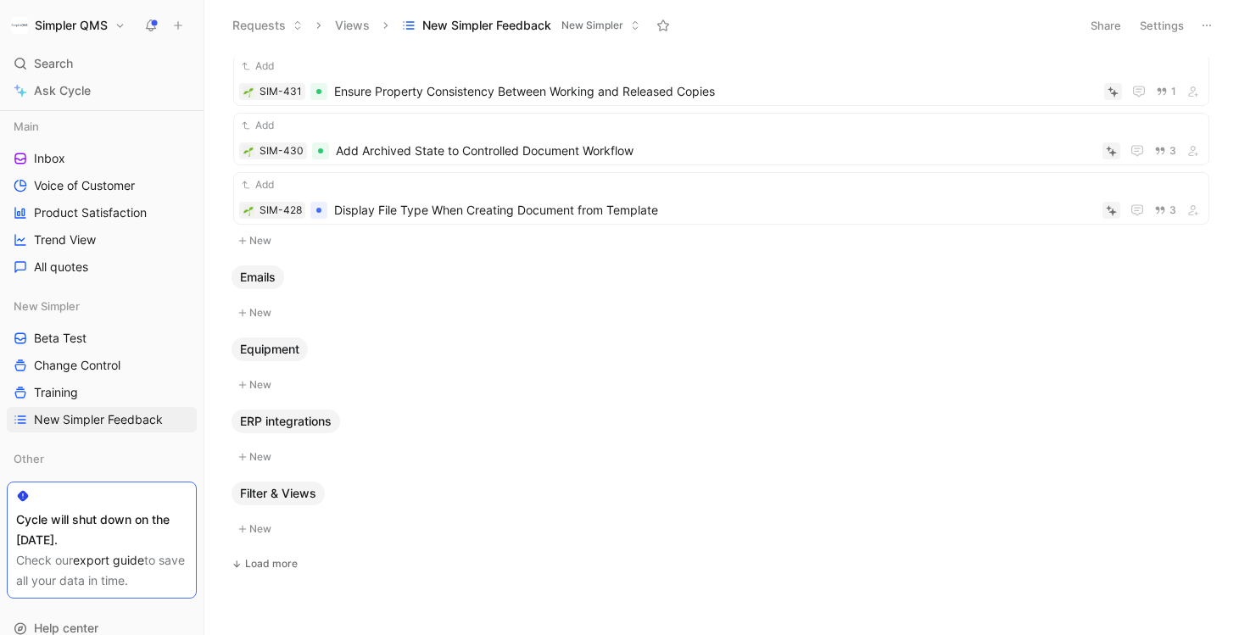
scroll to position [3104, 0]
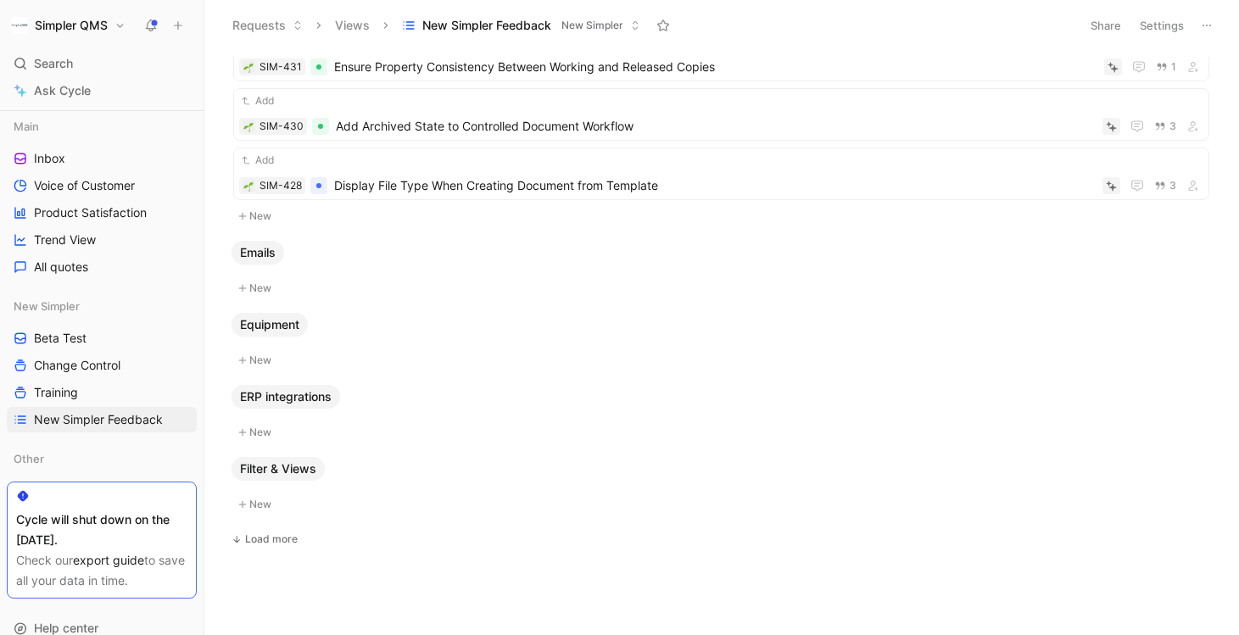
click at [274, 550] on div "Actions New API integrations New Audit New Batch Manufacturing Record New Billi…" at bounding box center [720, 346] width 1012 height 578
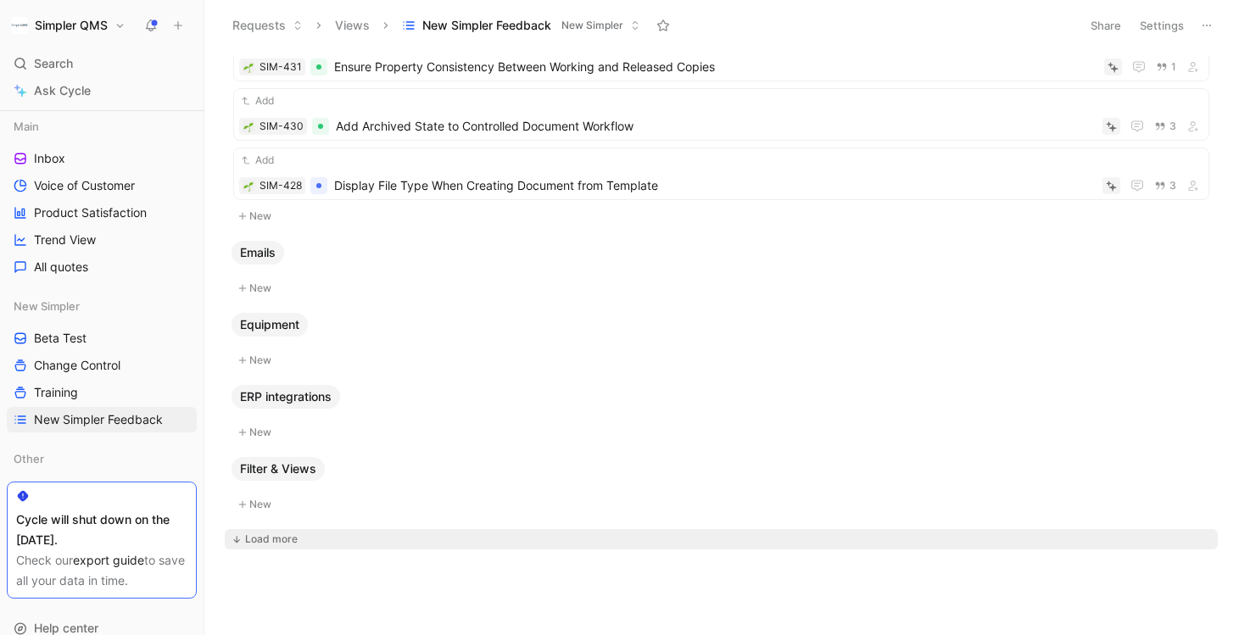
click at [277, 536] on div "Load more" at bounding box center [271, 539] width 53 height 17
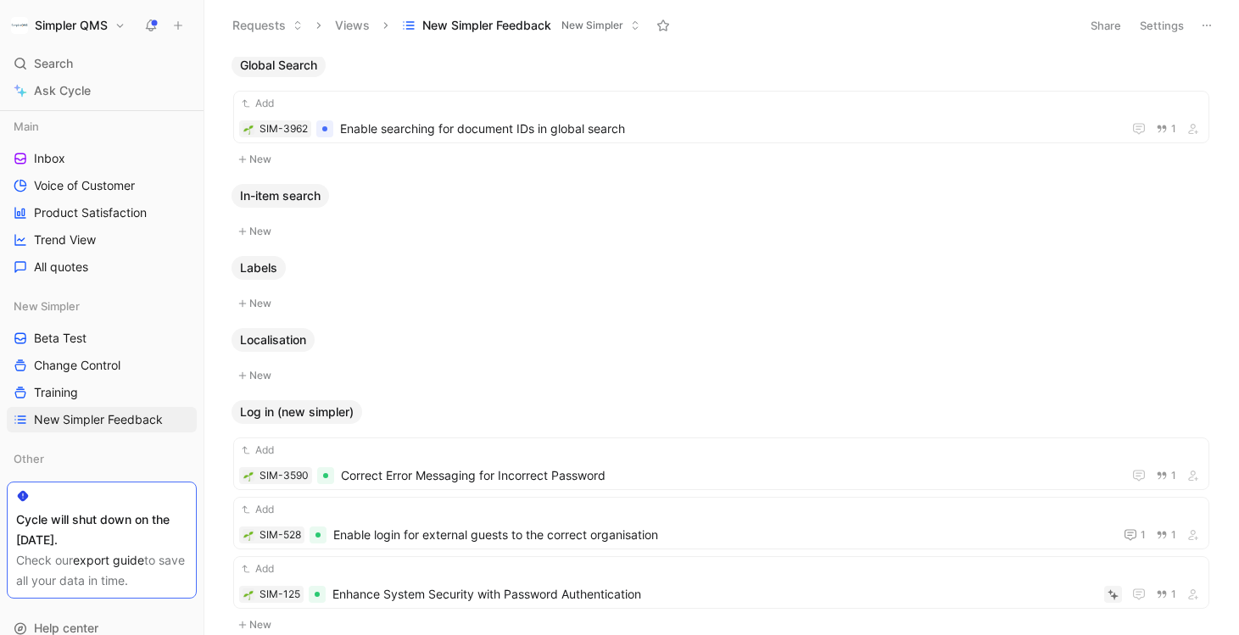
scroll to position [3581, 0]
click at [660, 119] on span "Enable searching for document IDs in global search" at bounding box center [727, 127] width 775 height 20
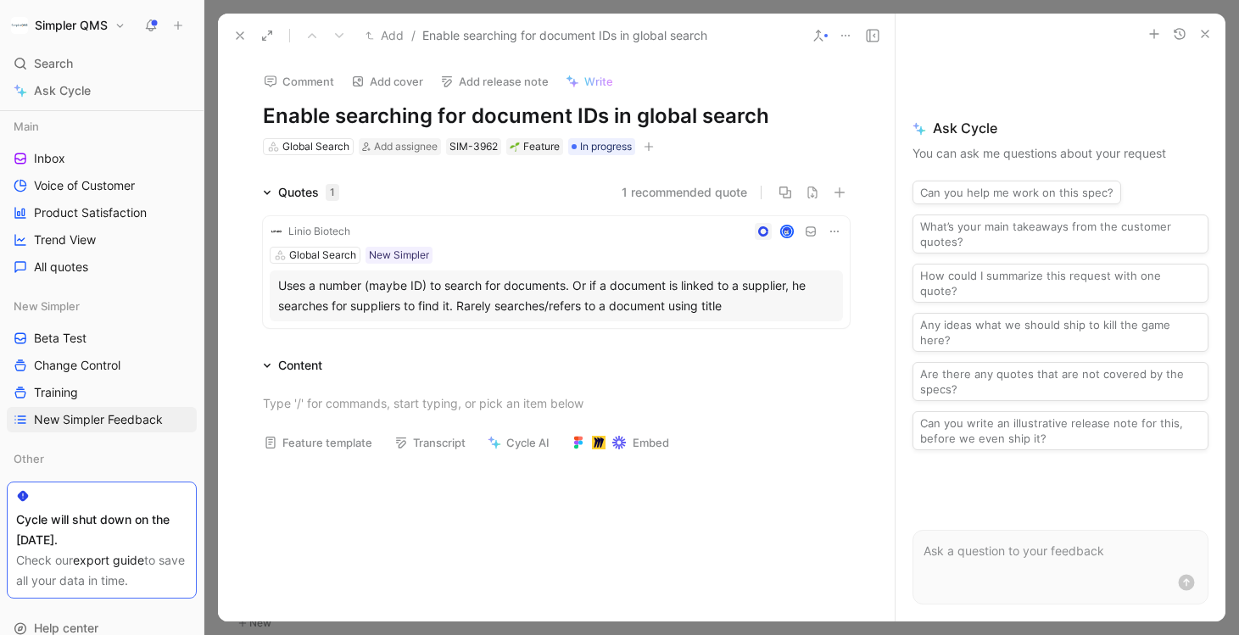
click at [654, 148] on icon "button" at bounding box center [649, 147] width 10 height 10
click at [550, 265] on div "New Simpler" at bounding box center [552, 264] width 201 height 20
click at [452, 191] on icon at bounding box center [454, 196] width 10 height 10
click at [447, 189] on input "checkbox" at bounding box center [447, 189] width 0 height 0
click at [525, 299] on div "Uses a number (maybe ID) to search for documents. Or if a document is linked to…" at bounding box center [556, 296] width 556 height 41
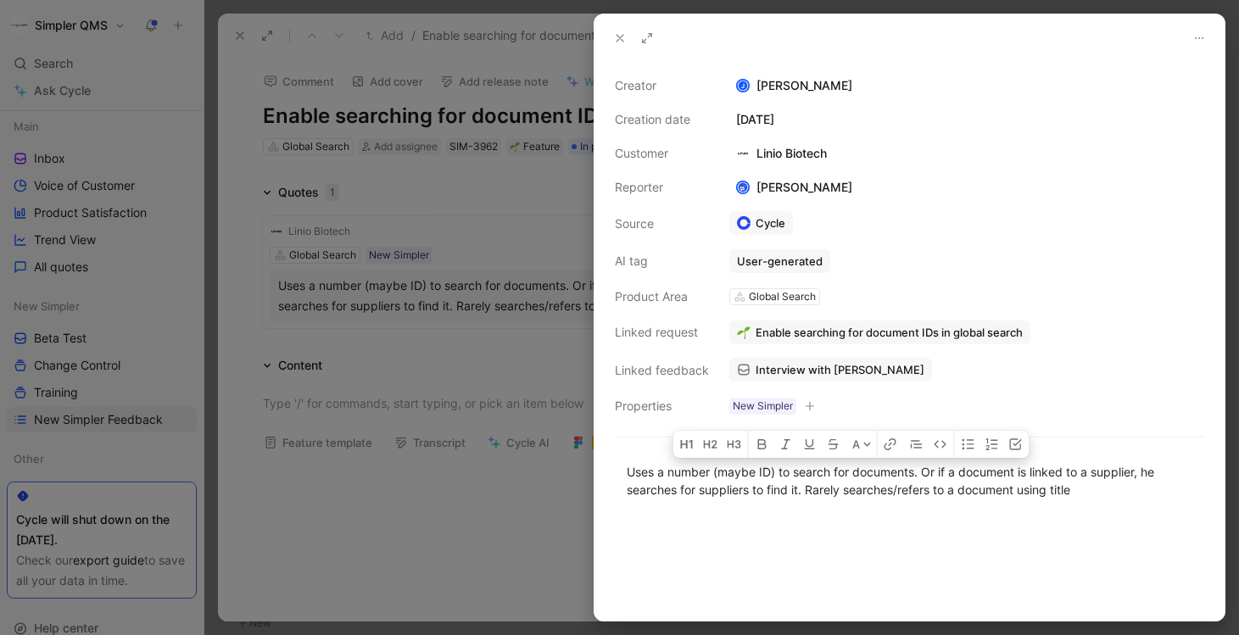
drag, startPoint x: 1131, startPoint y: 492, endPoint x: 587, endPoint y: 448, distance: 545.5
click at [587, 448] on div "Creator [PERSON_NAME] Creation date [DATE] Customer Linio Biotech Reporter [PER…" at bounding box center [619, 317] width 1239 height 635
click at [891, 444] on icon "button" at bounding box center [889, 444] width 3 height 3
click at [472, 351] on div at bounding box center [619, 317] width 1239 height 635
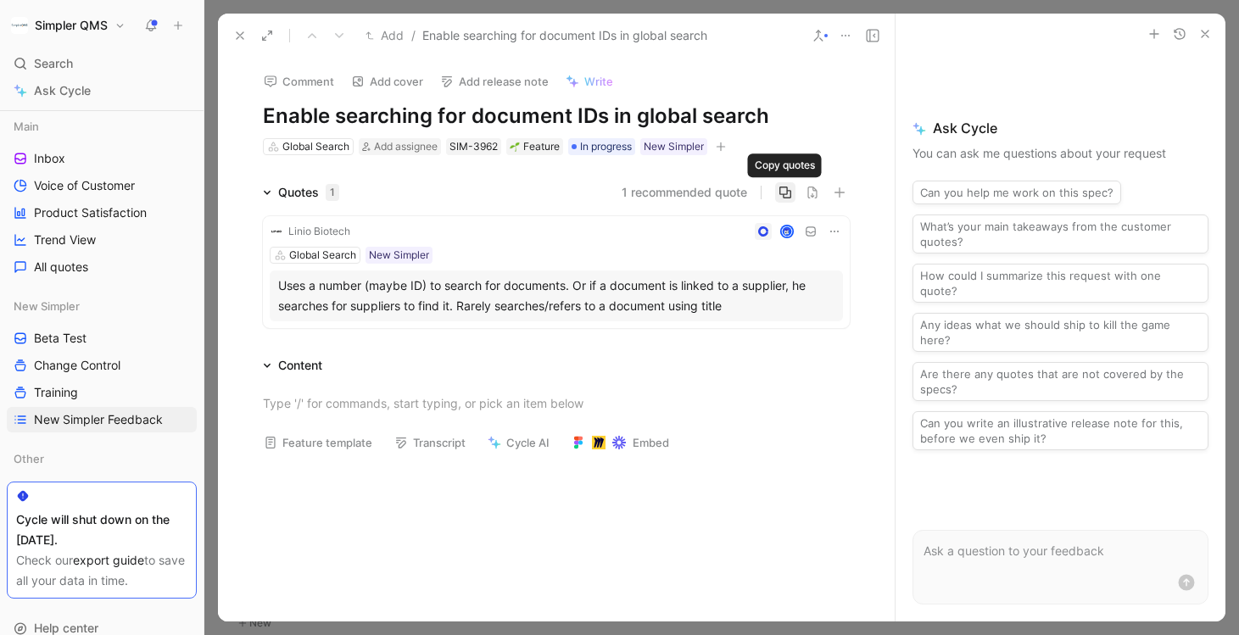
click at [788, 192] on icon "button" at bounding box center [786, 193] width 14 height 14
click at [241, 33] on use at bounding box center [240, 35] width 7 height 7
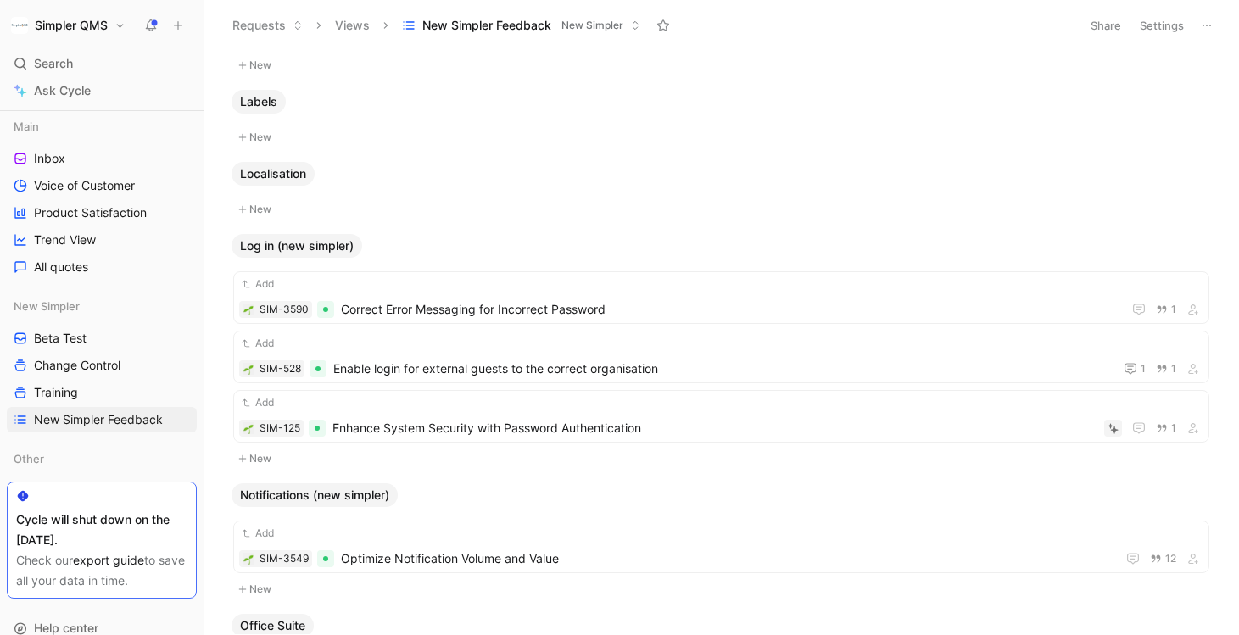
scroll to position [3747, 0]
click at [538, 283] on div "Add" at bounding box center [721, 283] width 964 height 17
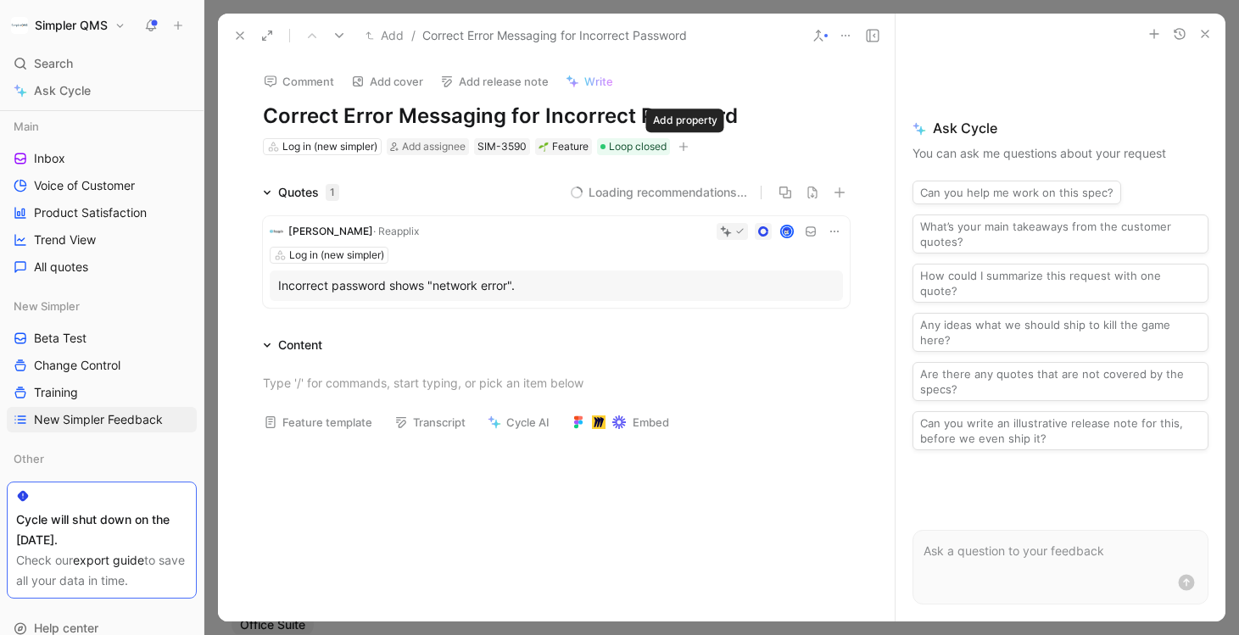
click at [691, 139] on button "button" at bounding box center [683, 146] width 17 height 17
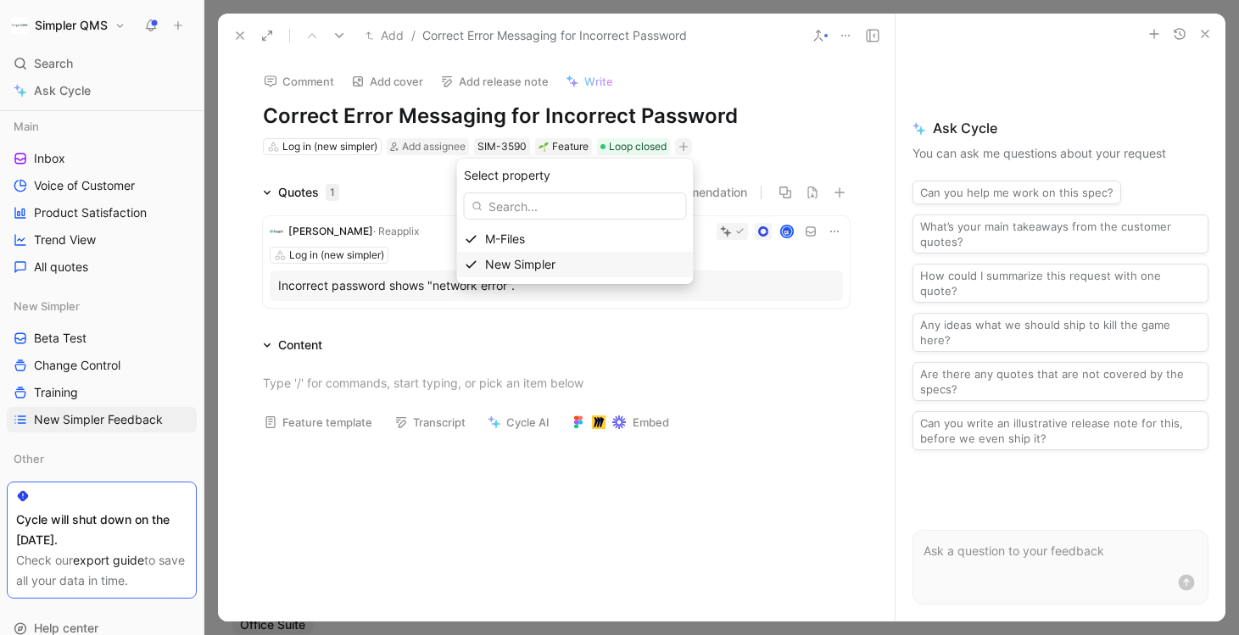
click at [523, 266] on span "New Simpler" at bounding box center [520, 264] width 70 height 14
click at [485, 201] on div at bounding box center [487, 196] width 14 height 14
click at [480, 189] on input "checkbox" at bounding box center [480, 189] width 0 height 0
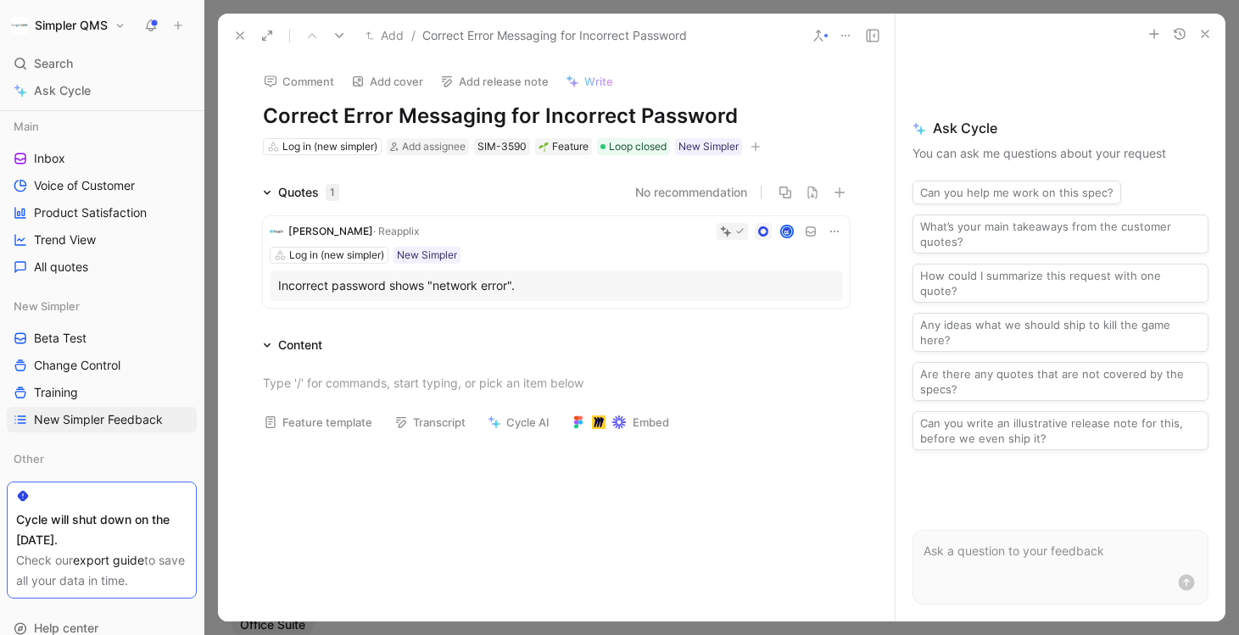
click use
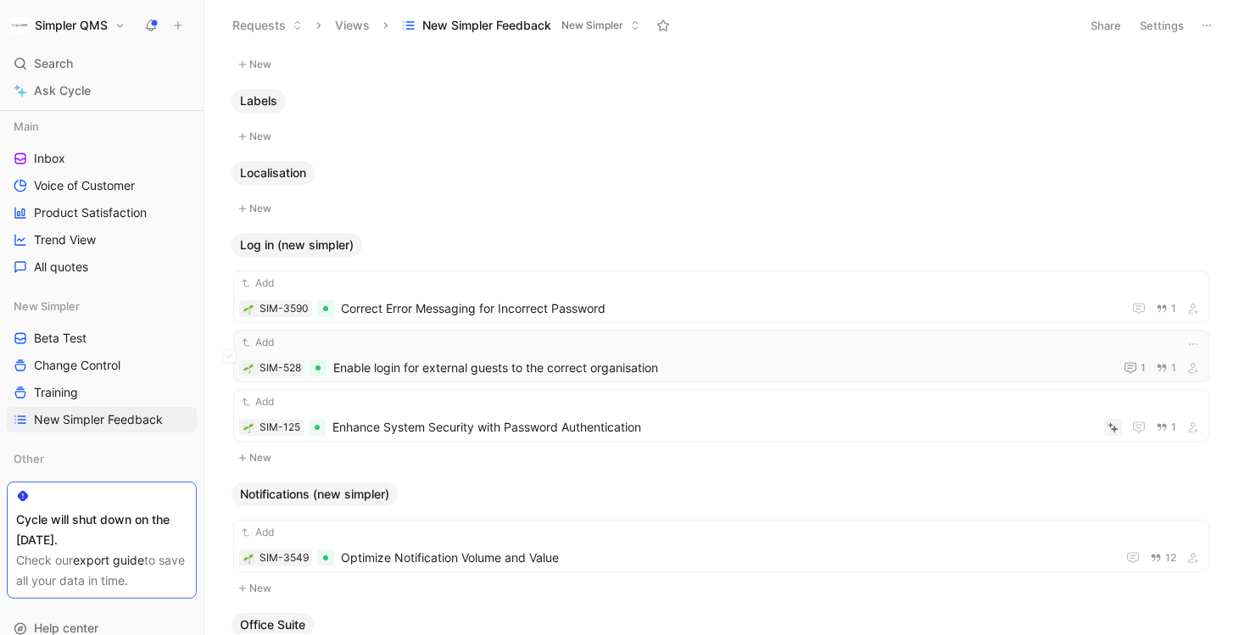
click span "Enable login for external guests to the correct organisation"
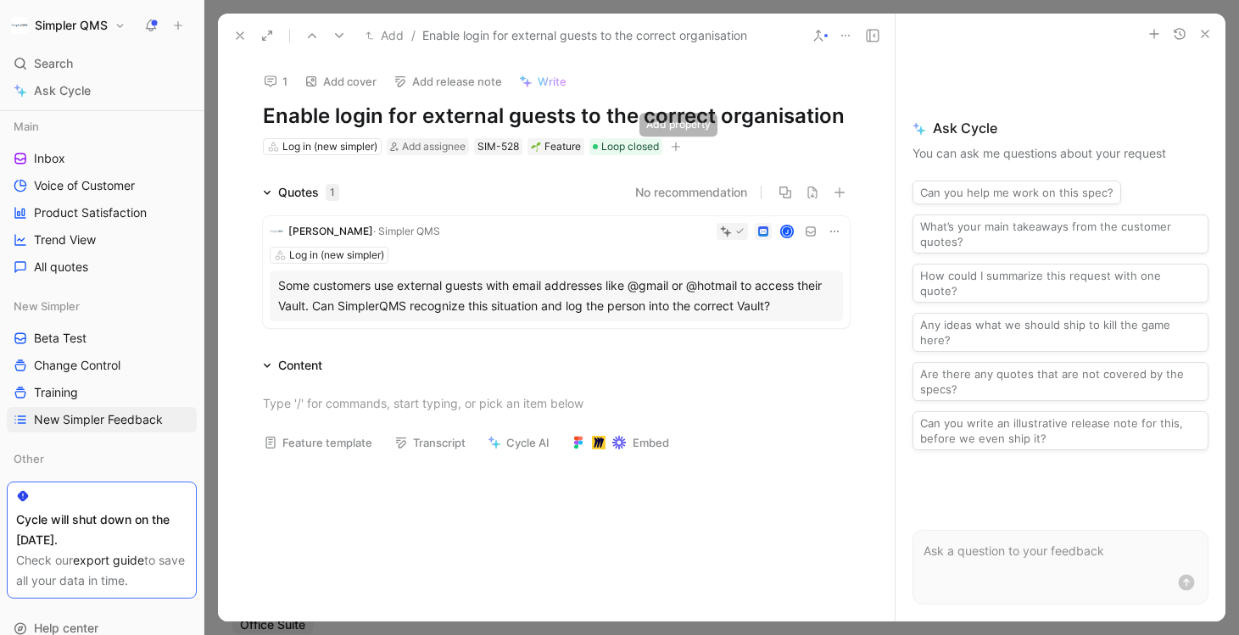
click div "Log in (new simpler) Add assignee SIM-528 Feature Loop closed"
click button "button"
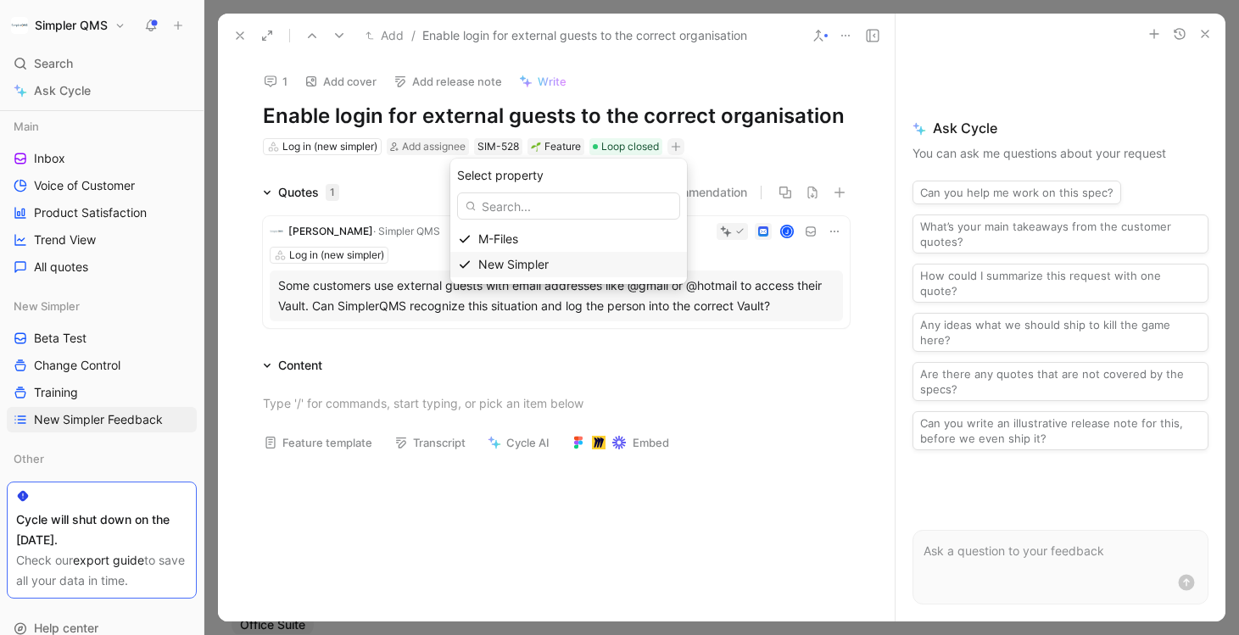
click span "New Simpler"
click div
click input "checkbox"
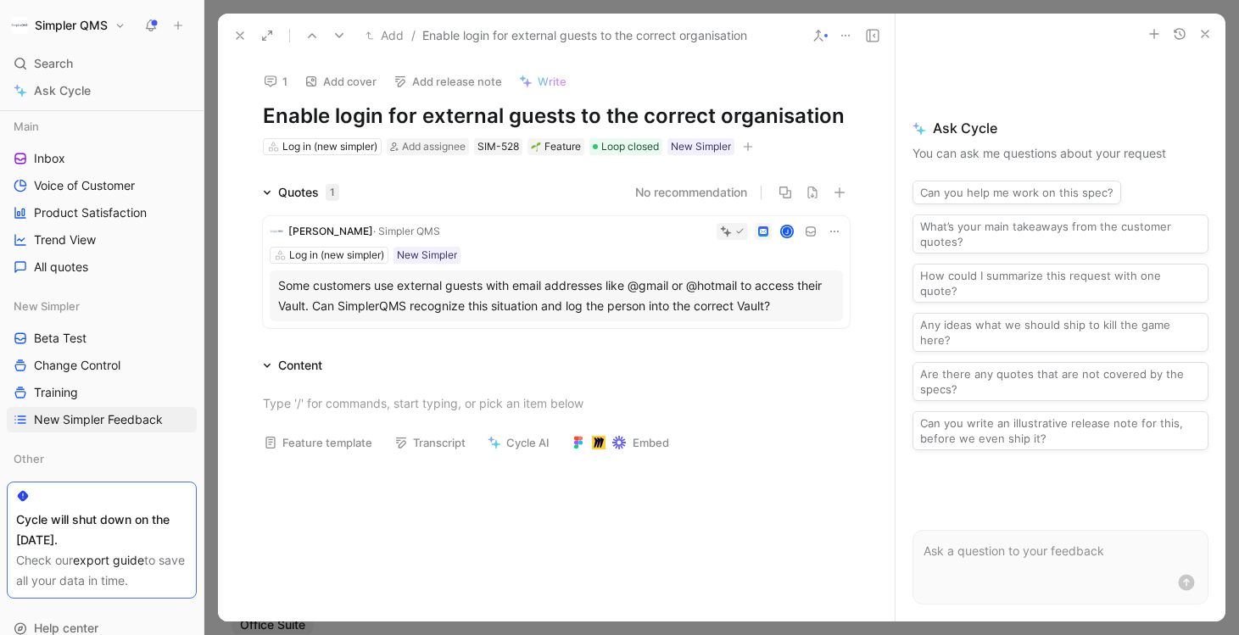
click icon
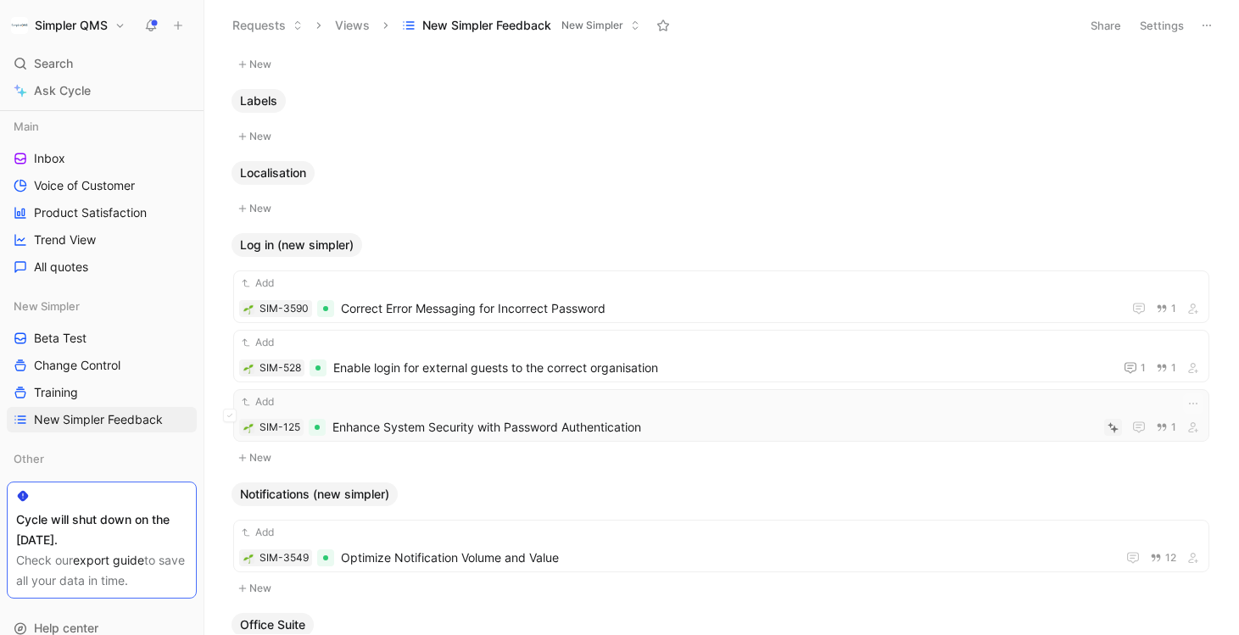
click div "Add"
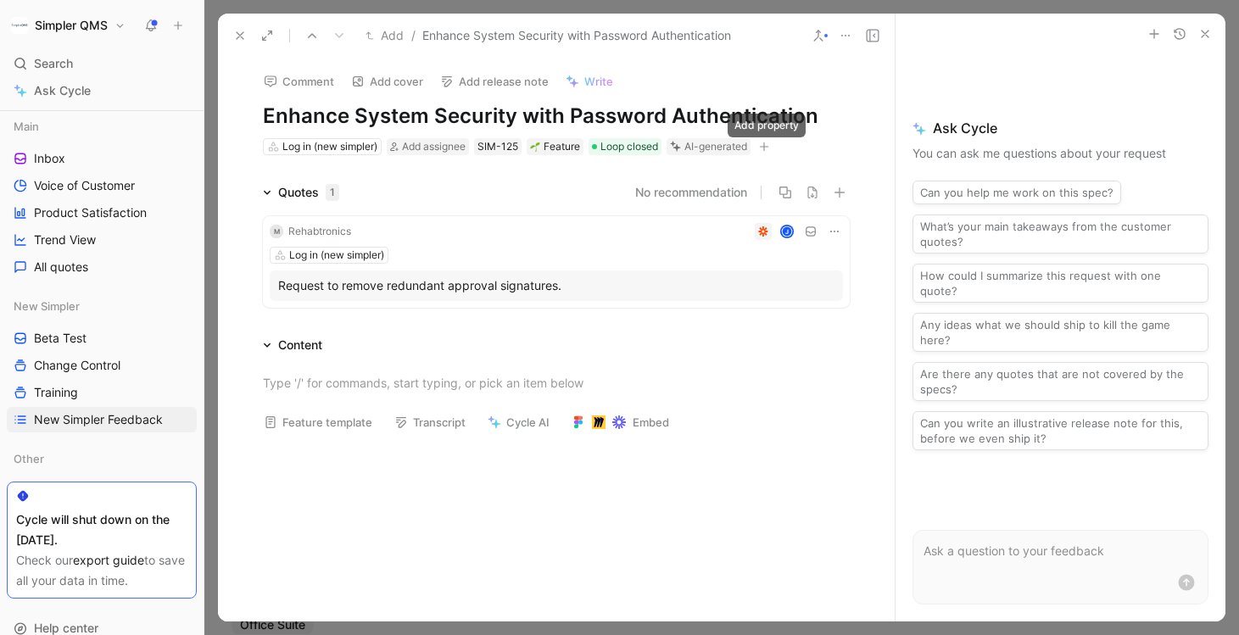
click icon "button"
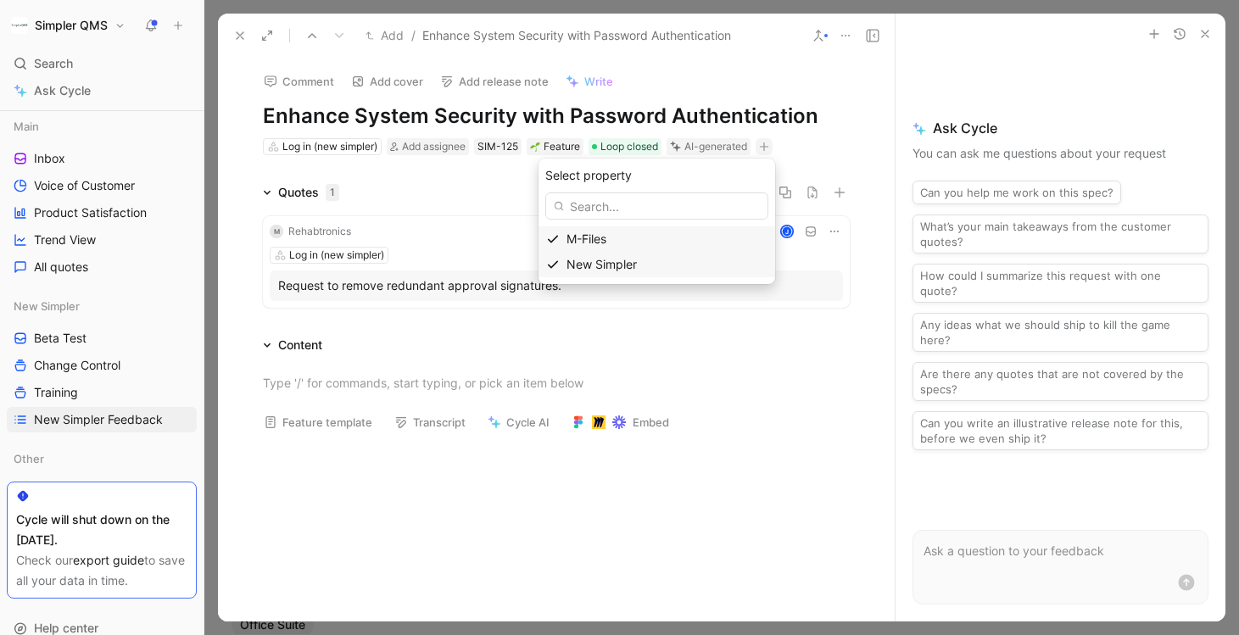
click span "New Simpler"
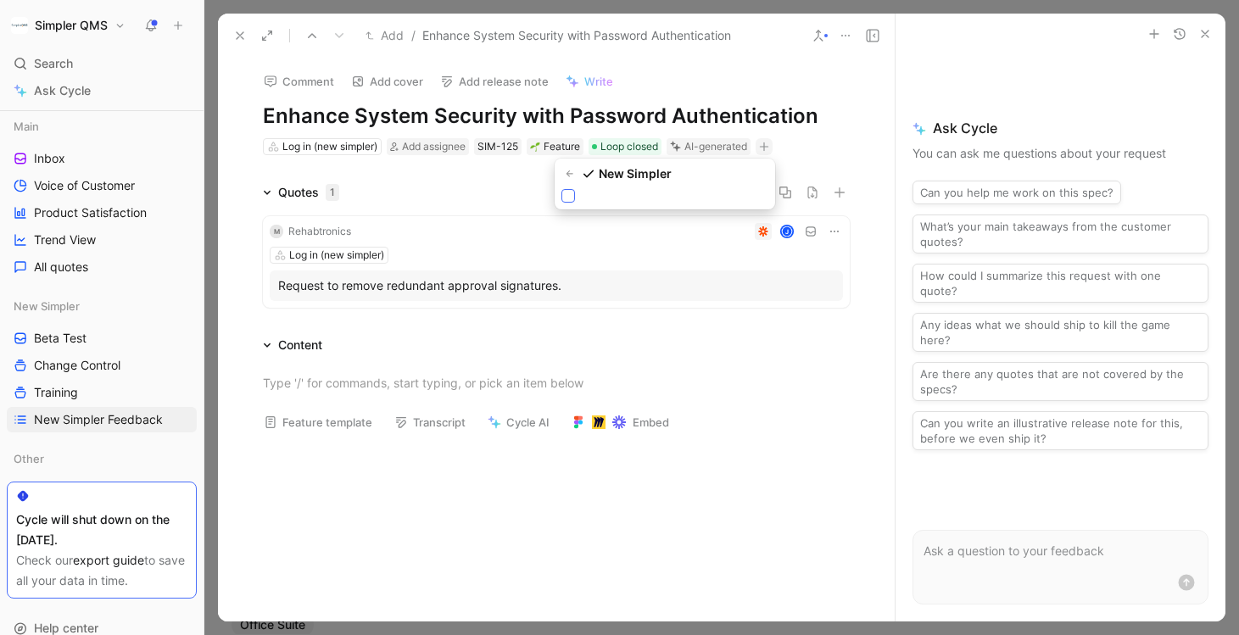
click icon
click input "checkbox"
click icon
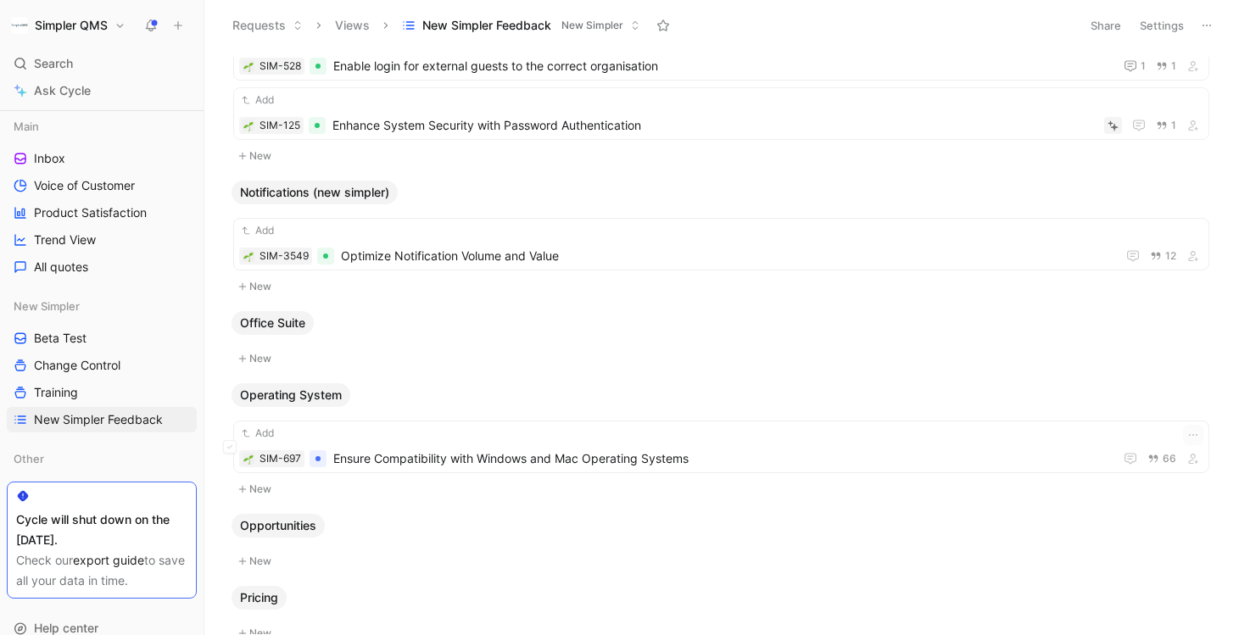
scroll to position [4051, 0]
click div "Add SIM-3549 Optimize Notification Volume and Value 12"
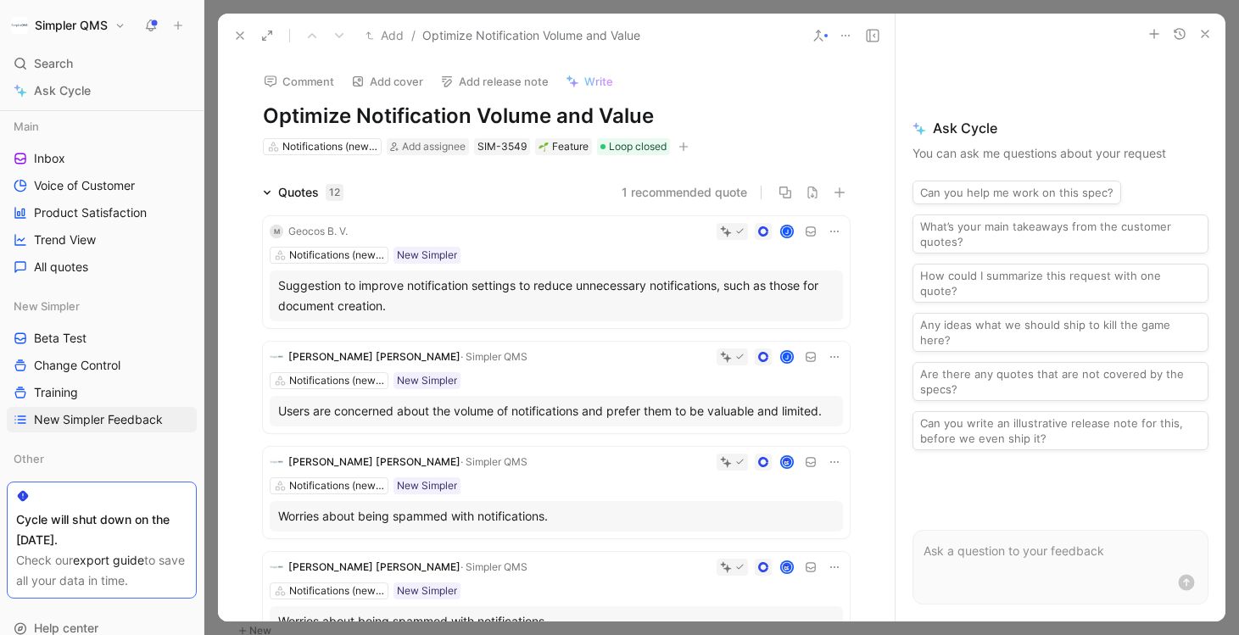
click icon "button"
click div "New Simpler"
click div
click input "checkbox"
click use
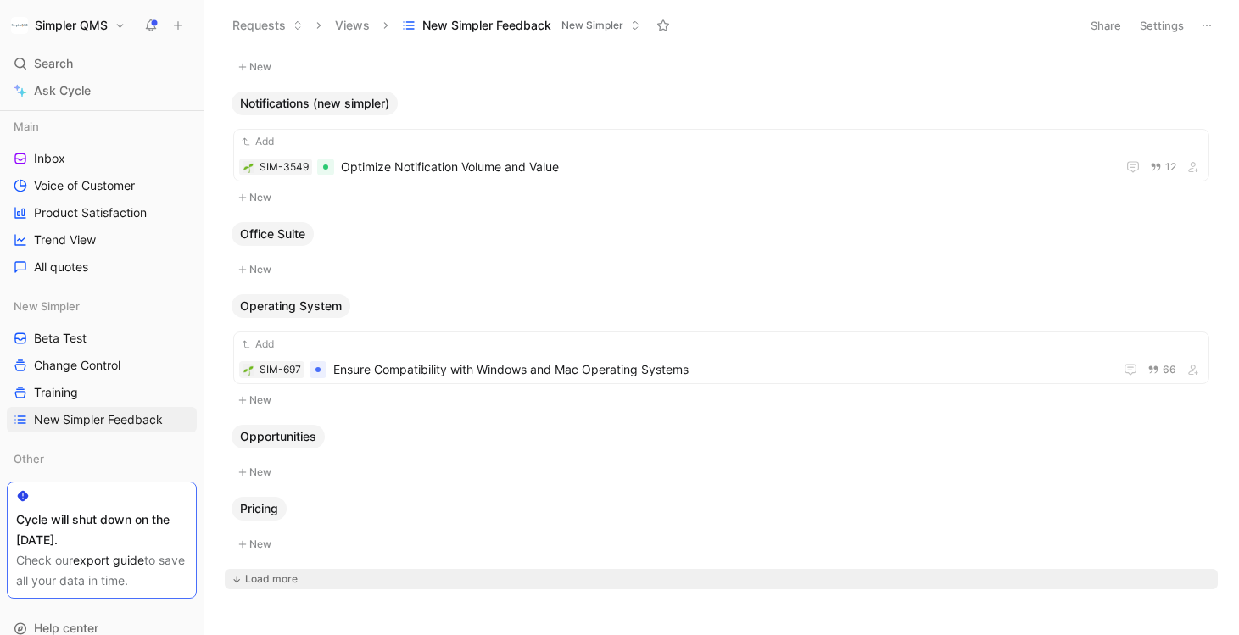
scroll to position [4140, 0]
click div "Add"
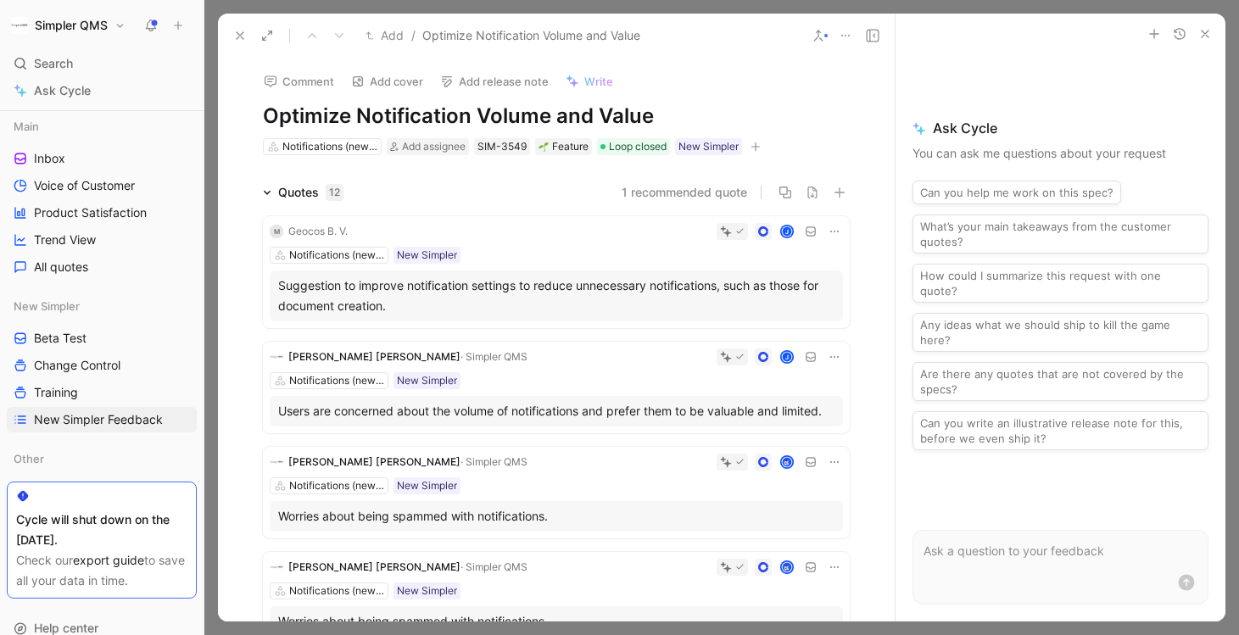
click icon
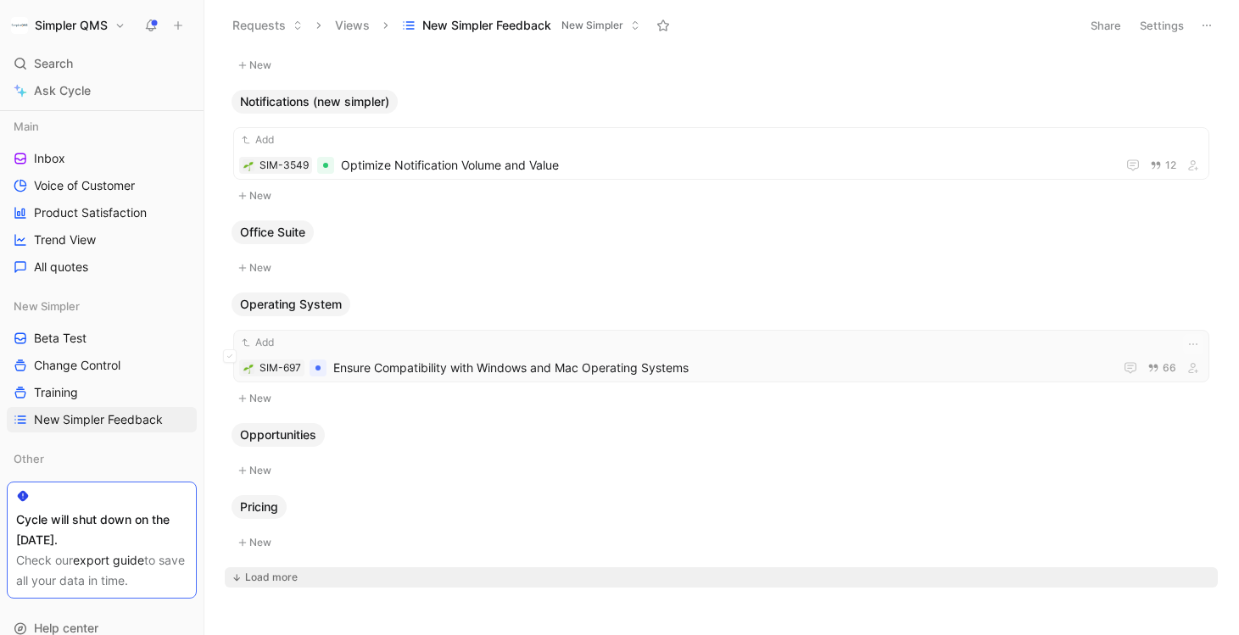
click div "Add"
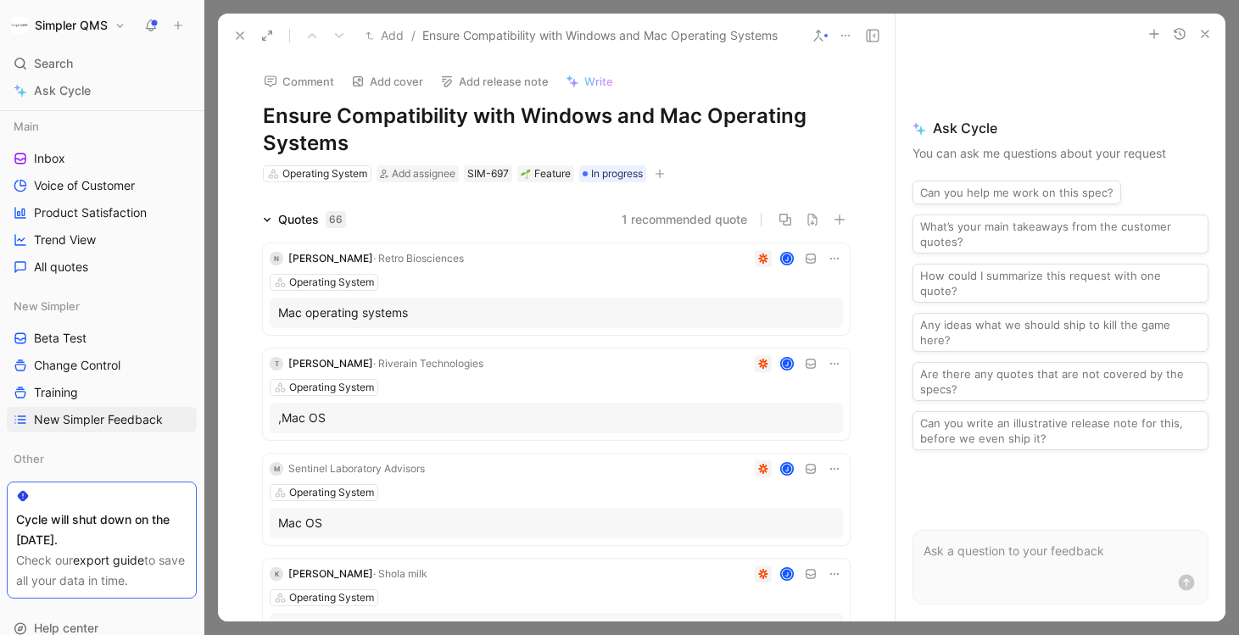
click icon "button"
click span "New Simpler"
click icon
click input "checkbox"
click icon
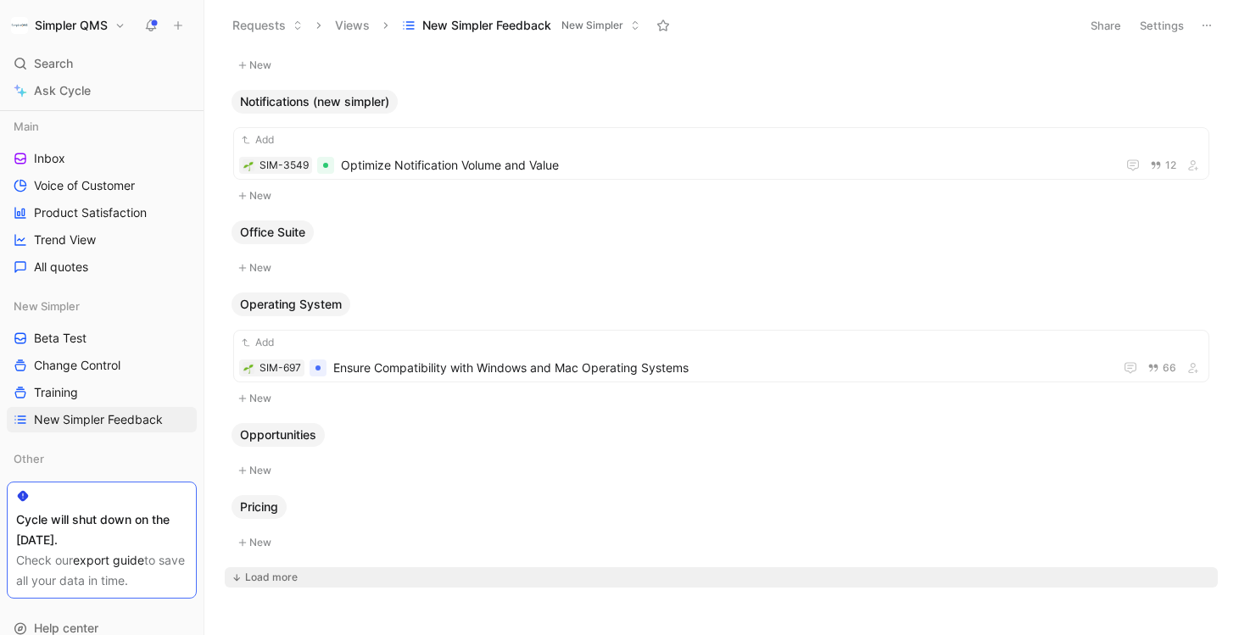
scroll to position [4178, 0]
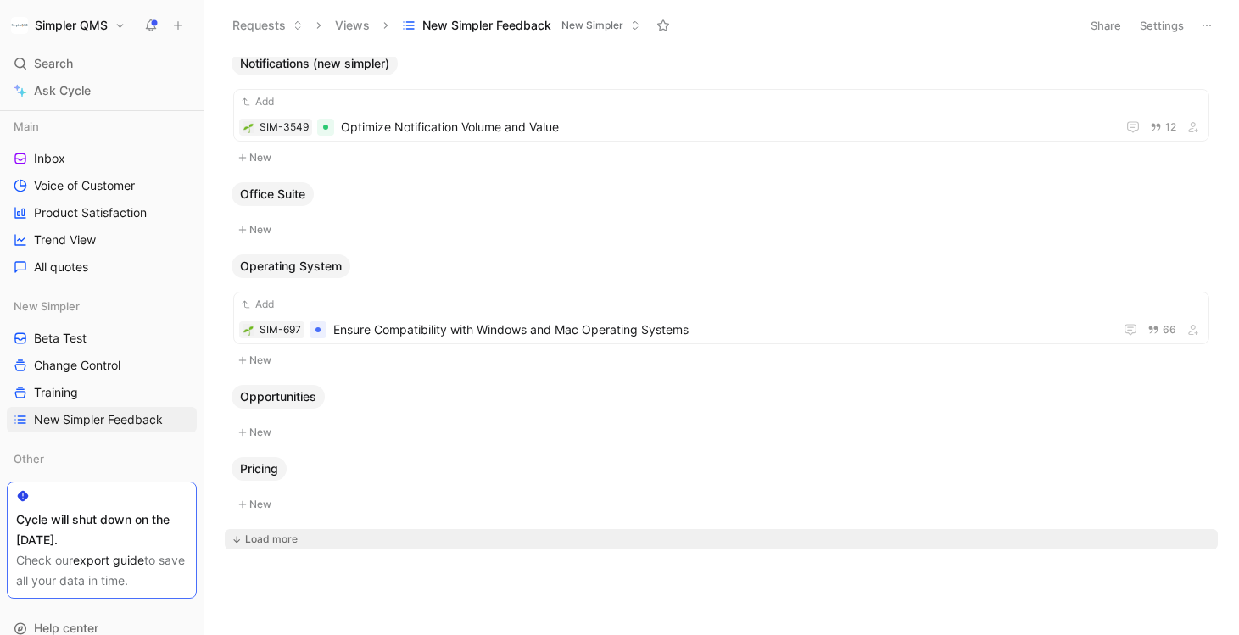
click div "Load more"
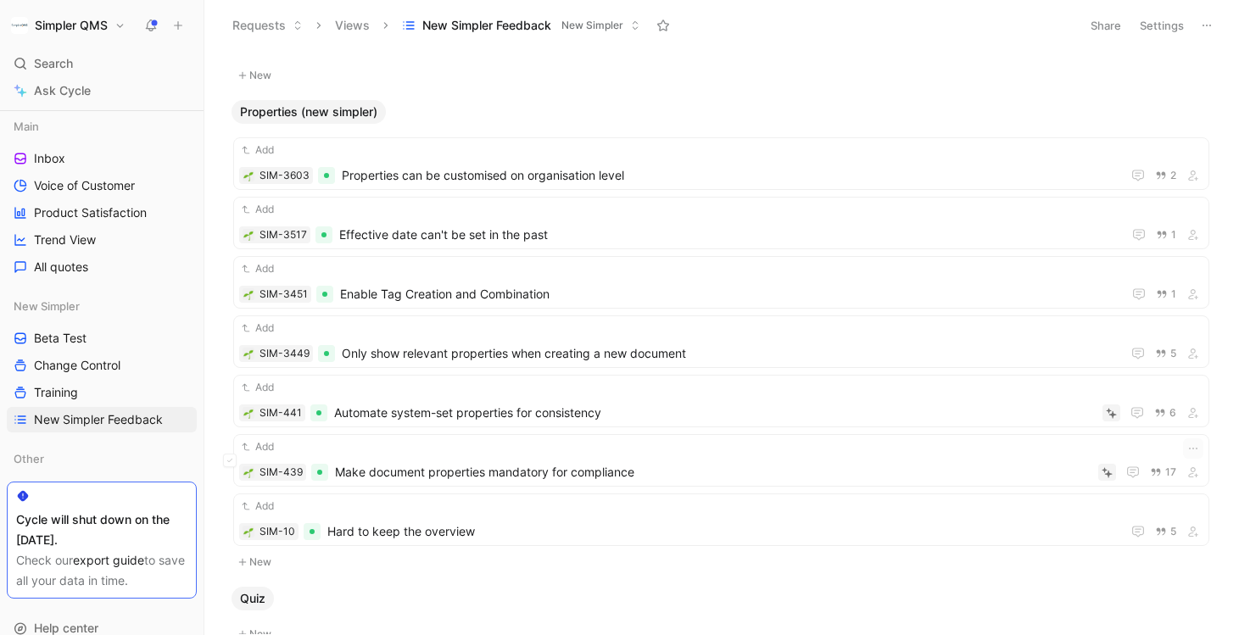
scroll to position [4724, 0]
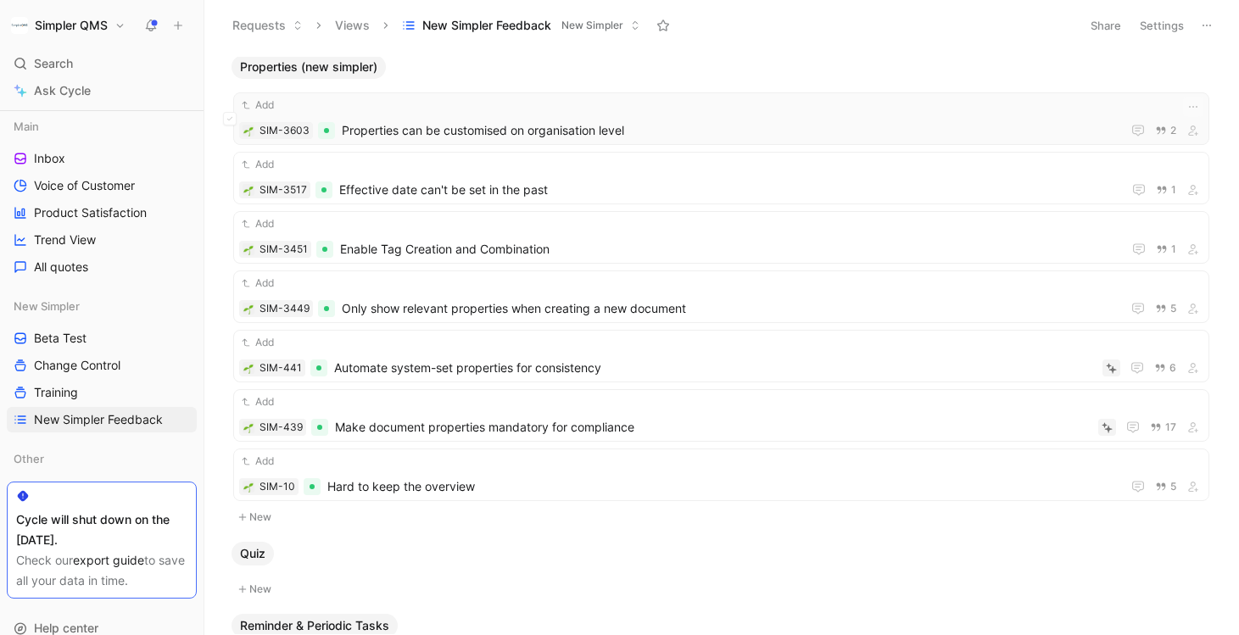
click span "Properties can be customised on organisation level"
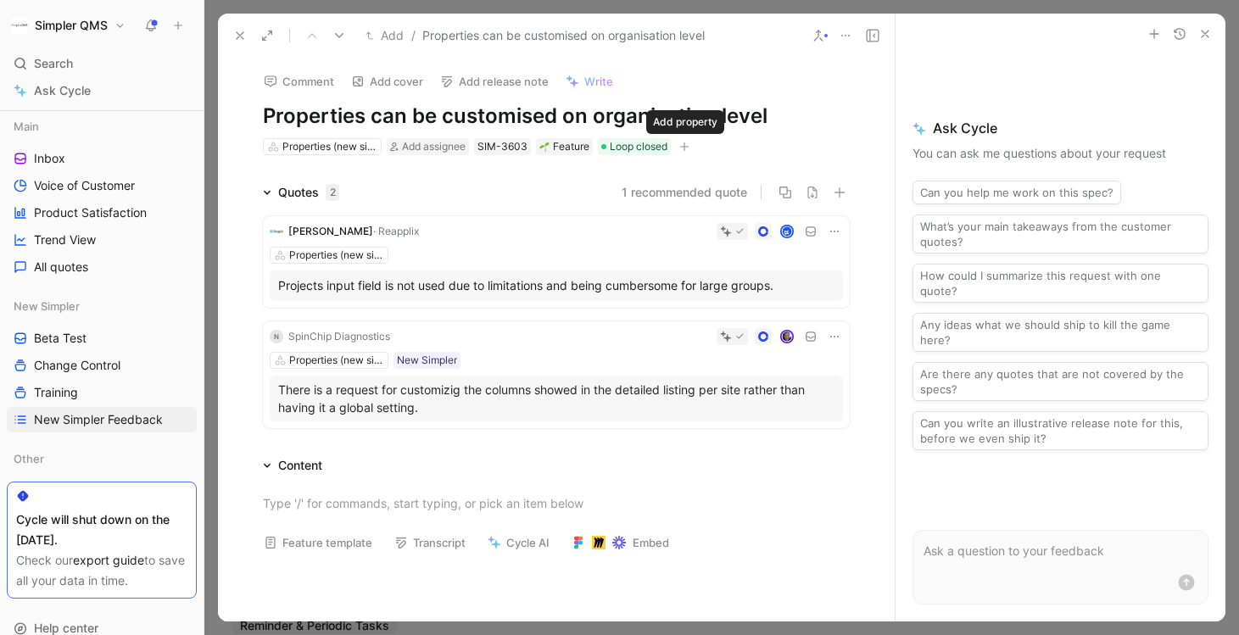
click icon "button"
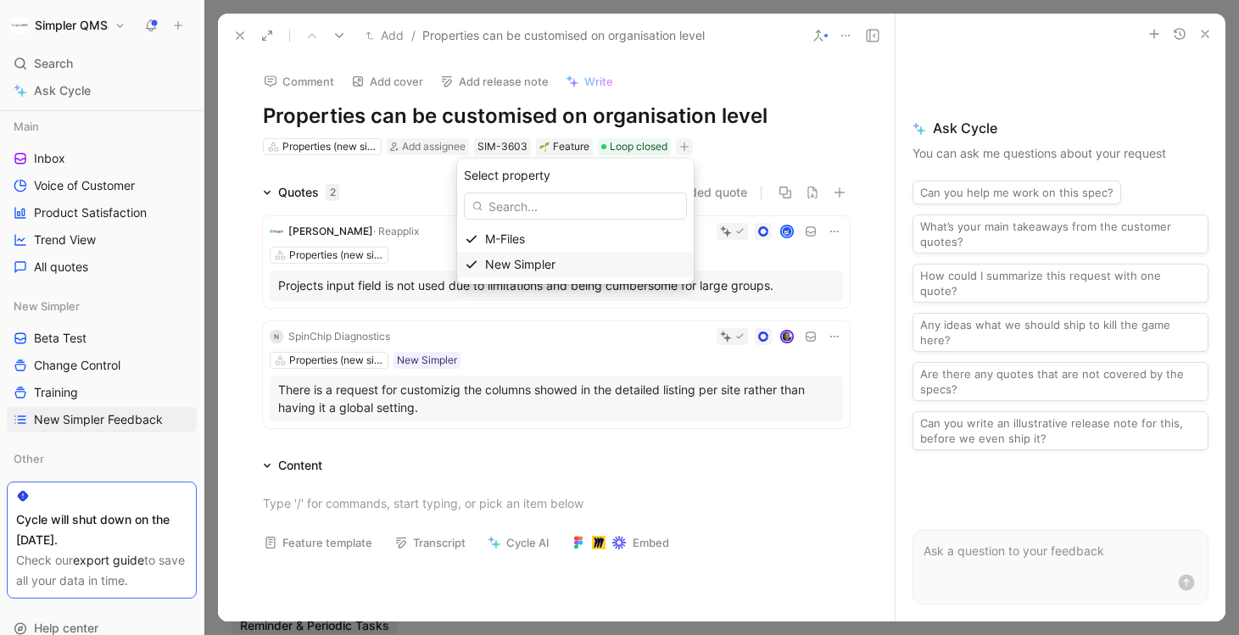
click span "New Simpler"
click icon
click input "checkbox"
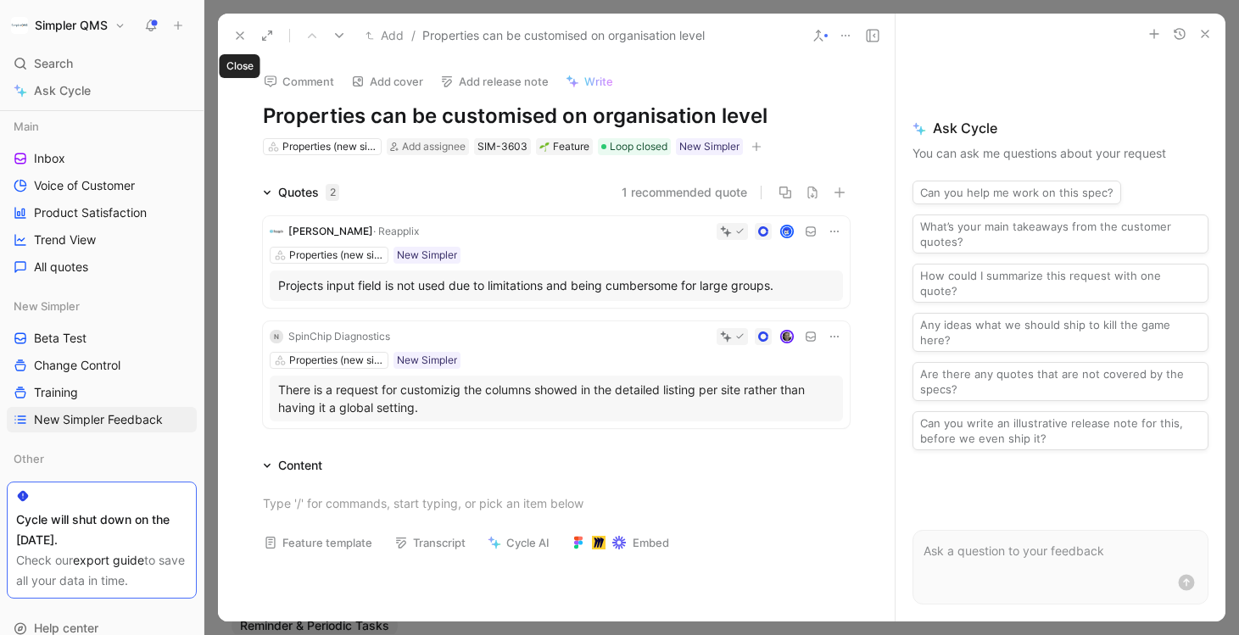
click use
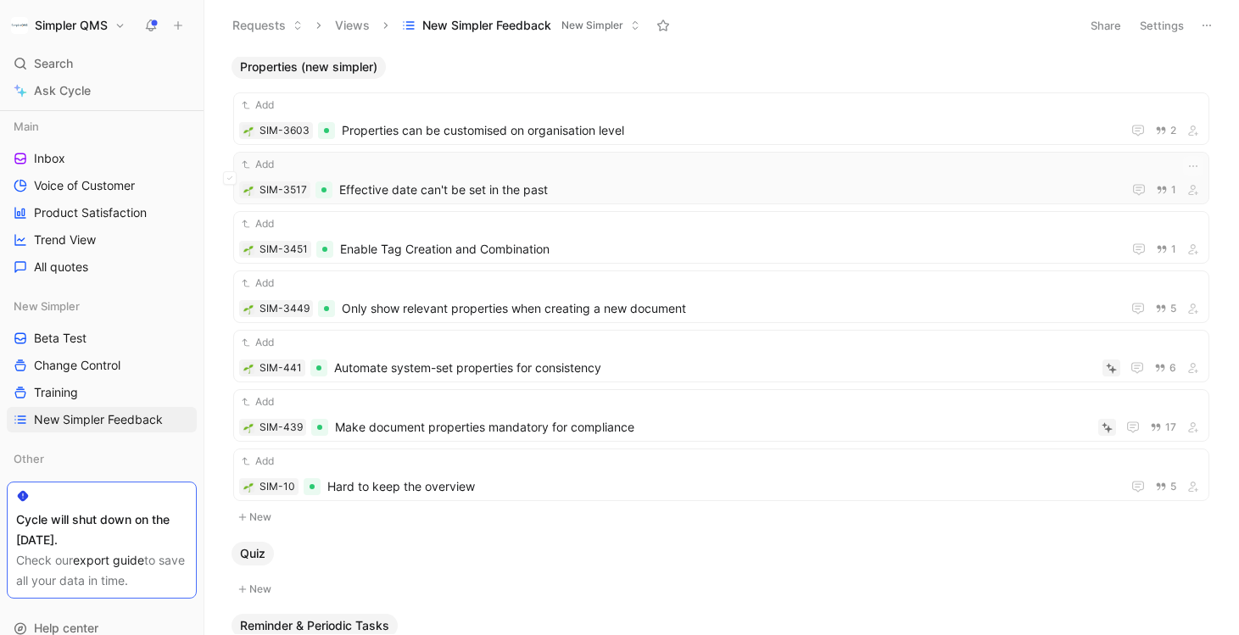
click div "Add"
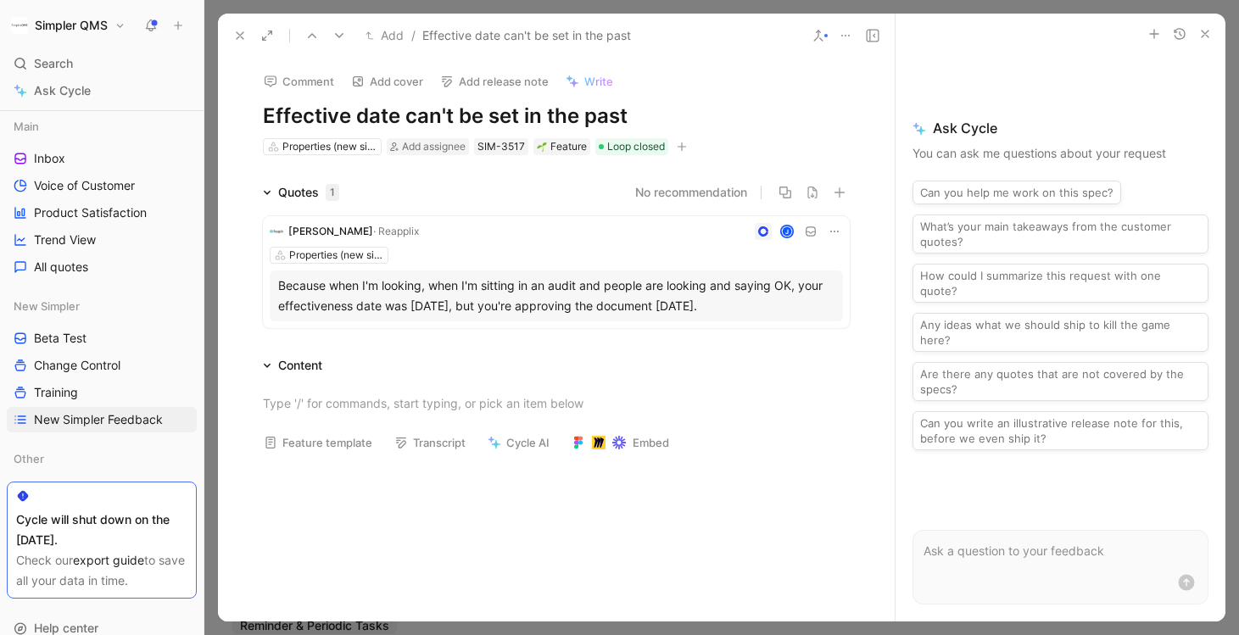
click div "Properties (new simpler) Add assignee SIM-3517 Feature Loop closed"
click icon "button"
click span "New Simpler"
click icon
click input "checkbox"
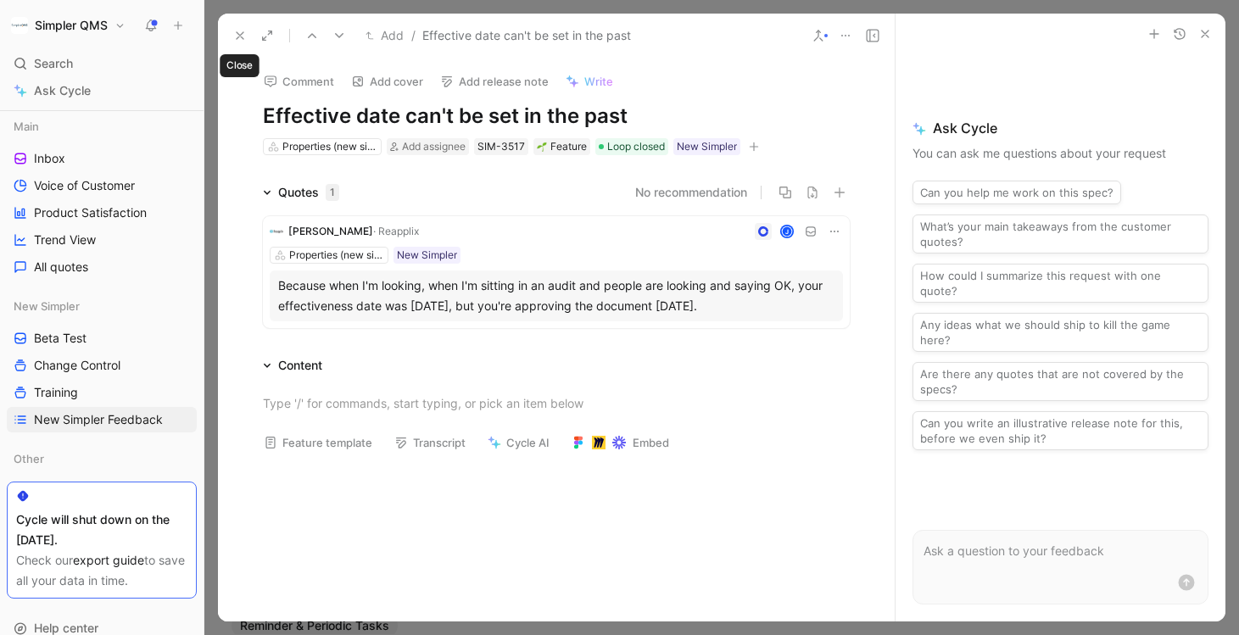
click icon
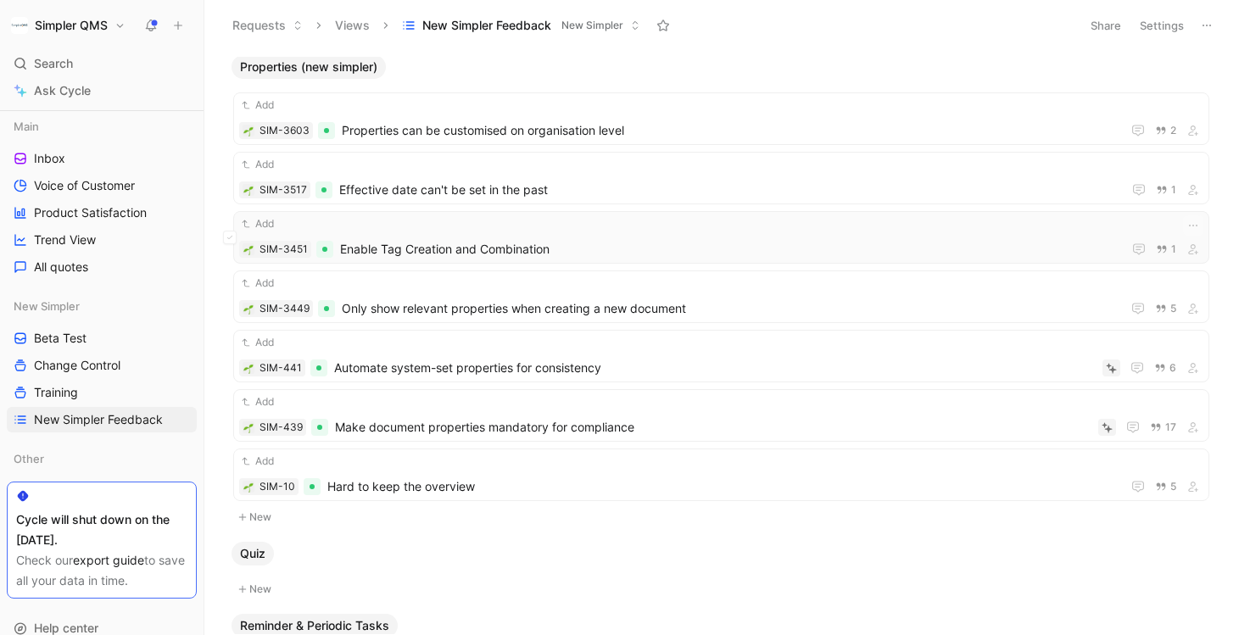
click div "Add SIM-3451 Enable Tag Creation and Combination 1"
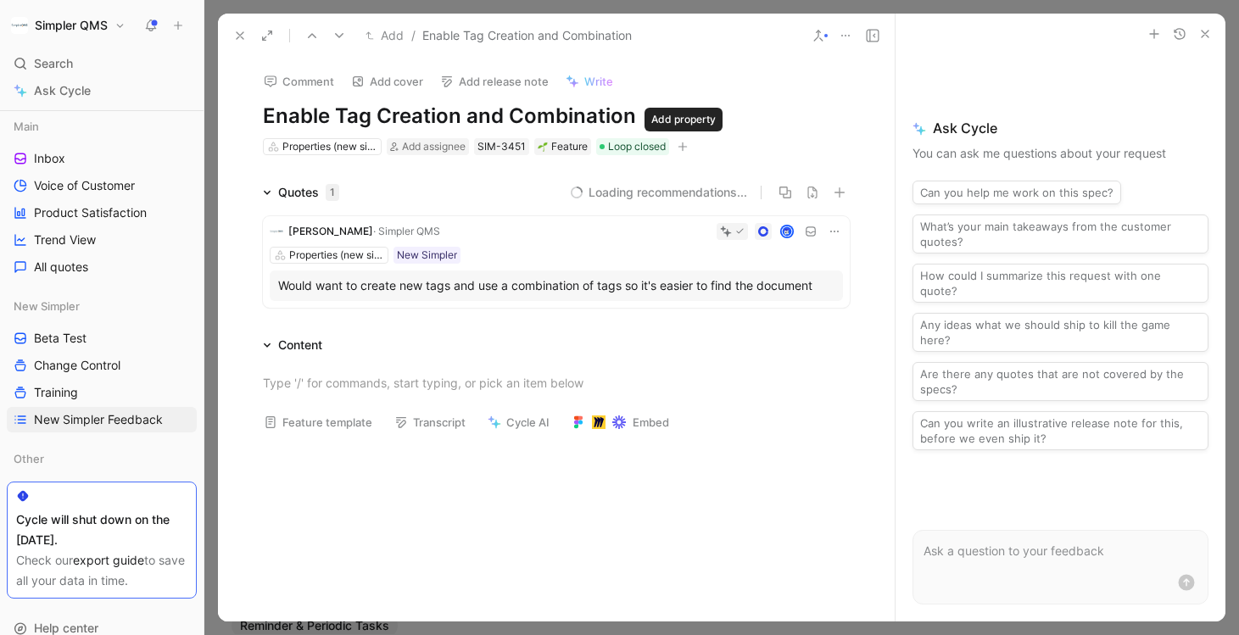
click icon "button"
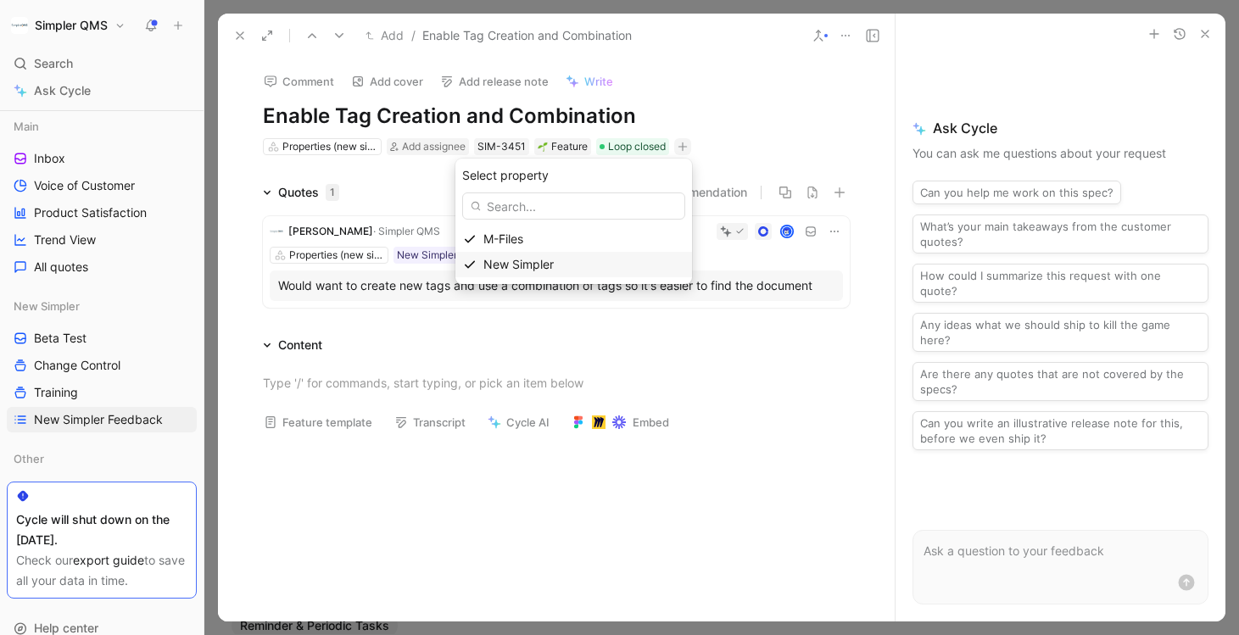
click span "New Simpler"
click icon
click input "checkbox"
click icon
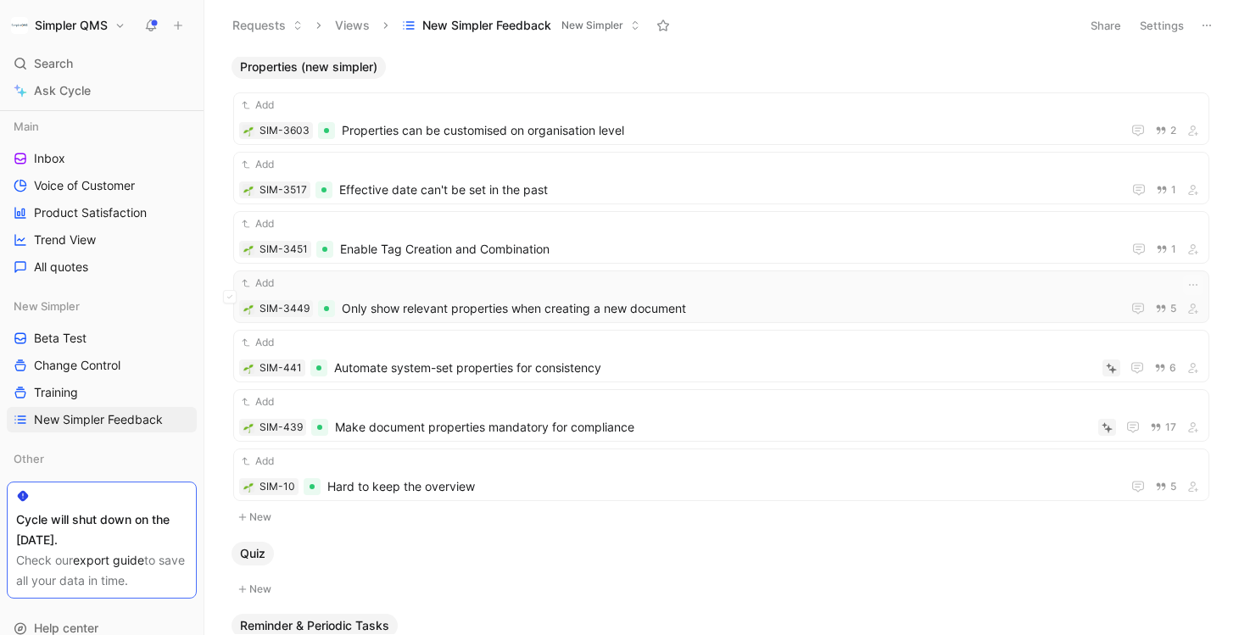
click span "Only show relevant properties when creating a new document"
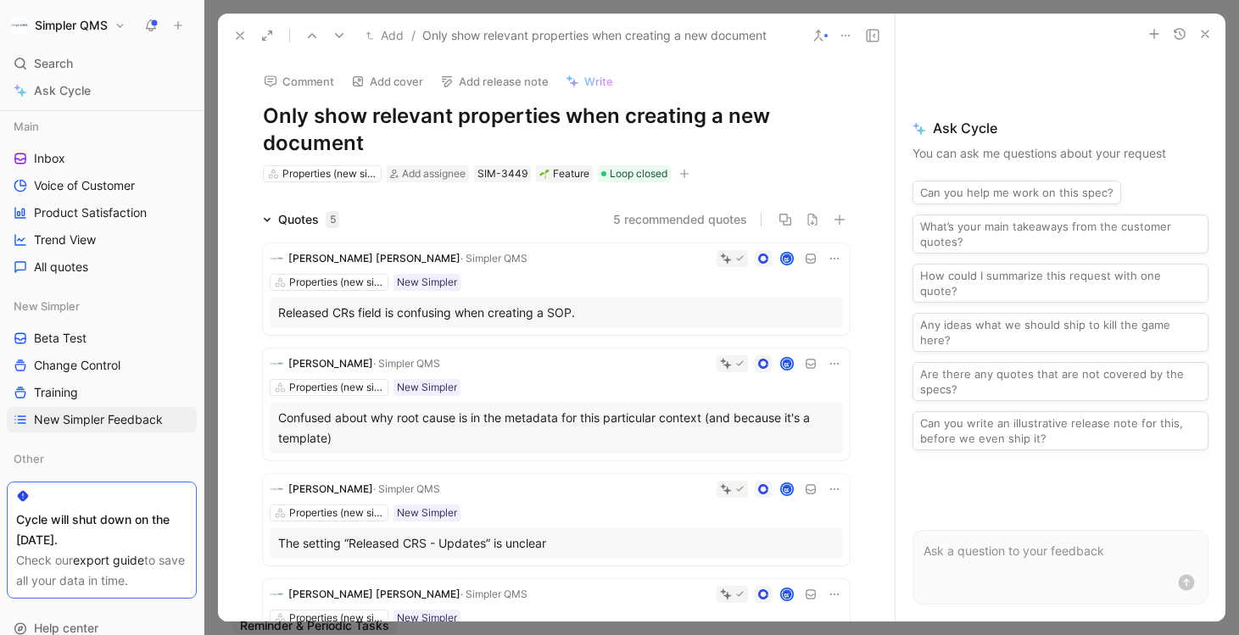
click icon "button"
click span "New Simpler"
click icon
click input "checkbox"
click icon
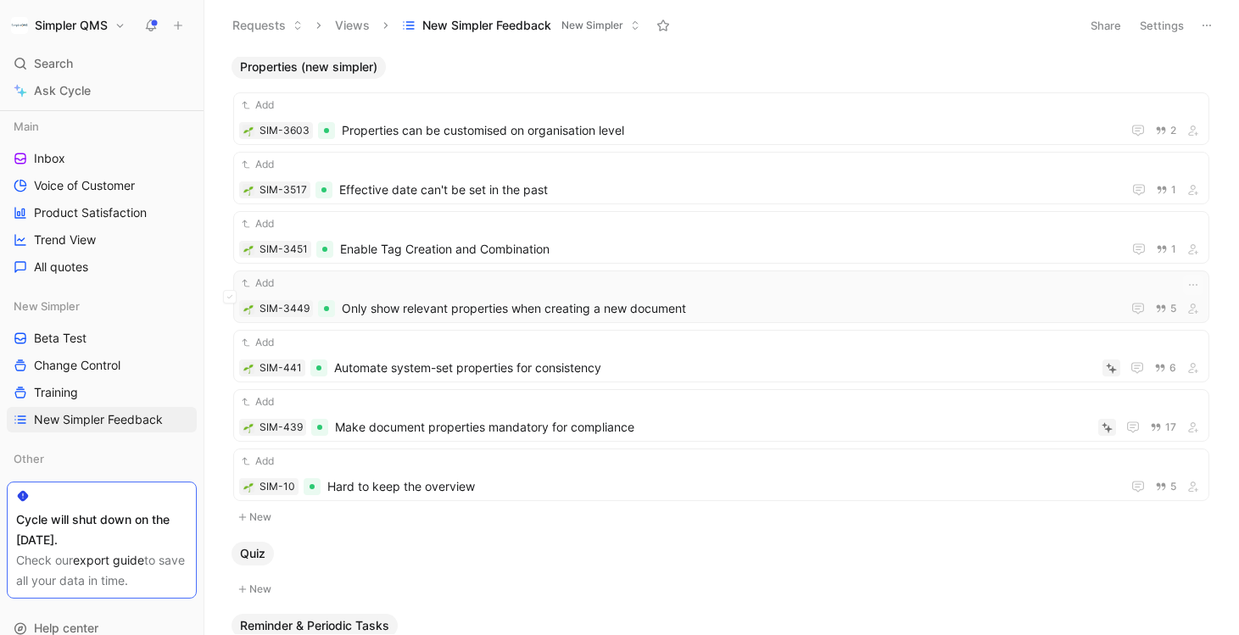
click span "Only show relevant properties when creating a new document"
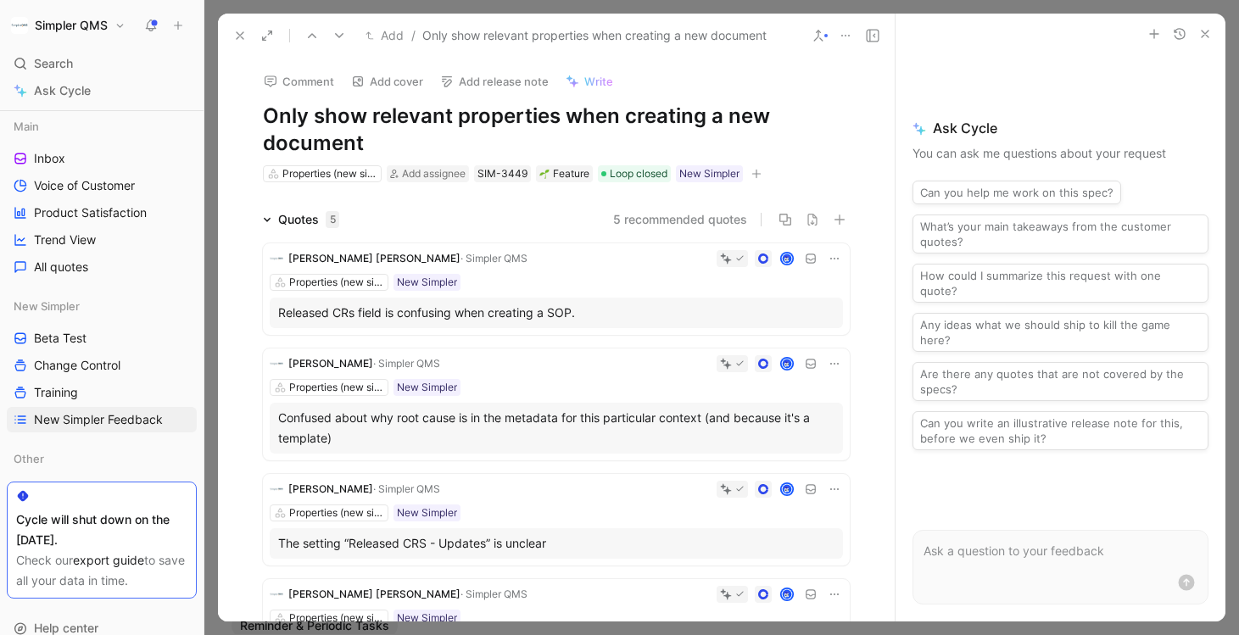
click icon
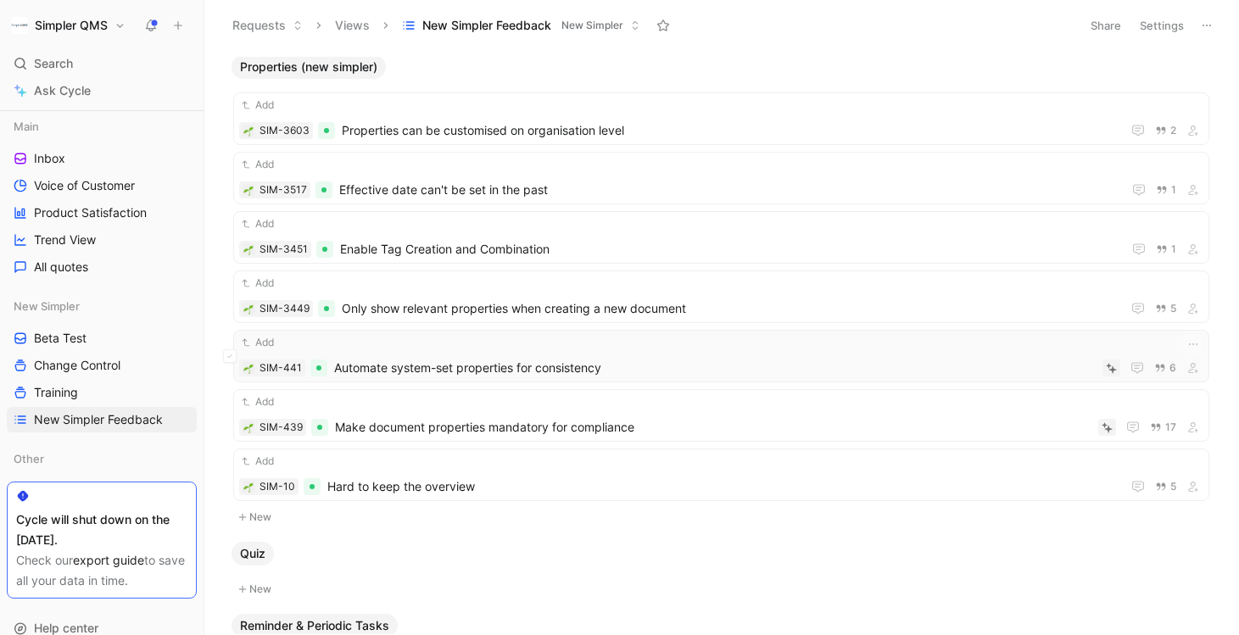
click span "Automate system-set properties for consistency"
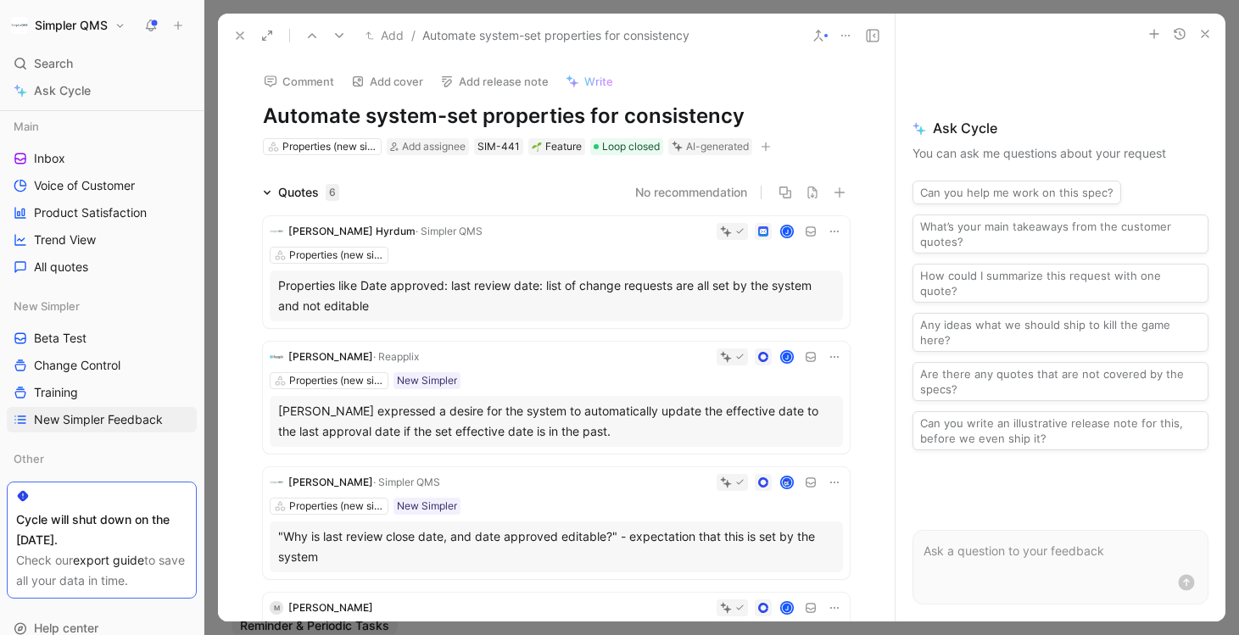
click icon "button"
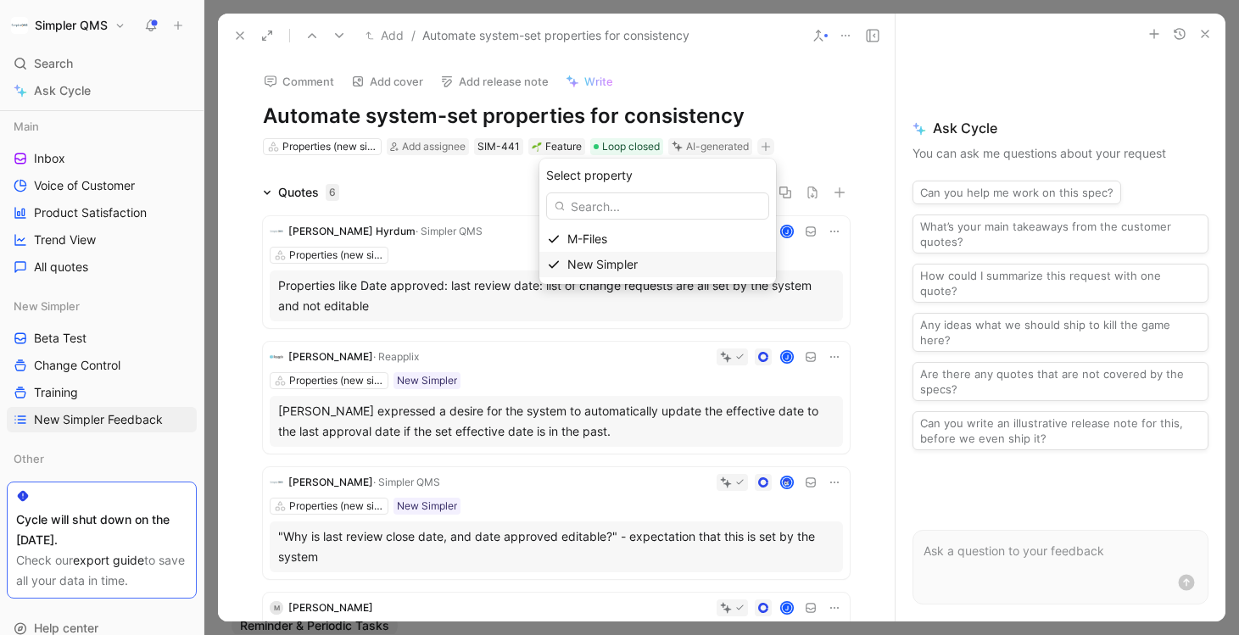
click span "New Simpler"
click icon
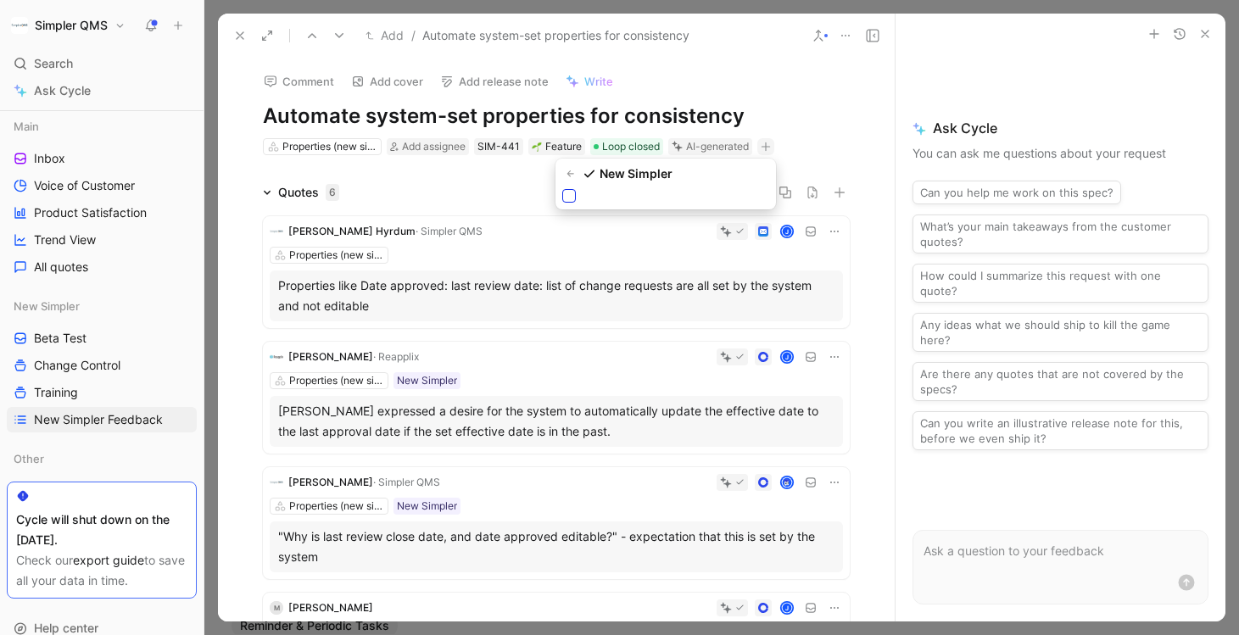
click input "checkbox"
click icon
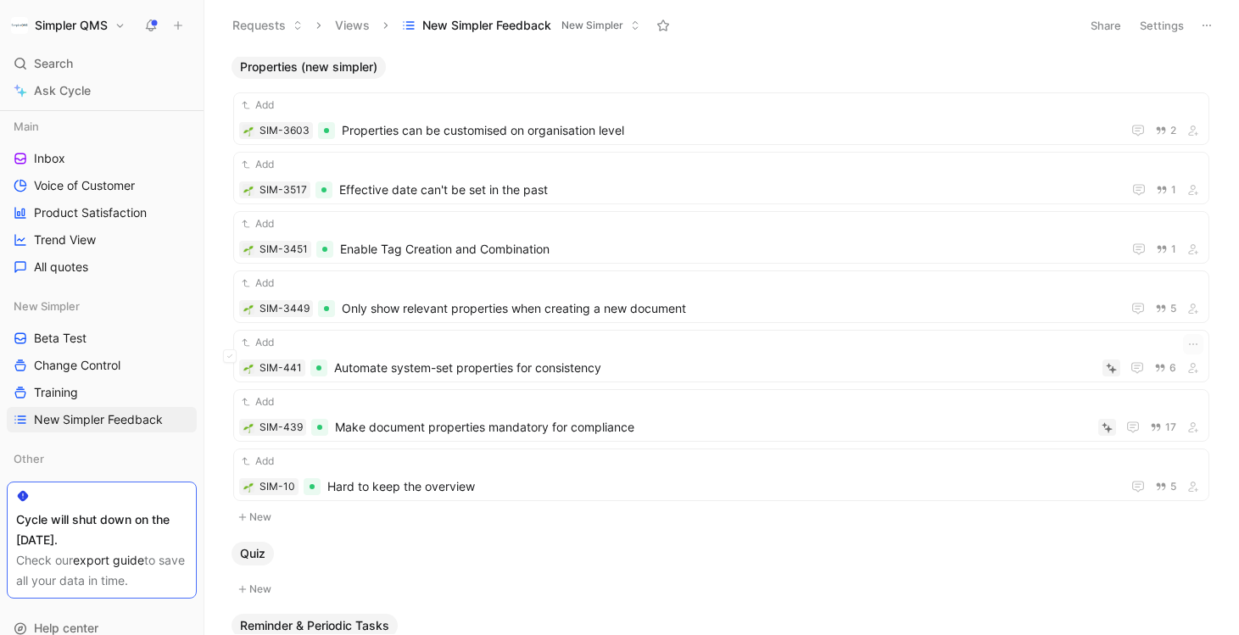
click ul "Add SIM-3603 Properties can be customised on organisation level 2 Add SIM-3517 …"
click span "Automate system-set properties for consistency"
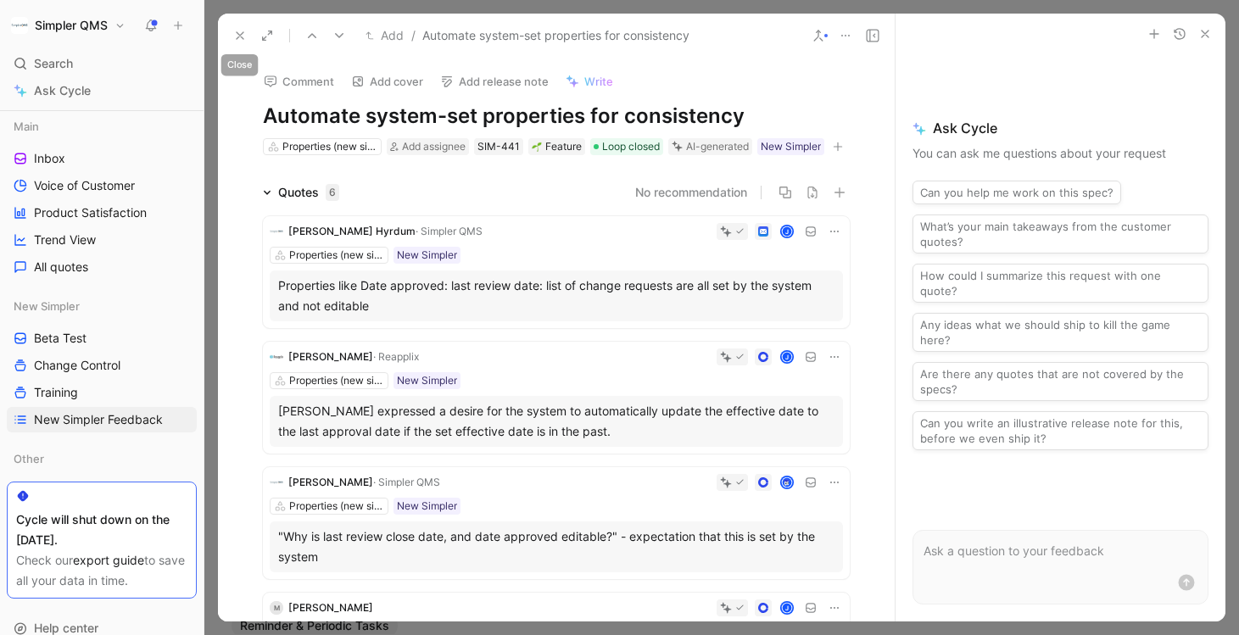
click icon
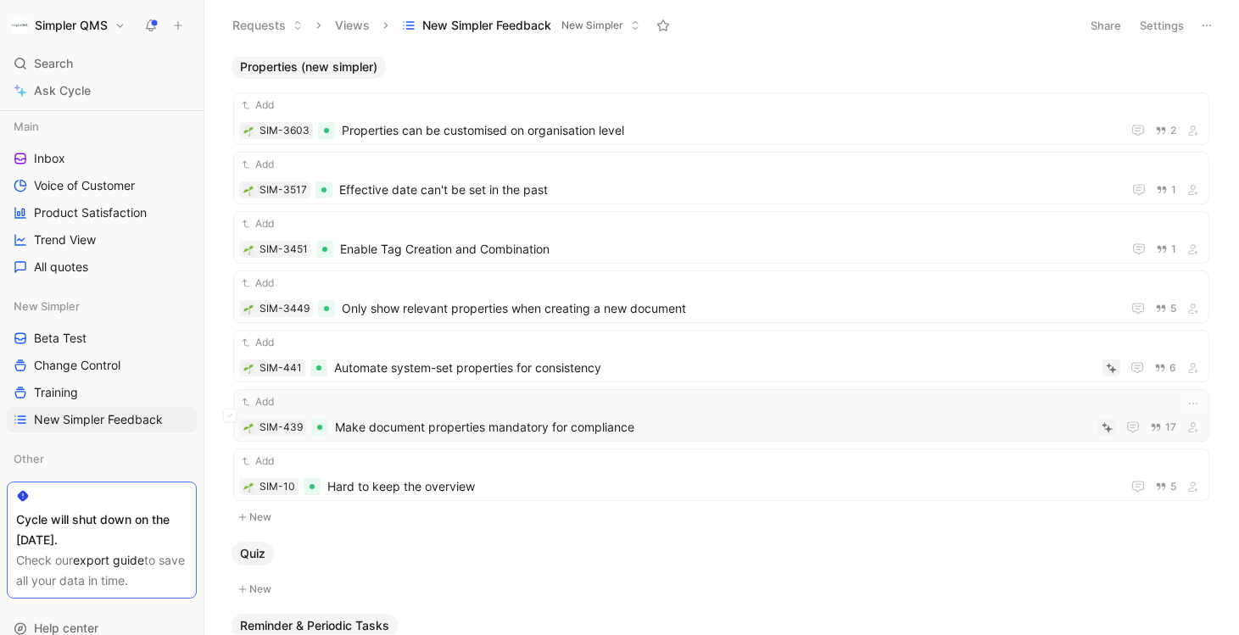
click div "Add"
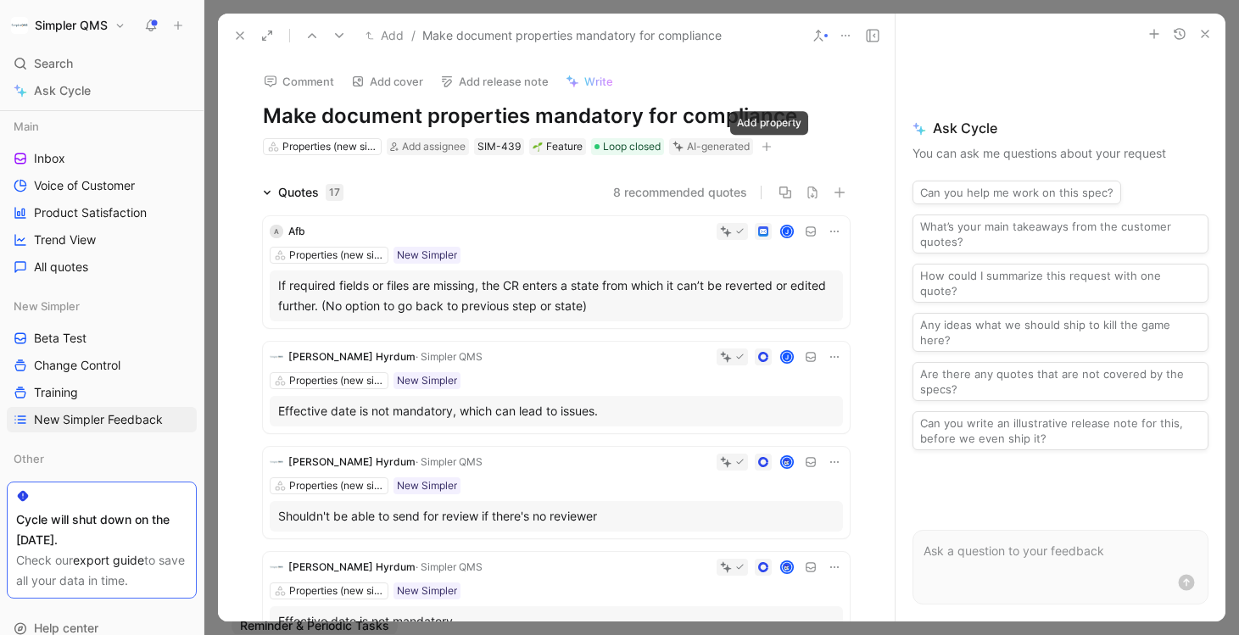
click icon "button"
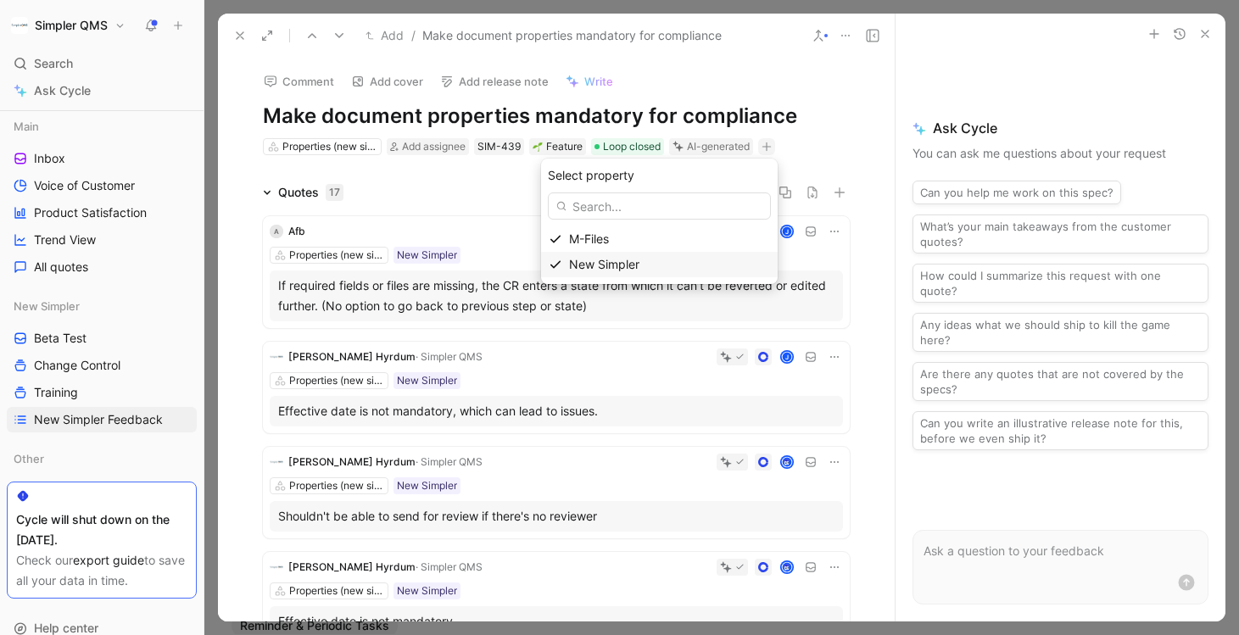
click span "New Simpler"
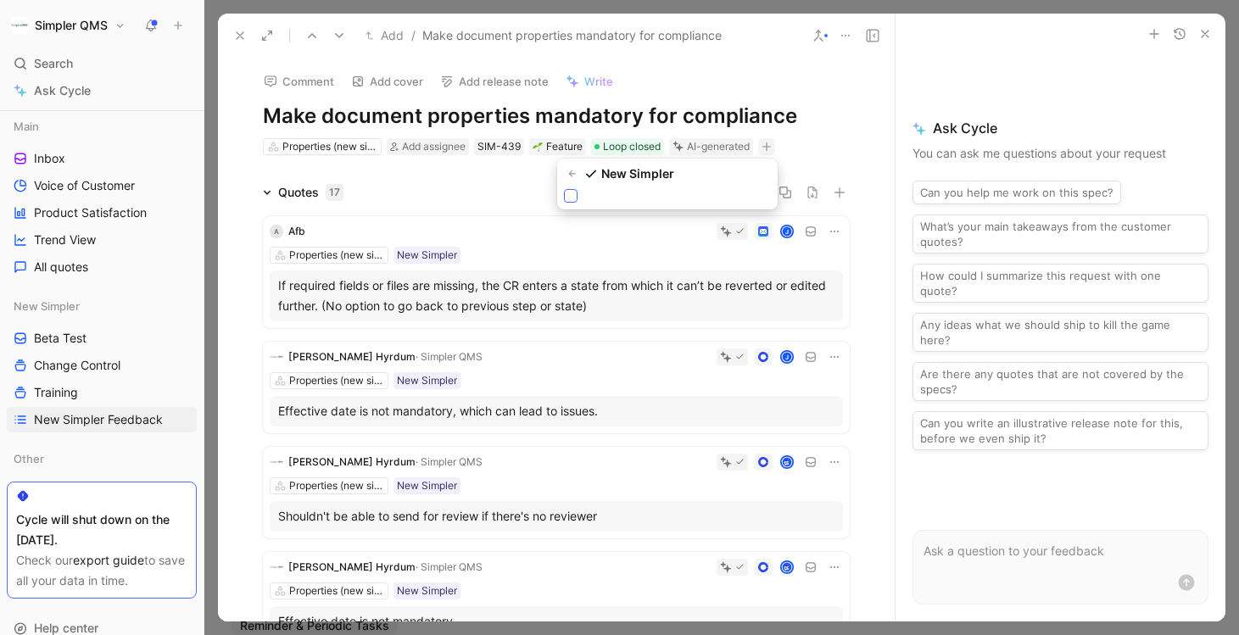
click icon
click input "checkbox"
click icon
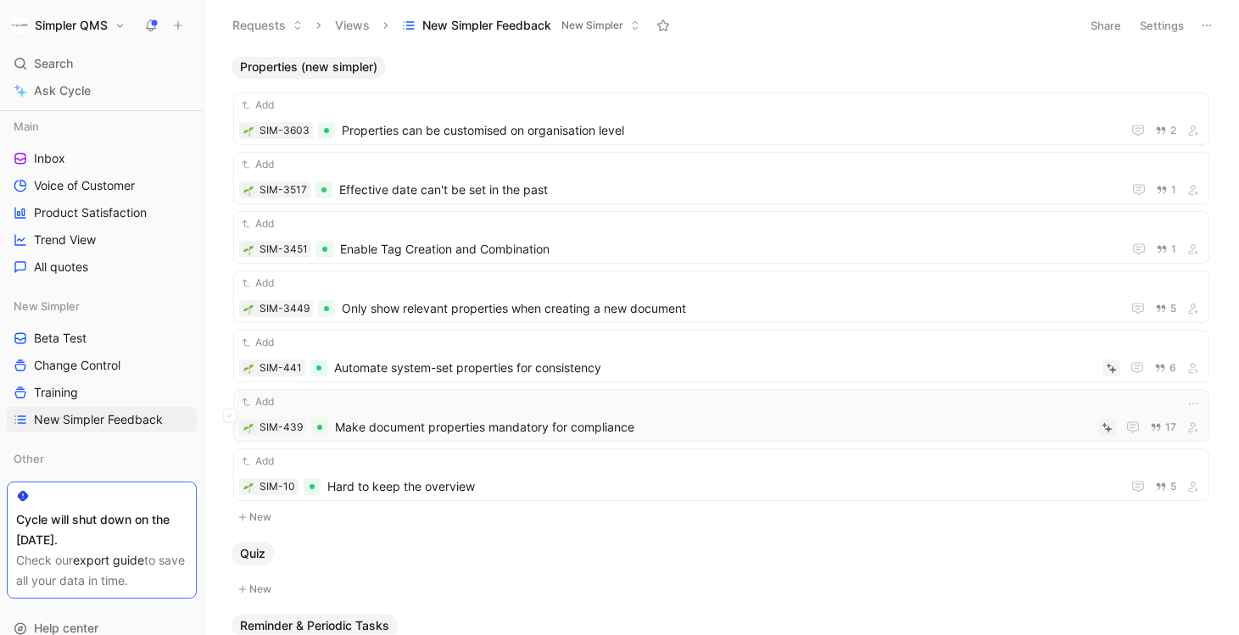
click div "Add SIM-439 Make document properties mandatory for compliance 17"
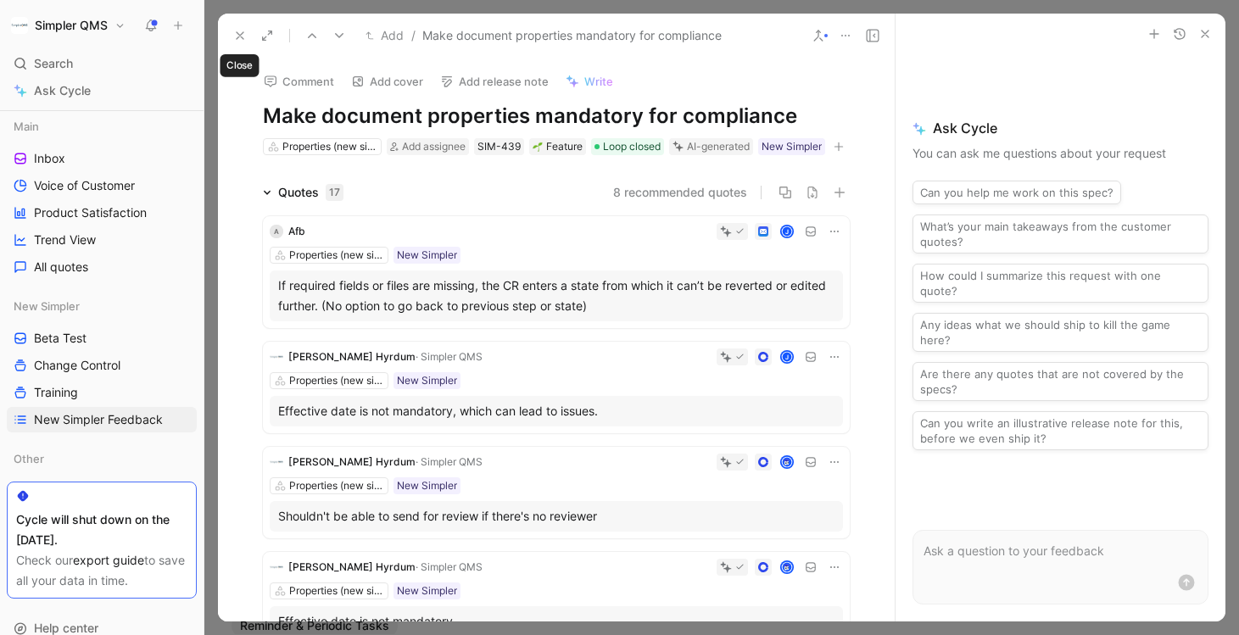
click use
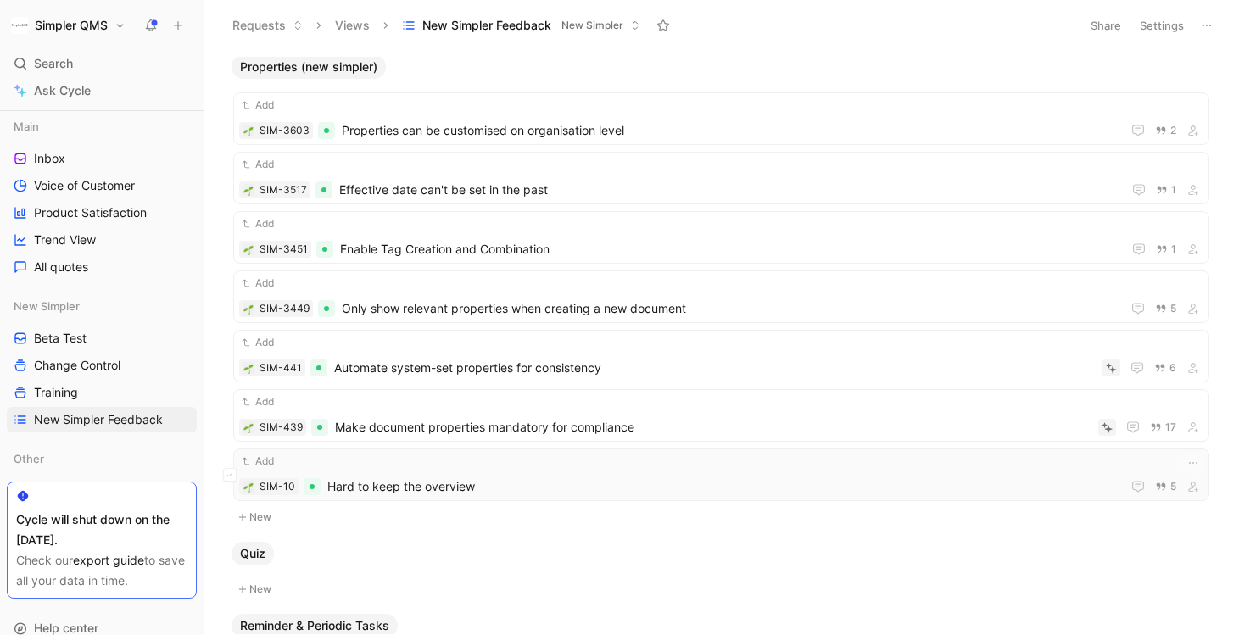
click div "Add"
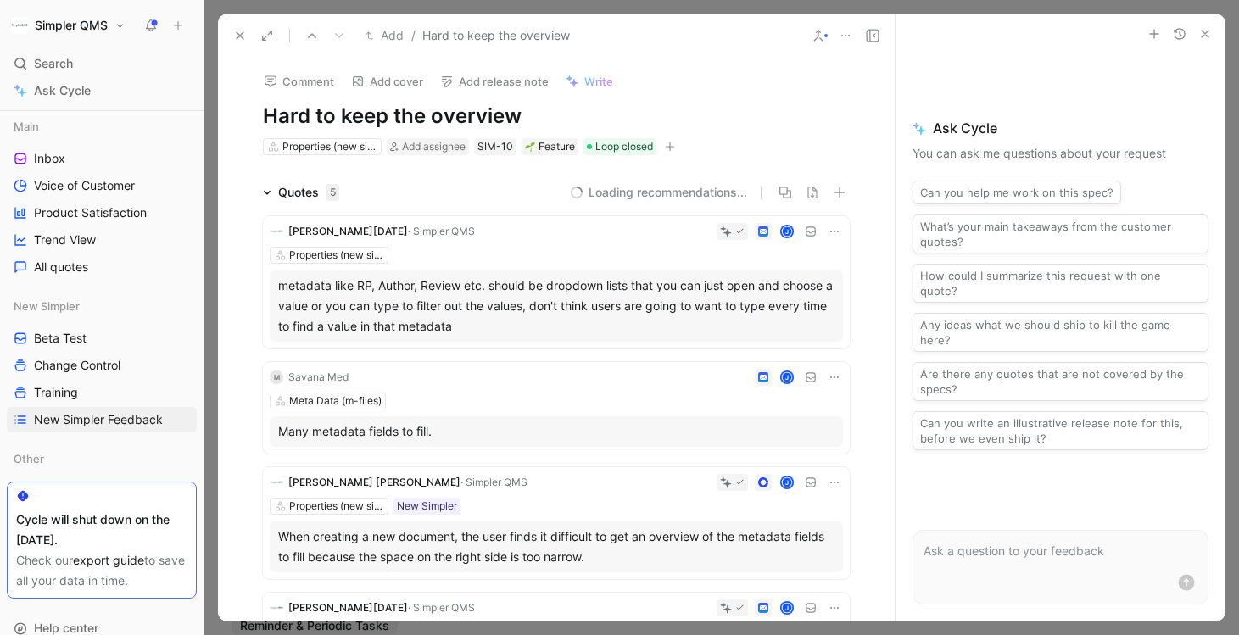
click button "button"
click span "New Simpler"
click icon
click input "checkbox"
click use
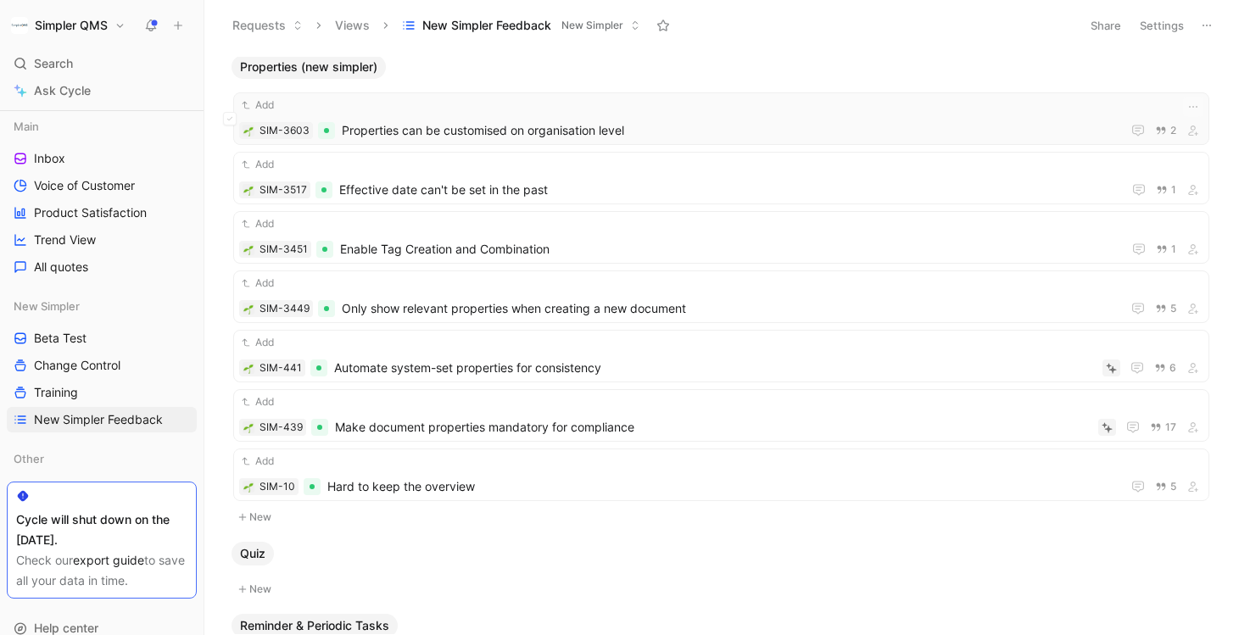
click div "Add SIM-3603 Properties can be customised on organisation level 2"
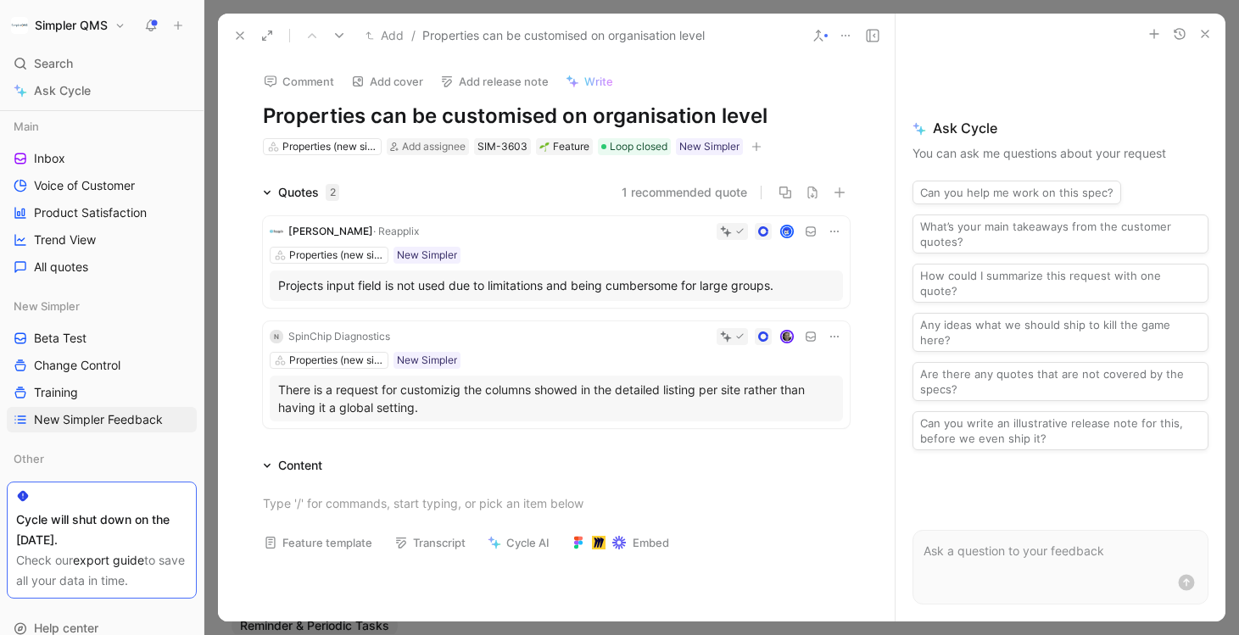
click use
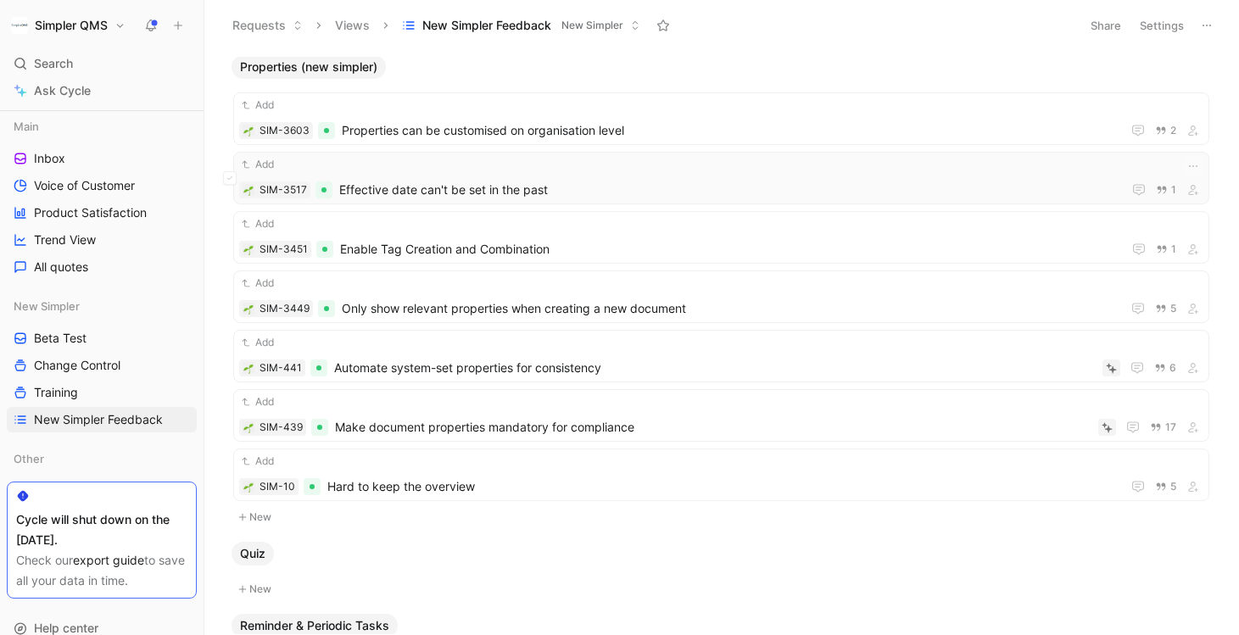
click div "Add"
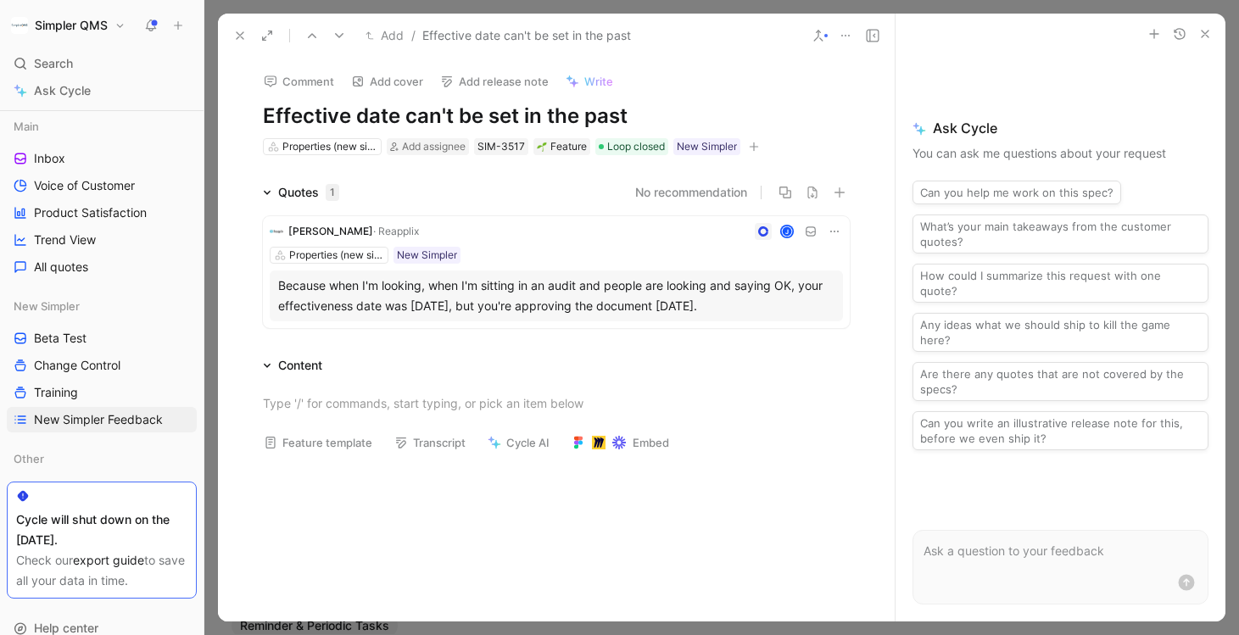
click icon
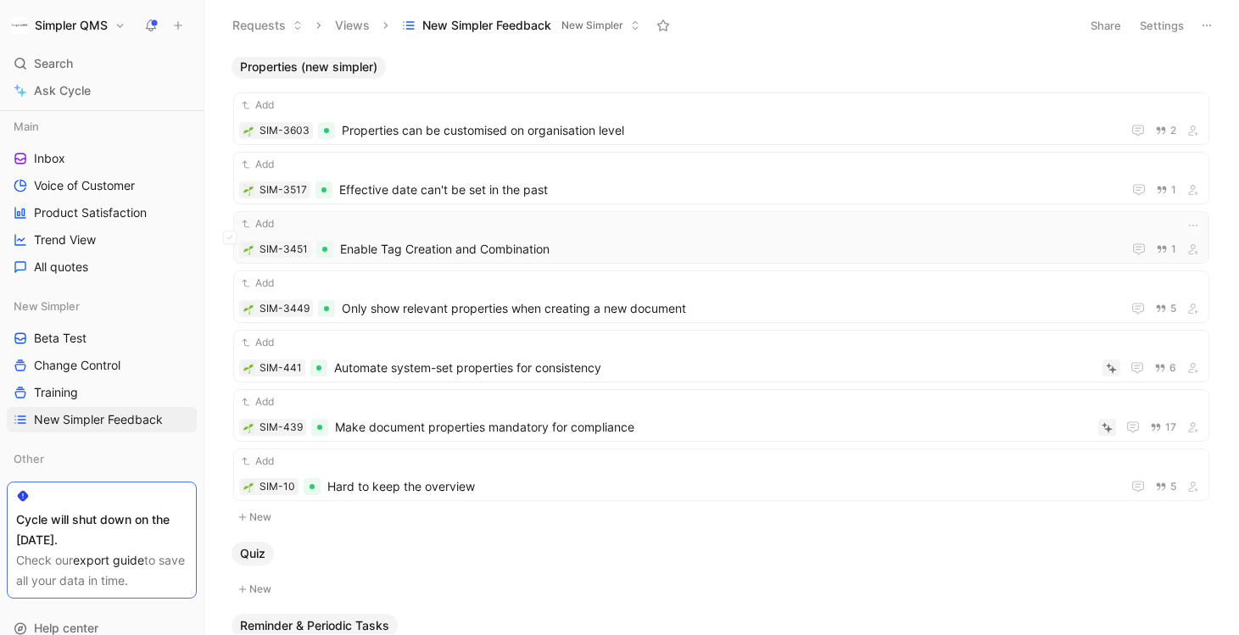
click div "Add SIM-3451 Enable Tag Creation and Combination 1"
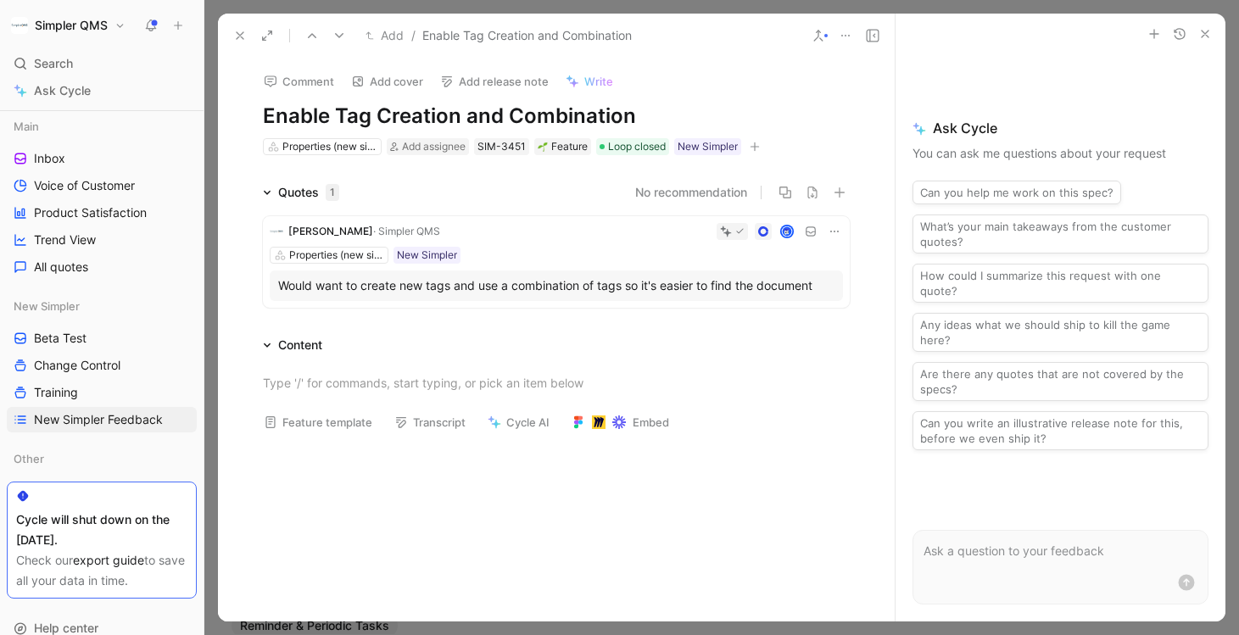
click icon
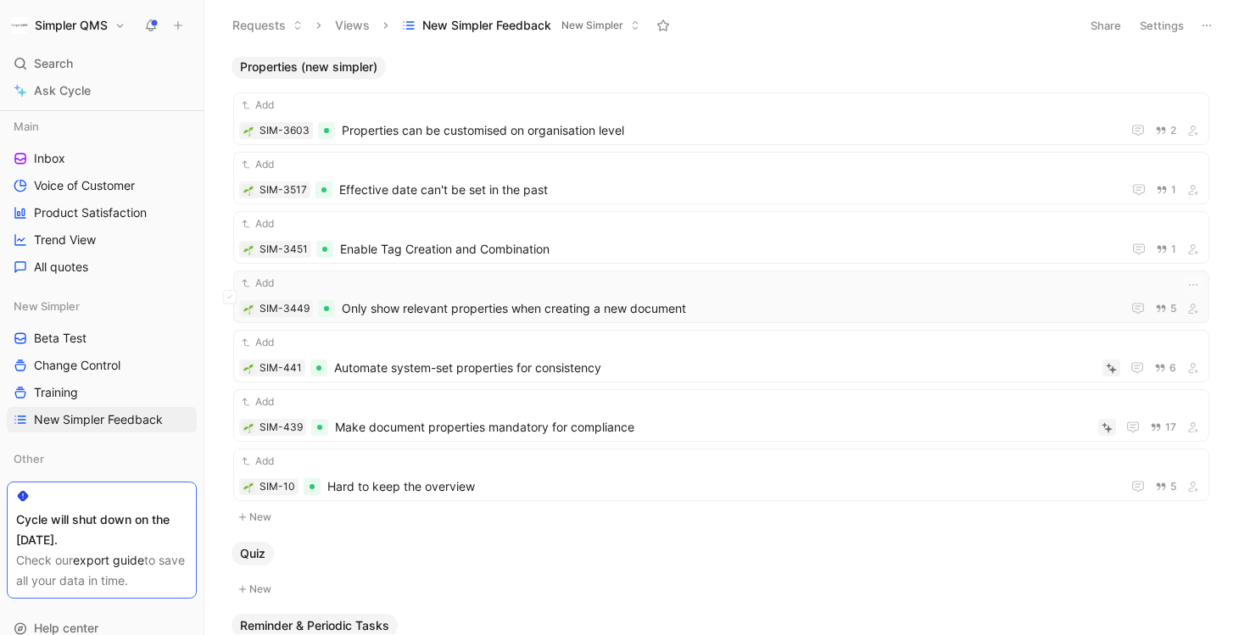
click div "Add SIM-3449 Only show relevant properties when creating a new document 5"
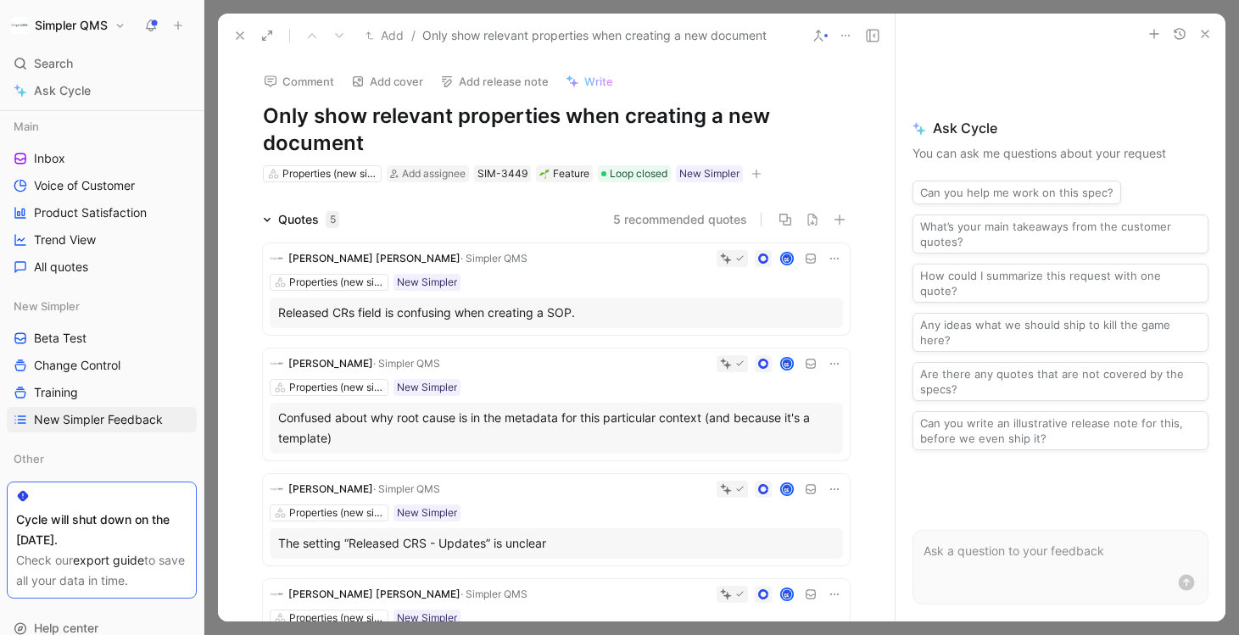
scroll to position [1197, 0]
click icon
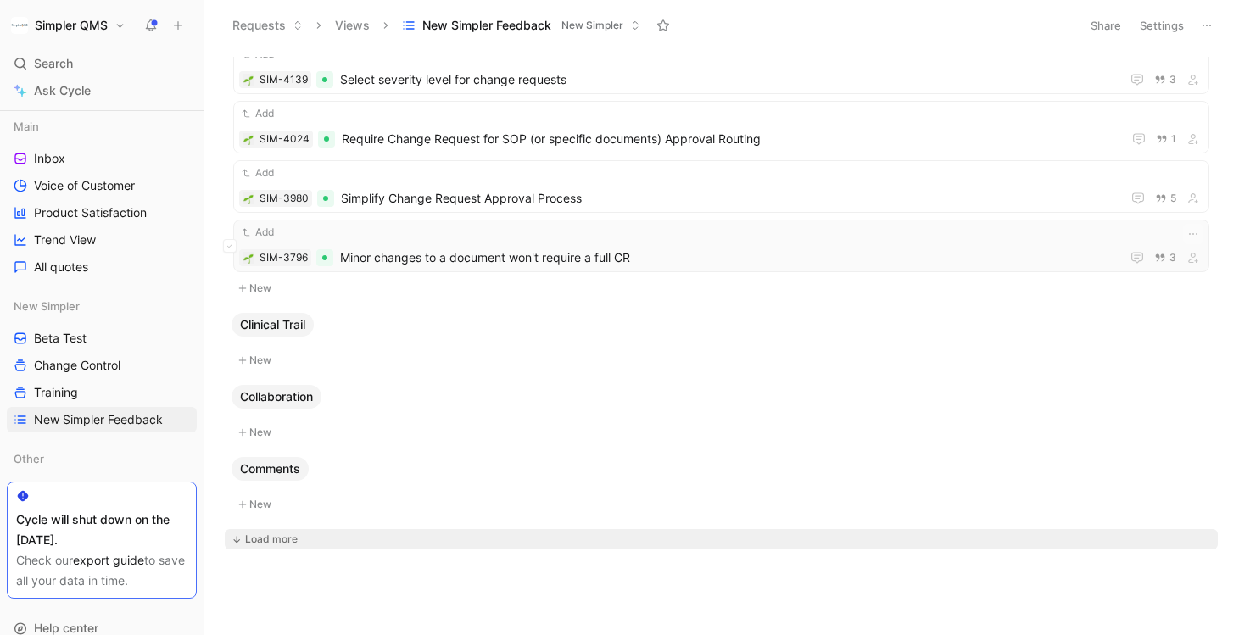
click span "Minor changes to a document won't require a full CR"
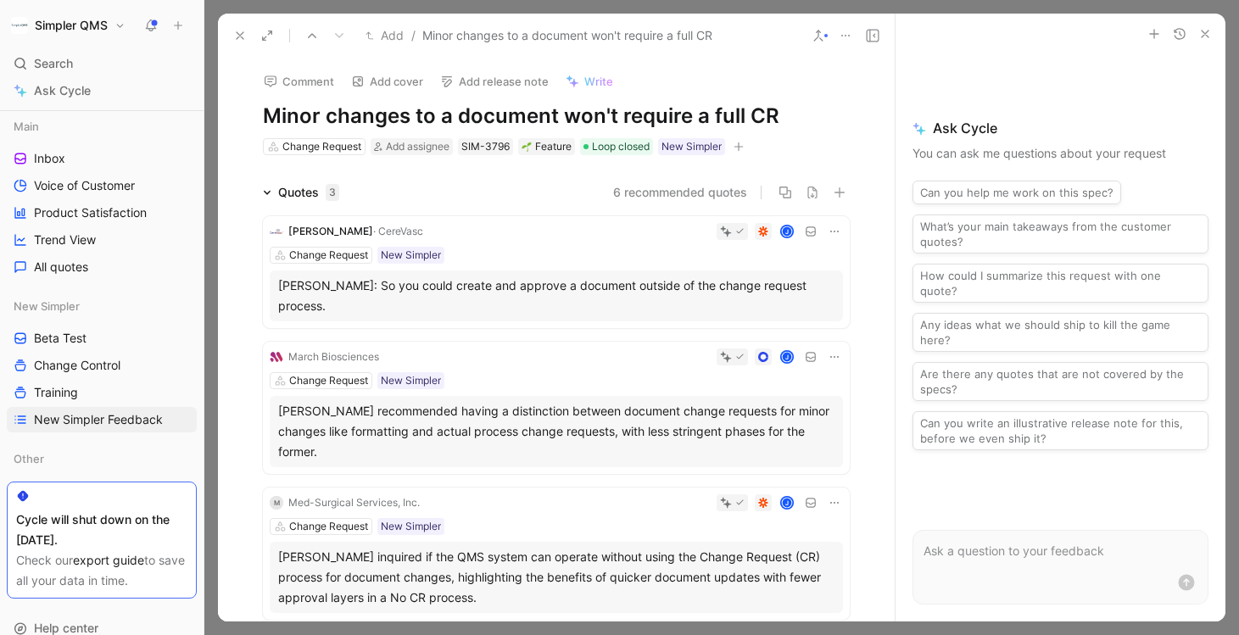
click icon
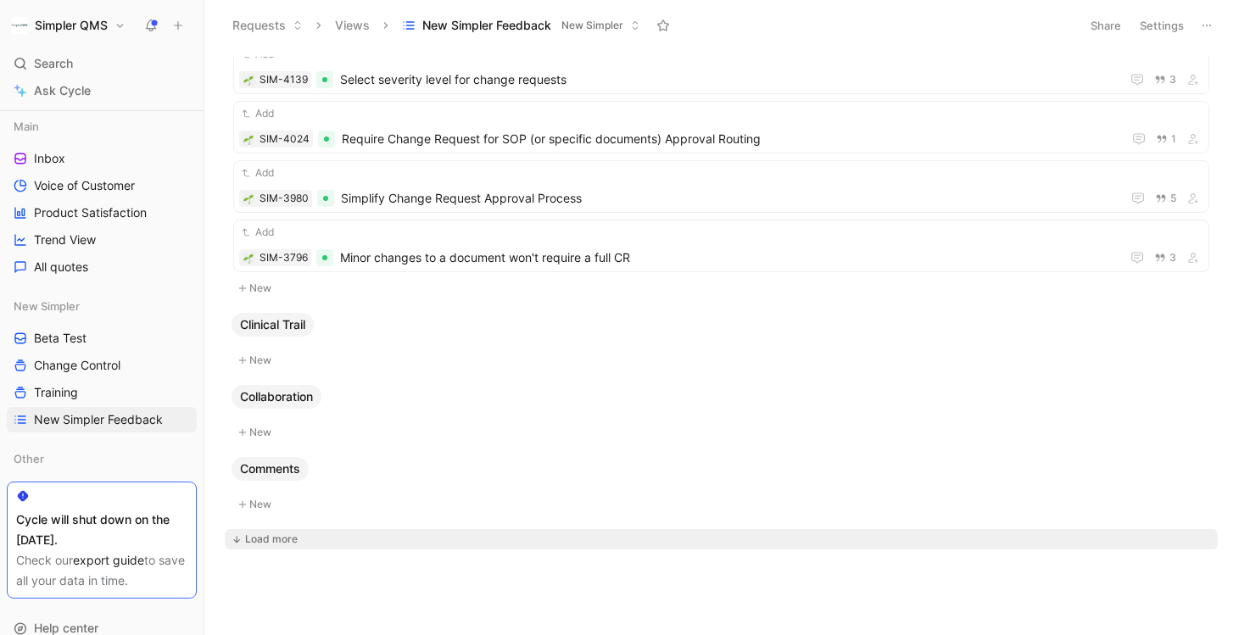
click icon
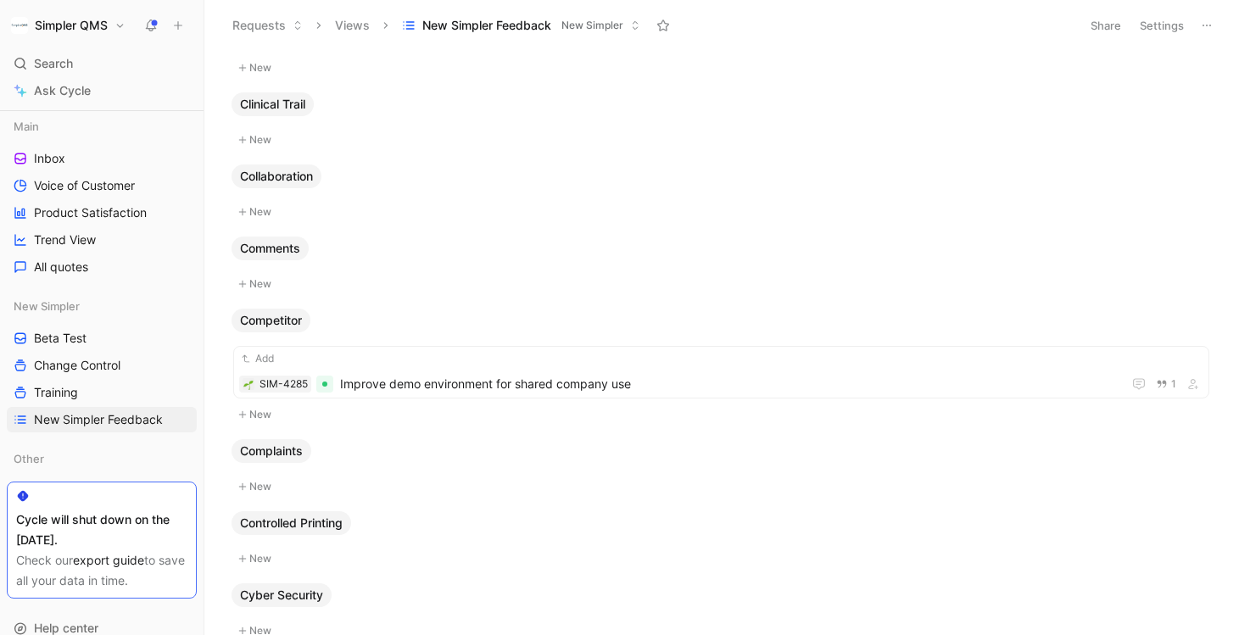
scroll to position [1450, 0]
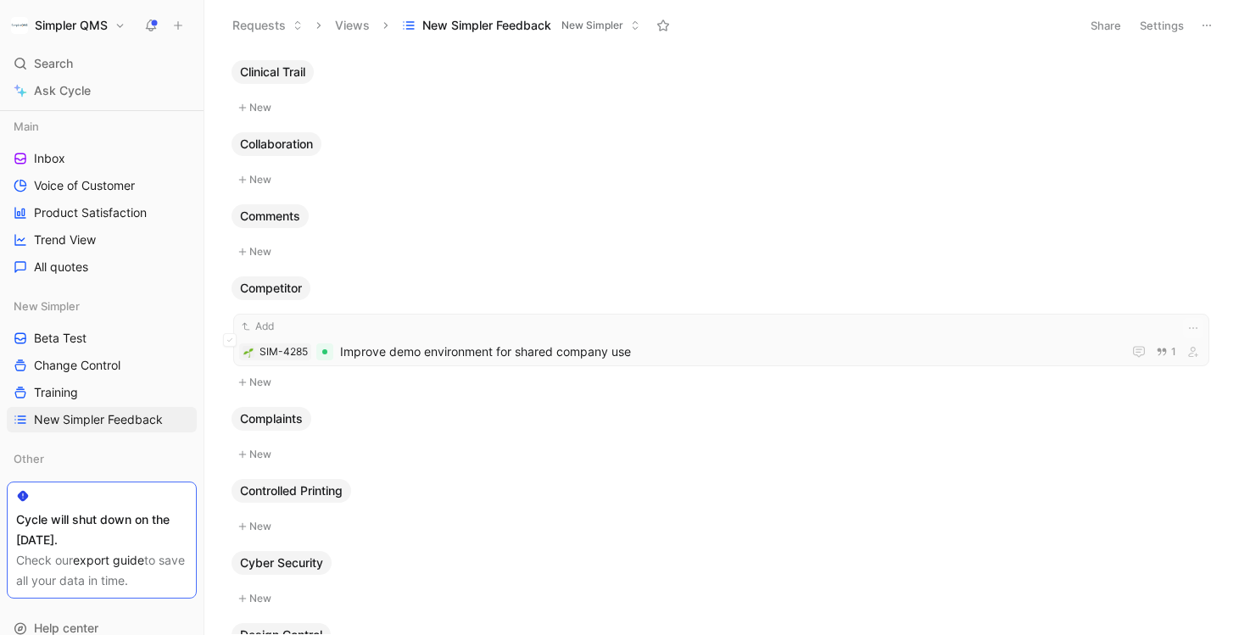
click span "Improve demo environment for shared company use"
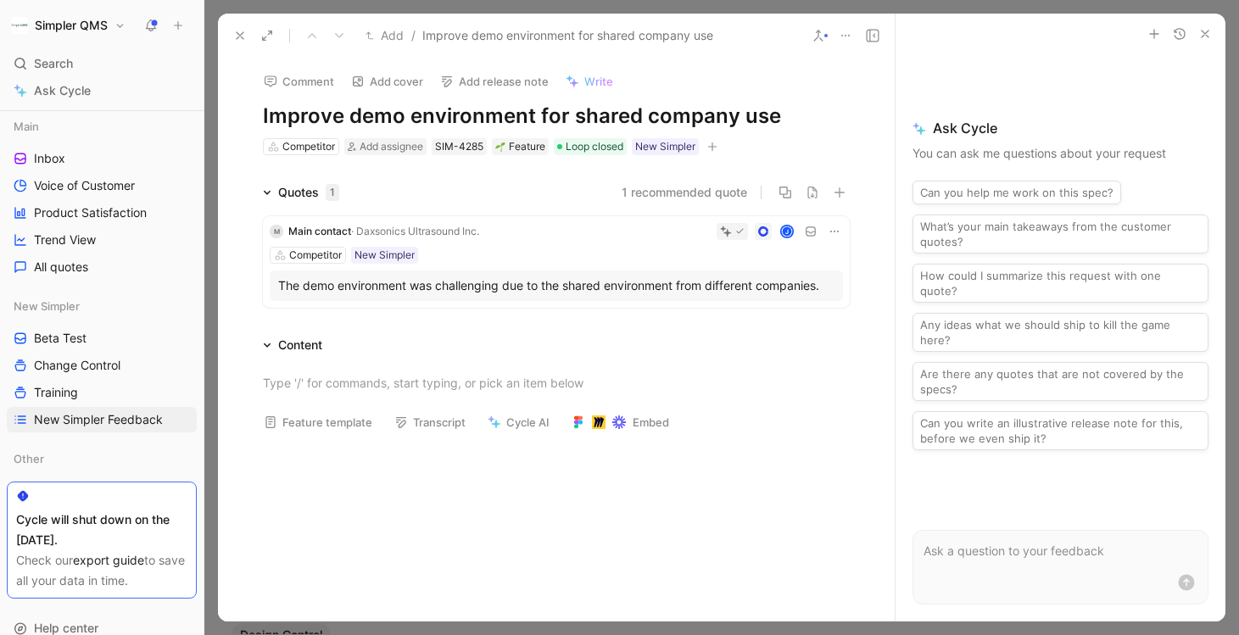
click icon
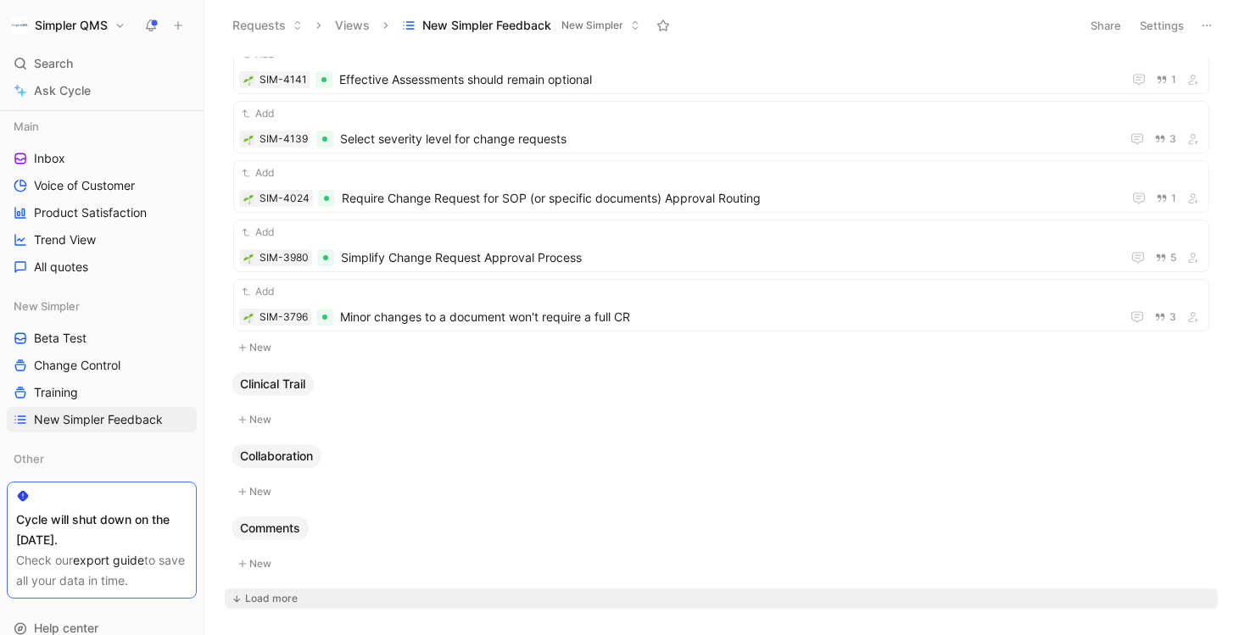
scroll to position [1197, 0]
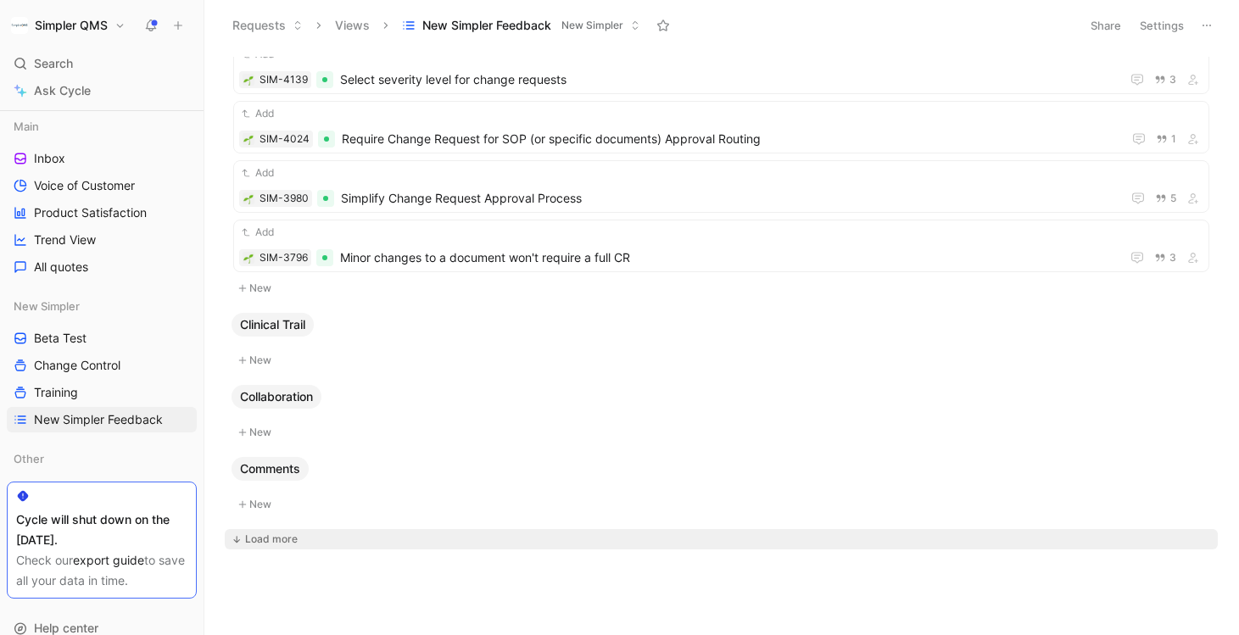
click div "Load more"
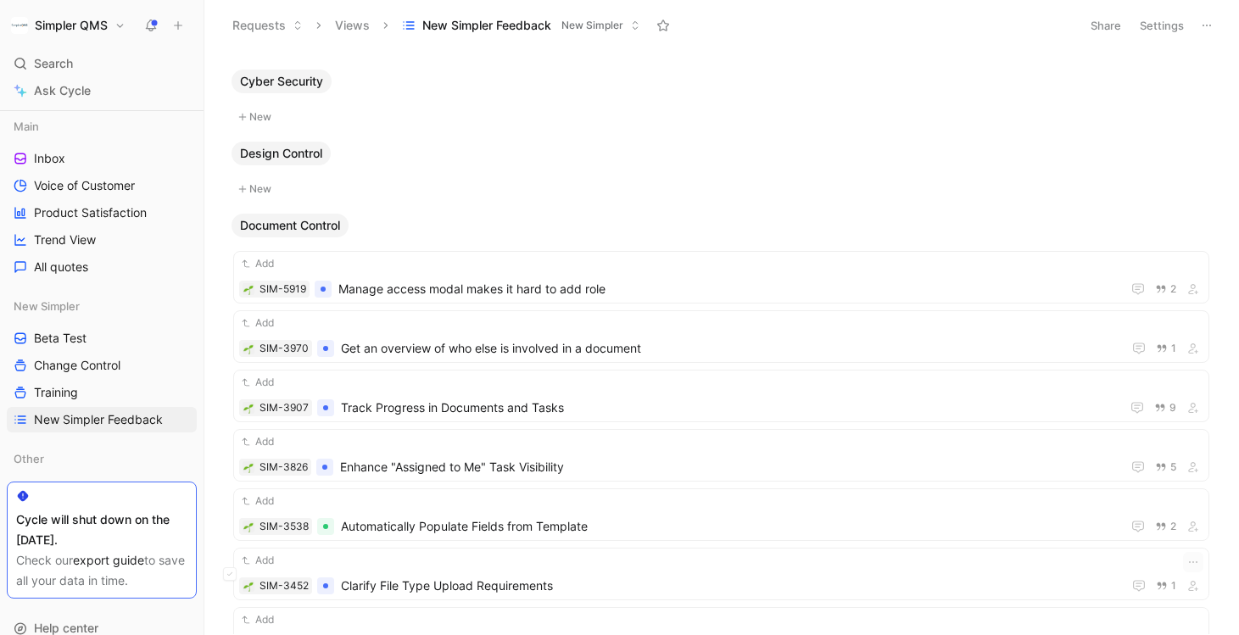
scroll to position [1931, 0]
click span "Manage access modal makes it hard to add role"
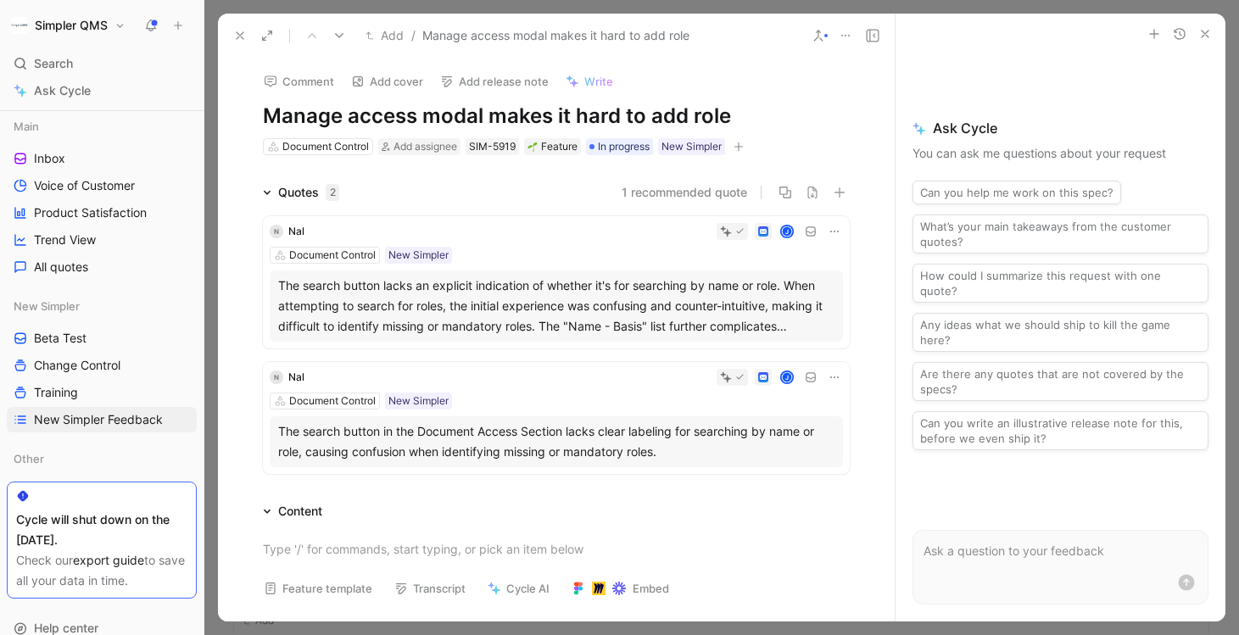
click icon
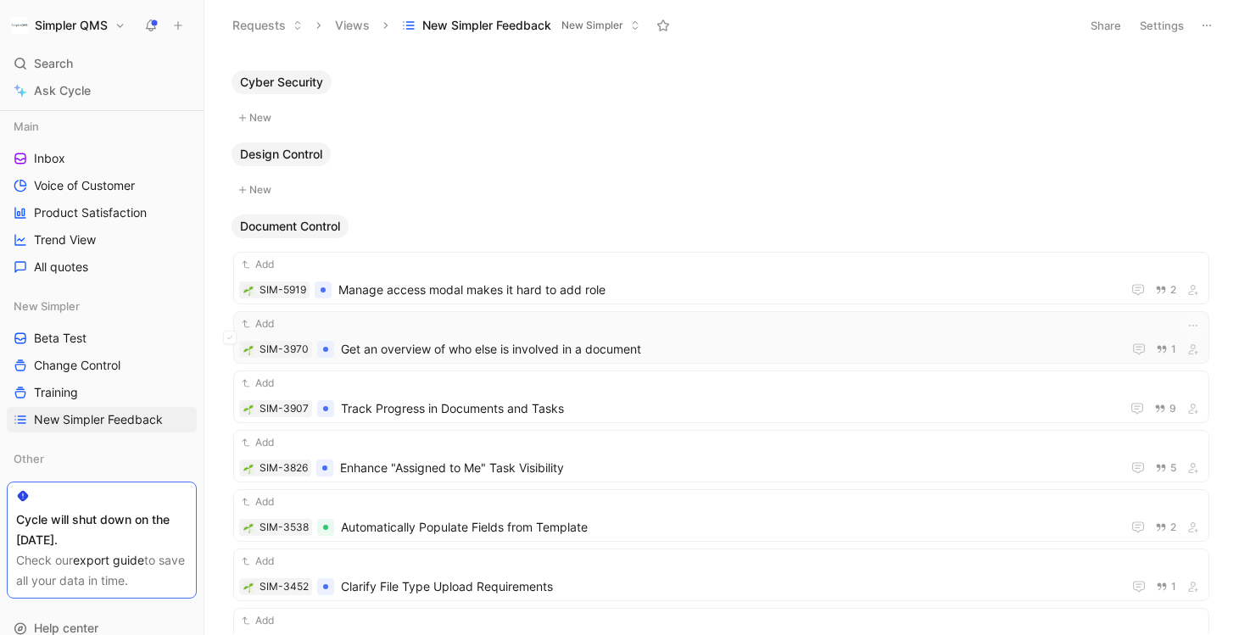
click div "Add SIM-3970 Get an overview of who else is involved in a document 1"
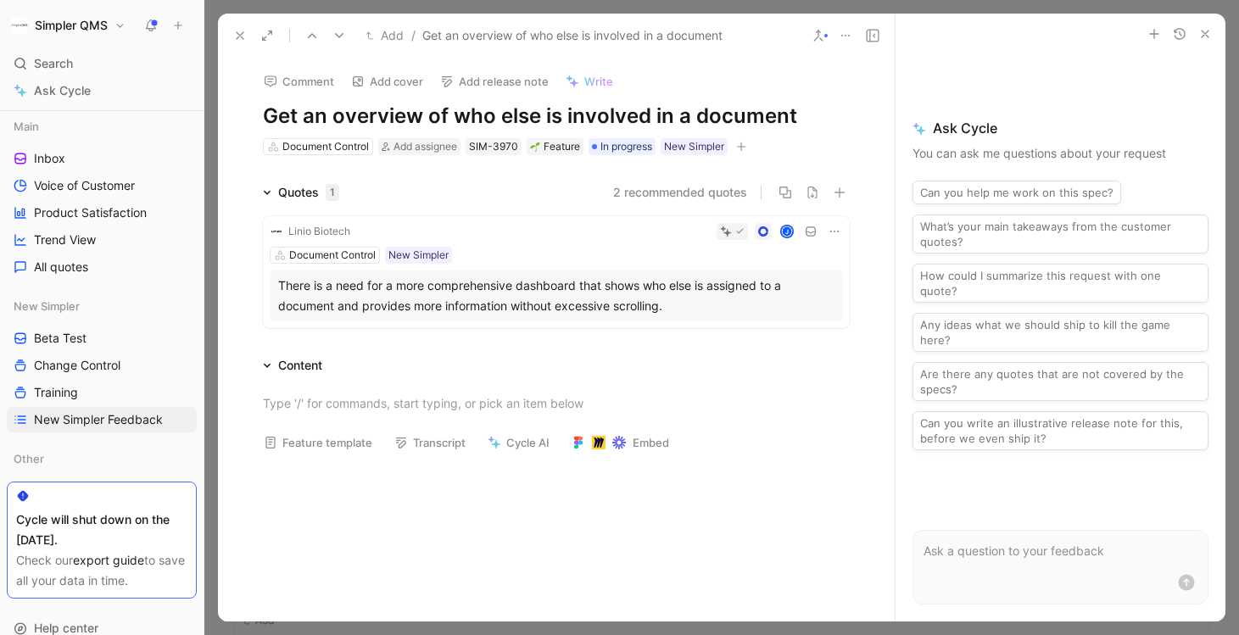
click icon
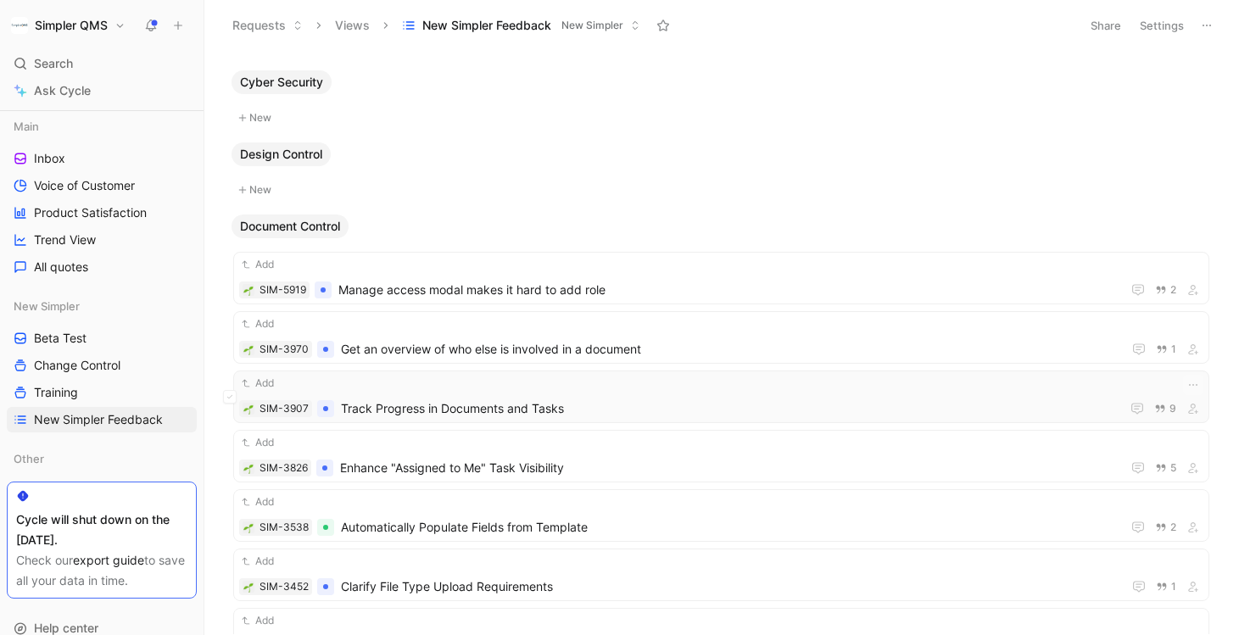
click span "Track Progress in Documents and Tasks"
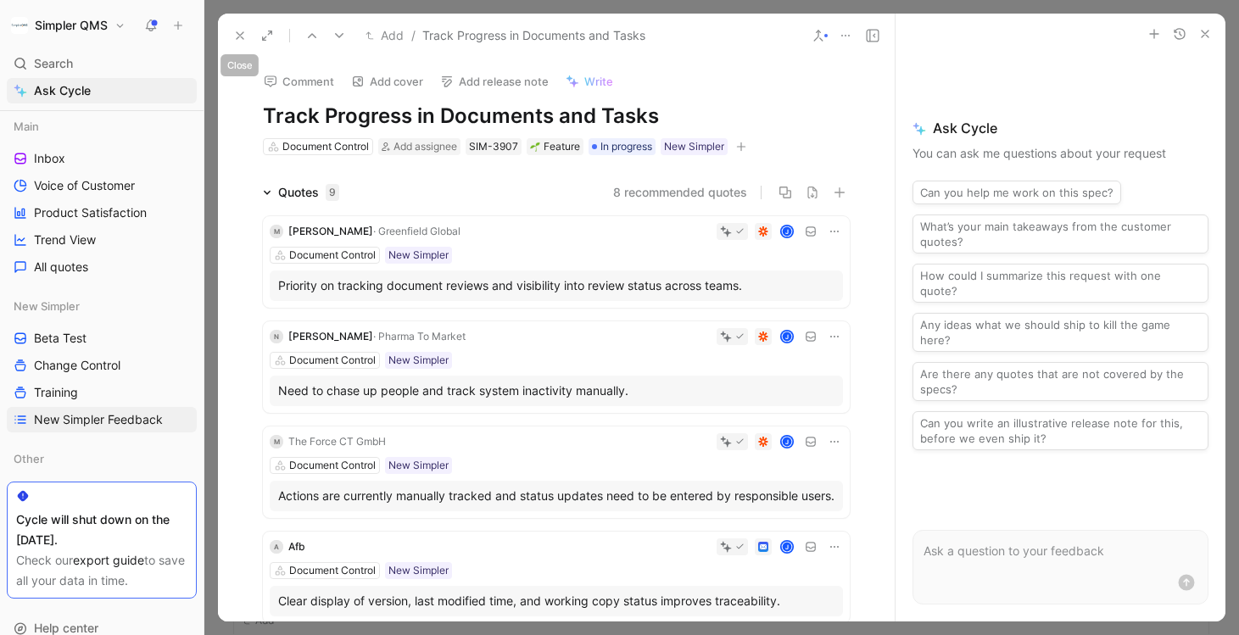
click icon
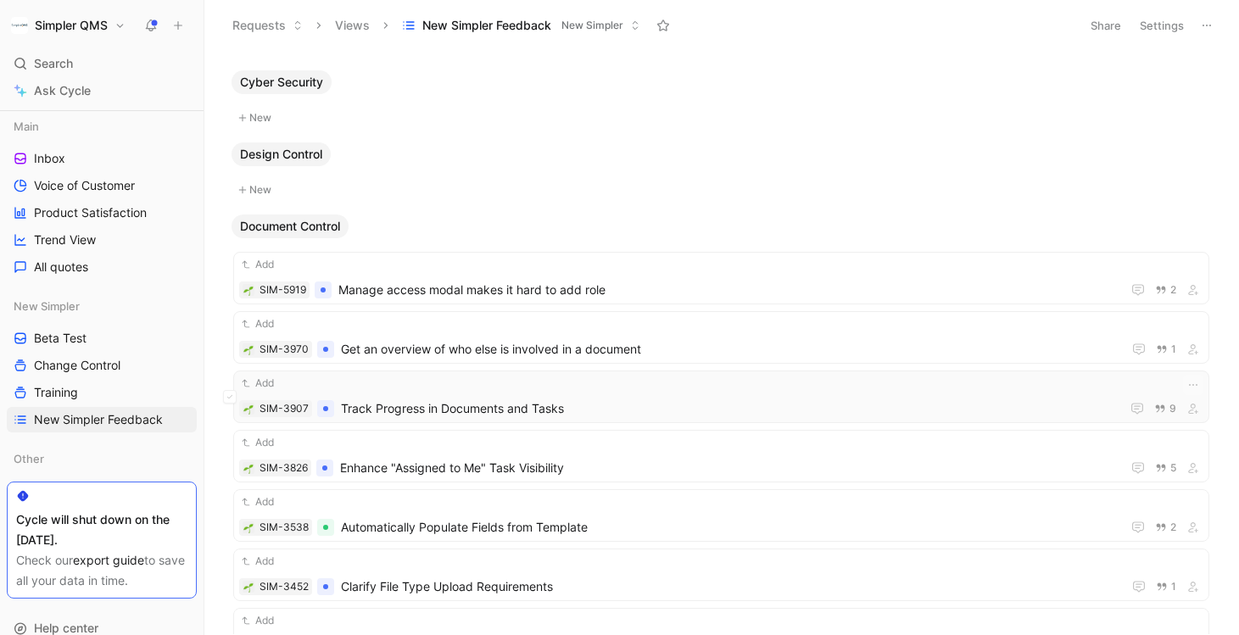
click div "Add SIM-3907 Track Progress in Documents and Tasks 9"
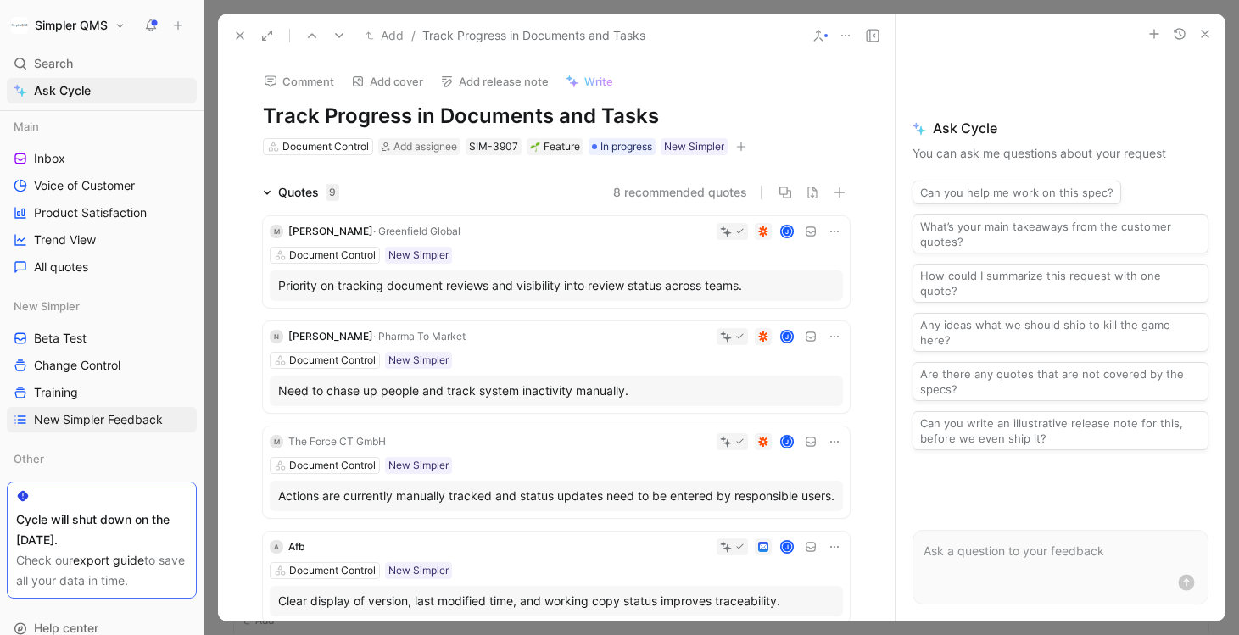
click use
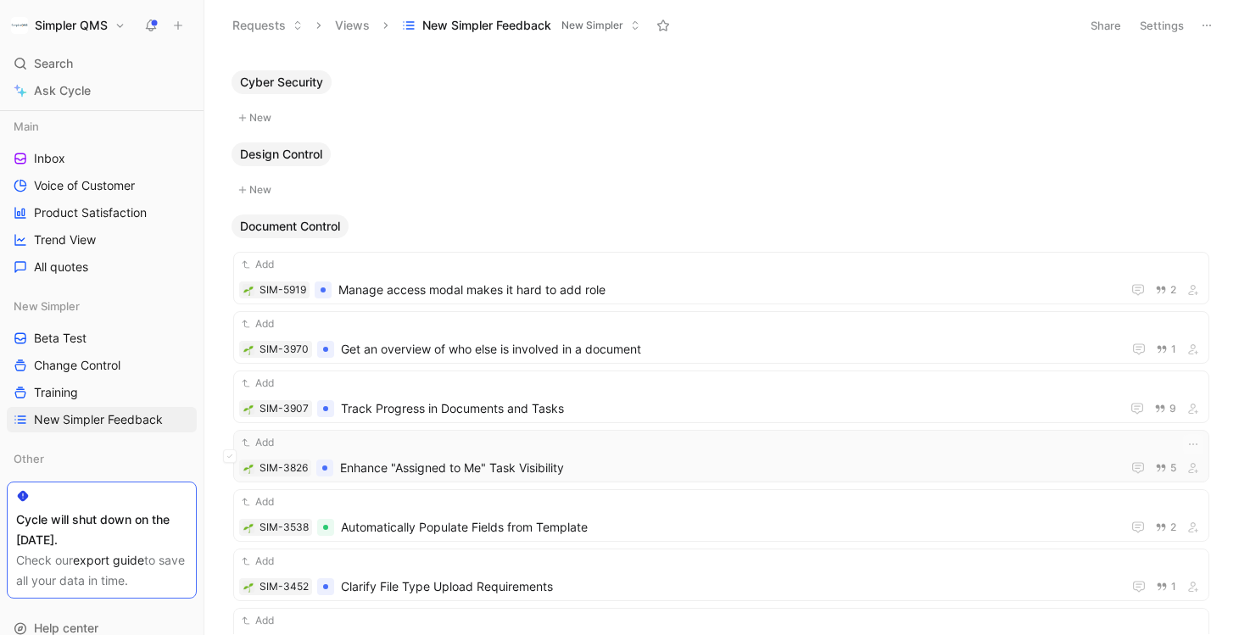
click span "Enhance "Assigned to Me" Task Visibility"
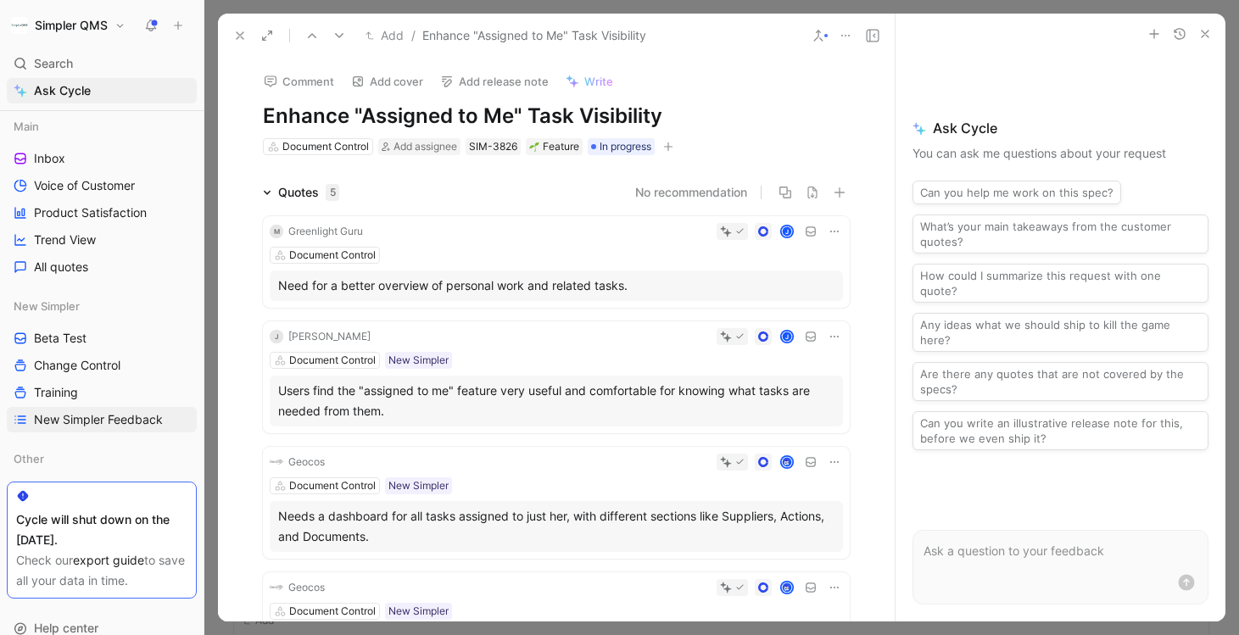
click button "button"
click span "New Simpler"
click icon
click input "checkbox"
click icon
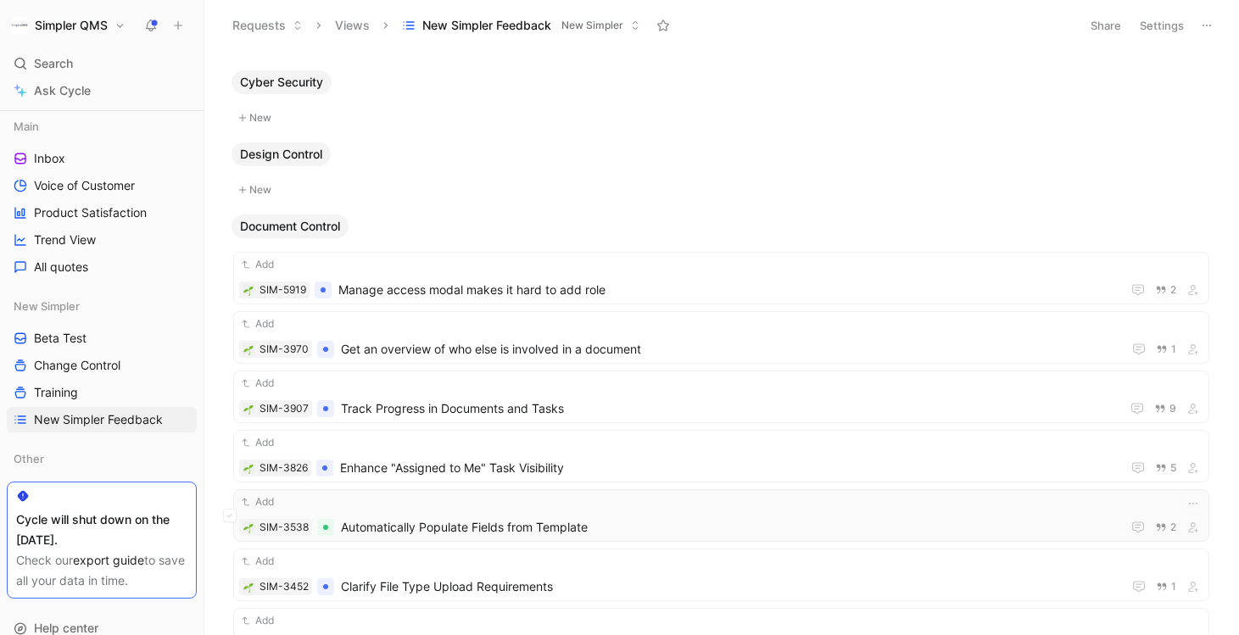
click div "Add"
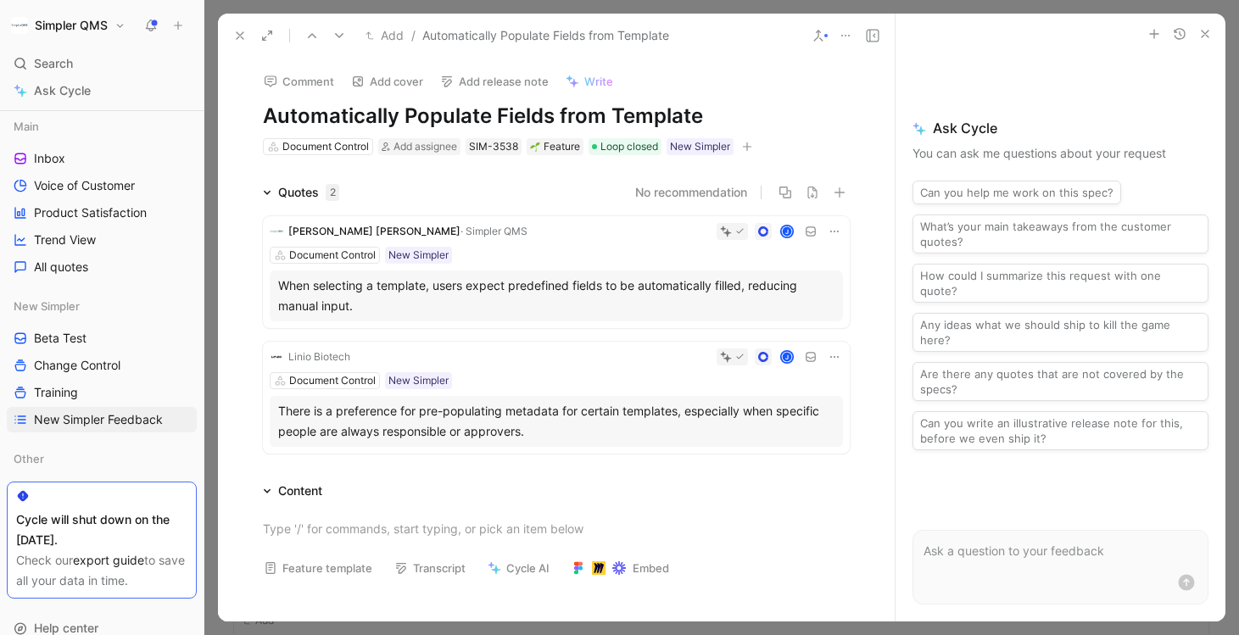
click icon
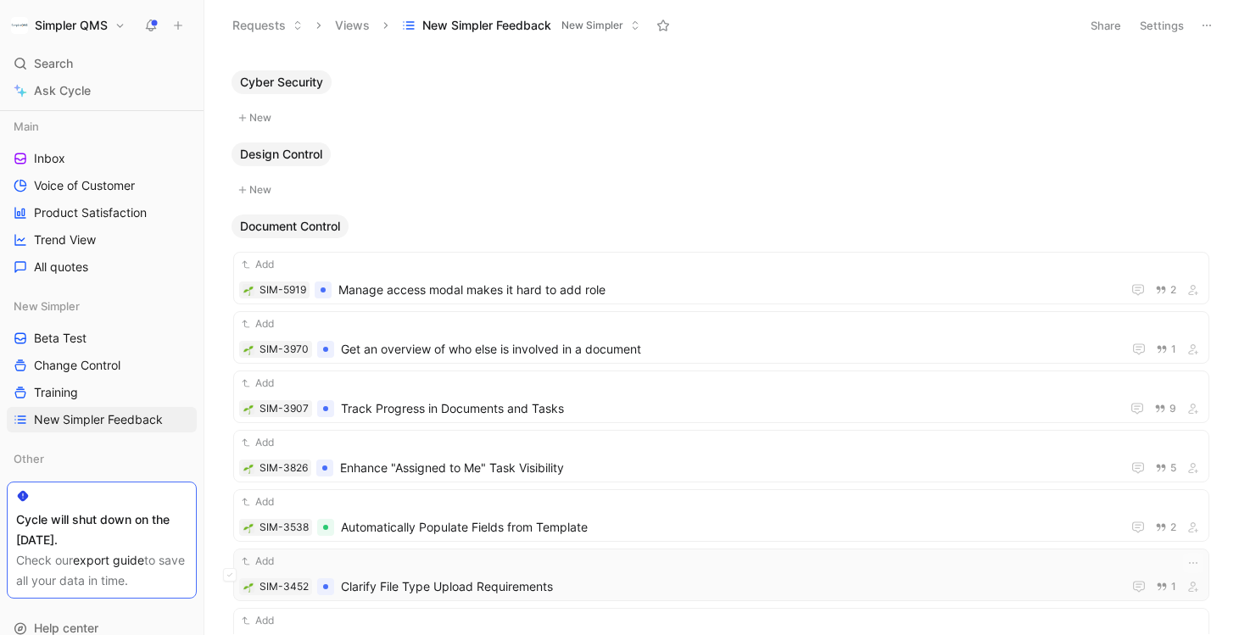
click span "Clarify File Type Upload Requirements"
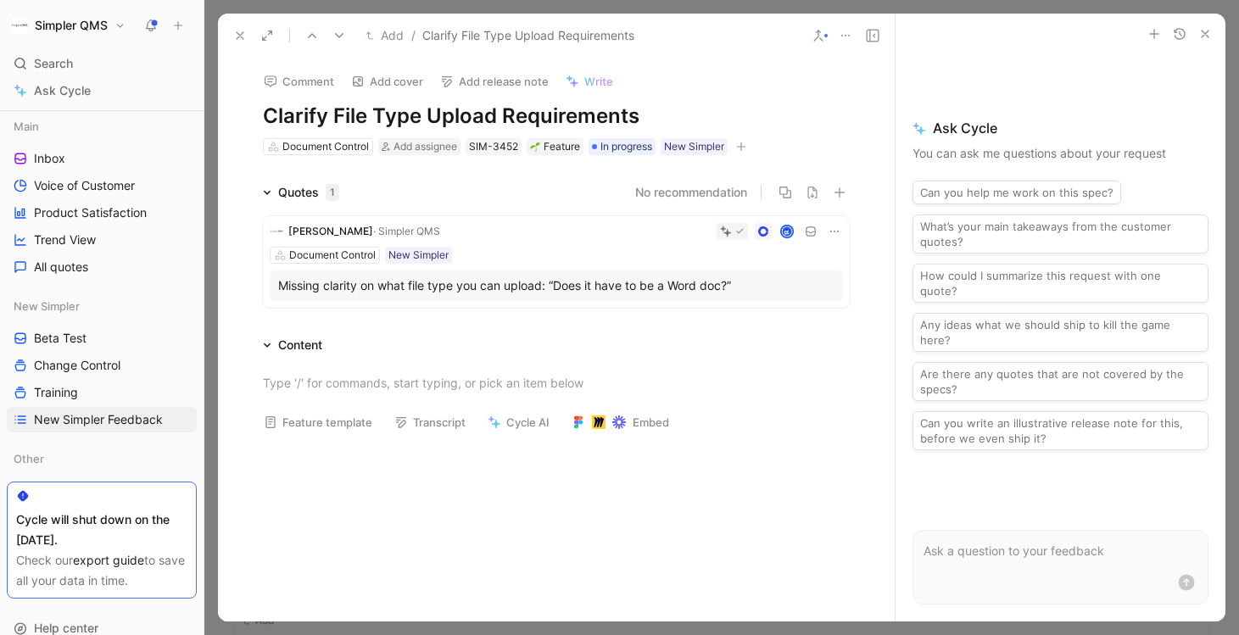
click icon
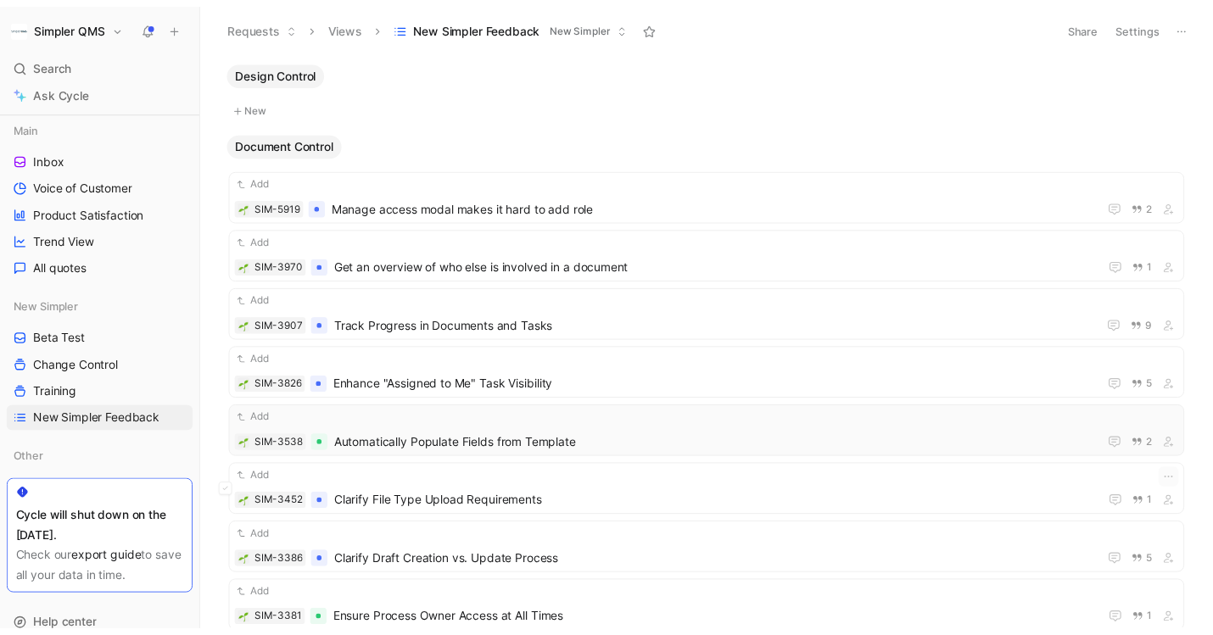
scroll to position [2061, 0]
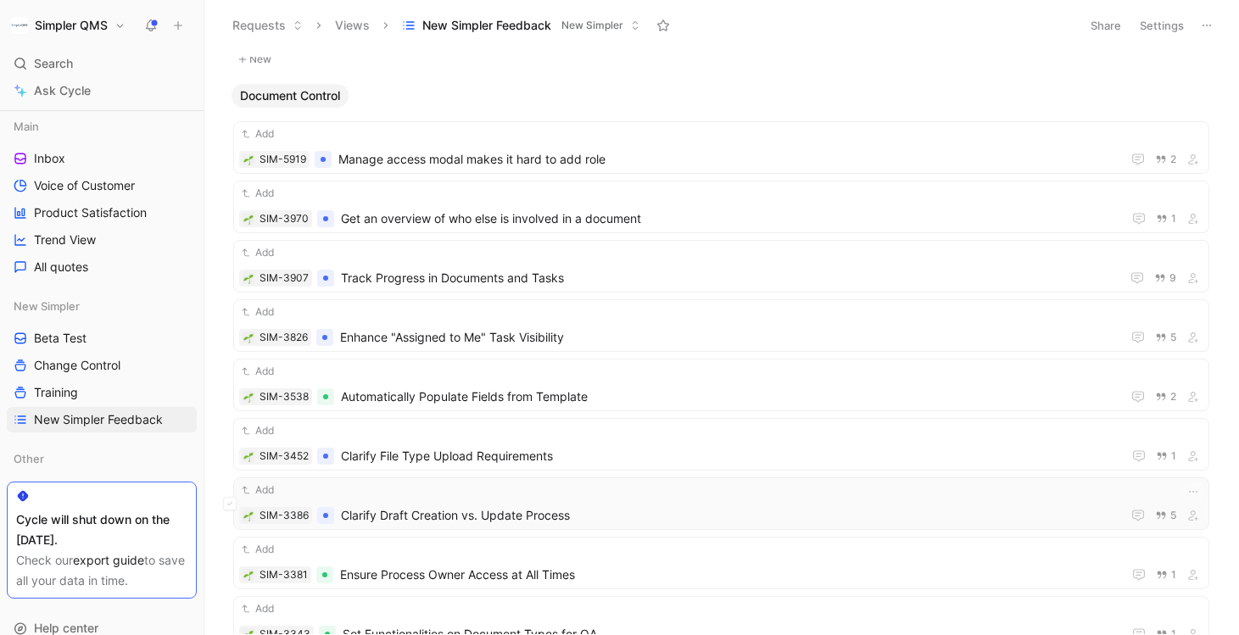
click span "Clarify Draft Creation vs. Update Process"
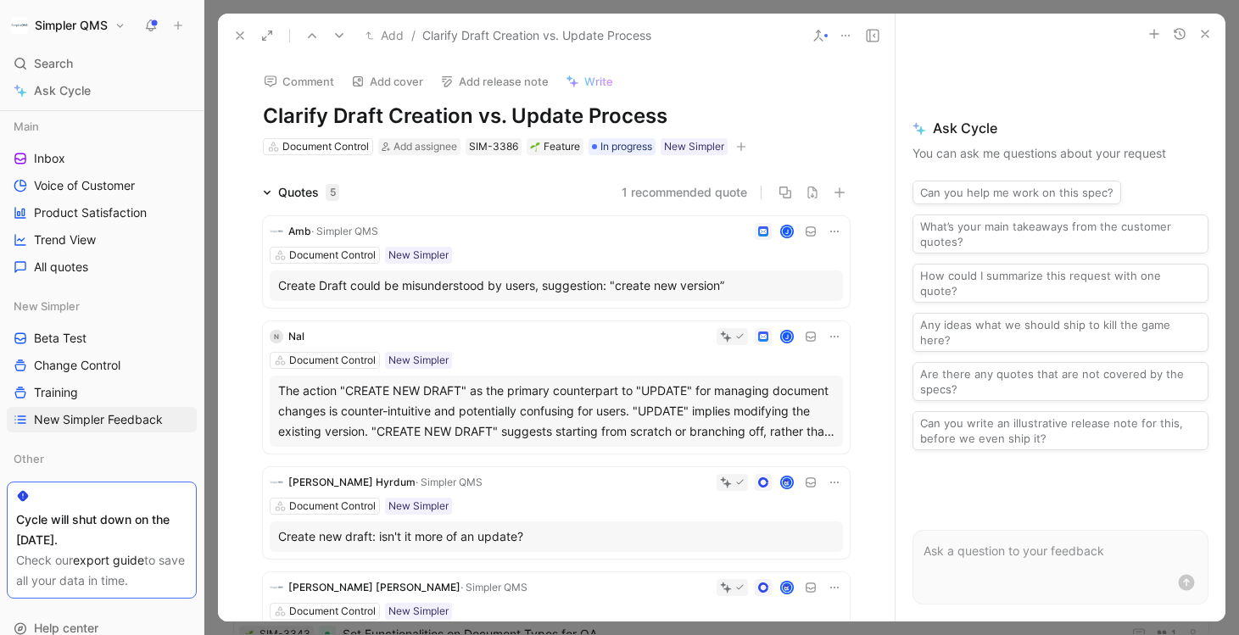
click icon
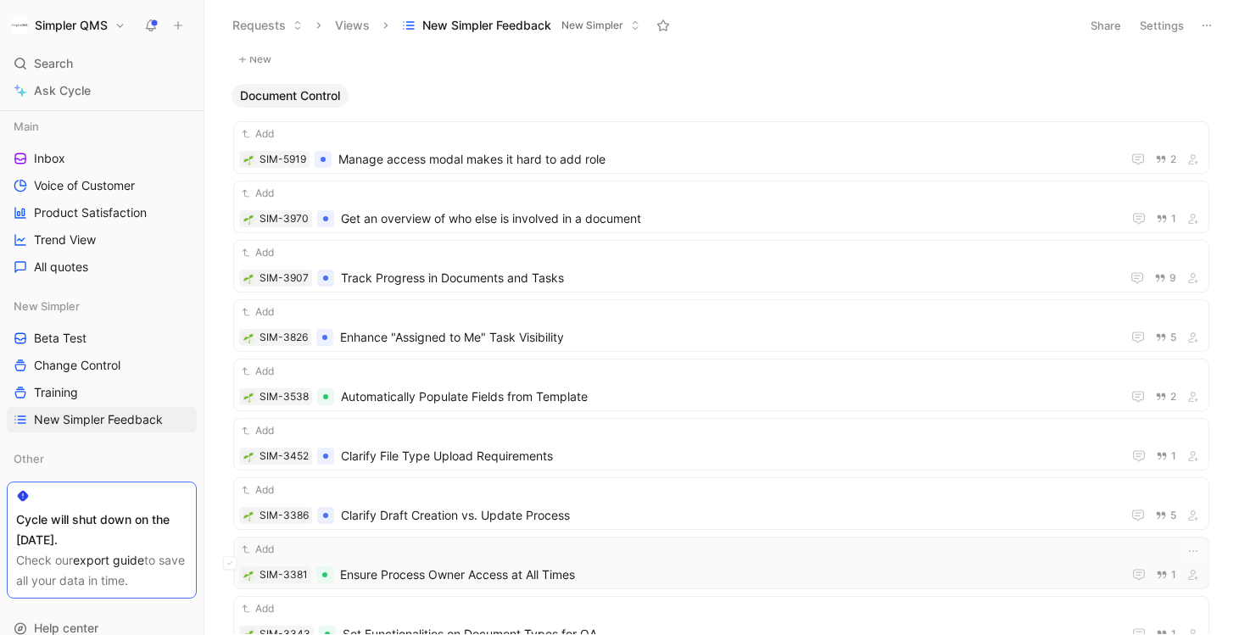
click span "Ensure Process Owner Access at All Times"
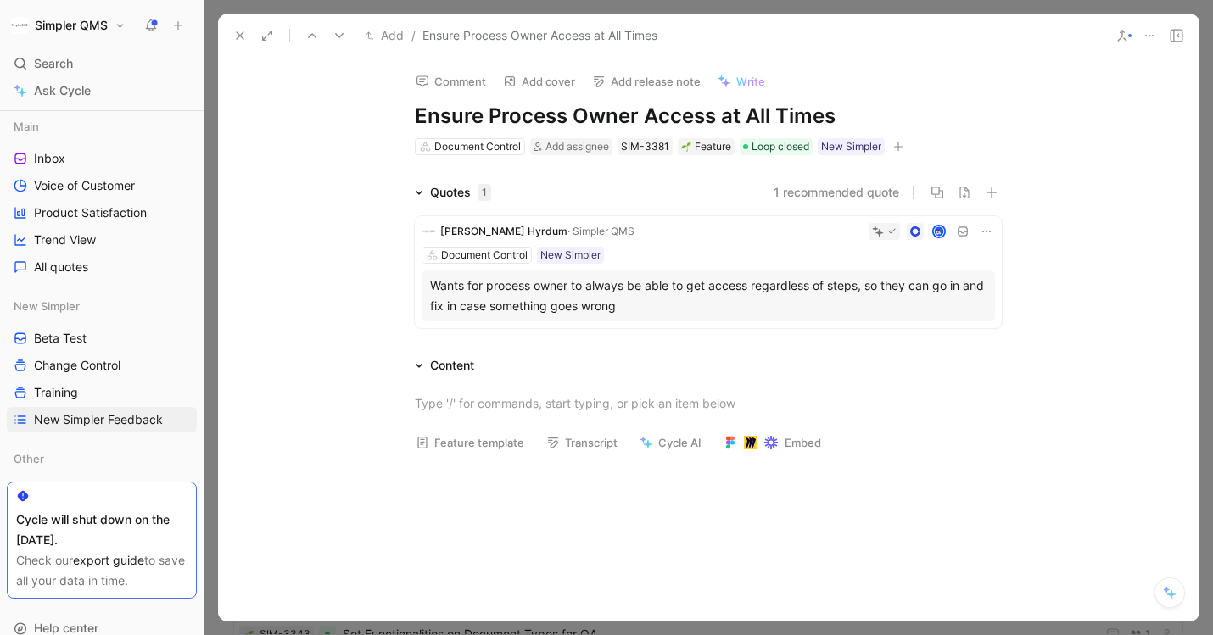
click icon
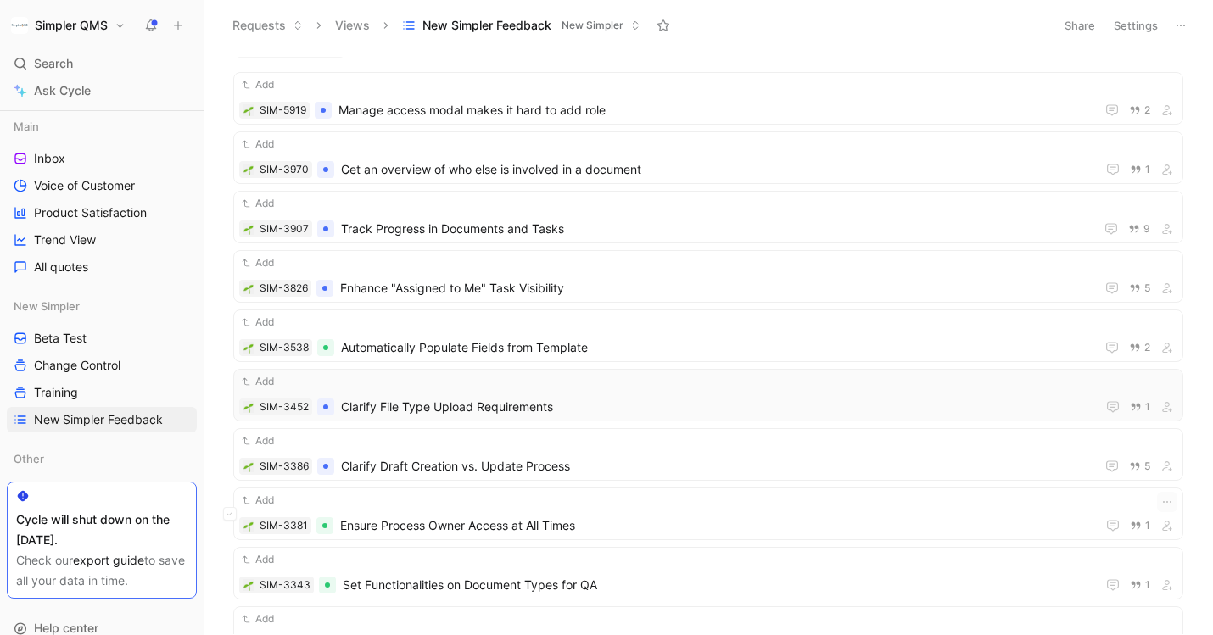
scroll to position [2111, 0]
click span "Clarify File Type Upload Requirements"
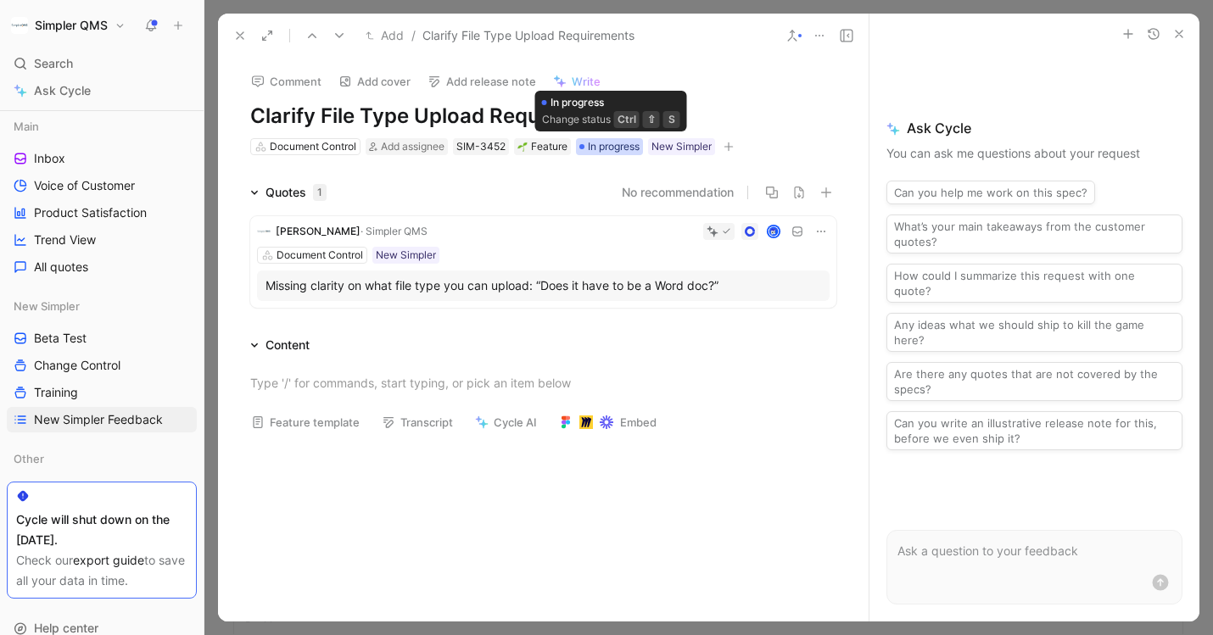
click span "In progress"
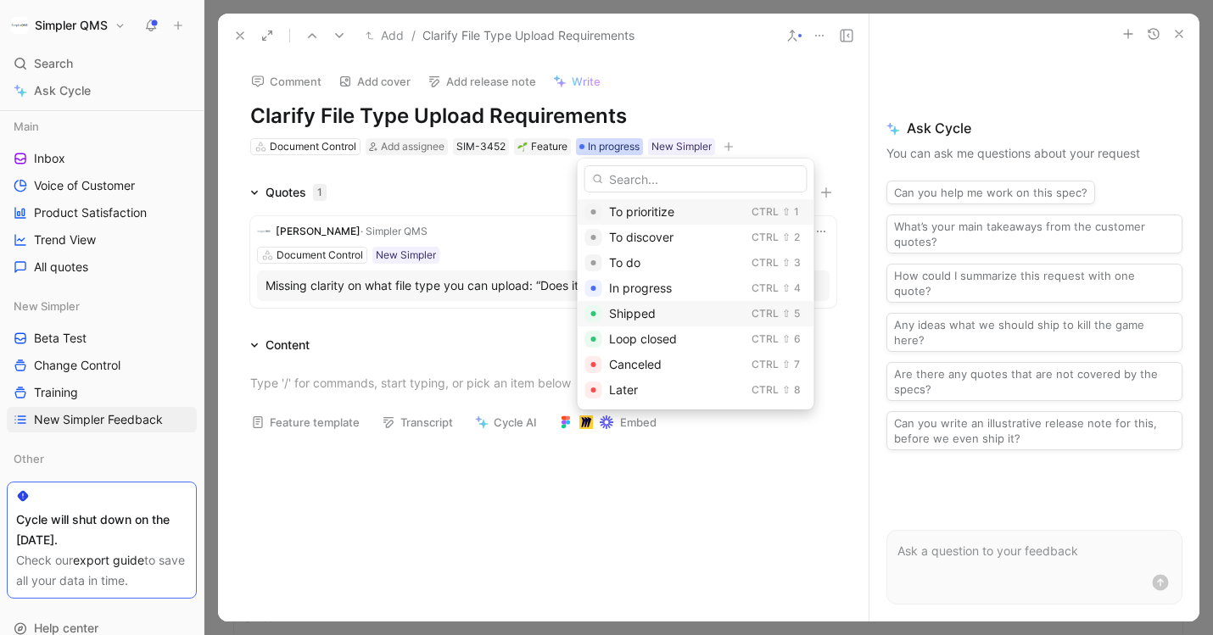
click span "Shipped"
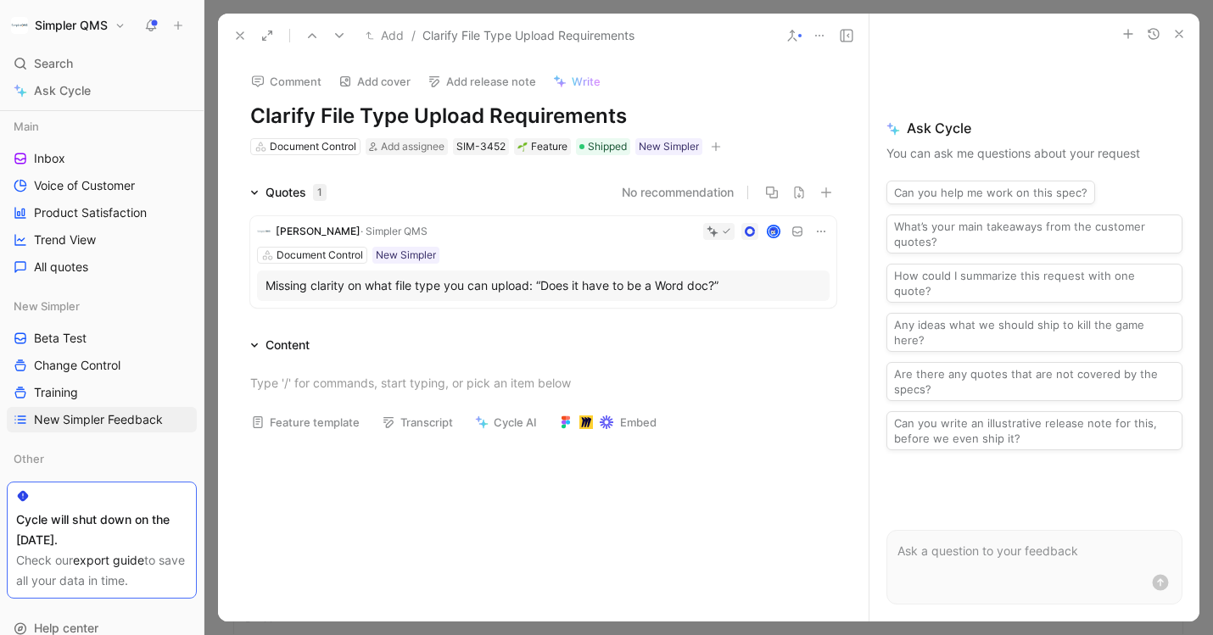
click icon
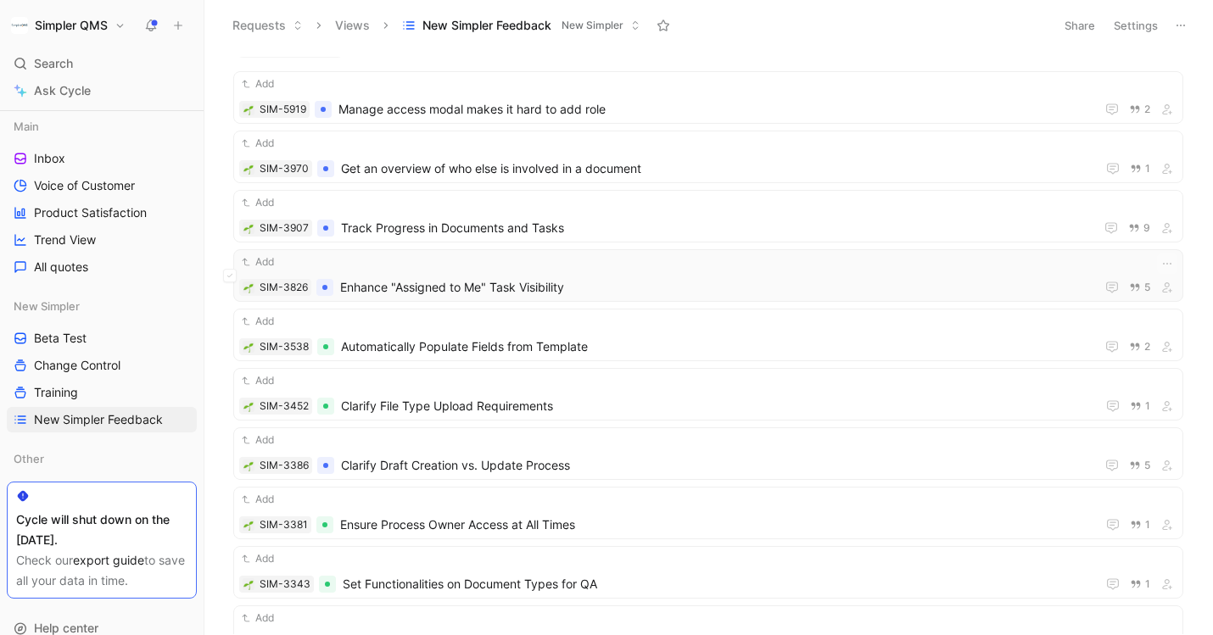
click div "Add"
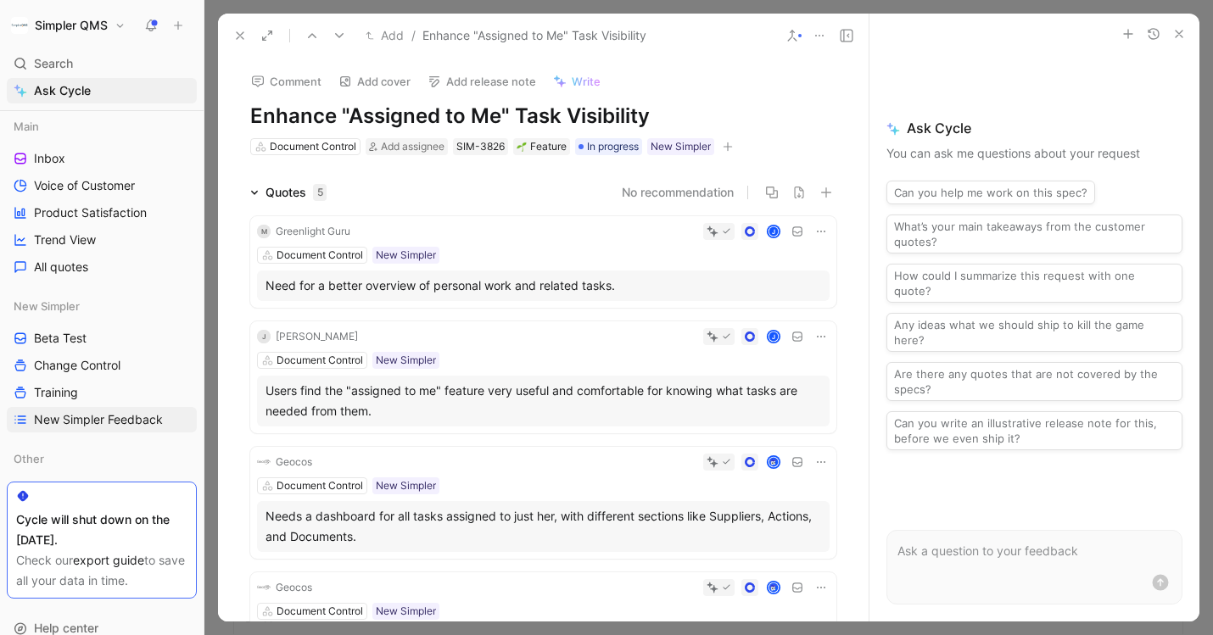
click use
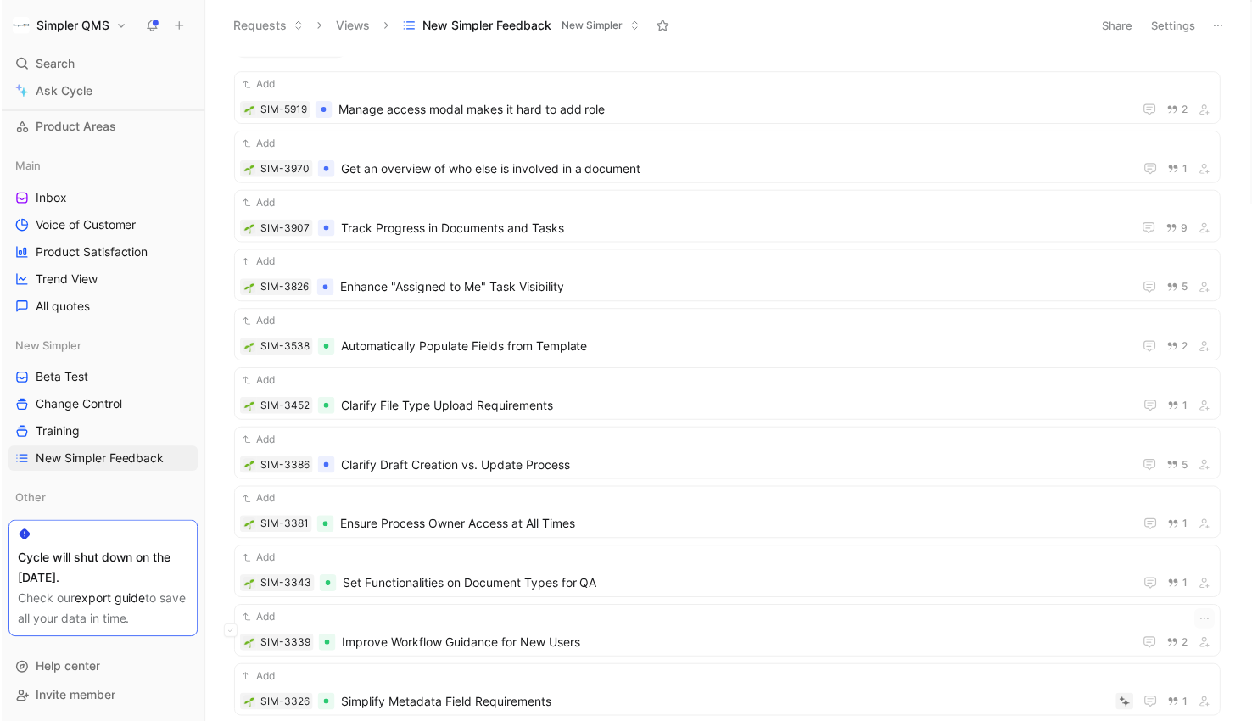
scroll to position [169, 0]
click span "Voice of Customer"
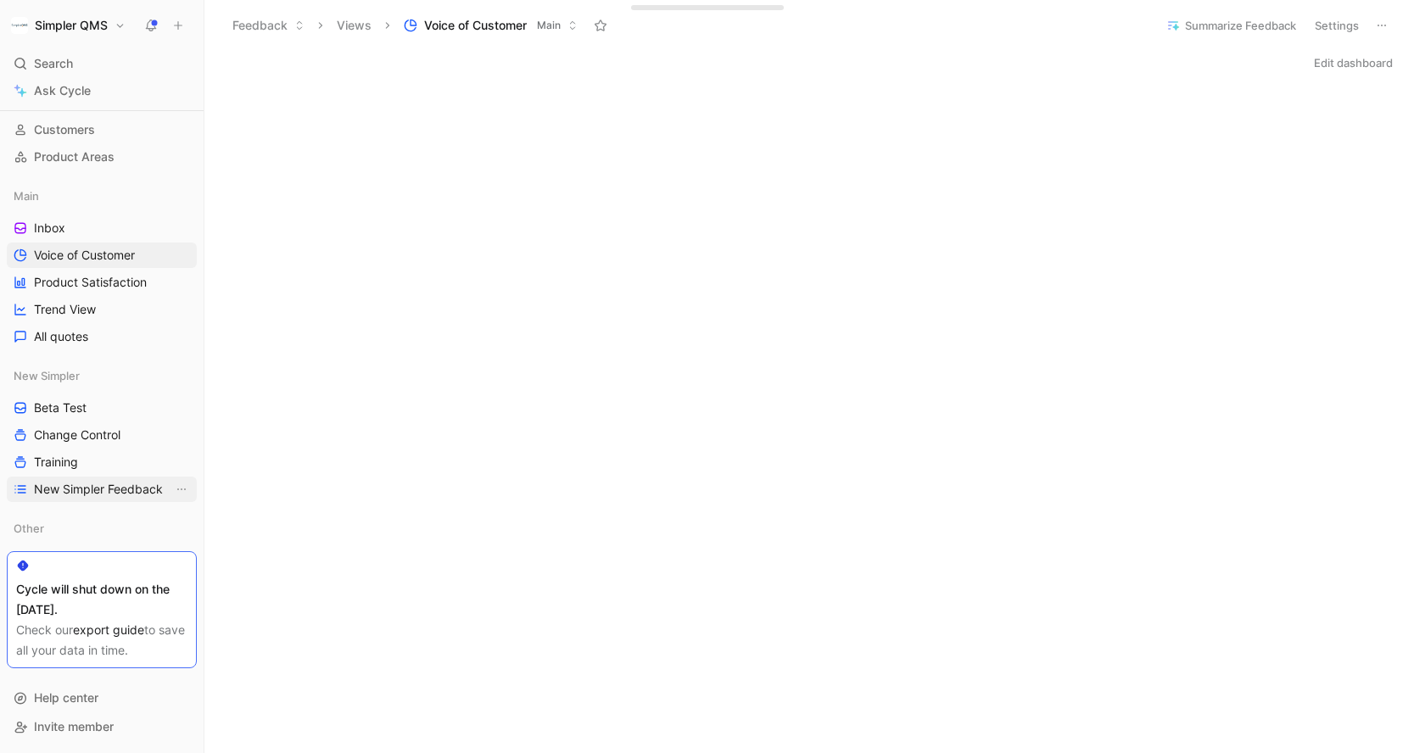
click span "New Simpler Feedback"
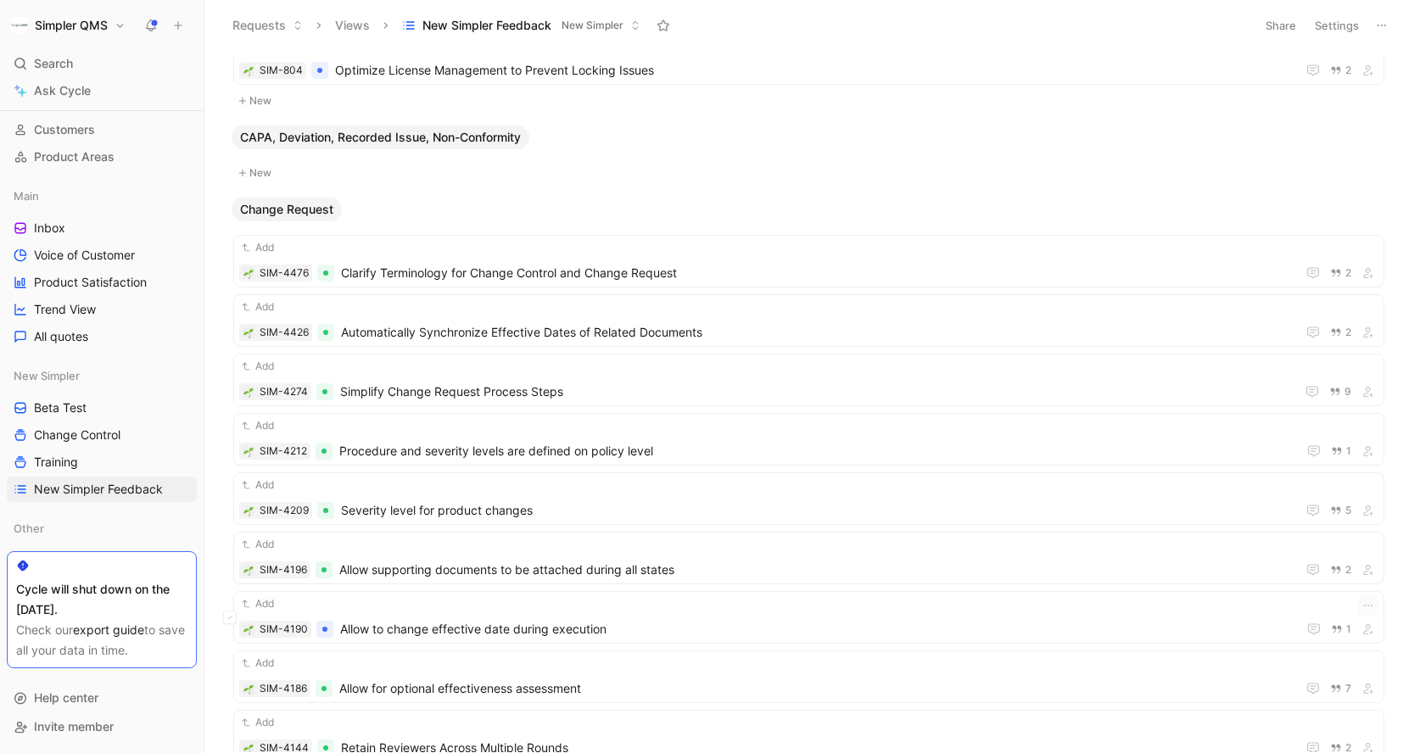
scroll to position [1079, 0]
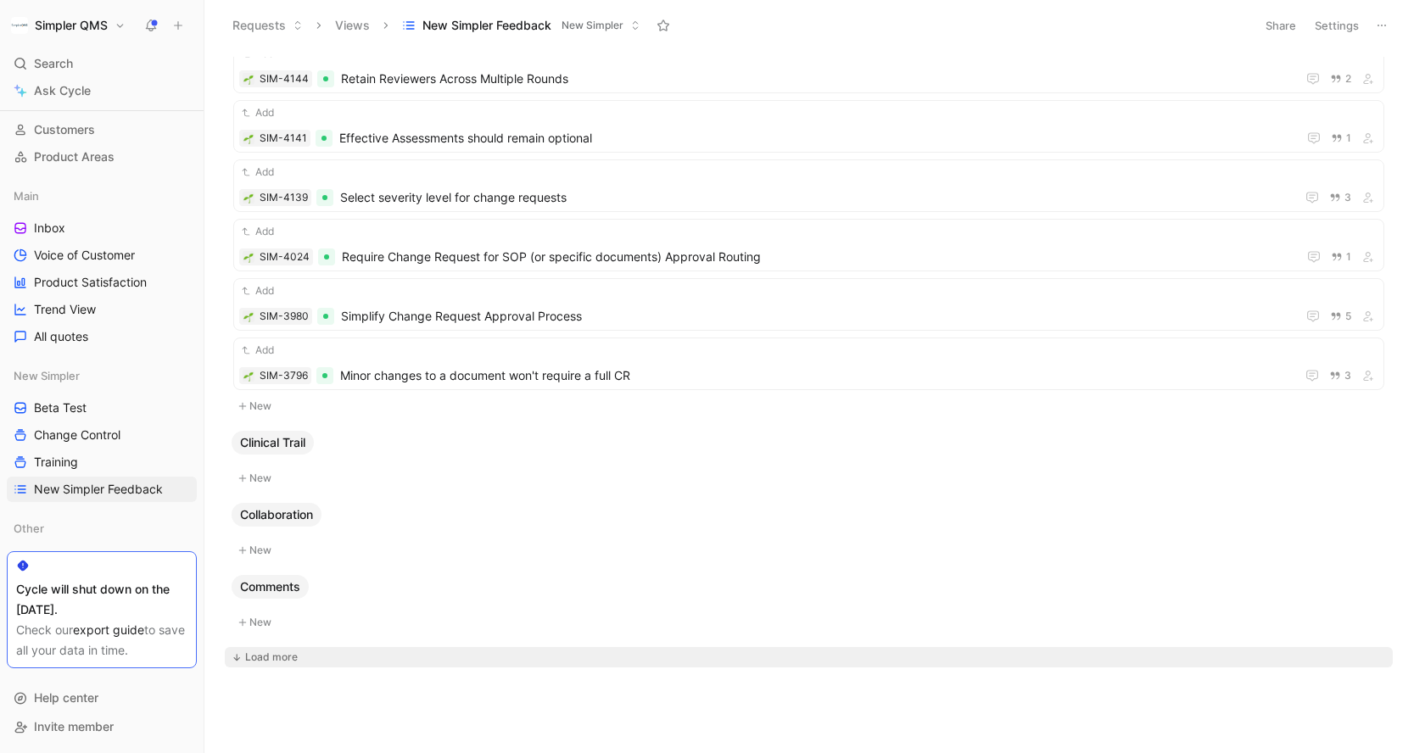
click div "Load more"
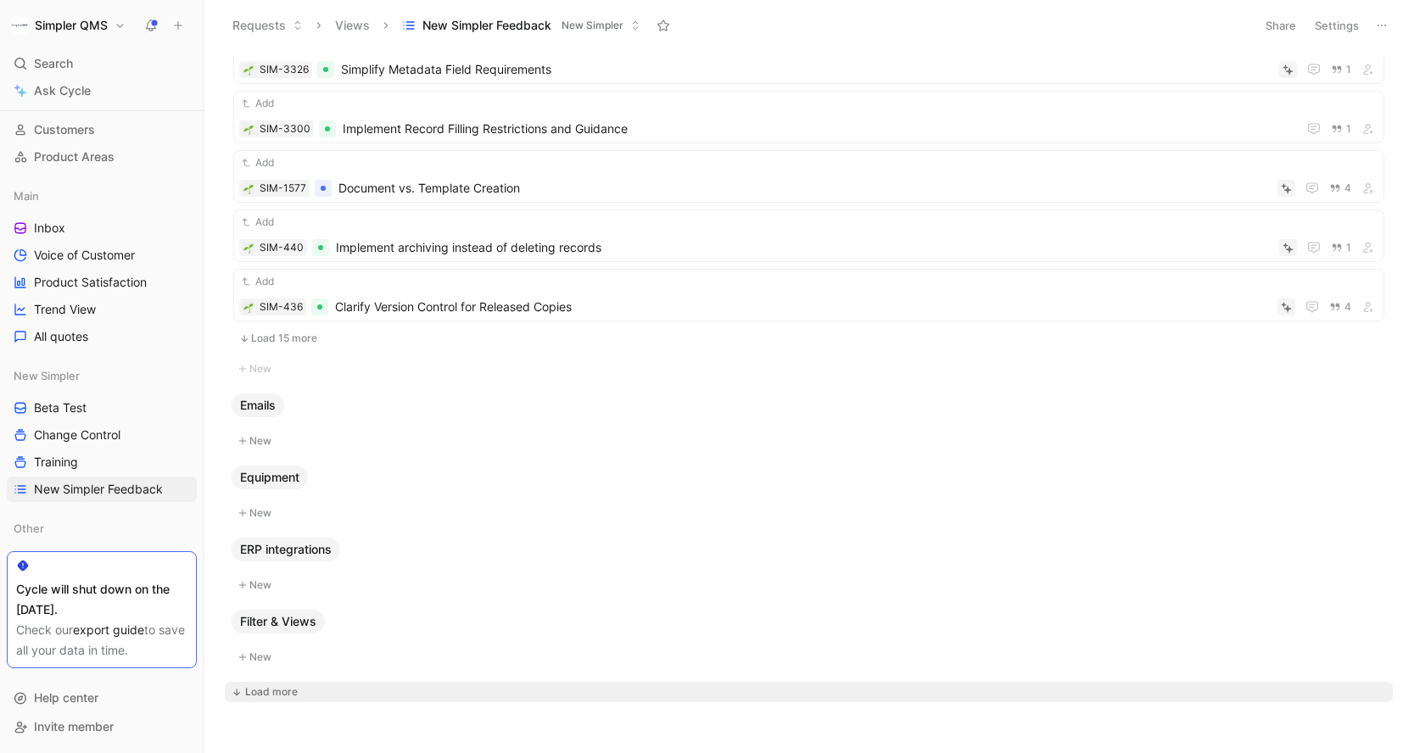
scroll to position [2780, 0]
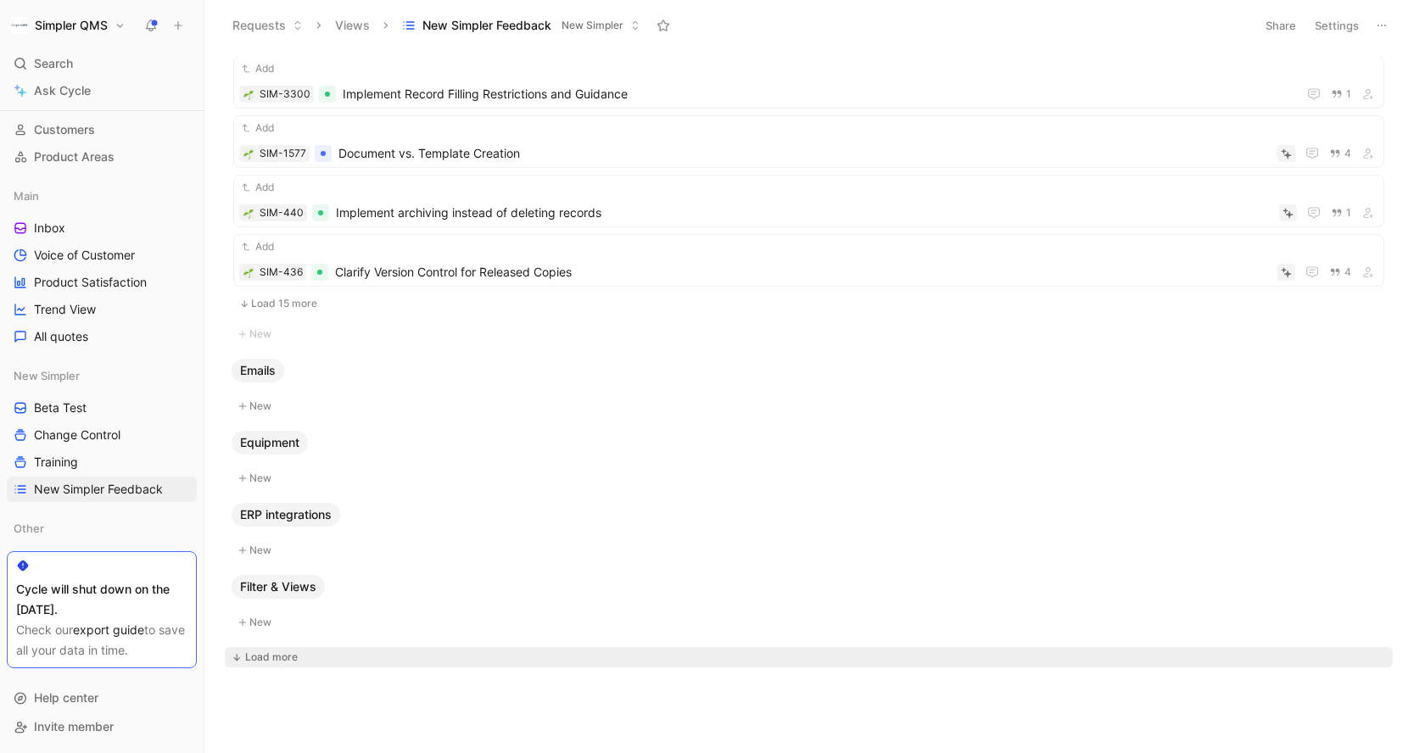
click div "Load more"
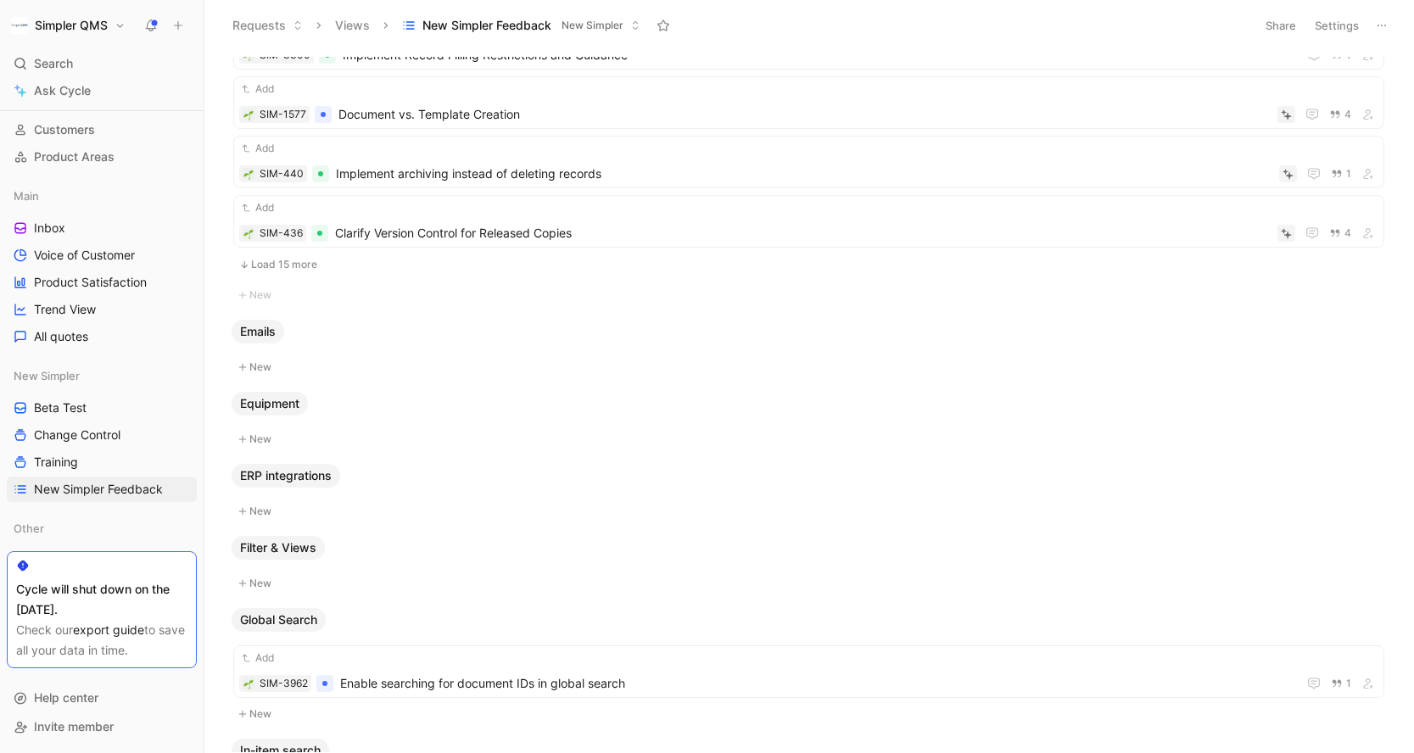
scroll to position [2439, 0]
